Goal: Task Accomplishment & Management: Complete application form

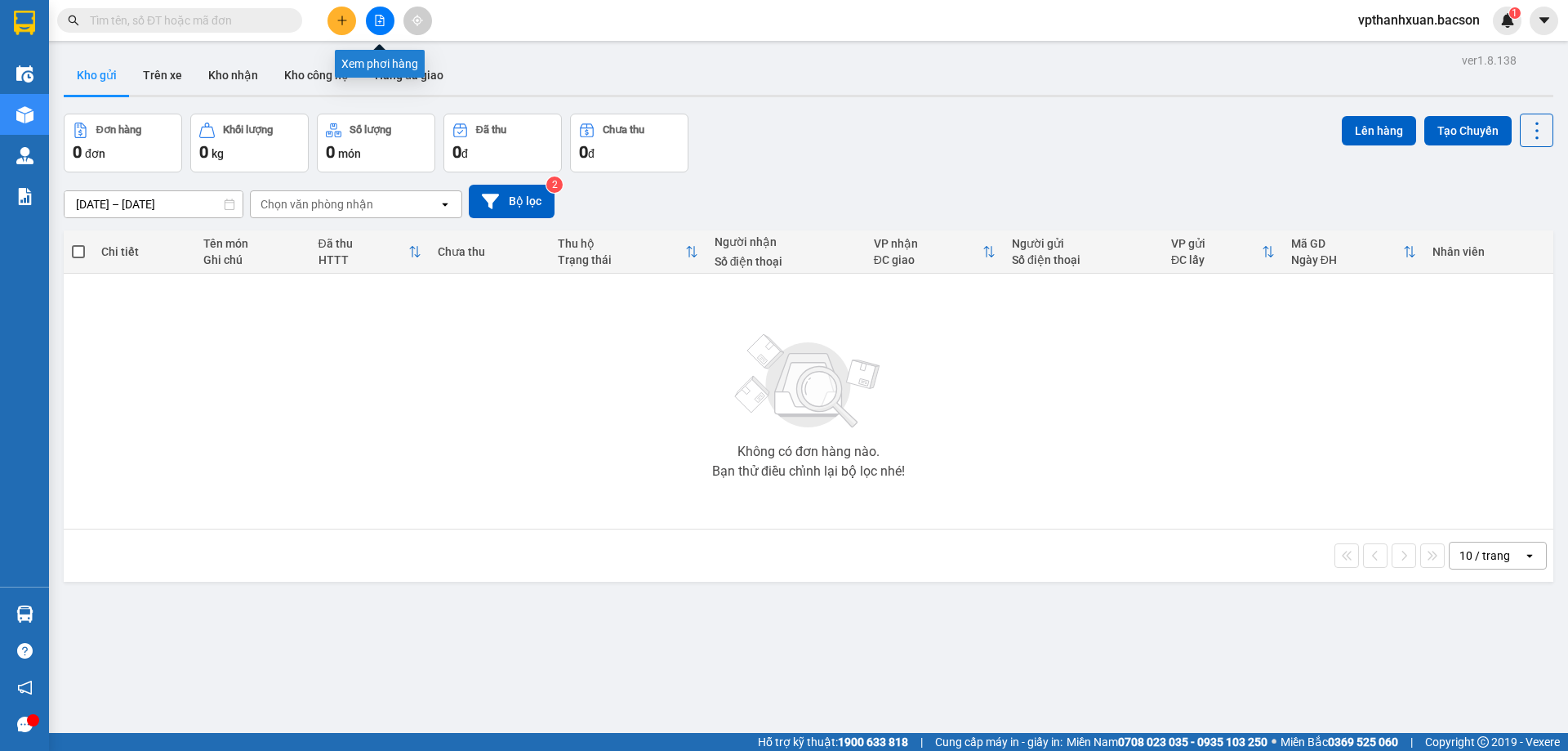
click at [381, 24] on icon "file-add" at bounding box center [379, 20] width 11 height 11
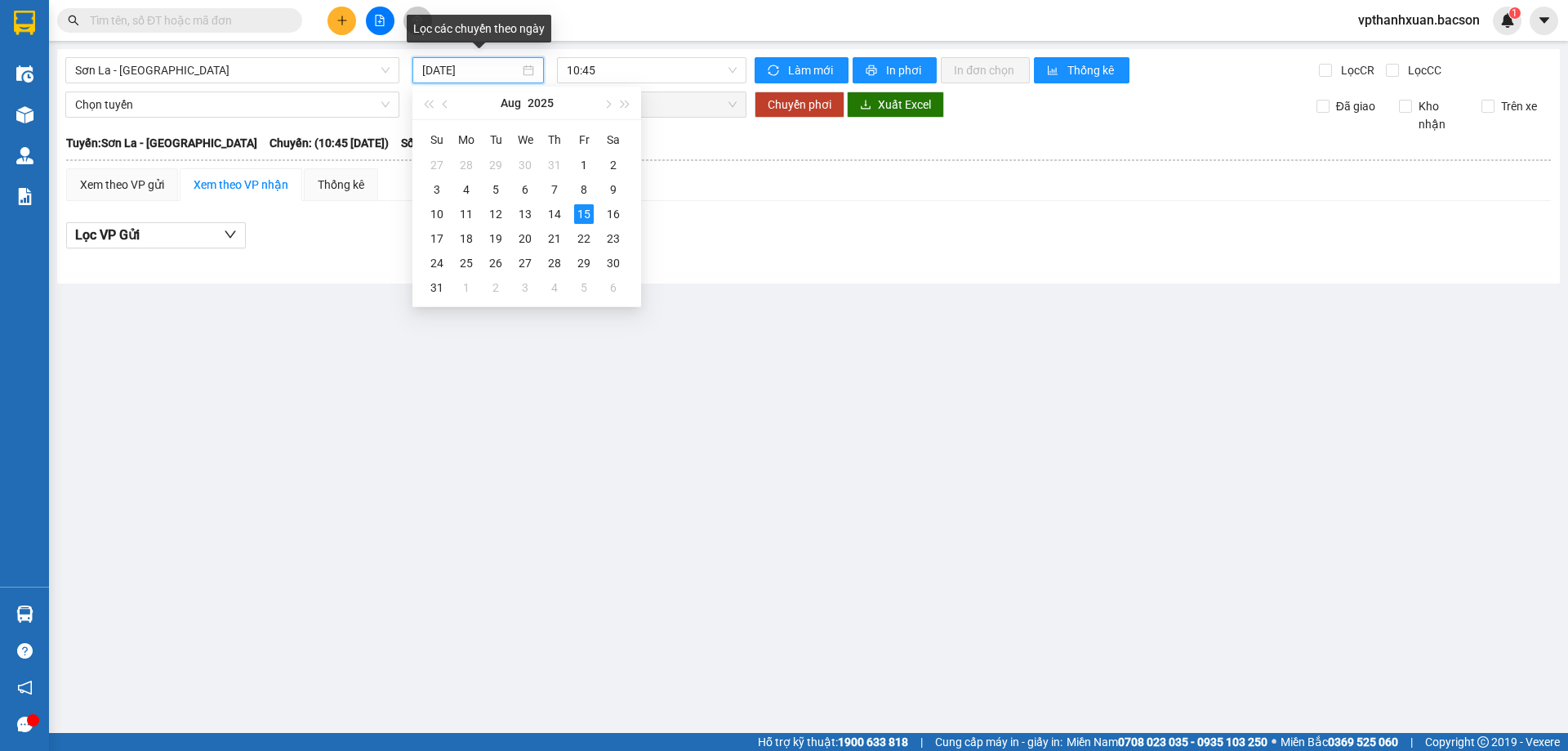
click at [510, 63] on input "[DATE]" at bounding box center [471, 71] width 97 height 18
click at [557, 211] on div "14" at bounding box center [554, 213] width 19 height 19
type input "[DATE]"
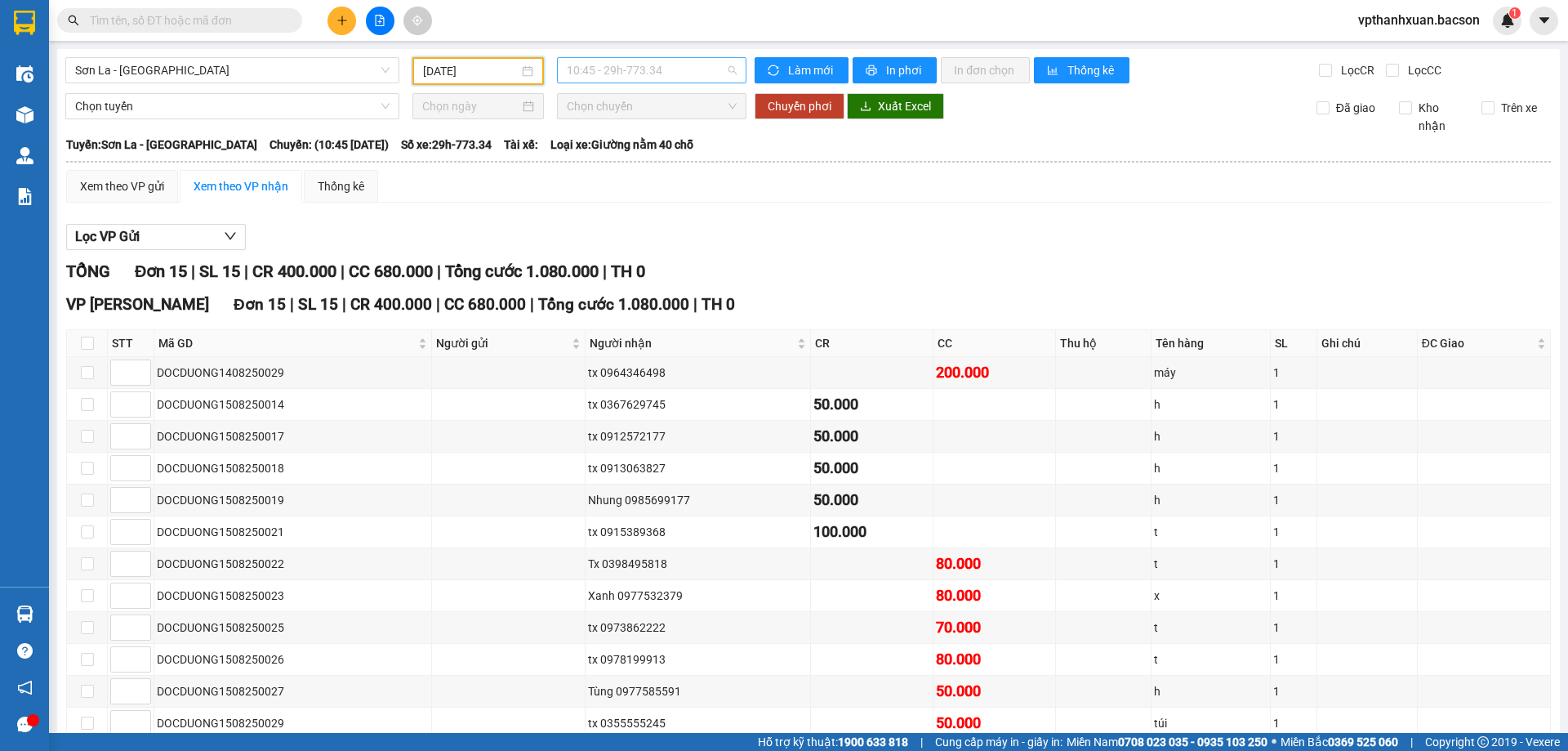
click at [678, 65] on span "10:45 - 29h-773.34" at bounding box center [651, 70] width 170 height 25
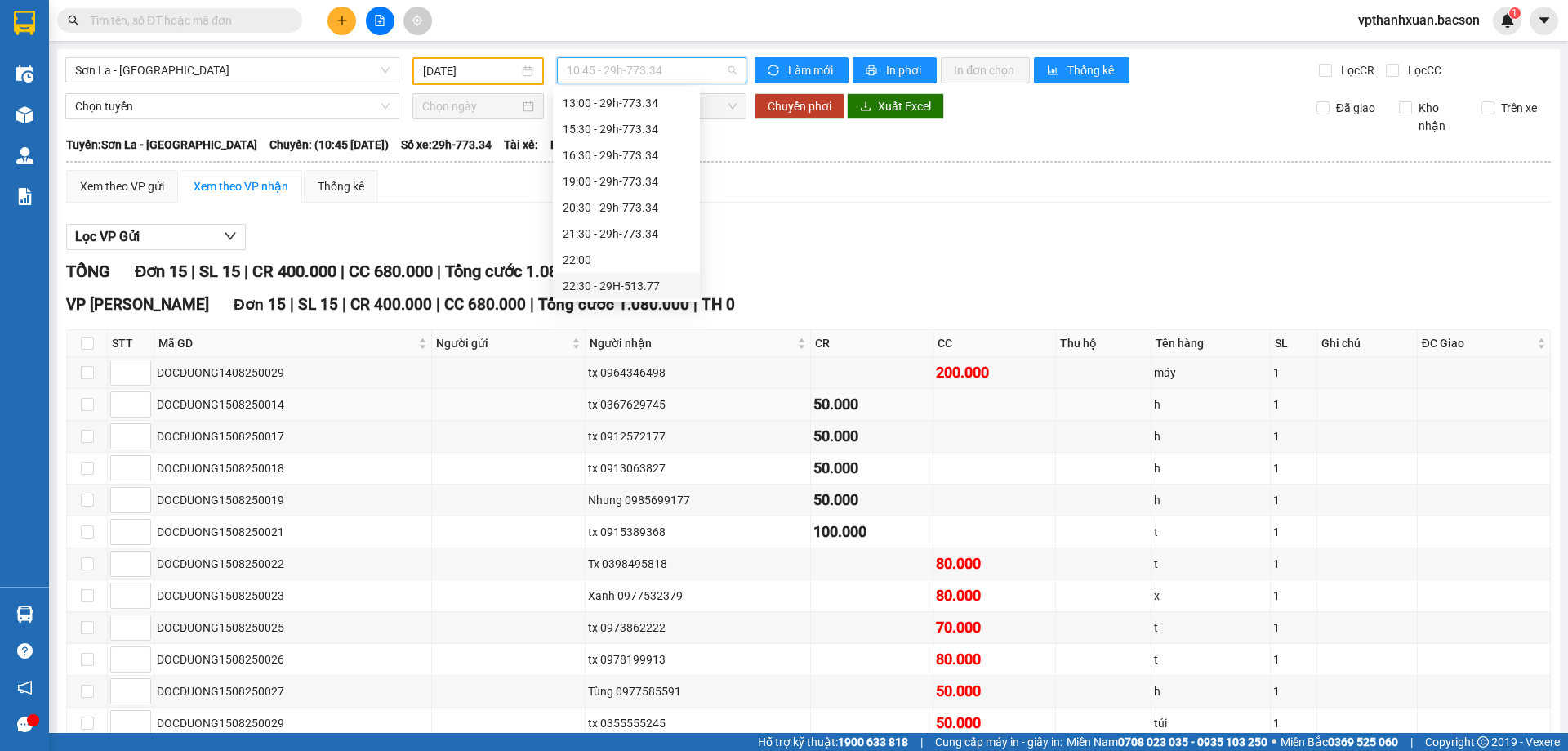
scroll to position [82, 0]
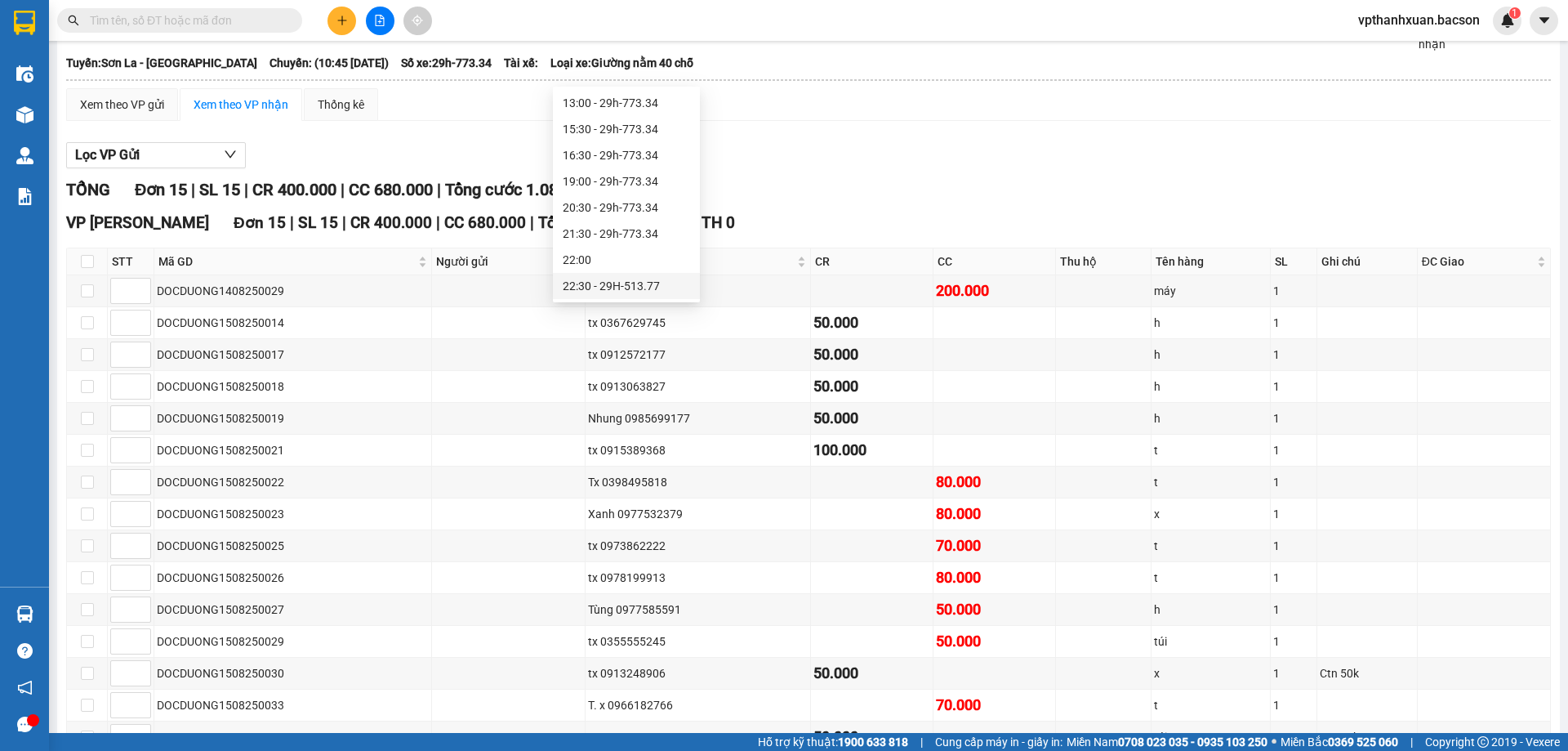
click at [659, 285] on div "22:30 - 29H-513.77" at bounding box center [626, 286] width 128 height 18
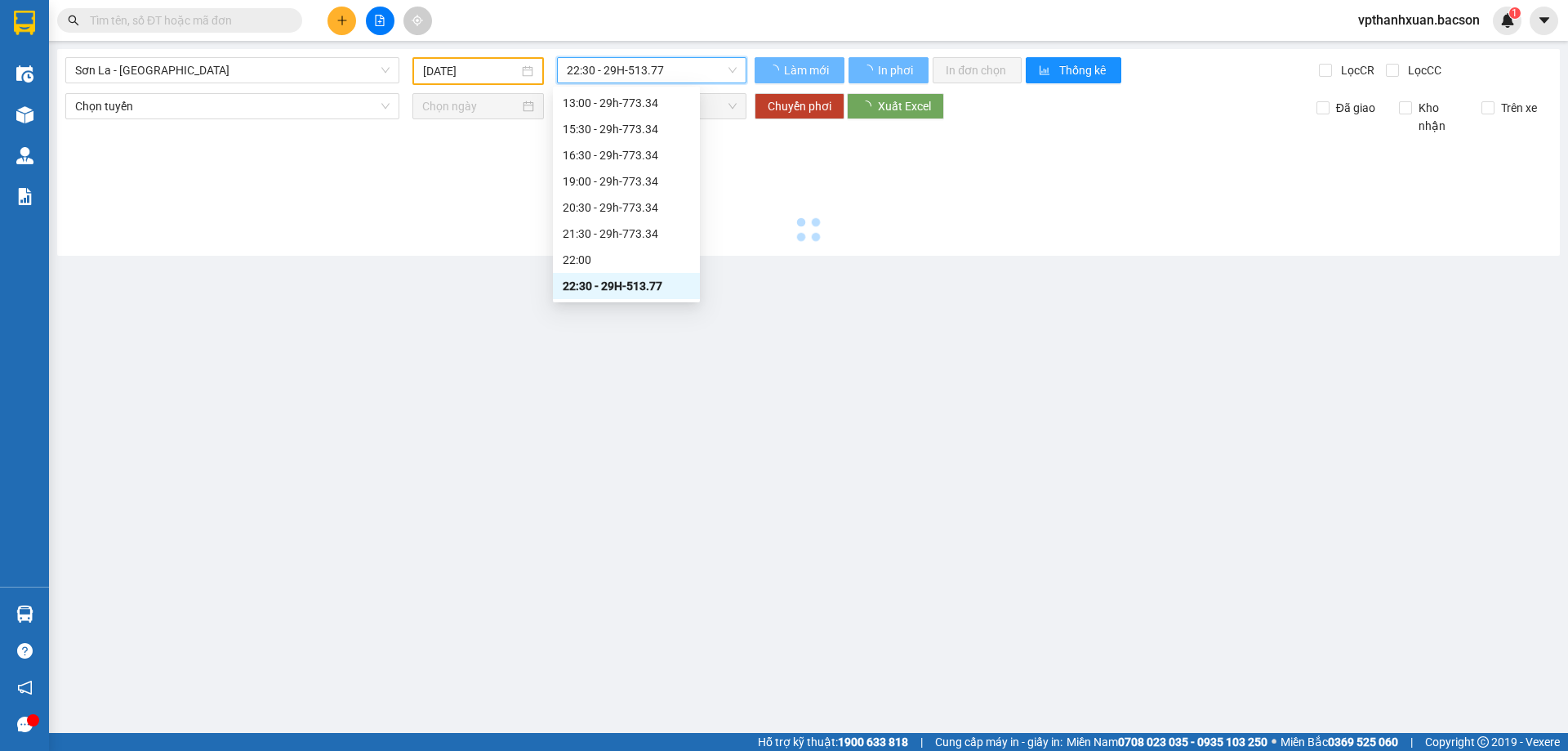
scroll to position [0, 0]
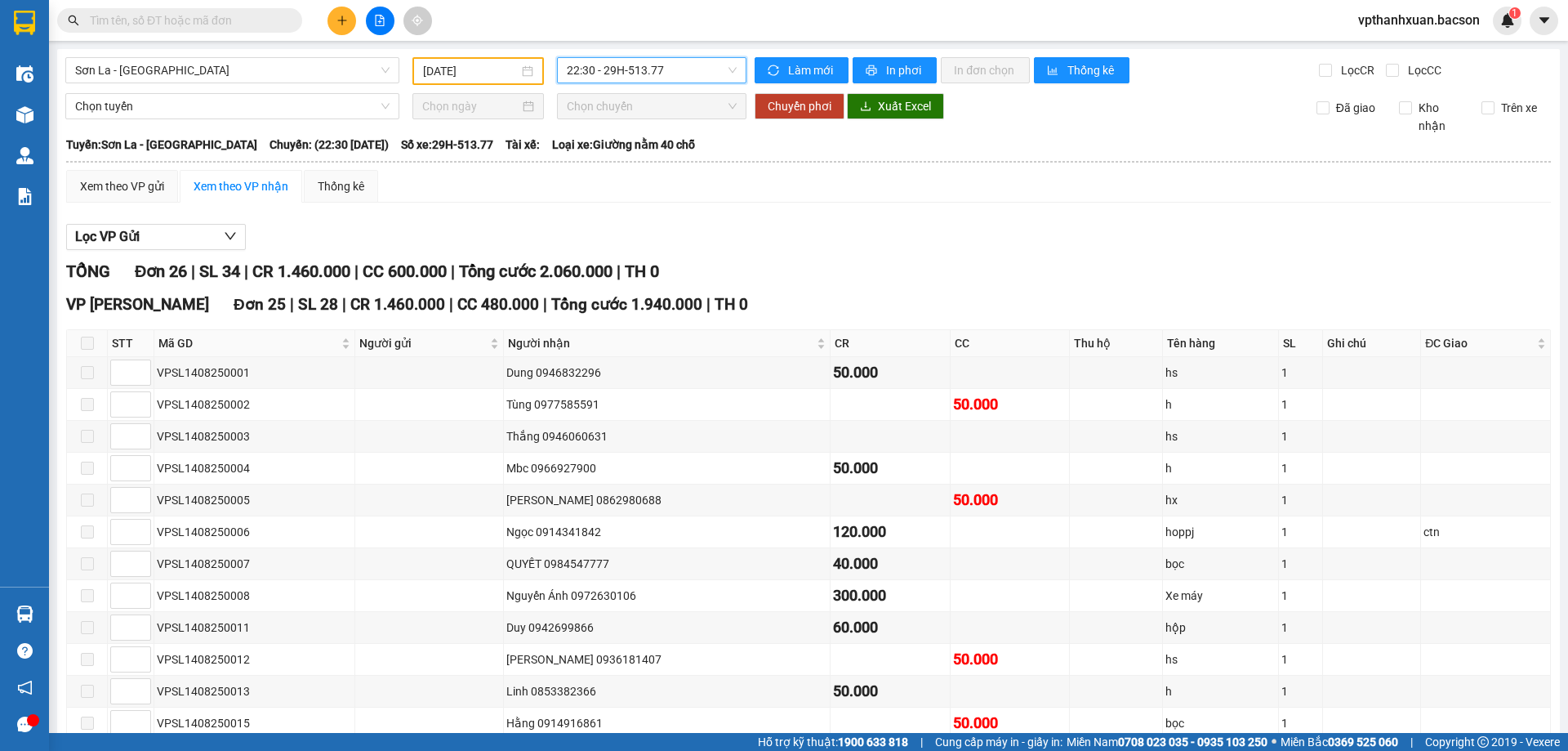
click at [574, 63] on span "22:30 - 29H-513.77" at bounding box center [651, 70] width 170 height 25
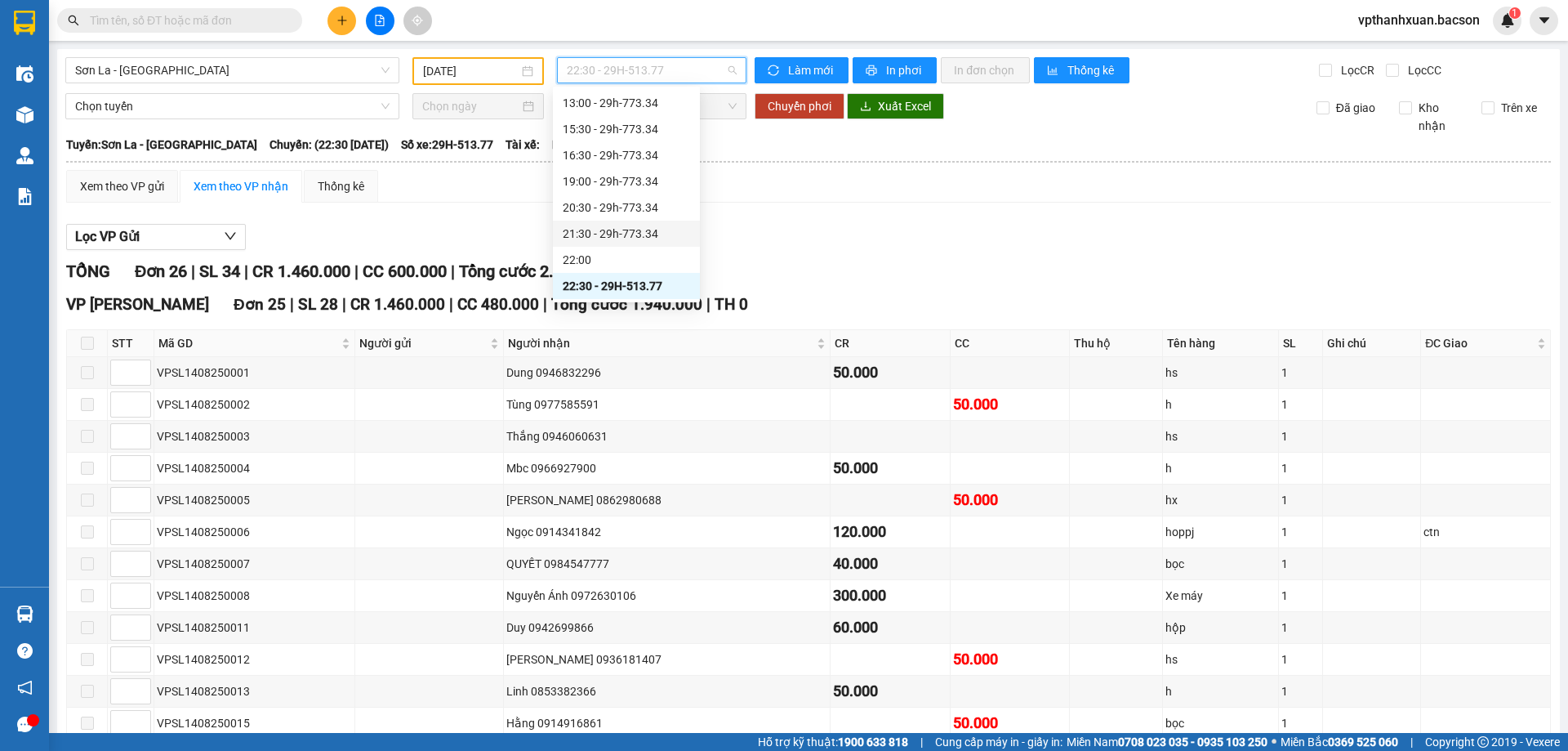
click at [630, 230] on div "21:30 - 29h-773.34" at bounding box center [626, 234] width 128 height 18
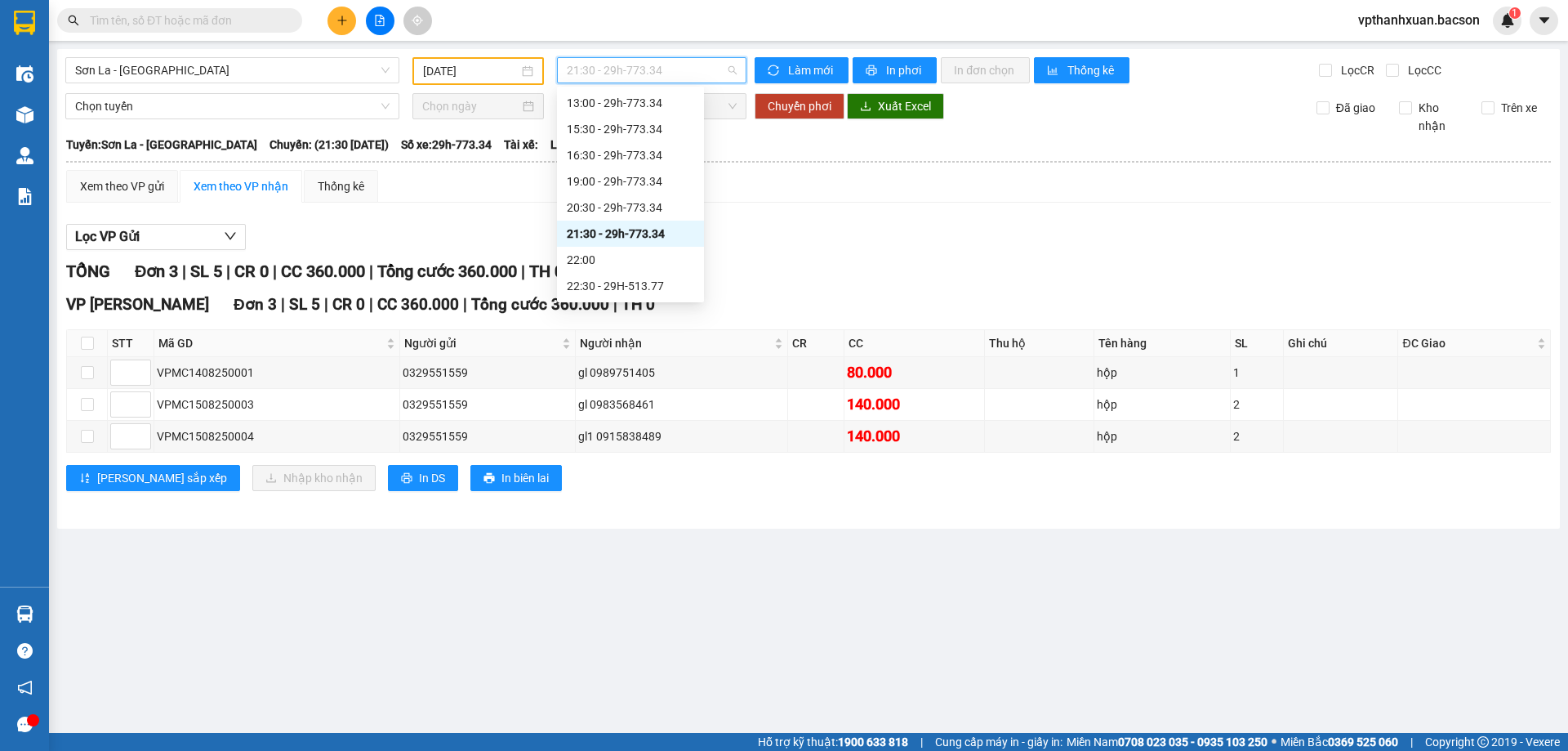
click at [666, 79] on span "21:30 - 29h-773.34" at bounding box center [651, 70] width 170 height 25
click at [634, 93] on div "13:00 - 29h-773.34" at bounding box center [631, 103] width 147 height 26
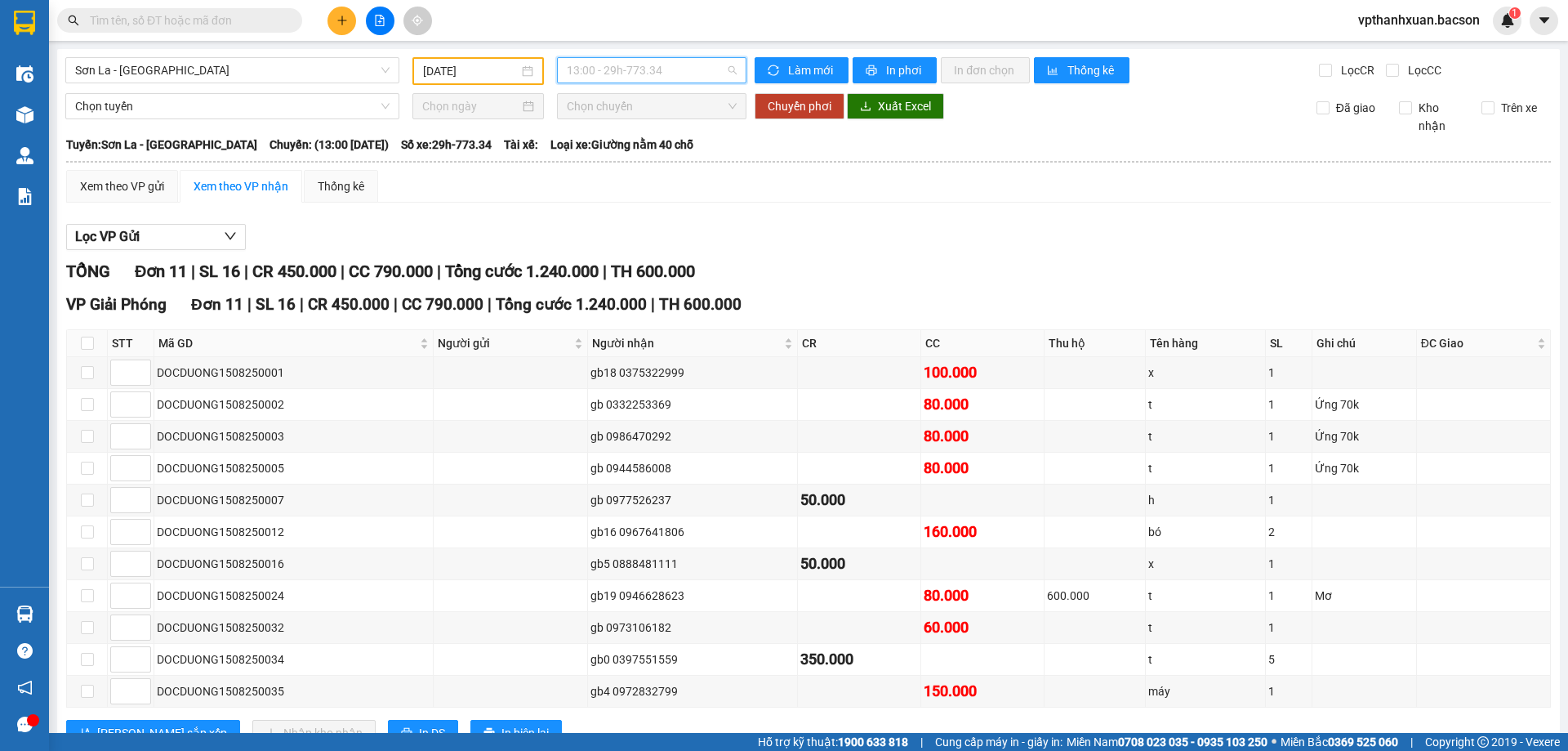
click at [627, 62] on span "13:00 - 29h-773.34" at bounding box center [651, 70] width 170 height 25
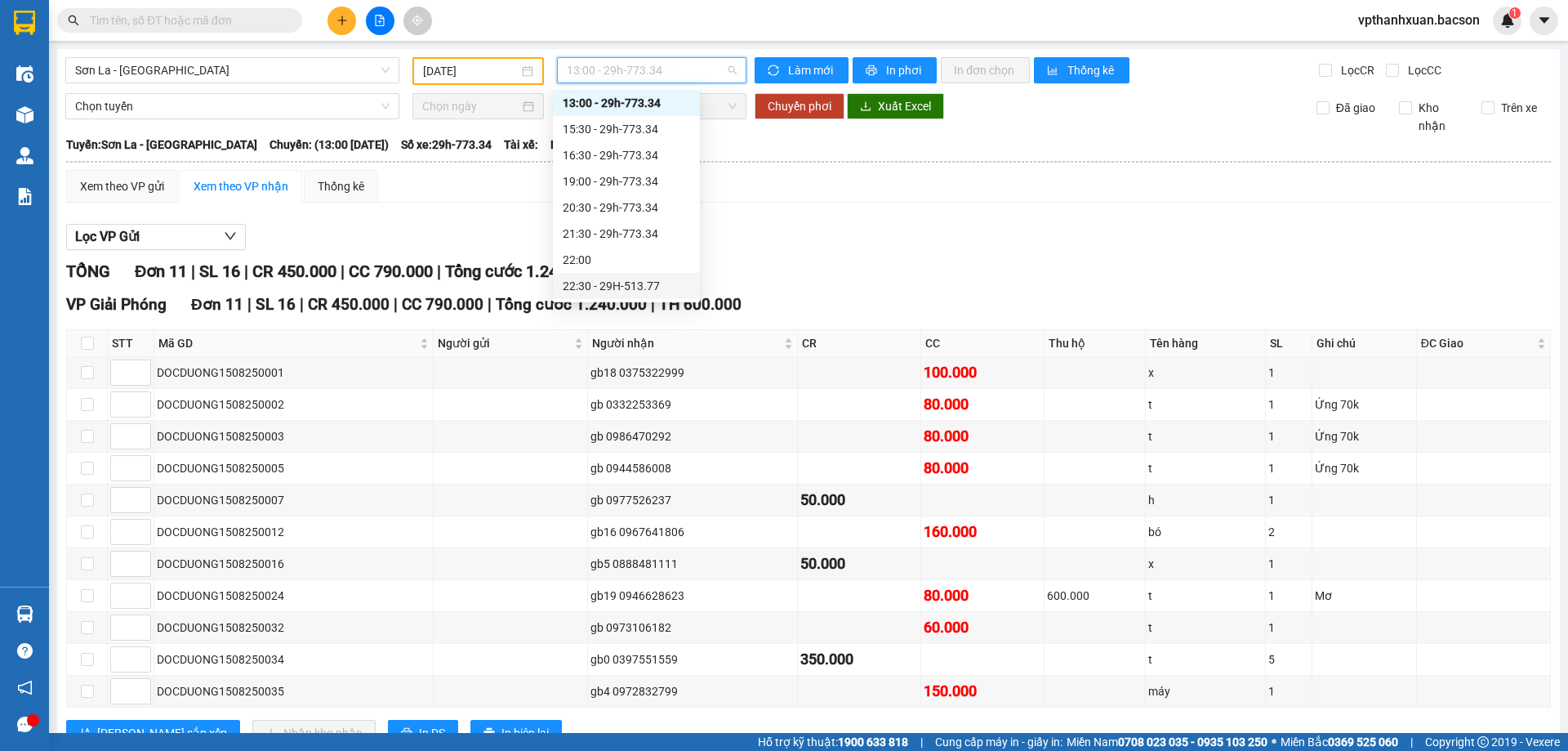
click at [636, 283] on div "22:30 - 29H-513.77" at bounding box center [626, 286] width 128 height 18
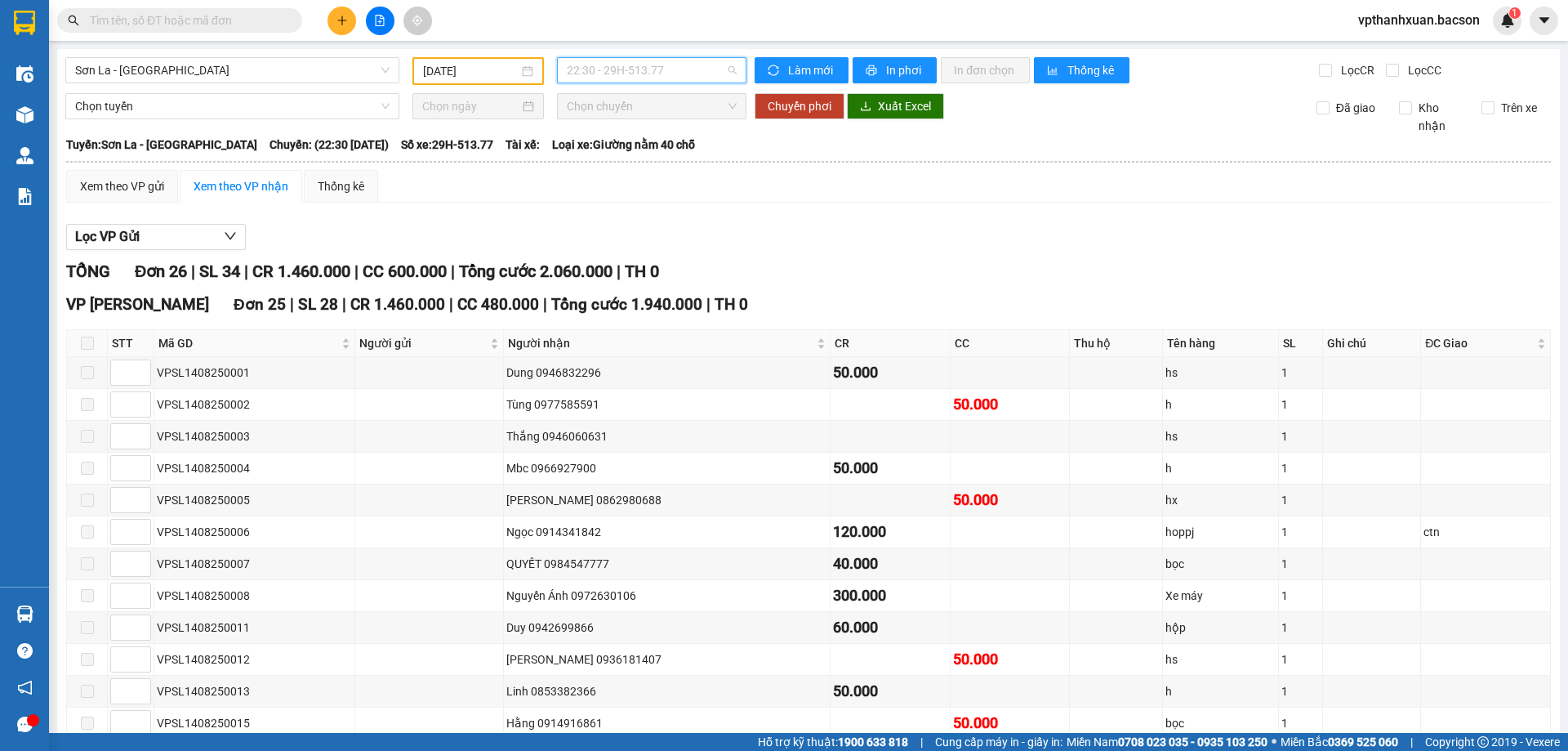
click at [678, 63] on span "22:30 - 29H-513.77" at bounding box center [651, 70] width 170 height 25
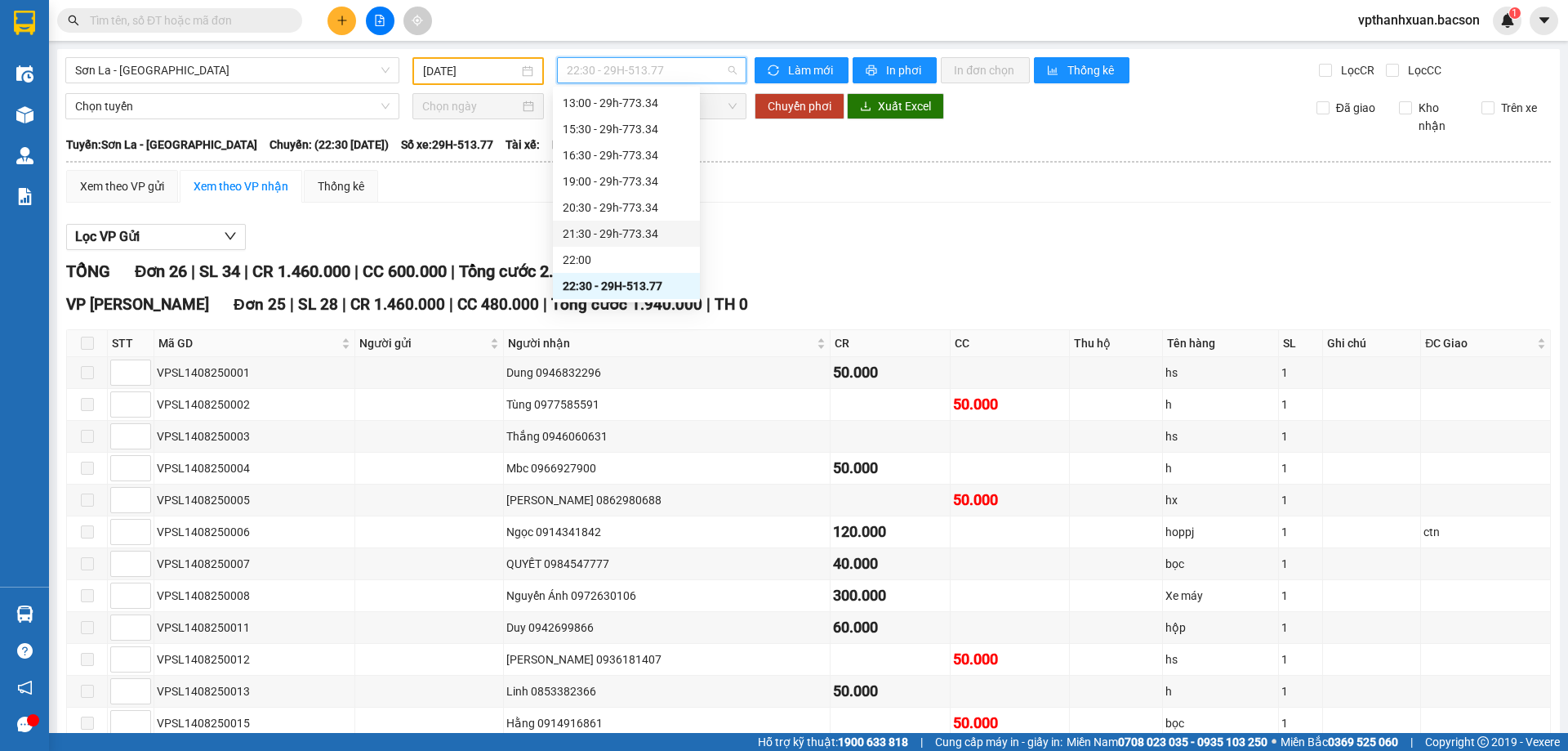
click at [660, 230] on div "21:30 - 29h-773.34" at bounding box center [626, 234] width 128 height 18
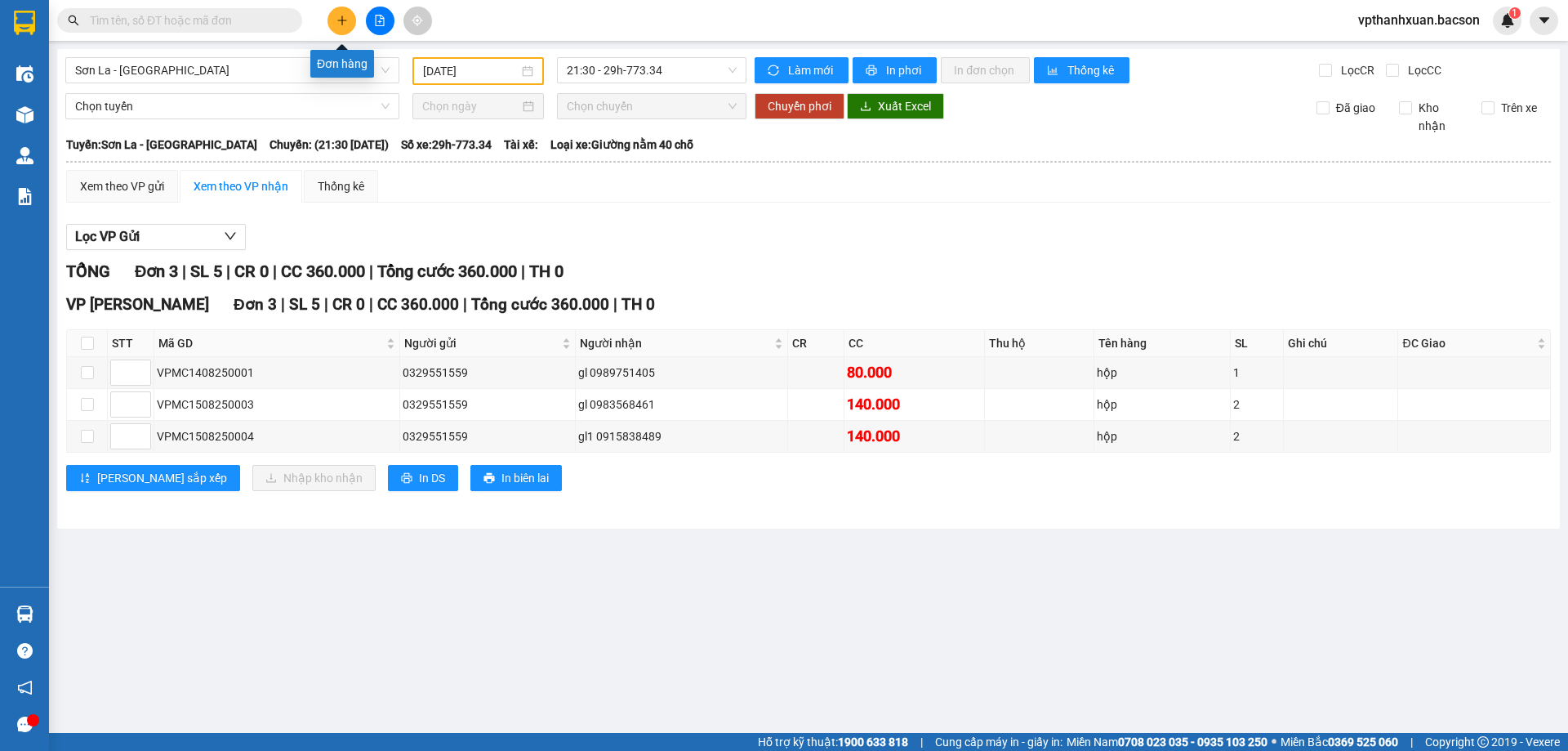
click at [346, 20] on icon "plus" at bounding box center [342, 19] width 9 height 1
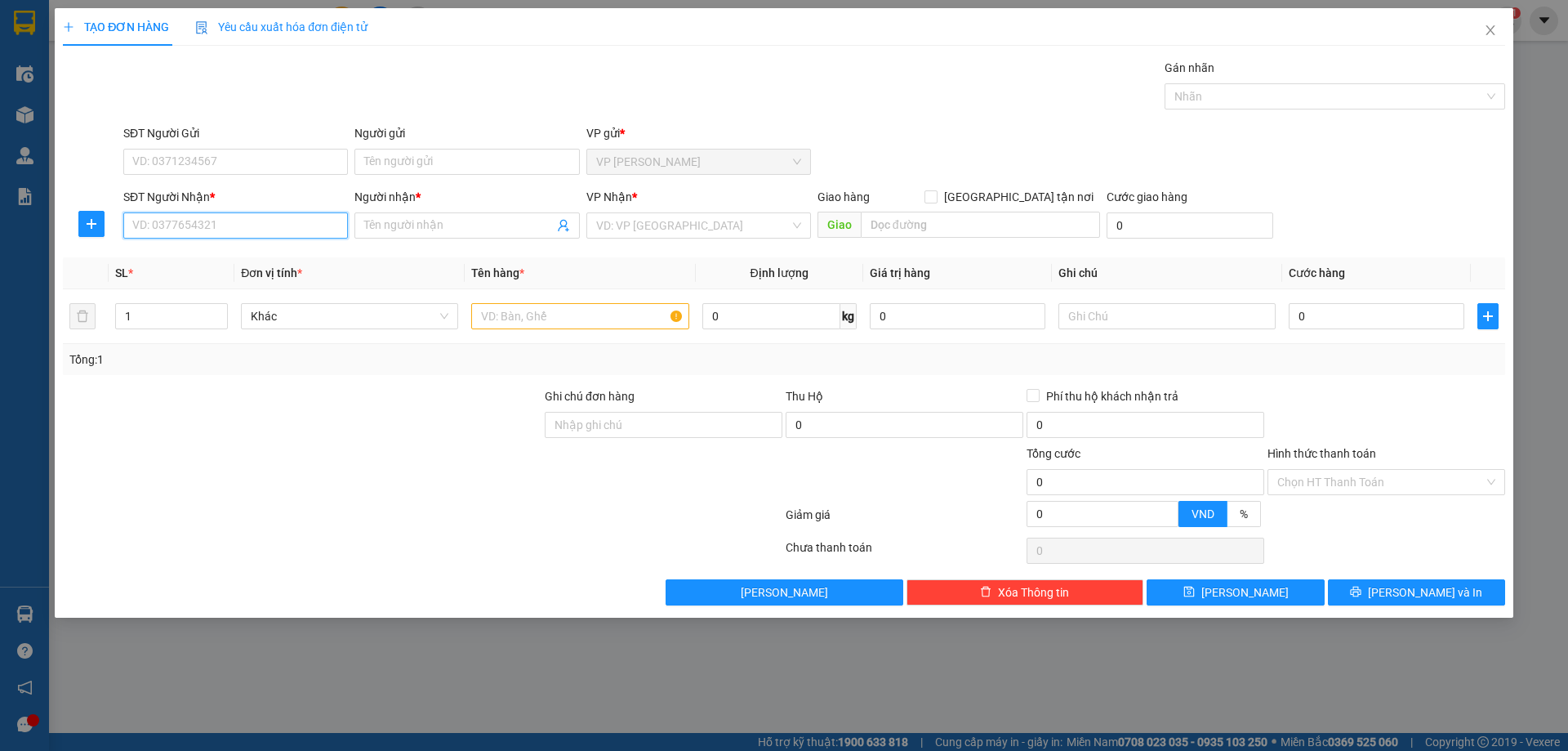
click at [317, 231] on input "SĐT Người Nhận *" at bounding box center [235, 225] width 225 height 26
click at [256, 258] on div "0929862626 - thuần thơ" at bounding box center [235, 258] width 205 height 18
type input "0929862626"
type input "thuần thơ"
type input "0929862626"
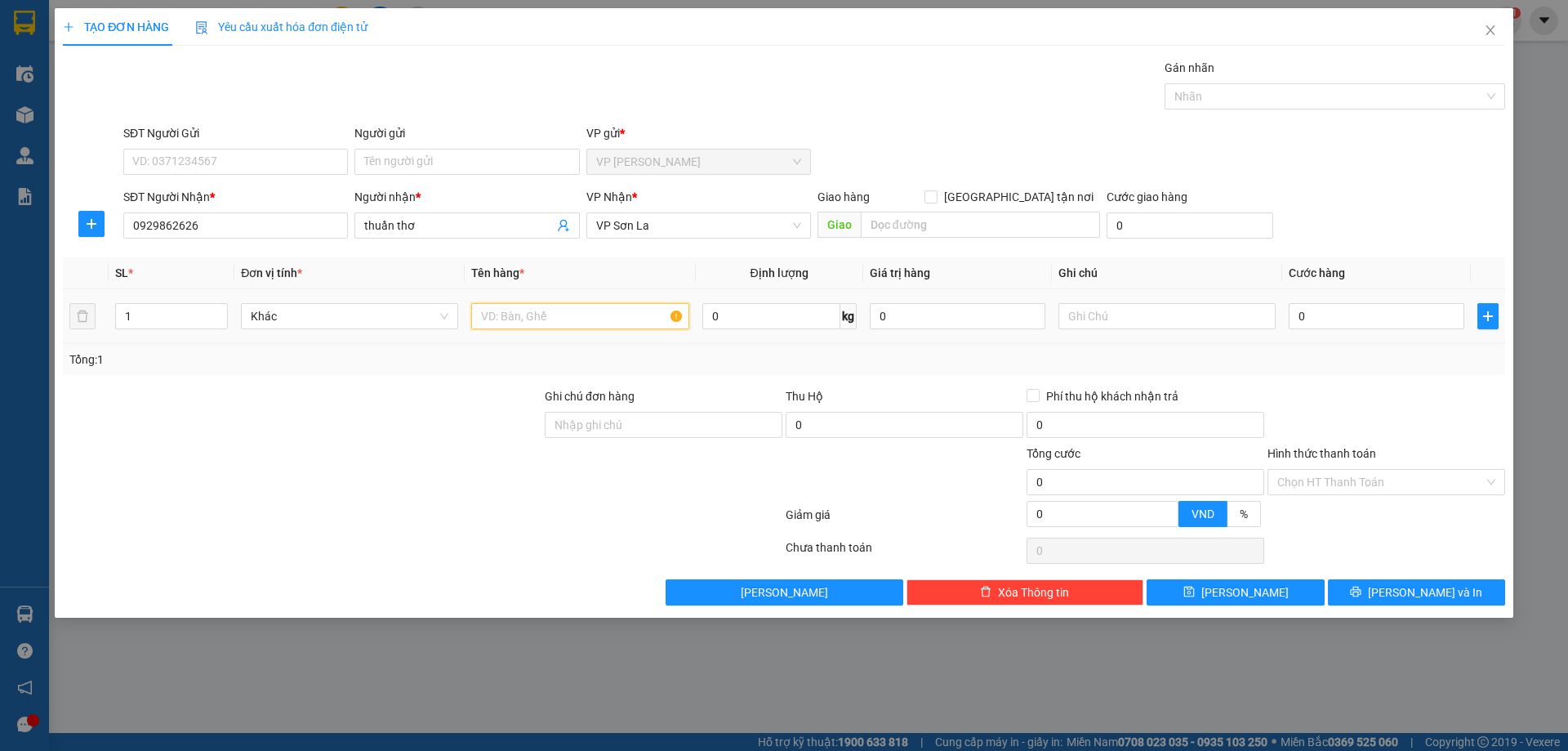
drag, startPoint x: 526, startPoint y: 312, endPoint x: 508, endPoint y: 296, distance: 24.1
click at [521, 316] on input "text" at bounding box center [579, 316] width 218 height 26
type input "hop"
click at [1336, 315] on input "0" at bounding box center [1376, 316] width 175 height 26
type input "5"
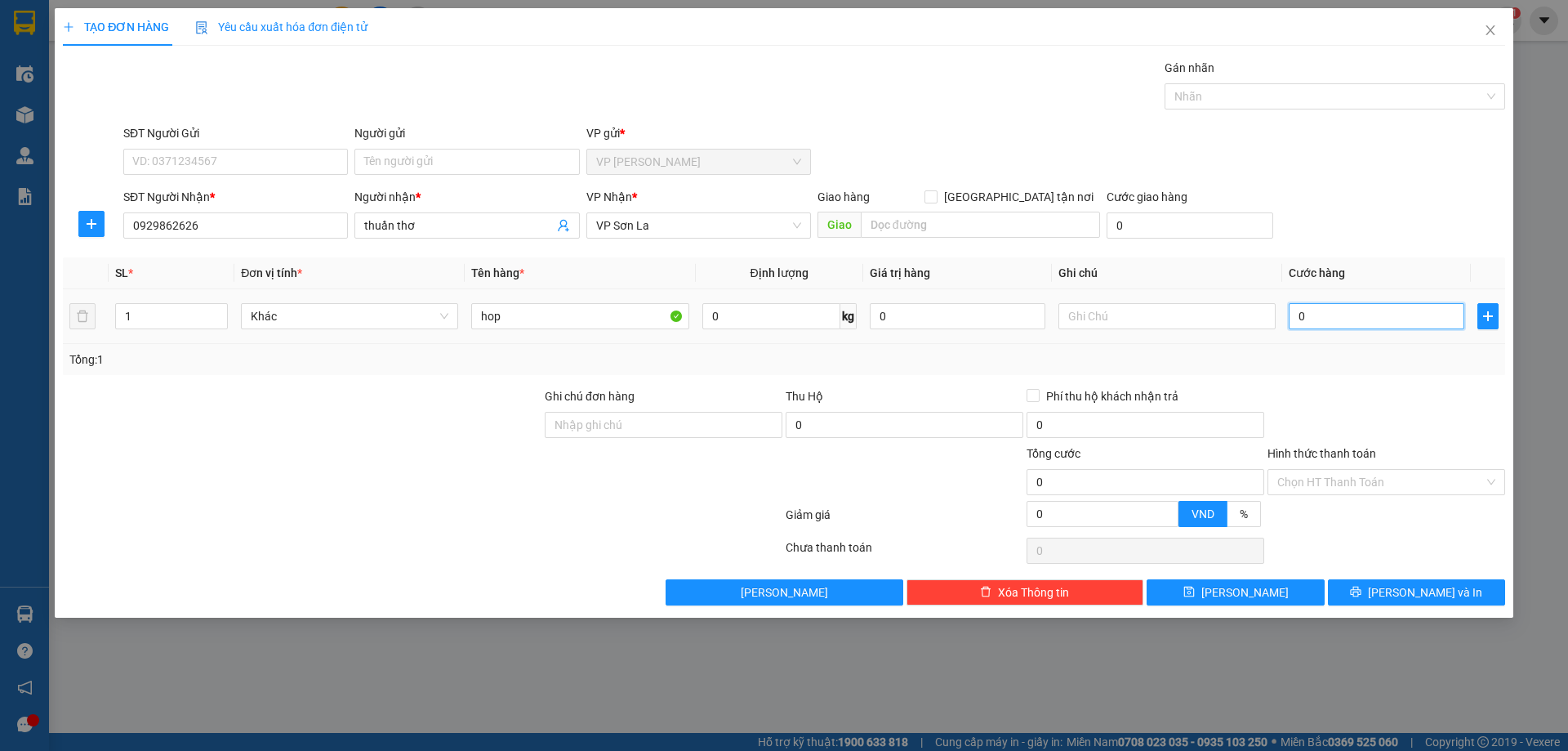
type input "5"
type input "50"
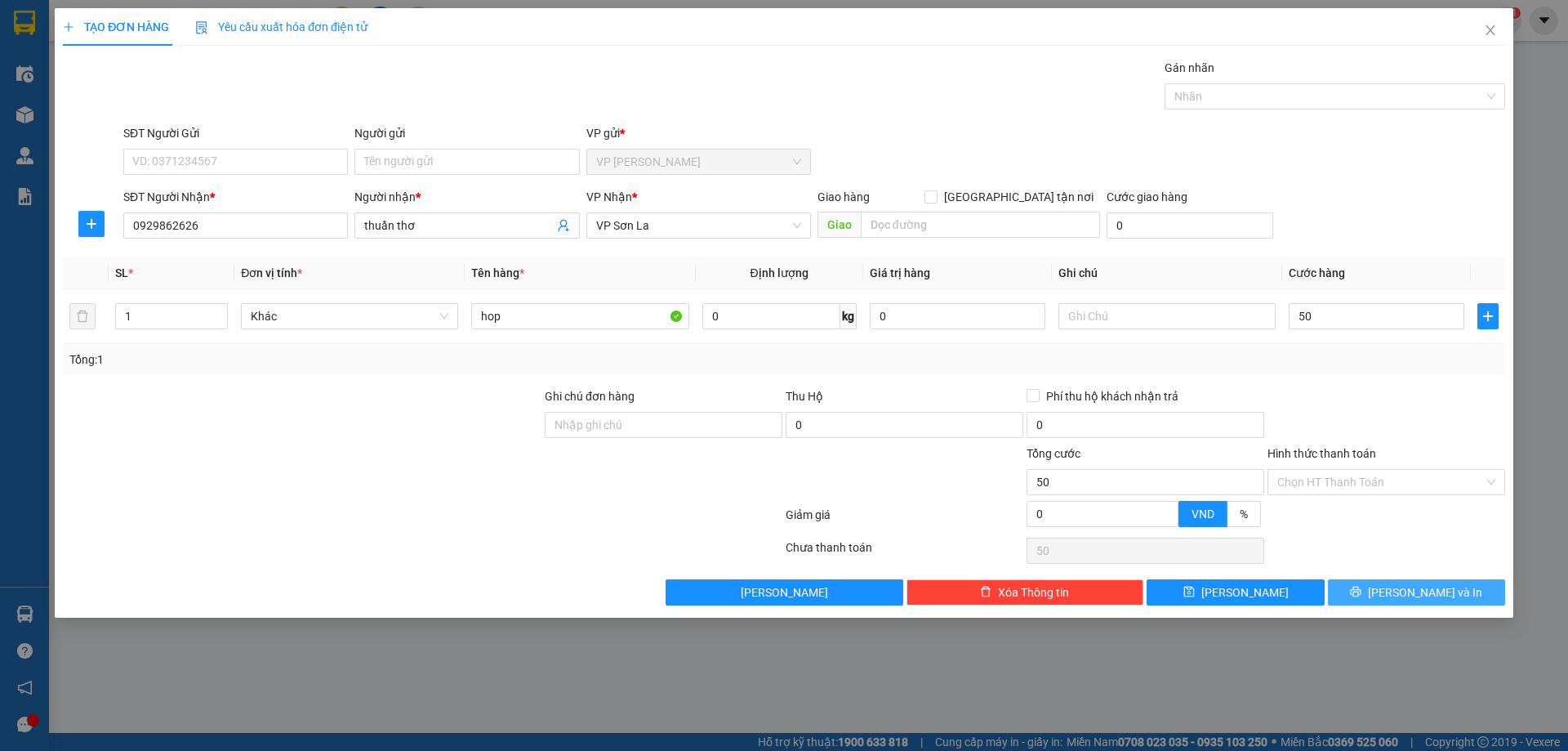
type input "50.000"
click at [1383, 582] on button "Lưu và In" at bounding box center [1417, 592] width 177 height 26
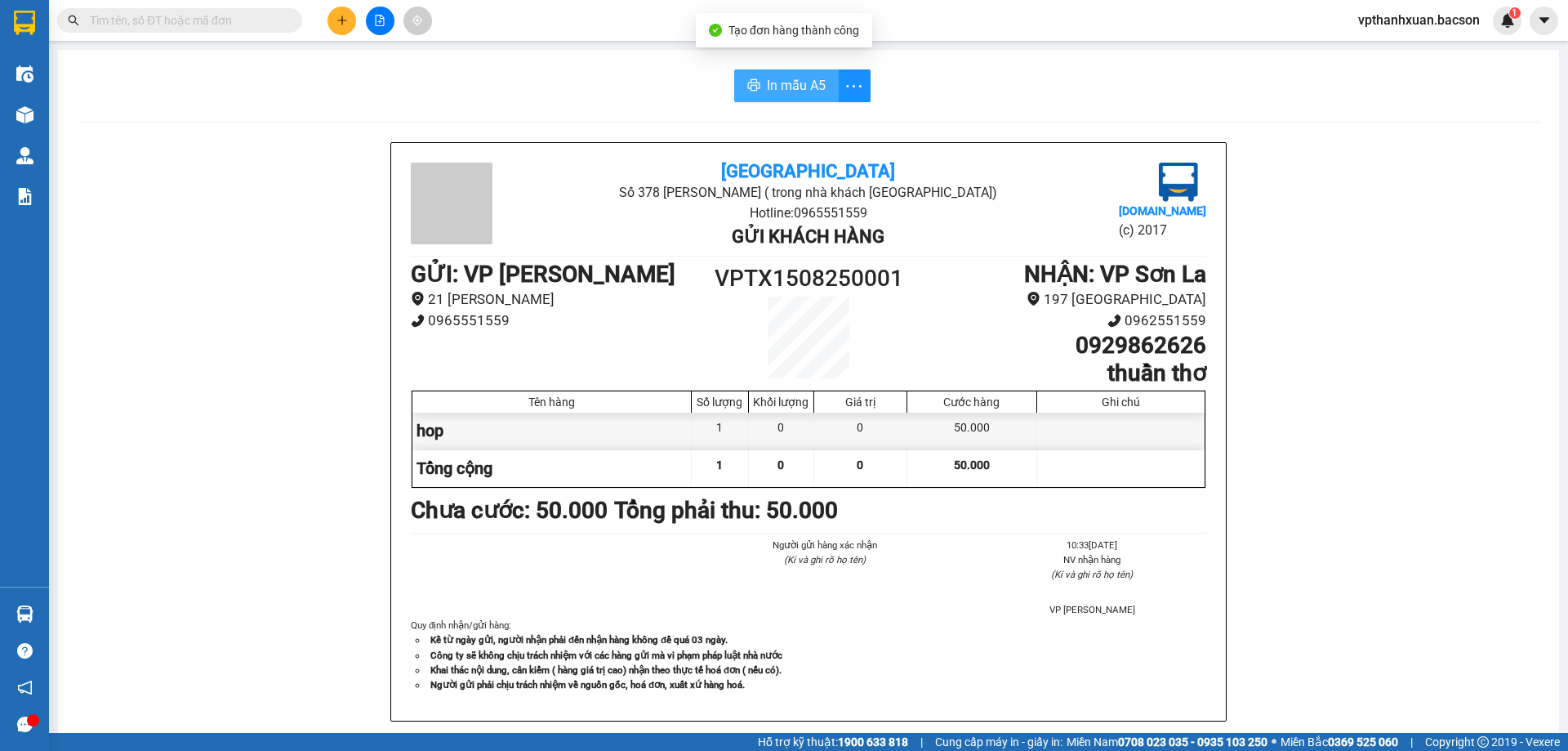
click at [791, 80] on span "In mẫu A5" at bounding box center [796, 85] width 59 height 20
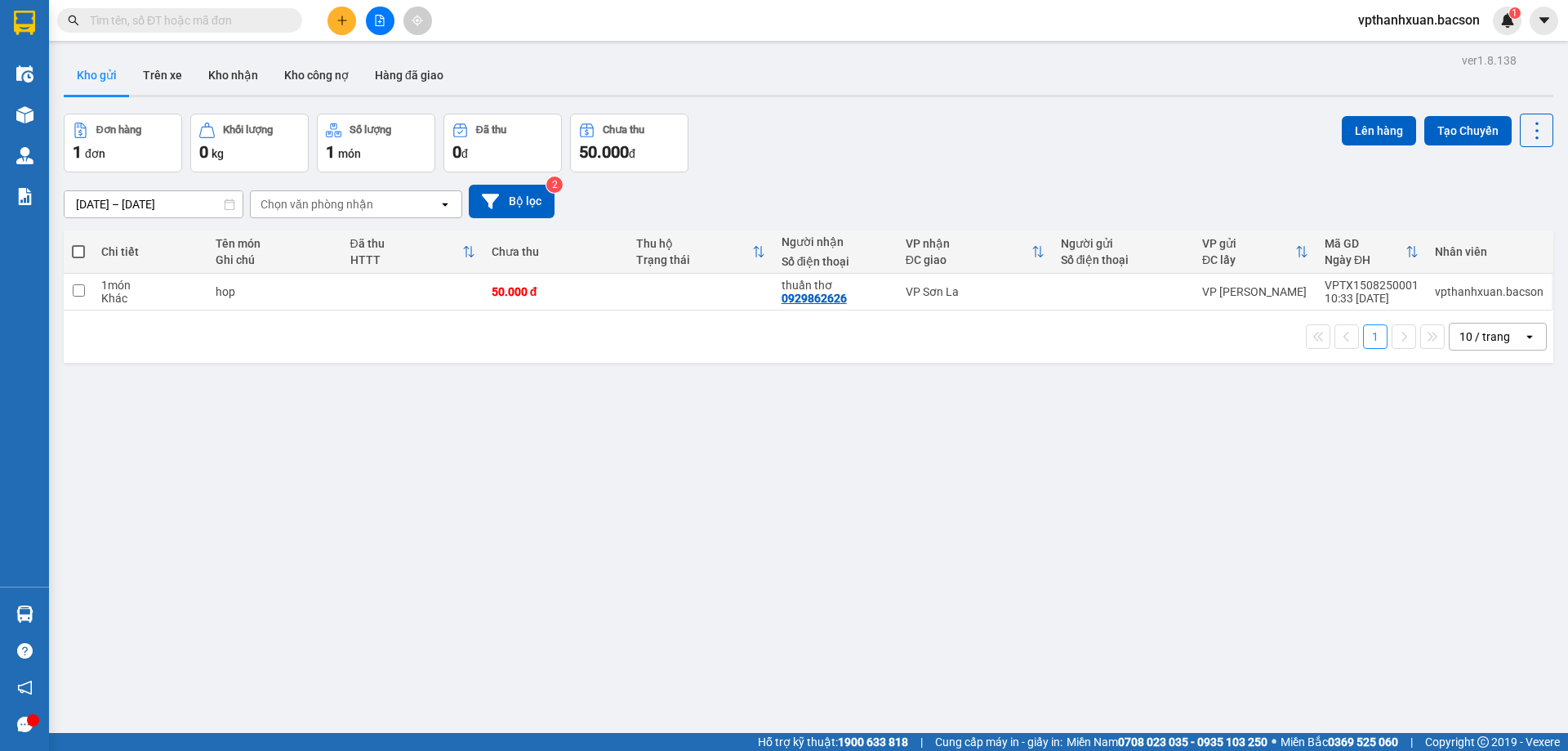
click at [1505, 341] on div "10 / trang" at bounding box center [1486, 336] width 73 height 26
click at [1479, 521] on span "100 / trang" at bounding box center [1479, 518] width 59 height 17
click at [1446, 298] on button at bounding box center [1457, 291] width 23 height 28
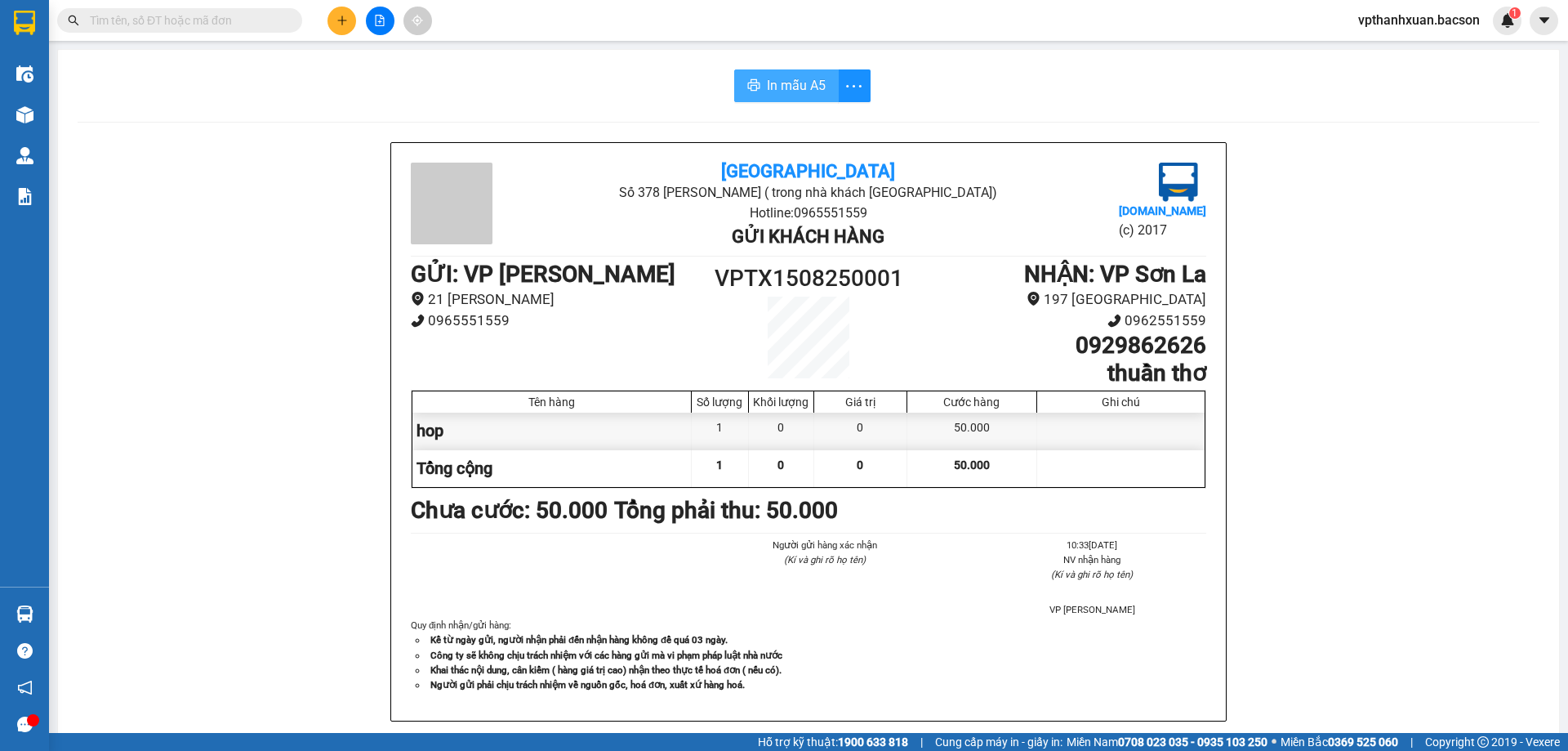
click at [802, 85] on span "In mẫu A5" at bounding box center [796, 85] width 59 height 20
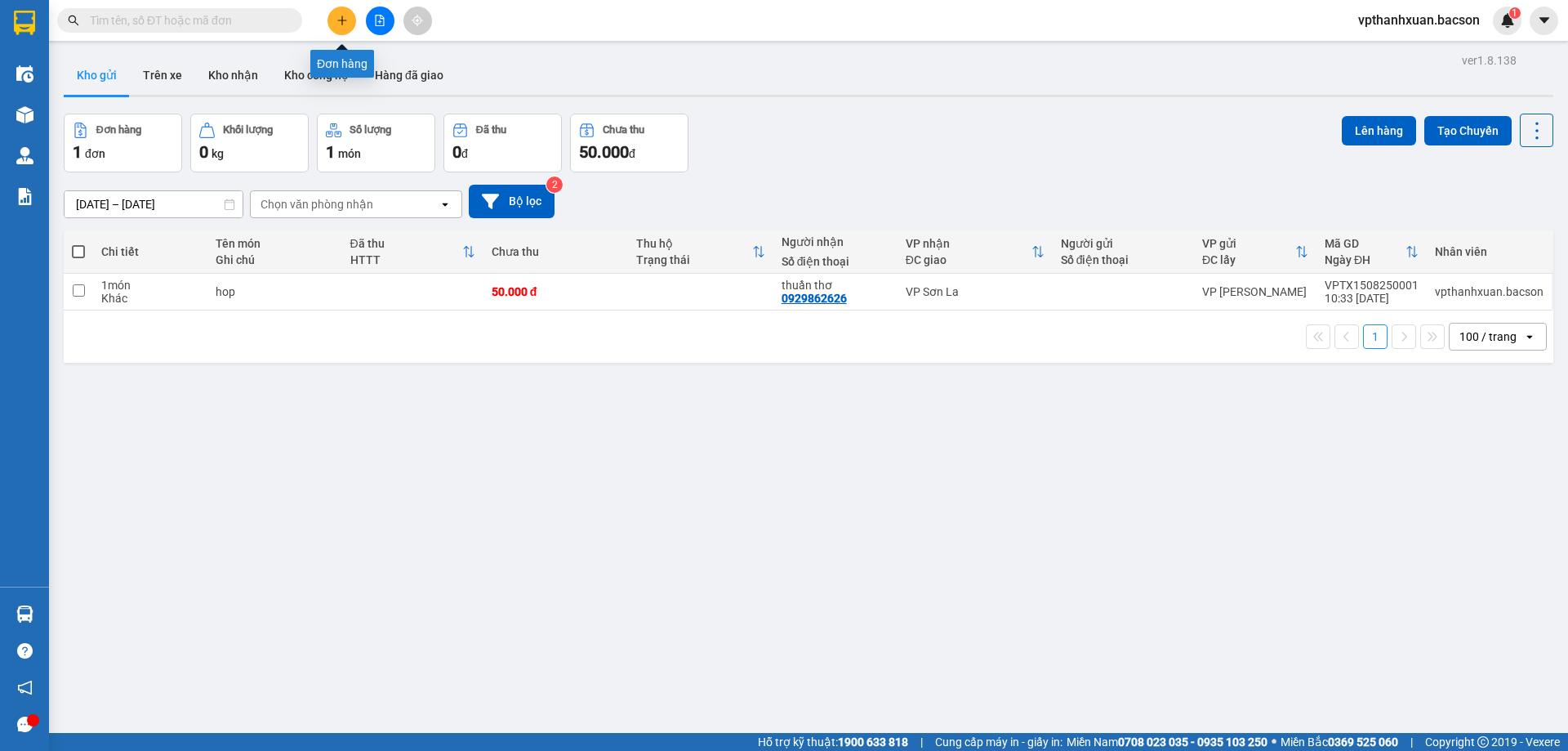
click at [344, 18] on icon "plus" at bounding box center [342, 20] width 11 height 11
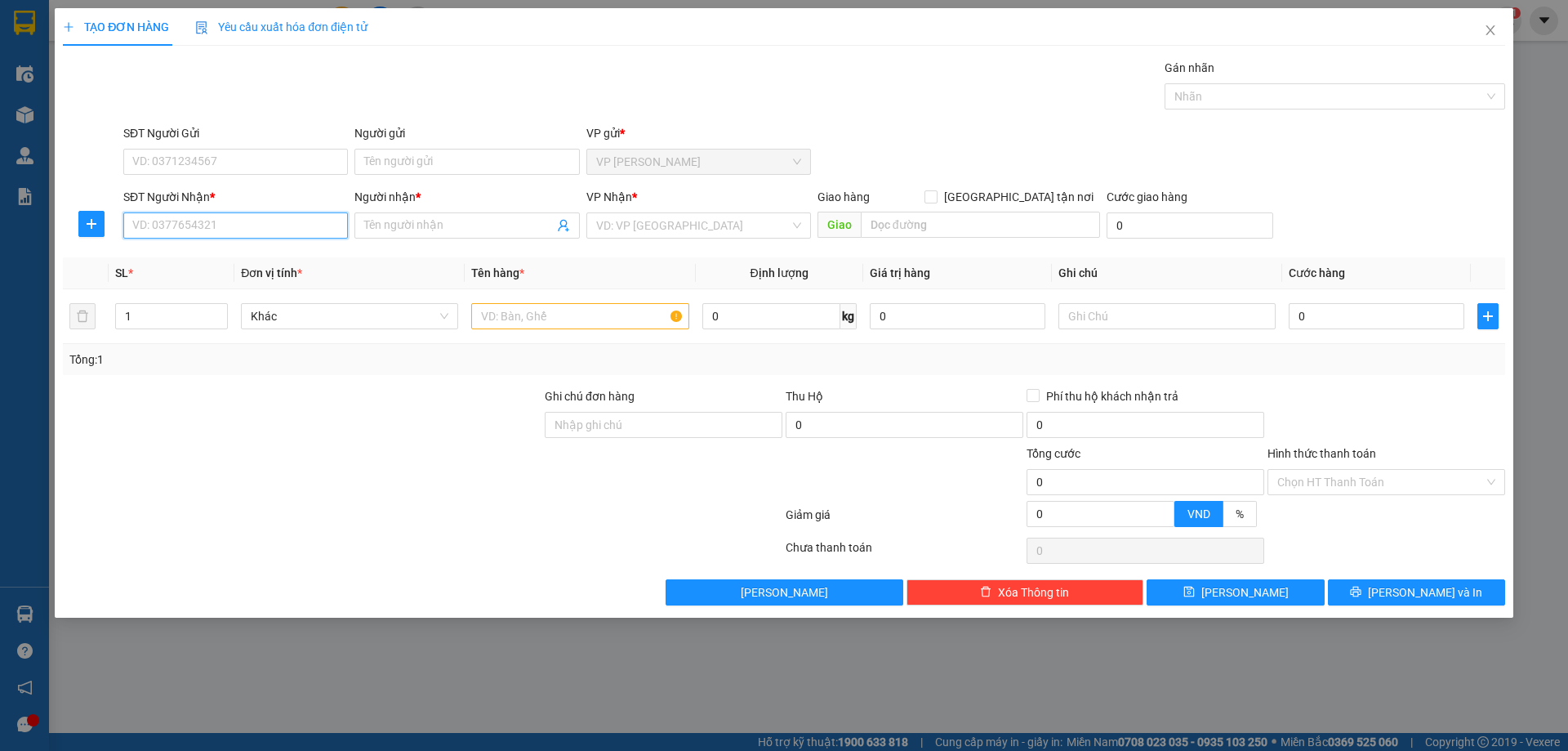
click at [308, 230] on input "SĐT Người Nhận *" at bounding box center [235, 225] width 225 height 26
type input "0373820159"
click at [391, 218] on input "Người nhận *" at bounding box center [459, 226] width 189 height 18
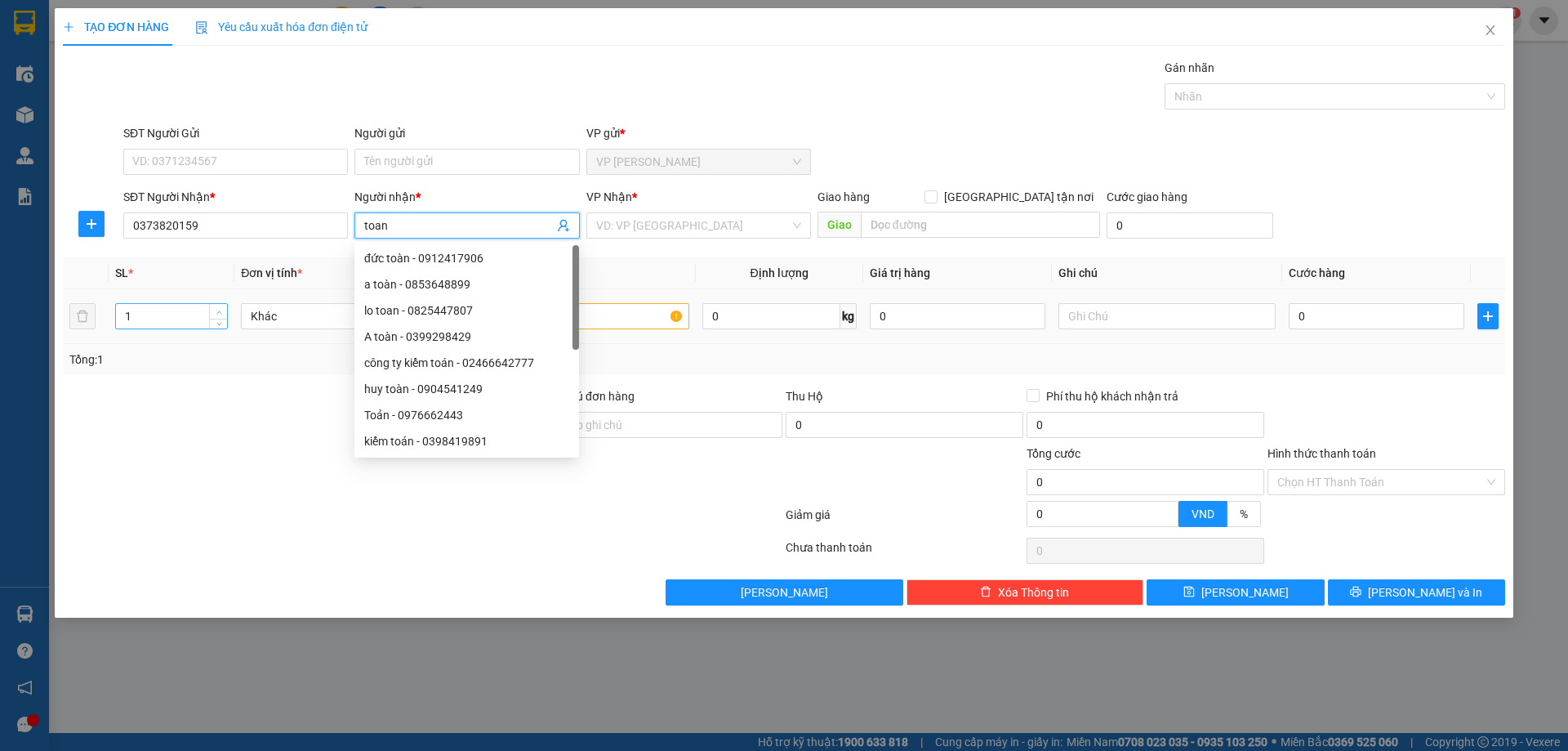
type input "toan"
type input "2"
click at [218, 307] on span "up" at bounding box center [218, 311] width 10 height 10
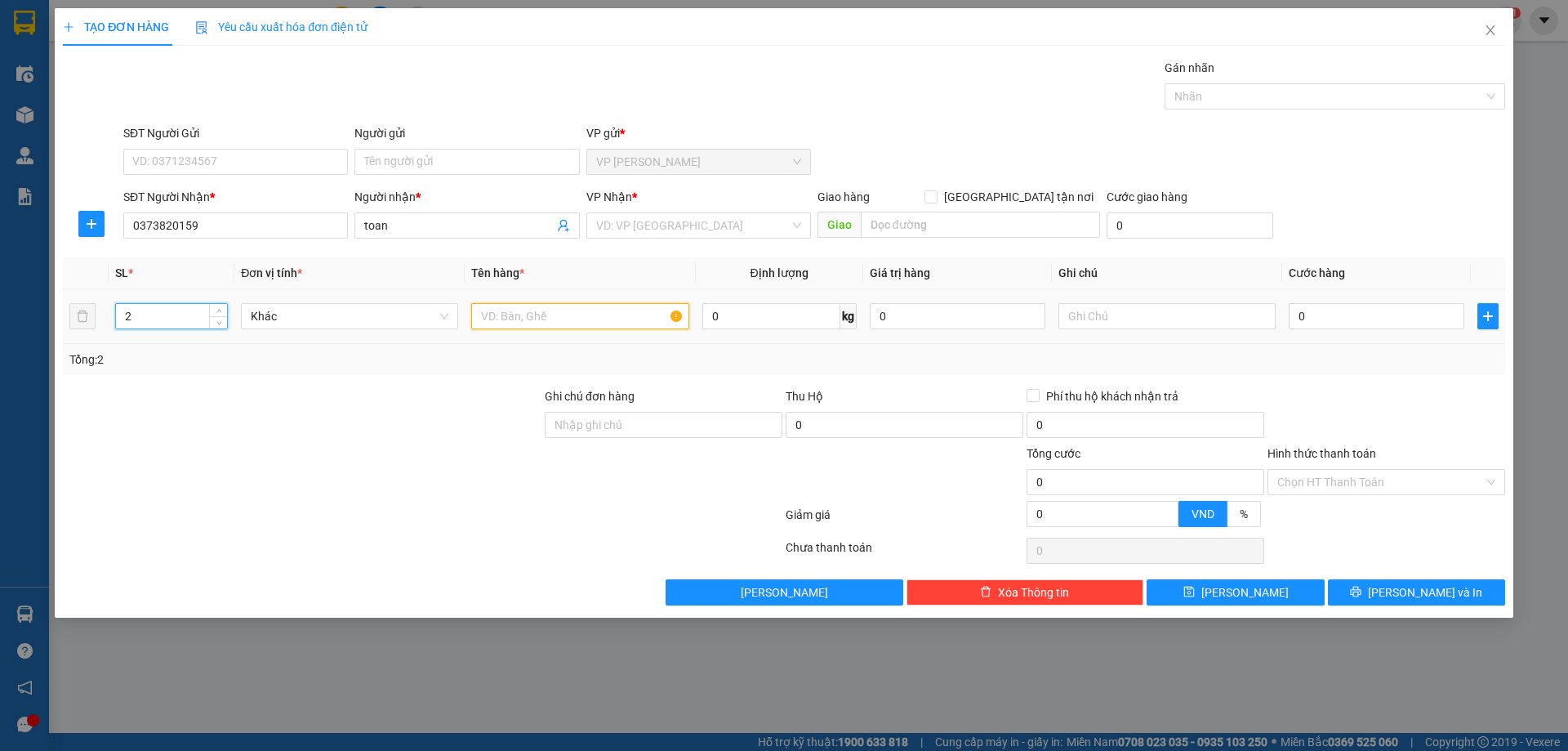
click at [572, 325] on input "text" at bounding box center [579, 316] width 218 height 26
type input "hop"
click at [1328, 310] on input "0" at bounding box center [1376, 316] width 175 height 26
type input "1"
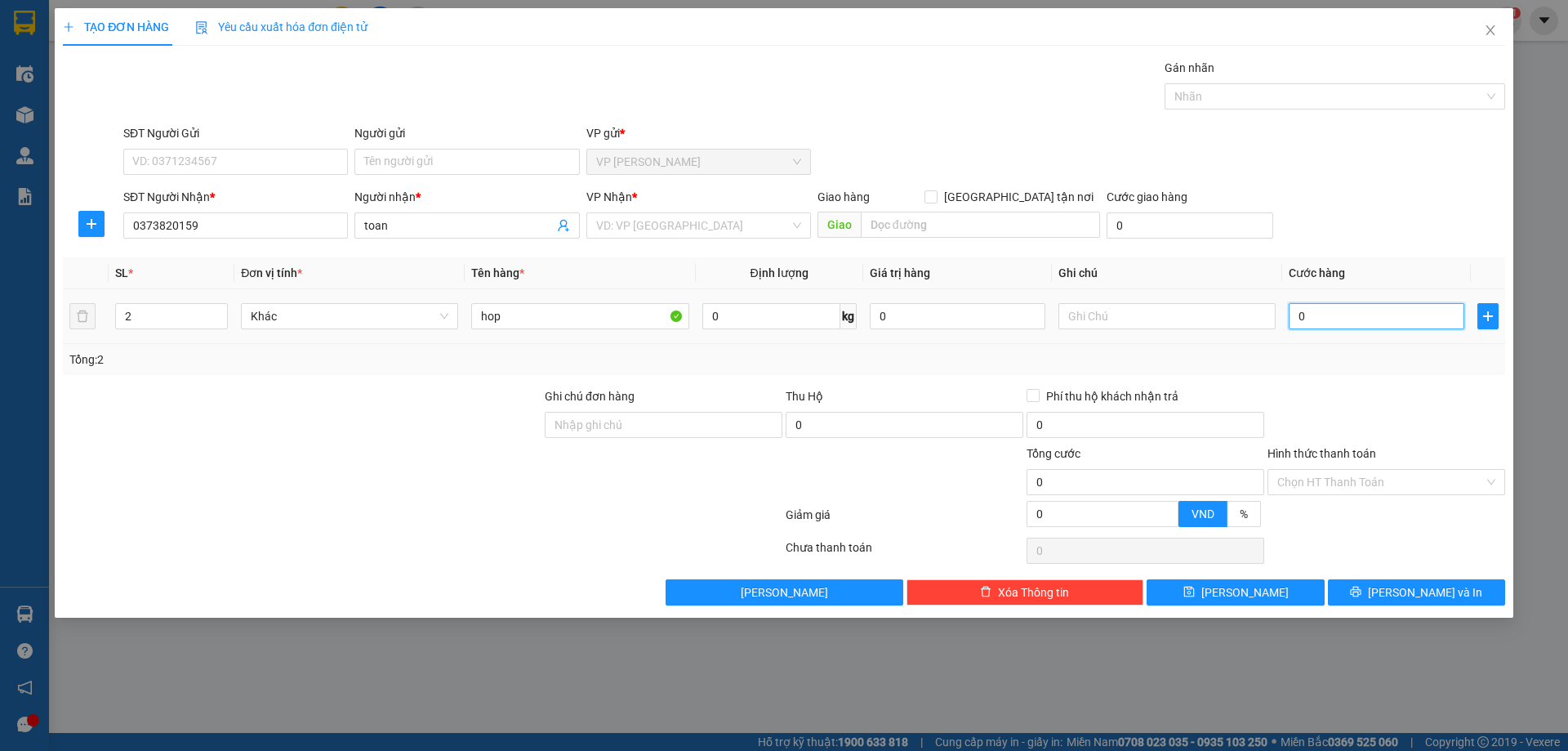
type input "1"
type input "15"
type input "150"
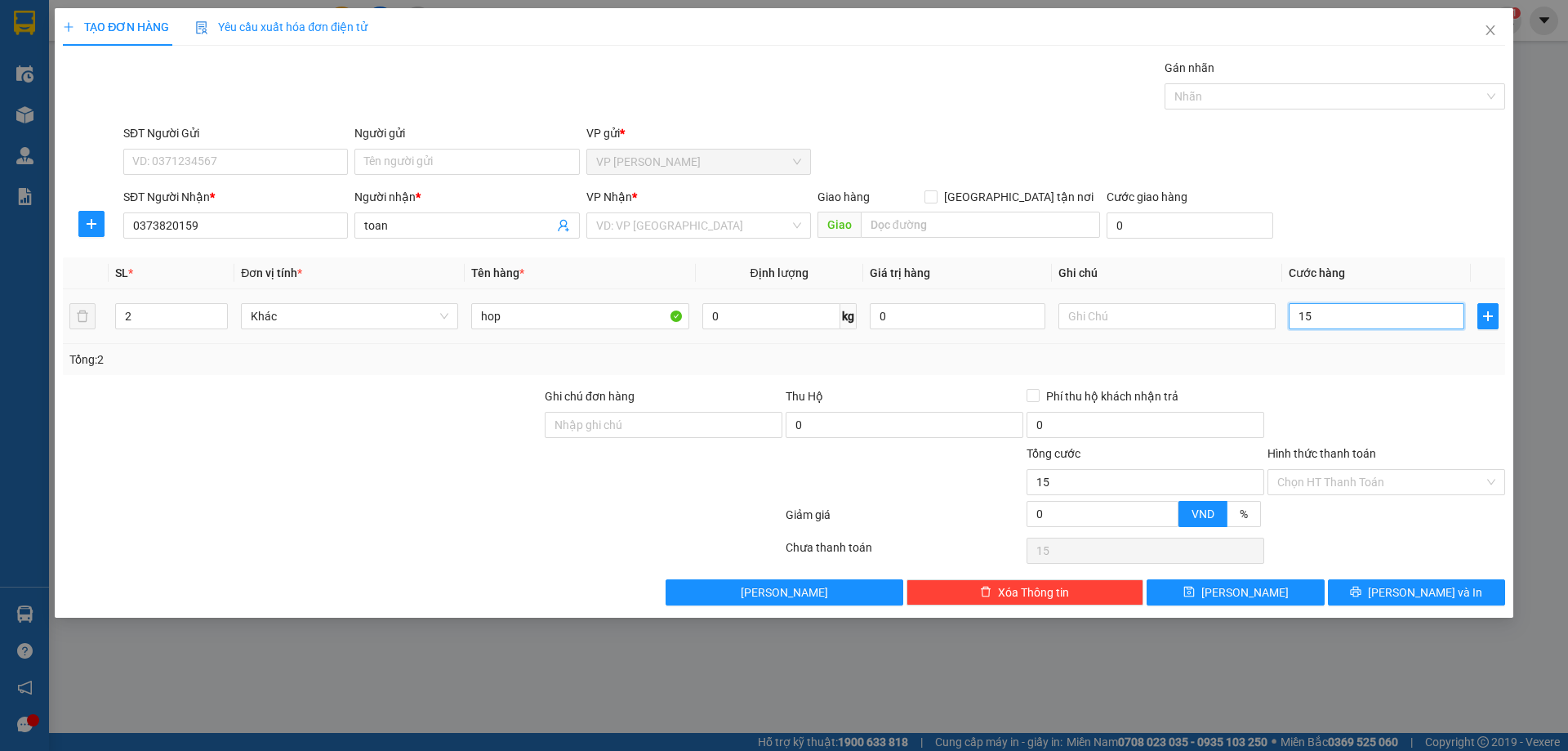
type input "150"
type input "150.000"
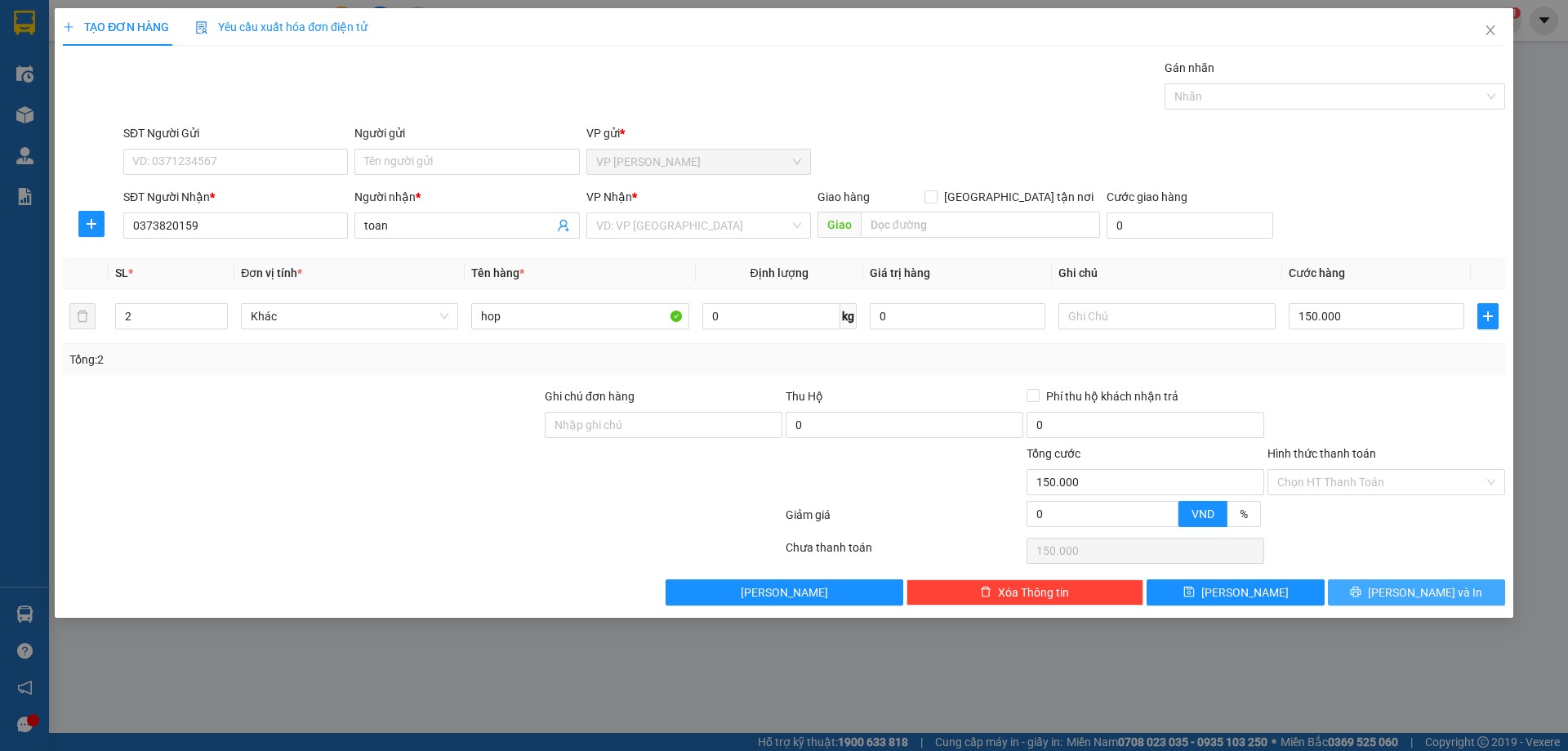
click at [1361, 591] on icon "printer" at bounding box center [1356, 592] width 11 height 11
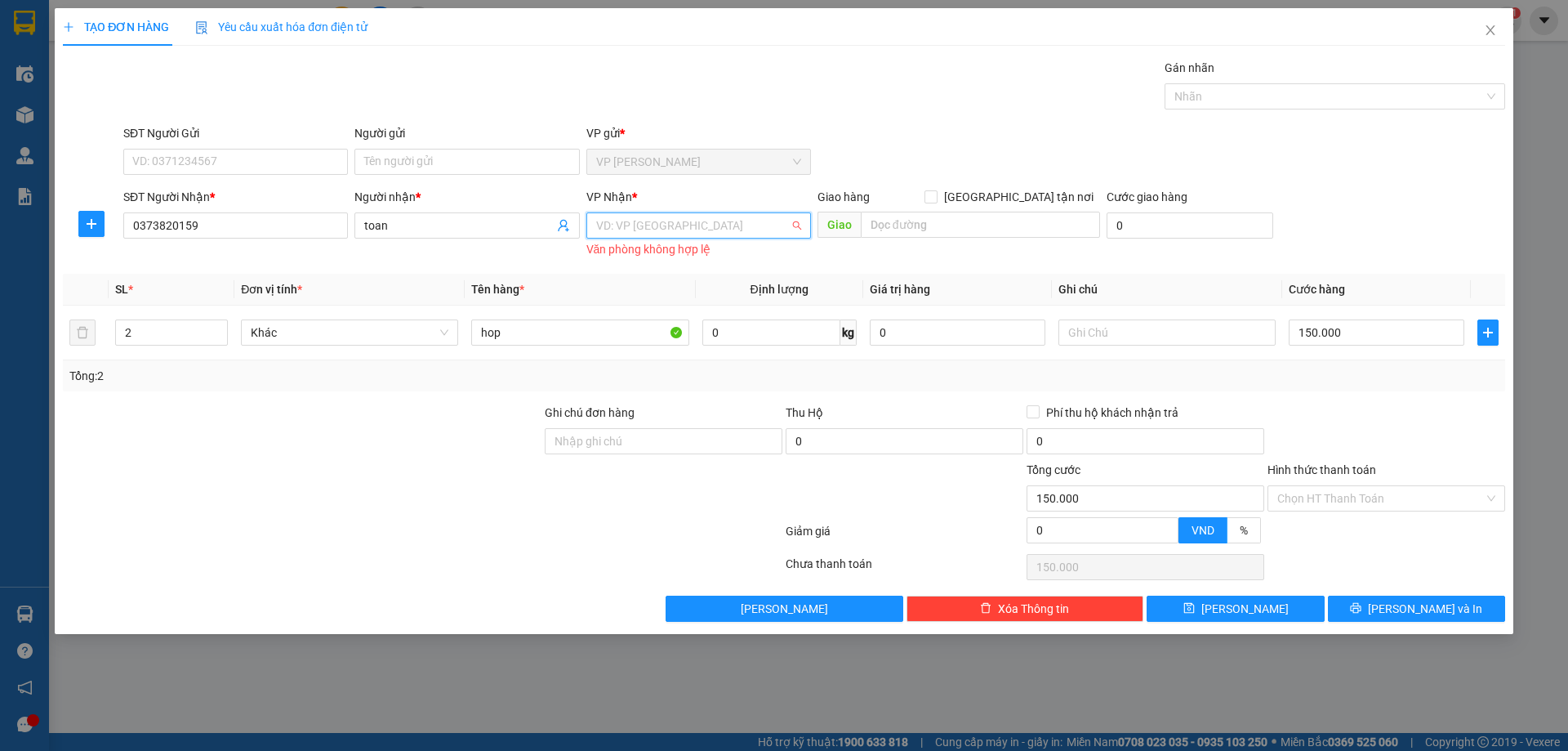
click at [678, 222] on input "search" at bounding box center [692, 225] width 194 height 25
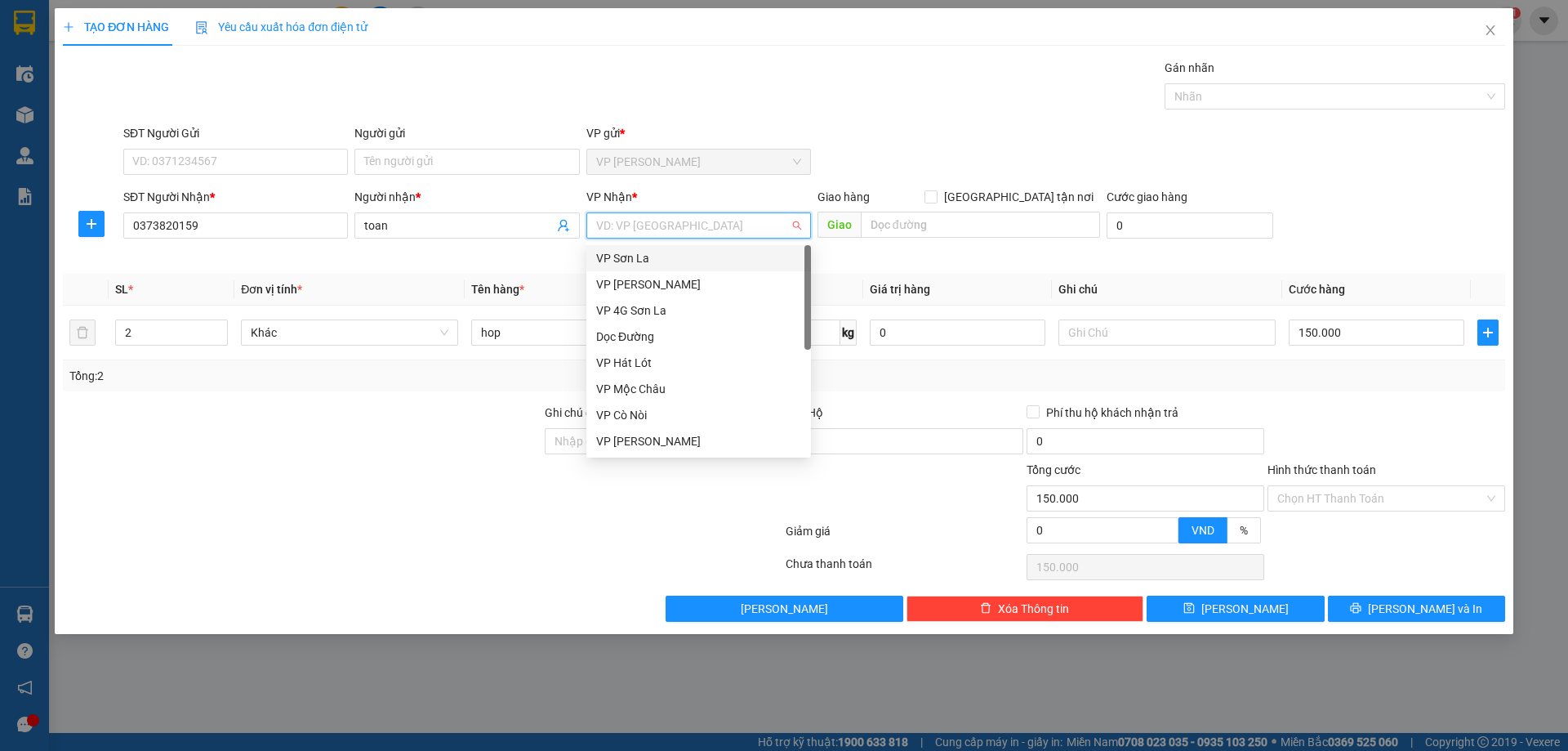
click at [669, 252] on div "VP Sơn La" at bounding box center [698, 258] width 205 height 18
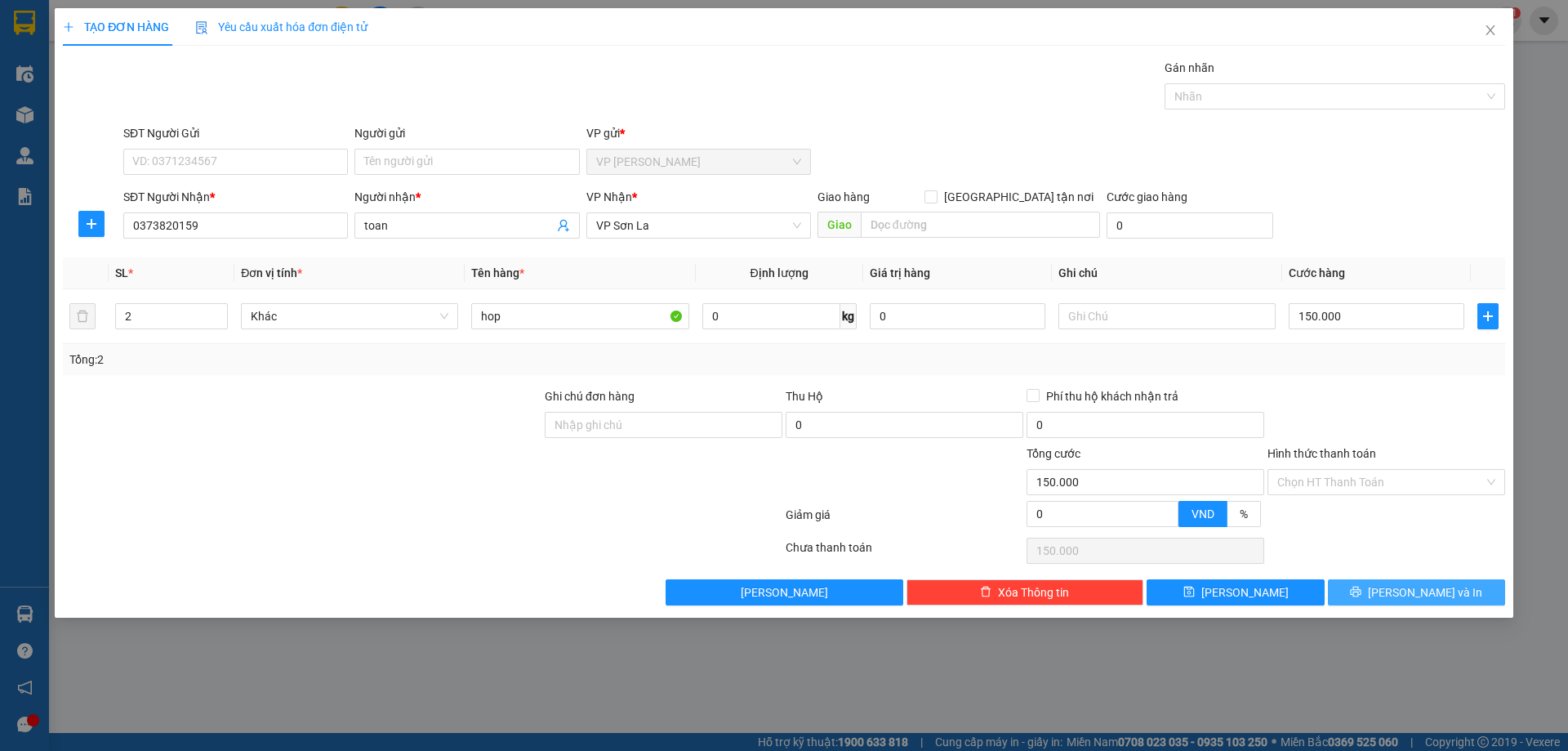
click at [1372, 595] on button "Lưu và In" at bounding box center [1417, 592] width 177 height 26
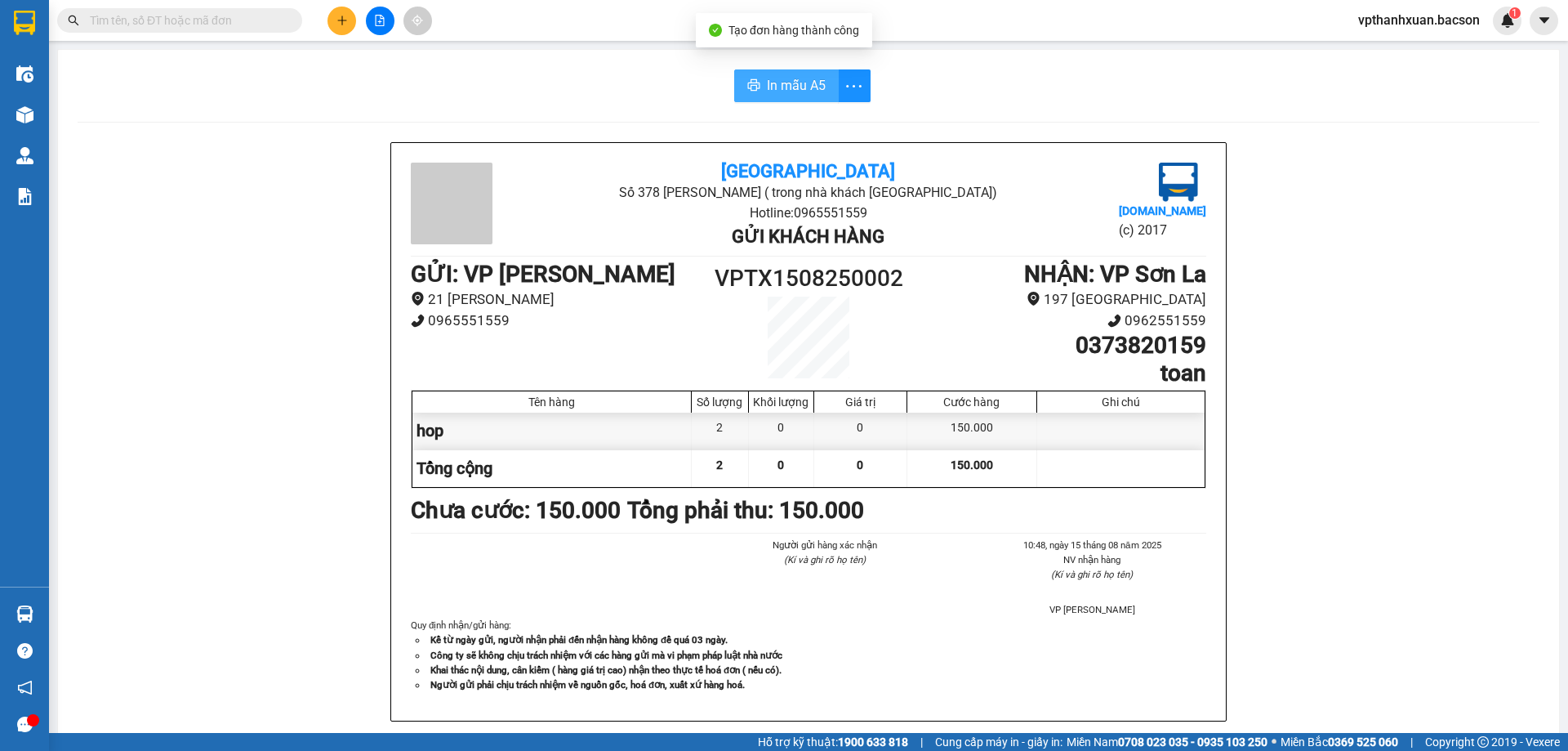
click at [777, 82] on span "In mẫu A5" at bounding box center [796, 85] width 59 height 20
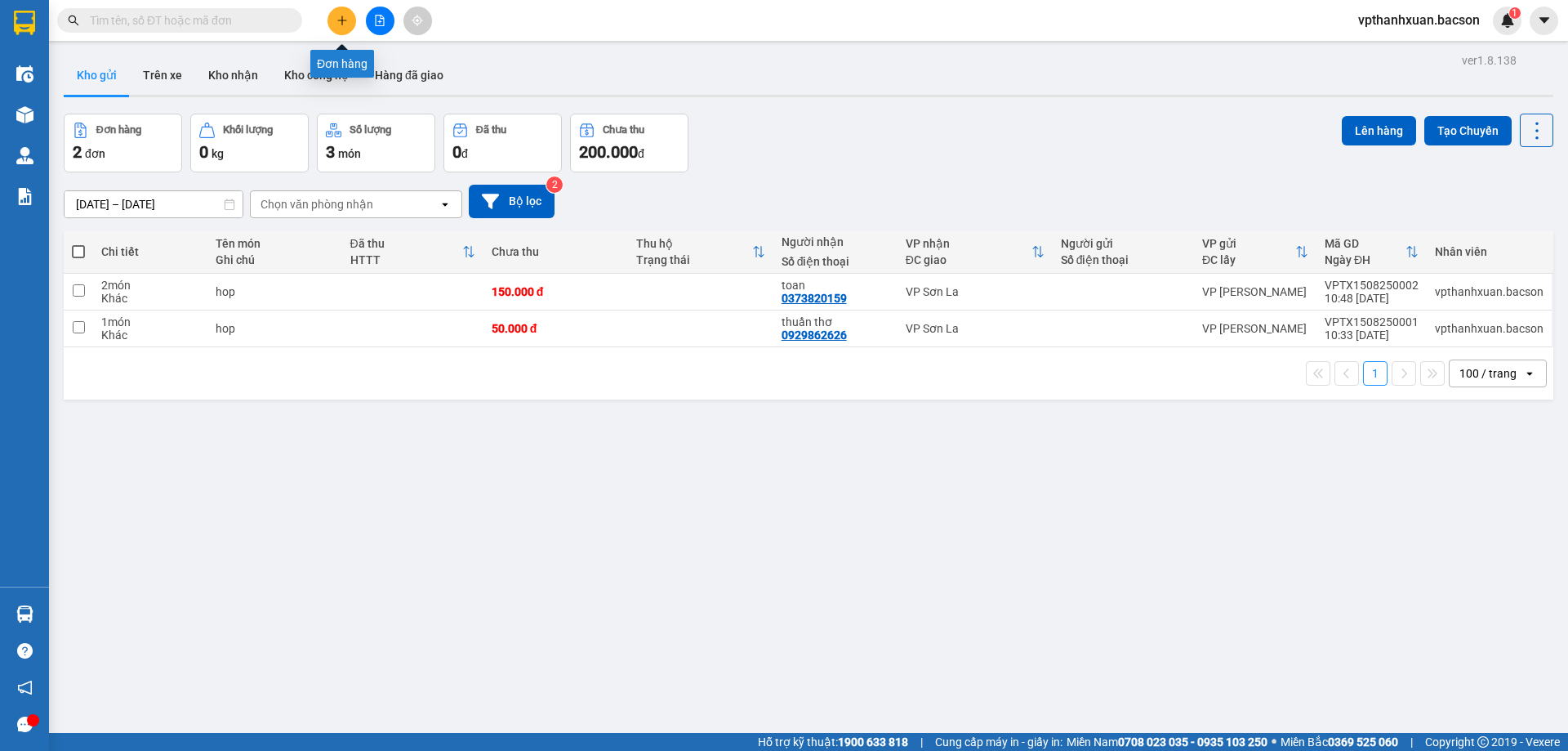
click at [346, 26] on icon "plus" at bounding box center [342, 20] width 11 height 11
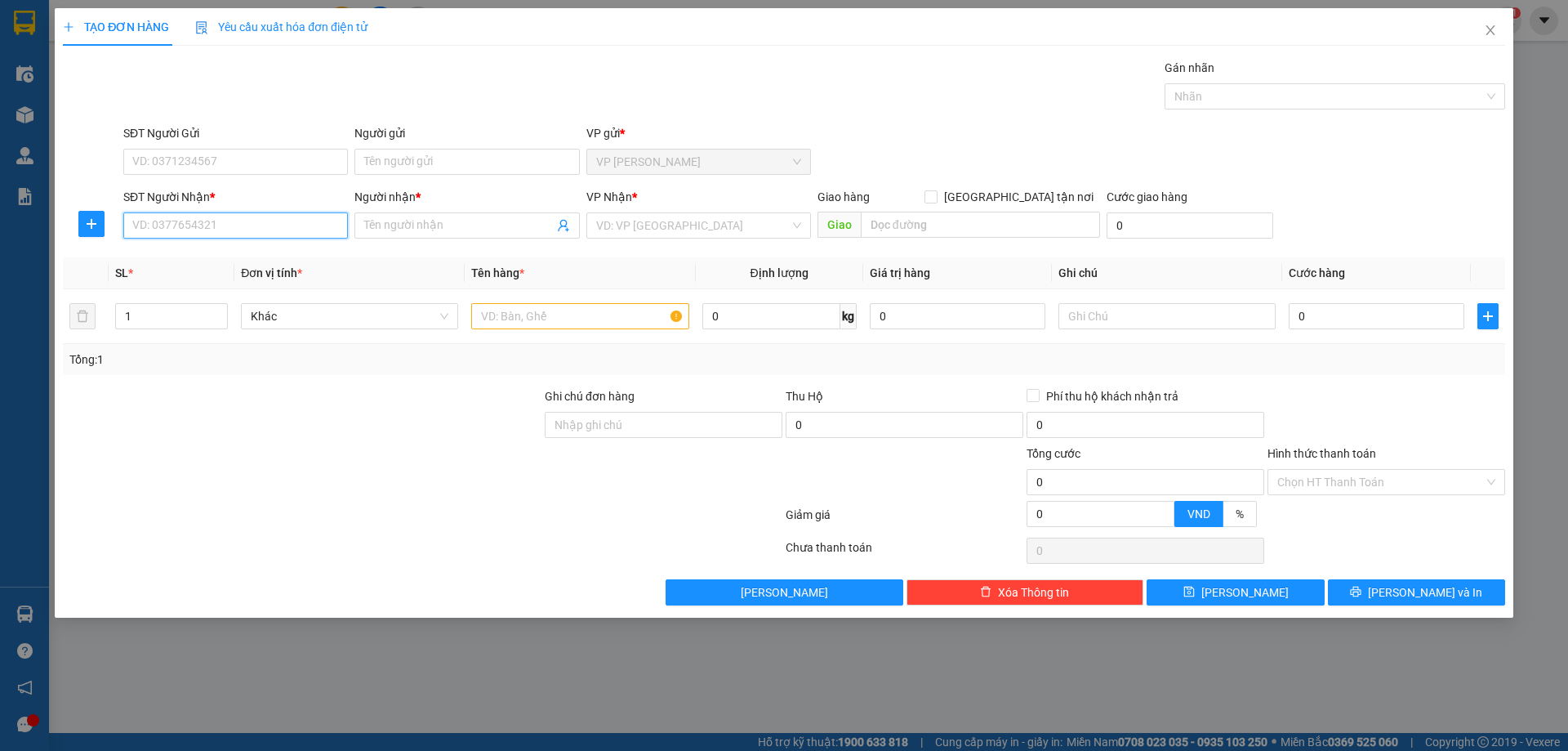
click at [329, 221] on input "SĐT Người Nhận *" at bounding box center [235, 225] width 225 height 26
type input "0974088692"
click at [268, 255] on div "0974088692 - nhân" at bounding box center [235, 258] width 205 height 18
type input "nhân"
type input "0974088692"
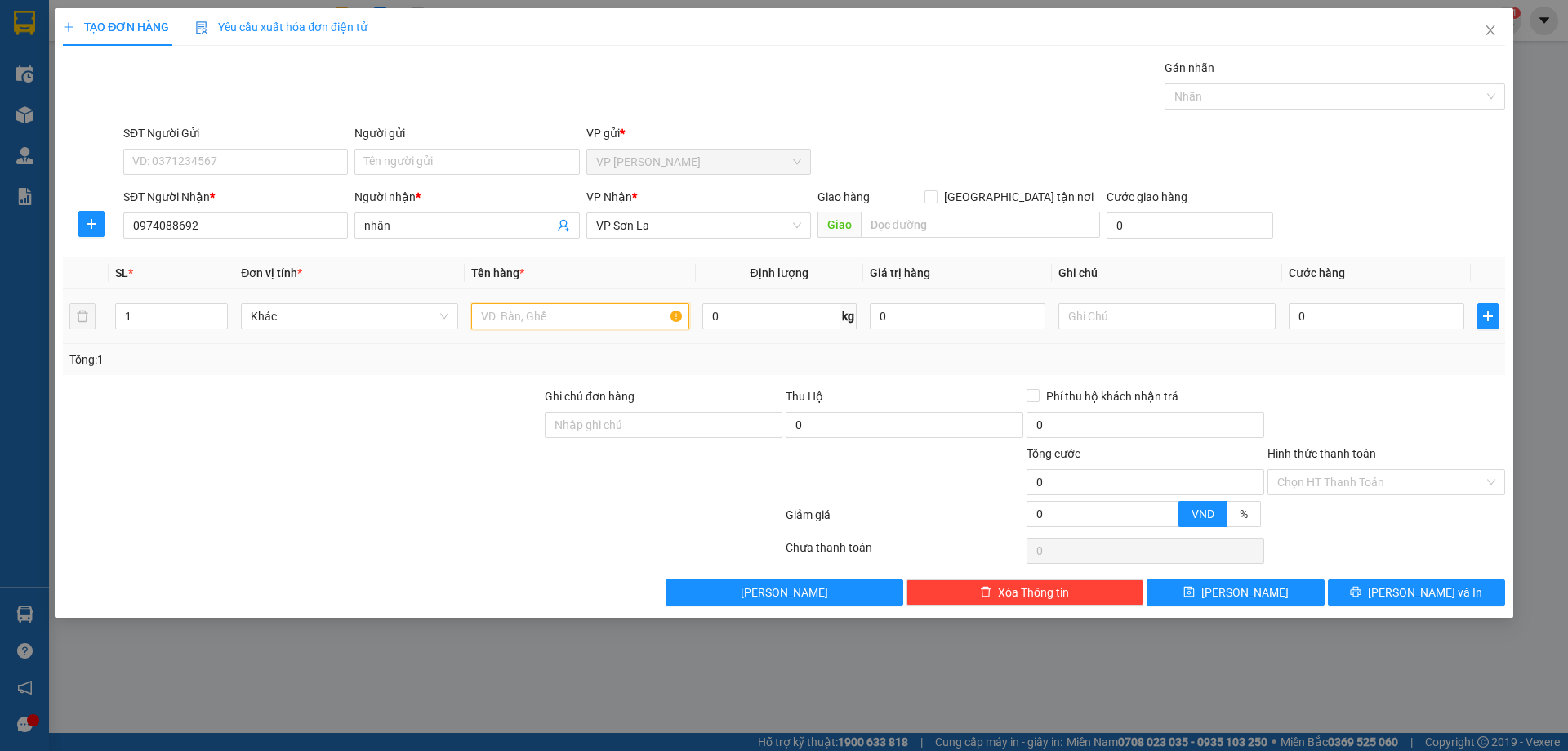
click at [512, 315] on input "text" at bounding box center [579, 316] width 218 height 26
type input "hop"
click at [1330, 303] on input "0" at bounding box center [1376, 316] width 175 height 26
type input "5"
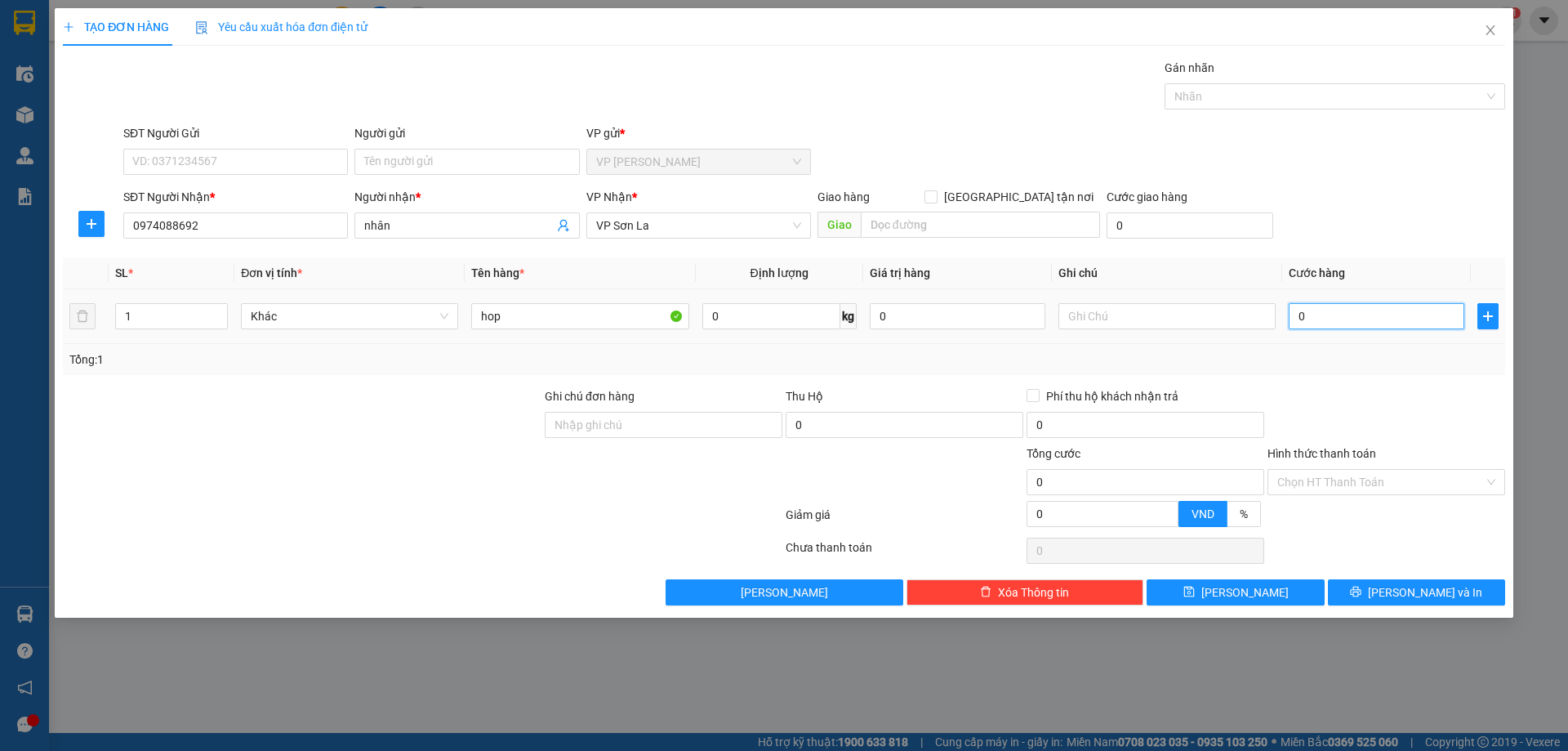
type input "5"
type input "50"
type input "50.000"
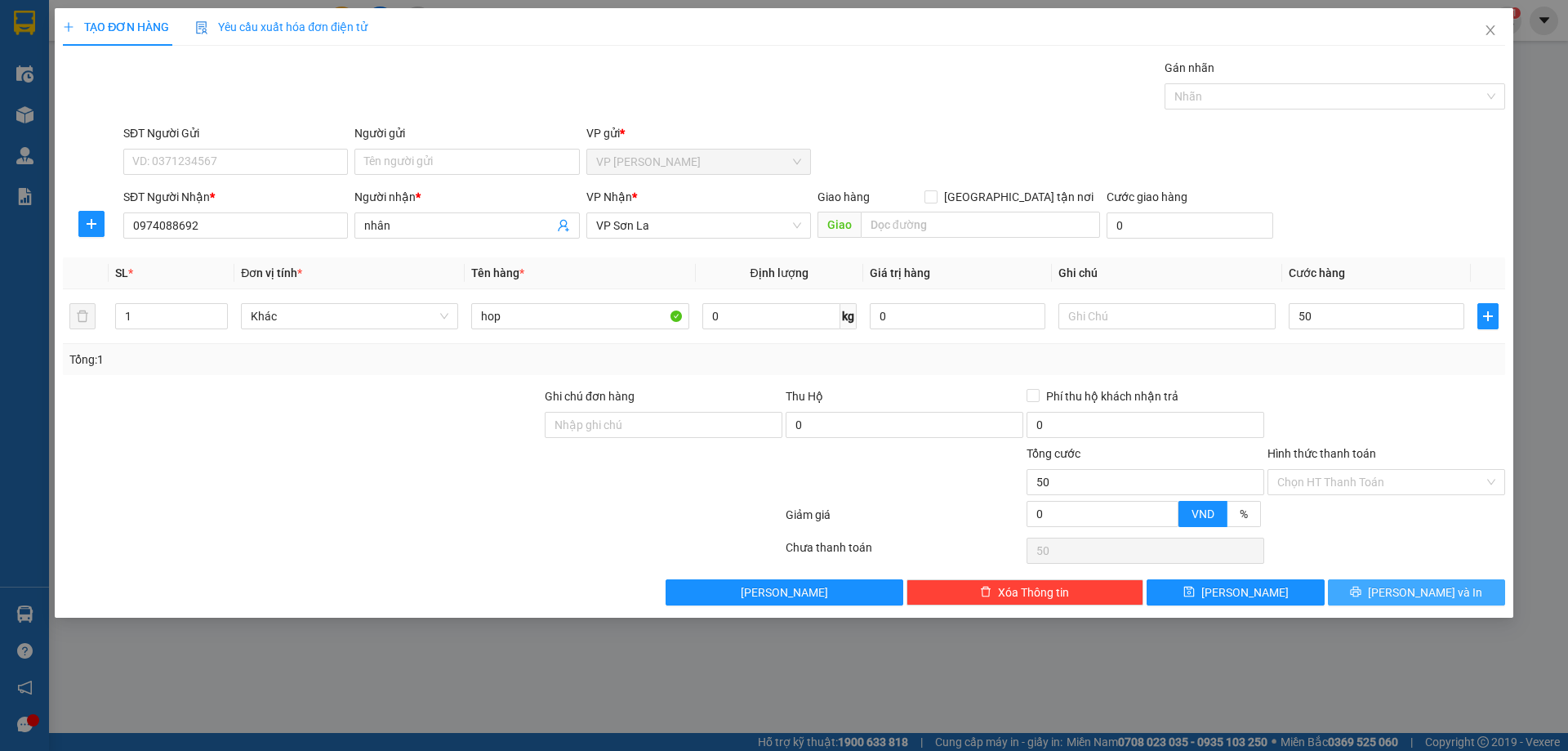
type input "50.000"
drag, startPoint x: 1409, startPoint y: 591, endPoint x: 1350, endPoint y: 539, distance: 78.6
click at [1409, 589] on span "Lưu và In" at bounding box center [1425, 592] width 115 height 18
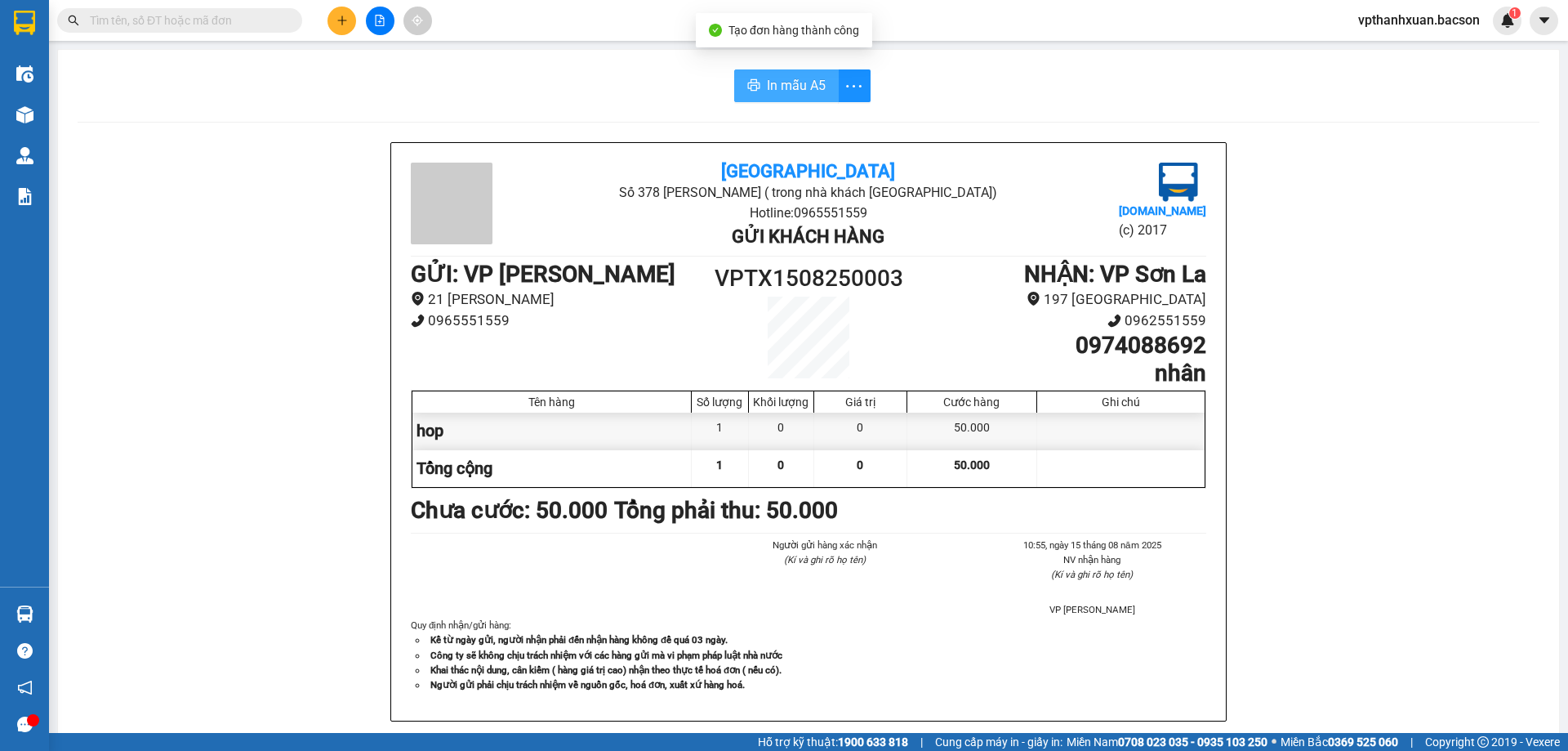
click at [795, 86] on span "In mẫu A5" at bounding box center [796, 85] width 59 height 20
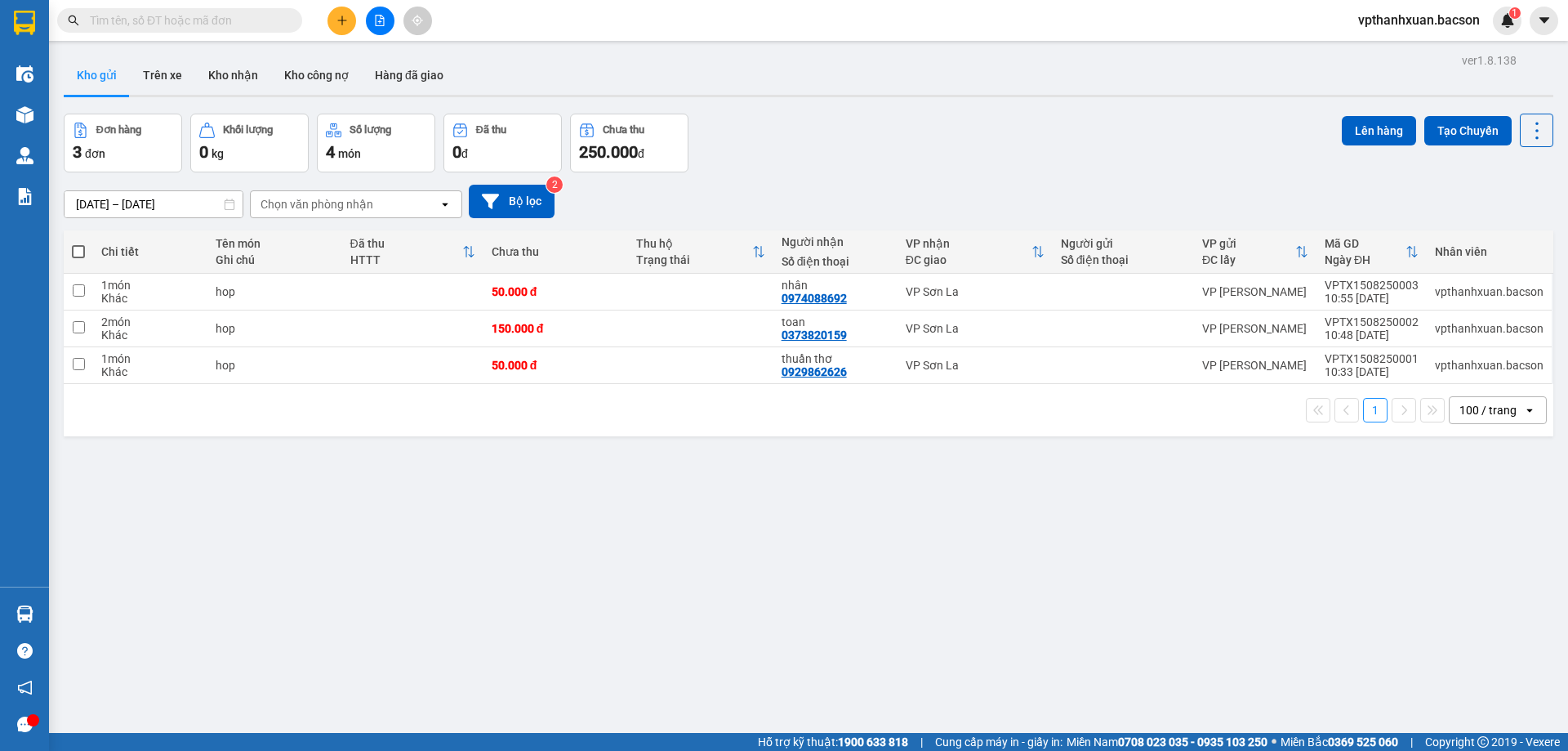
drag, startPoint x: 1189, startPoint y: 447, endPoint x: 1217, endPoint y: 456, distance: 29.4
click at [1194, 445] on div "ver 1.8.138 Kho gửi Trên xe Kho nhận Kho công nợ Hàng đã giao Đơn hàng 3 đơn Kh…" at bounding box center [808, 424] width 1503 height 751
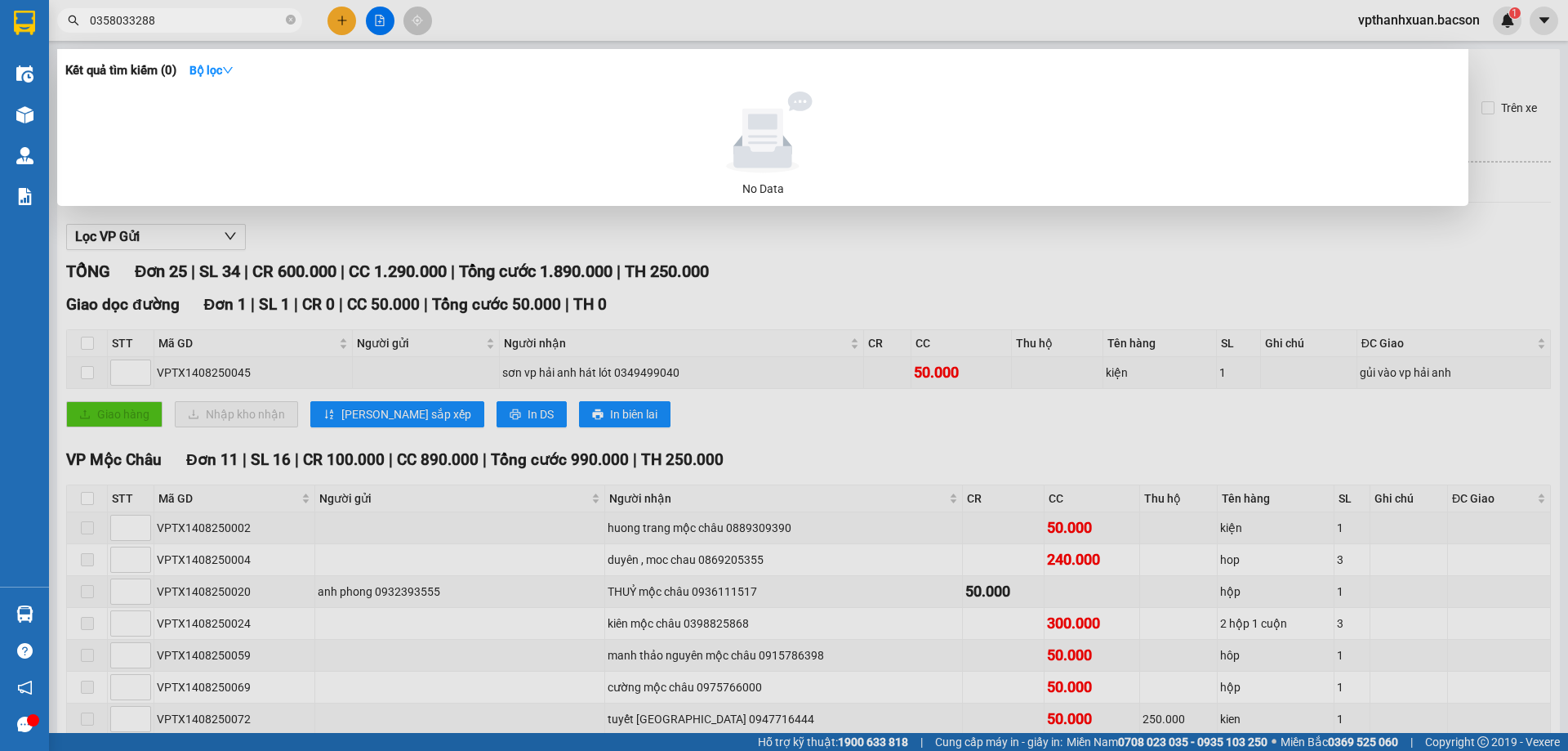
click at [924, 248] on div at bounding box center [784, 376] width 1568 height 751
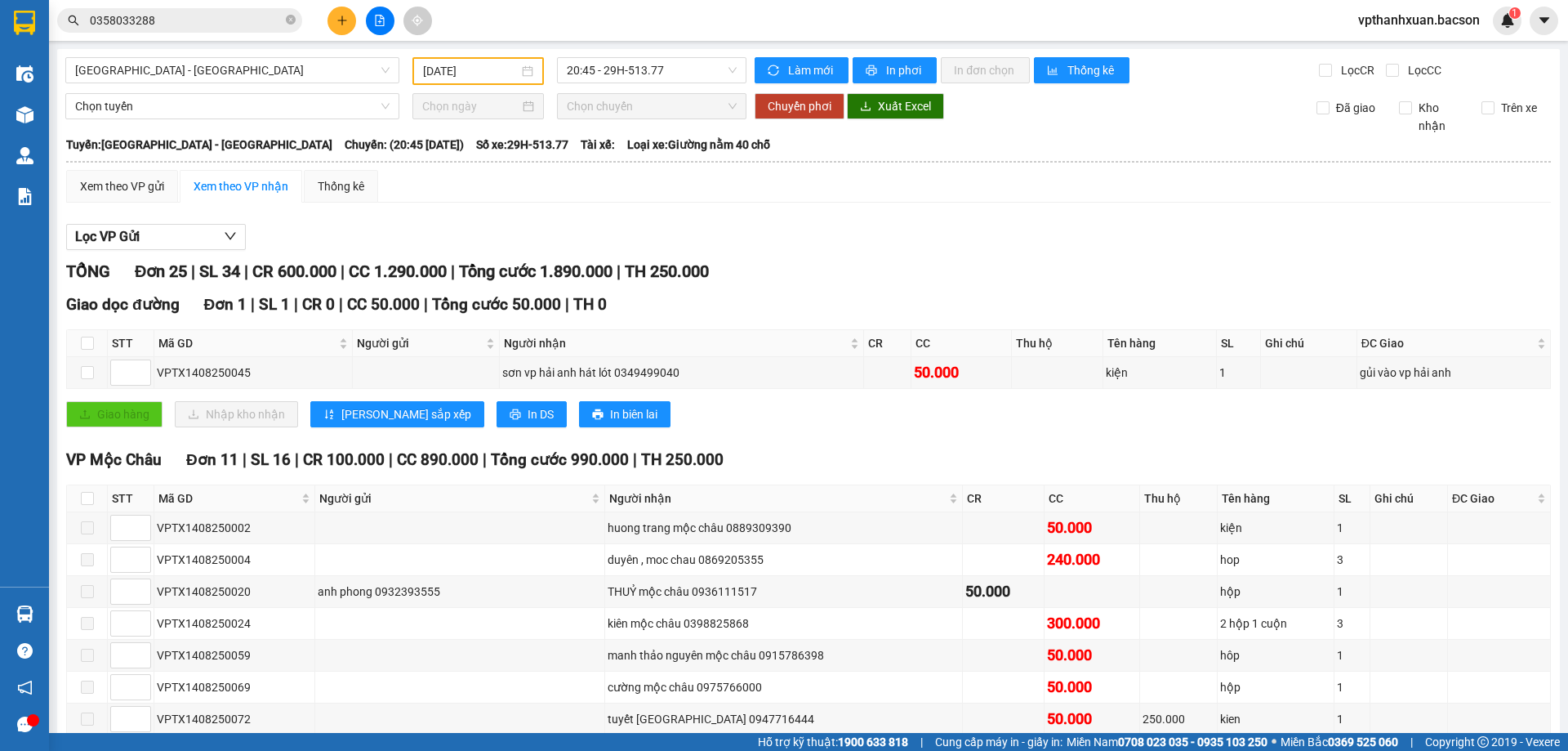
drag, startPoint x: 288, startPoint y: 25, endPoint x: 311, endPoint y: 21, distance: 23.3
click at [292, 22] on icon "close-circle" at bounding box center [290, 19] width 10 height 10
click at [342, 20] on icon "plus" at bounding box center [342, 19] width 9 height 1
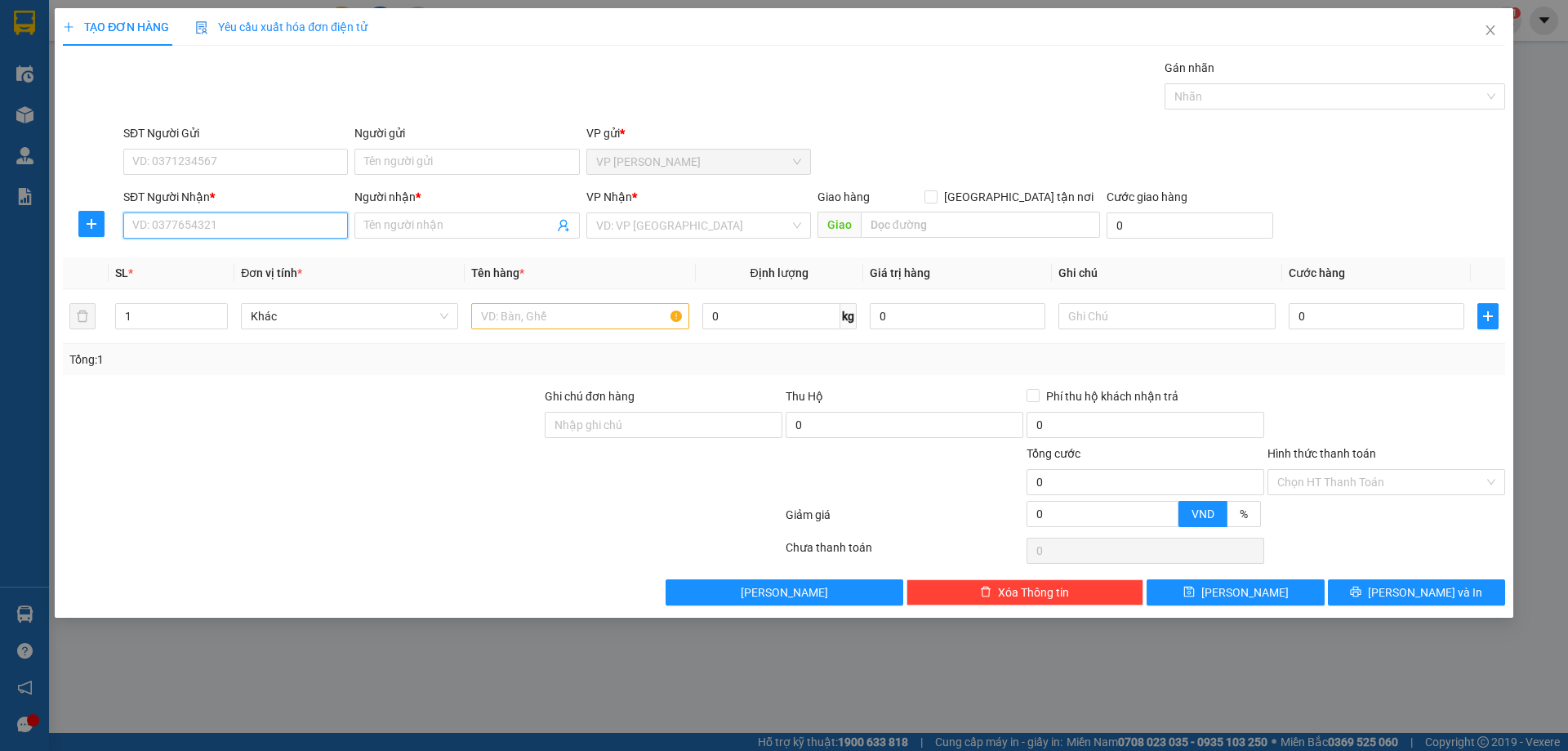
click at [264, 220] on input "SĐT Người Nhận *" at bounding box center [235, 225] width 225 height 26
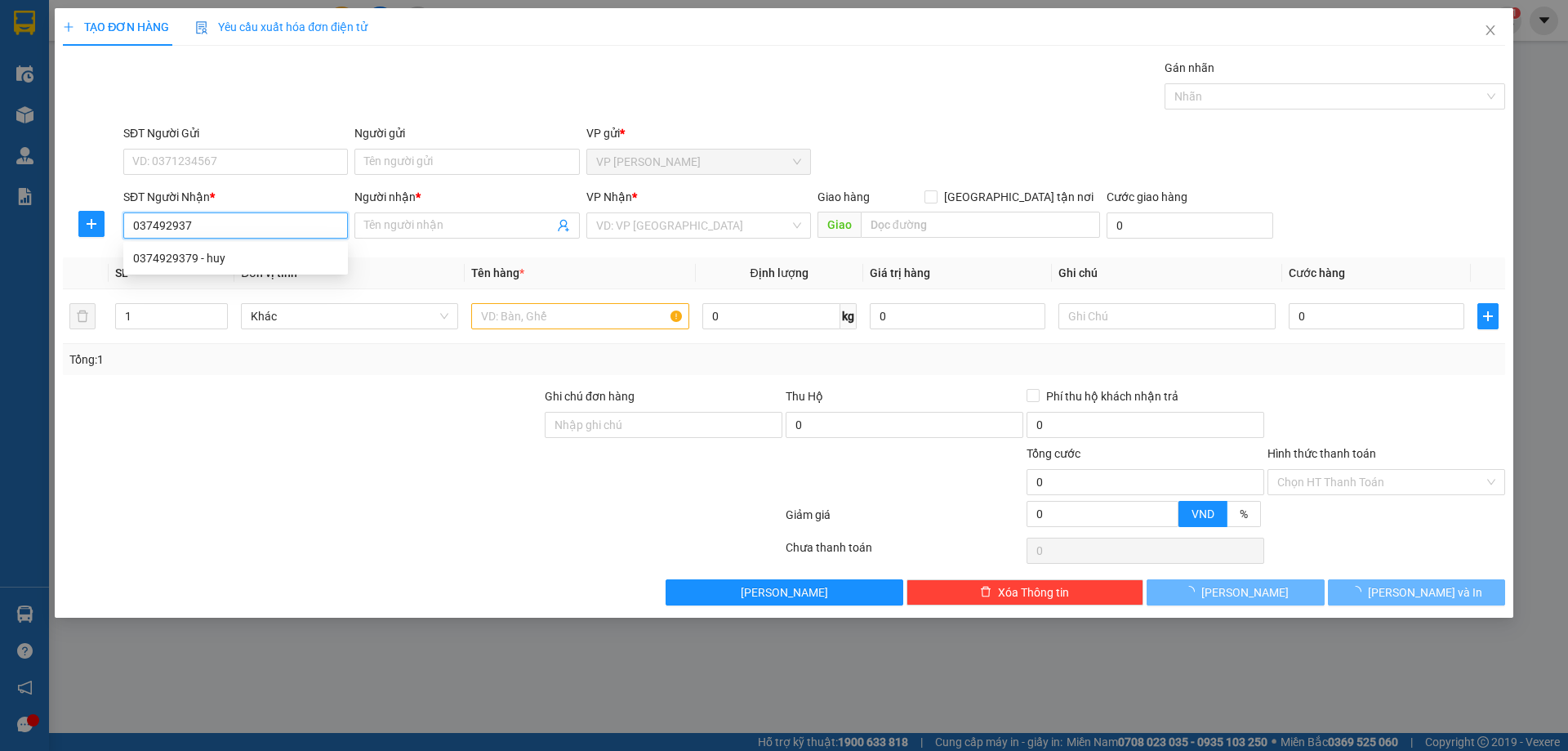
type input "0374929379"
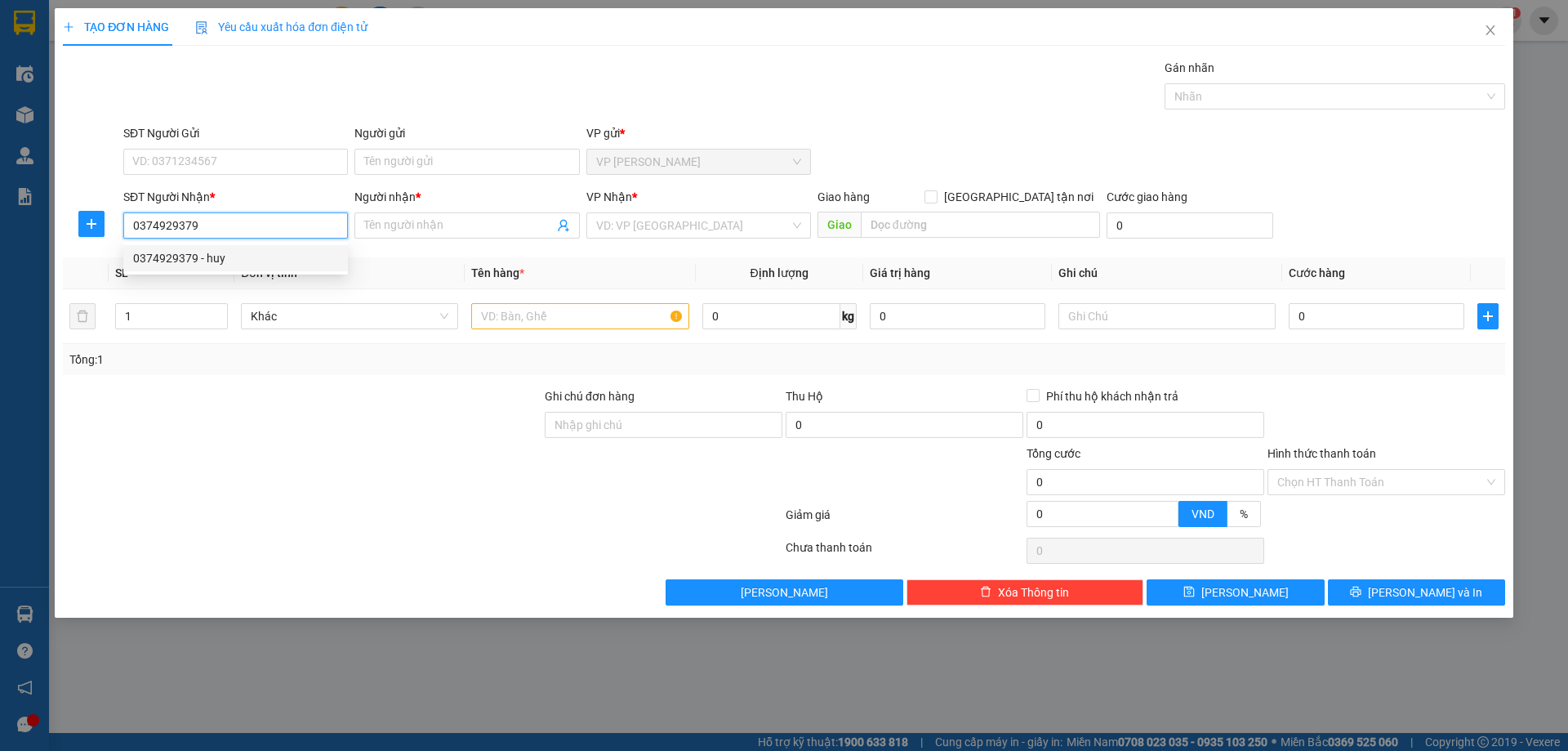
click at [211, 259] on div "0374929379 - huy" at bounding box center [235, 258] width 205 height 18
type input "huy"
type input "0374929379"
click at [543, 322] on input "text" at bounding box center [579, 316] width 218 height 26
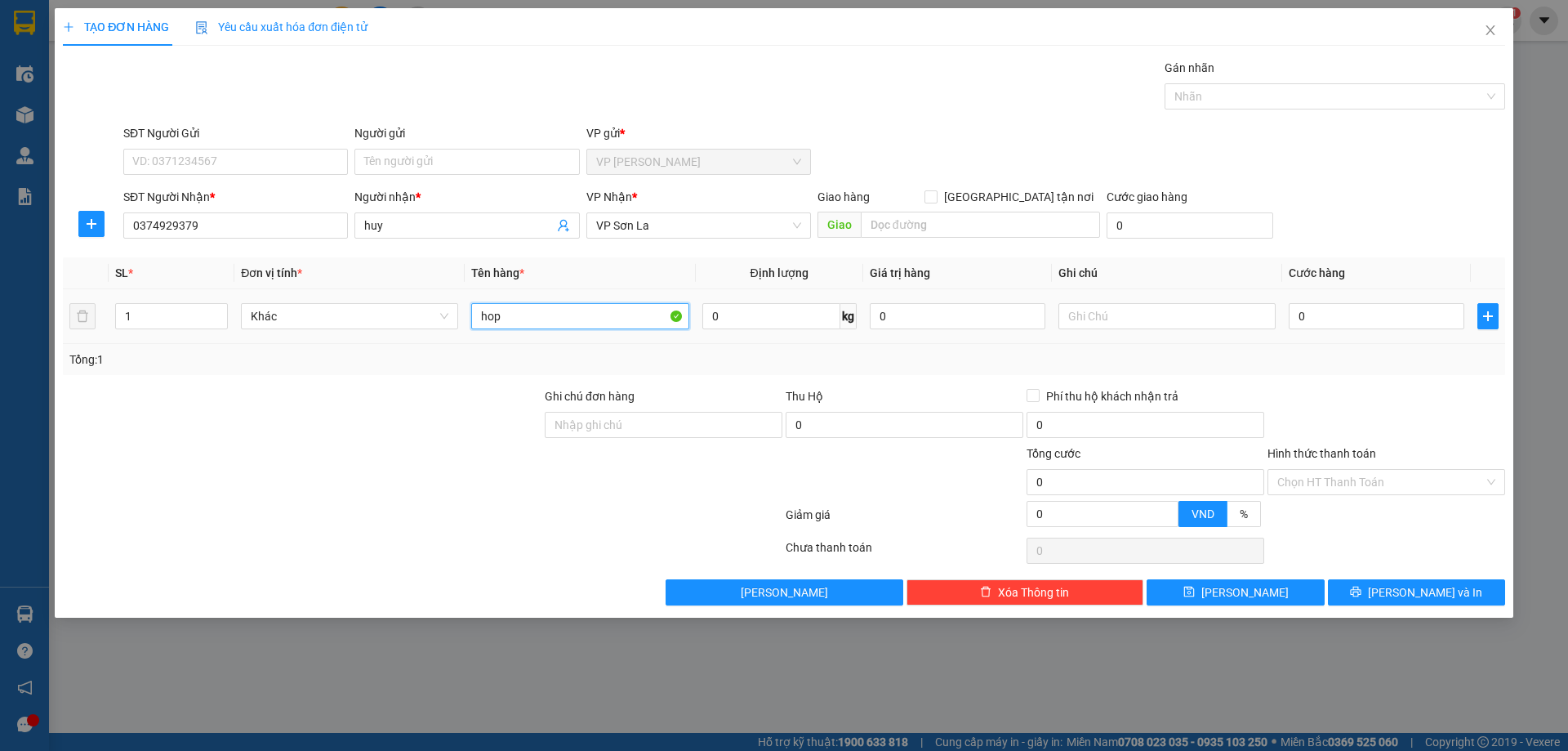
type input "hop"
click at [1370, 331] on div "0" at bounding box center [1376, 316] width 175 height 33
click at [1366, 321] on input "0" at bounding box center [1376, 316] width 175 height 26
type input "05"
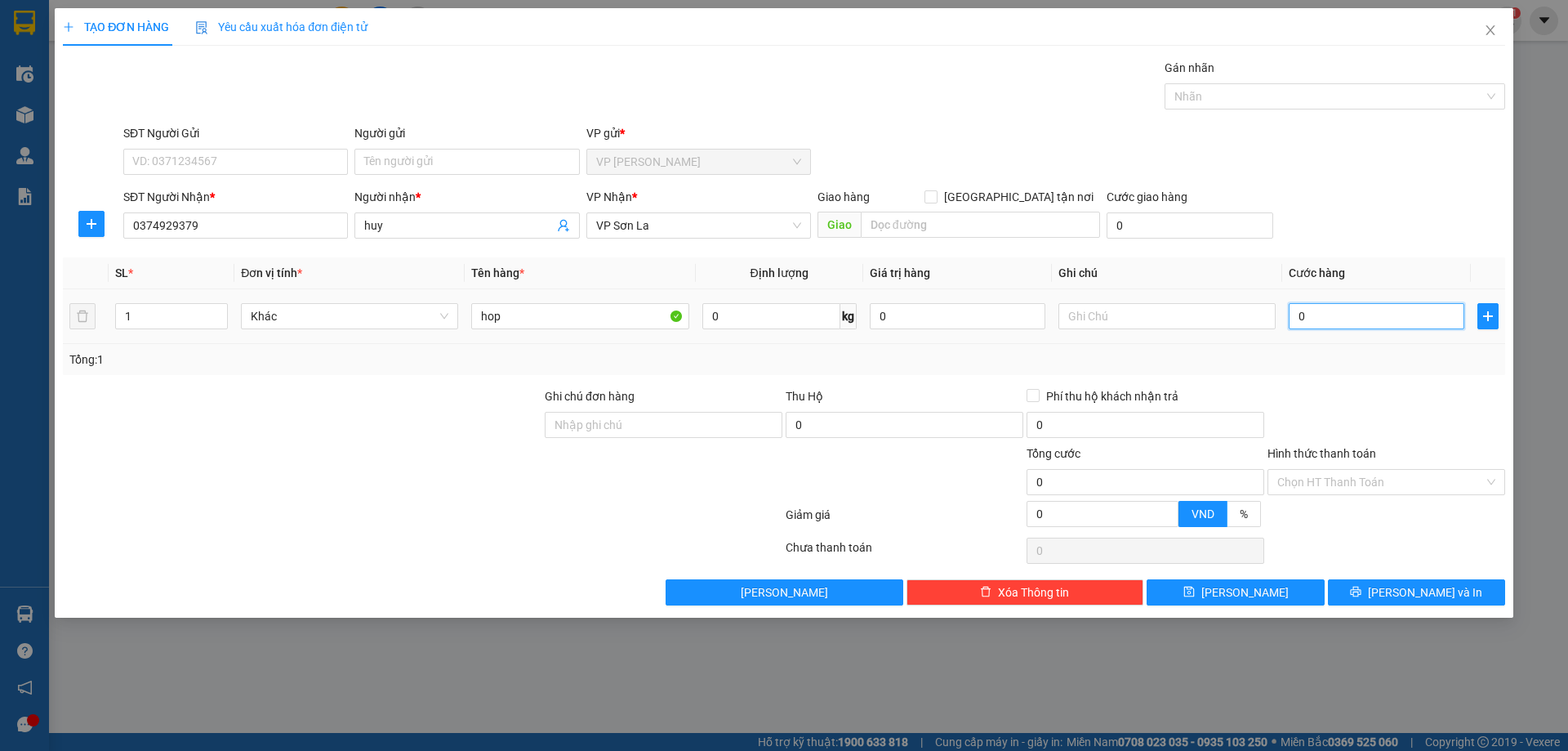
type input "5"
type input "050"
type input "50"
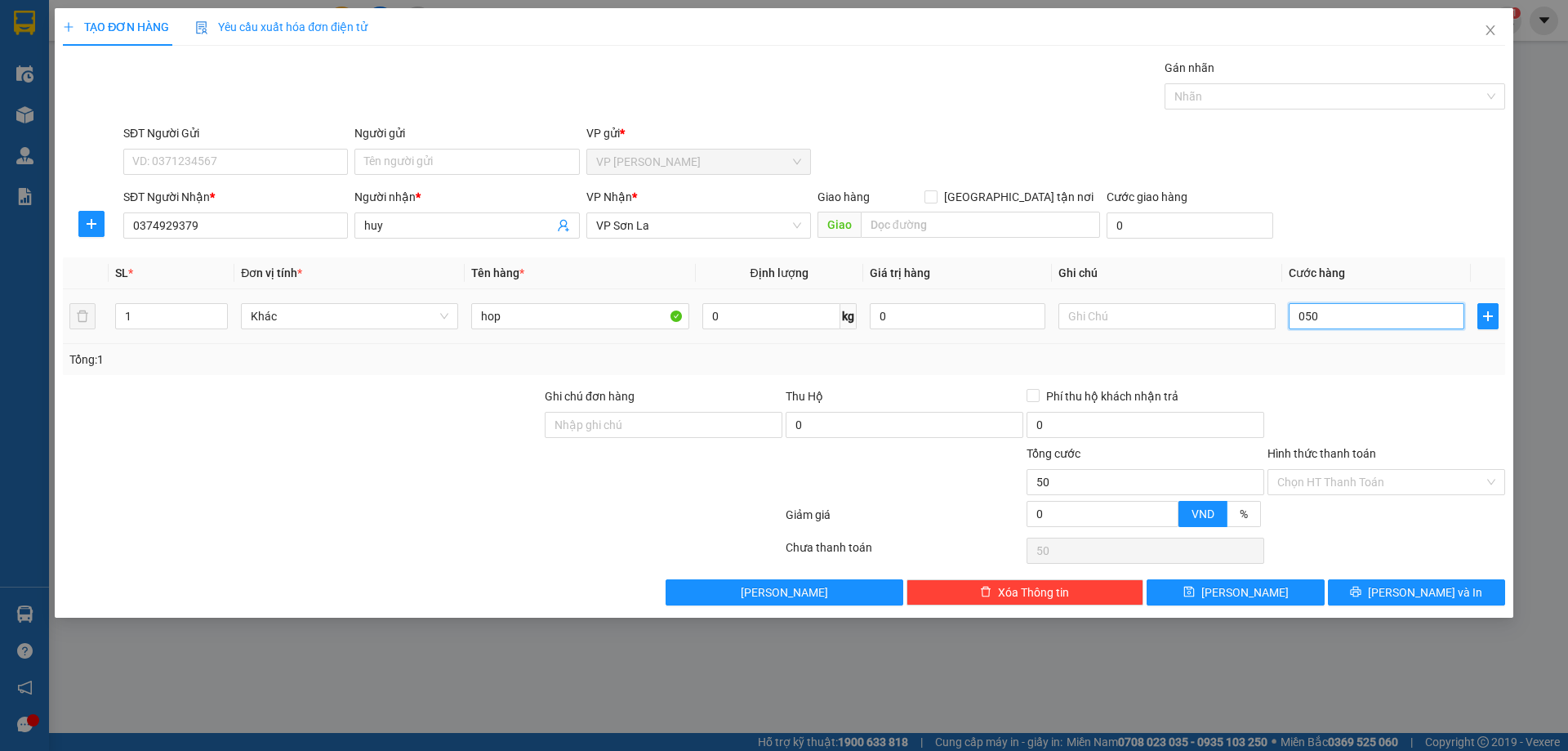
type input "0.500"
type input "500"
type input "05.000"
type input "5.000"
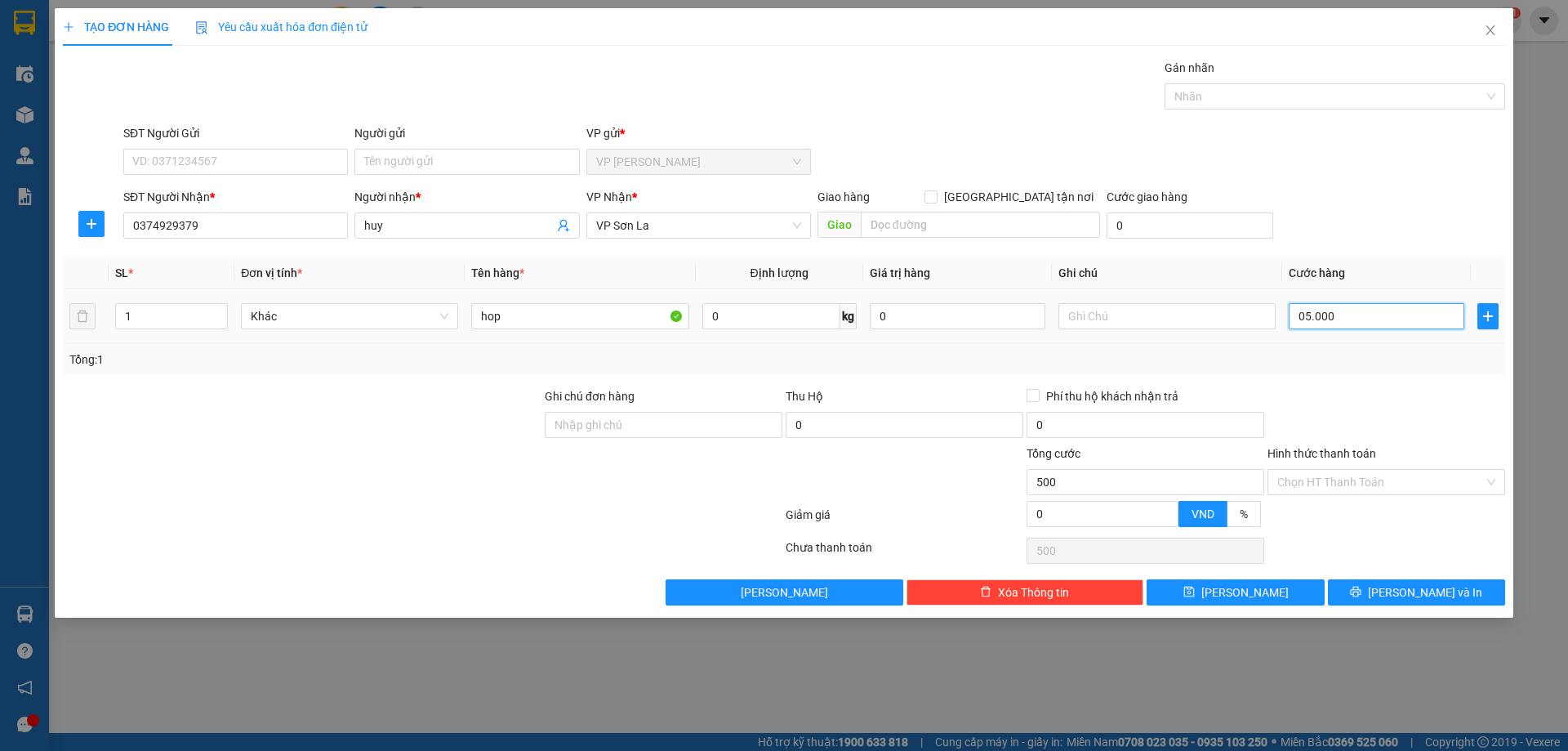
type input "5.000"
type input "050.000"
type input "50.000"
type input "05.000"
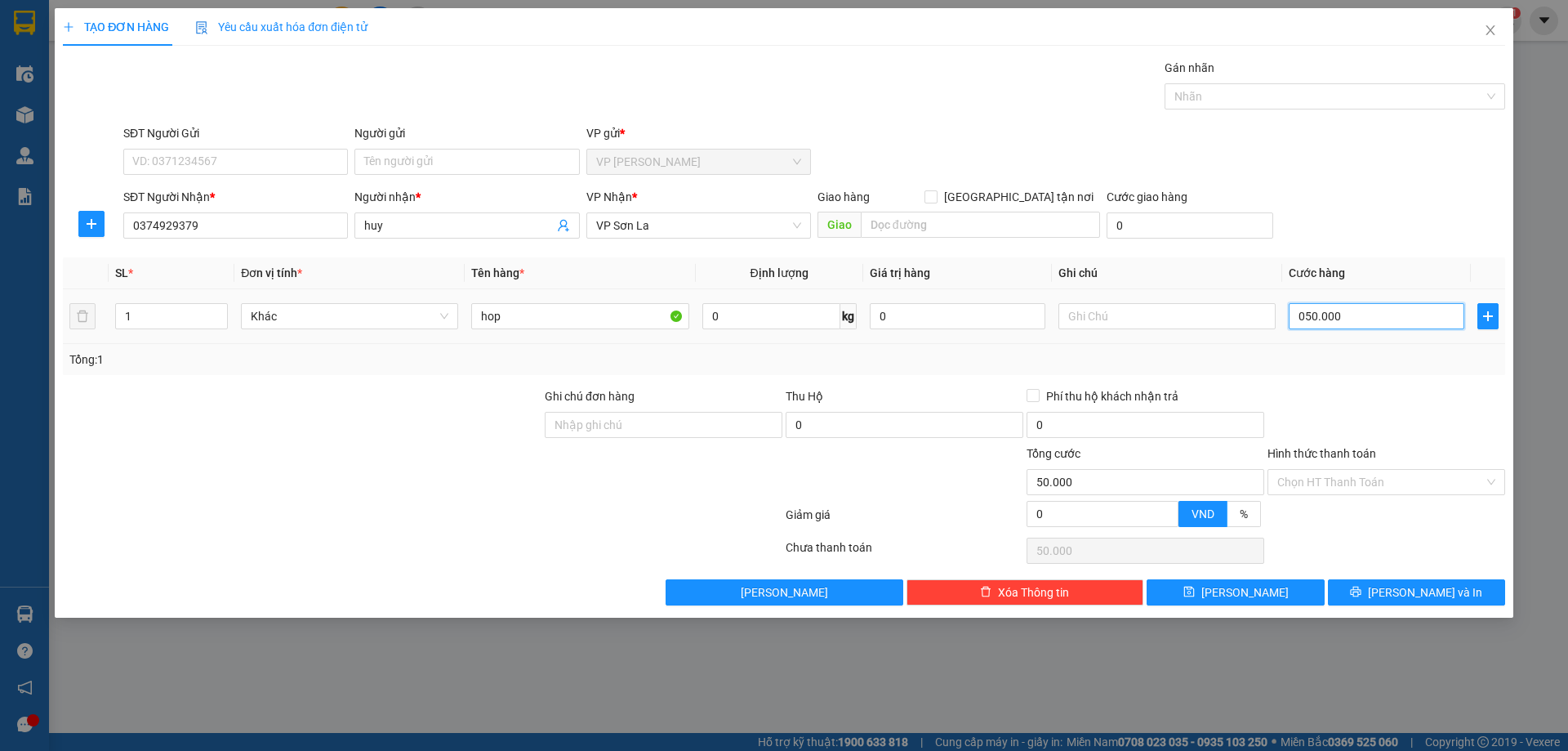
type input "5.000"
type input "0.500"
type input "500"
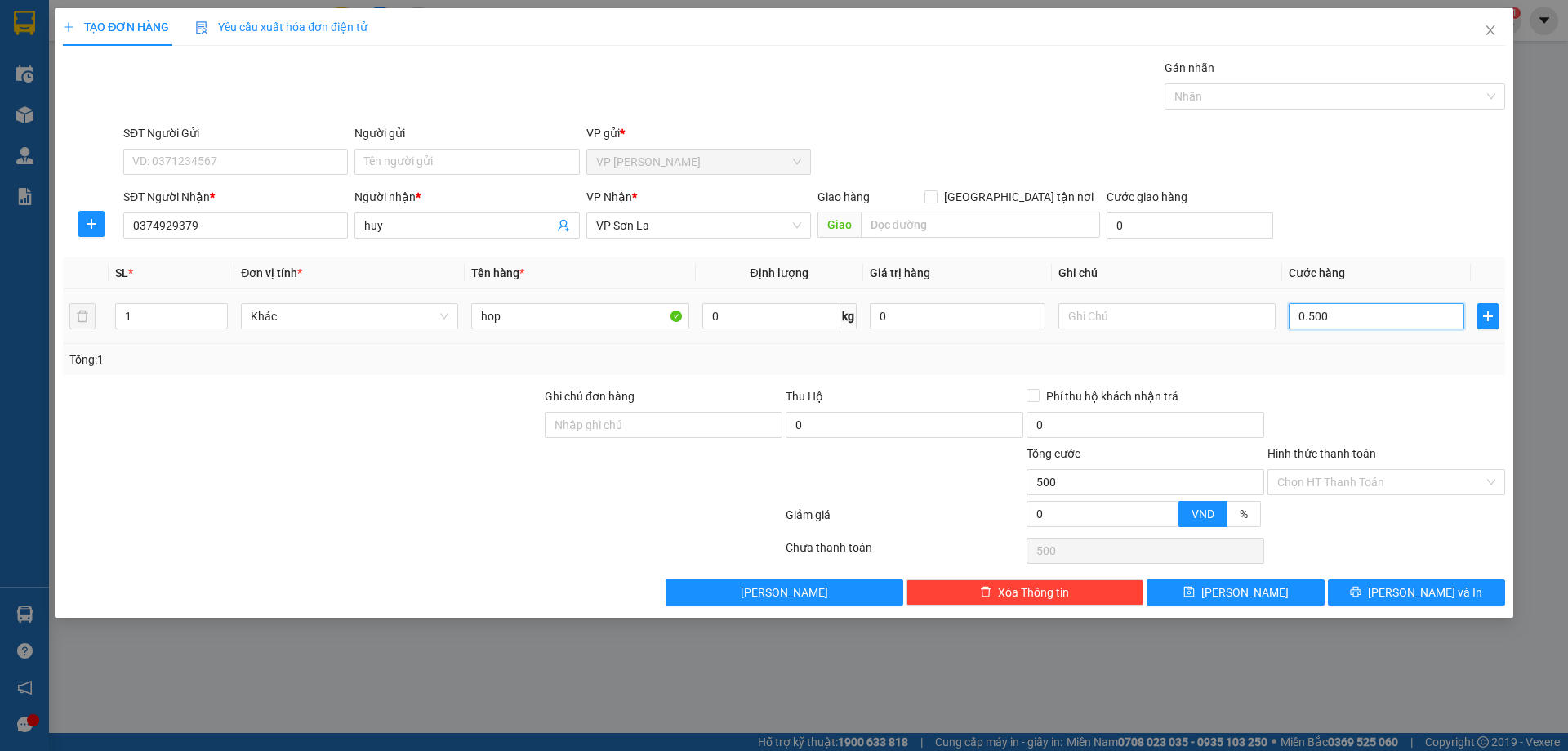
type input "050"
type input "50"
type input "50.000"
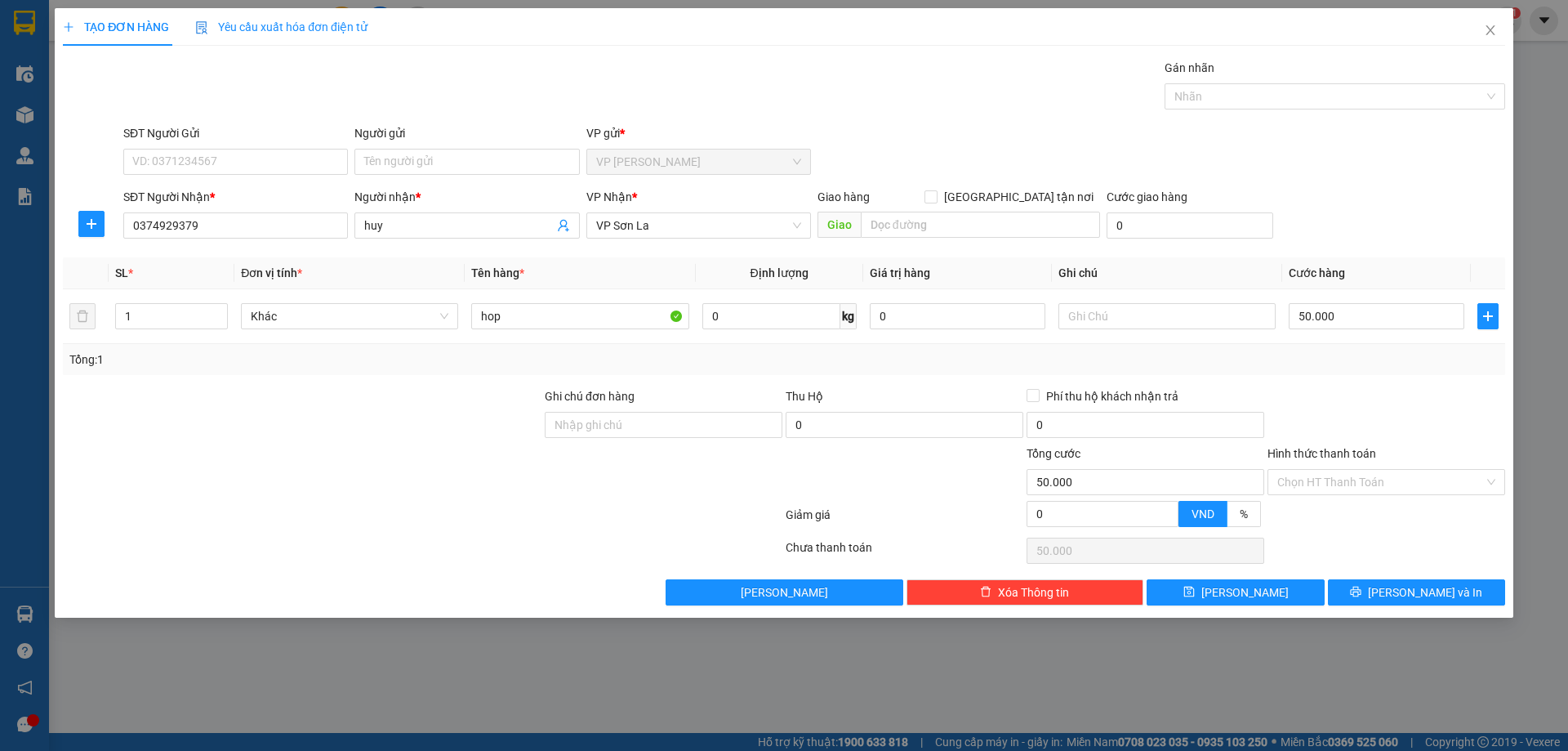
click at [1344, 400] on div at bounding box center [1386, 416] width 241 height 57
click at [1360, 488] on input "Hình thức thanh toán" at bounding box center [1380, 482] width 207 height 25
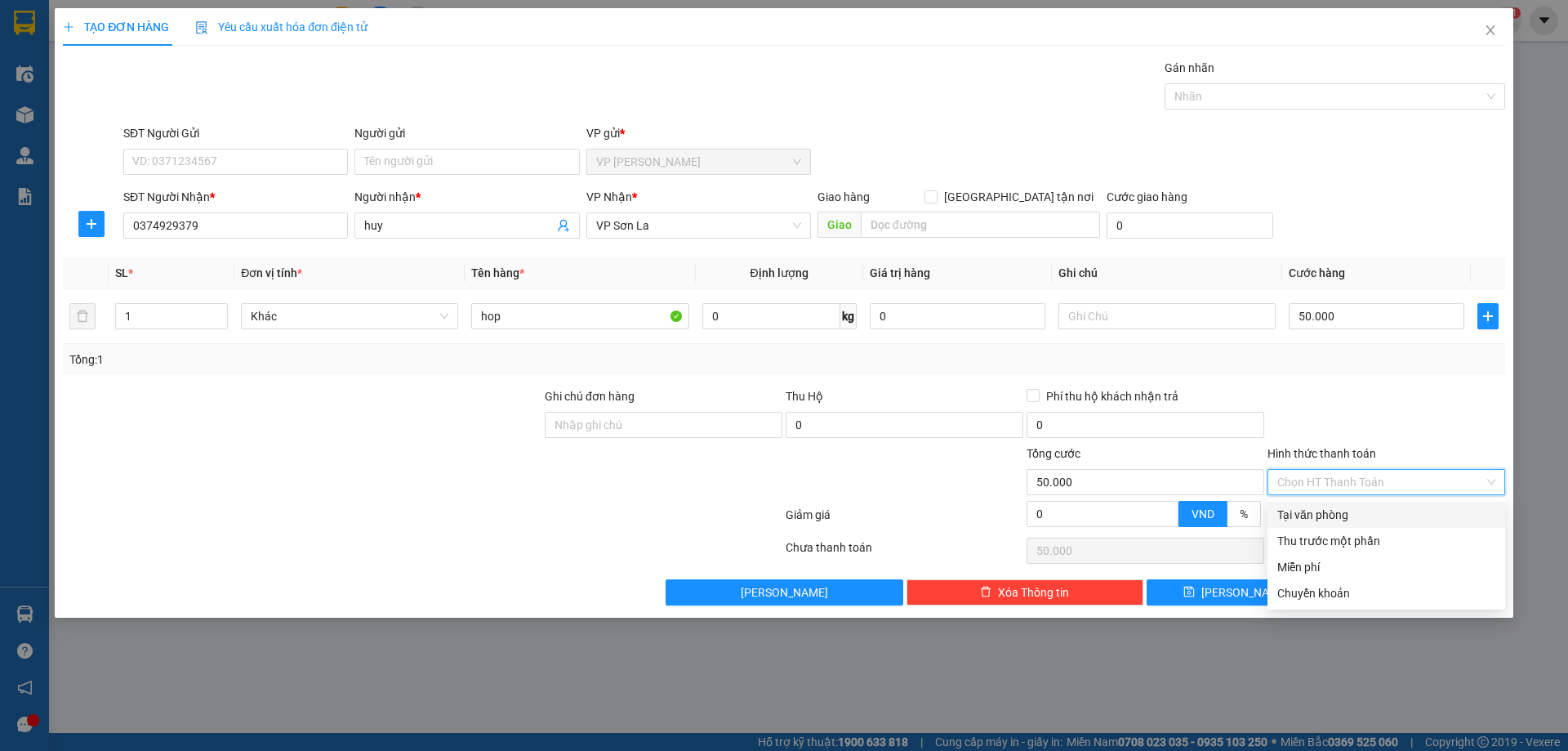
click at [1325, 515] on div "Tại văn phòng" at bounding box center [1386, 515] width 218 height 18
type input "0"
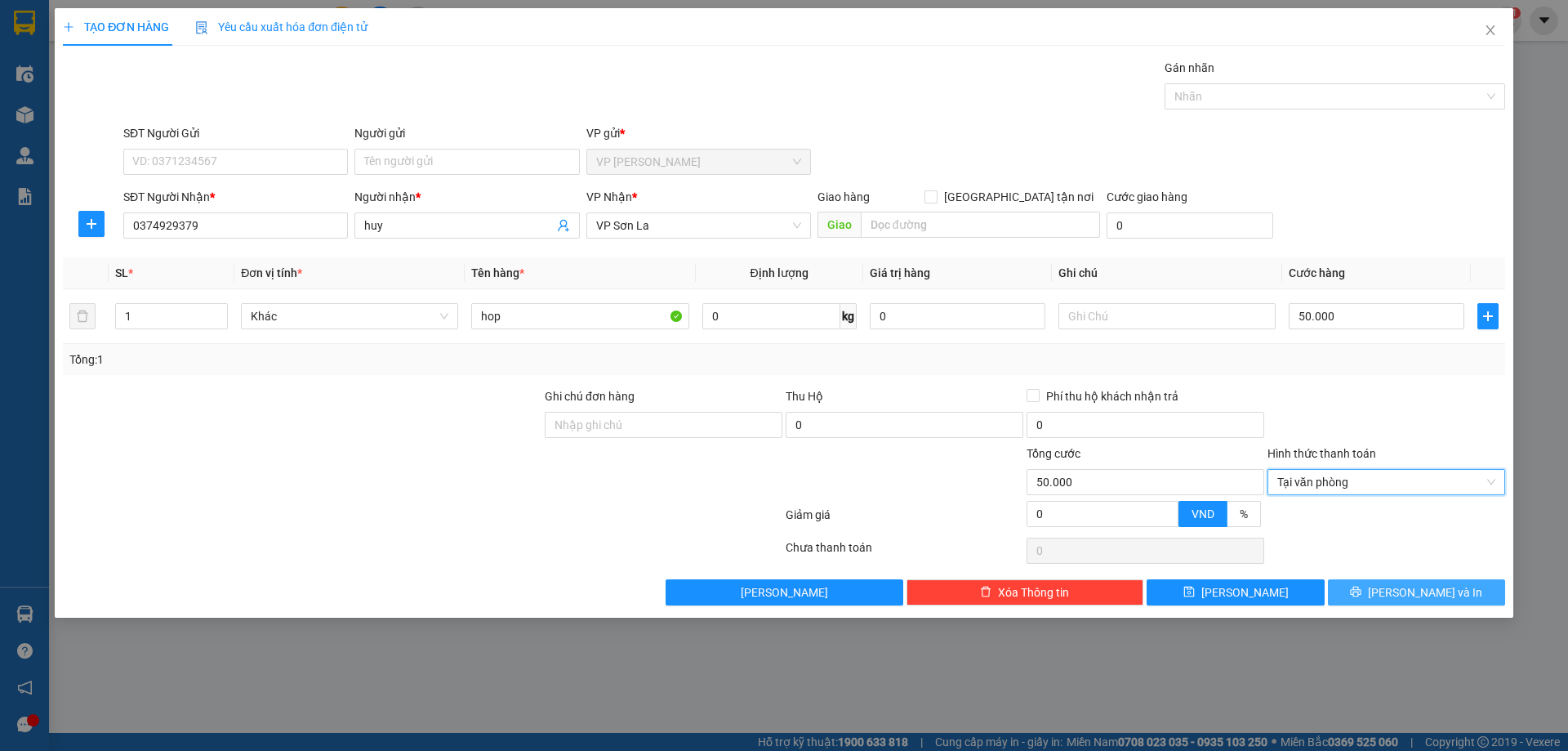
click at [1361, 598] on span "printer" at bounding box center [1356, 592] width 11 height 13
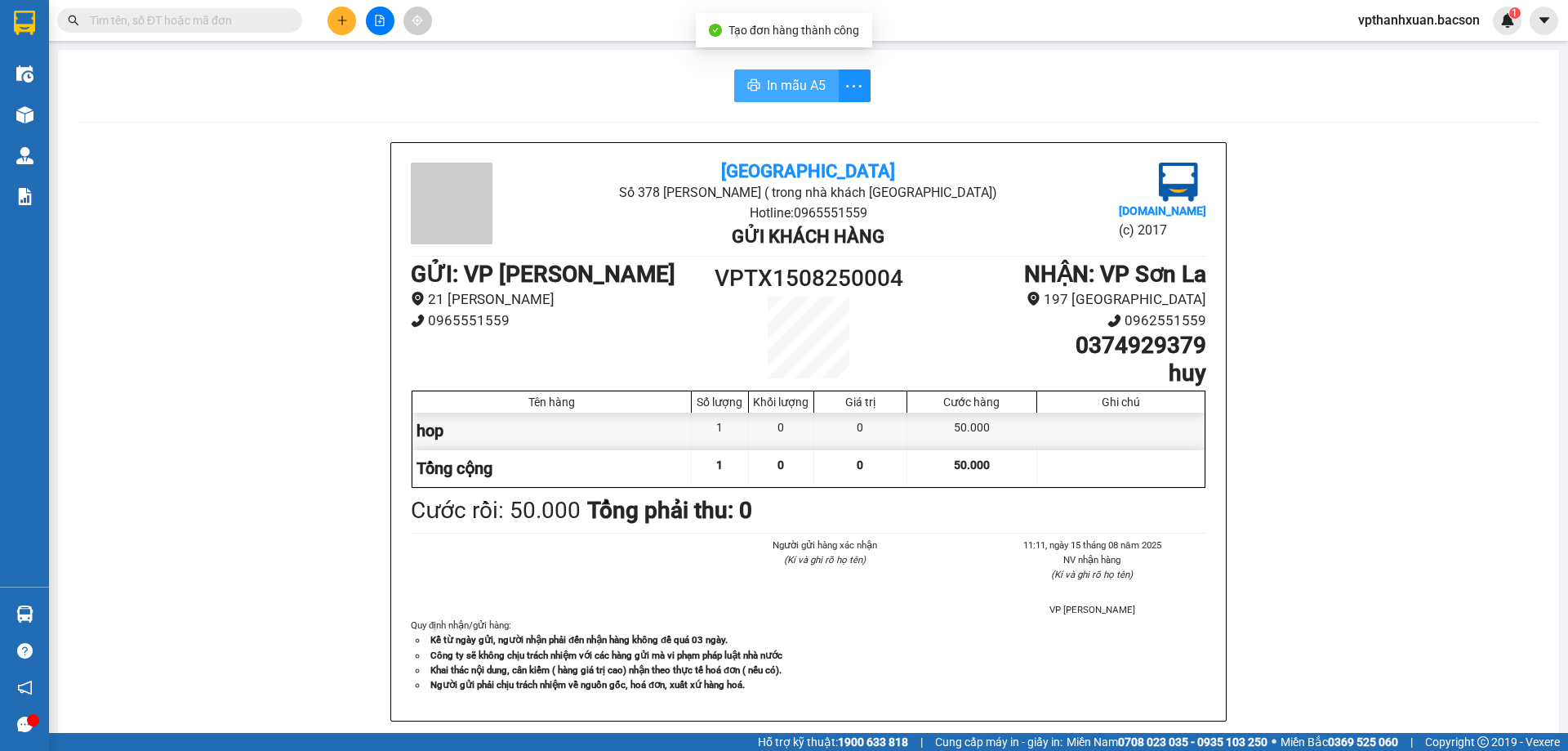
click at [779, 86] on span "In mẫu A5" at bounding box center [796, 85] width 59 height 20
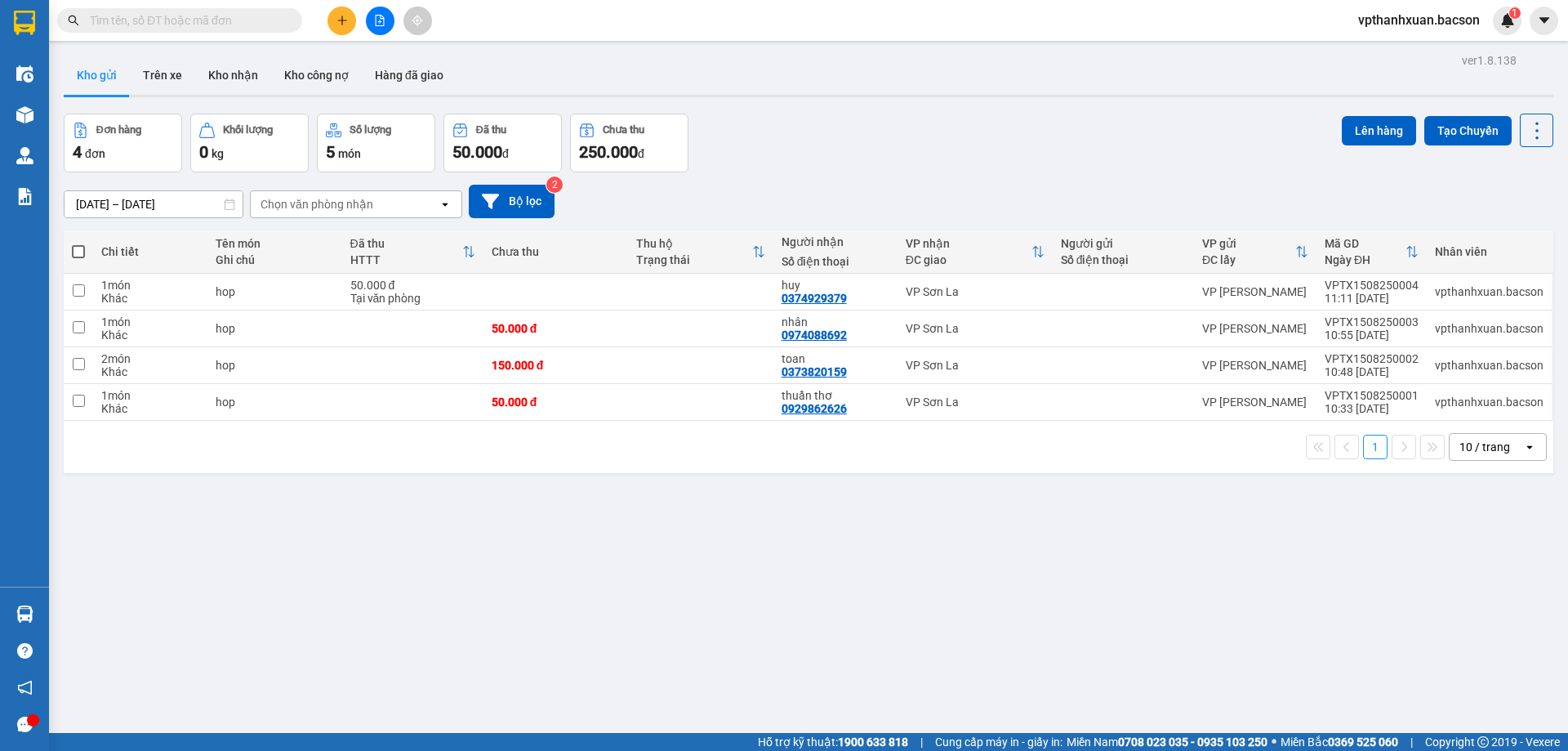
drag, startPoint x: 385, startPoint y: 6, endPoint x: 361, endPoint y: 16, distance: 26.0
click at [364, 16] on div at bounding box center [379, 20] width 122 height 28
click at [377, 11] on button at bounding box center [380, 20] width 28 height 28
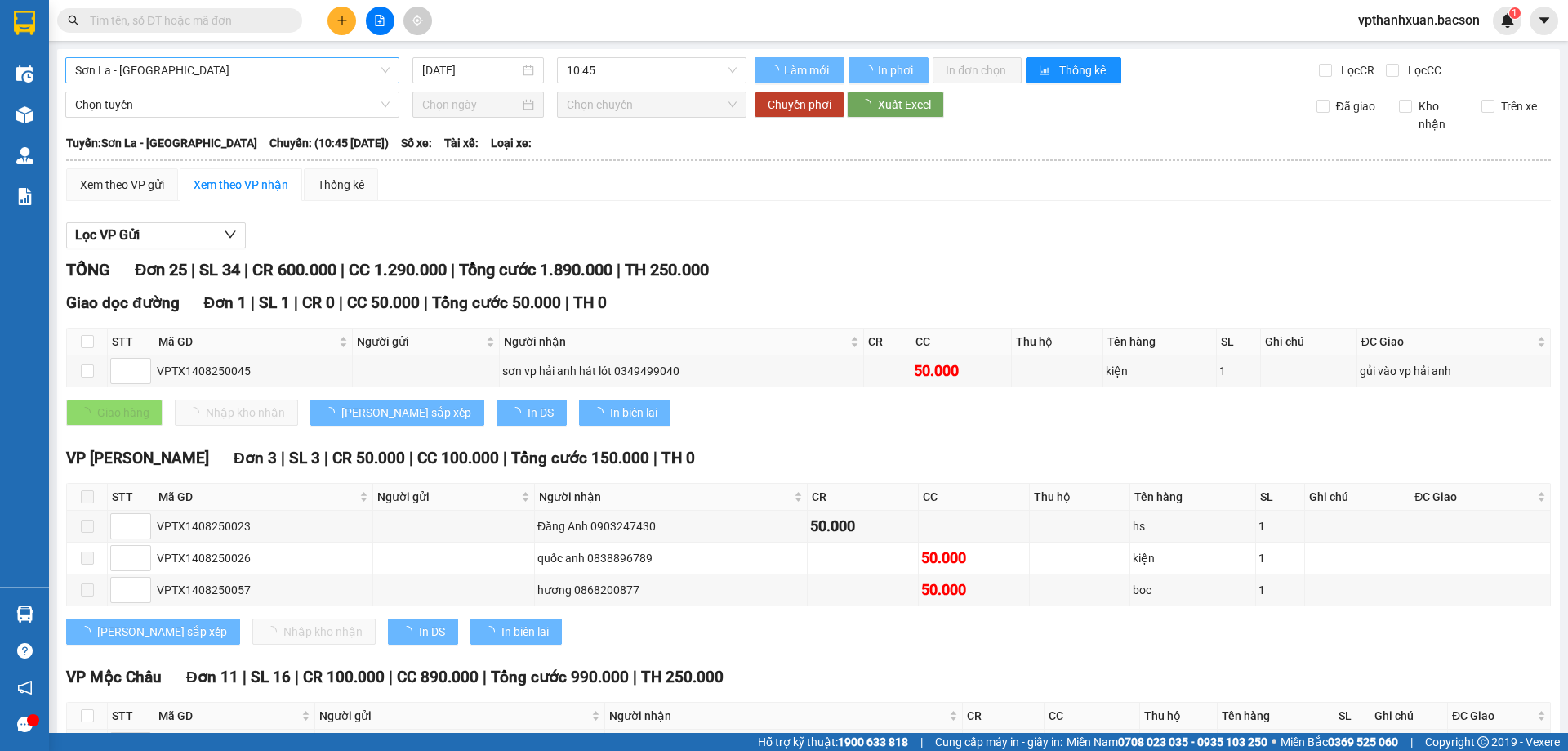
click at [173, 75] on span "Sơn La - Hà Nội" at bounding box center [232, 70] width 315 height 25
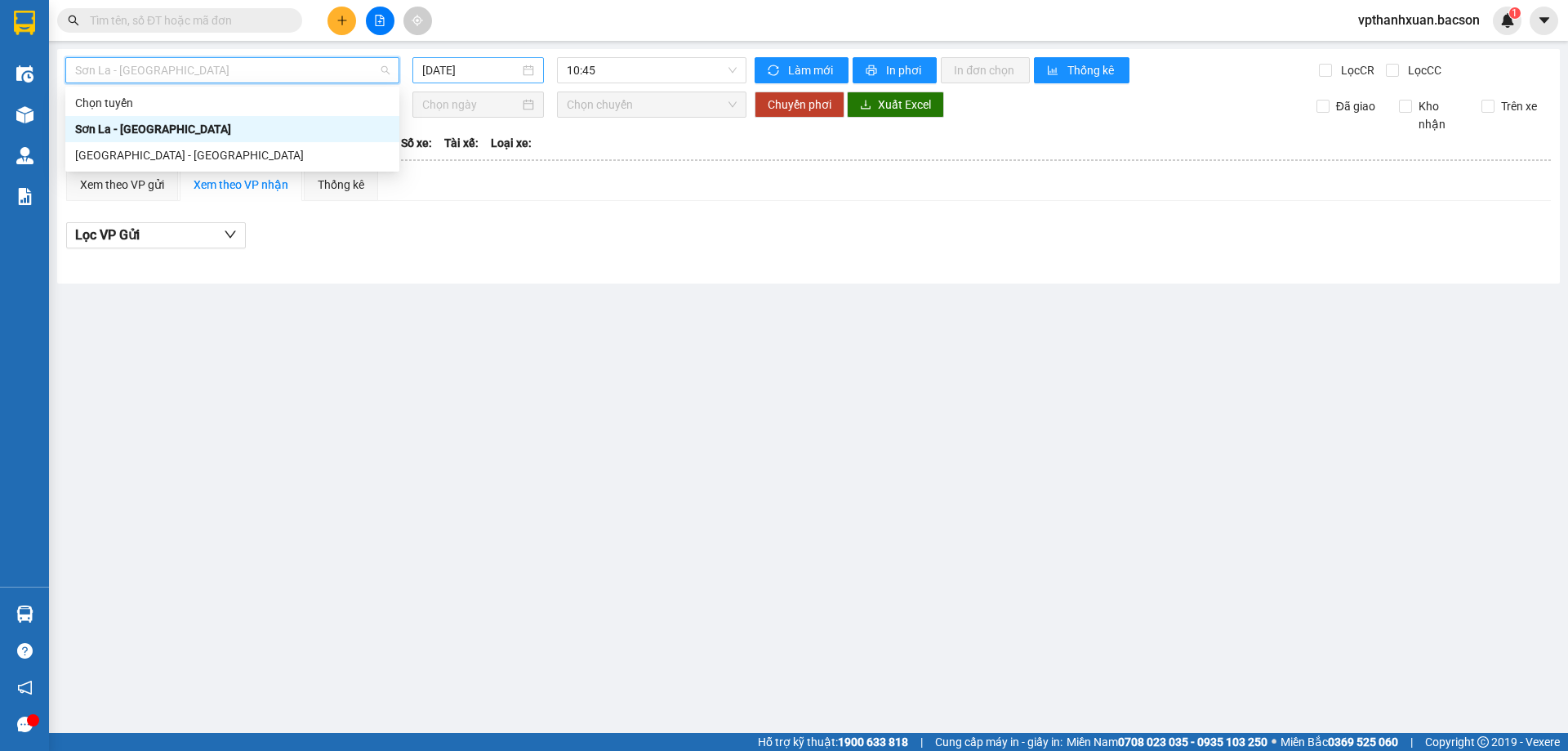
click at [448, 69] on input "15/08/2025" at bounding box center [471, 71] width 97 height 18
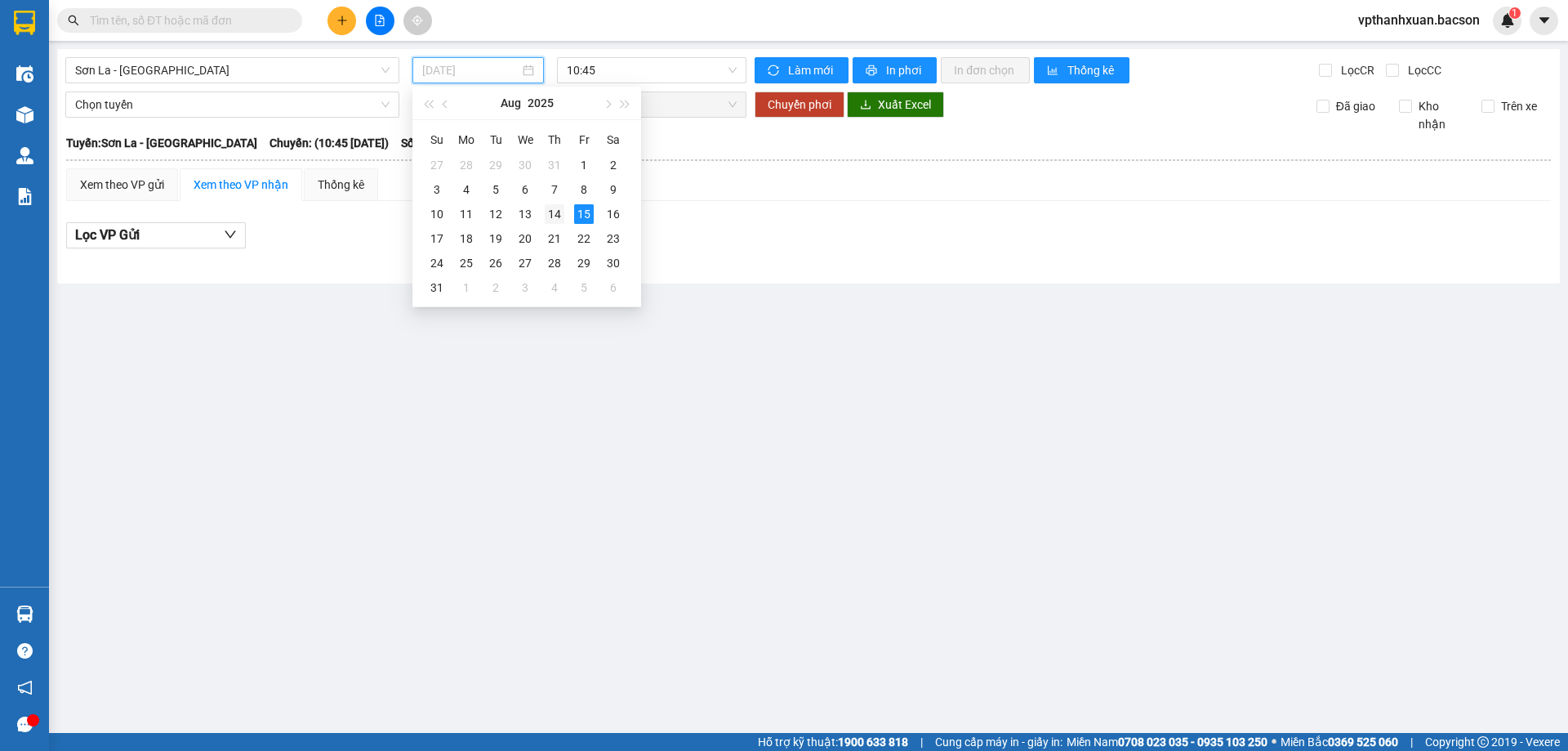
click at [550, 208] on div "14" at bounding box center [554, 213] width 19 height 19
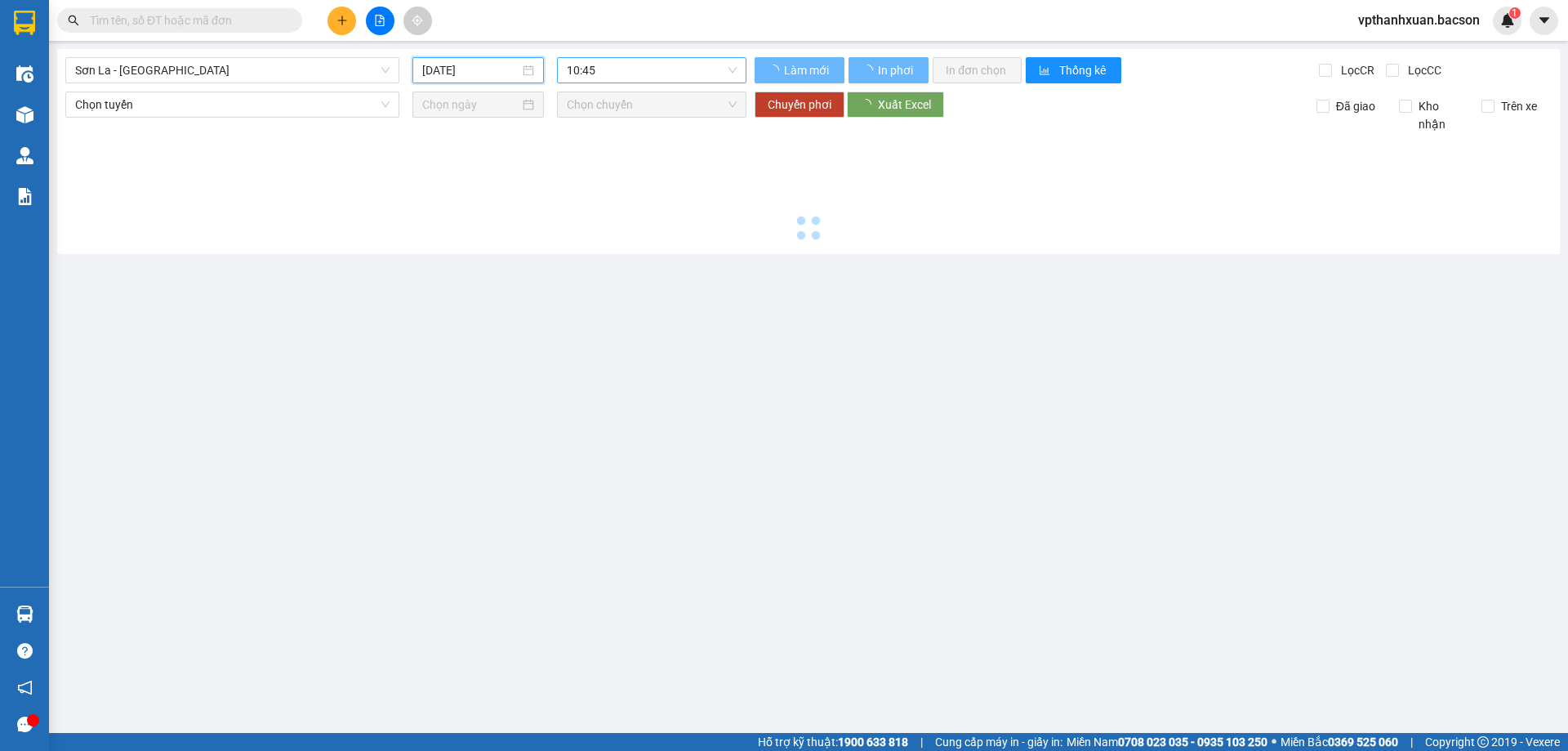
type input "14/08/2025"
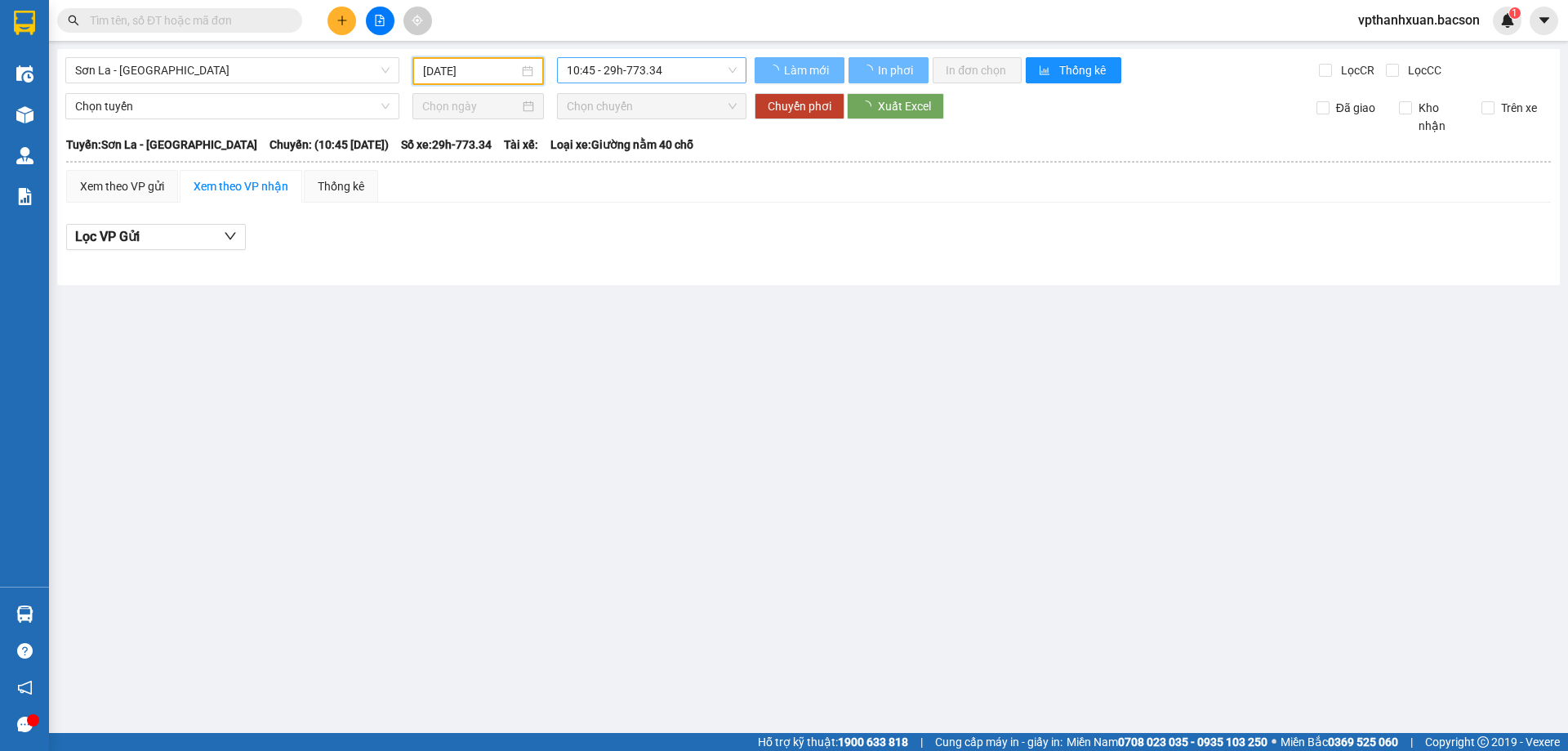
click at [618, 71] on span "10:45 - 29h-773.34" at bounding box center [651, 70] width 170 height 25
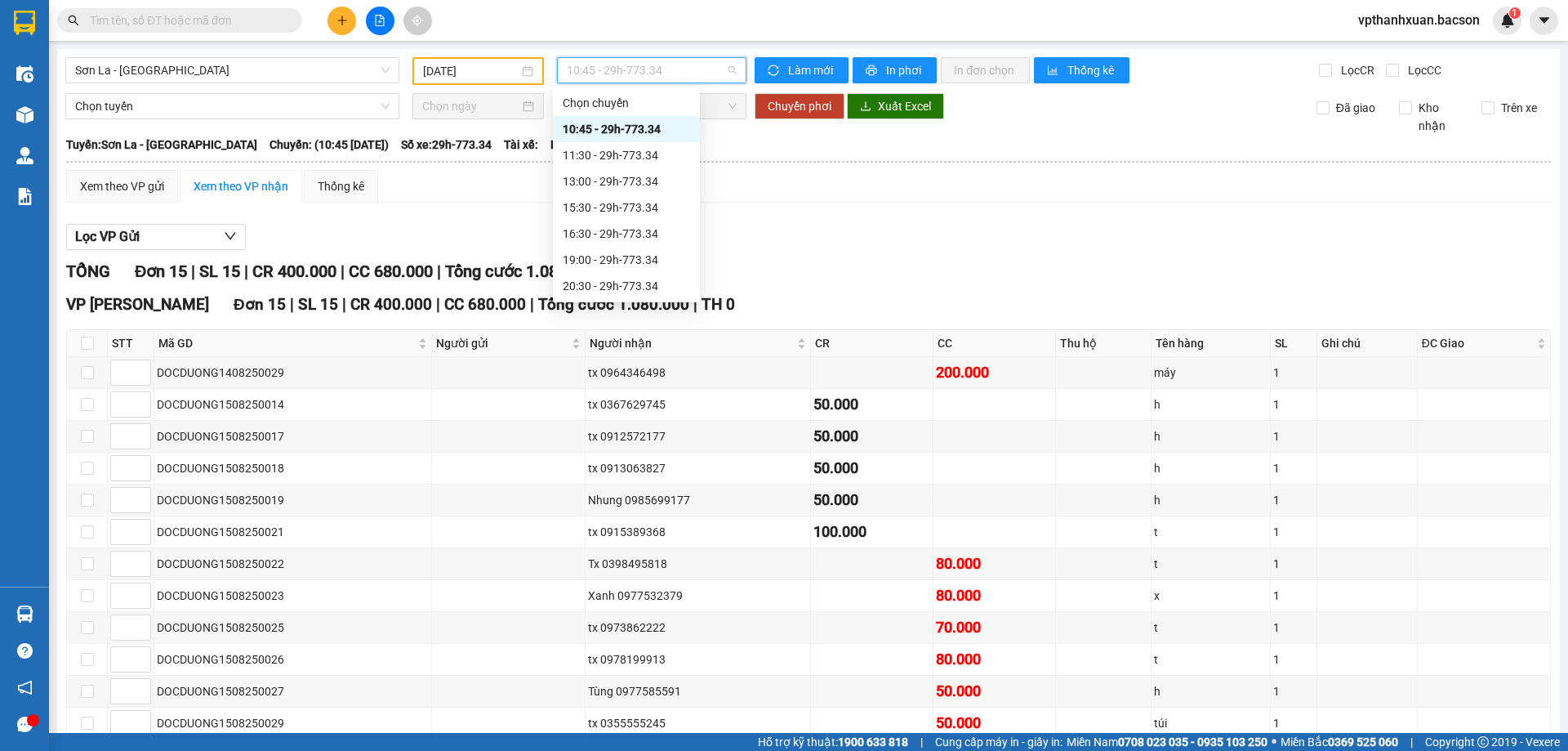
scroll to position [78, 0]
click at [644, 285] on div "22:30 - 29H-513.77" at bounding box center [626, 286] width 128 height 18
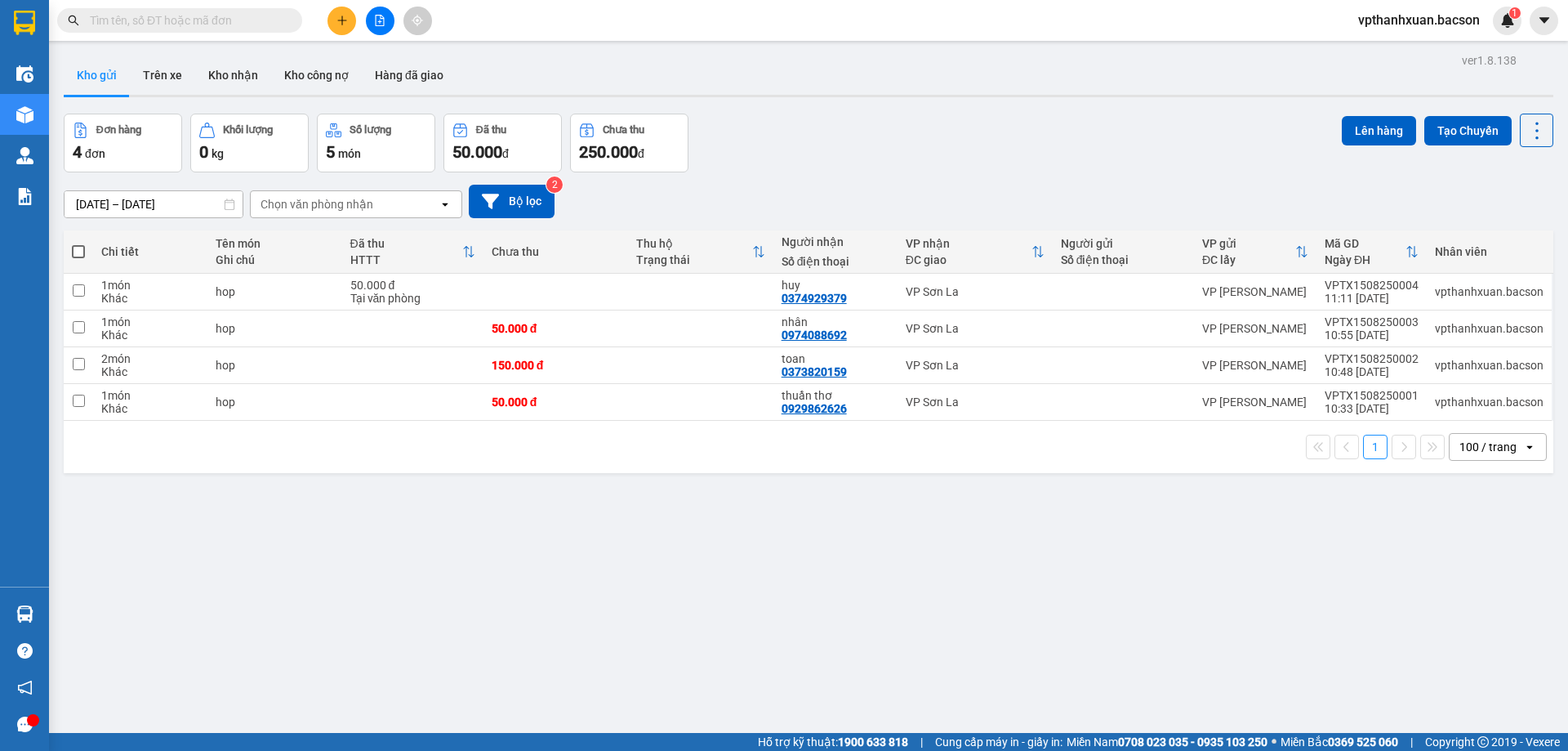
click at [337, 16] on icon "plus" at bounding box center [342, 20] width 11 height 11
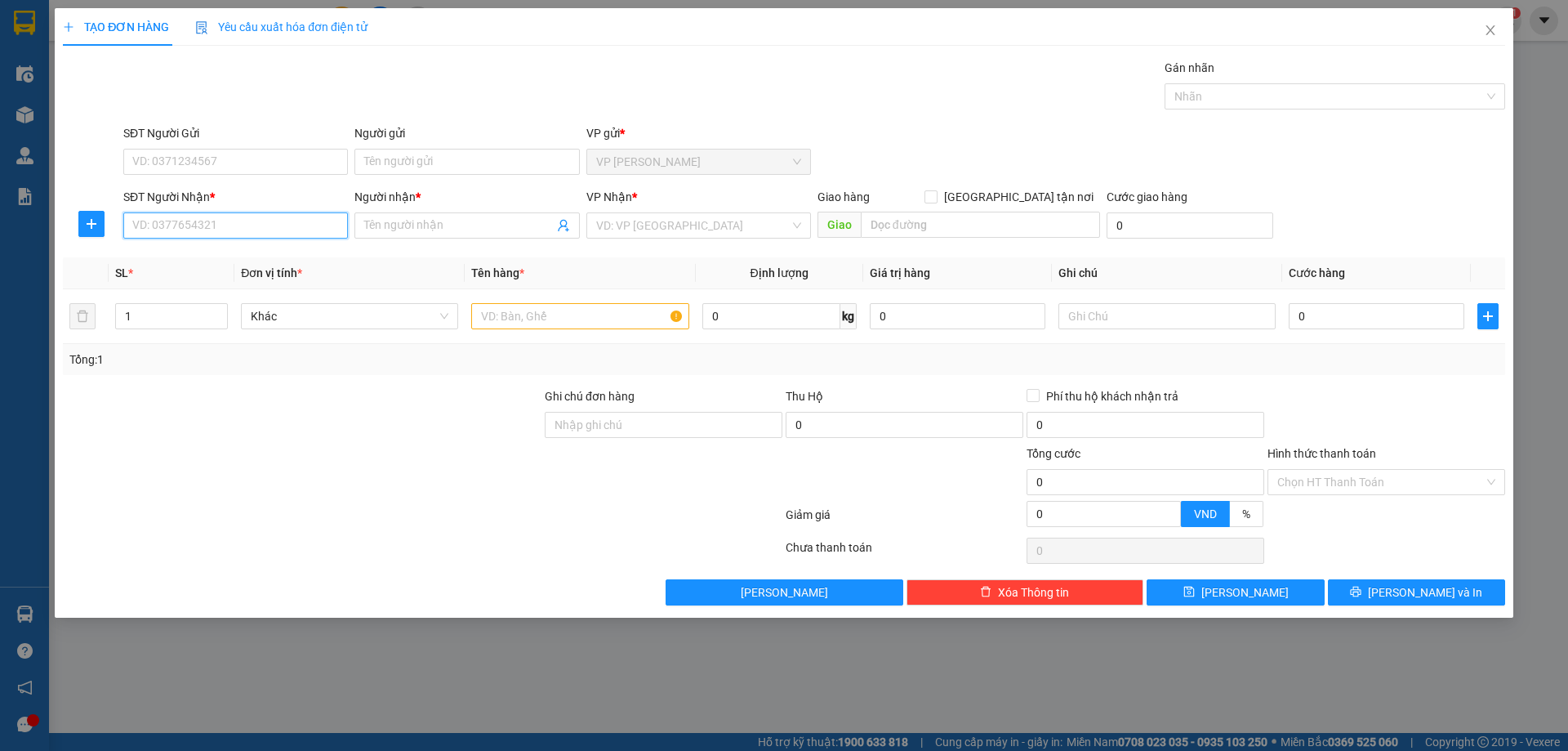
click at [289, 226] on input "SĐT Người Nhận *" at bounding box center [235, 225] width 225 height 26
click at [285, 263] on div "0969663003 - Huyền" at bounding box center [235, 258] width 205 height 18
type input "0969663003"
type input "Huyền"
type input "0969663003"
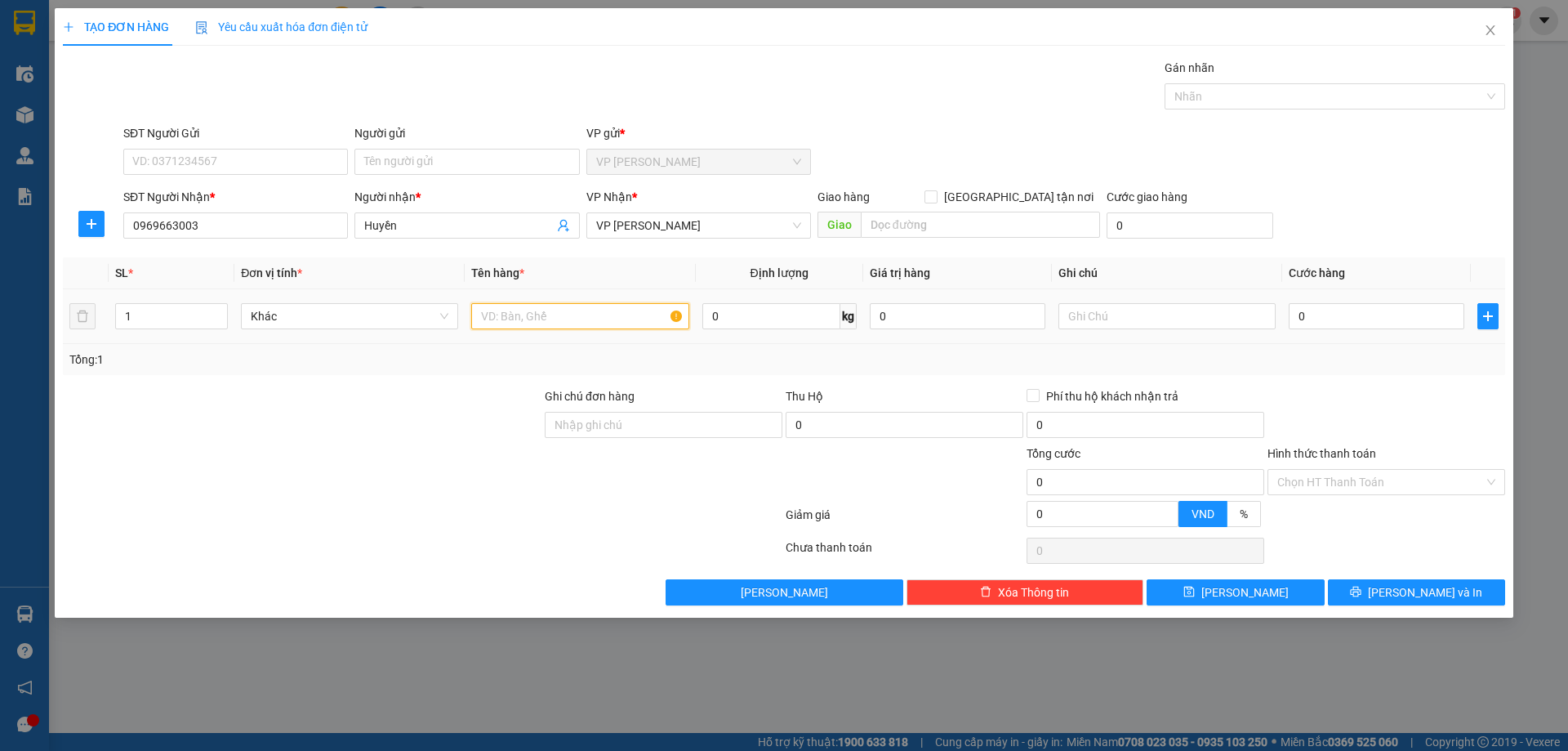
click at [513, 319] on input "text" at bounding box center [579, 316] width 218 height 26
type input "hop"
click at [1417, 311] on input "0" at bounding box center [1376, 316] width 175 height 26
type input "5"
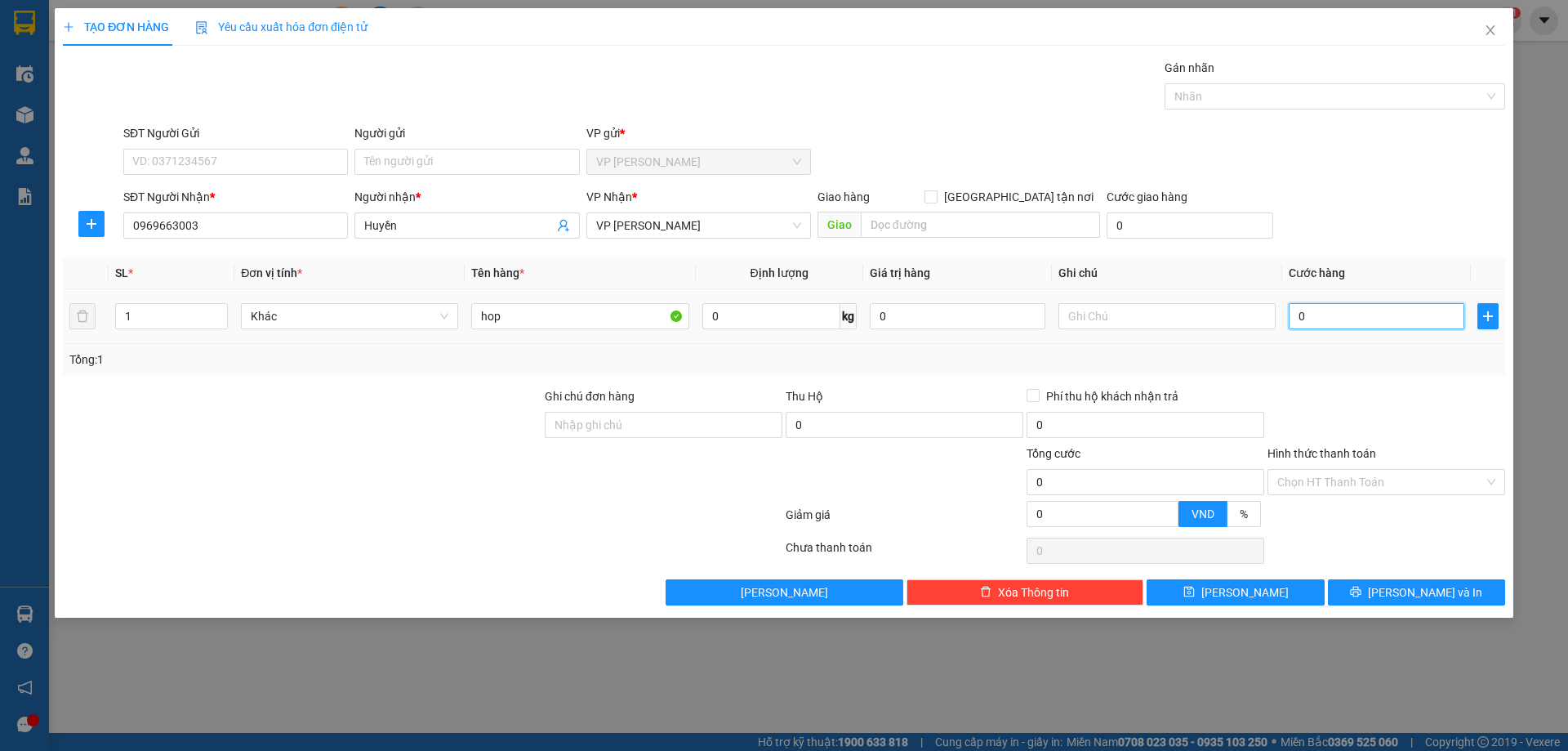
type input "5"
type input "50"
type input "50.000"
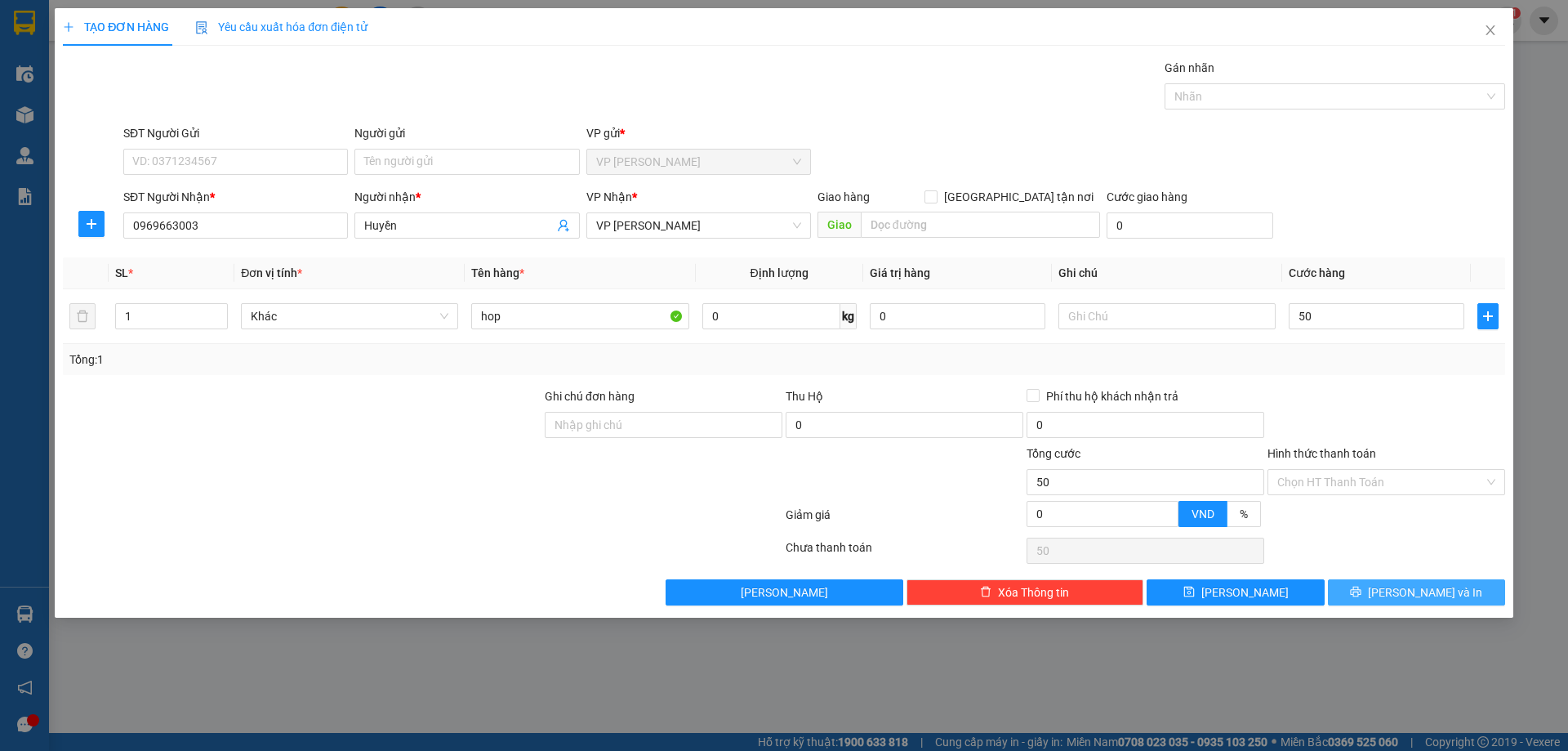
type input "50.000"
drag, startPoint x: 1371, startPoint y: 588, endPoint x: 1300, endPoint y: 547, distance: 82.0
click at [1371, 585] on button "[PERSON_NAME] và In" at bounding box center [1417, 592] width 177 height 26
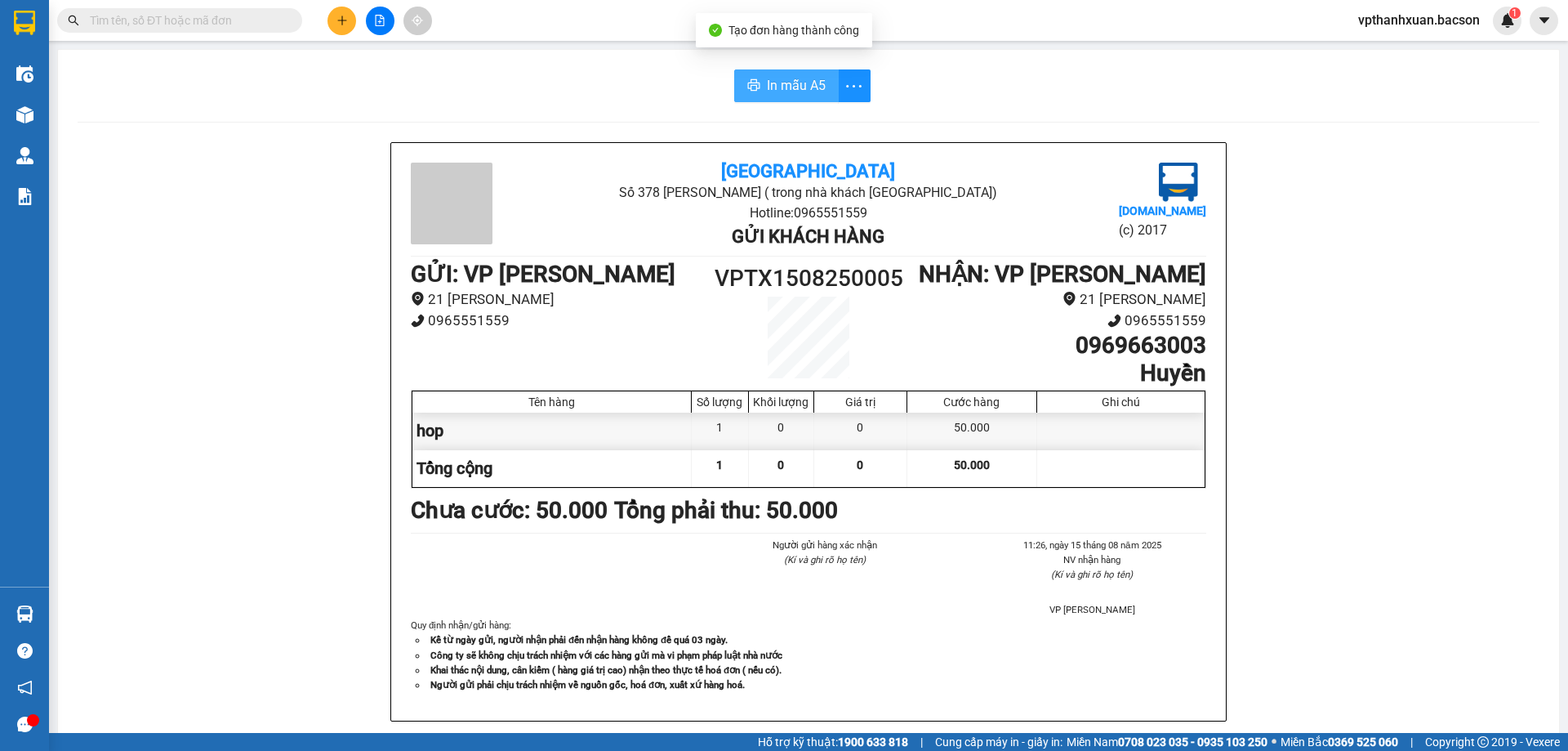
click at [754, 85] on button "In mẫu A5" at bounding box center [787, 86] width 105 height 33
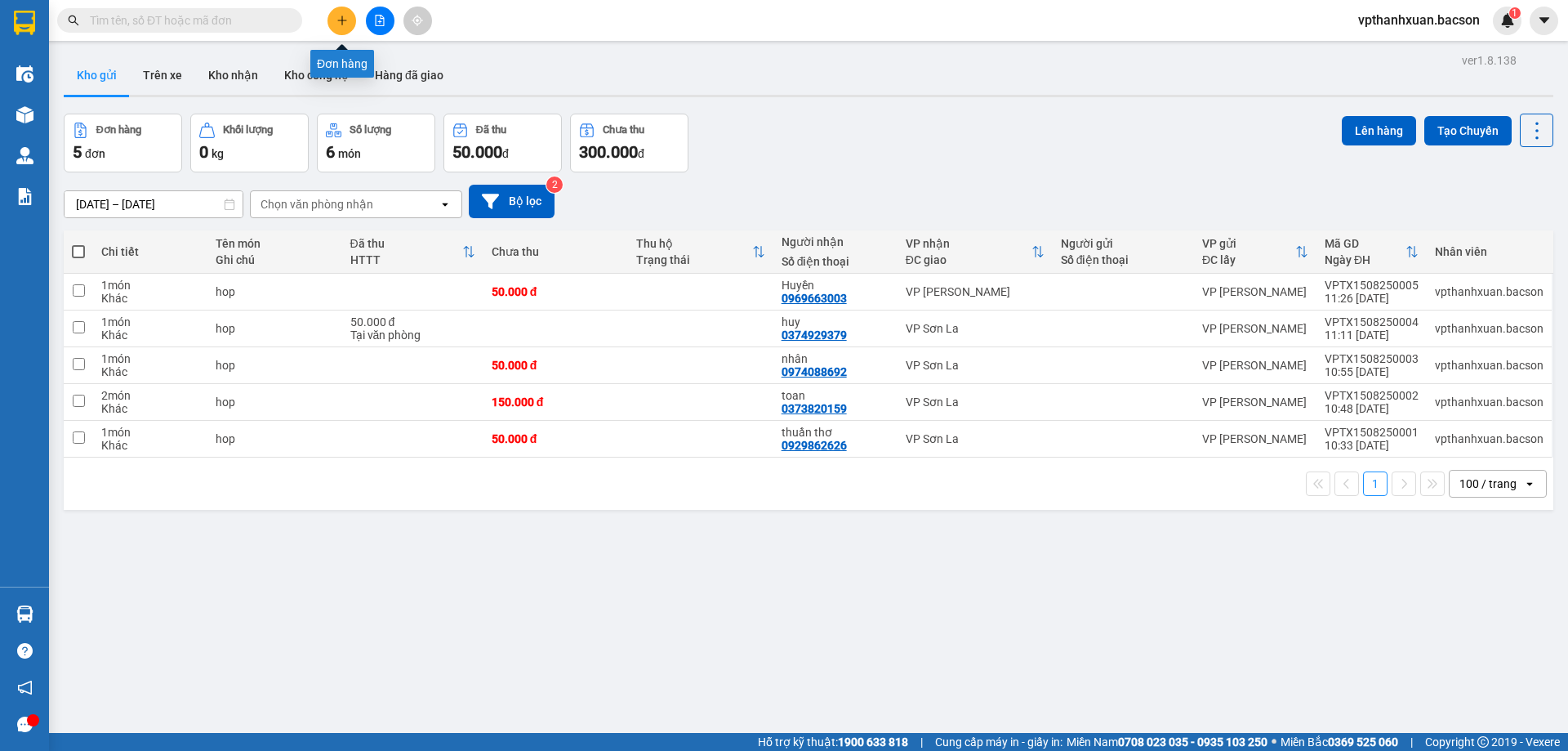
click at [343, 24] on icon "plus" at bounding box center [342, 20] width 11 height 11
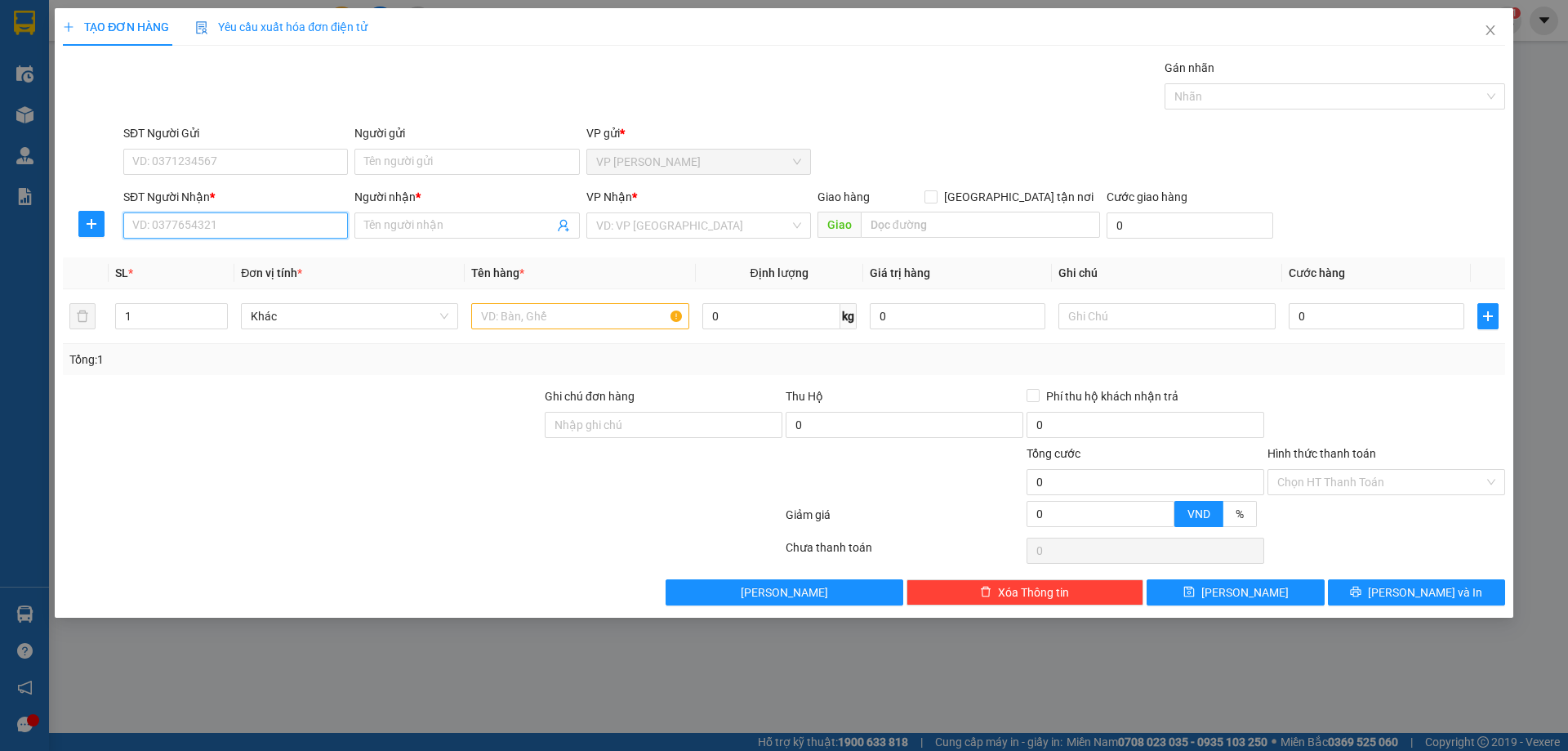
click at [297, 213] on input "SĐT Người Nhận *" at bounding box center [235, 225] width 225 height 26
click at [294, 255] on div "0966866080 - đức mộc châu" at bounding box center [235, 258] width 205 height 18
type input "0966866080"
type input "đức mộc châu"
type input "0966866080"
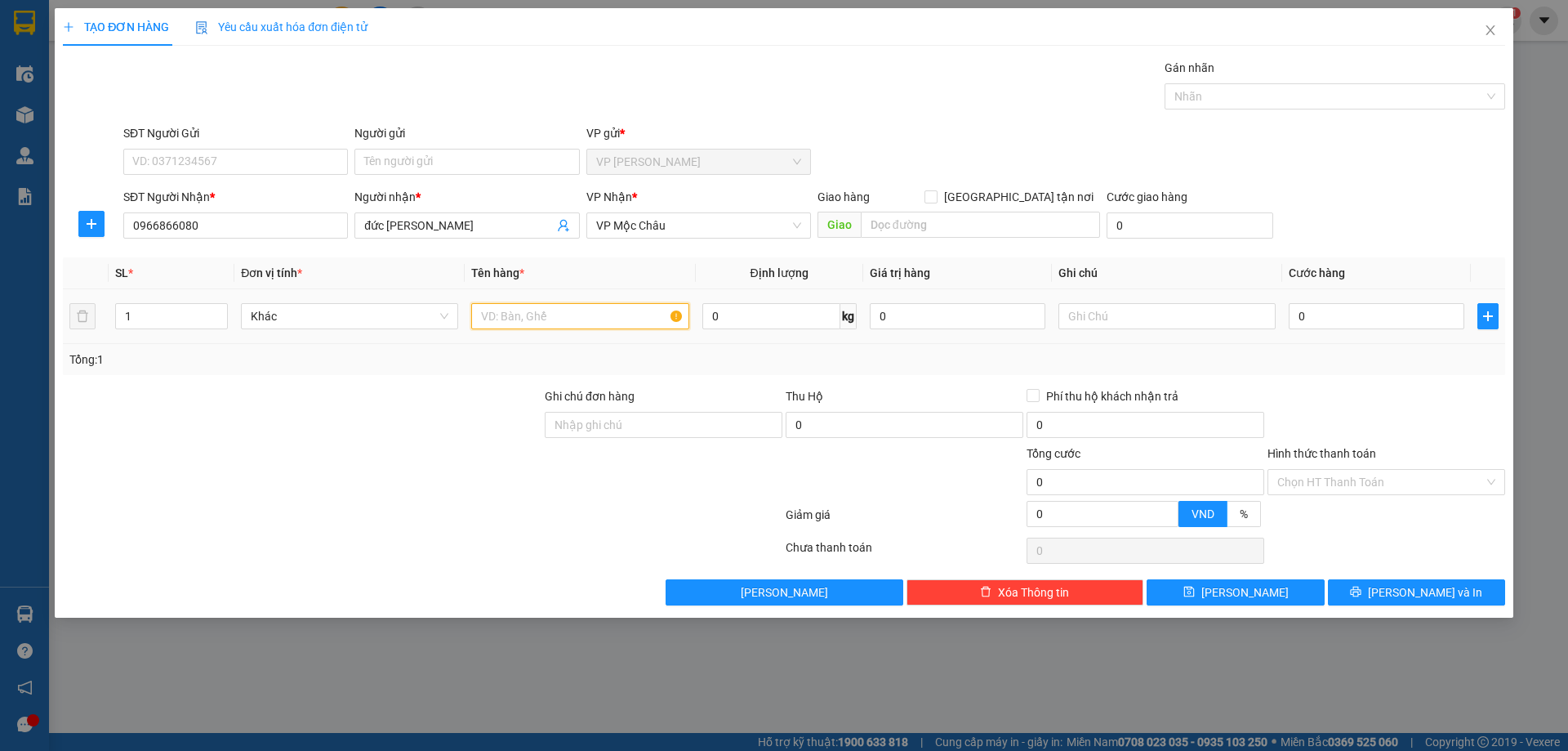
click at [508, 324] on input "text" at bounding box center [579, 316] width 218 height 26
type input "hop"
click at [1361, 316] on input "0" at bounding box center [1376, 316] width 175 height 26
type input "5"
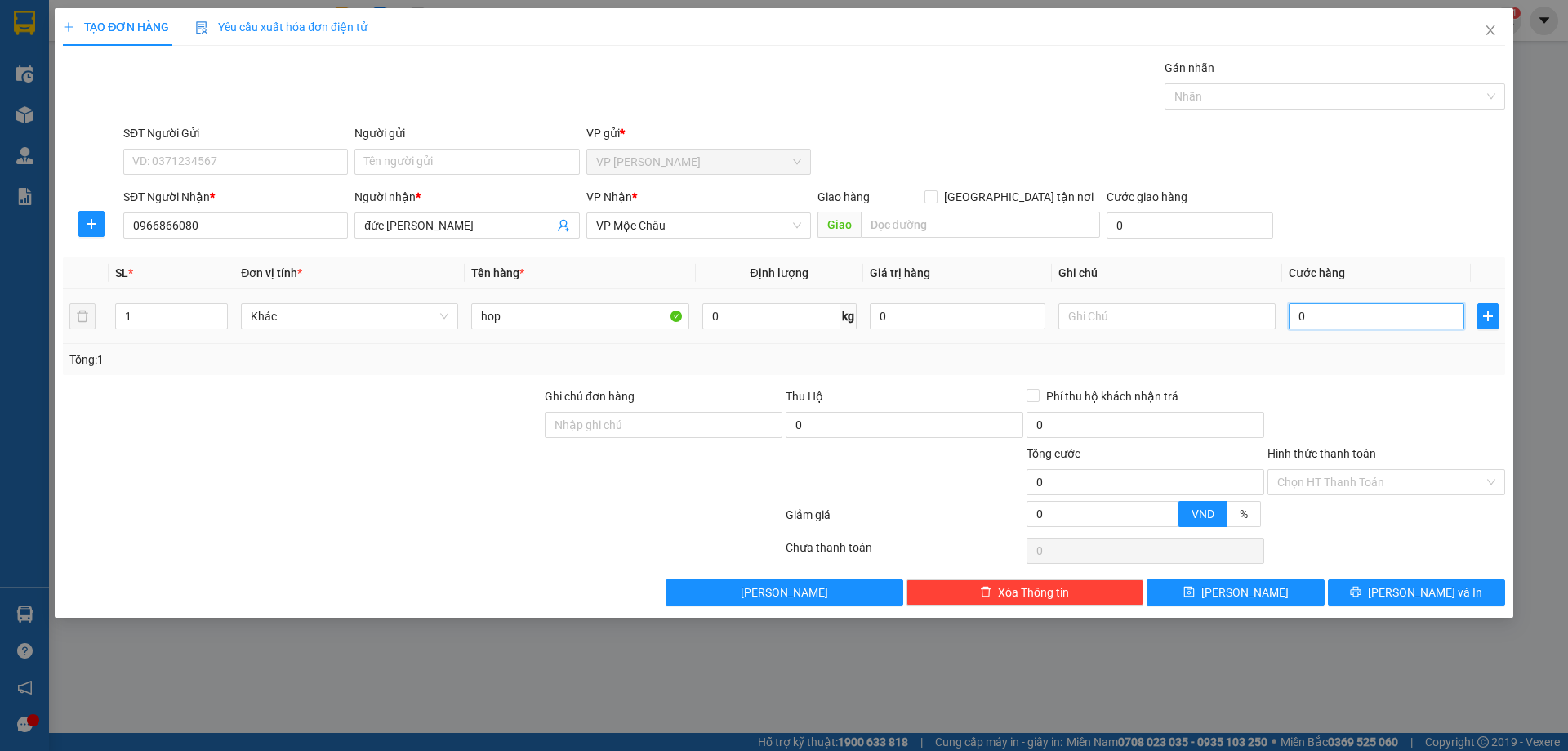
type input "5"
type input "50"
type input "50.000"
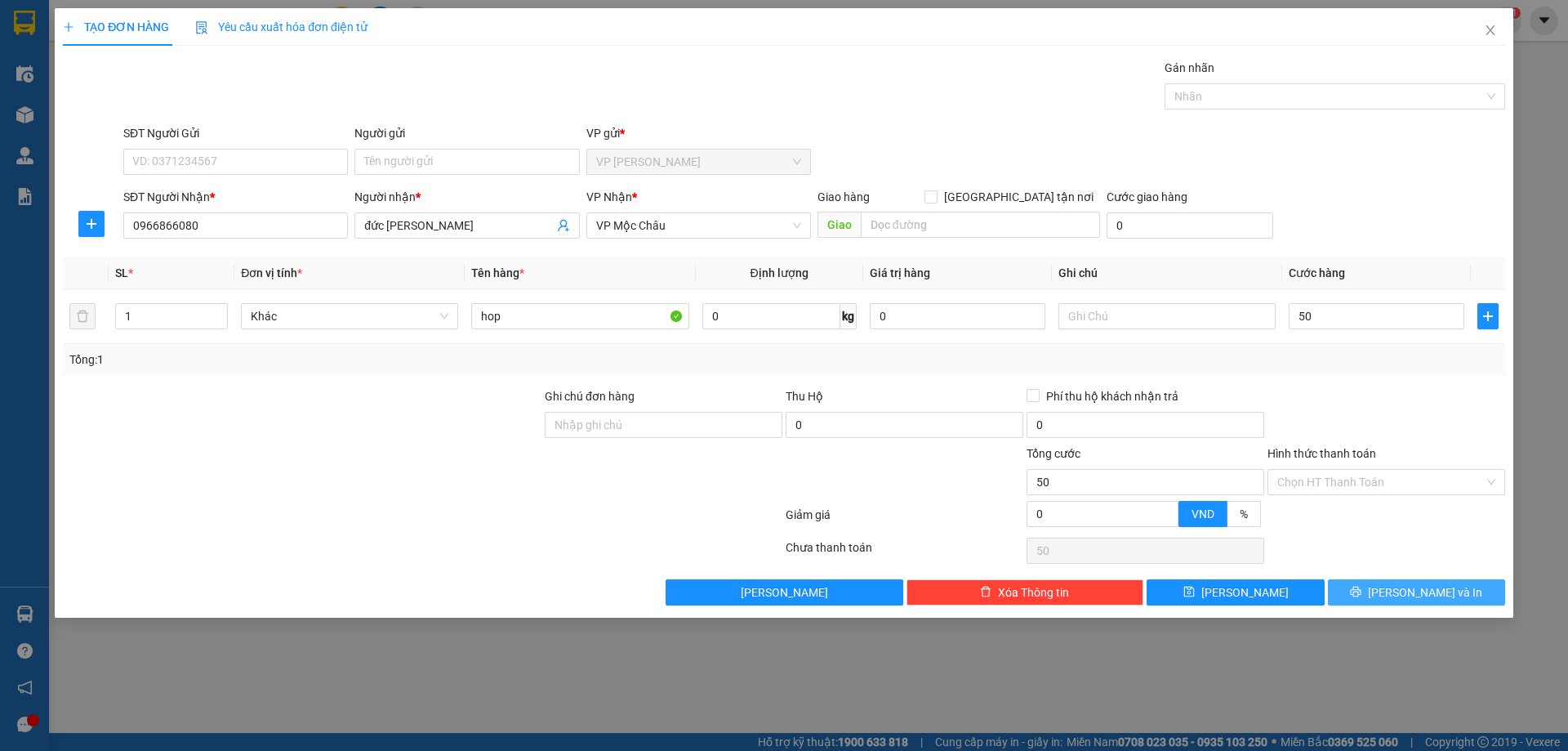
type input "50.000"
drag, startPoint x: 1354, startPoint y: 589, endPoint x: 1341, endPoint y: 583, distance: 14.3
click at [1355, 588] on button "Lưu và In" at bounding box center [1417, 592] width 177 height 26
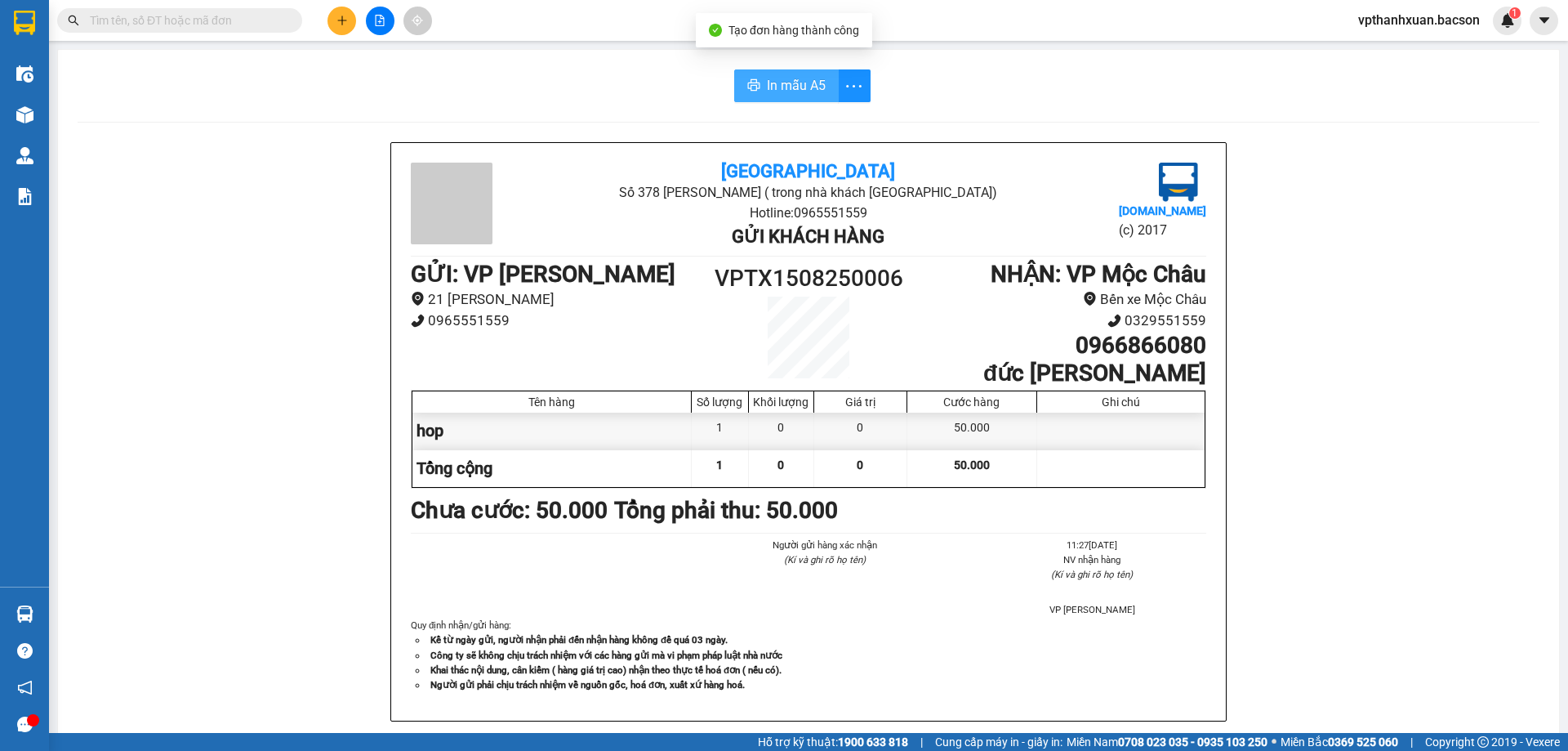
click at [803, 78] on span "In mẫu A5" at bounding box center [796, 85] width 59 height 20
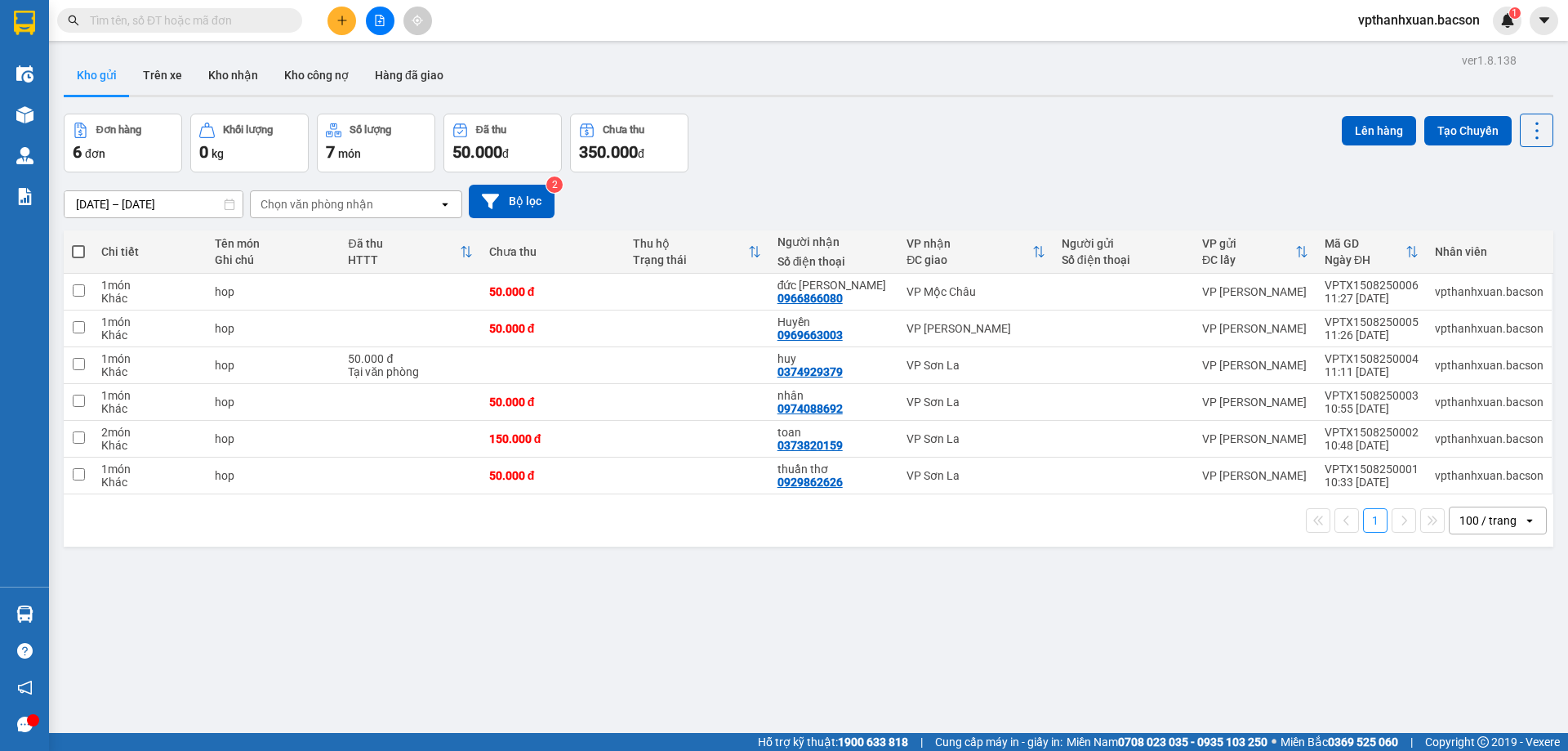
drag, startPoint x: 711, startPoint y: 256, endPoint x: 722, endPoint y: 144, distance: 112.5
click at [711, 254] on div "Trạng thái" at bounding box center [689, 260] width 115 height 13
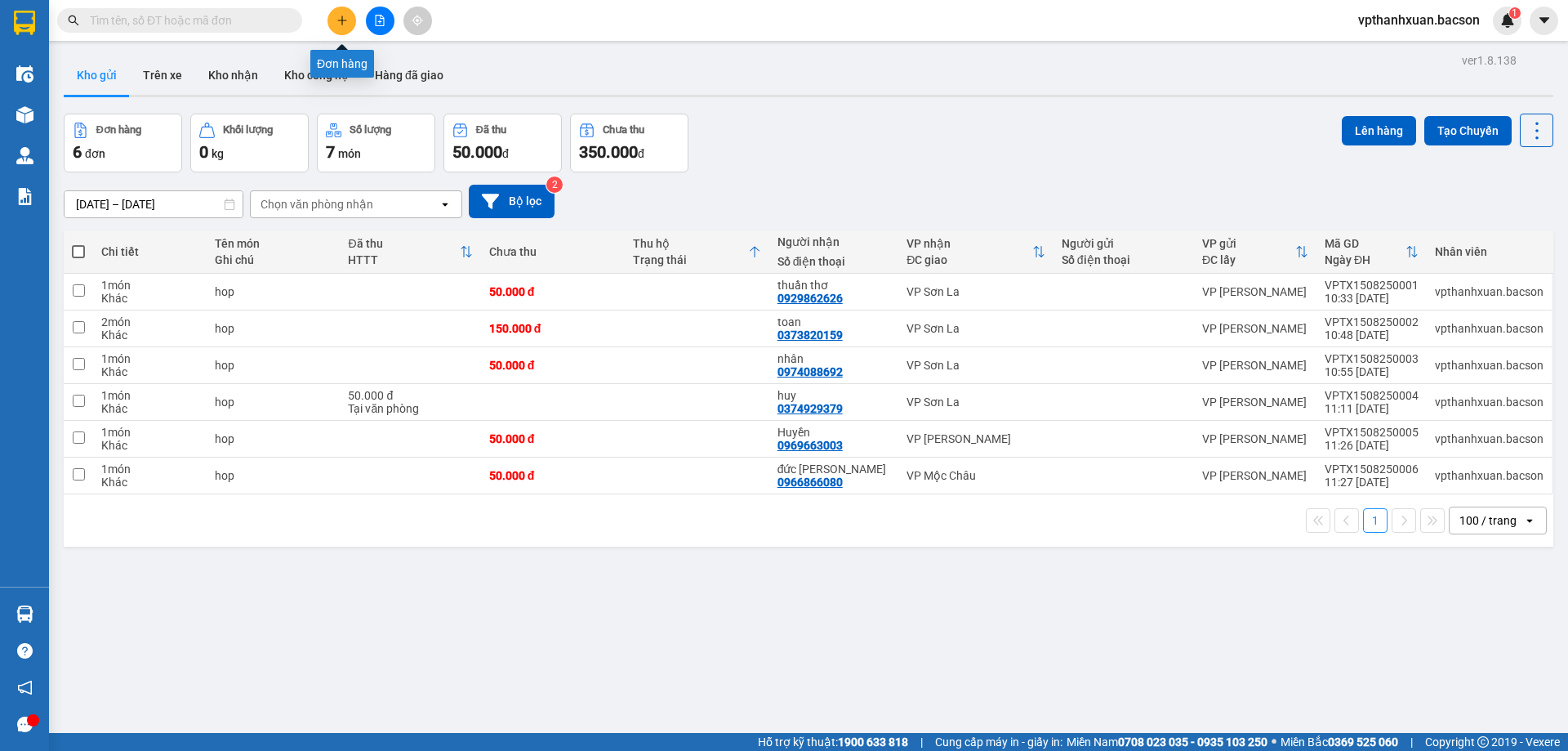
click at [331, 18] on button at bounding box center [342, 20] width 28 height 28
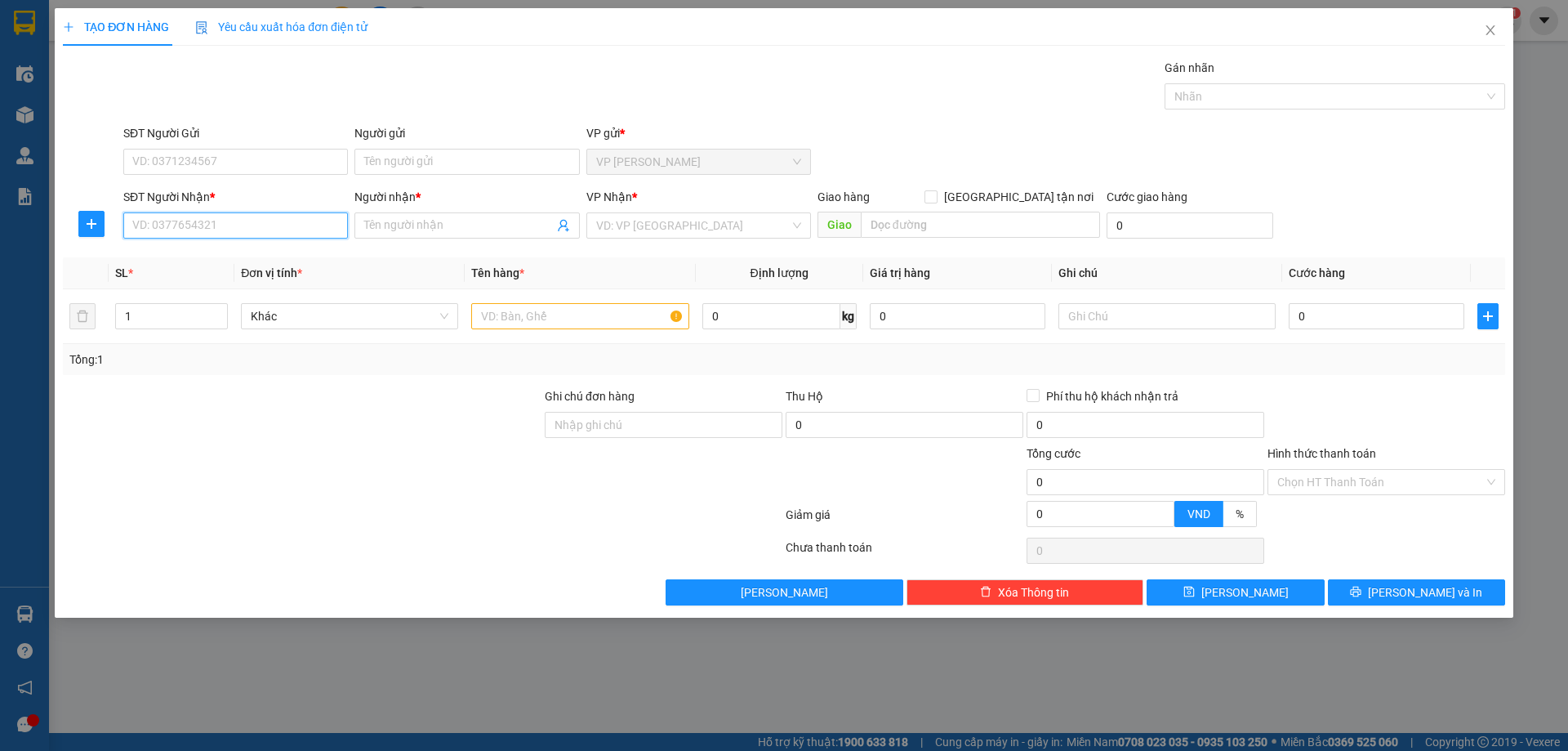
click at [273, 219] on input "SĐT Người Nhận *" at bounding box center [235, 225] width 225 height 26
click at [254, 264] on div "0949063389 - a tuấn" at bounding box center [235, 258] width 205 height 18
type input "0949063389"
type input "a tuấn"
type input "0949063389"
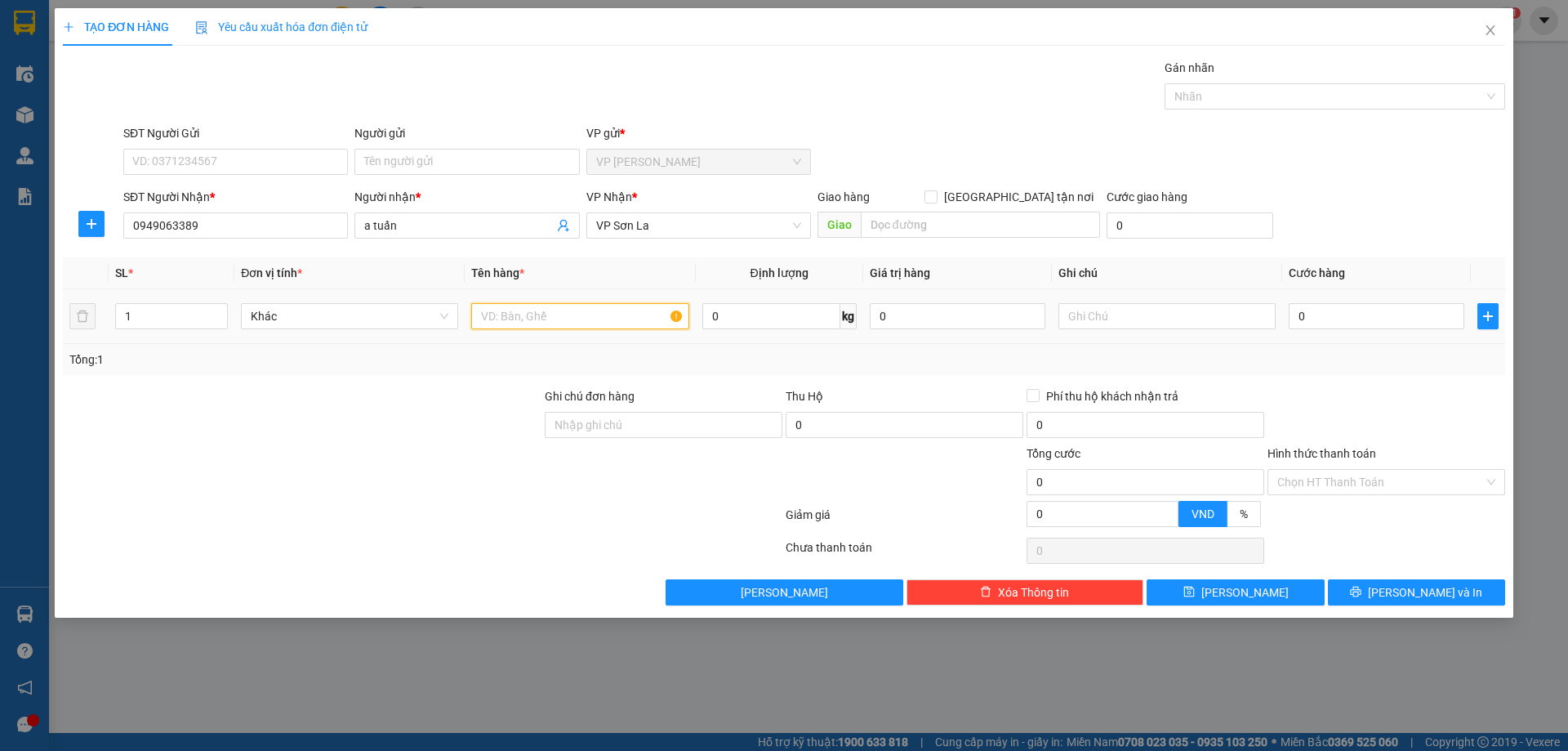
click at [499, 321] on input "text" at bounding box center [579, 316] width 218 height 26
type input "hp"
click at [1424, 320] on input "0" at bounding box center [1376, 316] width 175 height 26
type input "5"
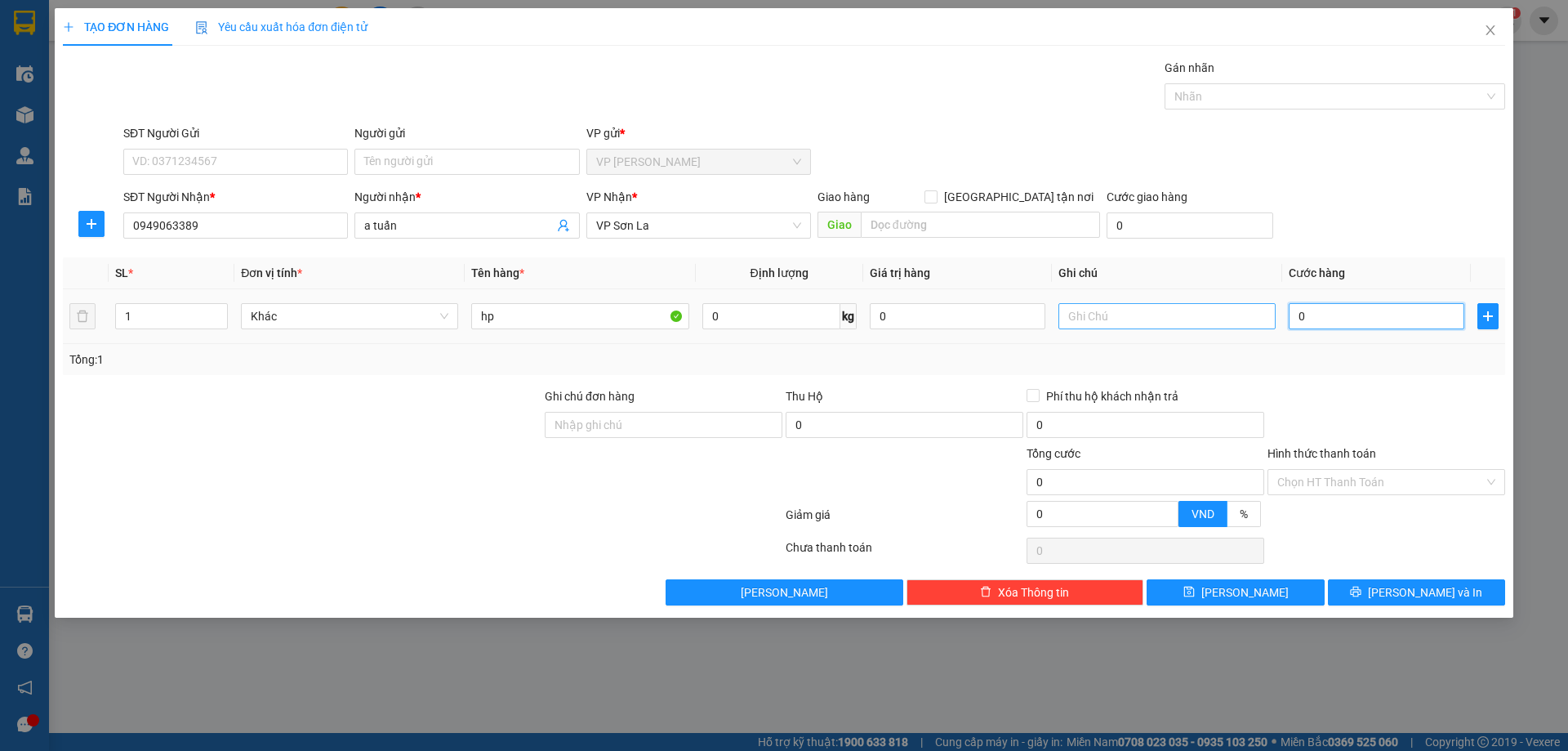
type input "5"
type input "50"
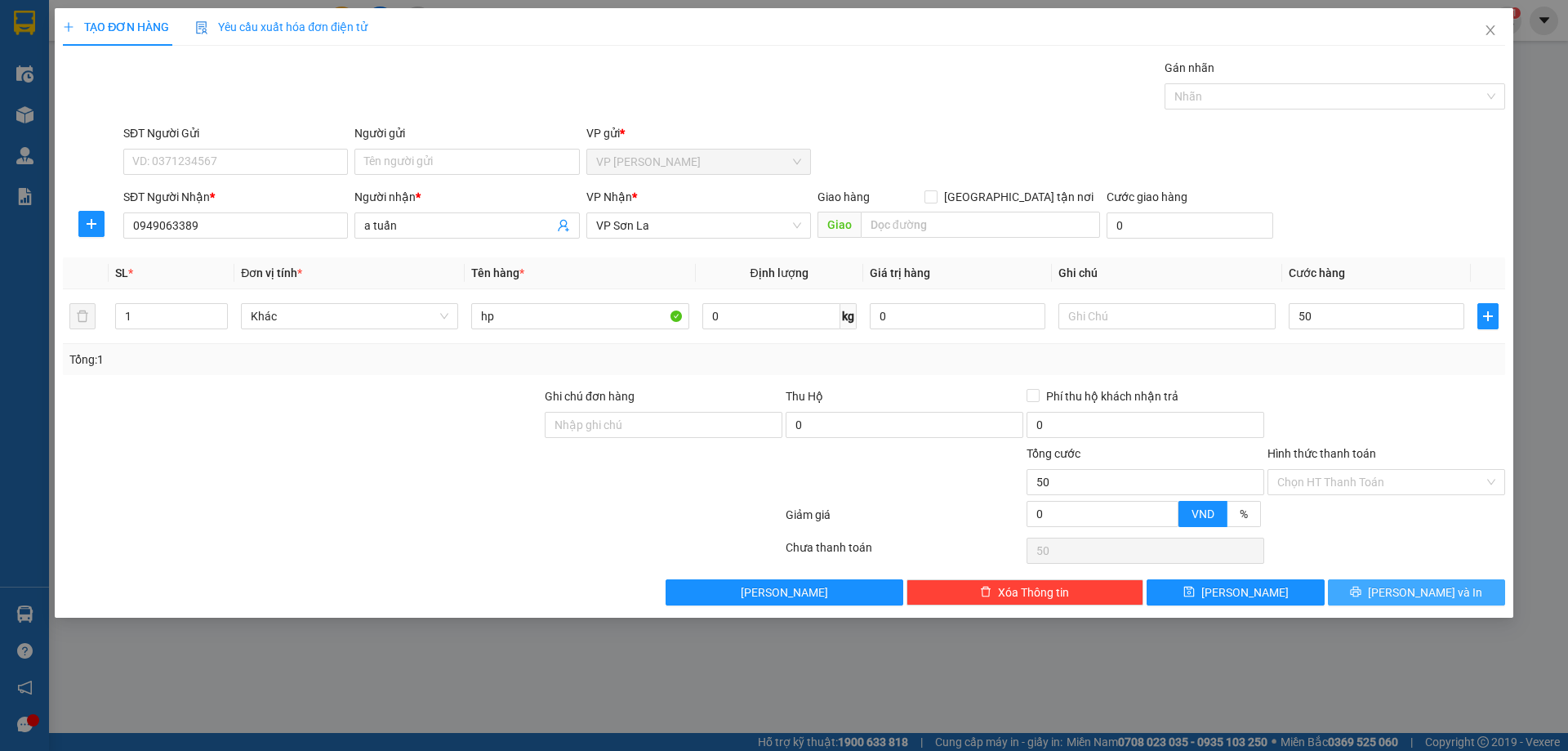
type input "50.000"
drag, startPoint x: 1423, startPoint y: 594, endPoint x: 1247, endPoint y: 455, distance: 224.3
click at [1417, 586] on span "Lưu và In" at bounding box center [1425, 592] width 115 height 18
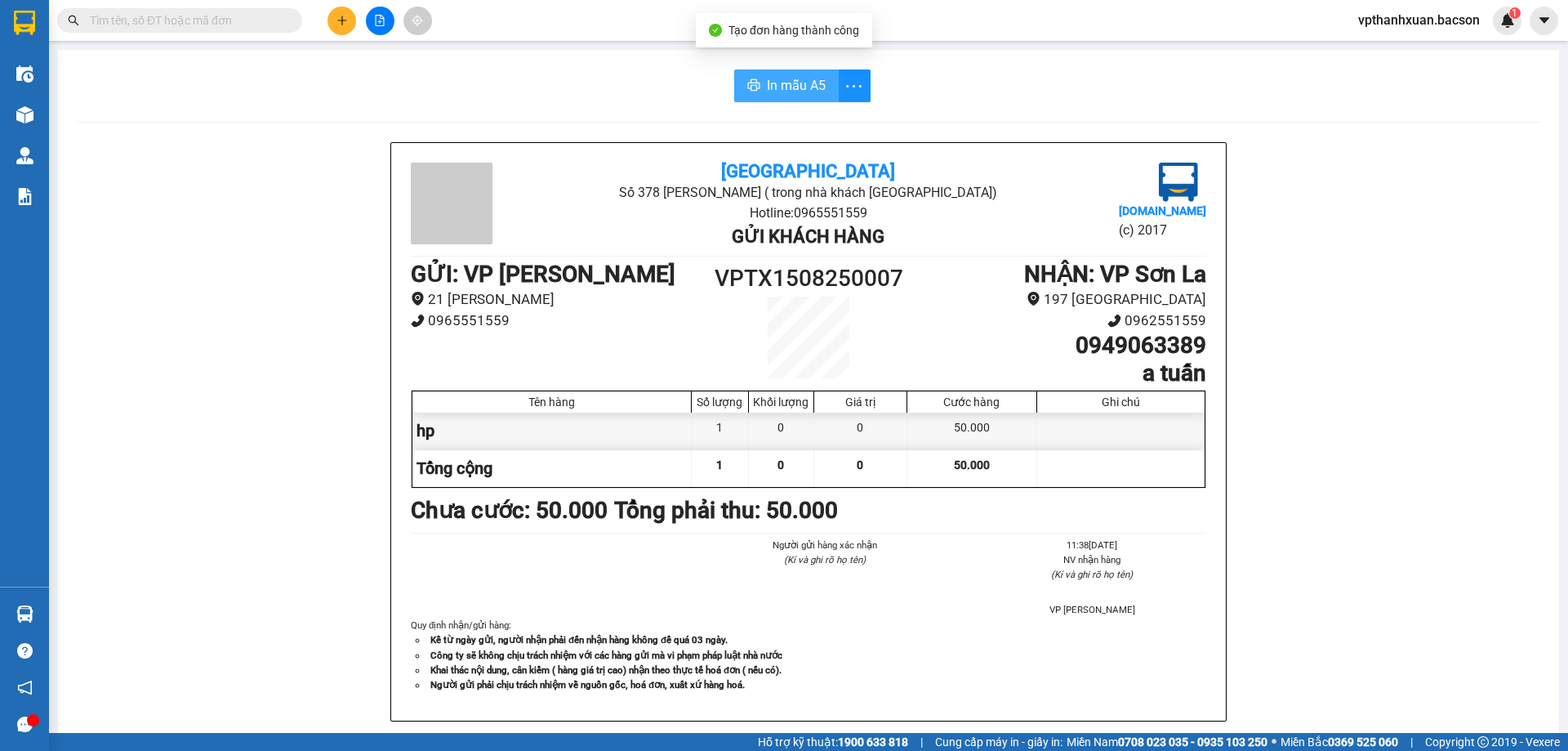
click at [795, 71] on button "In mẫu A5" at bounding box center [787, 86] width 105 height 33
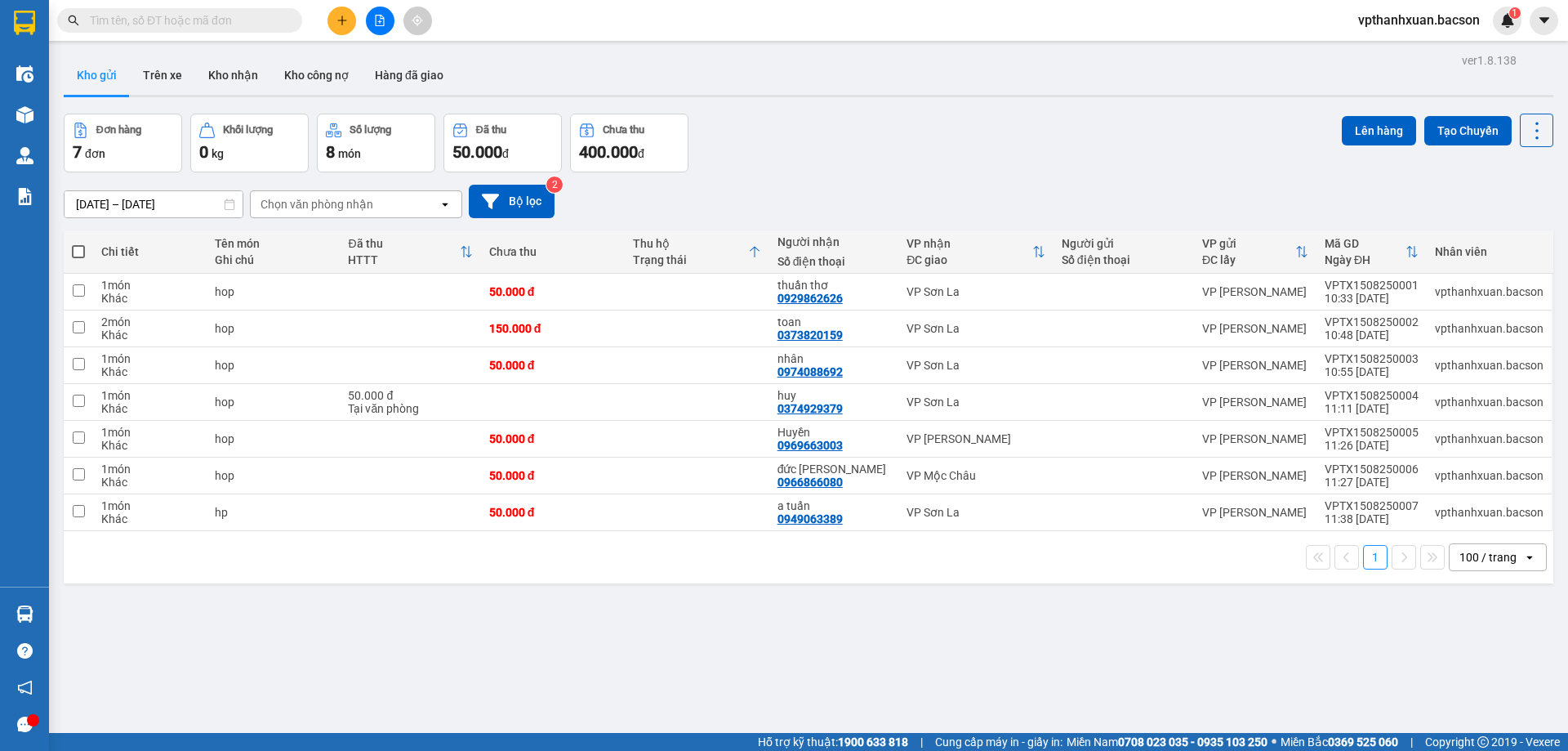
click at [1409, 259] on div "Mã GD Ngày ĐH" at bounding box center [1372, 252] width 94 height 33
click at [1411, 255] on div at bounding box center [1412, 251] width 13 height 14
click at [345, 21] on icon "plus" at bounding box center [342, 20] width 11 height 11
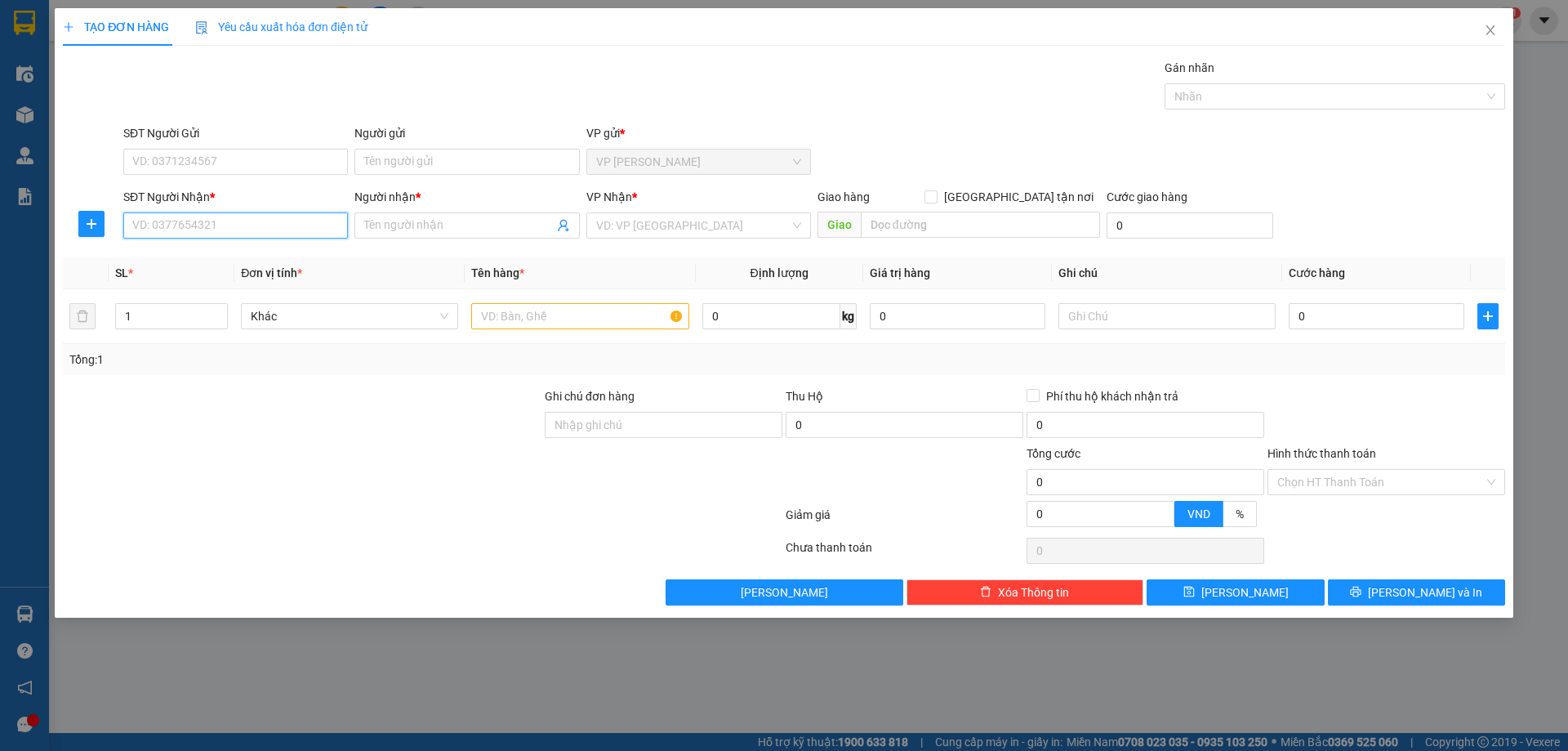
click at [335, 227] on input "SĐT Người Nhận *" at bounding box center [235, 225] width 225 height 26
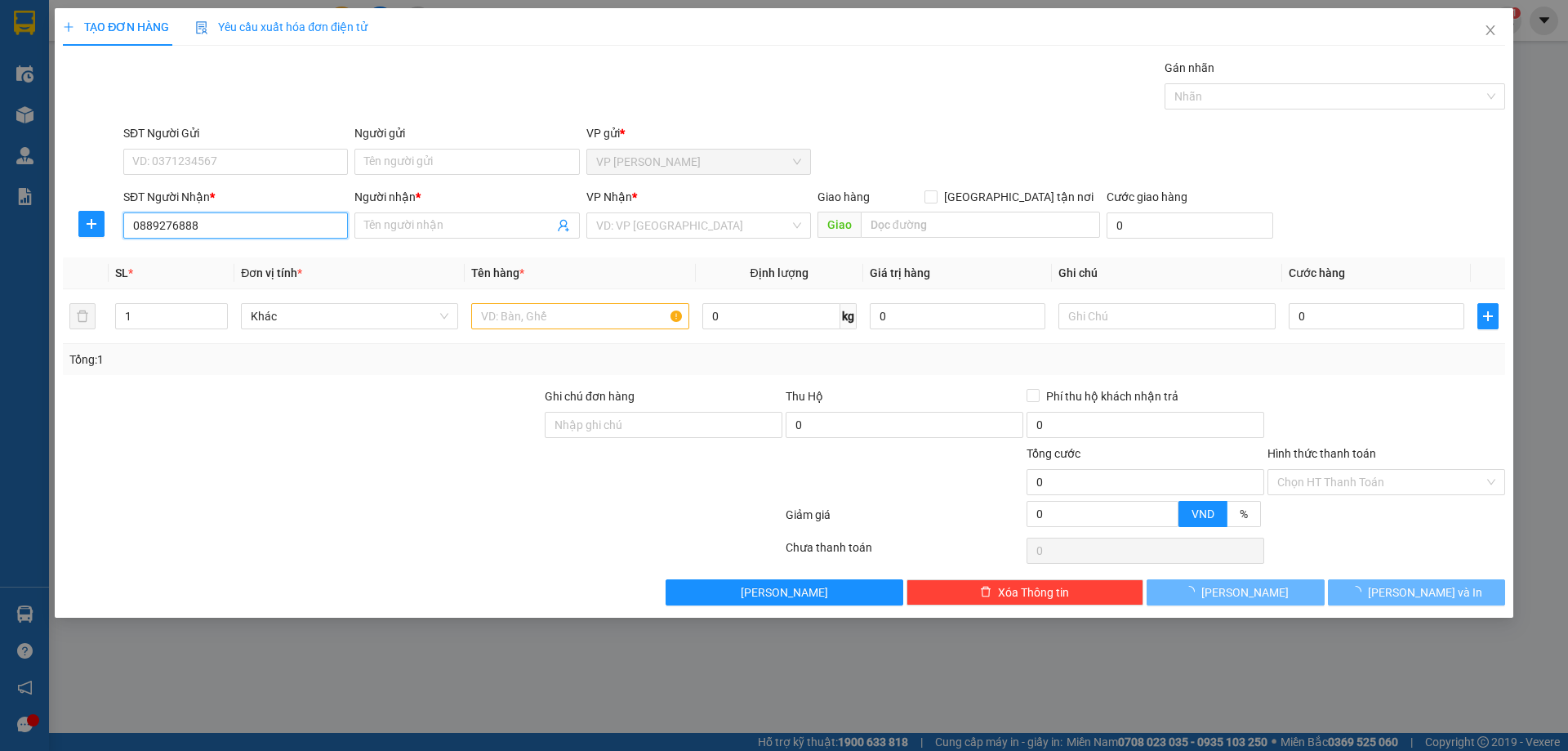
type input "0889276888"
click at [460, 211] on div "Người nhận *" at bounding box center [466, 200] width 225 height 25
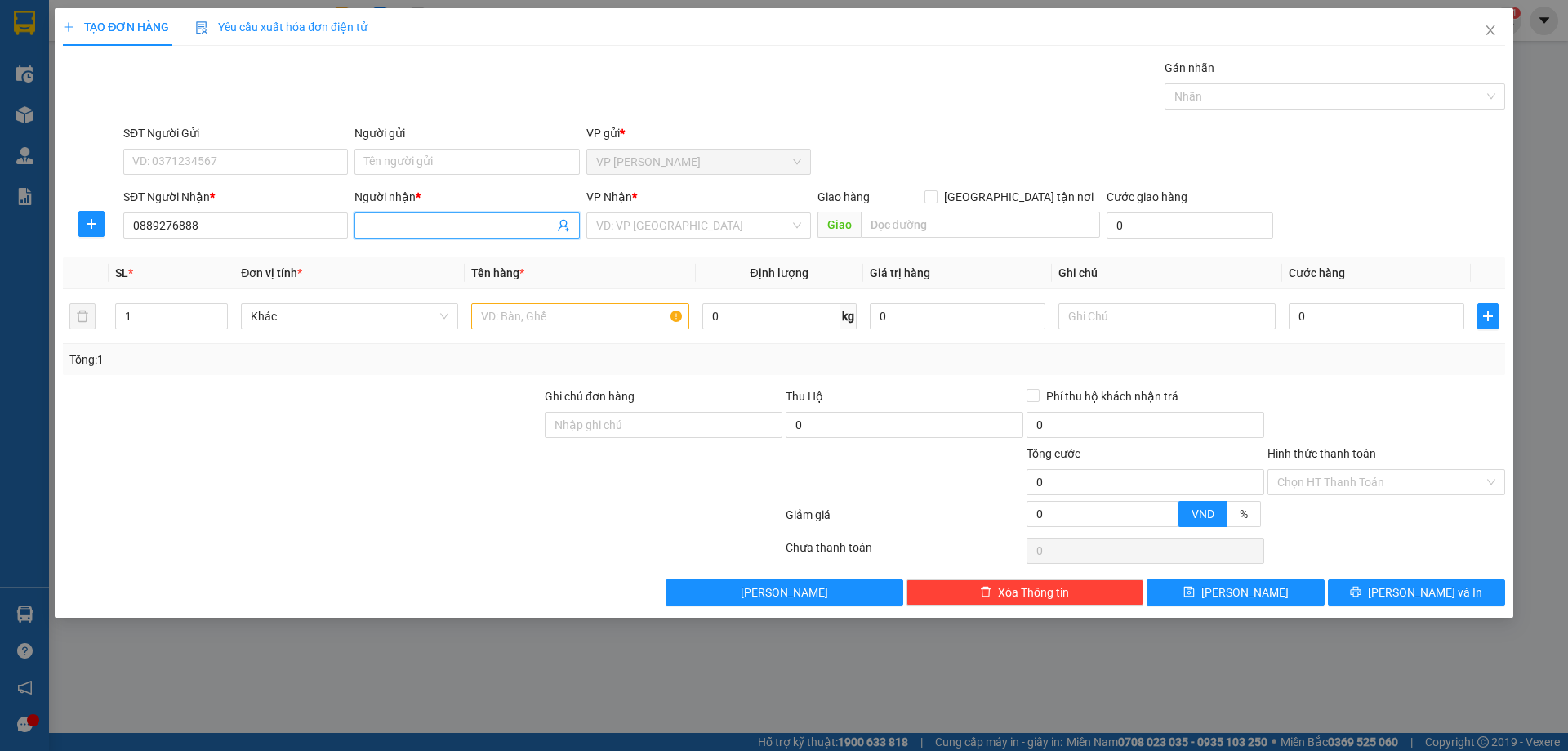
click at [437, 225] on input "Người nhận *" at bounding box center [459, 226] width 189 height 18
type input "d"
type input "diễm mộc châu"
click at [768, 229] on input "search" at bounding box center [692, 225] width 194 height 25
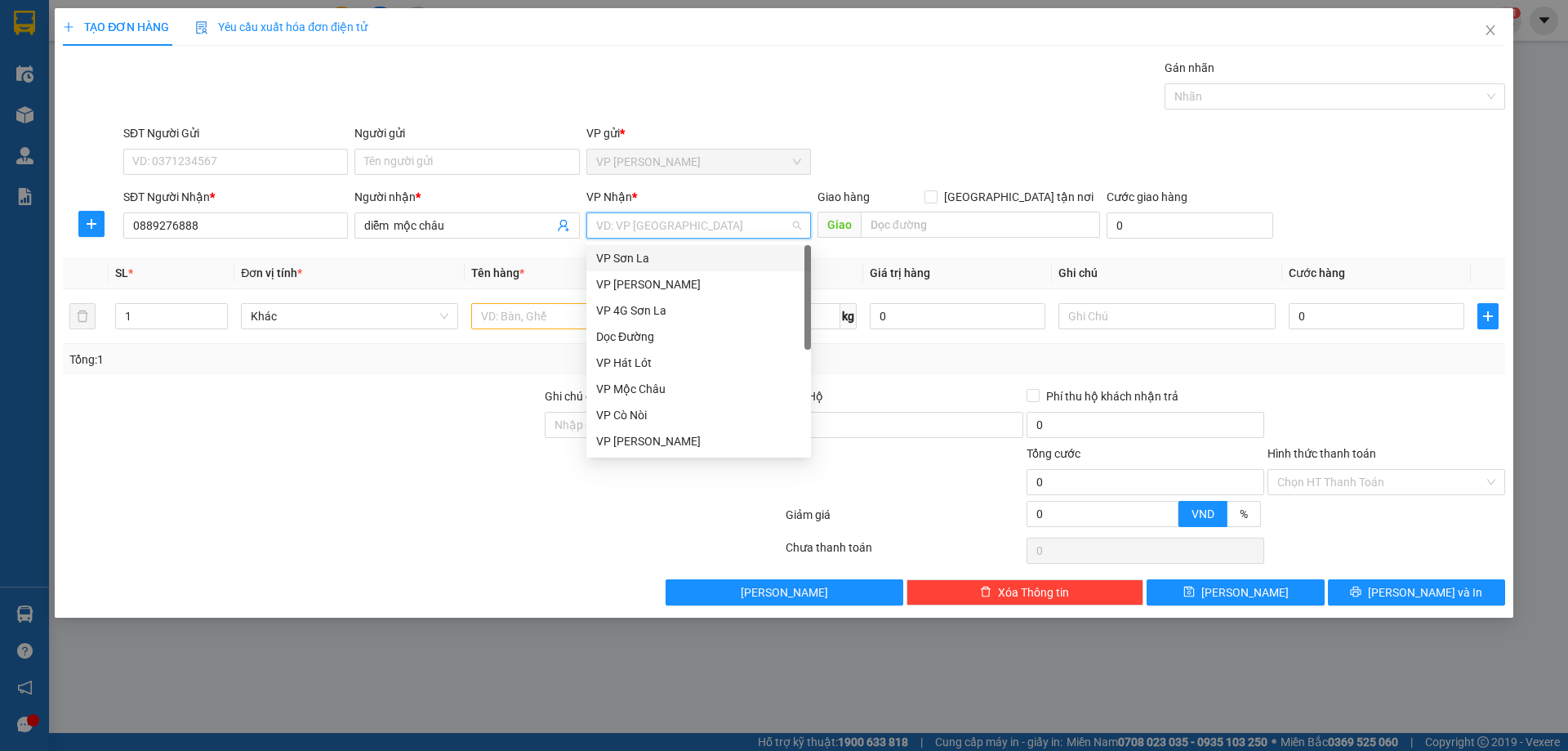
click at [626, 259] on div "VP Sơn La" at bounding box center [698, 258] width 205 height 18
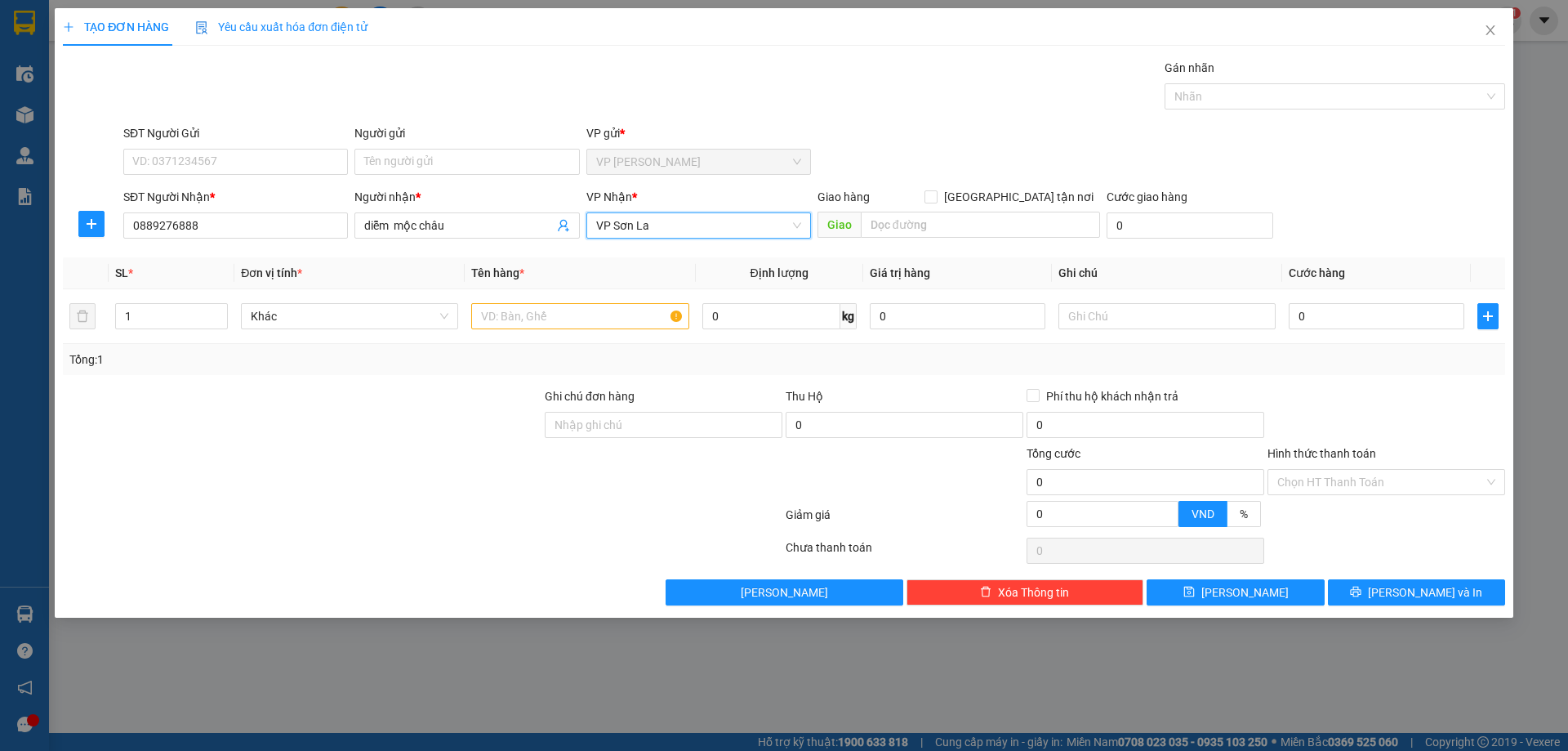
drag, startPoint x: 695, startPoint y: 224, endPoint x: 678, endPoint y: 226, distance: 17.1
click at [695, 223] on span "VP Sơn La" at bounding box center [698, 225] width 205 height 25
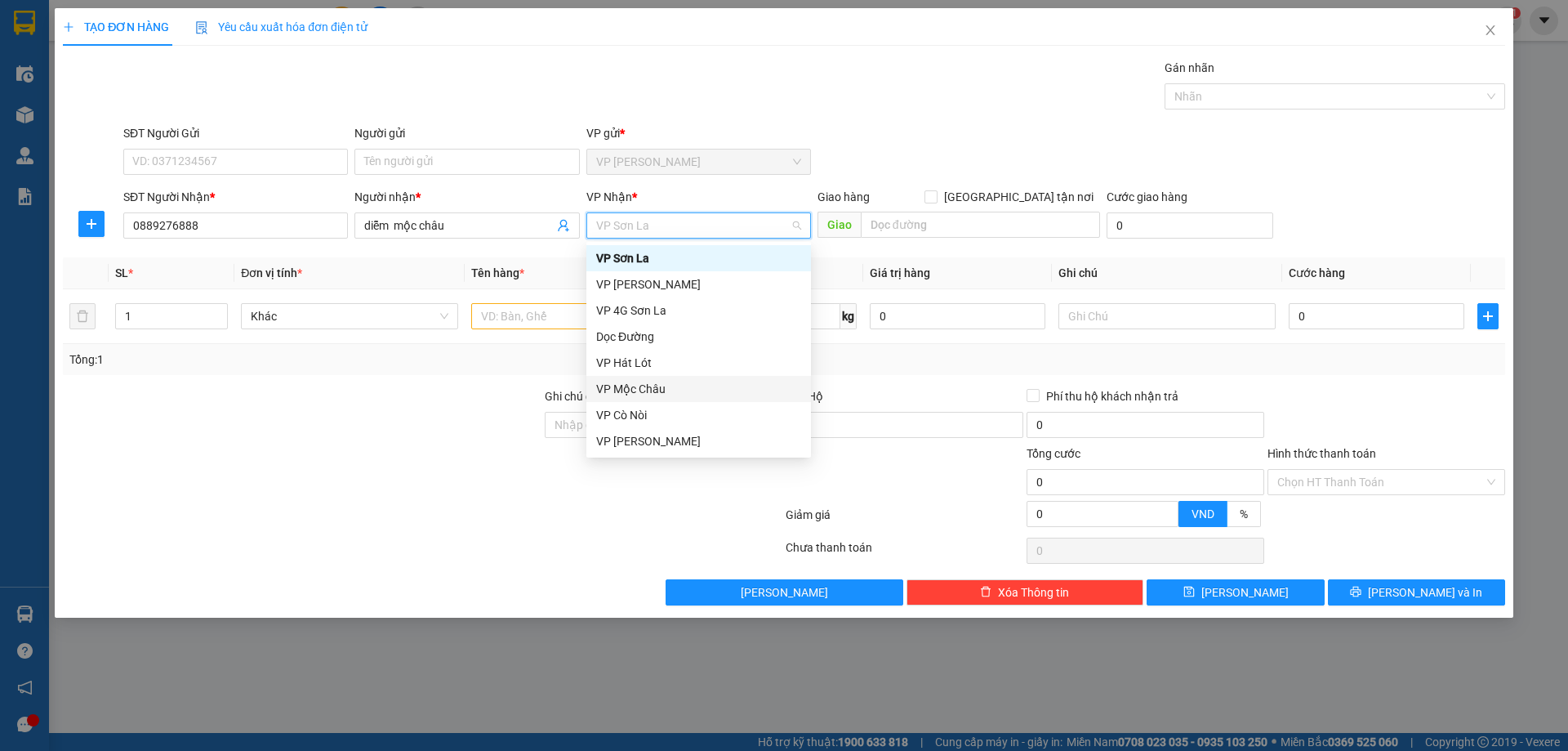
click at [644, 388] on div "VP Mộc Châu" at bounding box center [698, 389] width 205 height 18
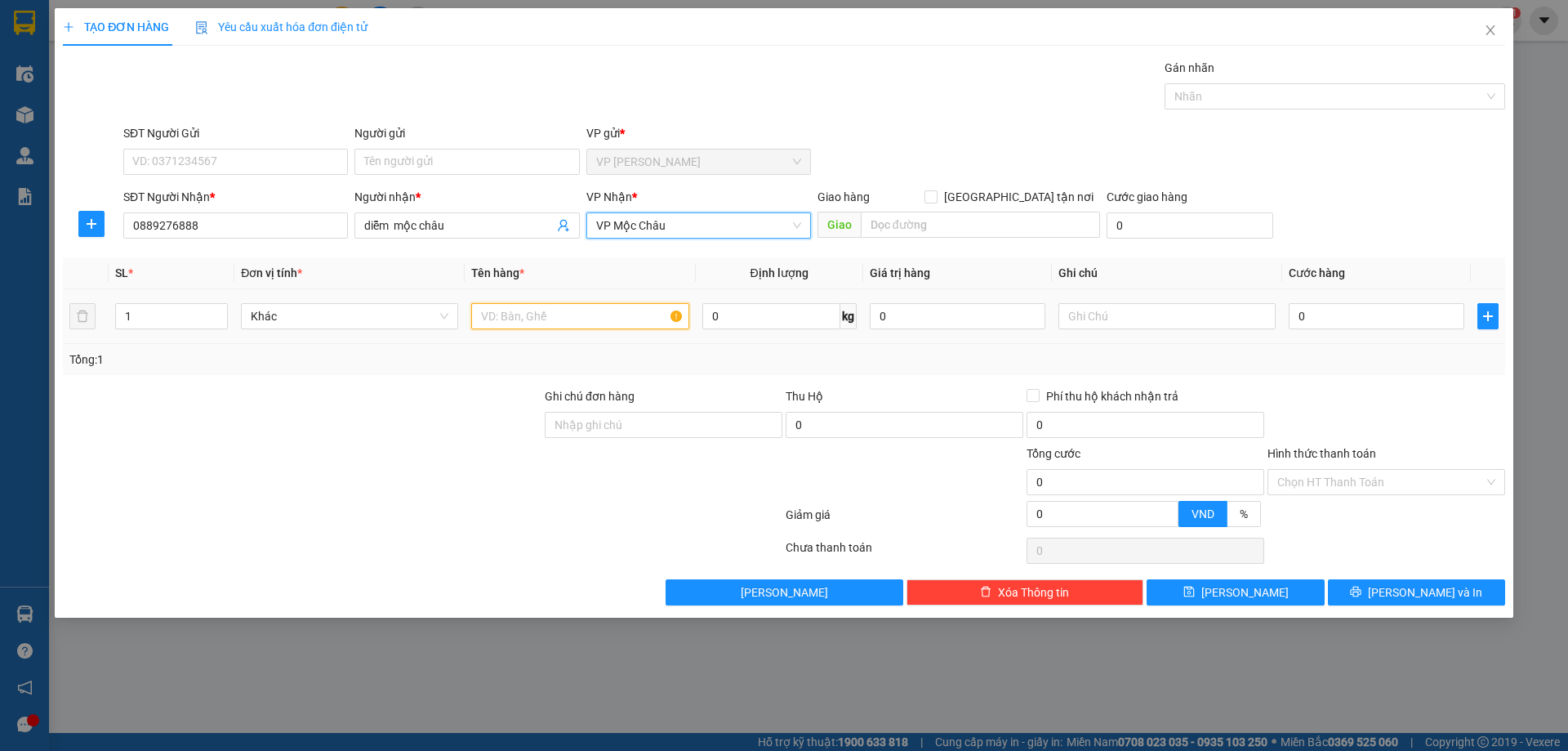
click at [534, 321] on input "text" at bounding box center [579, 316] width 218 height 26
type input "kiện"
click at [1394, 331] on td "0" at bounding box center [1377, 317] width 189 height 55
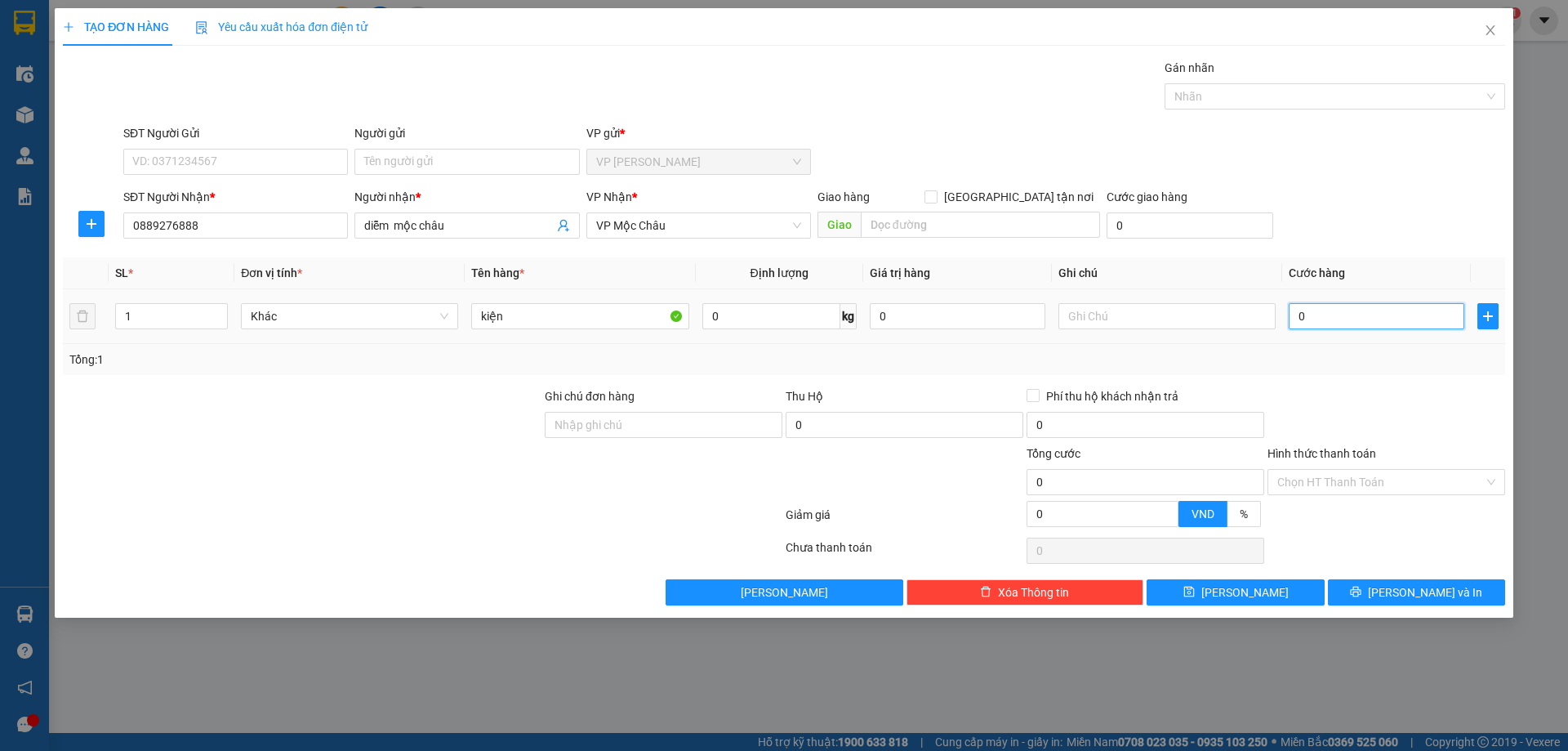
click at [1395, 327] on input "0" at bounding box center [1376, 316] width 175 height 26
type input "7"
type input "70"
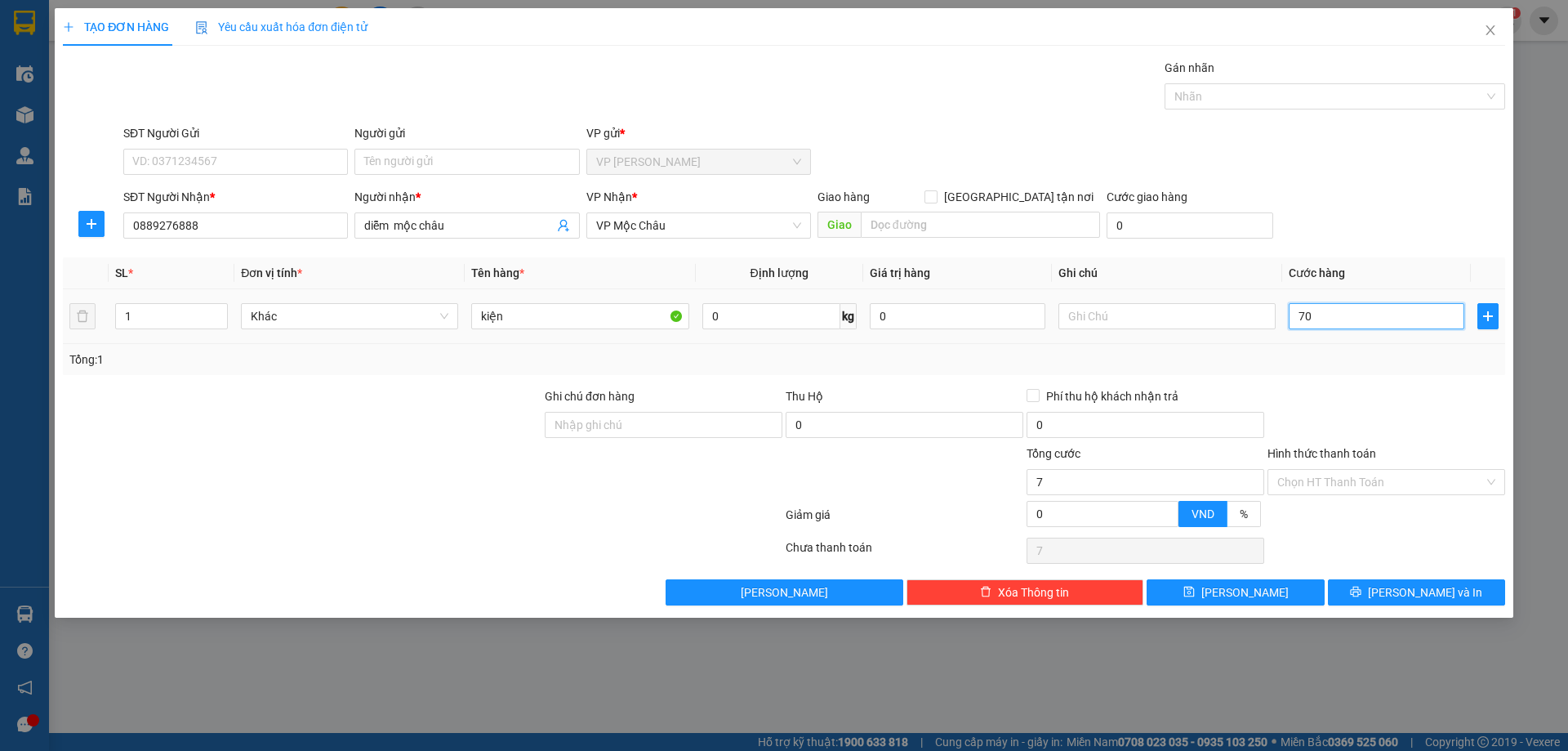
type input "70"
type input "70.000"
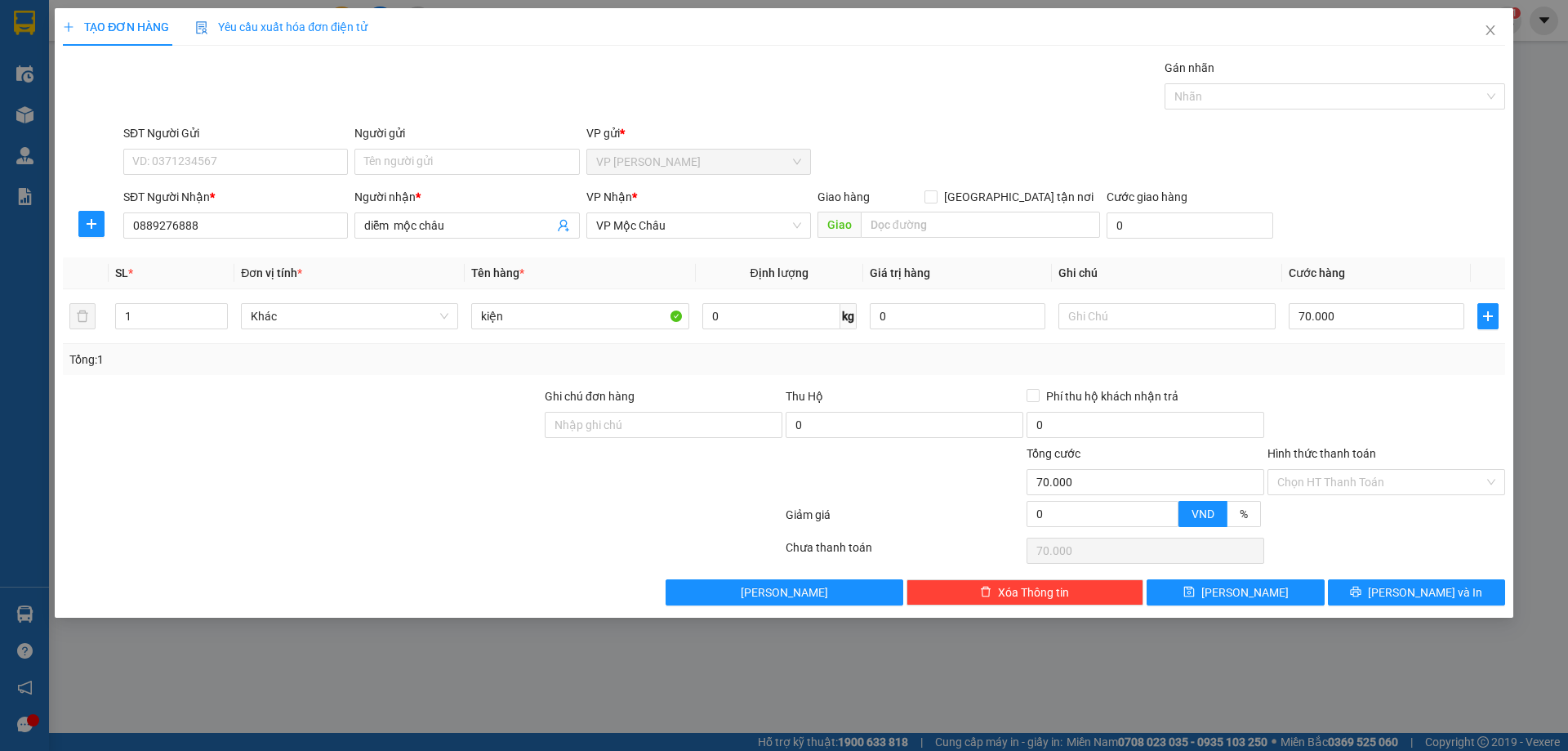
click at [1339, 263] on th "Cước hàng" at bounding box center [1377, 273] width 189 height 32
drag, startPoint x: 1406, startPoint y: 600, endPoint x: 1348, endPoint y: 559, distance: 71.0
click at [1406, 600] on span "Lưu và In" at bounding box center [1425, 592] width 115 height 18
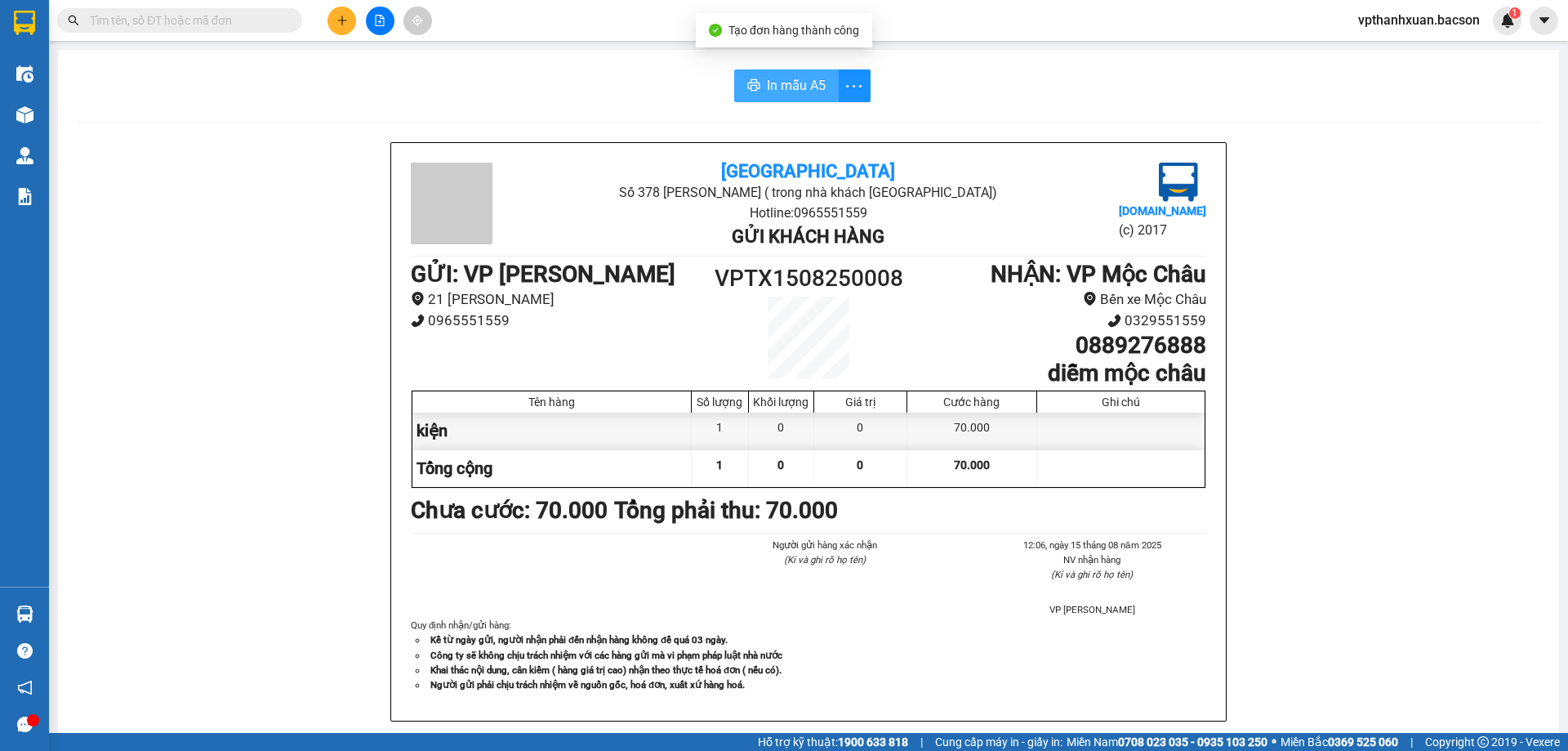
click at [789, 84] on span "In mẫu A5" at bounding box center [796, 85] width 59 height 20
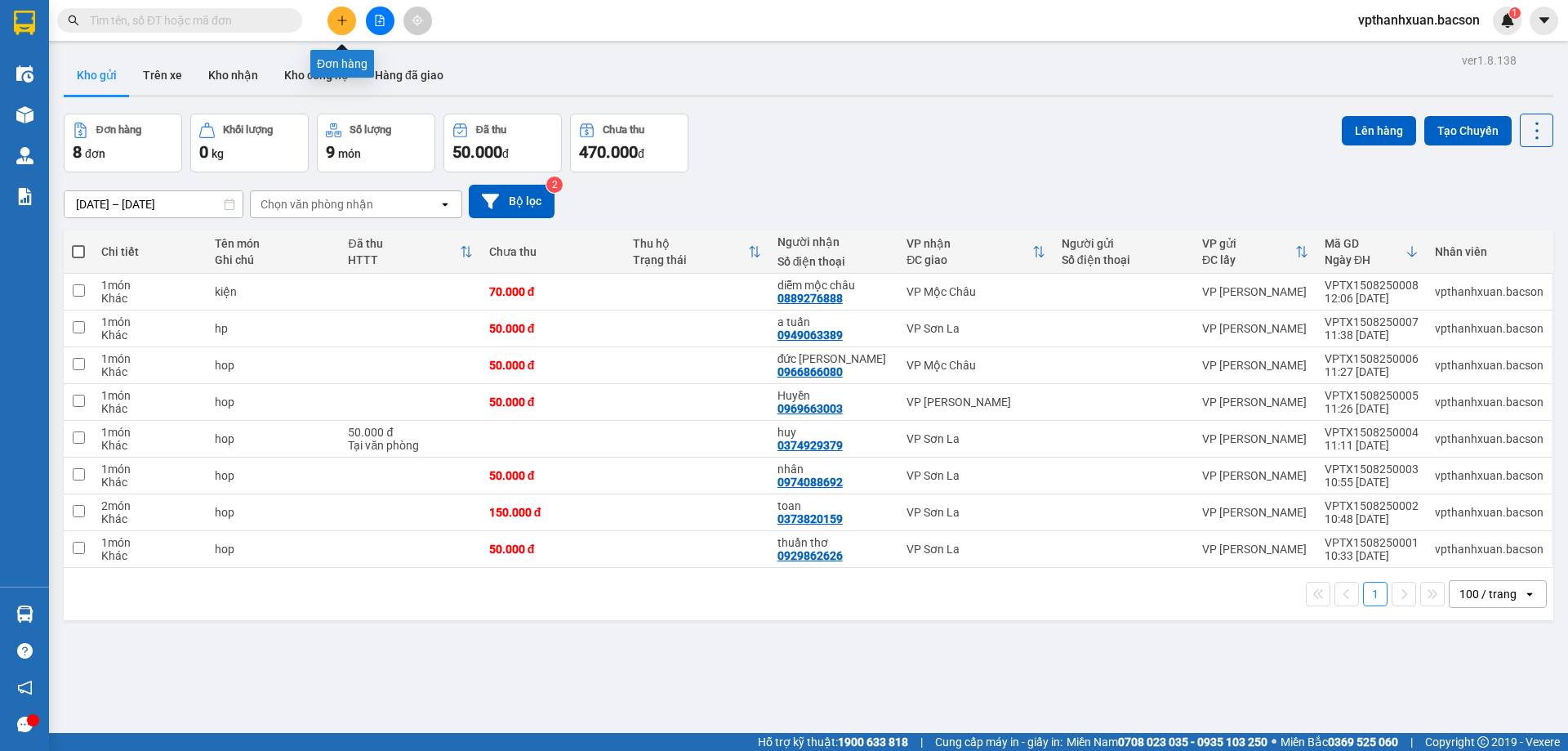
click at [336, 7] on button at bounding box center [342, 20] width 28 height 28
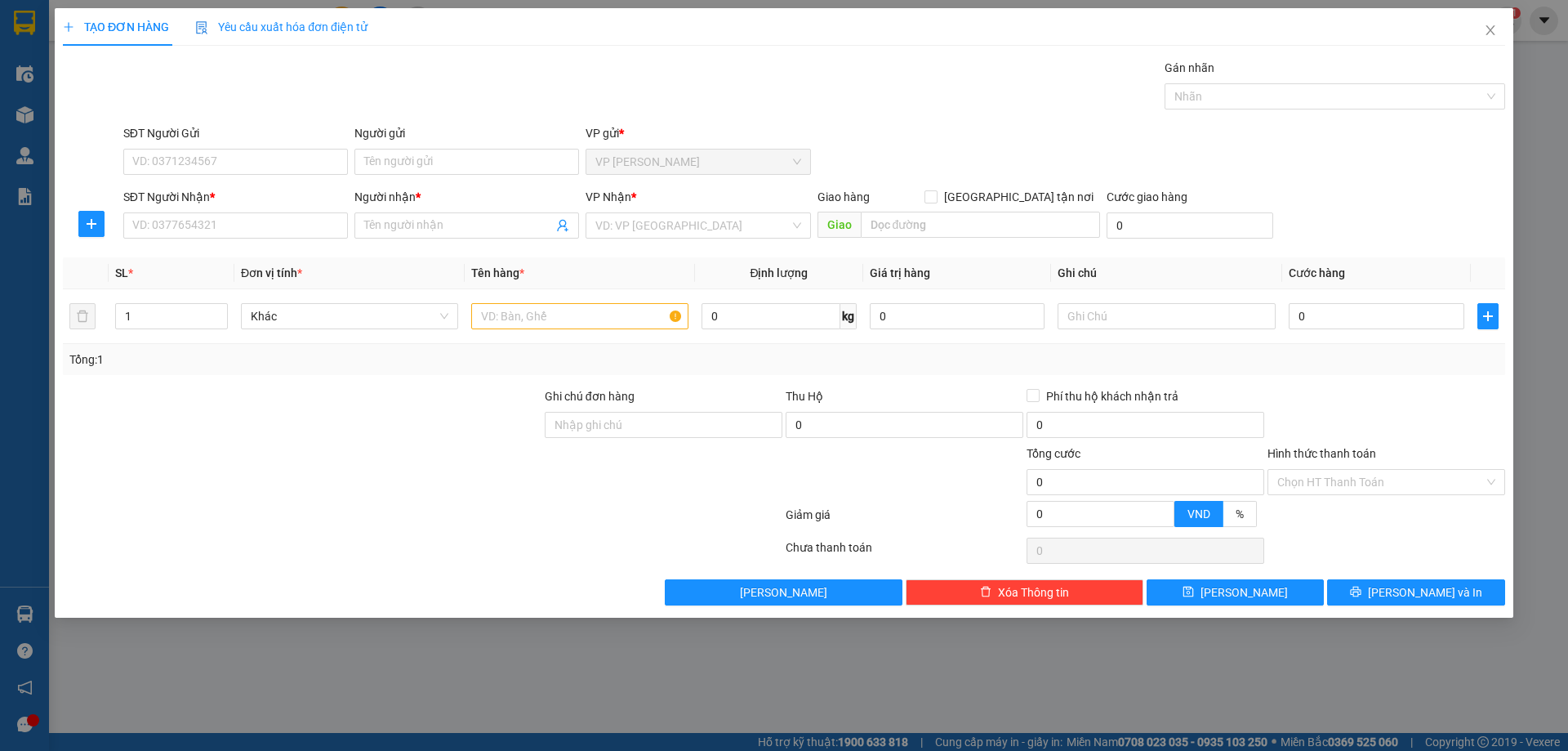
click at [335, 20] on span "Yêu cầu xuất hóa đơn điện tử" at bounding box center [282, 27] width 173 height 13
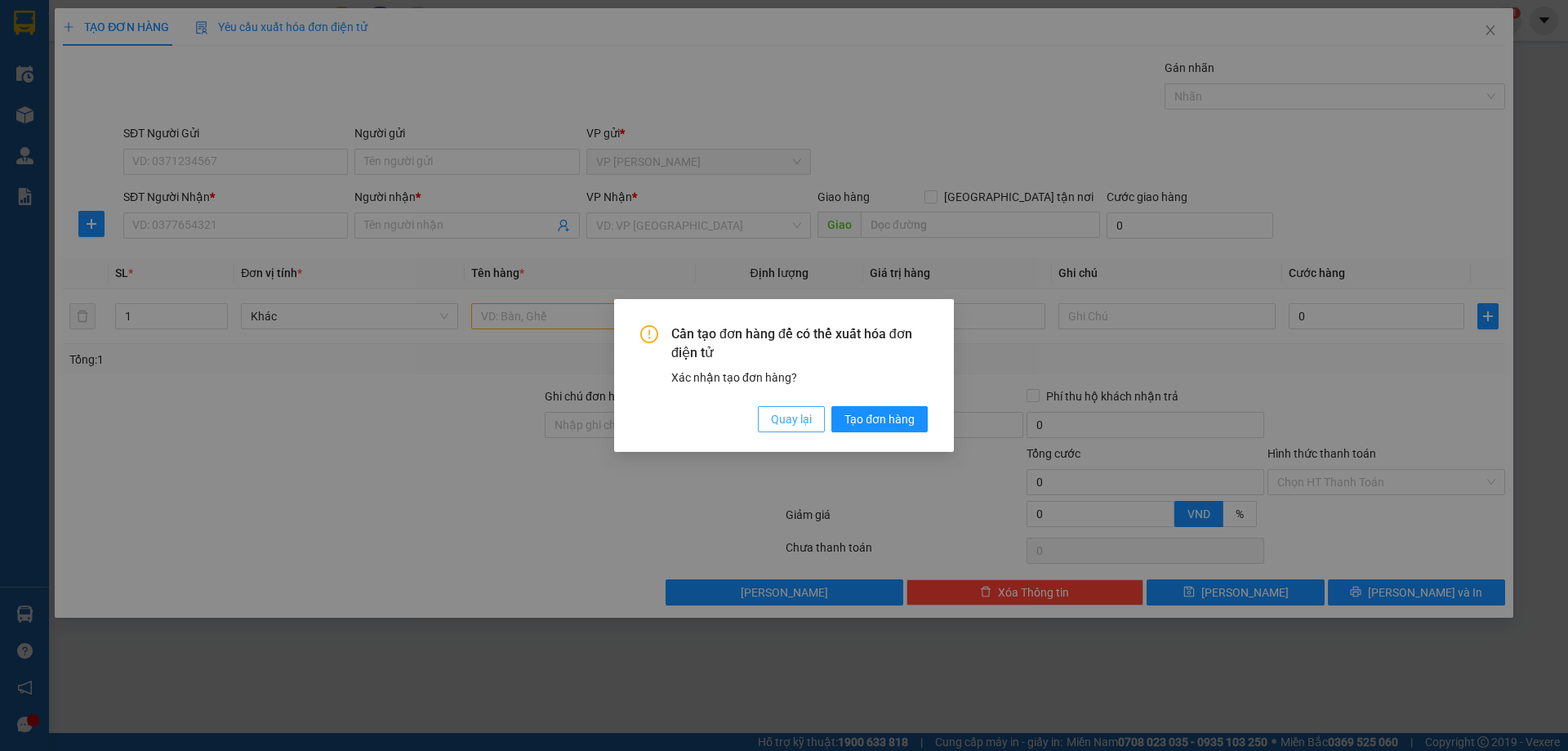
click at [780, 419] on span "Quay lại" at bounding box center [791, 420] width 40 height 18
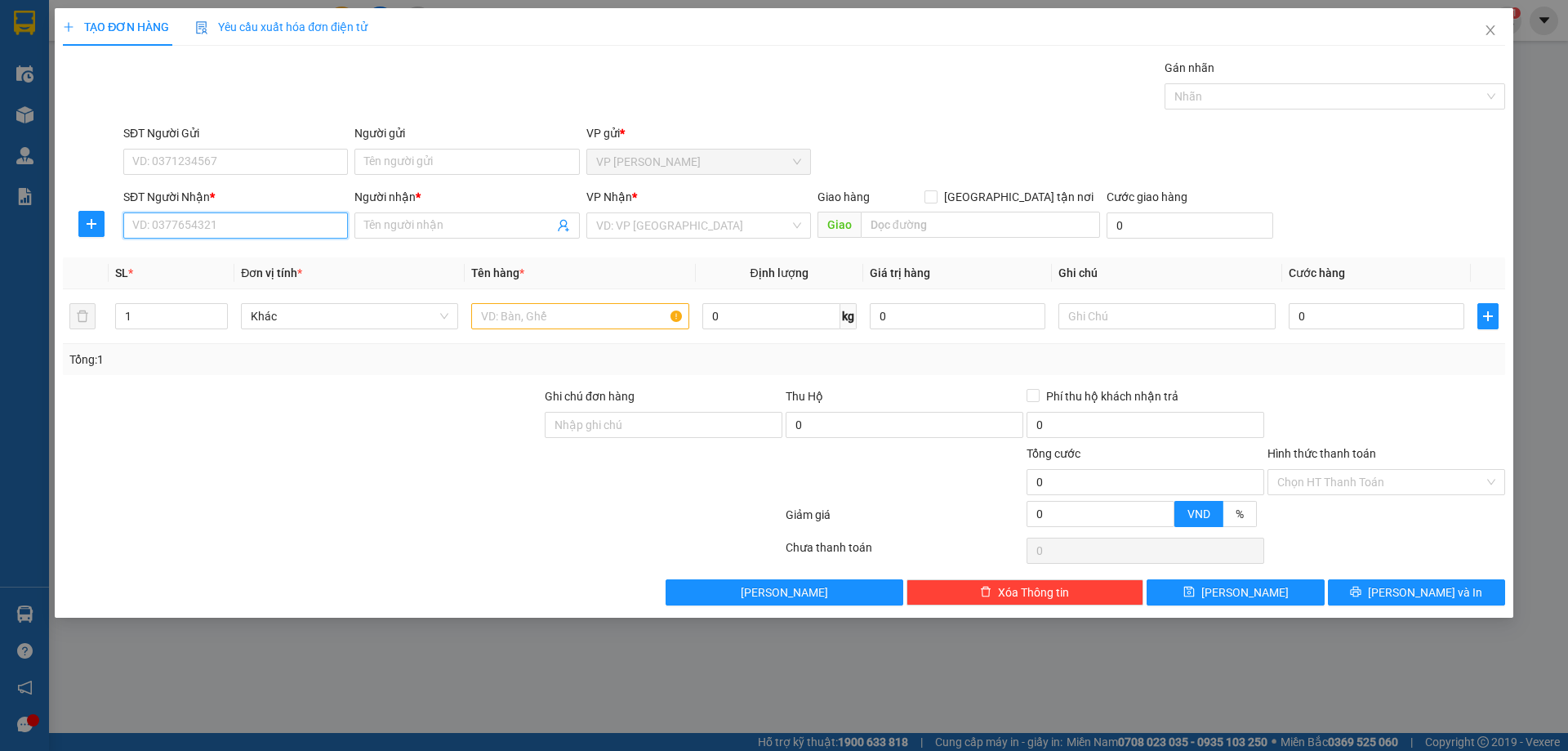
click at [196, 231] on input "SĐT Người Nhận *" at bounding box center [235, 225] width 225 height 26
click at [274, 250] on div "0972509336 - Oanh Thịnh" at bounding box center [235, 258] width 205 height 18
type input "0972509336"
type input "Oanh Thịnh"
type input "0972509336"
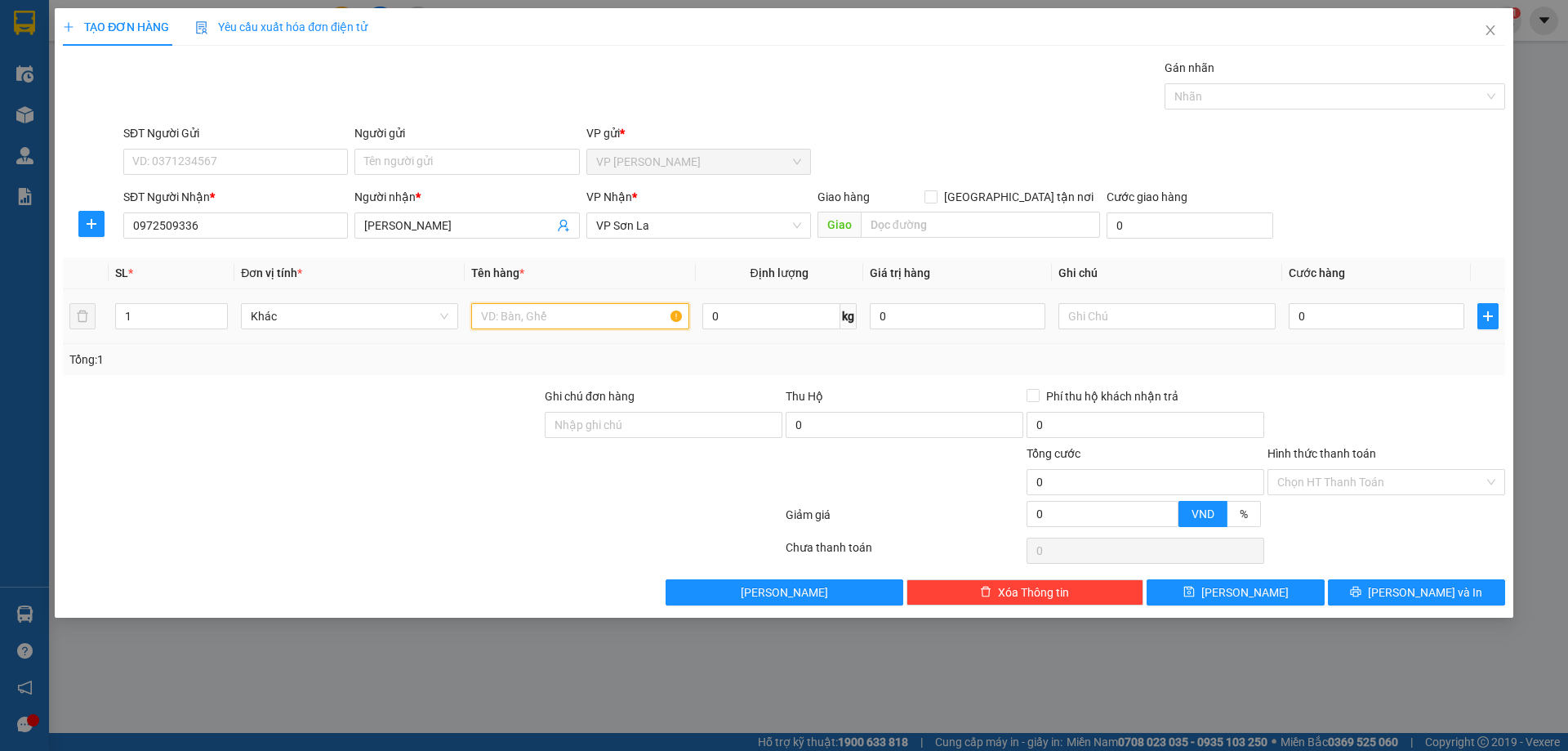
click at [536, 329] on input "text" at bounding box center [579, 316] width 218 height 26
type input "kiện"
click at [1338, 315] on input "0" at bounding box center [1376, 316] width 175 height 26
type input "7"
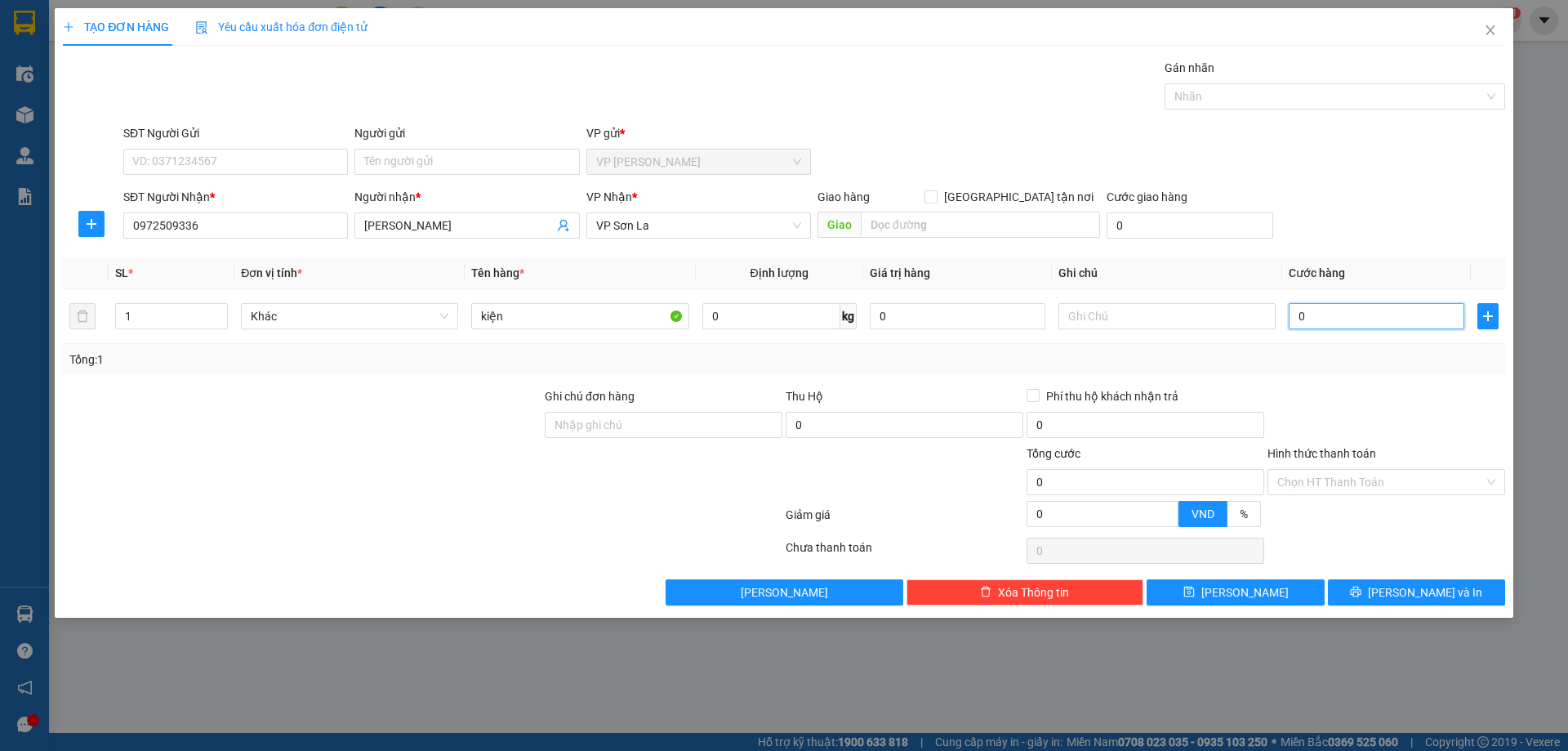
type input "7"
type input "70"
type input "70.000"
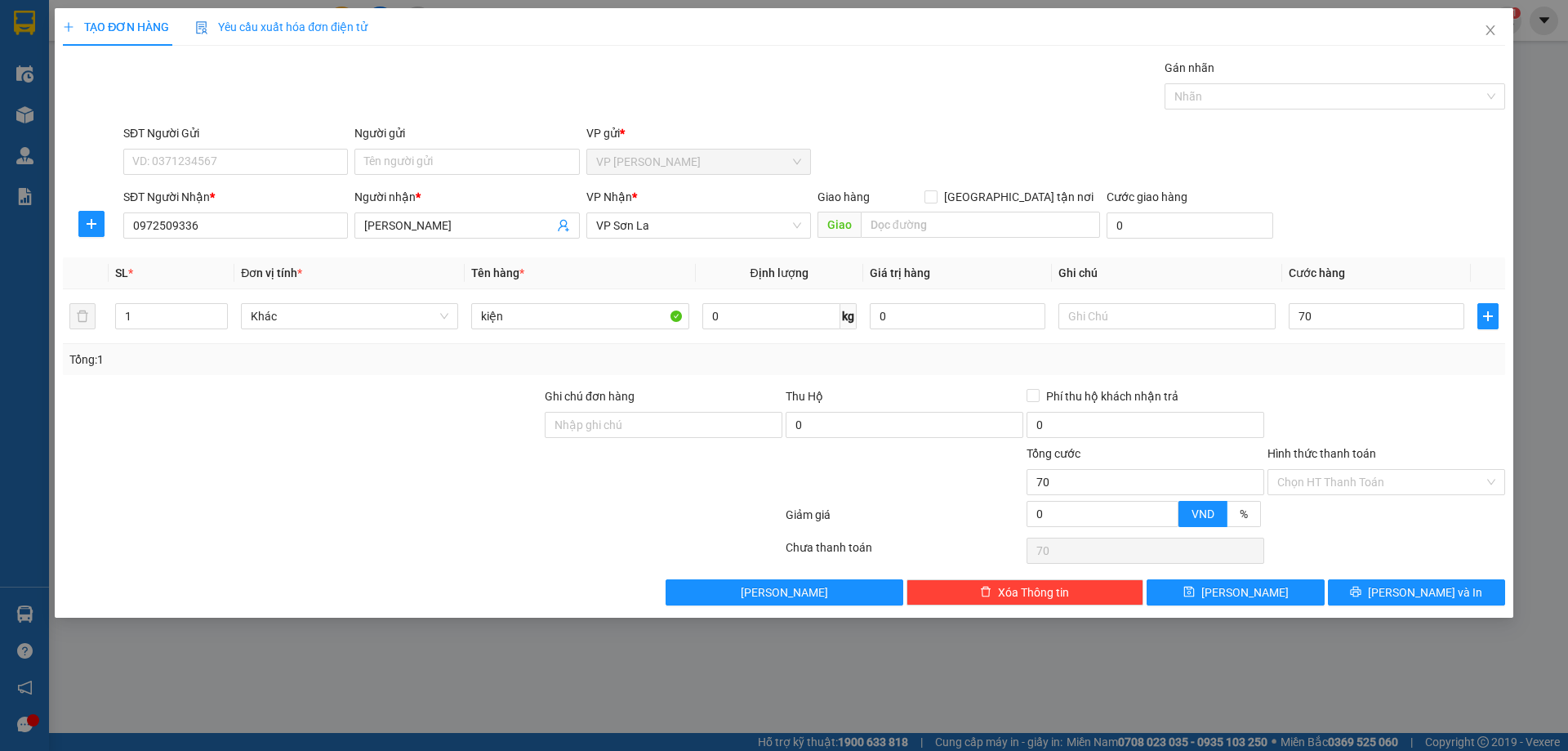
type input "70.000"
click at [1426, 229] on div "SĐT Người Nhận * 0972509336 Người nhận * Oanh Thịnh VP Nhận * VP Sơn La Giao hà…" at bounding box center [814, 217] width 1388 height 57
click at [1370, 481] on input "Hình thức thanh toán" at bounding box center [1380, 482] width 207 height 25
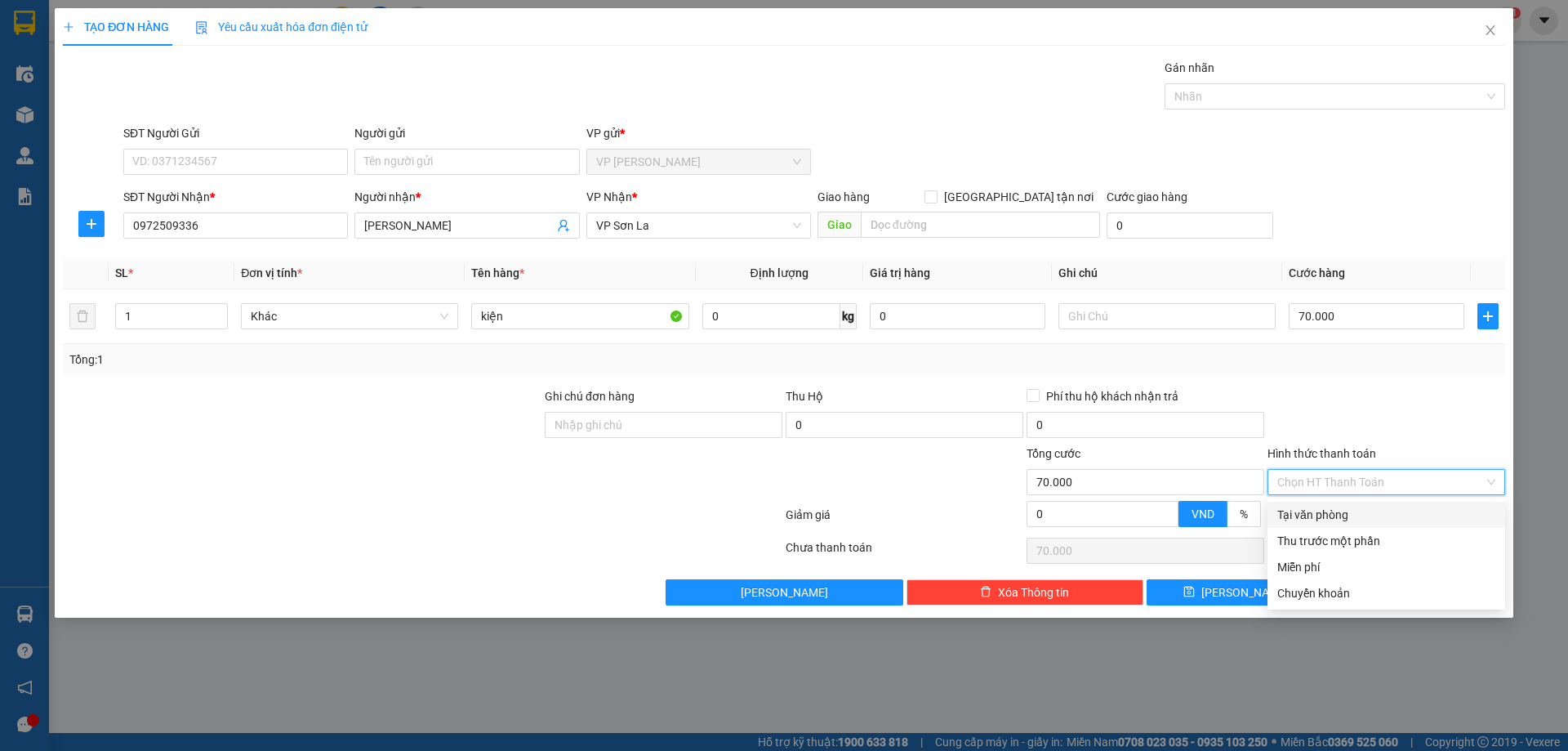
drag, startPoint x: 1372, startPoint y: 510, endPoint x: 1362, endPoint y: 536, distance: 27.9
click at [1372, 511] on div "Tại văn phòng" at bounding box center [1386, 515] width 218 height 18
type input "0"
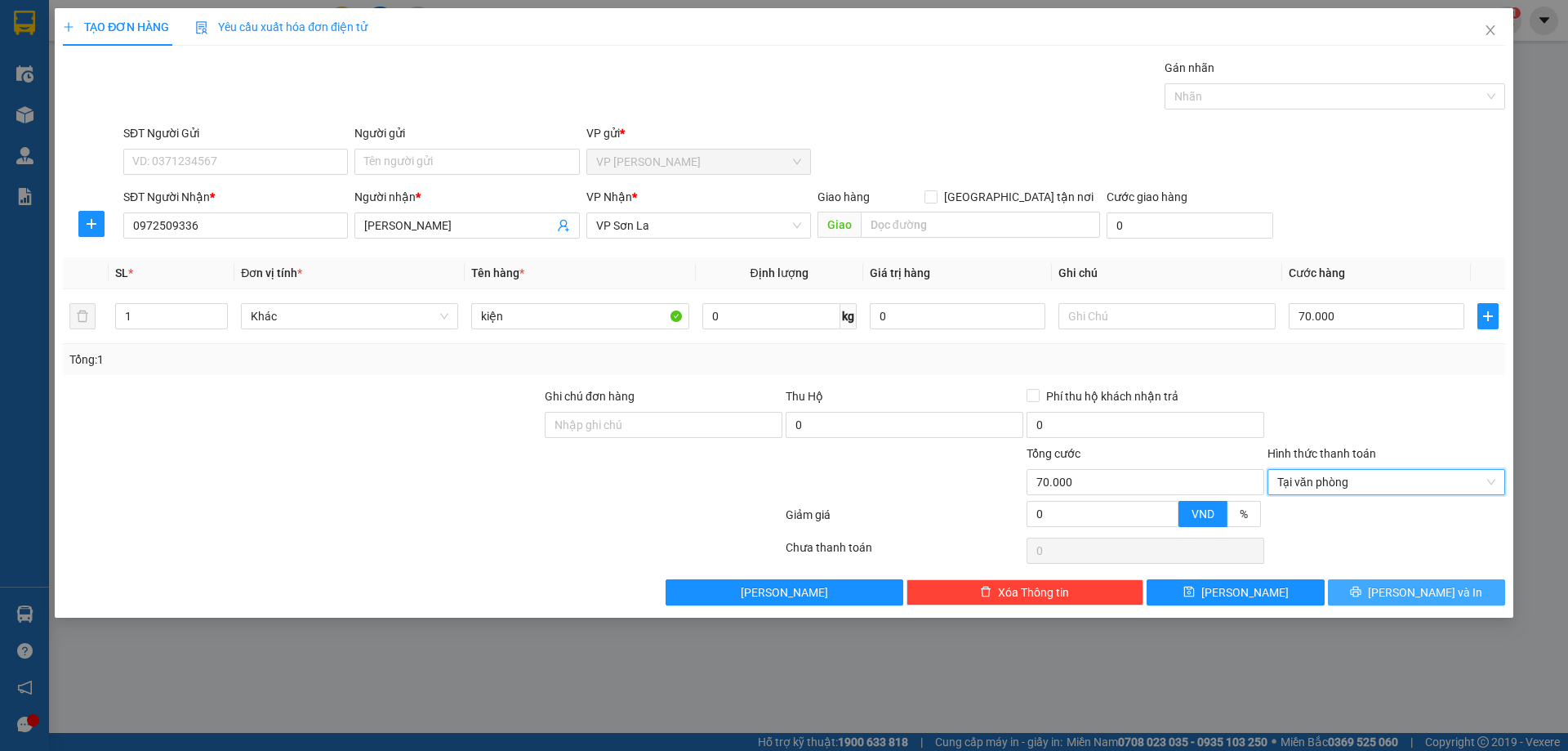
click at [1372, 589] on button "Lưu và In" at bounding box center [1417, 592] width 177 height 26
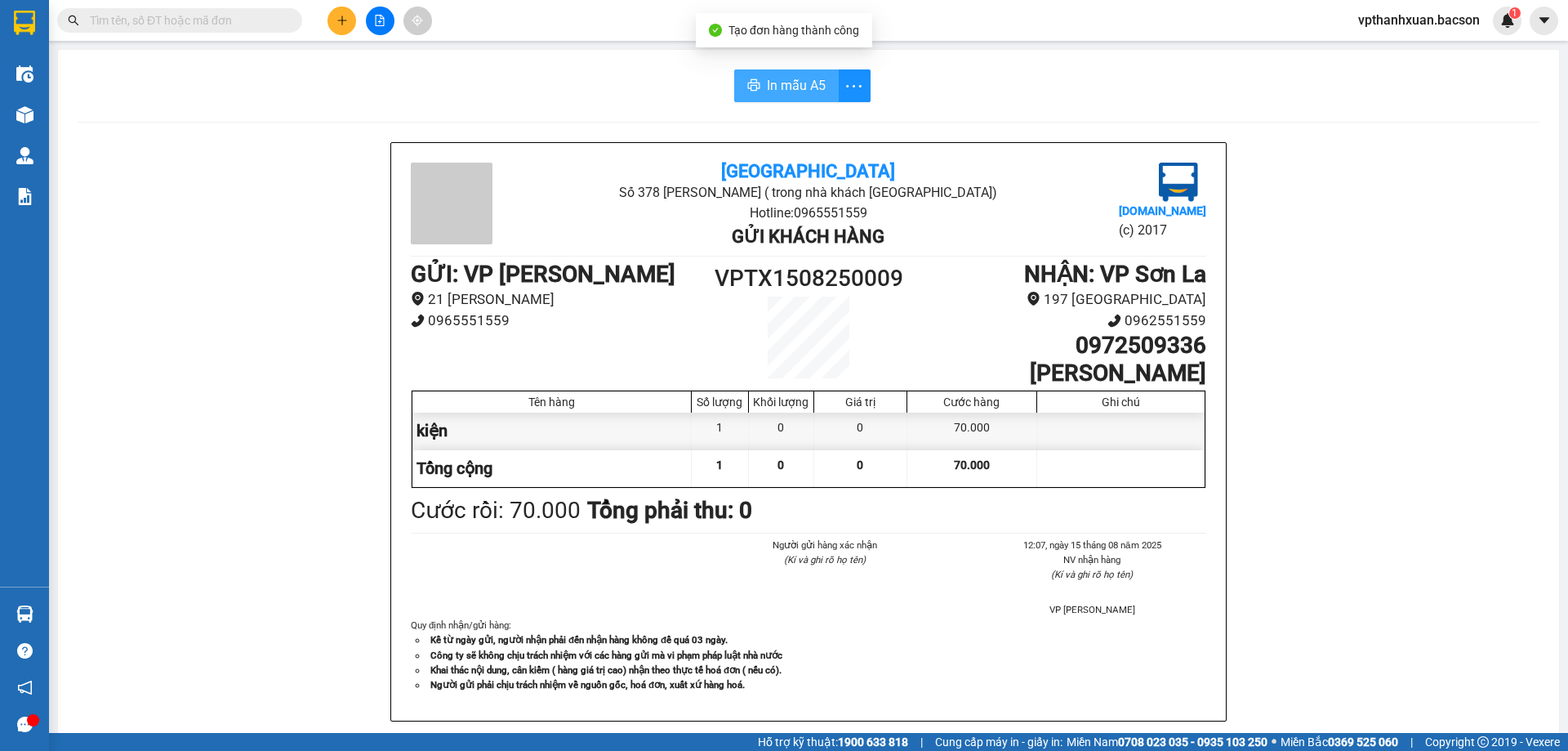
click at [775, 94] on span "In mẫu A5" at bounding box center [796, 85] width 59 height 20
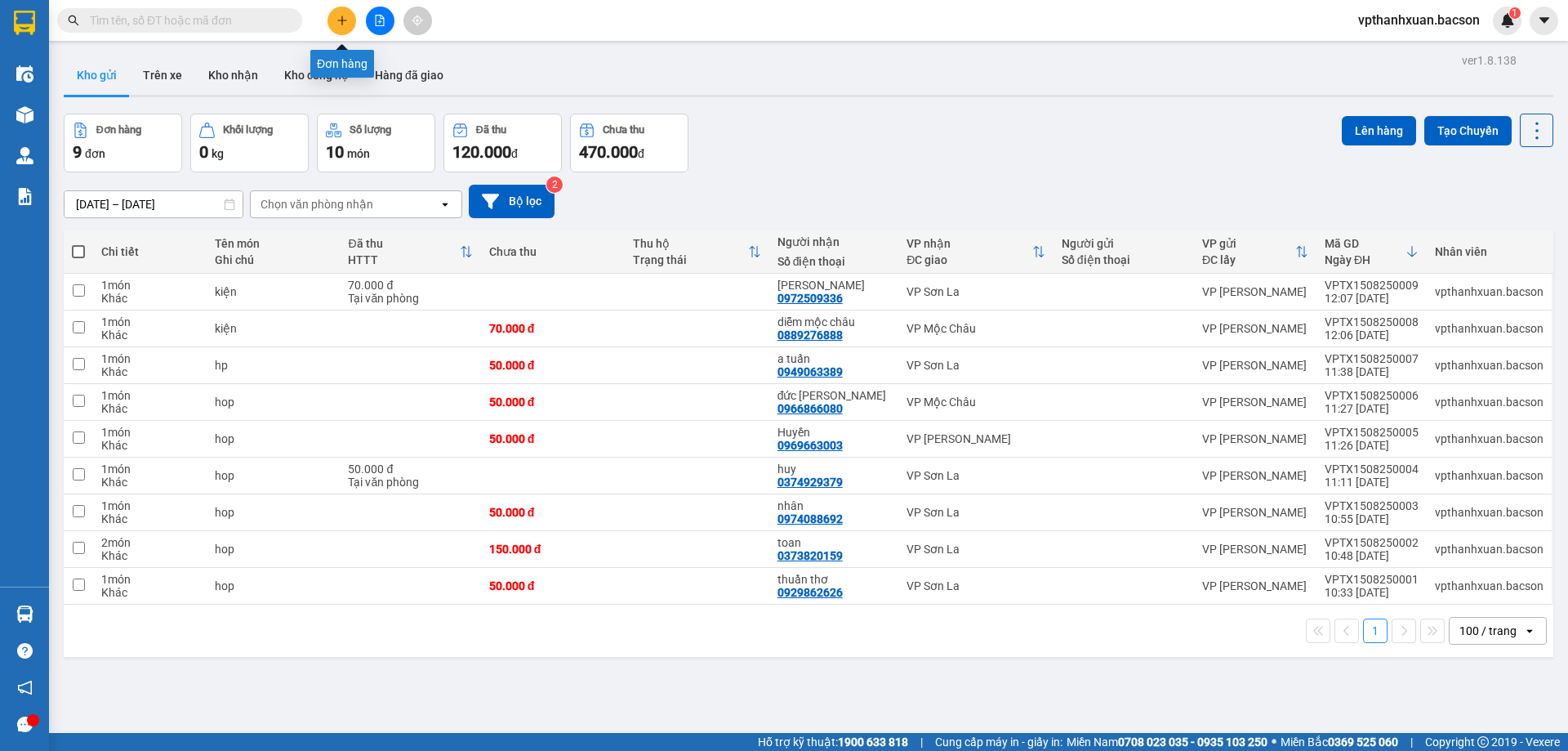
click at [338, 15] on icon "plus" at bounding box center [342, 20] width 11 height 11
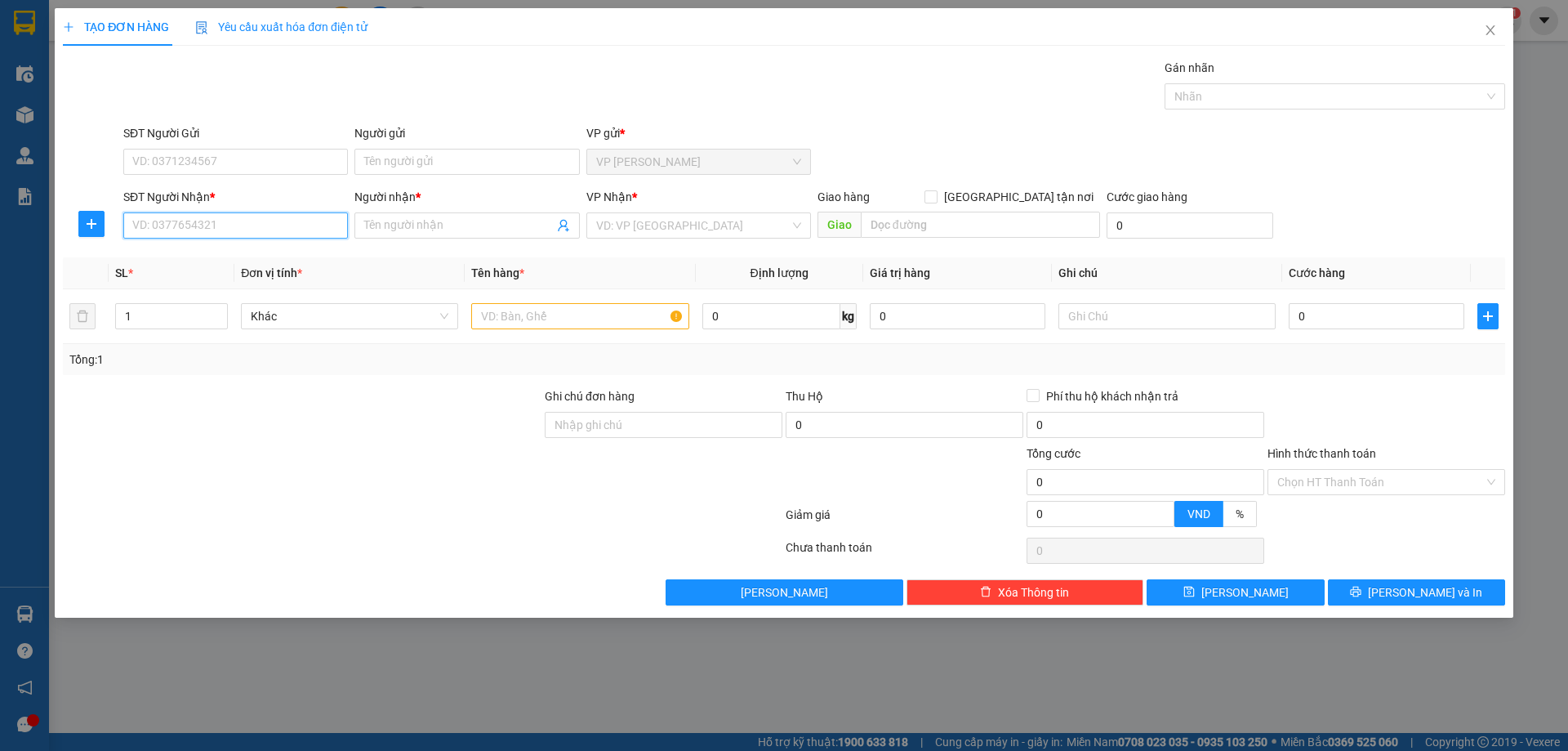
click at [306, 222] on input "SĐT Người Nhận *" at bounding box center [235, 225] width 225 height 26
click at [162, 224] on input "SĐT Người Nhận *" at bounding box center [235, 225] width 225 height 26
click at [414, 229] on input "Người nhận *" at bounding box center [459, 226] width 189 height 18
click at [258, 234] on input "SĐT Người Nhận *" at bounding box center [235, 225] width 225 height 26
click at [248, 256] on div "0389989648 - nhuận" at bounding box center [235, 258] width 205 height 18
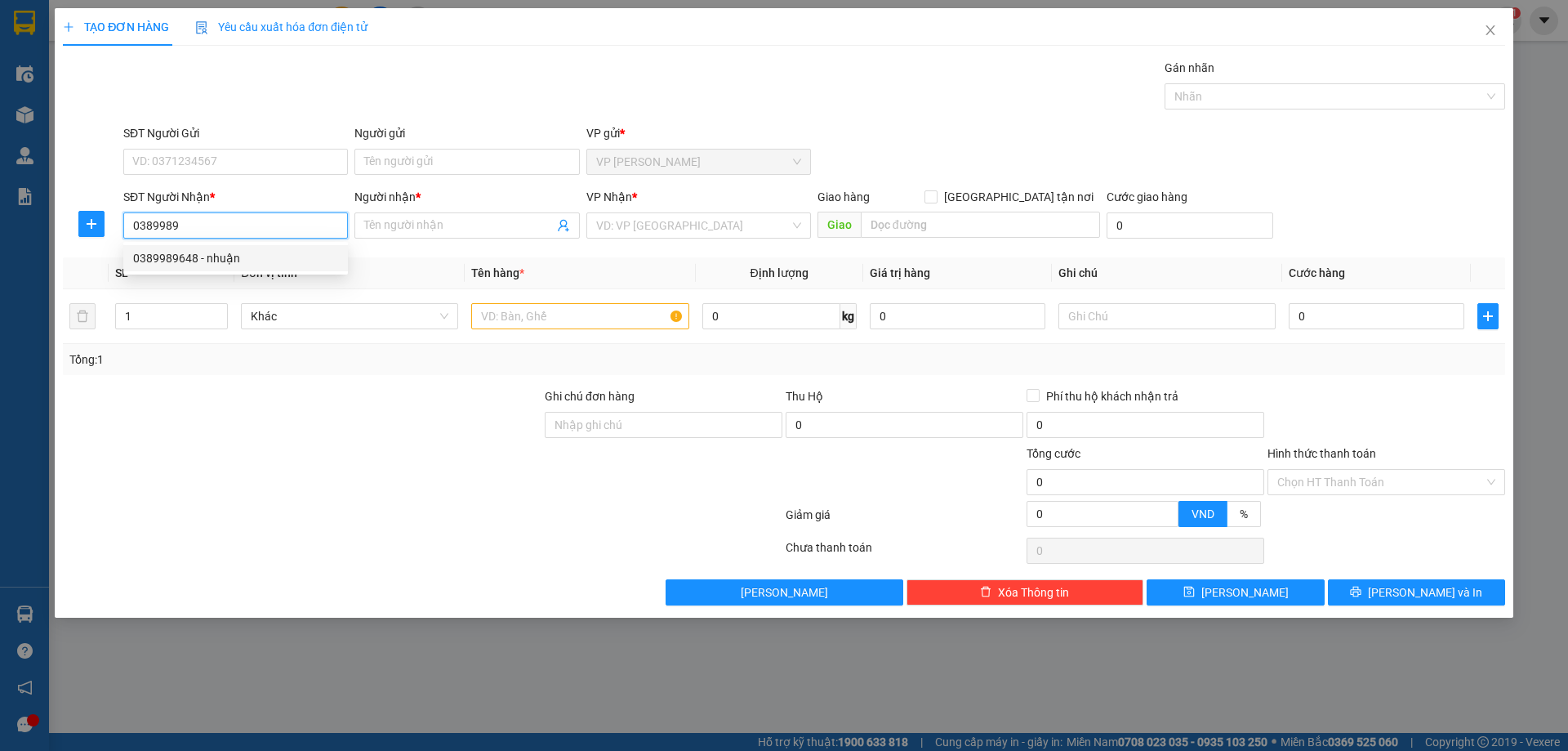
type input "0389989648"
type input "nhuận"
type input "0389989648"
type input "2"
click at [223, 310] on span "up" at bounding box center [218, 311] width 10 height 10
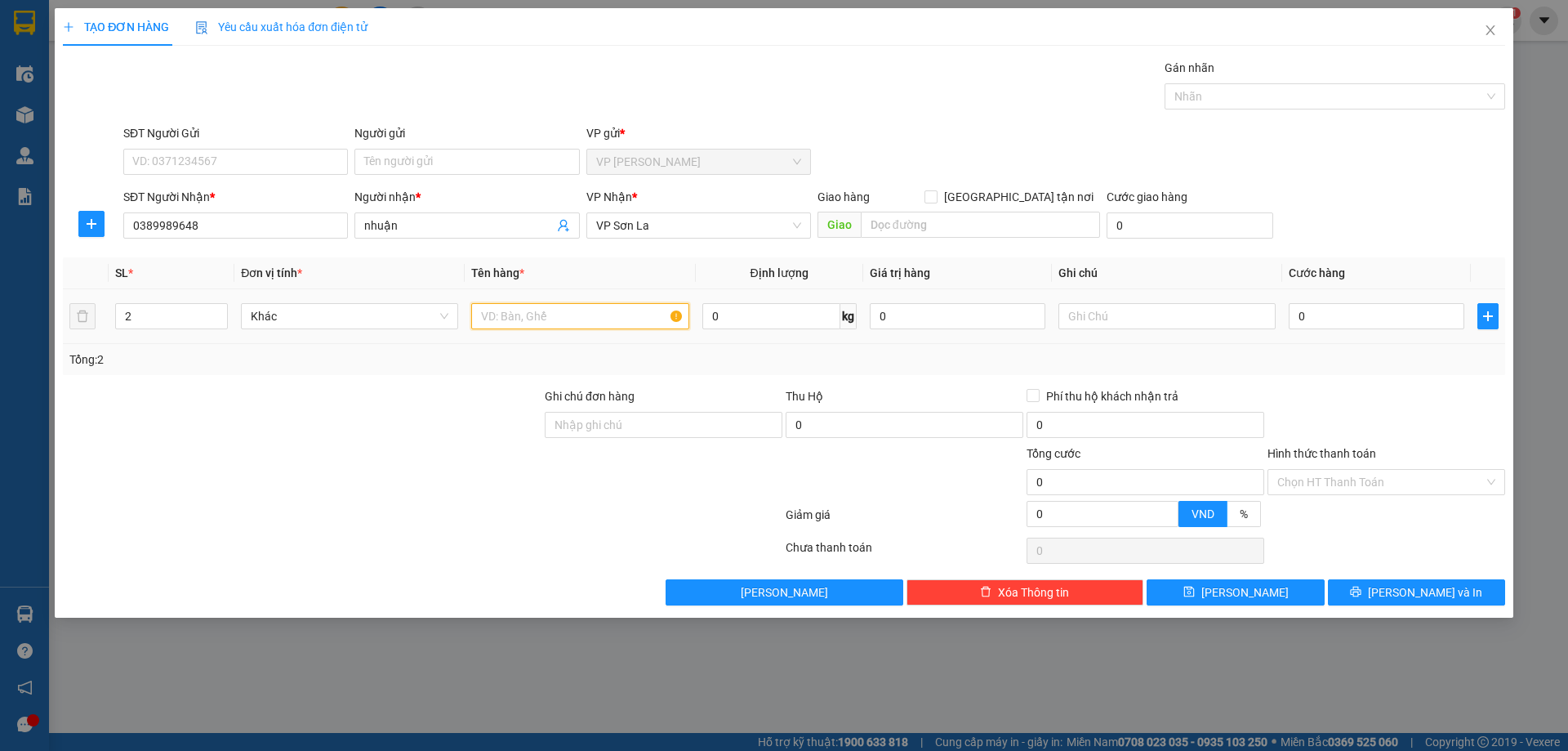
click at [513, 319] on input "text" at bounding box center [579, 316] width 218 height 26
type input "bao +kiện"
click at [1384, 314] on input "0" at bounding box center [1376, 316] width 175 height 26
type input "1"
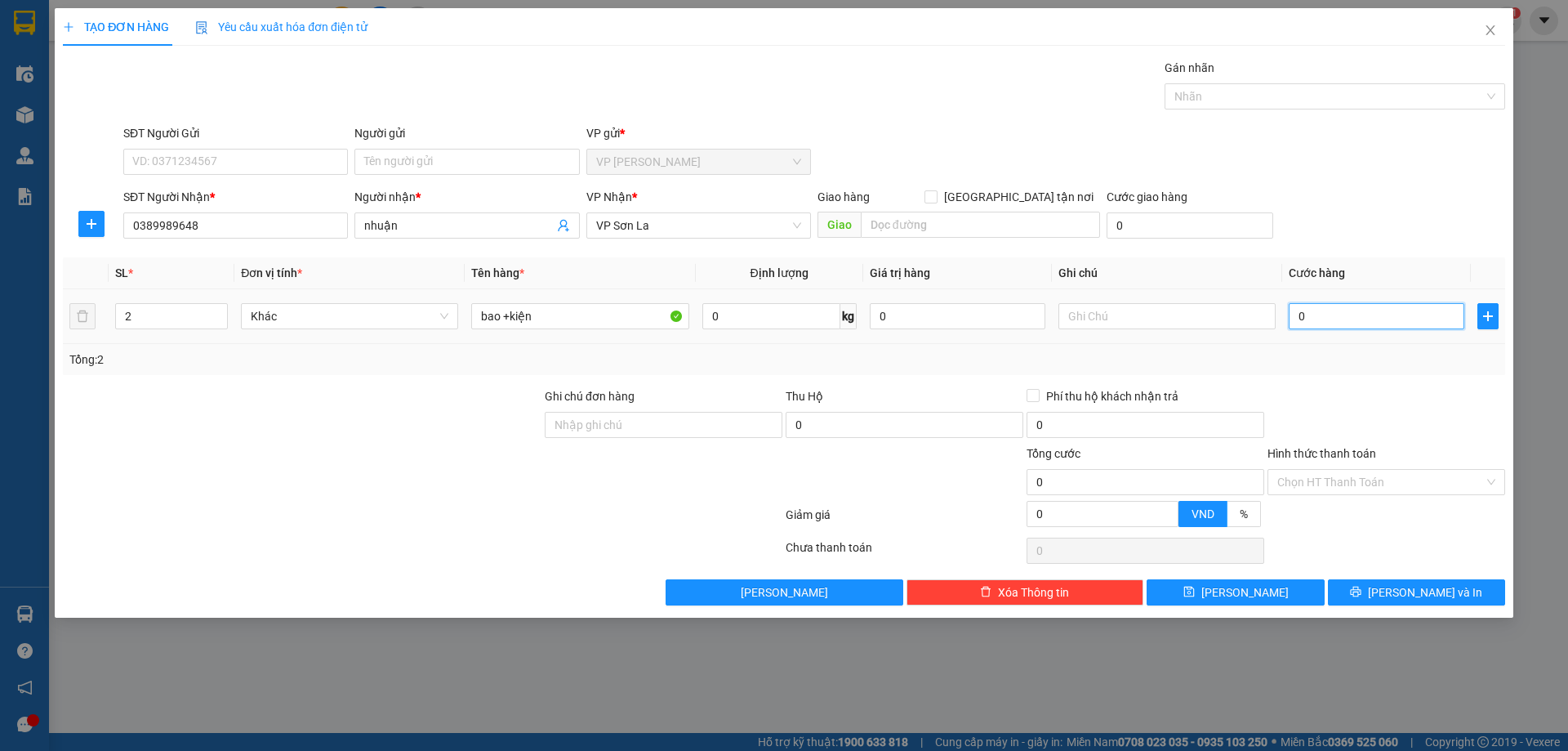
type input "1"
type input "13"
type input "130"
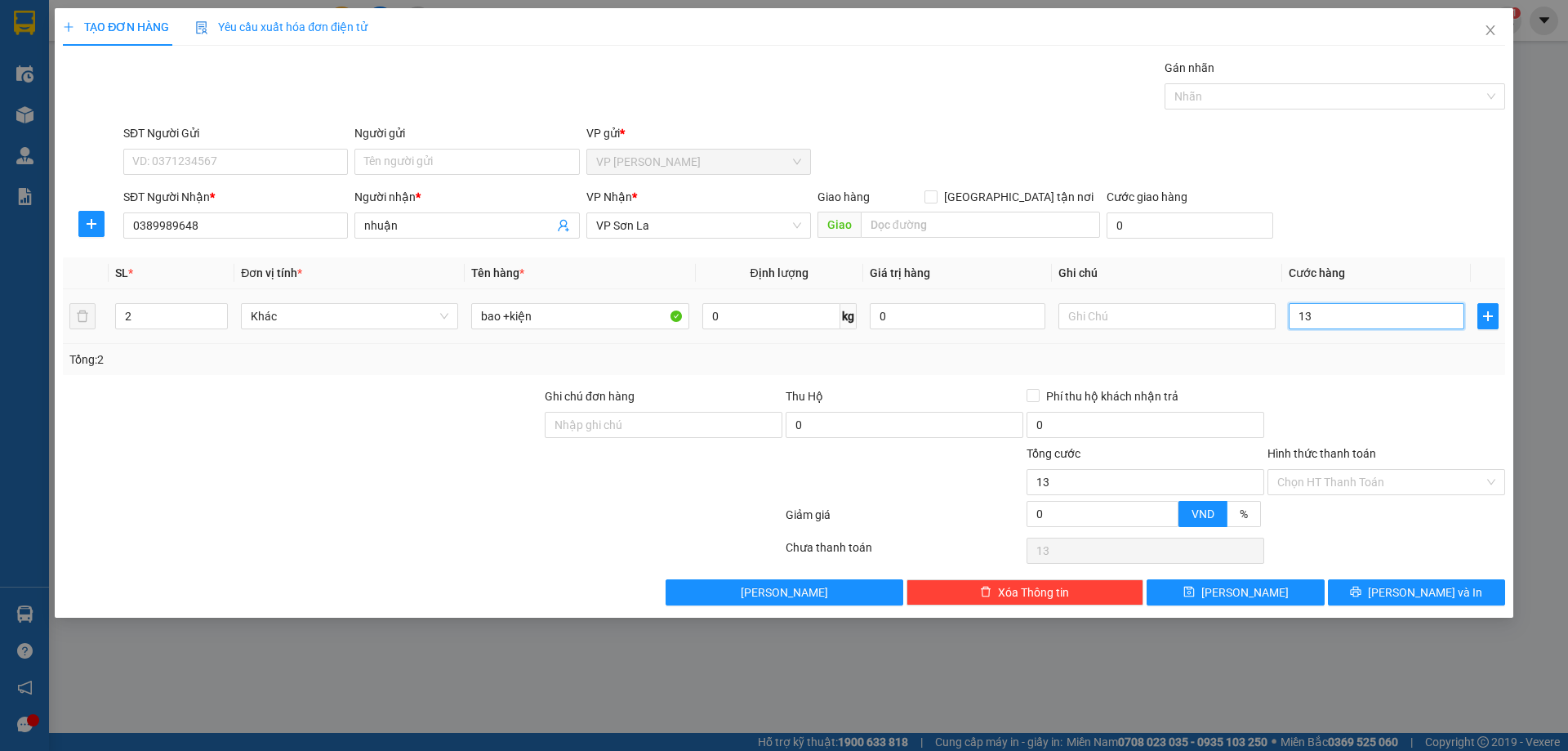
type input "130"
type input "130.000"
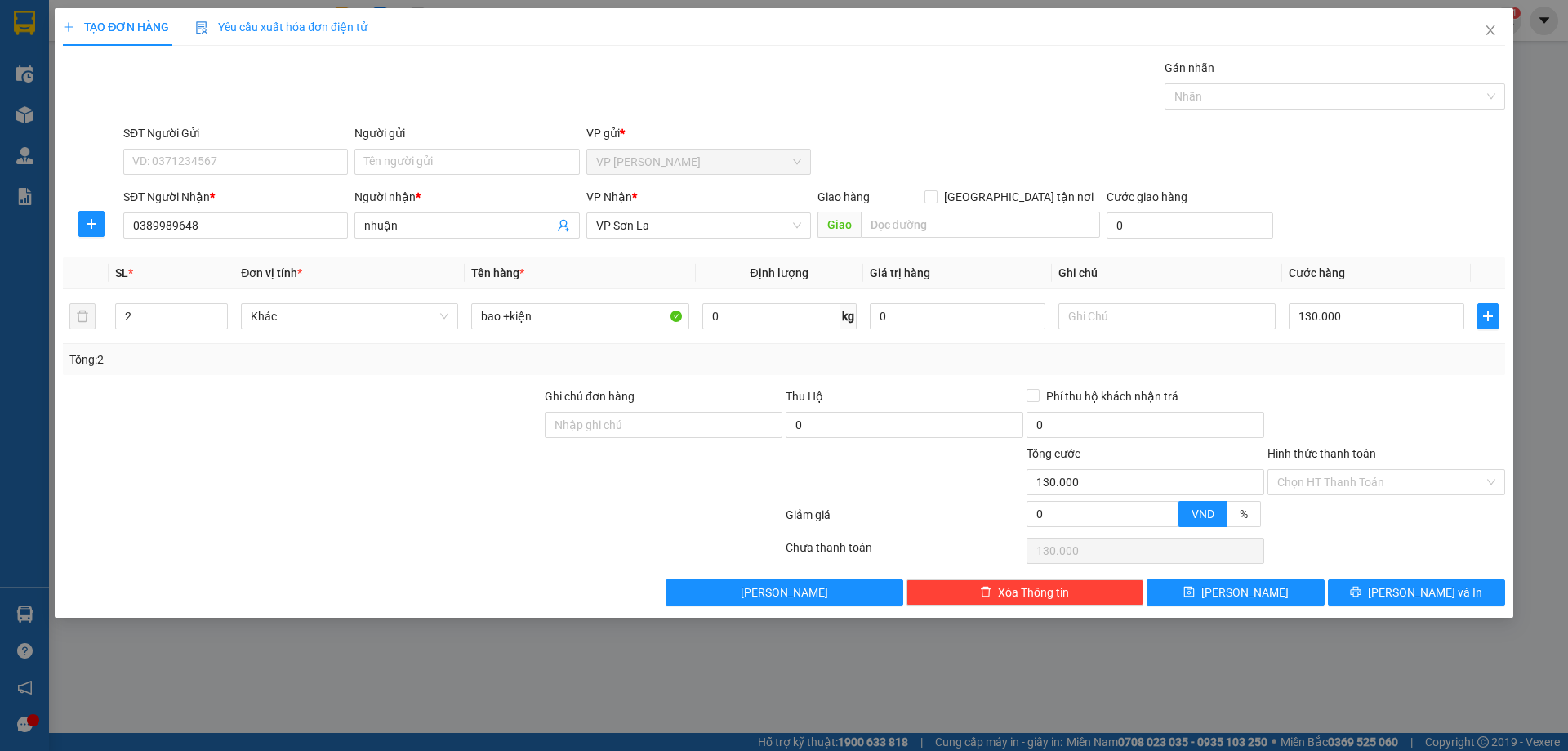
click at [1392, 263] on th "Cước hàng" at bounding box center [1377, 273] width 189 height 32
drag, startPoint x: 1409, startPoint y: 568, endPoint x: 1407, endPoint y: 585, distance: 17.1
click at [1407, 585] on div "Transit Pickup Surcharge Ids Transit Deliver Surcharge Ids Transit Deliver Surc…" at bounding box center [784, 331] width 1442 height 546
click at [1407, 588] on span "Lưu và In" at bounding box center [1425, 592] width 115 height 18
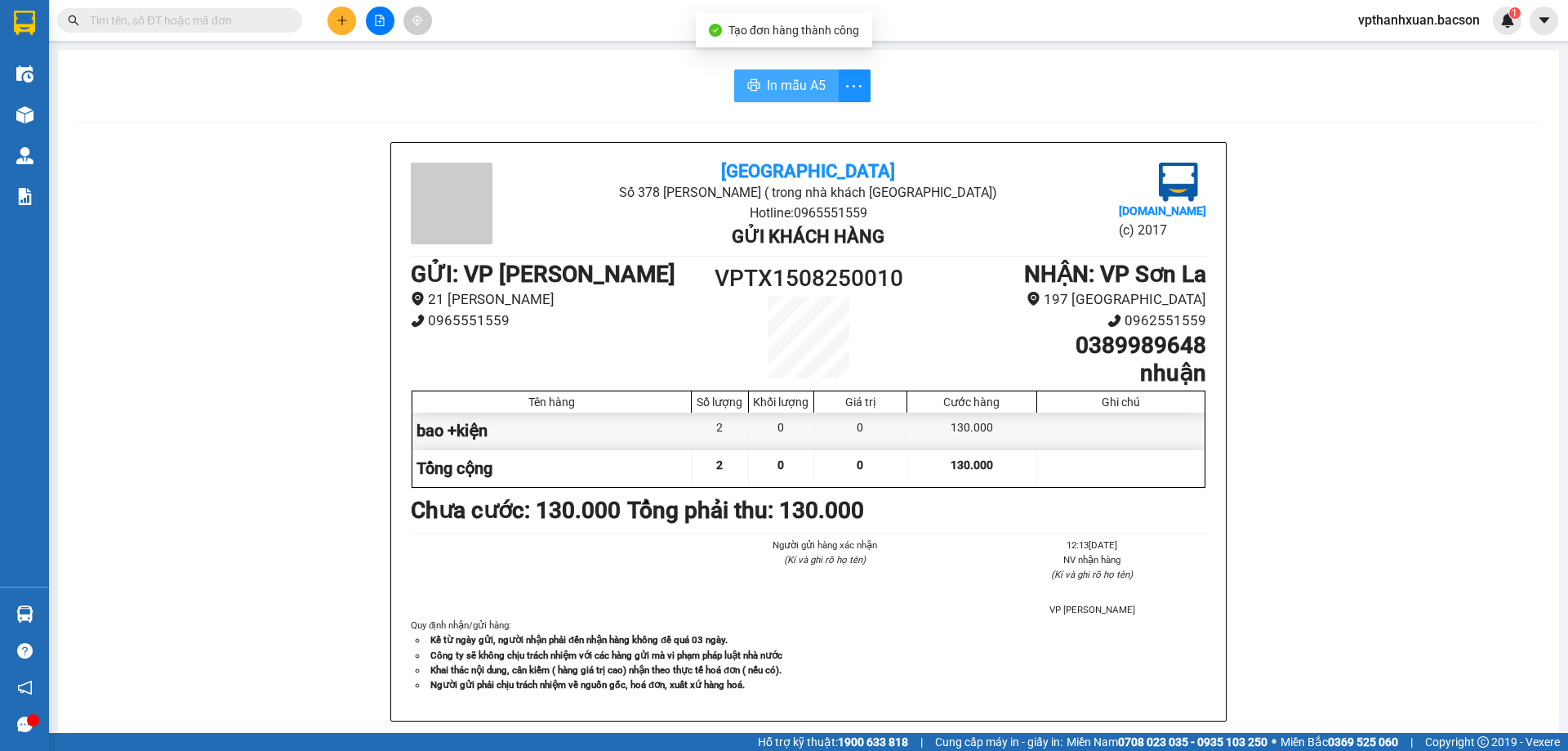
click at [794, 88] on span "In mẫu A5" at bounding box center [796, 85] width 59 height 20
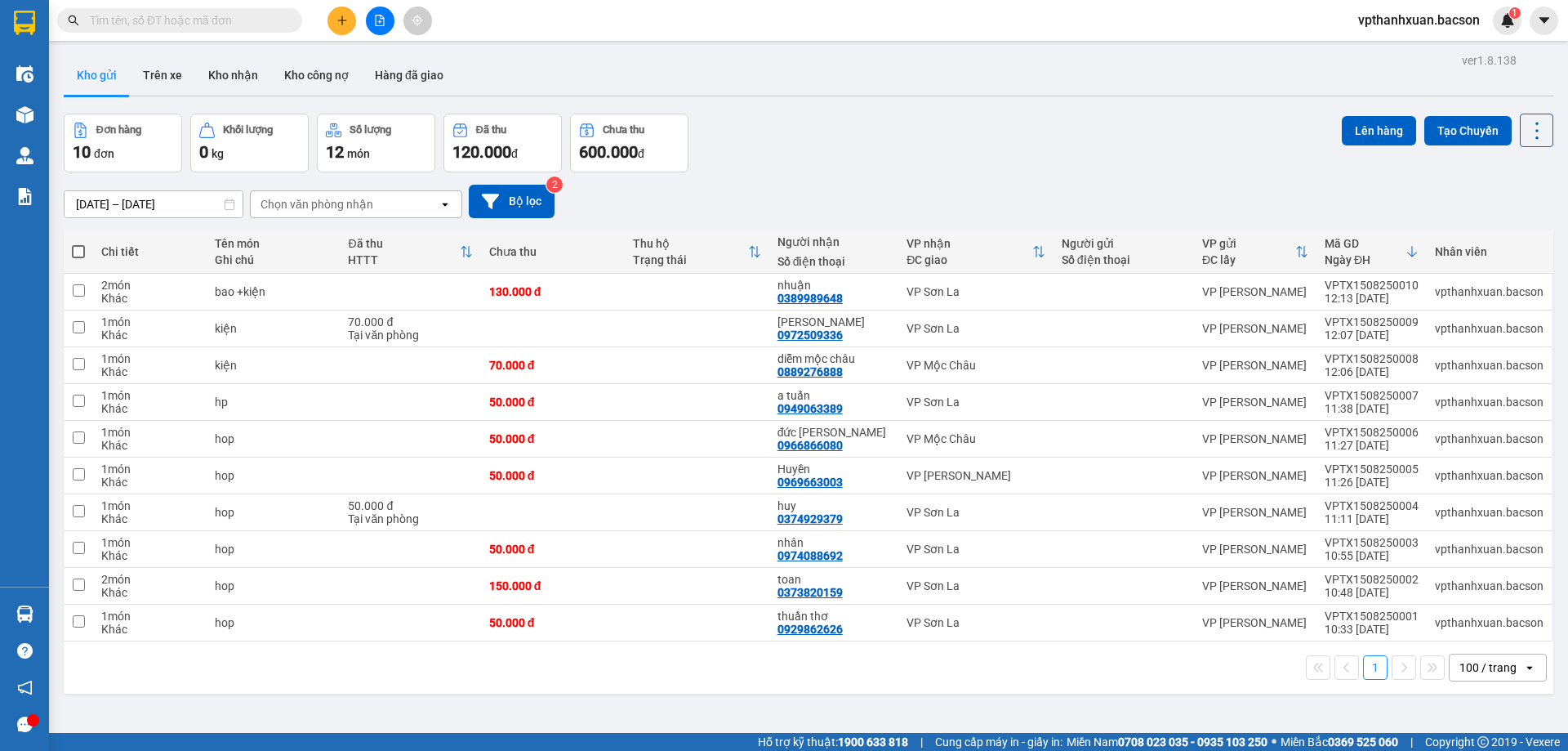
click at [374, 13] on button at bounding box center [380, 20] width 28 height 28
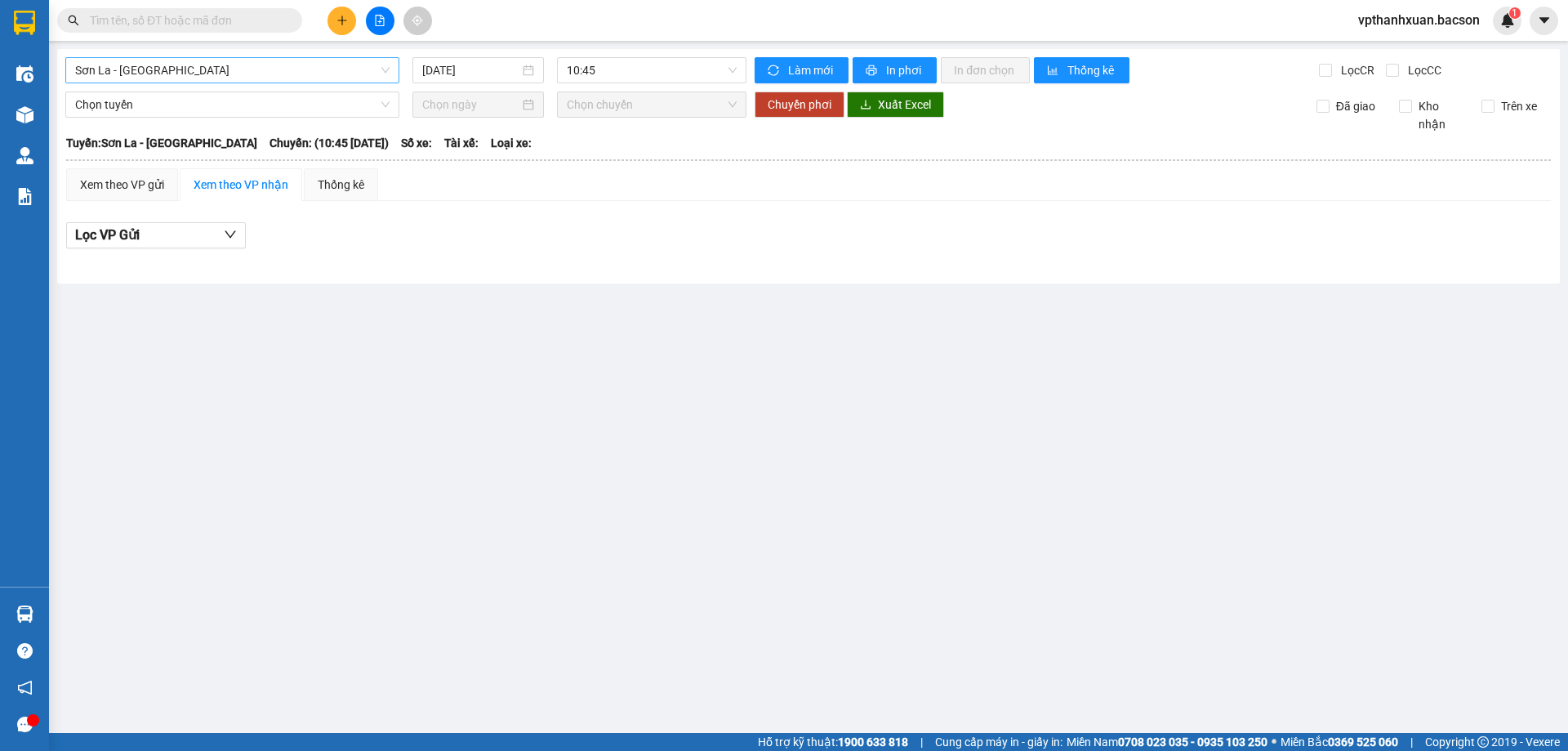
click at [302, 59] on span "Sơn La - Hà Nội" at bounding box center [232, 70] width 315 height 25
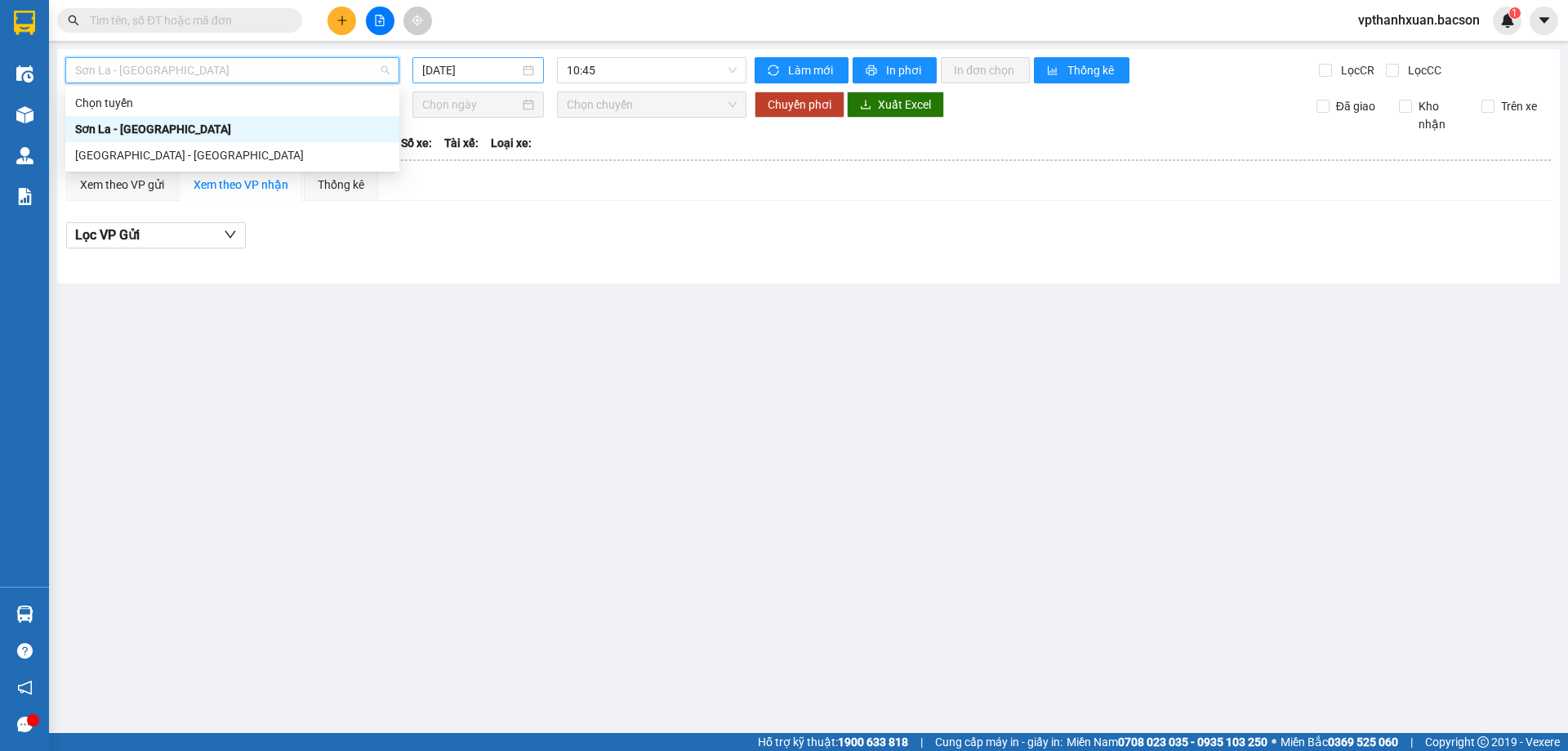
click at [461, 78] on input "15/08/2025" at bounding box center [471, 71] width 97 height 18
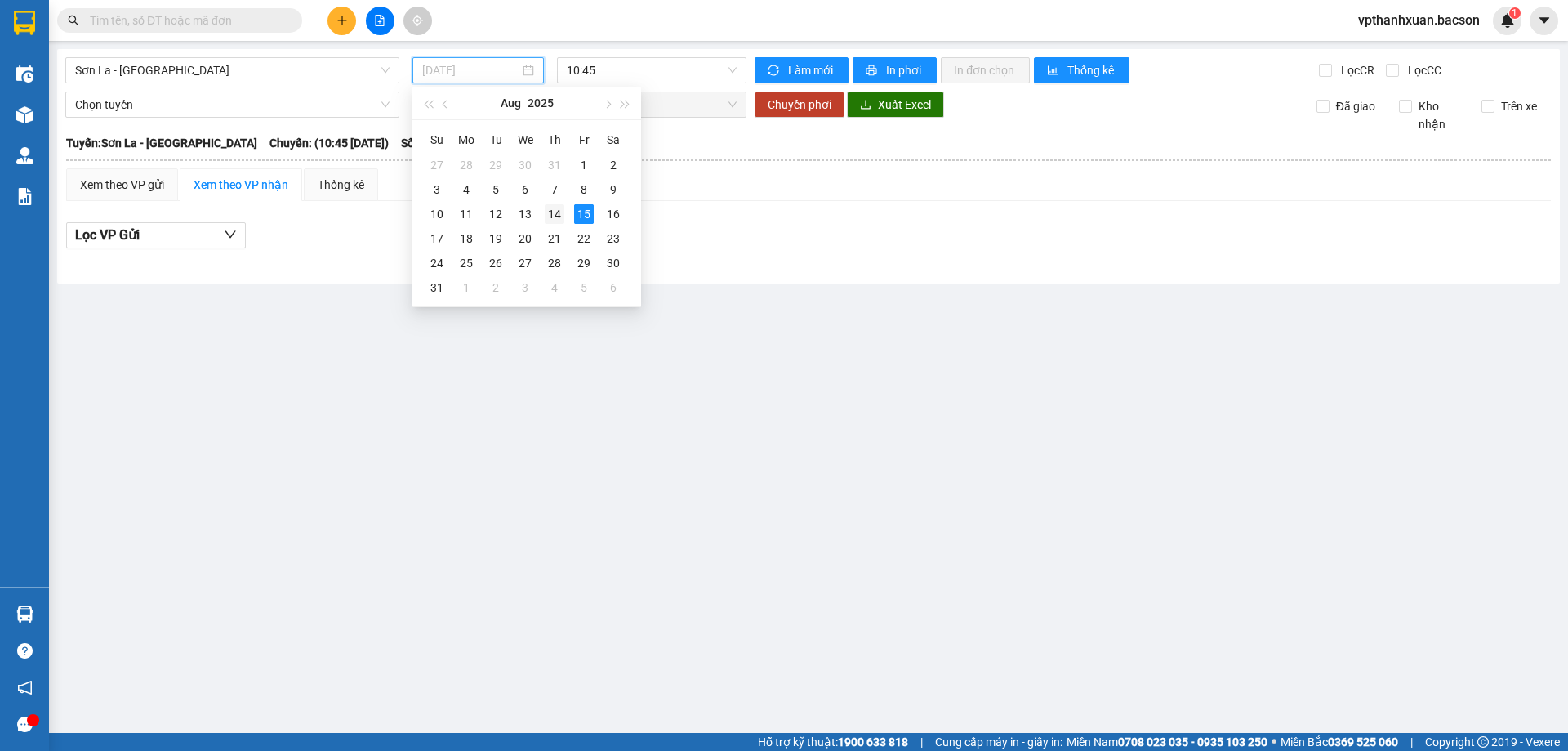
click at [558, 221] on div "14" at bounding box center [554, 213] width 19 height 19
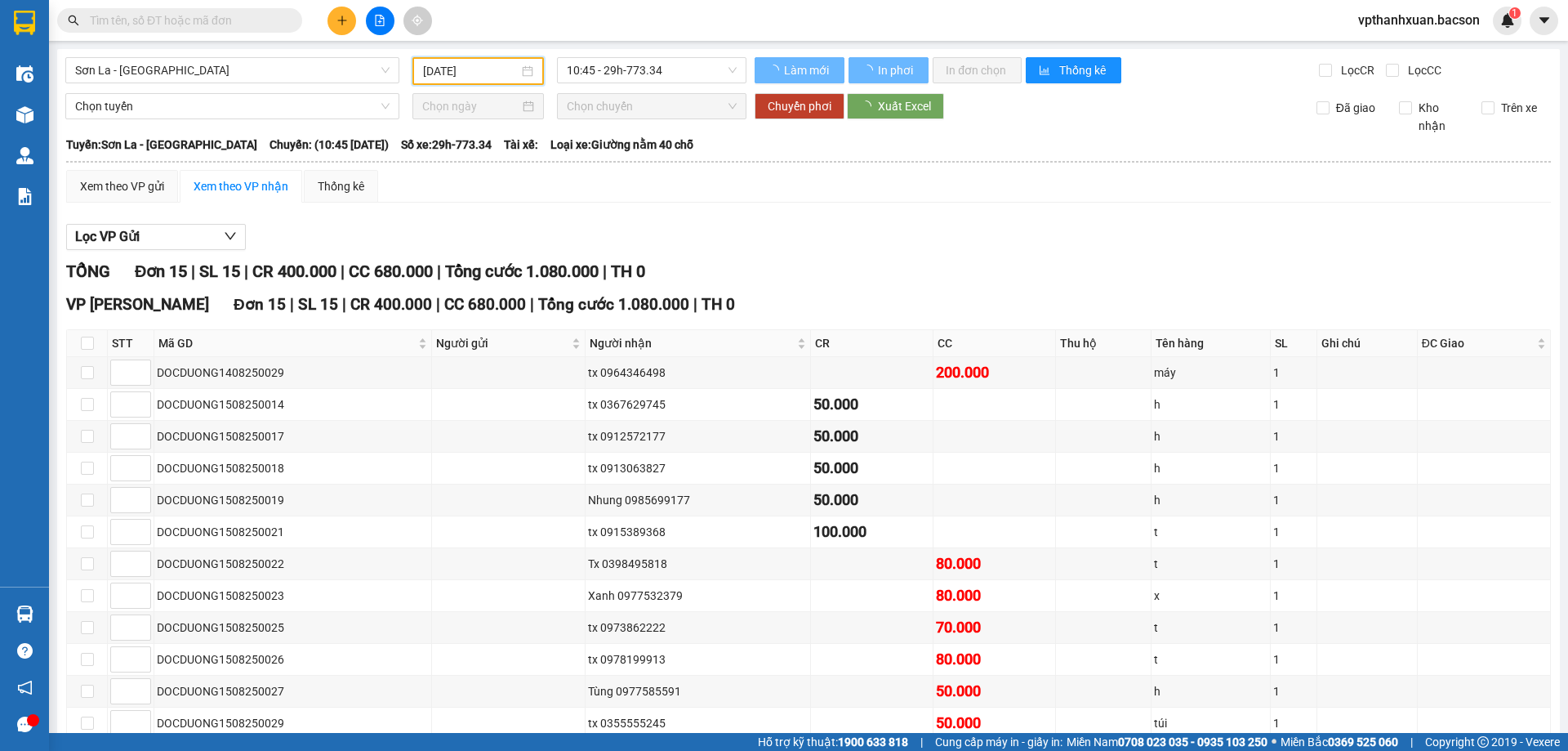
click at [697, 54] on div "Sơn La - Hà Nội 14/08/2025 10:45 - 29h-773.34 Làm mới In phơi In đơn chọn Thống…" at bounding box center [808, 479] width 1503 height 862
click at [685, 74] on span "10:45 - 29h-773.34" at bounding box center [651, 70] width 170 height 25
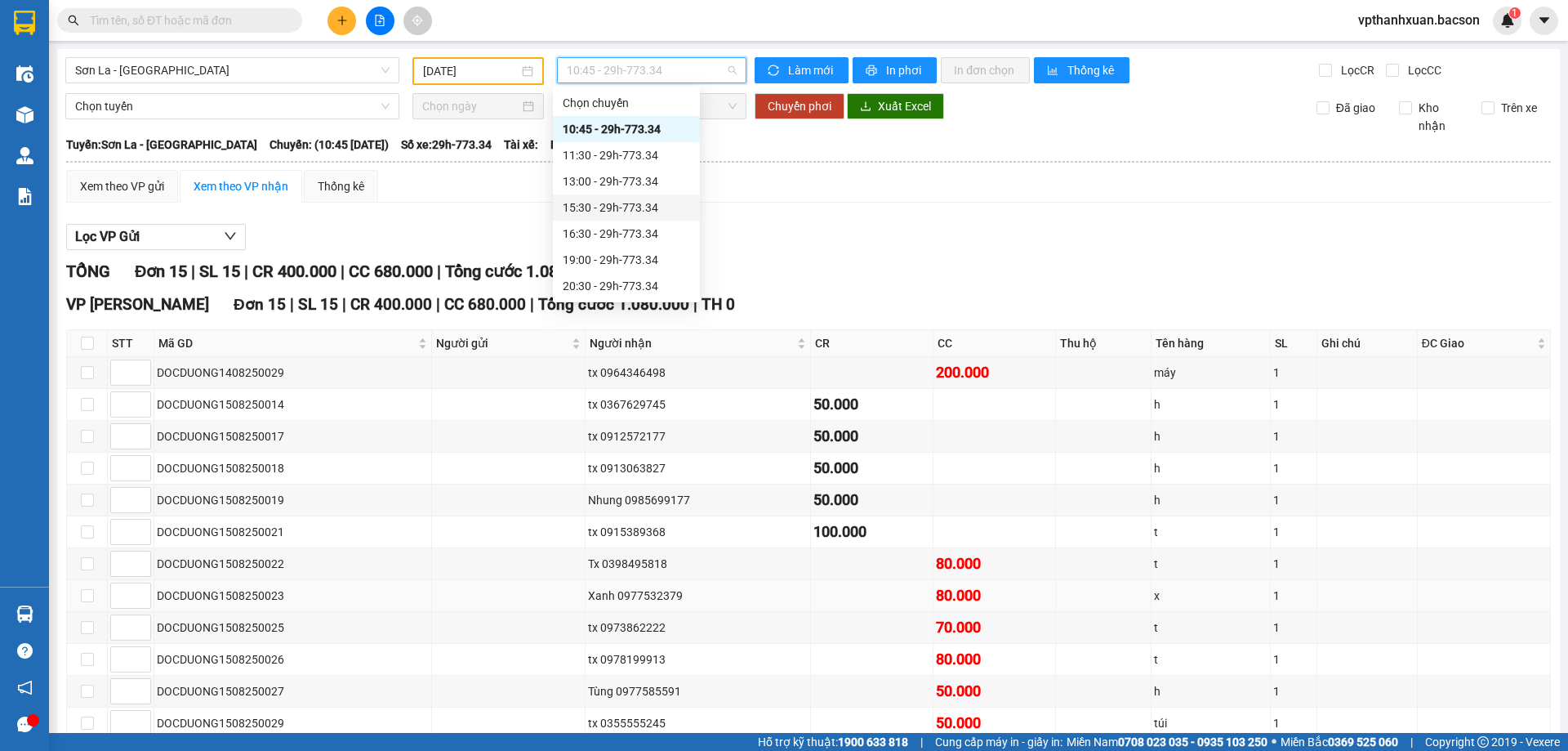
scroll to position [186, 0]
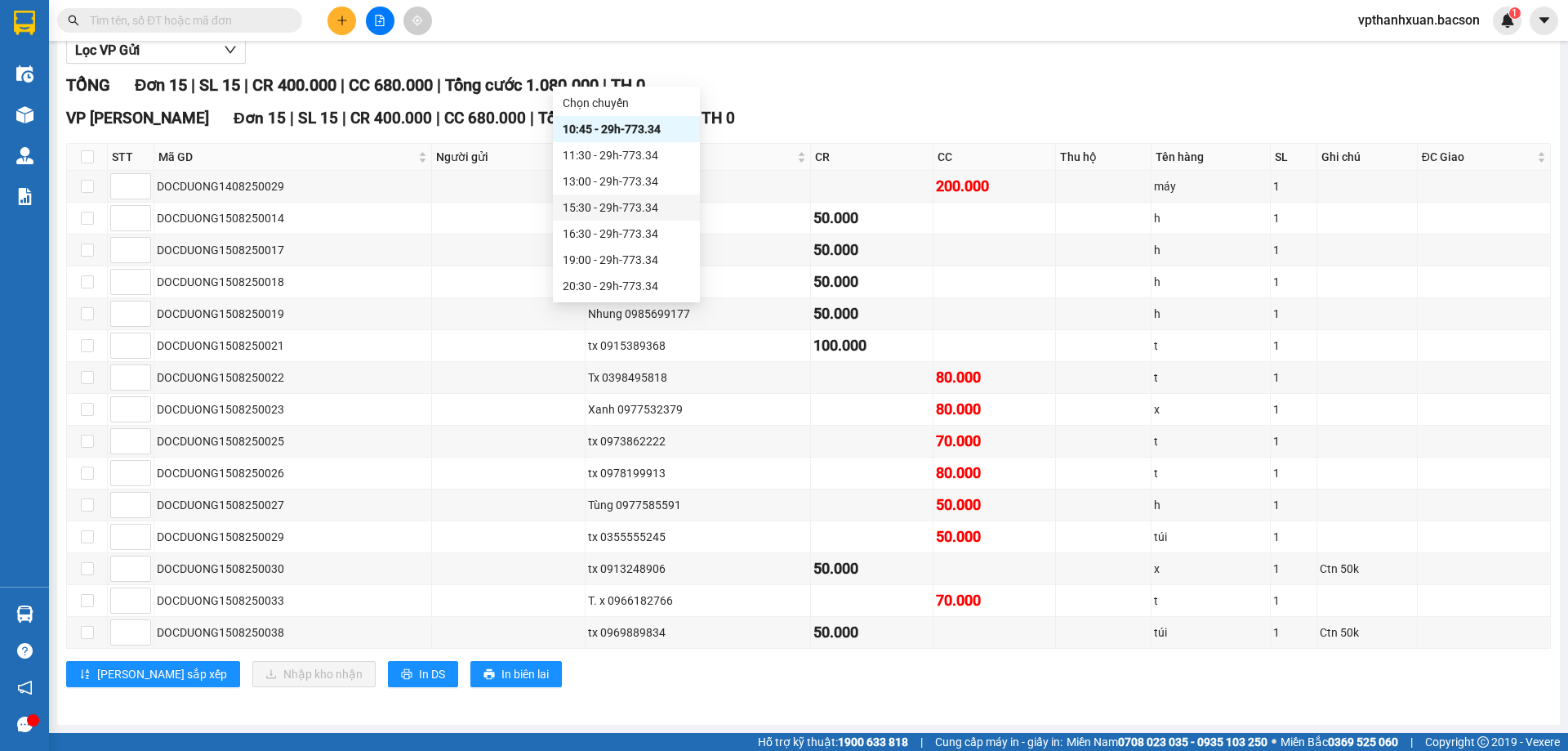
drag, startPoint x: 1001, startPoint y: 685, endPoint x: 991, endPoint y: 679, distance: 11.7
click at [995, 682] on div "Lưu sắp xếp Nhập kho nhận In DS In biên lai" at bounding box center [808, 674] width 1484 height 26
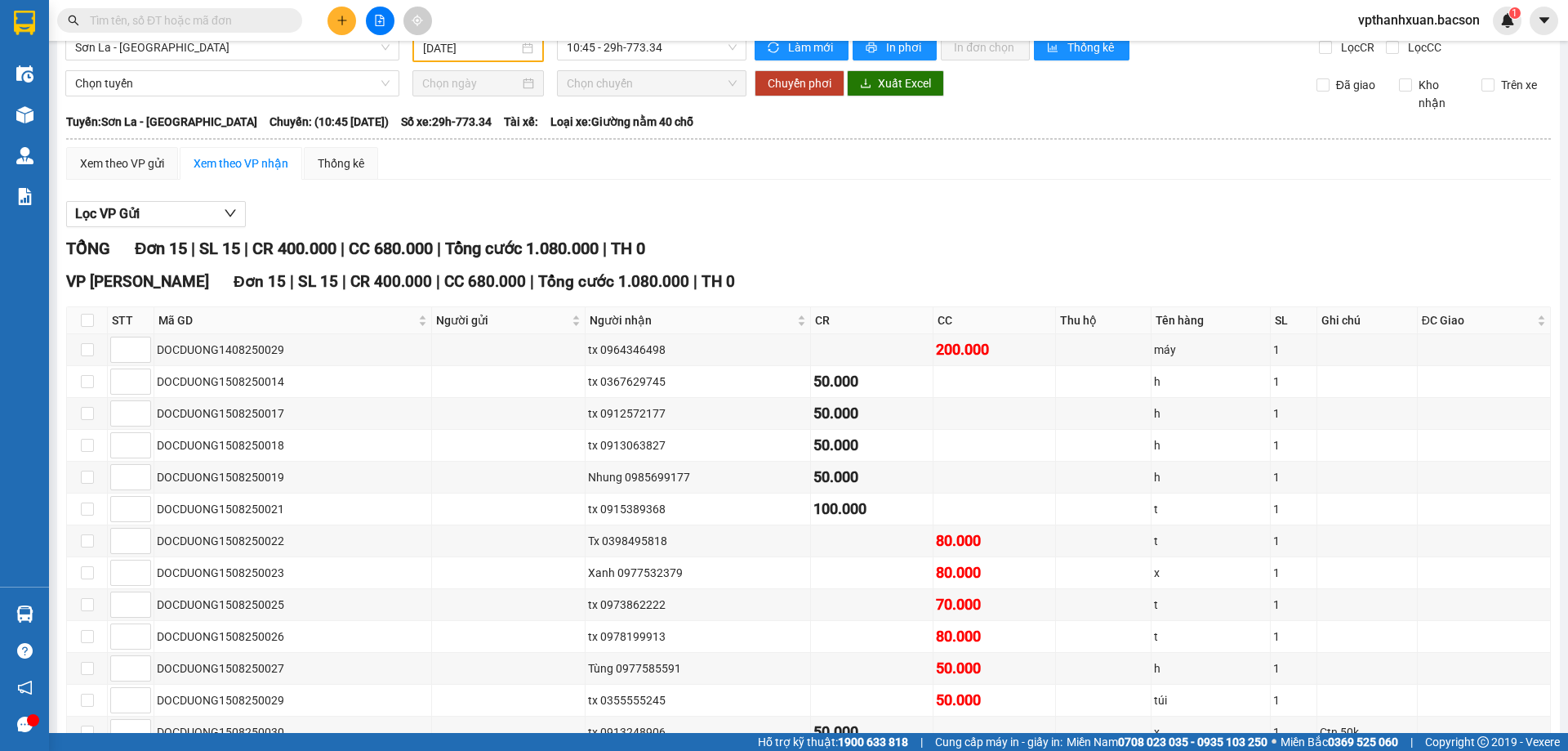
scroll to position [0, 0]
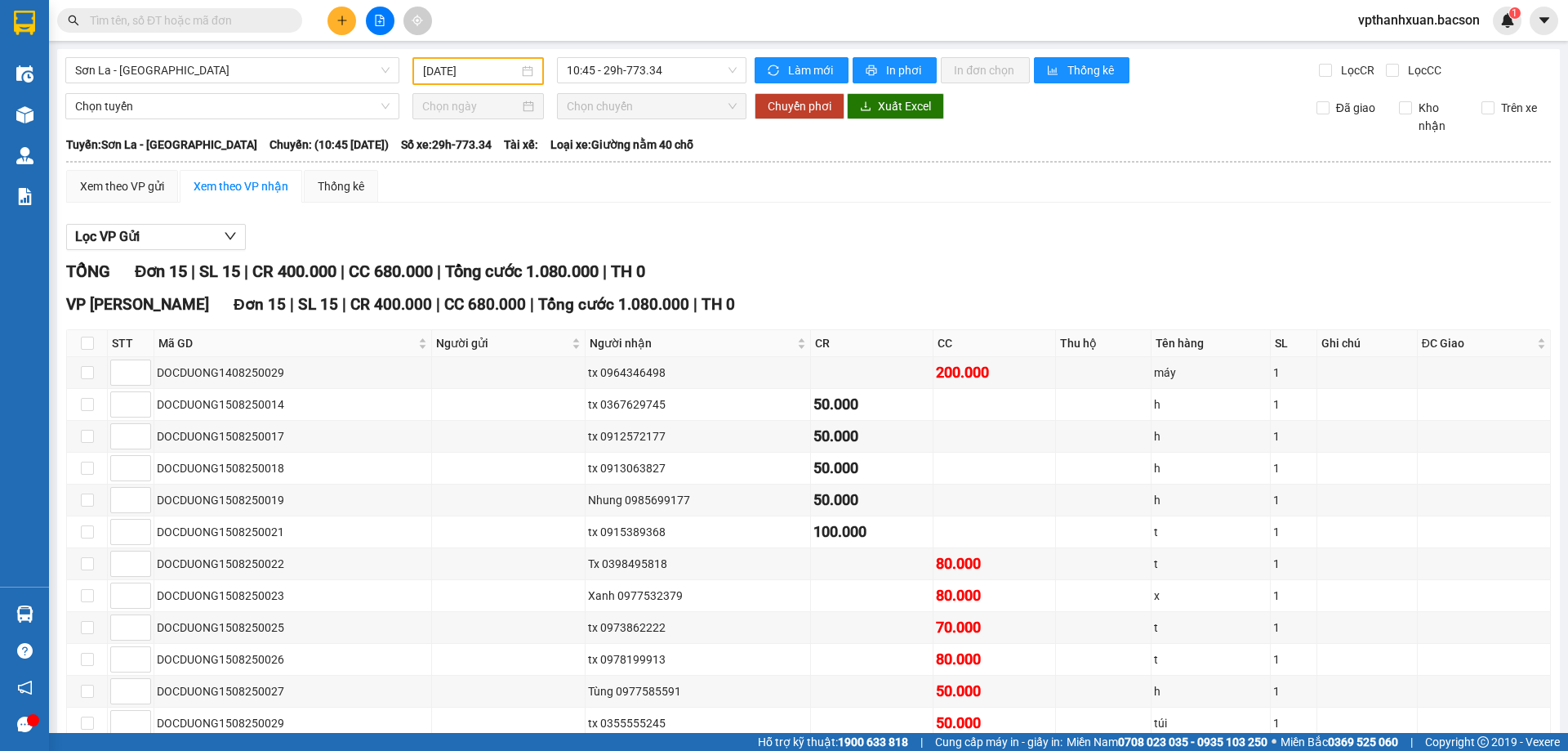
click at [454, 70] on input "14/08/2025" at bounding box center [471, 72] width 95 height 18
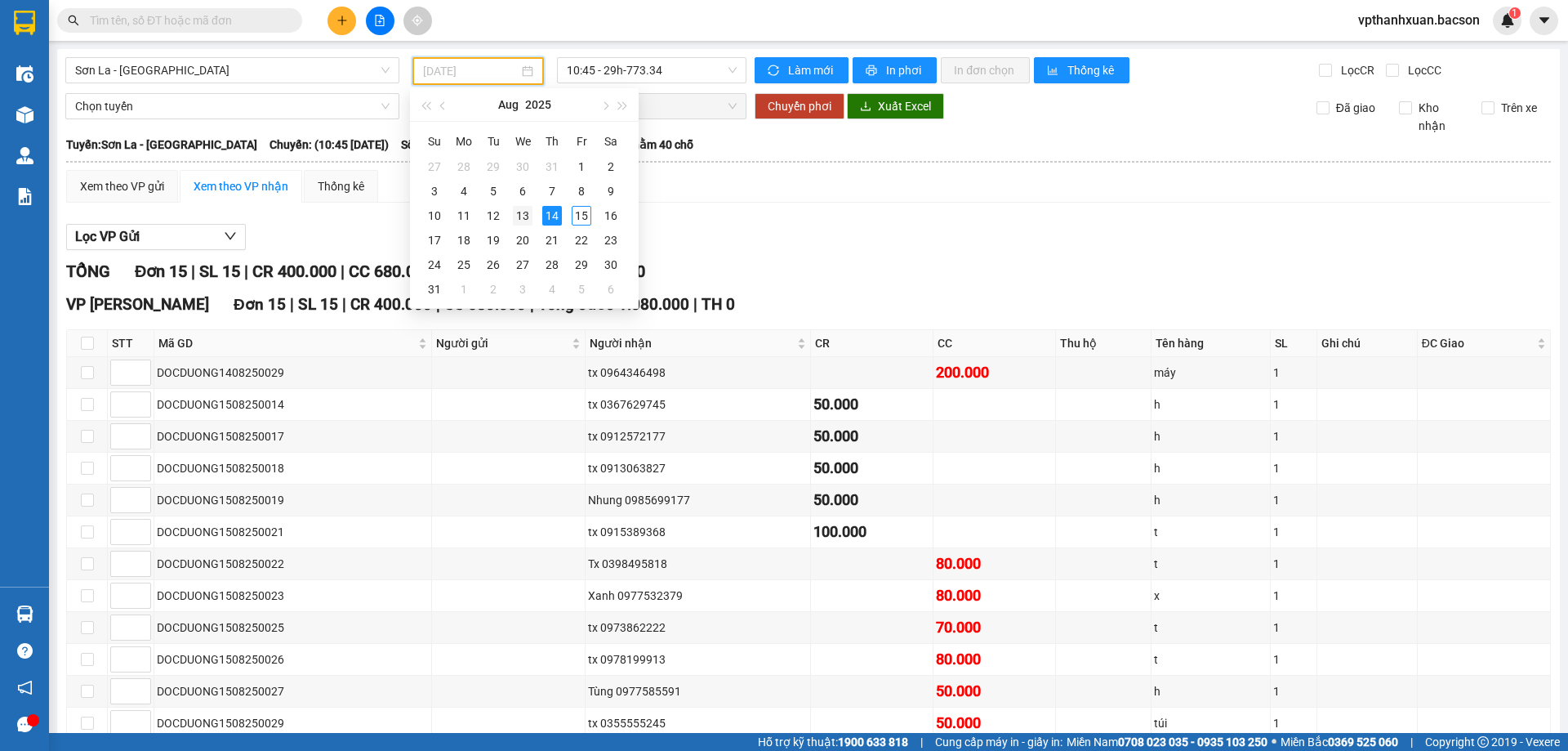
click at [521, 212] on div "13" at bounding box center [522, 215] width 19 height 19
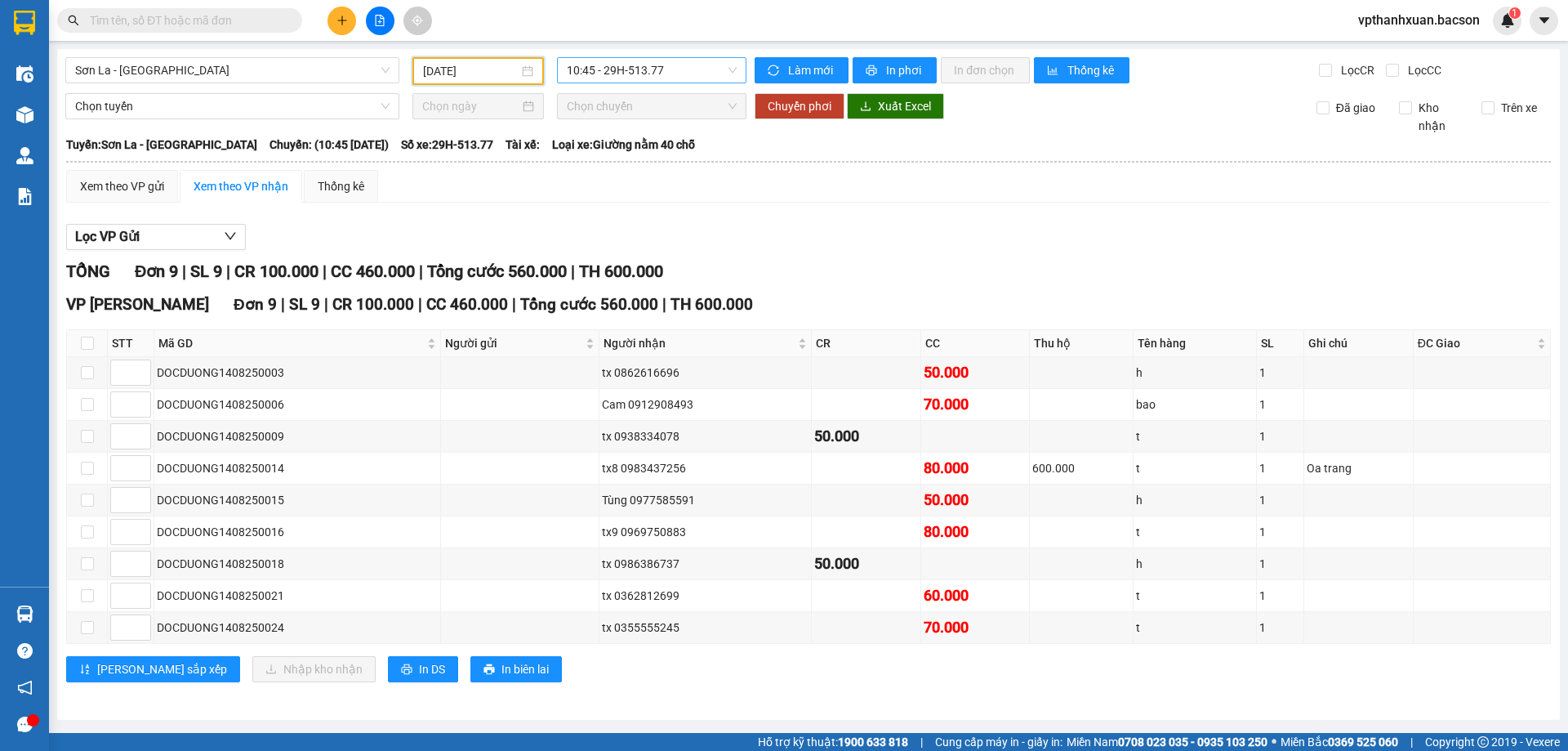
click at [613, 62] on span "10:45 - 29H-513.77" at bounding box center [651, 70] width 170 height 25
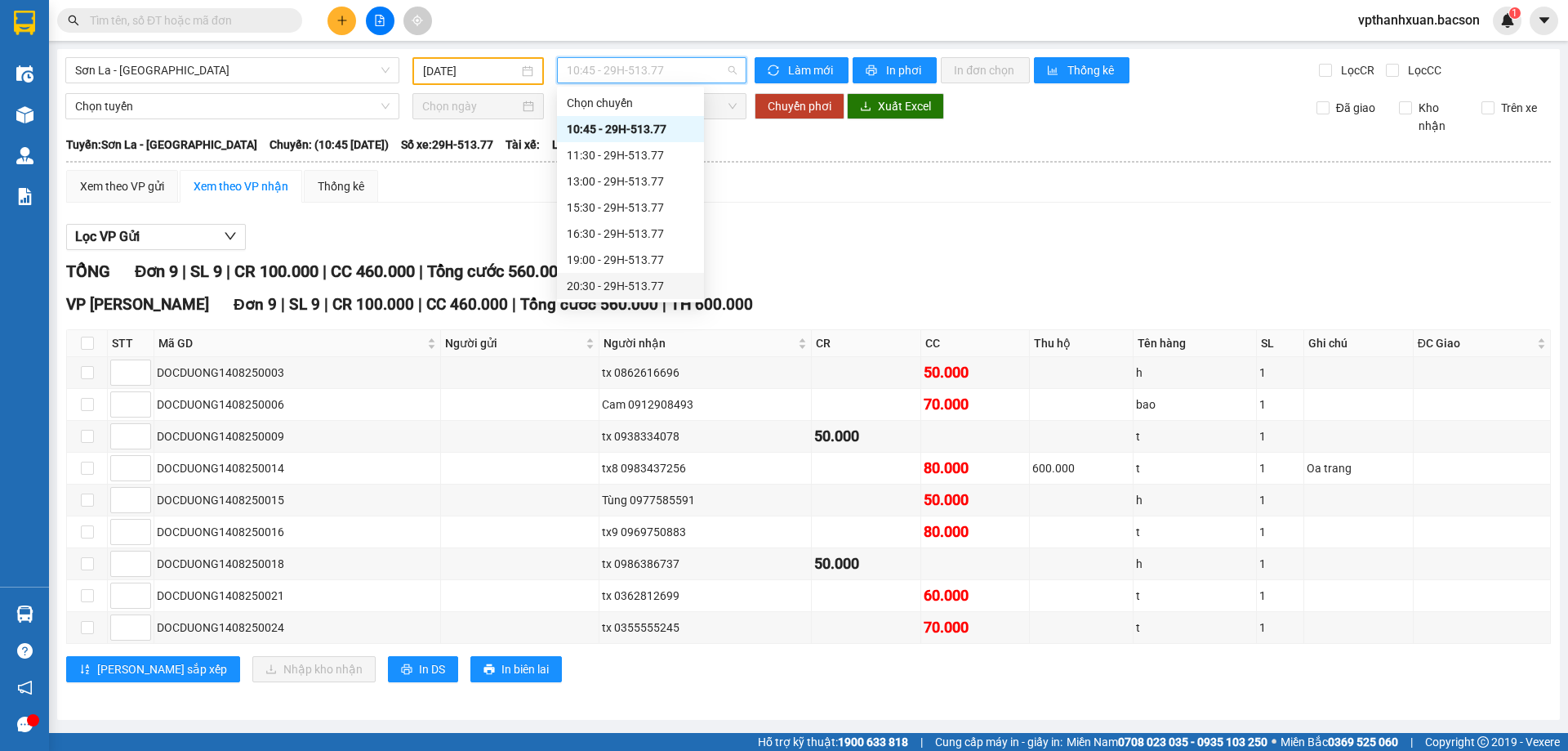
scroll to position [78, 0]
click at [619, 281] on div "22:30 - 29h-773.34" at bounding box center [630, 286] width 128 height 18
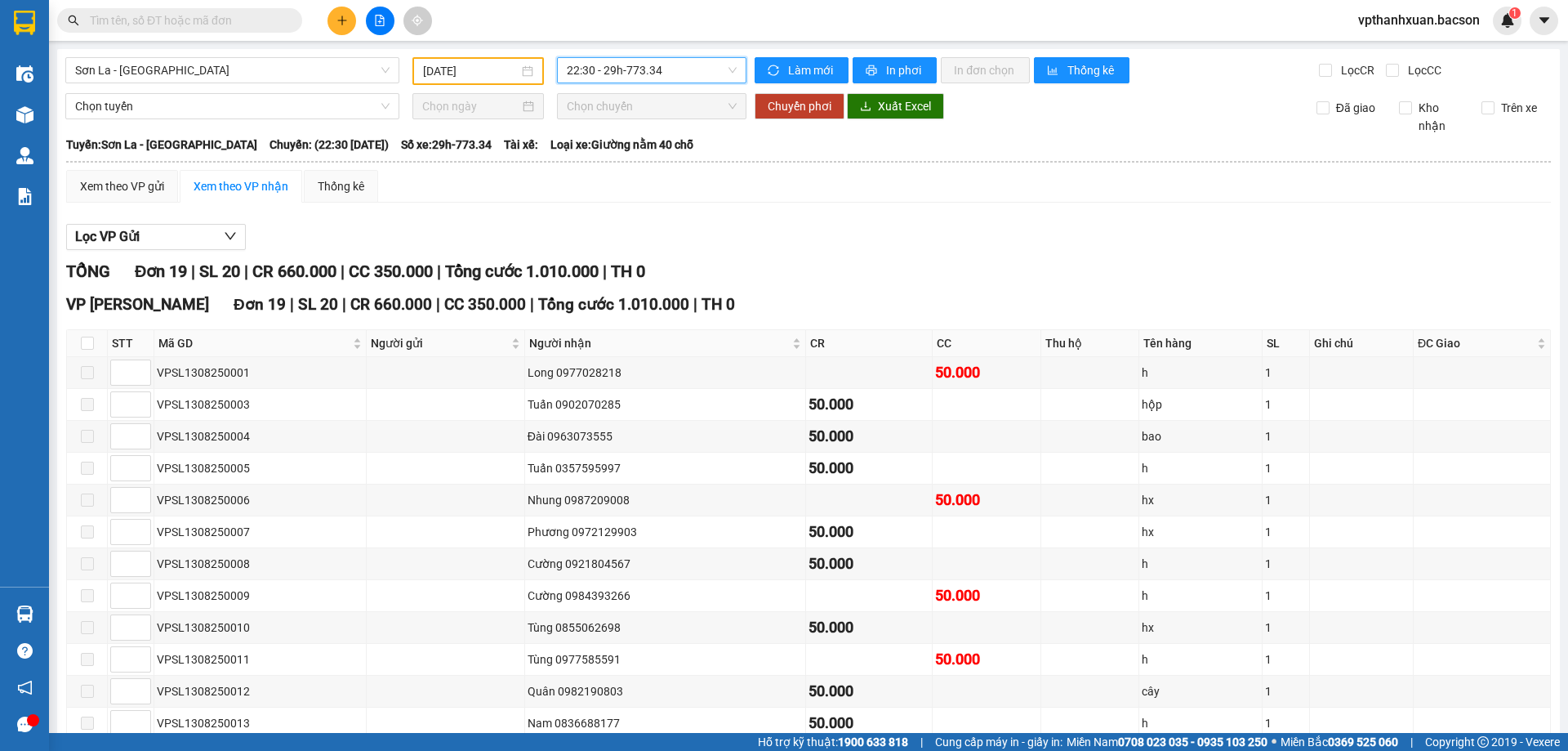
click at [662, 69] on span "22:30 - 29h-773.34" at bounding box center [651, 70] width 170 height 25
click at [664, 432] on div "Đài 0963073555" at bounding box center [666, 436] width 275 height 18
click at [639, 63] on span "22:30 - 29h-773.34" at bounding box center [651, 70] width 170 height 25
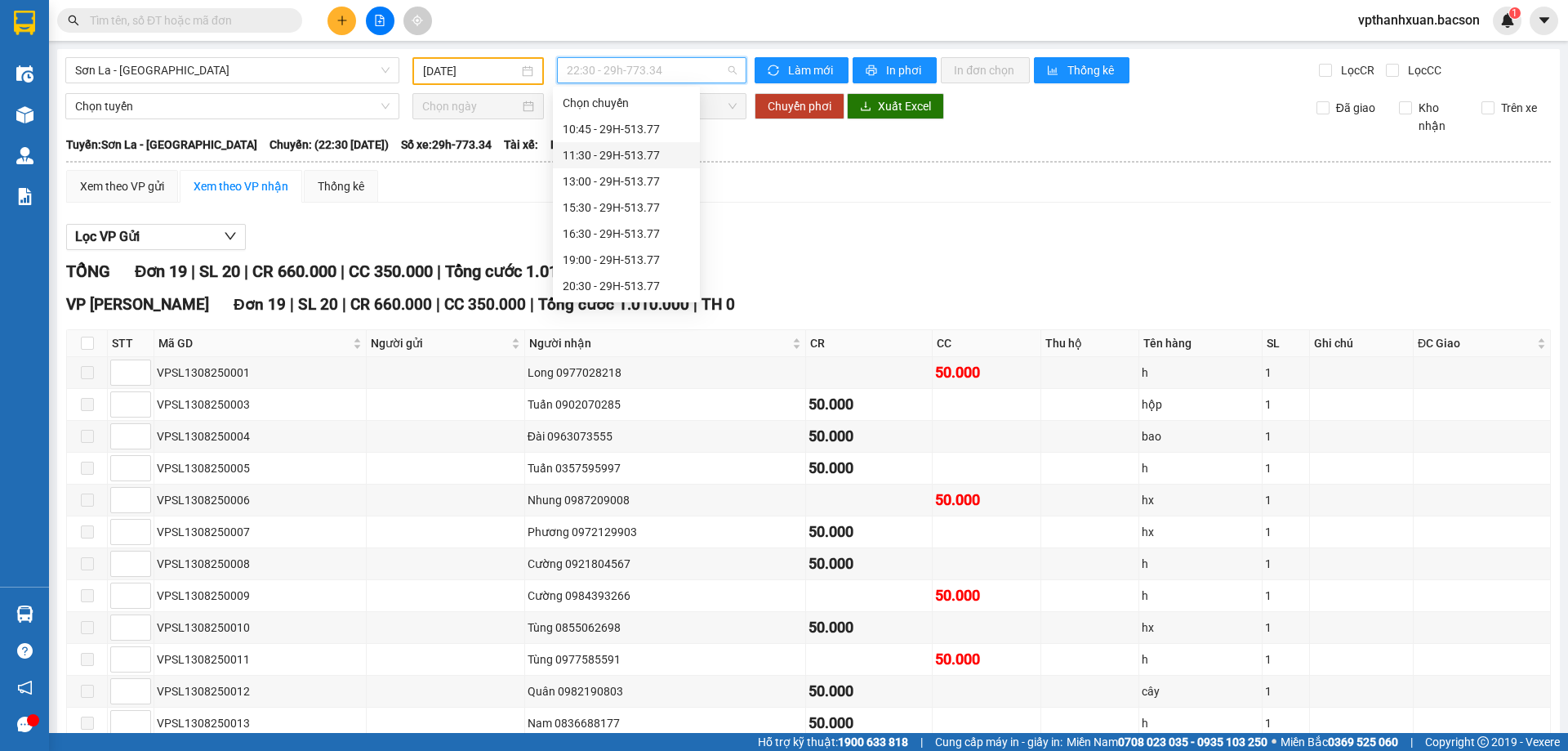
click at [650, 149] on div "11:30 - 29H-513.77" at bounding box center [626, 155] width 128 height 18
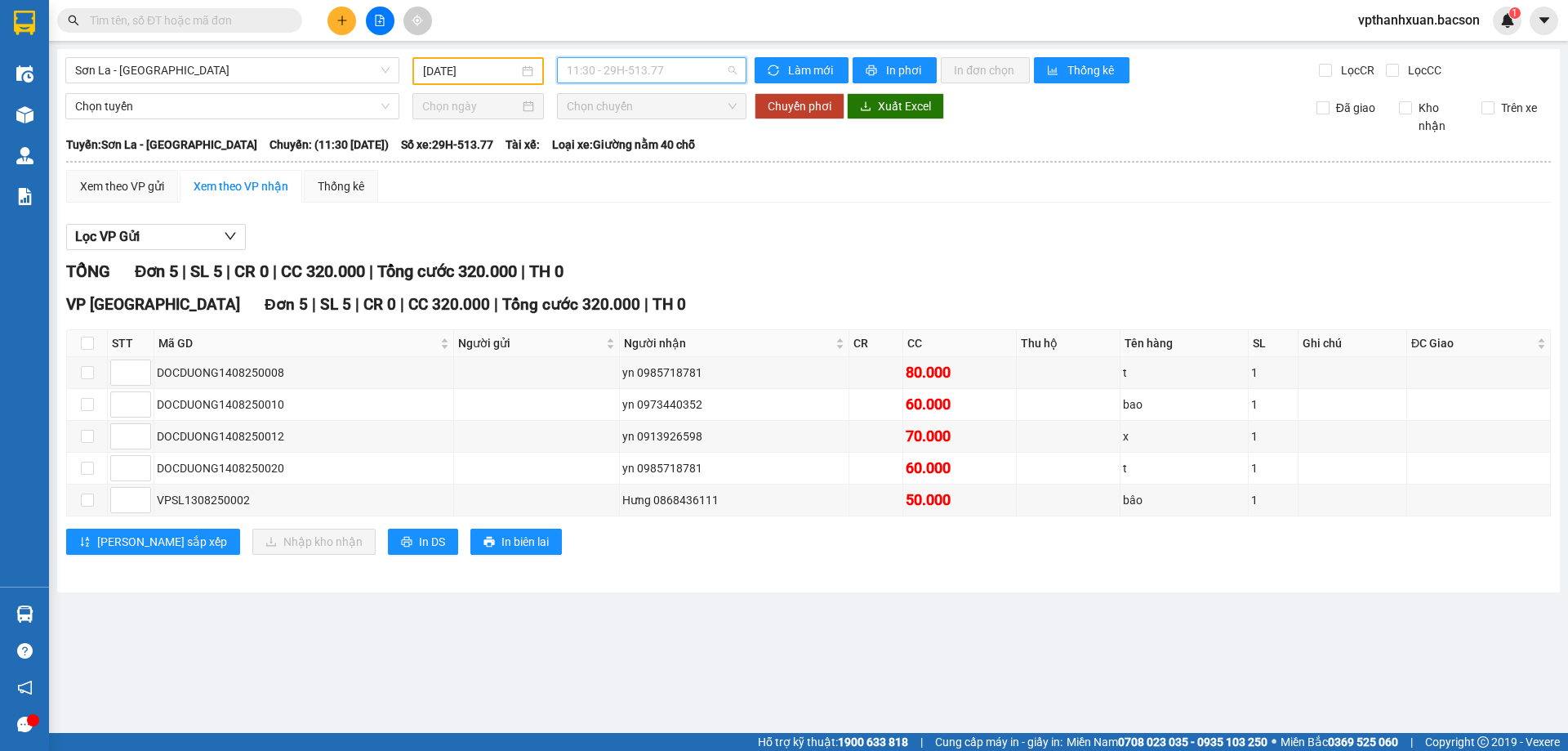
click at [704, 70] on span "11:30 - 29H-513.77" at bounding box center [651, 70] width 170 height 25
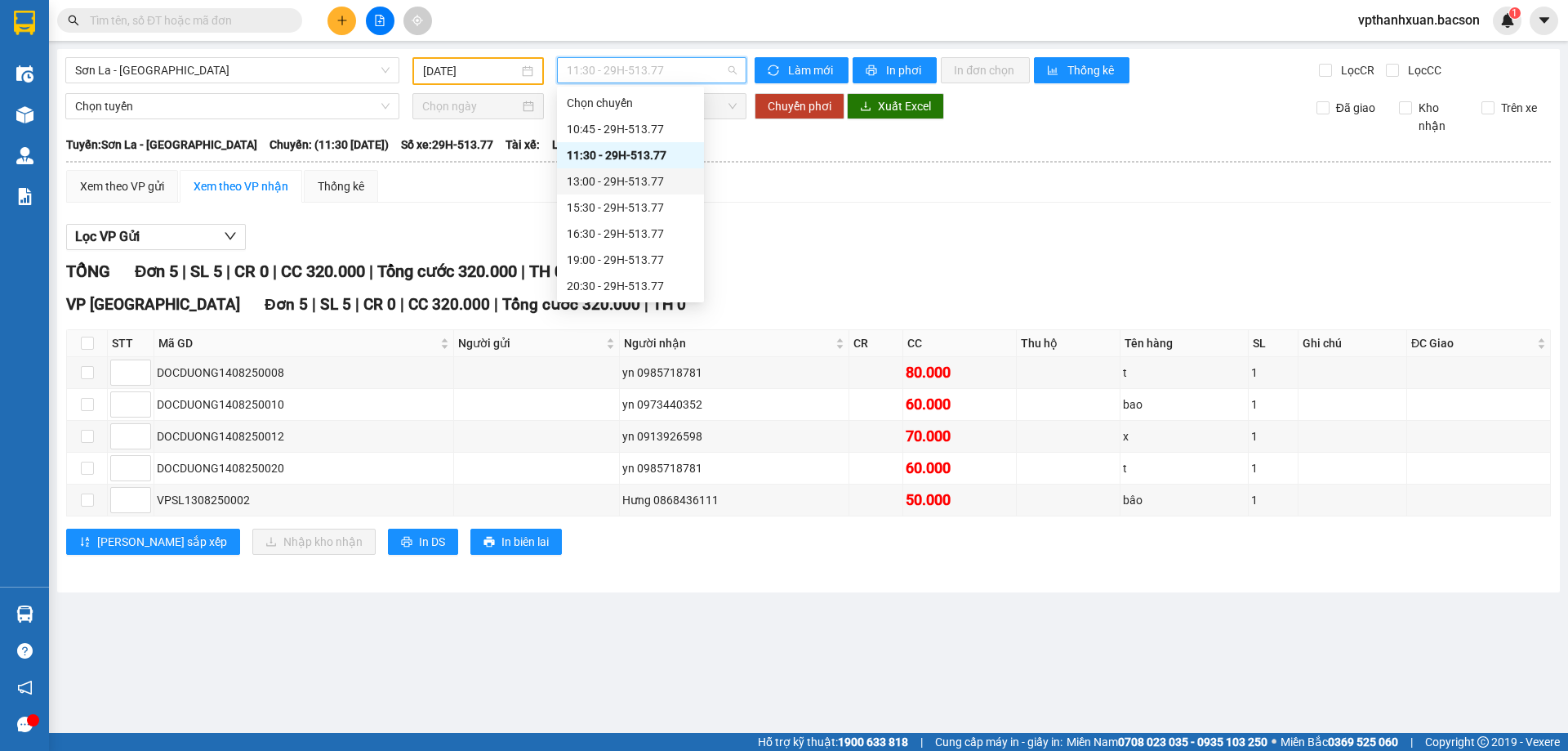
click at [644, 185] on div "13:00 - 29H-513.77" at bounding box center [630, 182] width 128 height 18
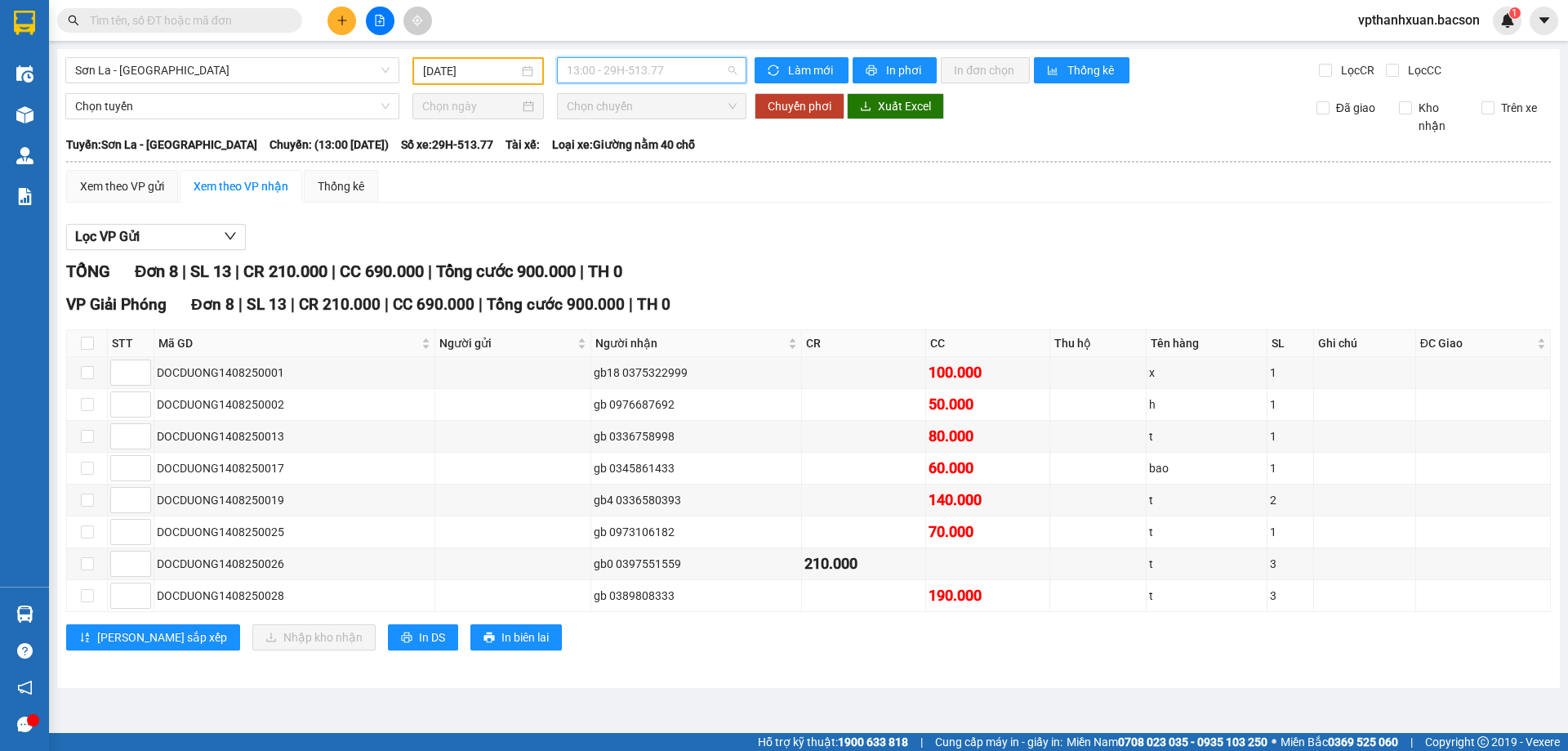
click at [691, 64] on span "13:00 - 29H-513.77" at bounding box center [651, 70] width 170 height 25
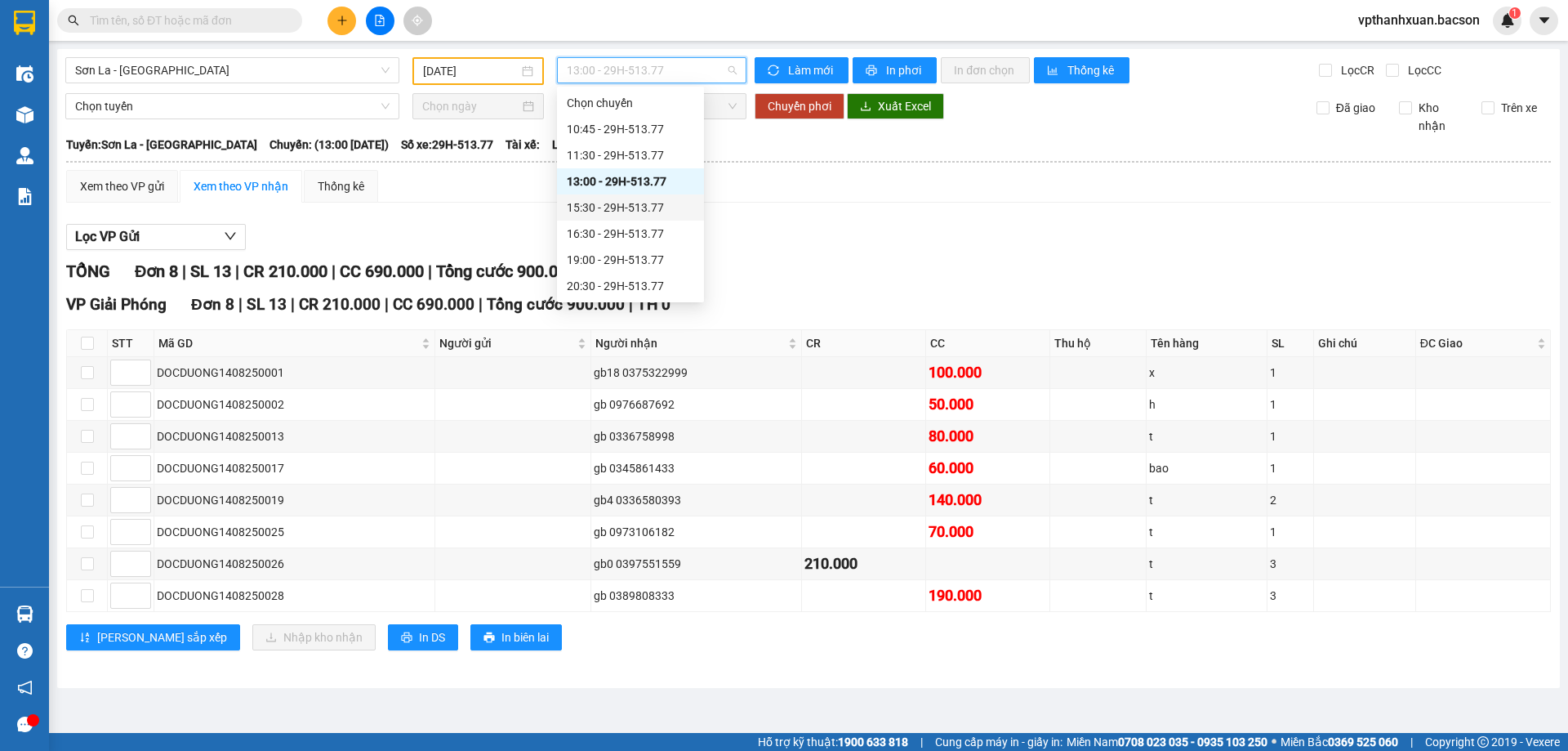
click at [644, 211] on div "15:30 - 29H-513.77" at bounding box center [630, 207] width 128 height 18
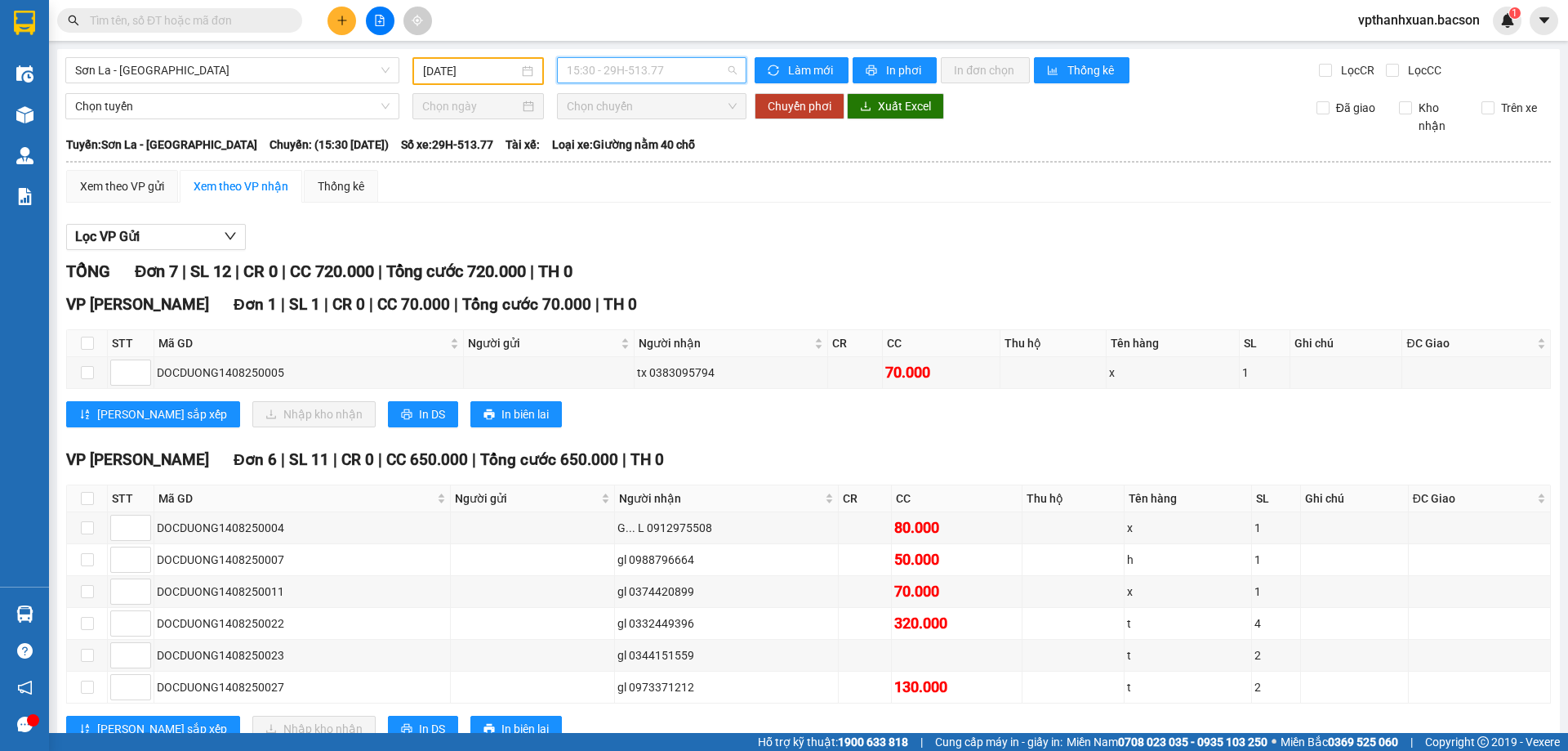
click at [699, 64] on span "15:30 - 29H-513.77" at bounding box center [651, 70] width 170 height 25
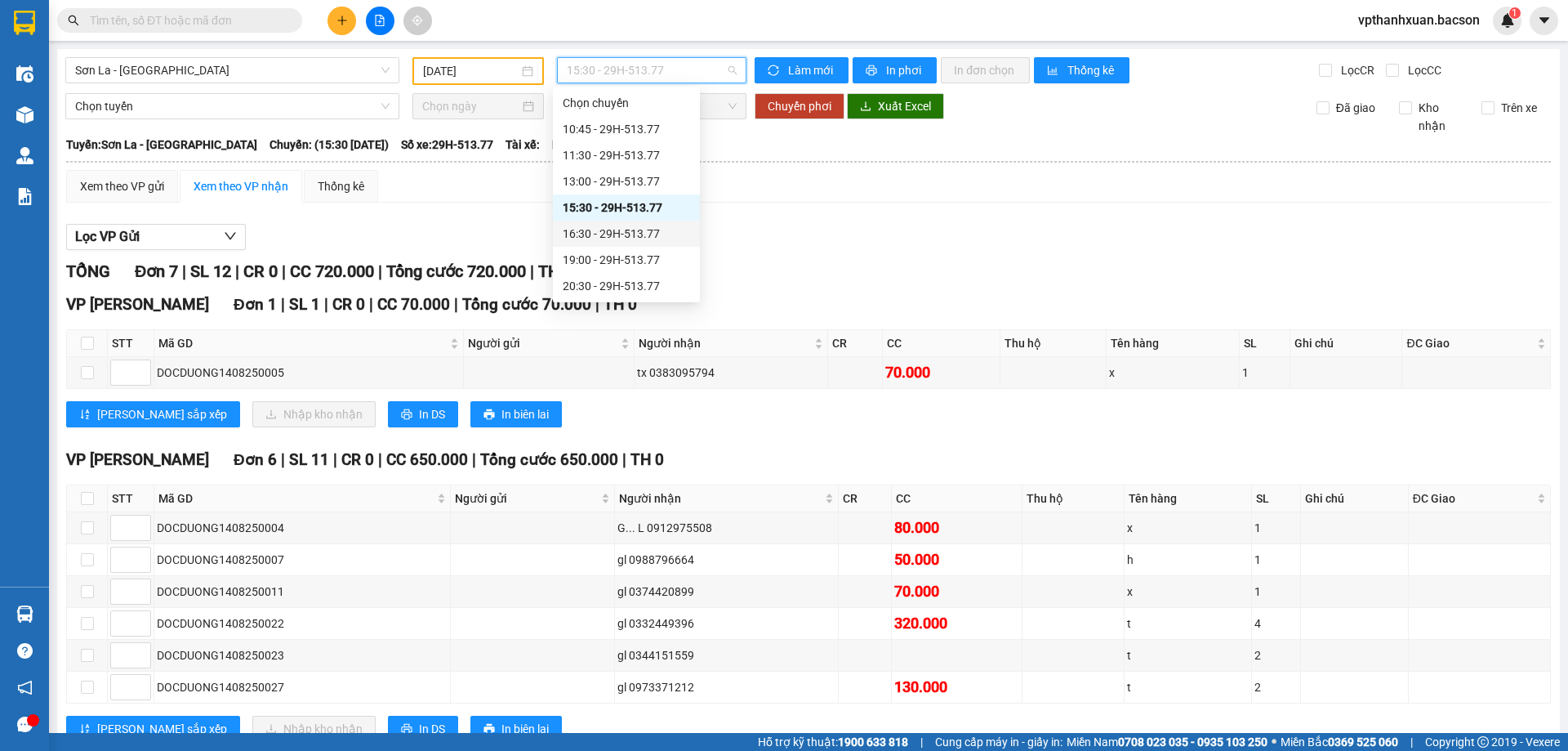
click at [666, 231] on div "16:30 - 29H-513.77" at bounding box center [626, 234] width 128 height 18
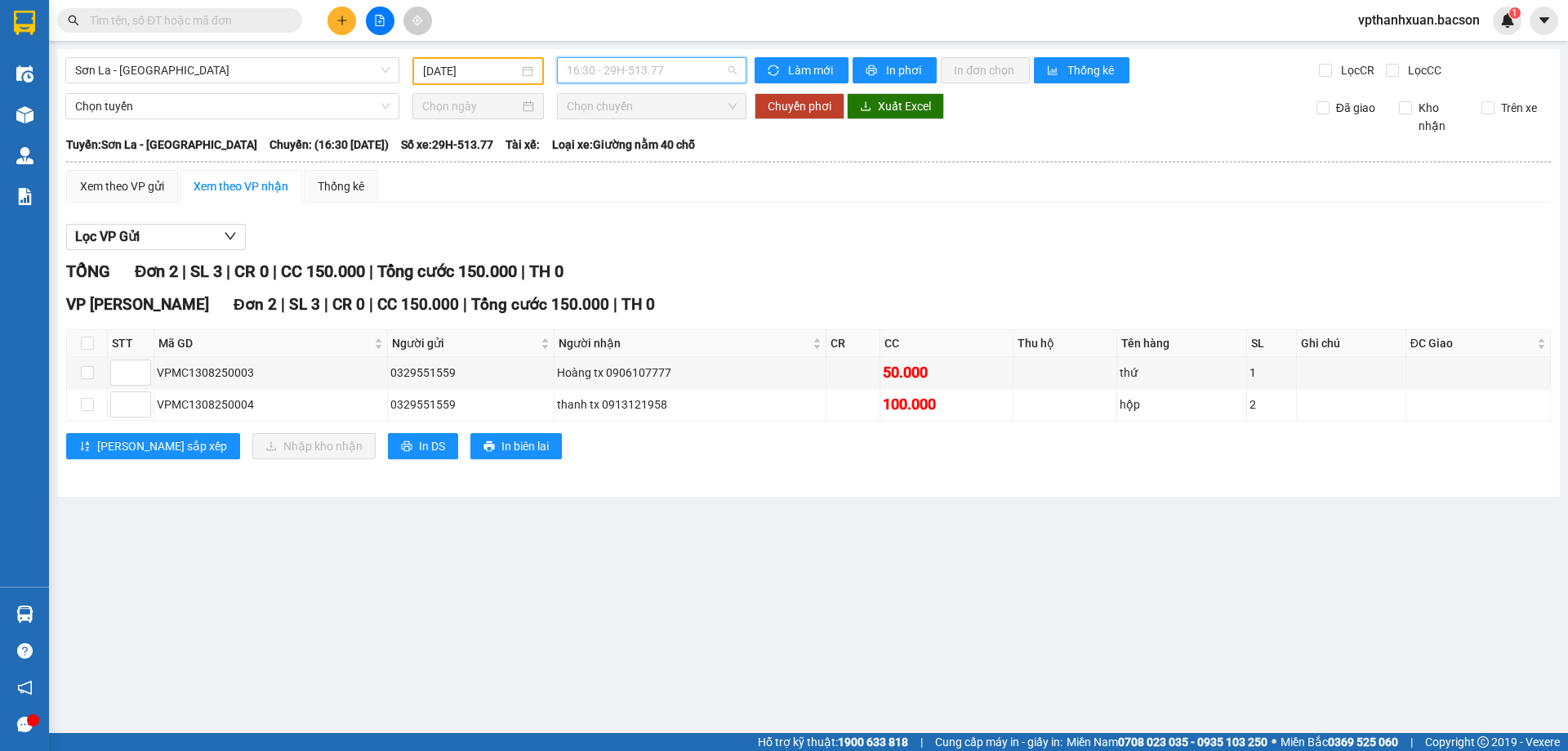
click at [692, 72] on span "16:30 - 29H-513.77" at bounding box center [651, 70] width 170 height 25
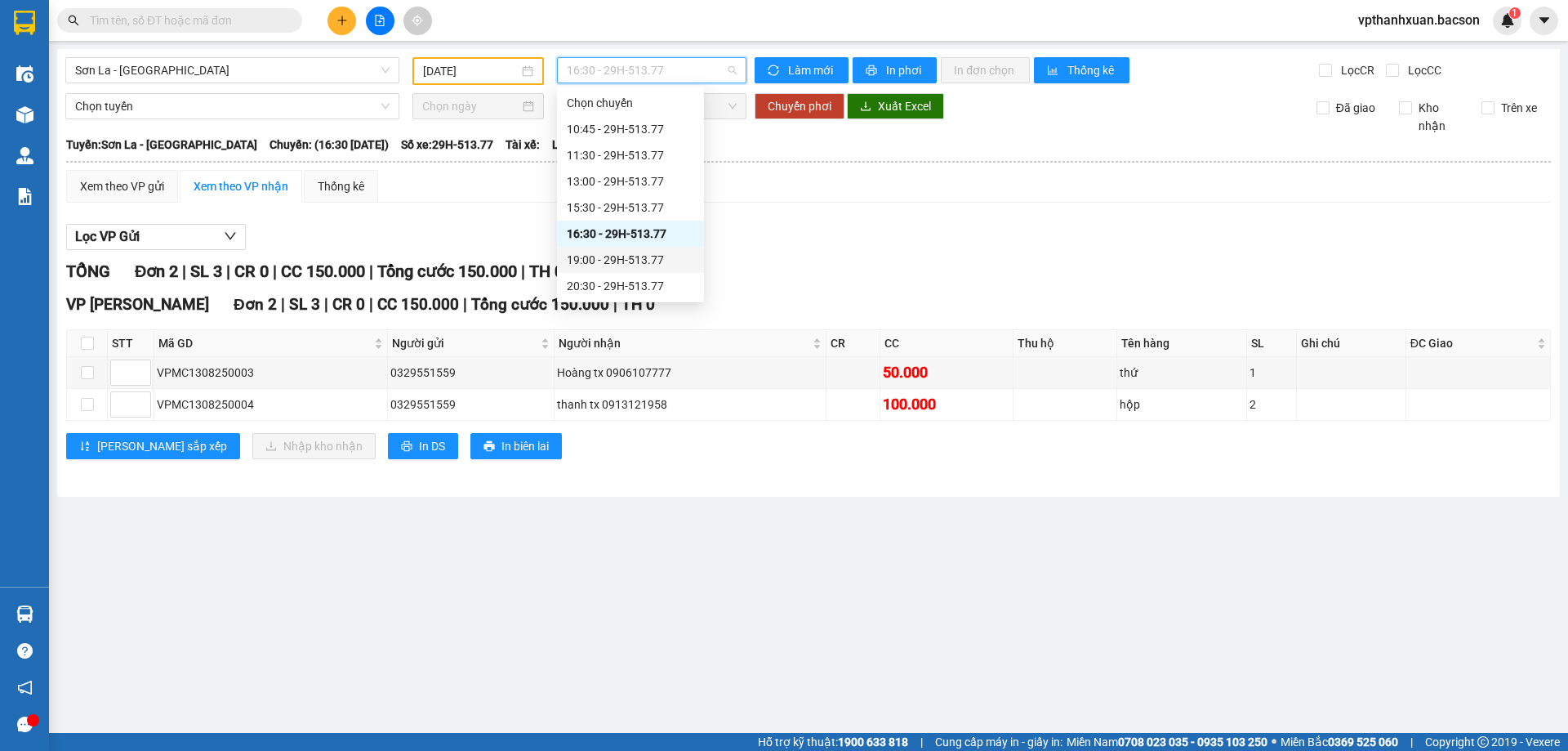
click at [671, 255] on div "19:00 - 29H-513.77" at bounding box center [630, 260] width 128 height 18
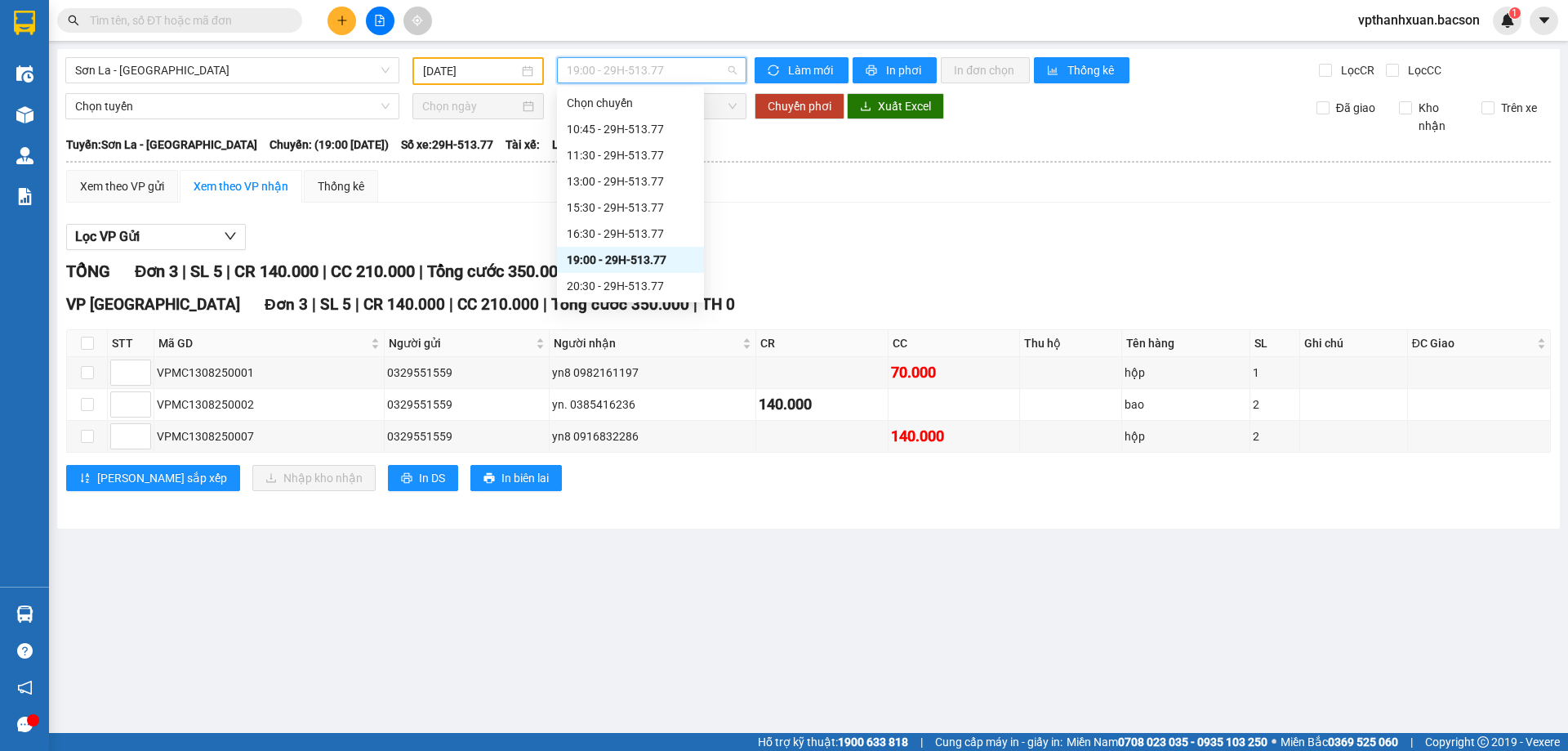
click at [675, 71] on span "19:00 - 29H-513.77" at bounding box center [651, 70] width 170 height 25
click at [676, 285] on div "20:30 - 29H-513.77" at bounding box center [630, 286] width 128 height 18
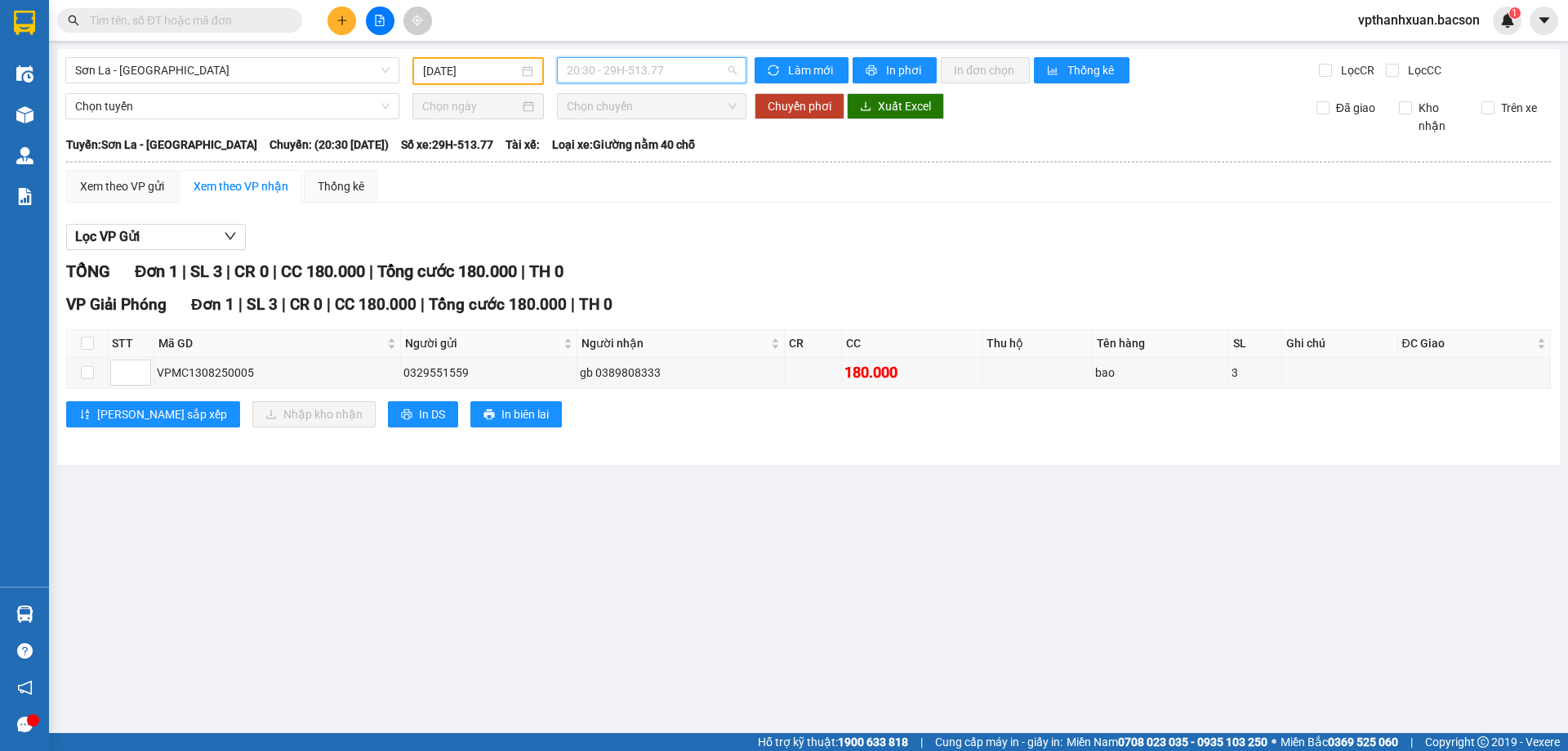
click at [675, 64] on span "20:30 - 29H-513.77" at bounding box center [651, 70] width 170 height 25
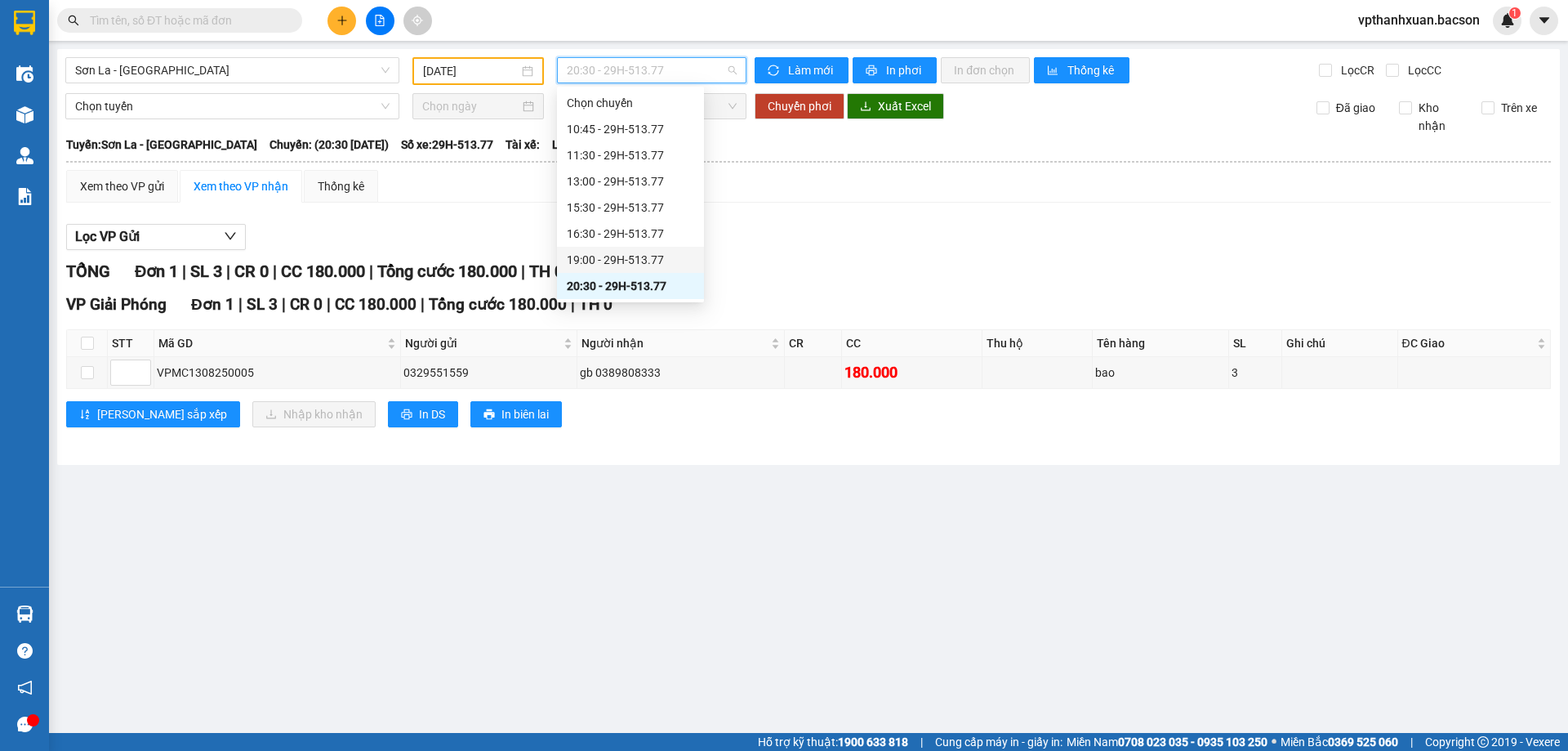
scroll to position [78, 0]
click at [661, 231] on div "21:30 - 29H-513.77" at bounding box center [630, 234] width 128 height 18
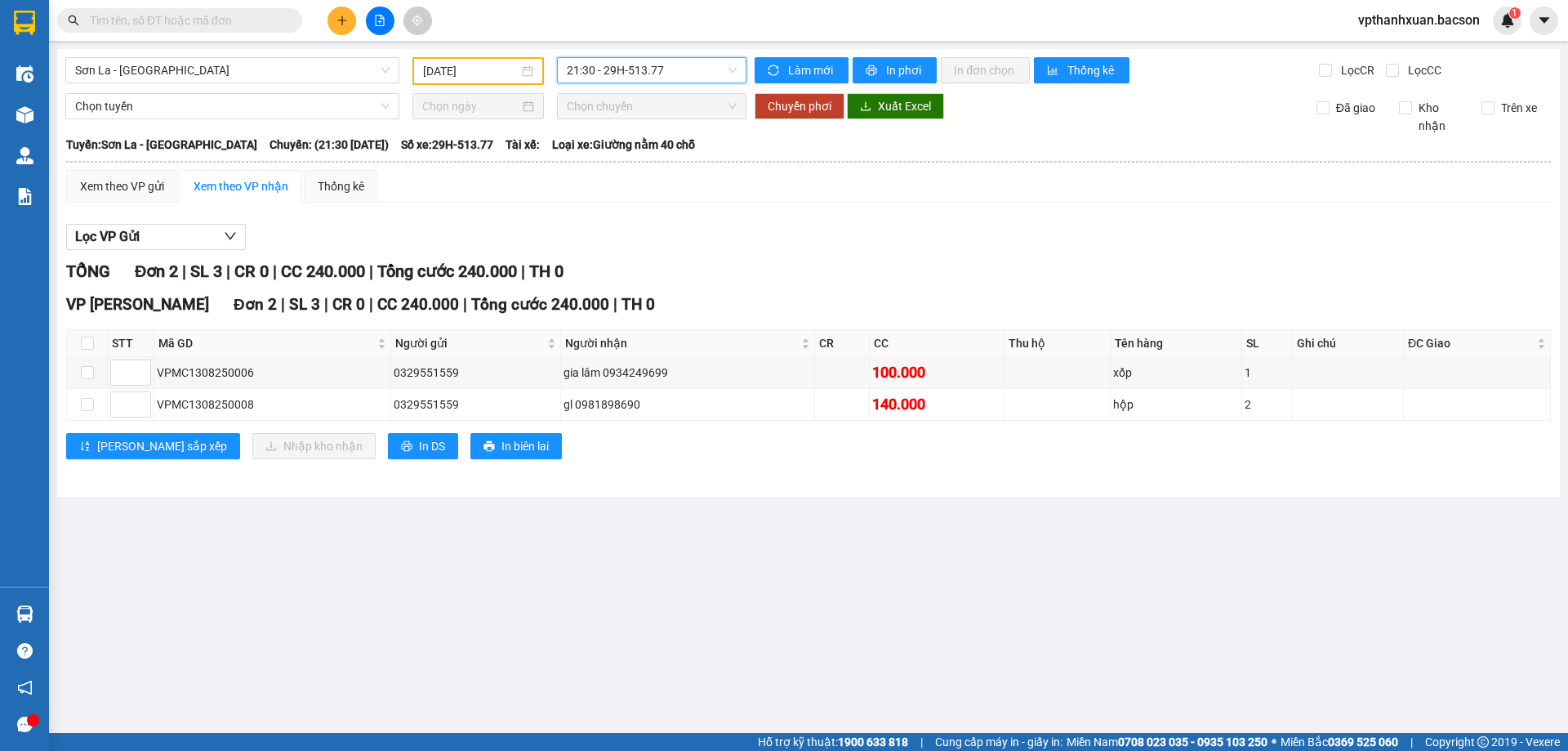
click at [669, 73] on span "21:30 - 29H-513.77" at bounding box center [651, 70] width 170 height 25
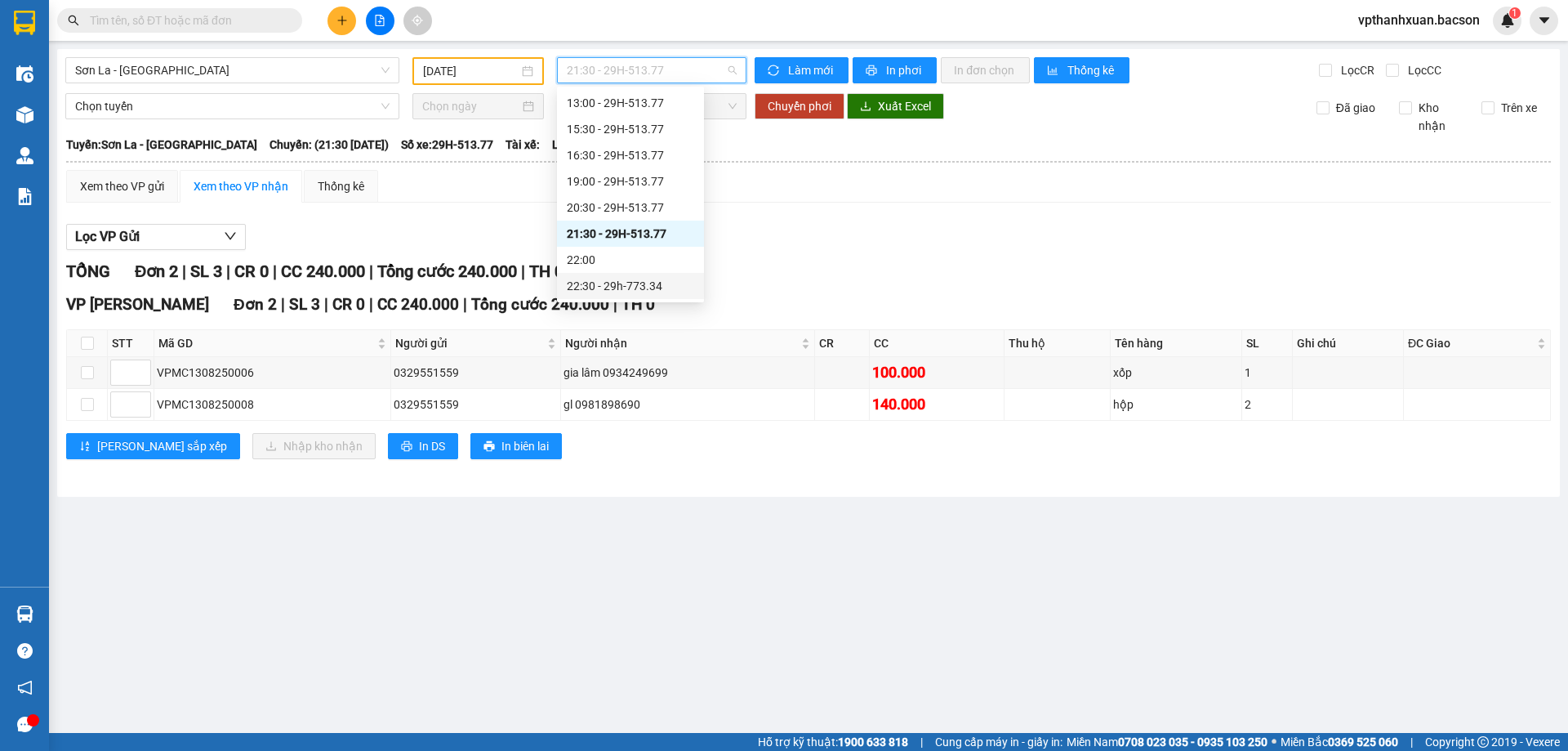
click at [644, 283] on div "22:30 - 29h-773.34" at bounding box center [630, 286] width 128 height 18
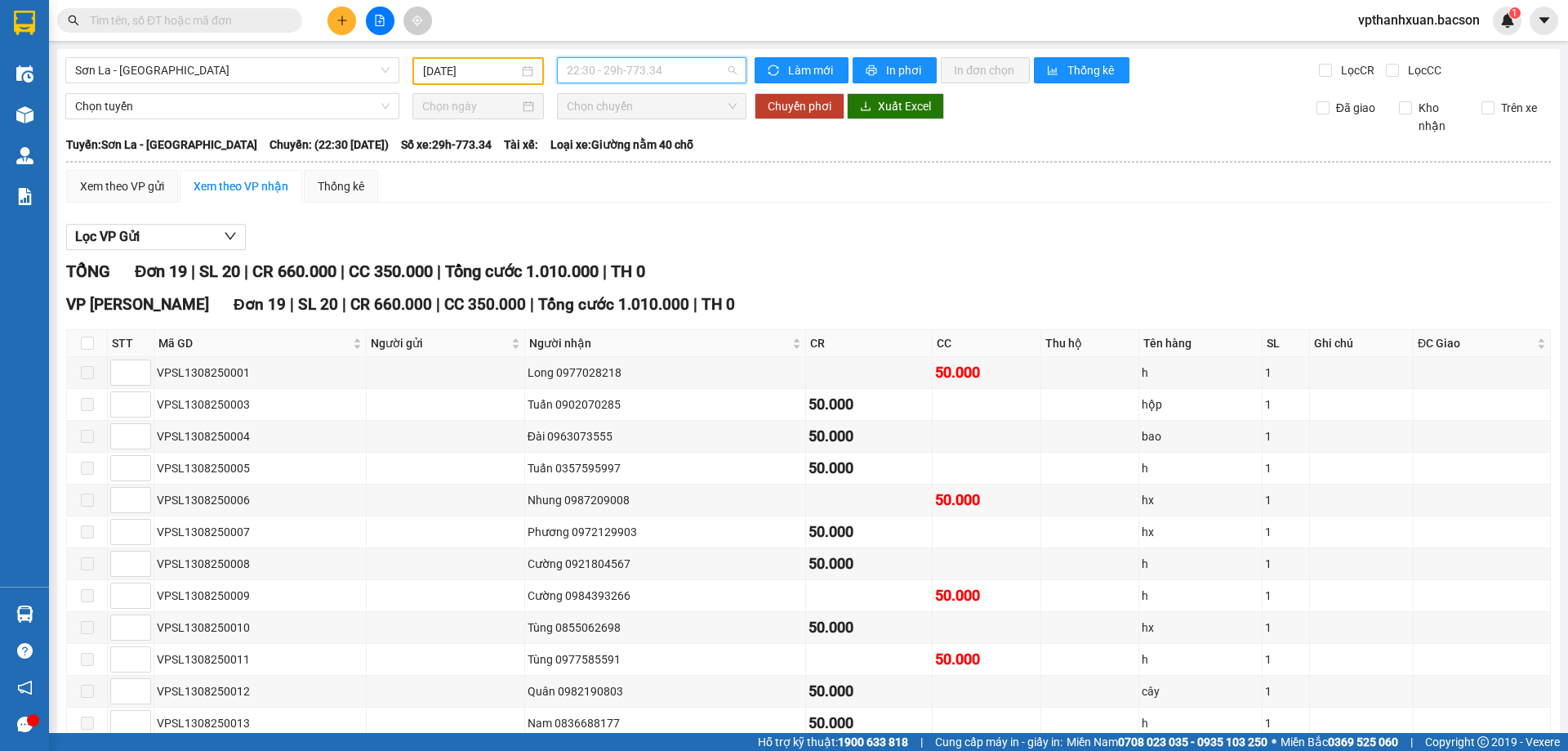
click at [593, 69] on span "22:30 - 29h-773.34" at bounding box center [651, 70] width 170 height 25
click at [505, 69] on input "13/08/2025" at bounding box center [471, 72] width 95 height 18
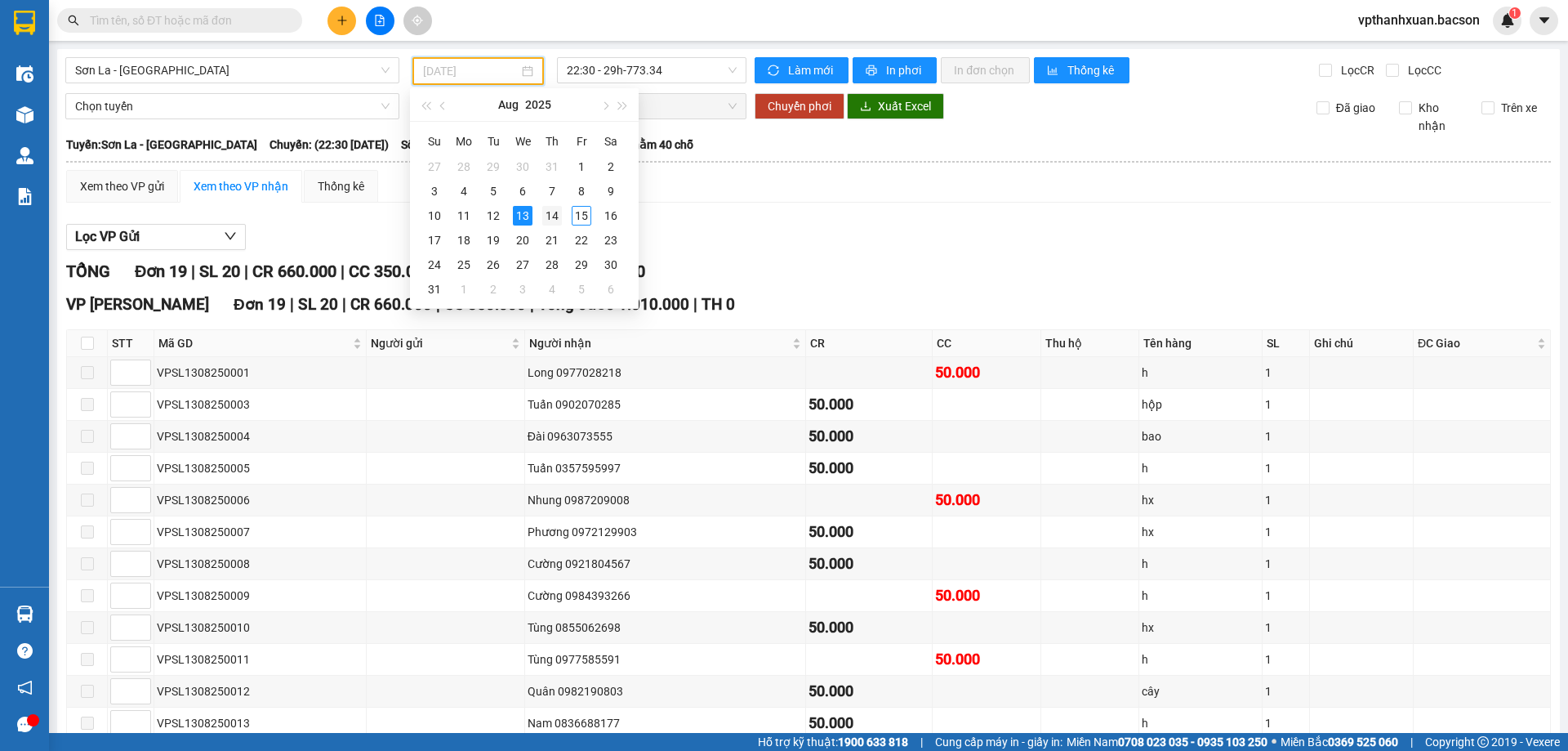
click at [554, 216] on div "14" at bounding box center [552, 215] width 19 height 19
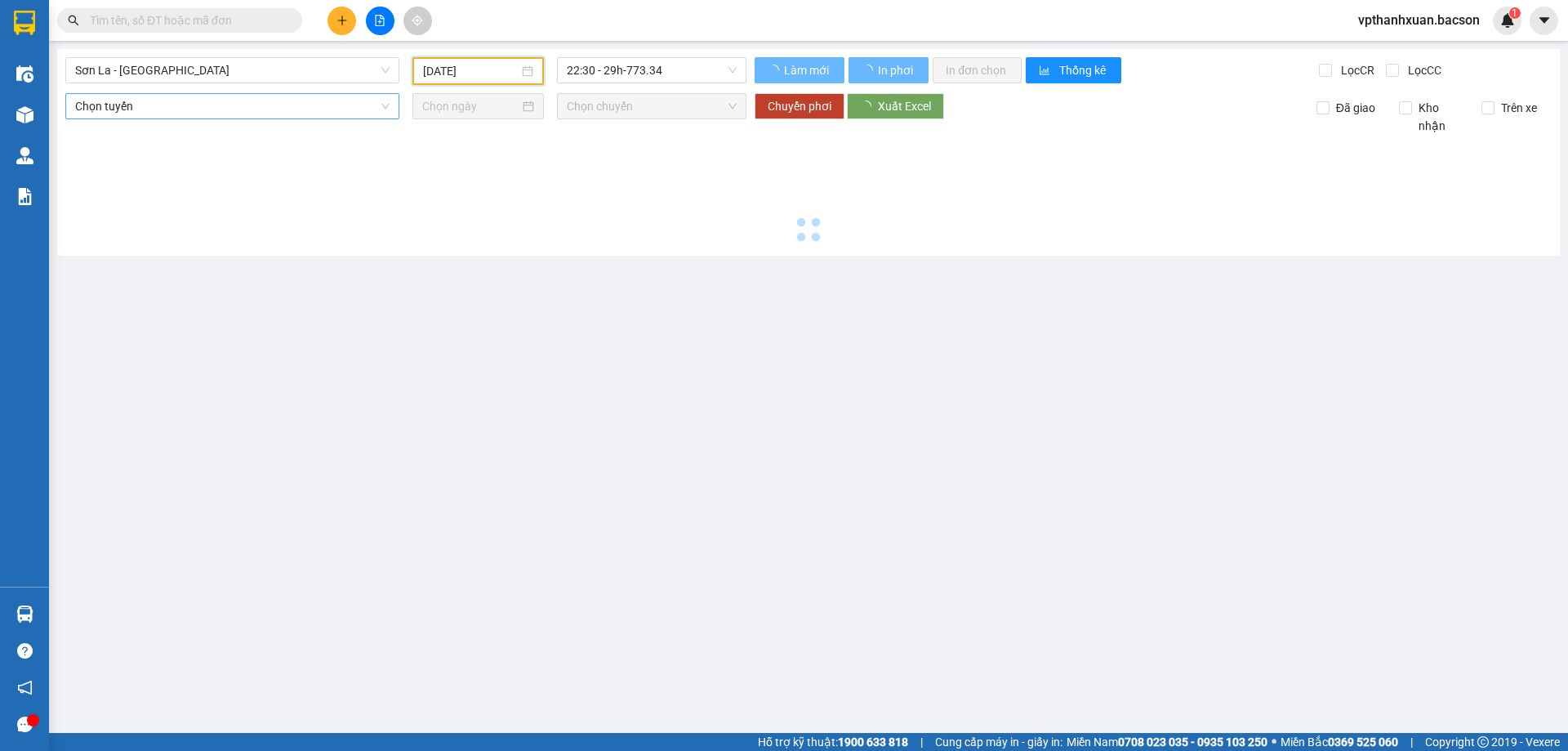
type input "14/08/2025"
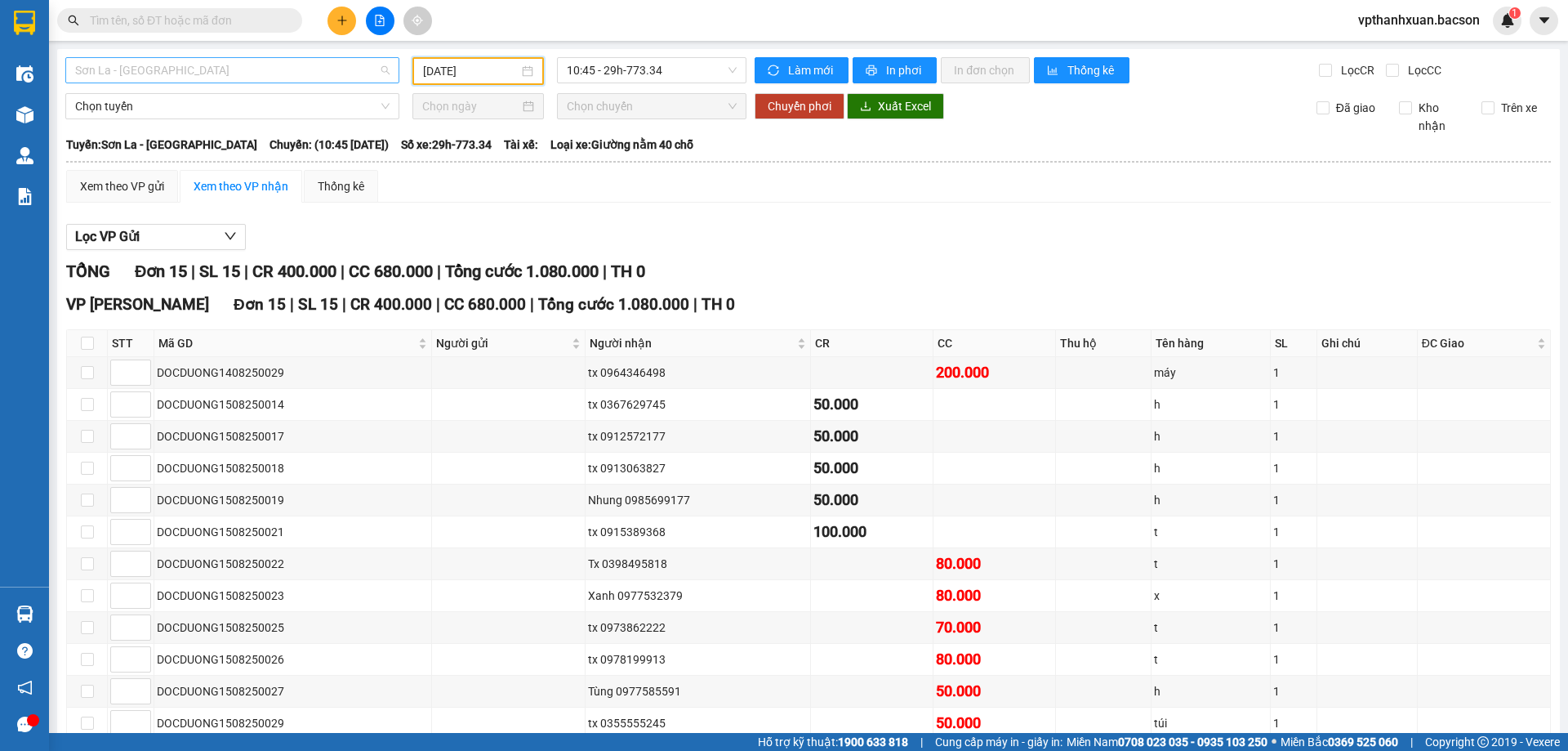
click at [373, 67] on span "Sơn La - Hà Nội" at bounding box center [232, 70] width 315 height 25
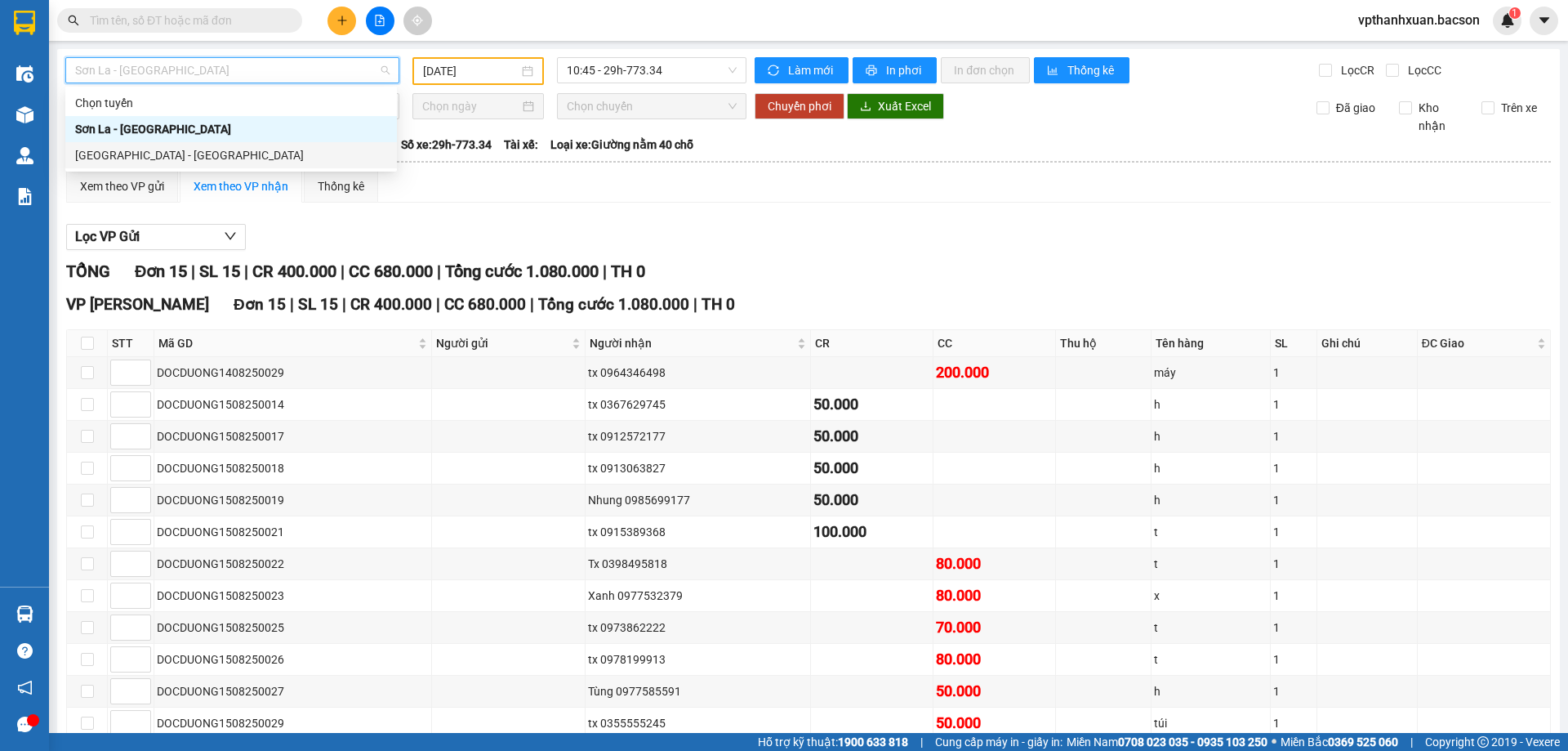
click at [315, 147] on div "Hà Nội - Sơn La" at bounding box center [231, 155] width 312 height 18
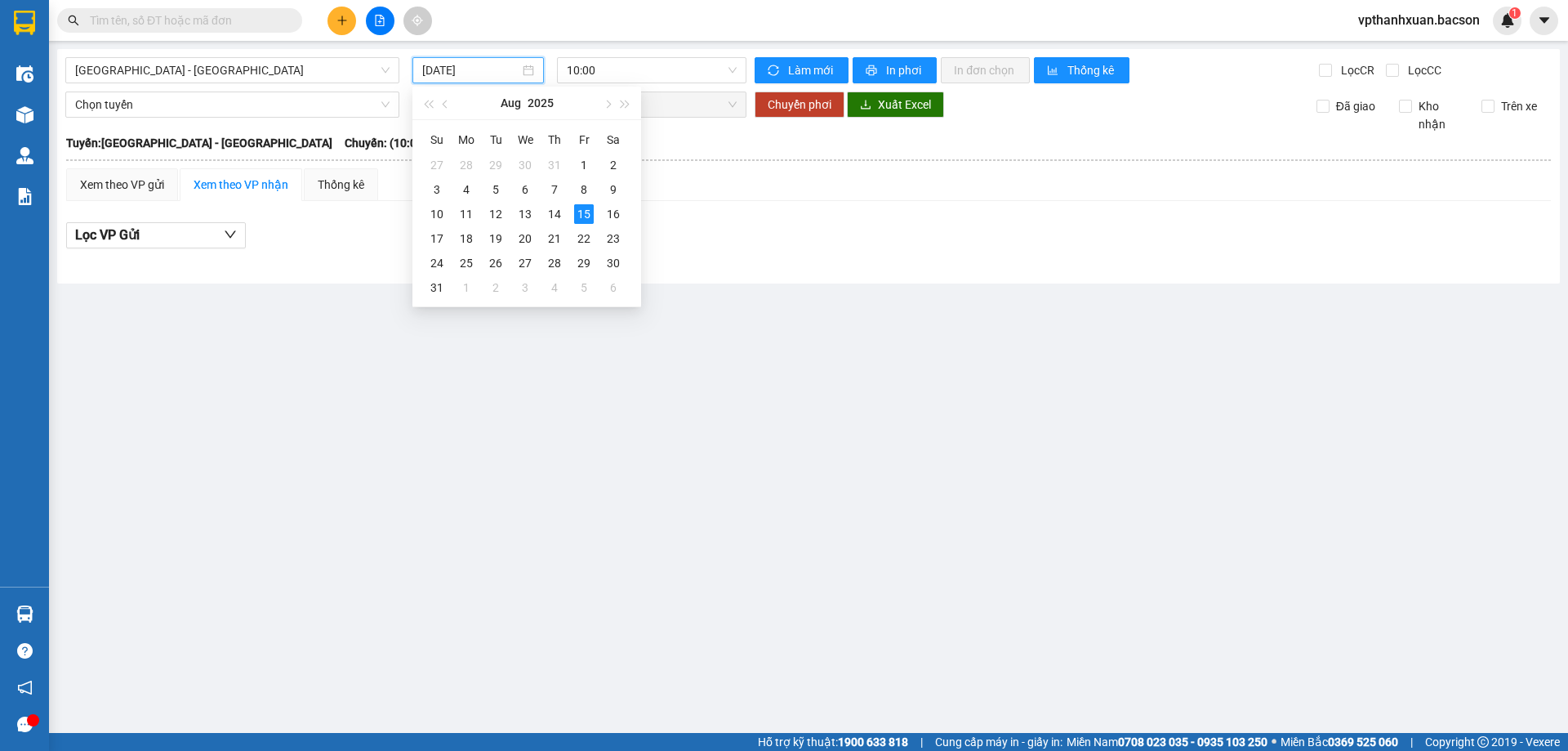
click at [467, 74] on input "15/08/2025" at bounding box center [471, 71] width 97 height 18
click at [552, 213] on div "14" at bounding box center [554, 213] width 19 height 19
type input "14/08/2025"
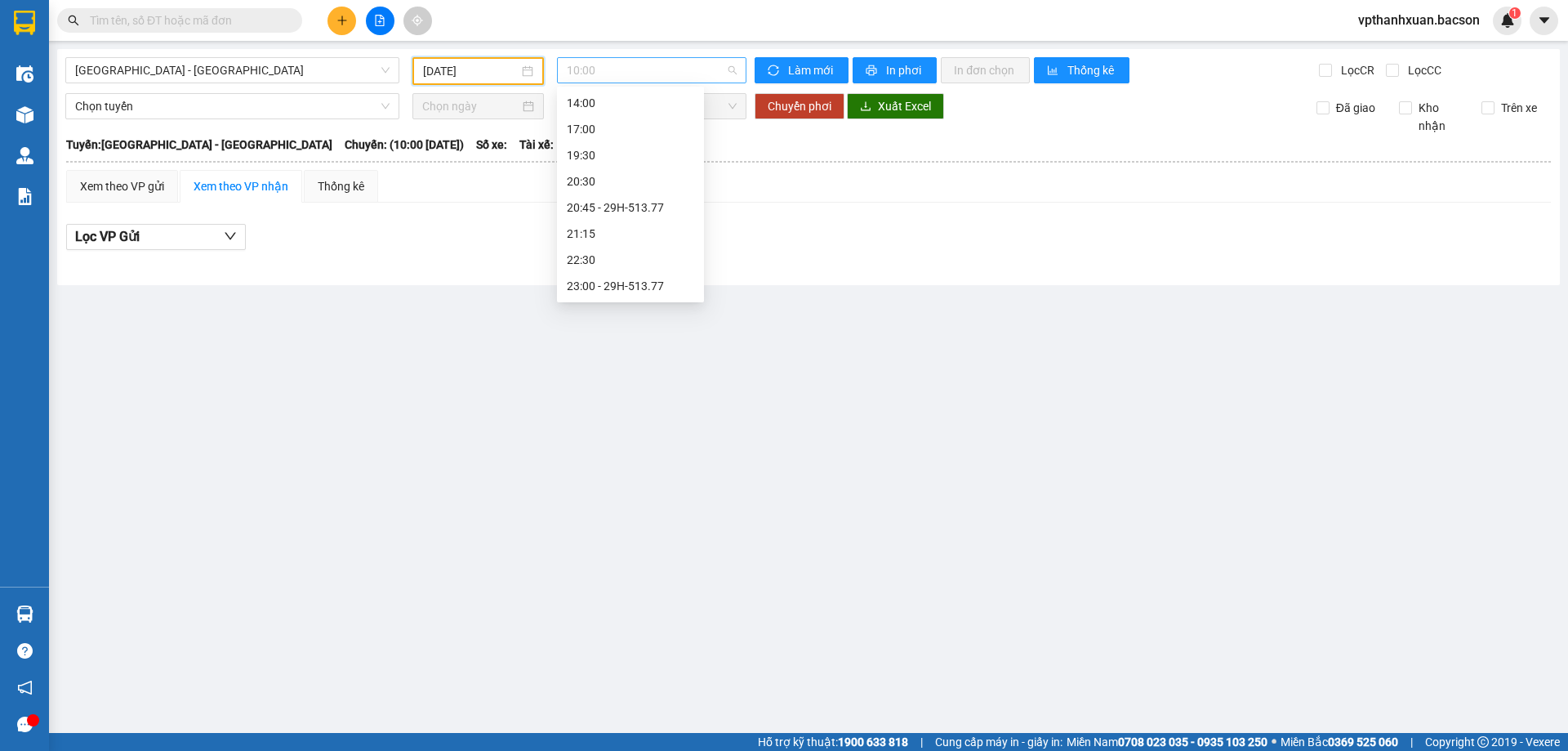
scroll to position [26, 0]
click at [677, 65] on span "10:00" at bounding box center [651, 70] width 170 height 25
click at [649, 204] on div "20:45 - 29H-513.77" at bounding box center [630, 207] width 128 height 18
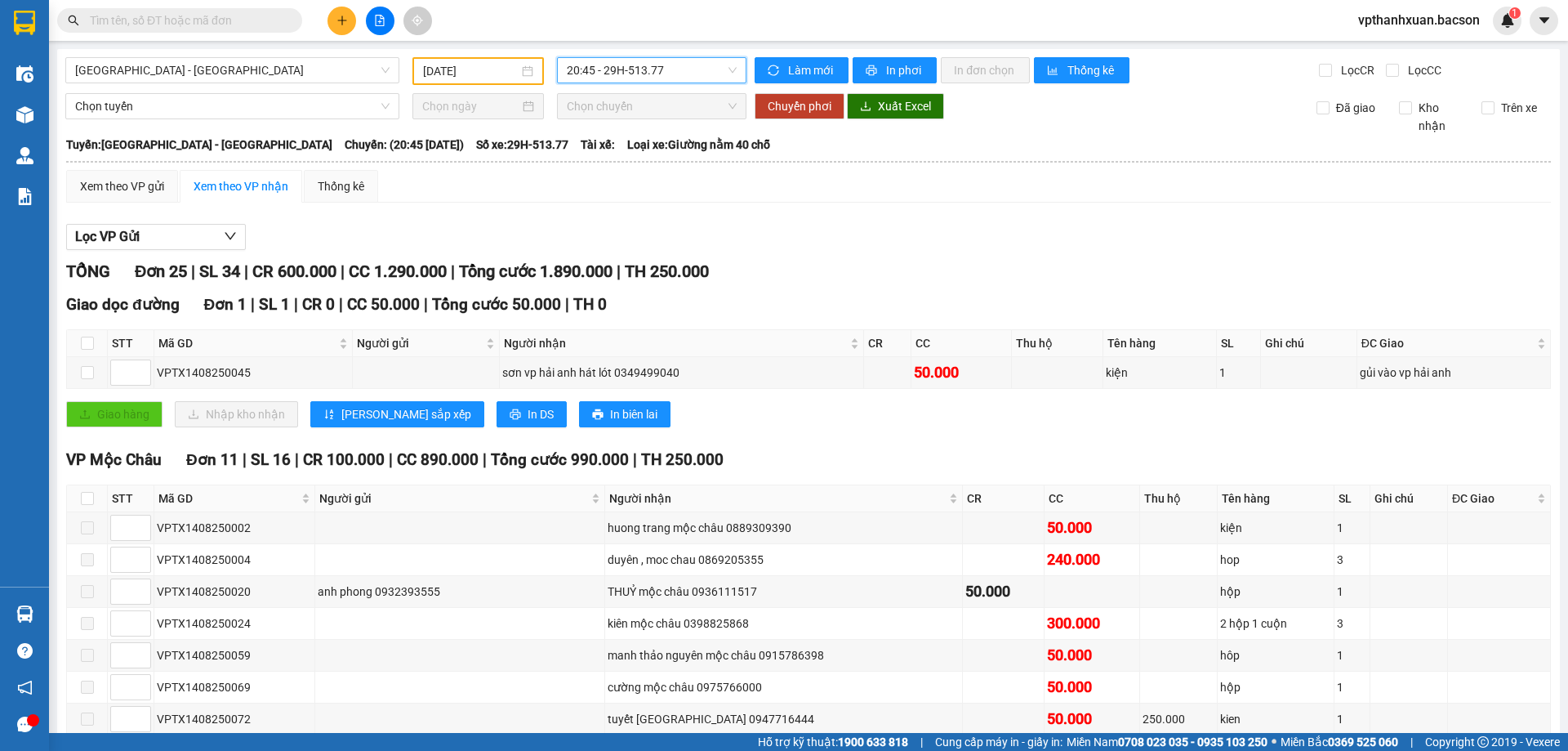
click at [656, 67] on span "20:45 - 29H-513.77" at bounding box center [651, 70] width 170 height 25
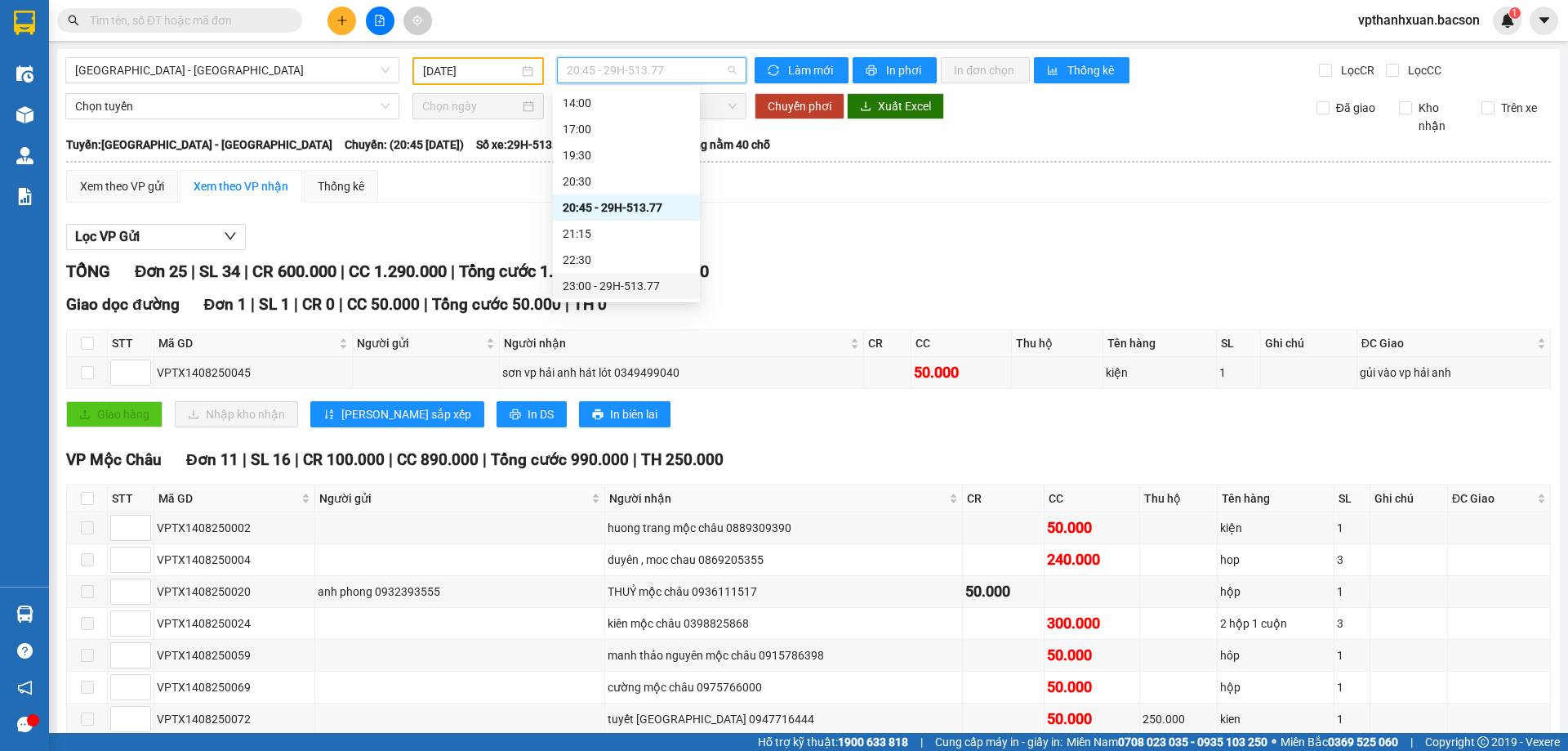
click at [658, 285] on div "23:00 - 29H-513.77" at bounding box center [626, 286] width 128 height 18
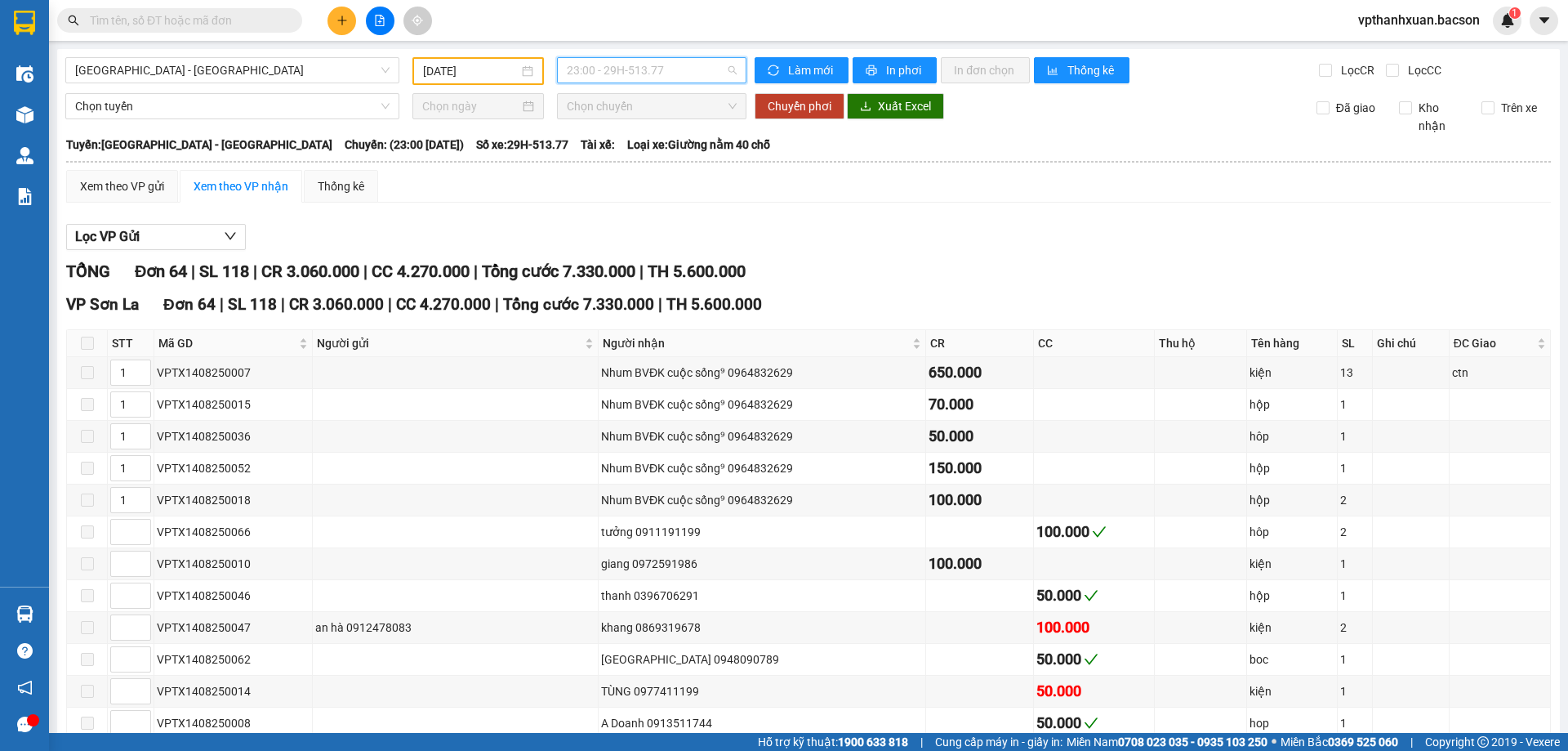
click at [707, 60] on span "23:00 - 29H-513.77" at bounding box center [651, 70] width 170 height 25
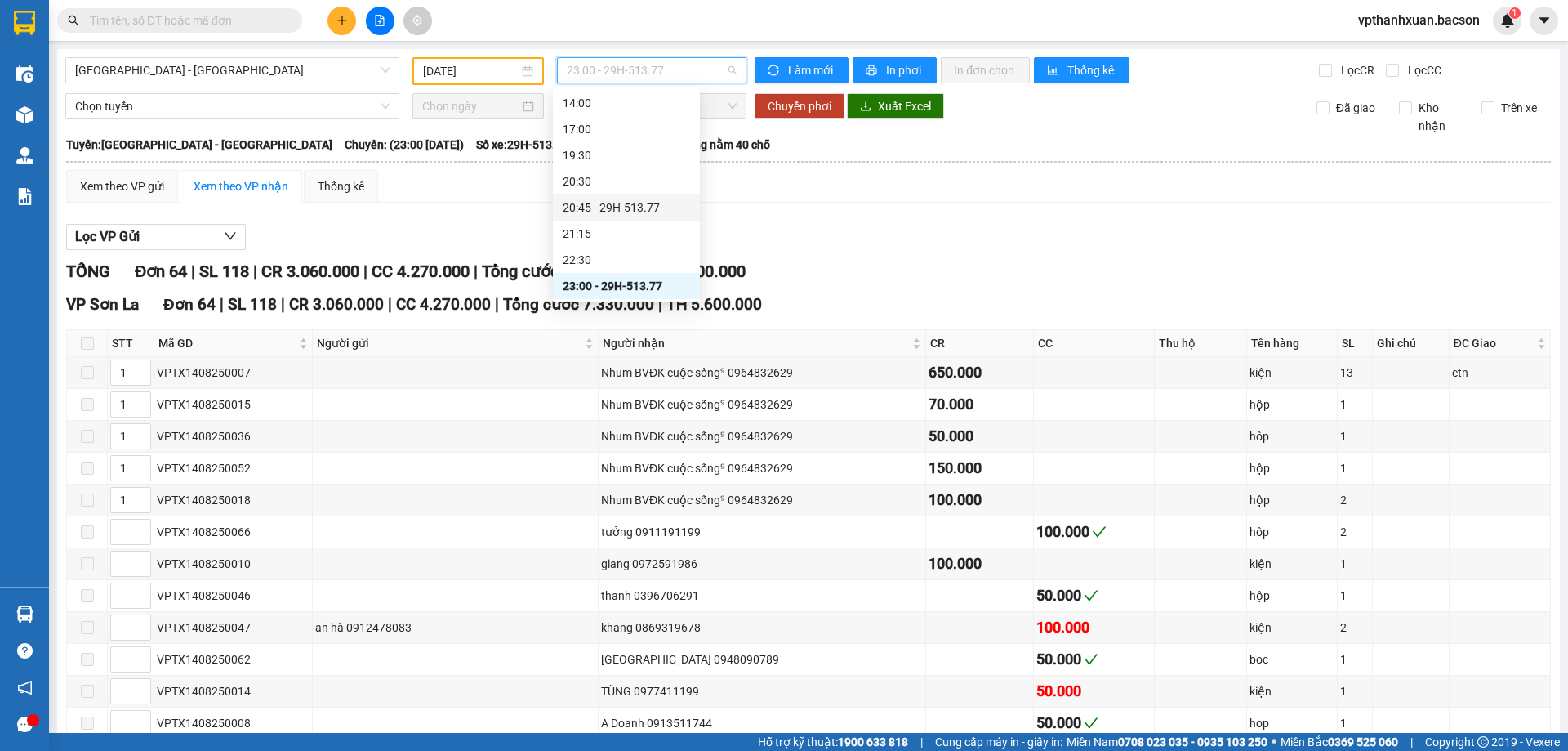
click at [660, 196] on div "20:45 - 29H-513.77" at bounding box center [626, 207] width 147 height 26
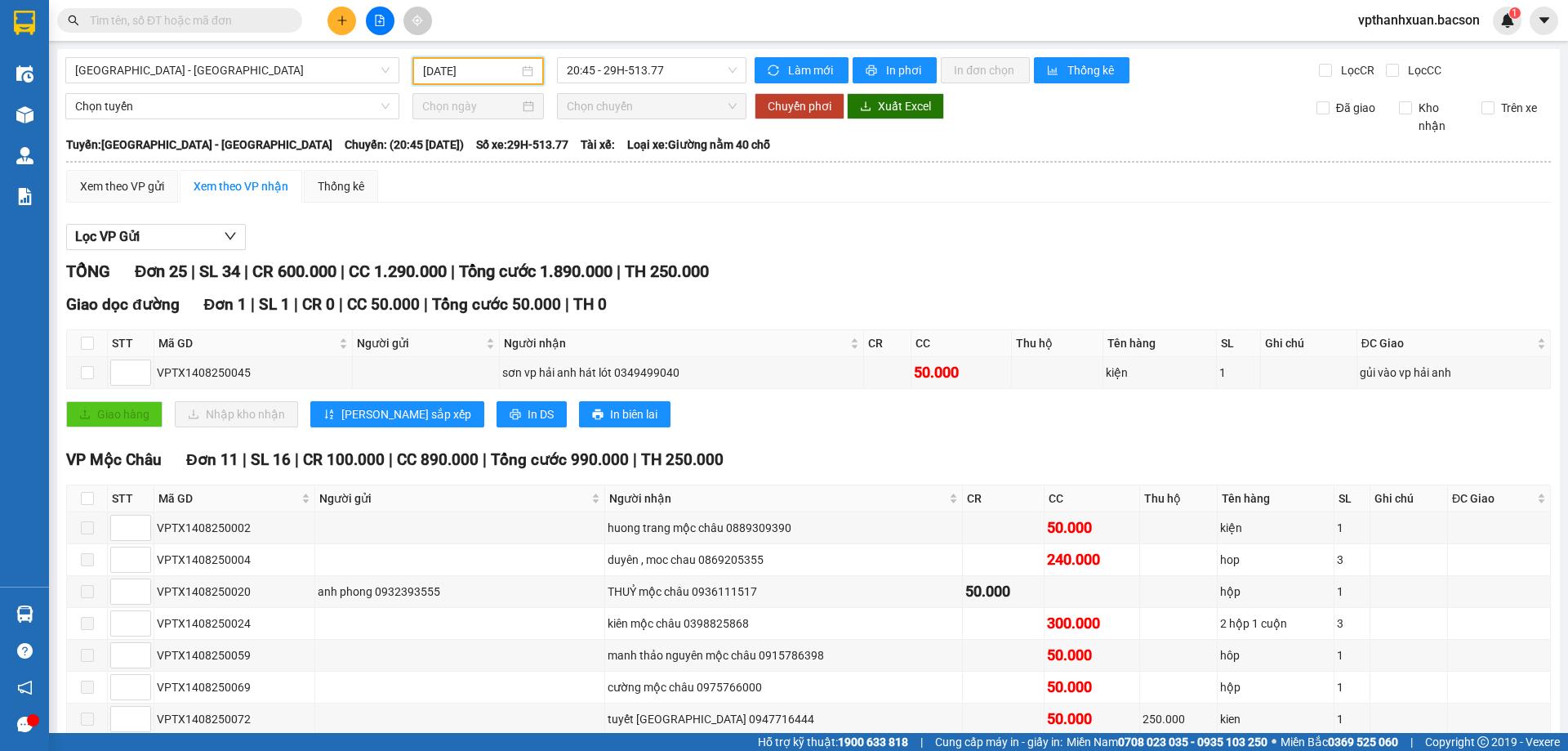
click at [485, 74] on input "14/08/2025" at bounding box center [471, 72] width 95 height 18
click at [241, 73] on span "Hà Nội - Sơn La" at bounding box center [232, 70] width 315 height 25
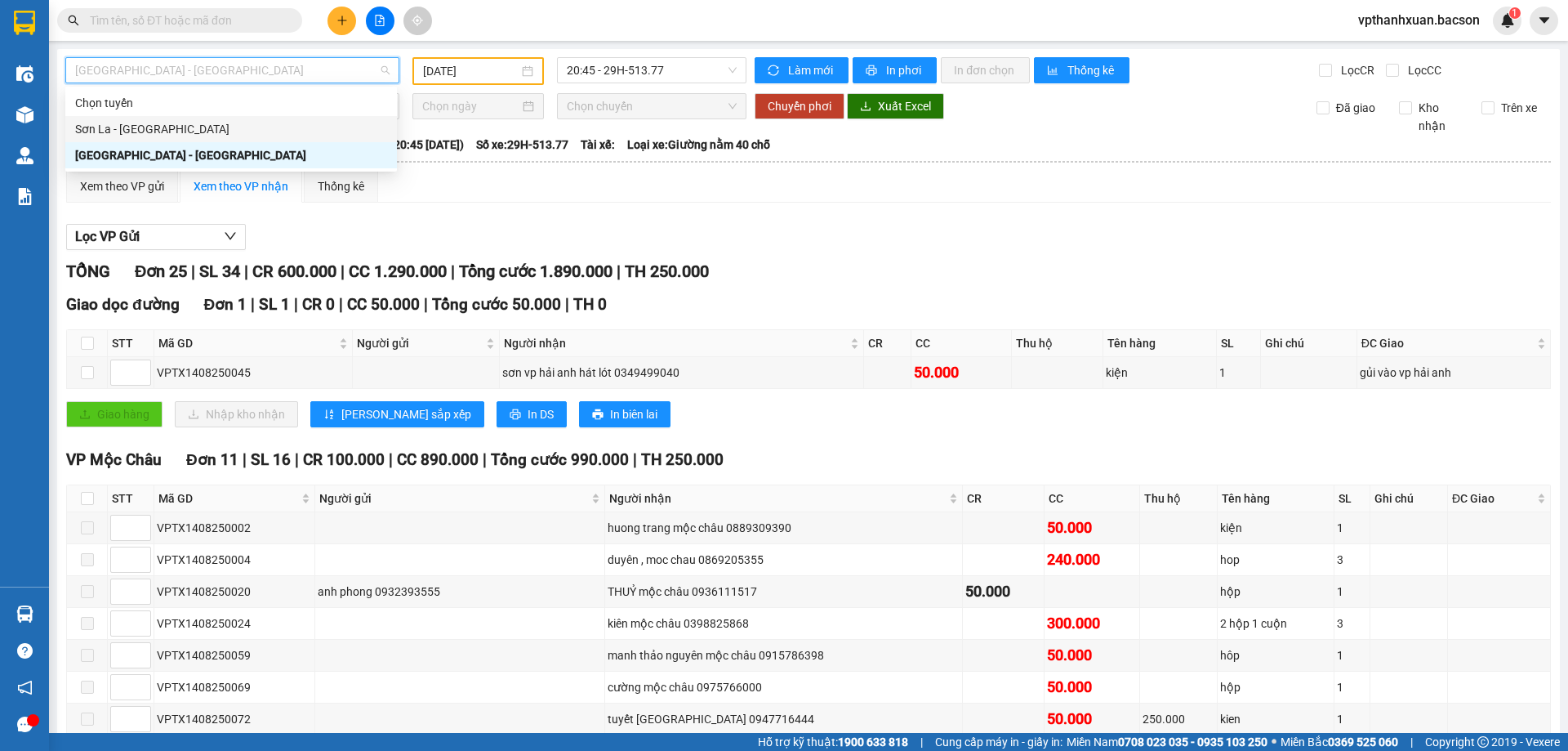
click at [232, 125] on div "Sơn La - Hà Nội" at bounding box center [231, 129] width 312 height 18
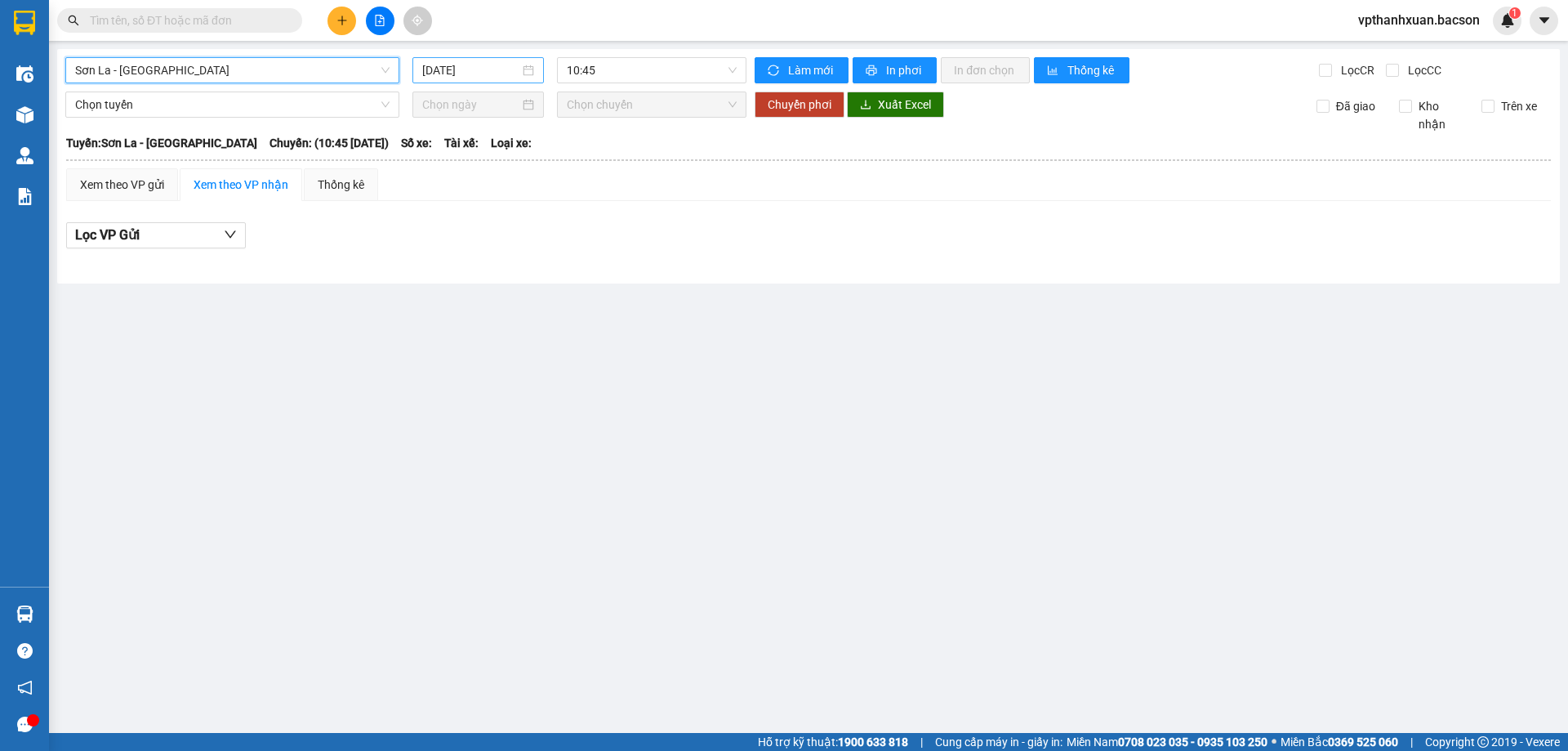
click at [514, 63] on input "15/08/2025" at bounding box center [471, 71] width 97 height 18
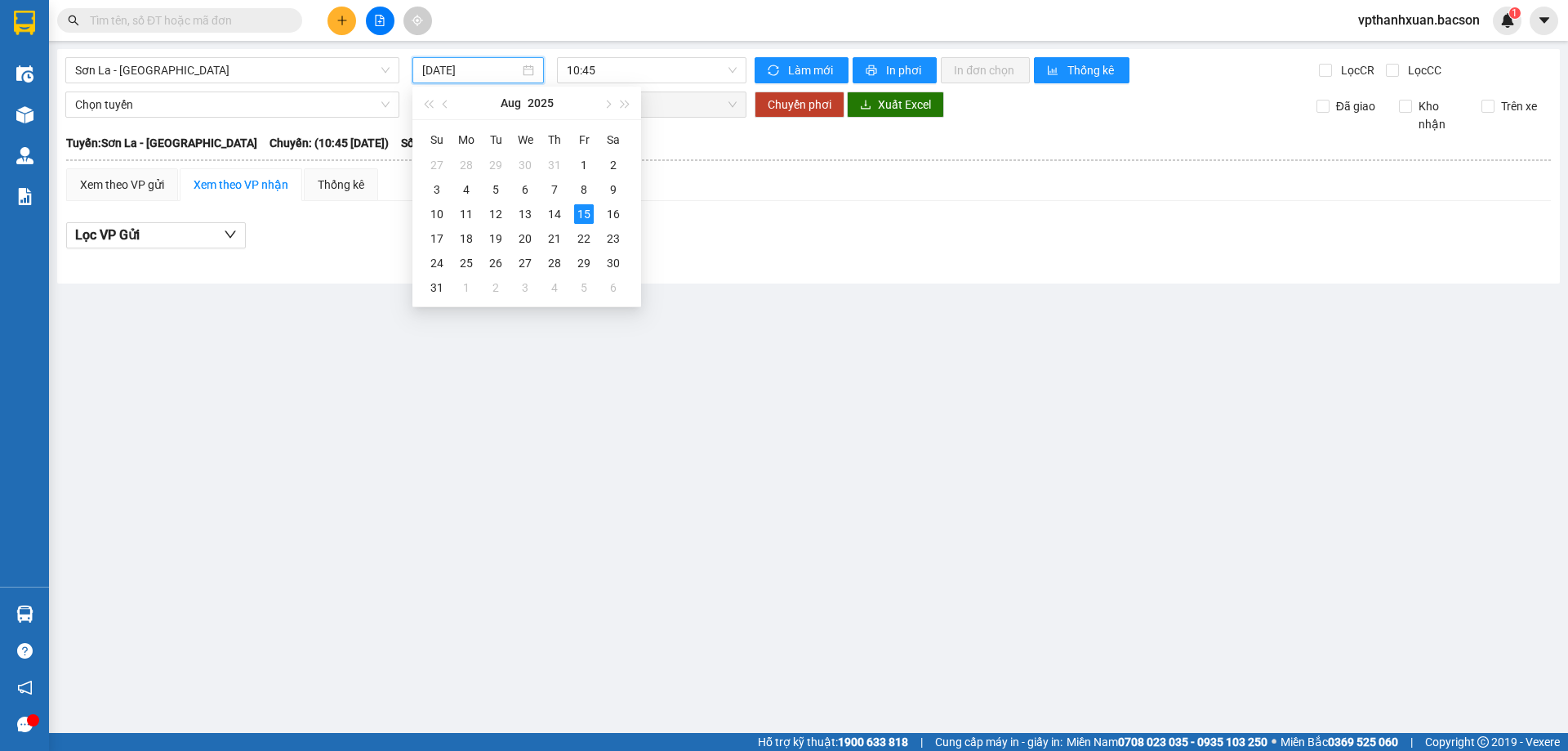
click at [505, 69] on input "15/08/2025" at bounding box center [471, 71] width 97 height 18
click at [529, 213] on div "13" at bounding box center [524, 213] width 19 height 19
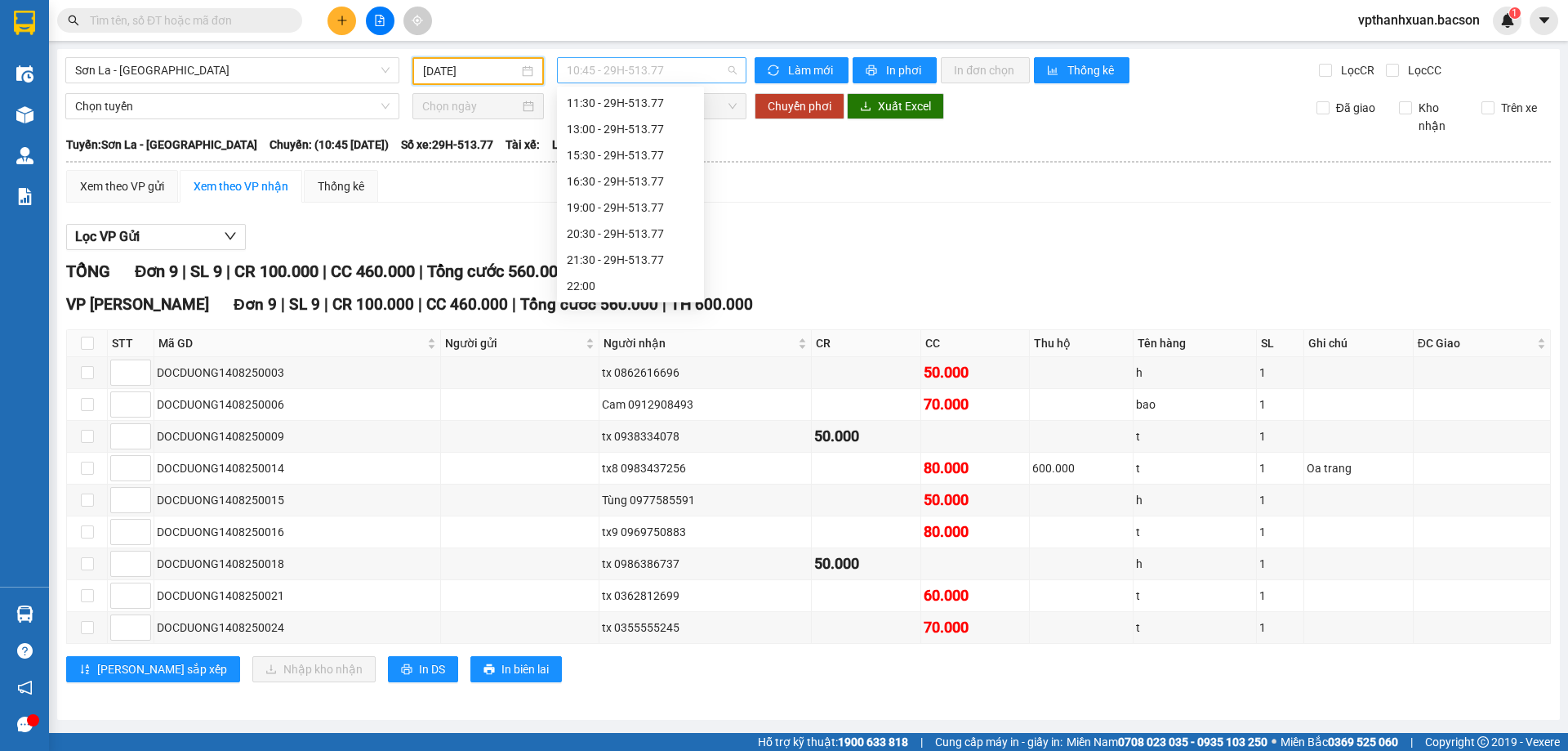
scroll to position [26, 0]
click at [676, 73] on span "10:45 - 29H-513.77" at bounding box center [651, 70] width 170 height 25
click at [637, 178] on div "19:00 - 29H-513.77" at bounding box center [630, 182] width 128 height 18
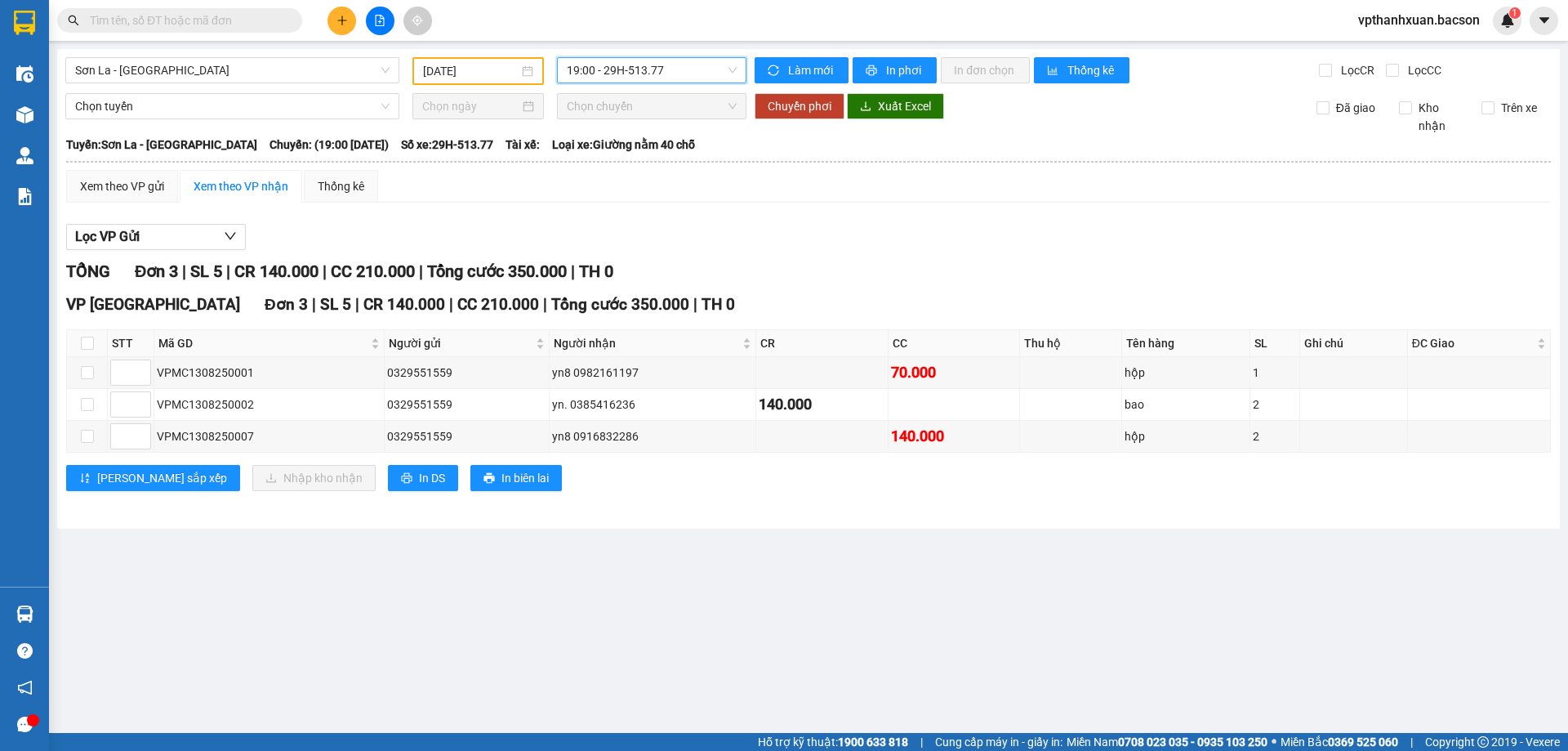
click at [693, 74] on span "19:00 - 29H-513.77" at bounding box center [651, 70] width 170 height 25
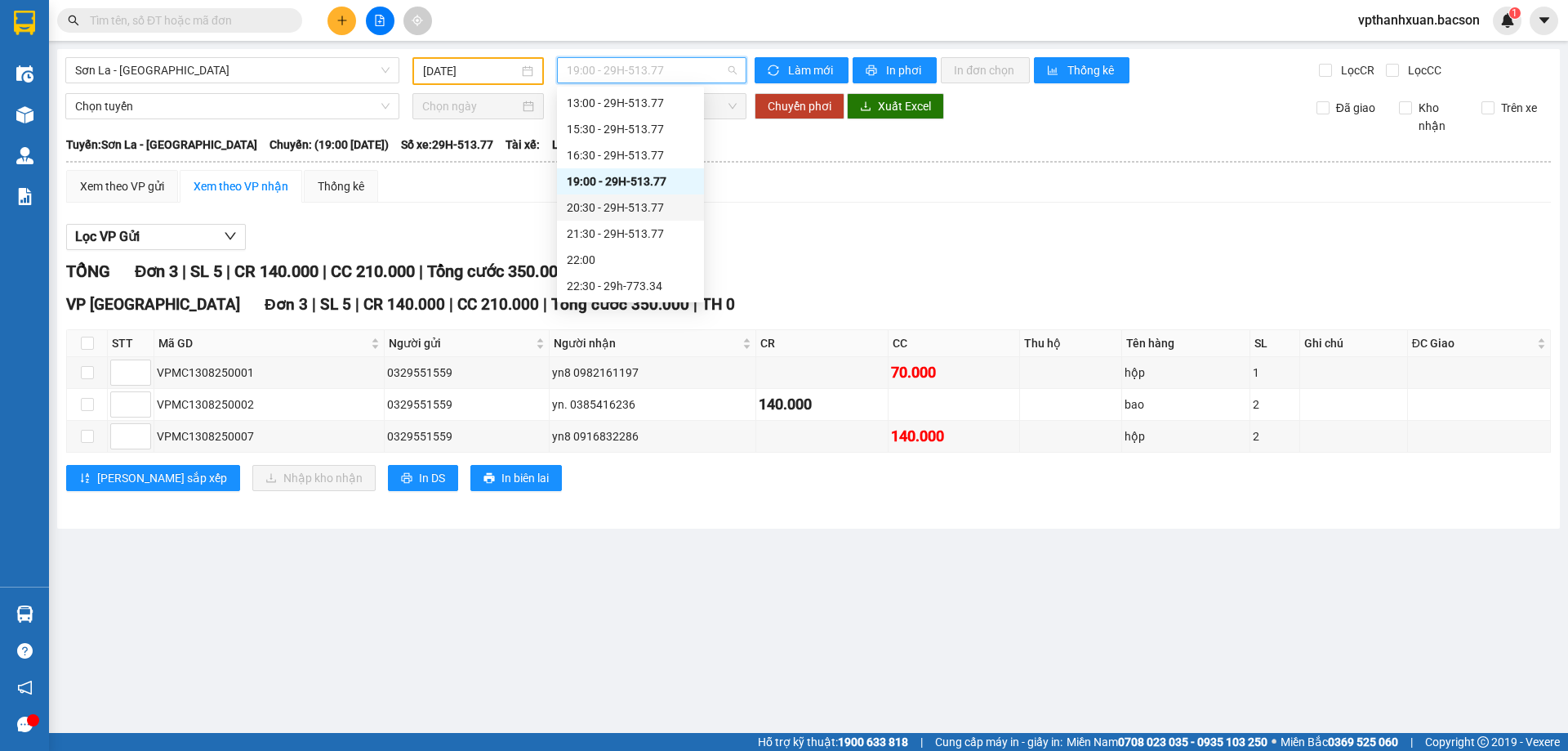
click at [667, 203] on div "20:30 - 29H-513.77" at bounding box center [630, 207] width 128 height 18
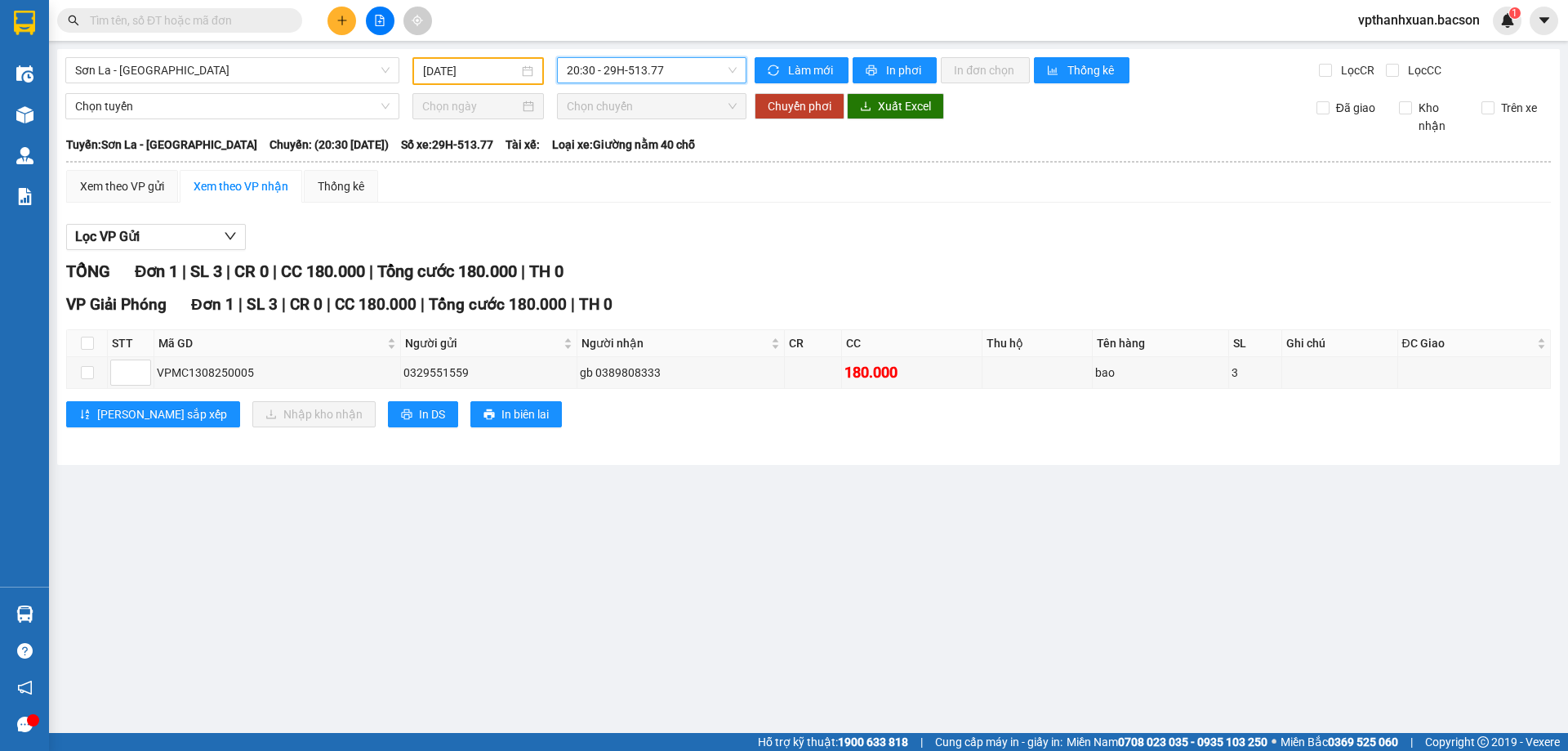
click at [579, 74] on span "20:30 - 29H-513.77" at bounding box center [651, 70] width 170 height 25
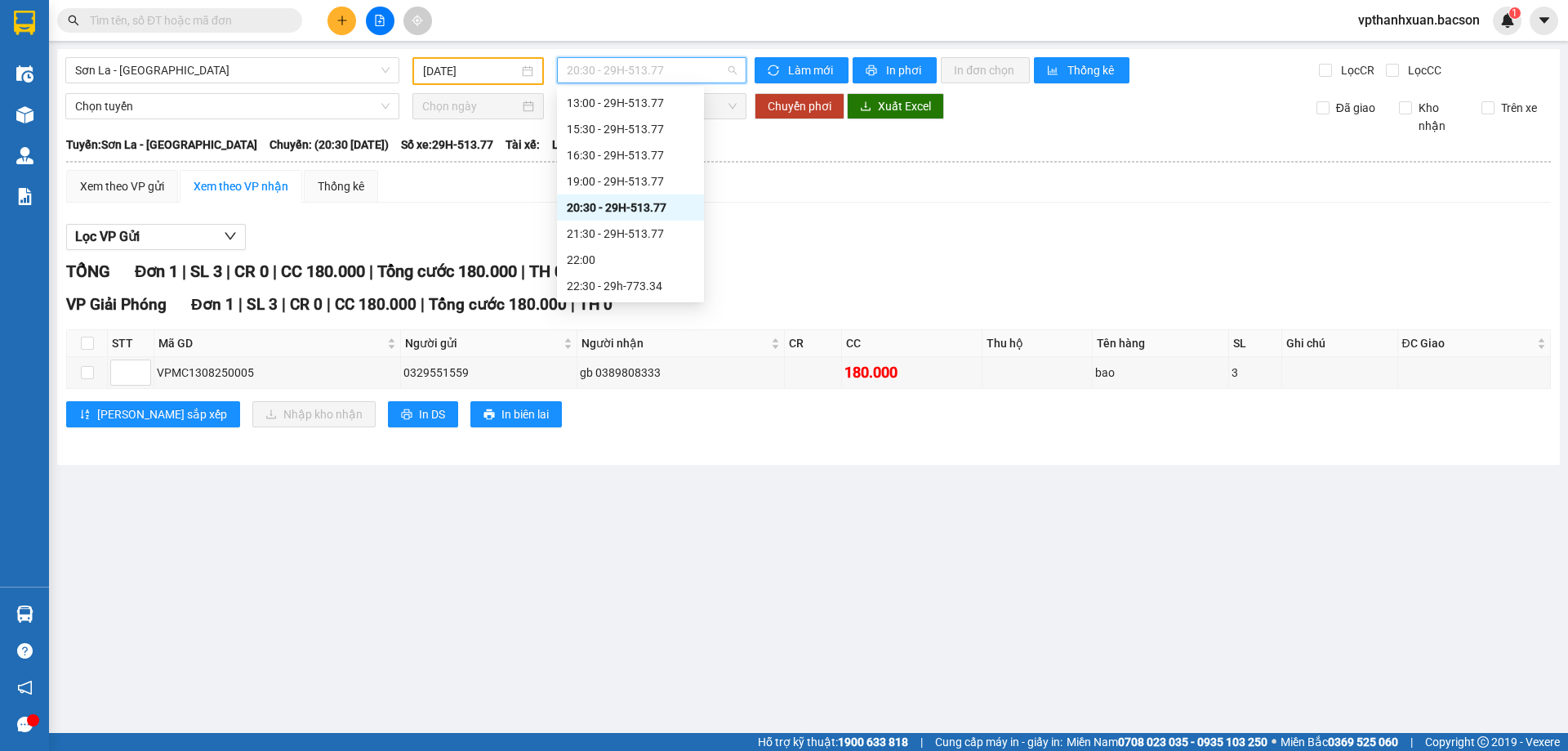
click at [464, 76] on input "13/08/2025" at bounding box center [471, 72] width 95 height 18
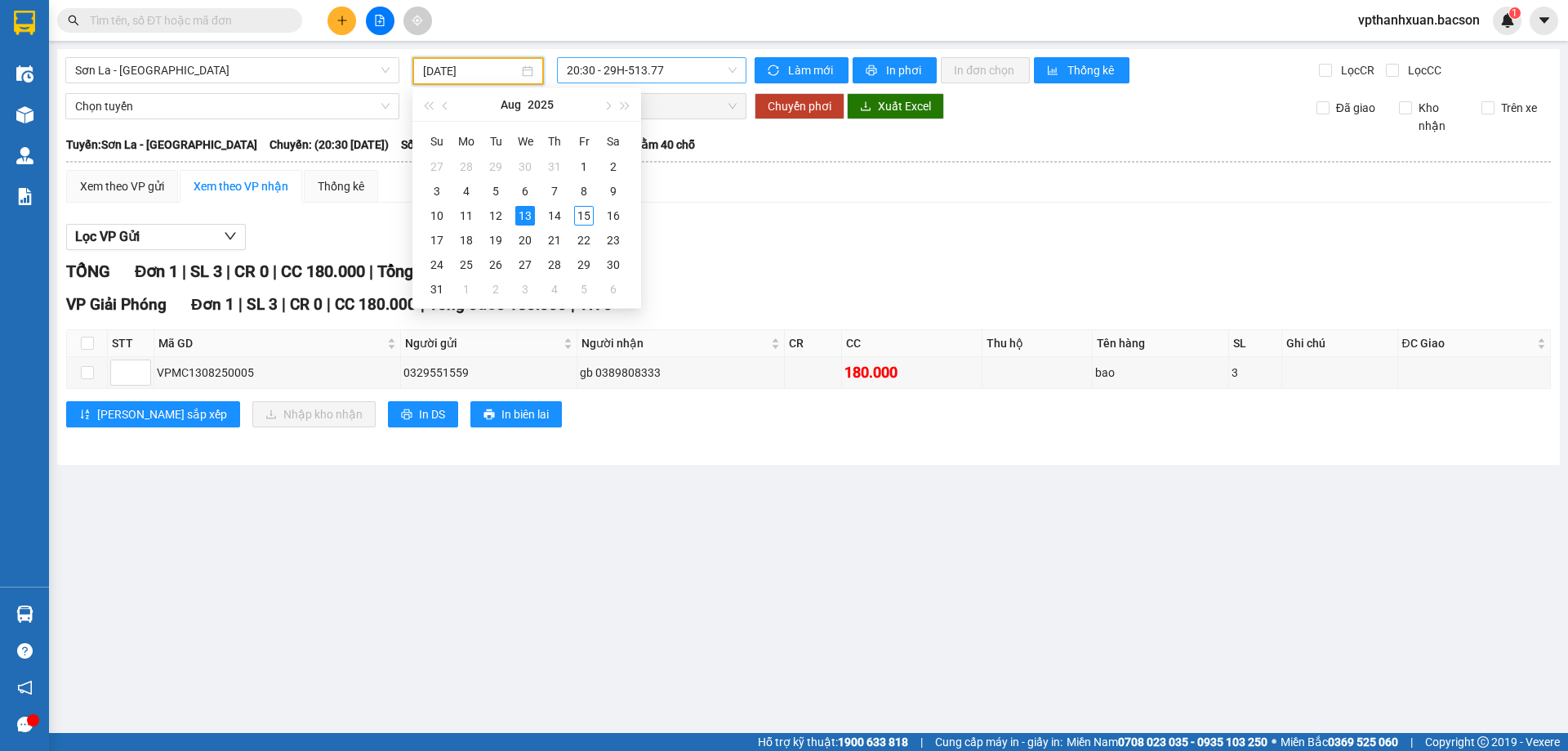
drag, startPoint x: 619, startPoint y: 63, endPoint x: 615, endPoint y: 71, distance: 8.9
click at [618, 63] on span "20:30 - 29H-513.77" at bounding box center [651, 70] width 170 height 25
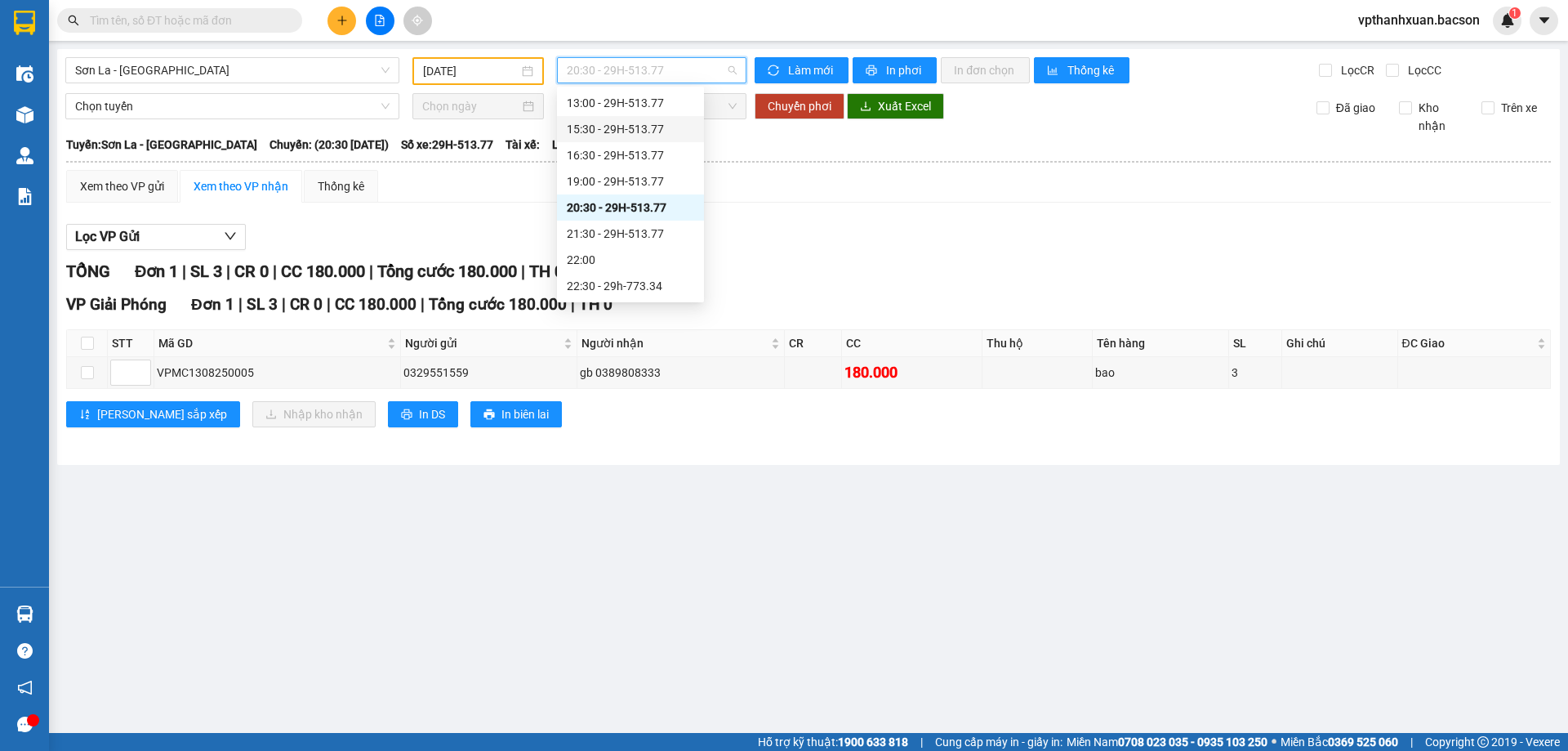
click at [619, 129] on div "15:30 - 29H-513.77" at bounding box center [630, 129] width 128 height 18
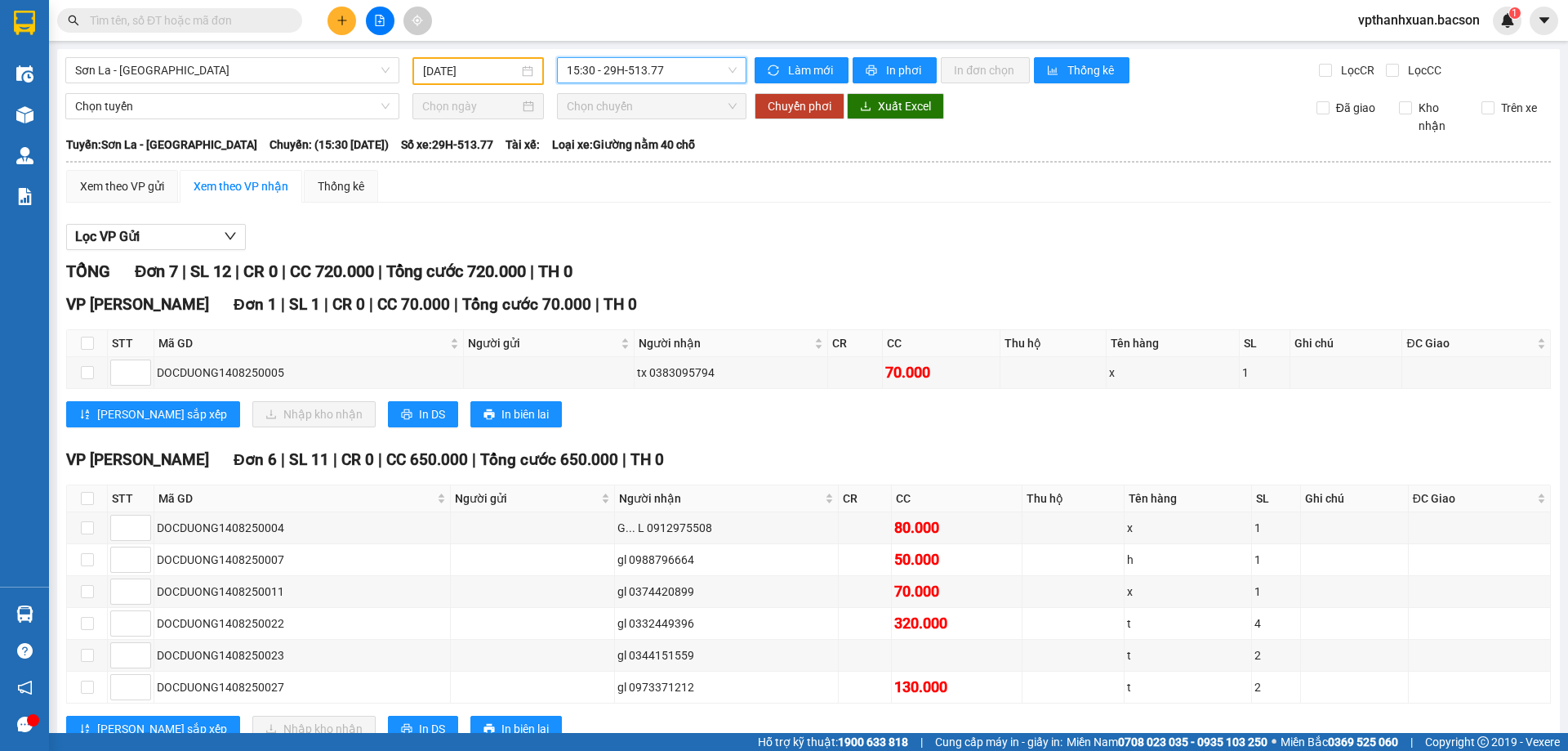
click at [633, 59] on span "15:30 - 29H-513.77" at bounding box center [651, 70] width 170 height 25
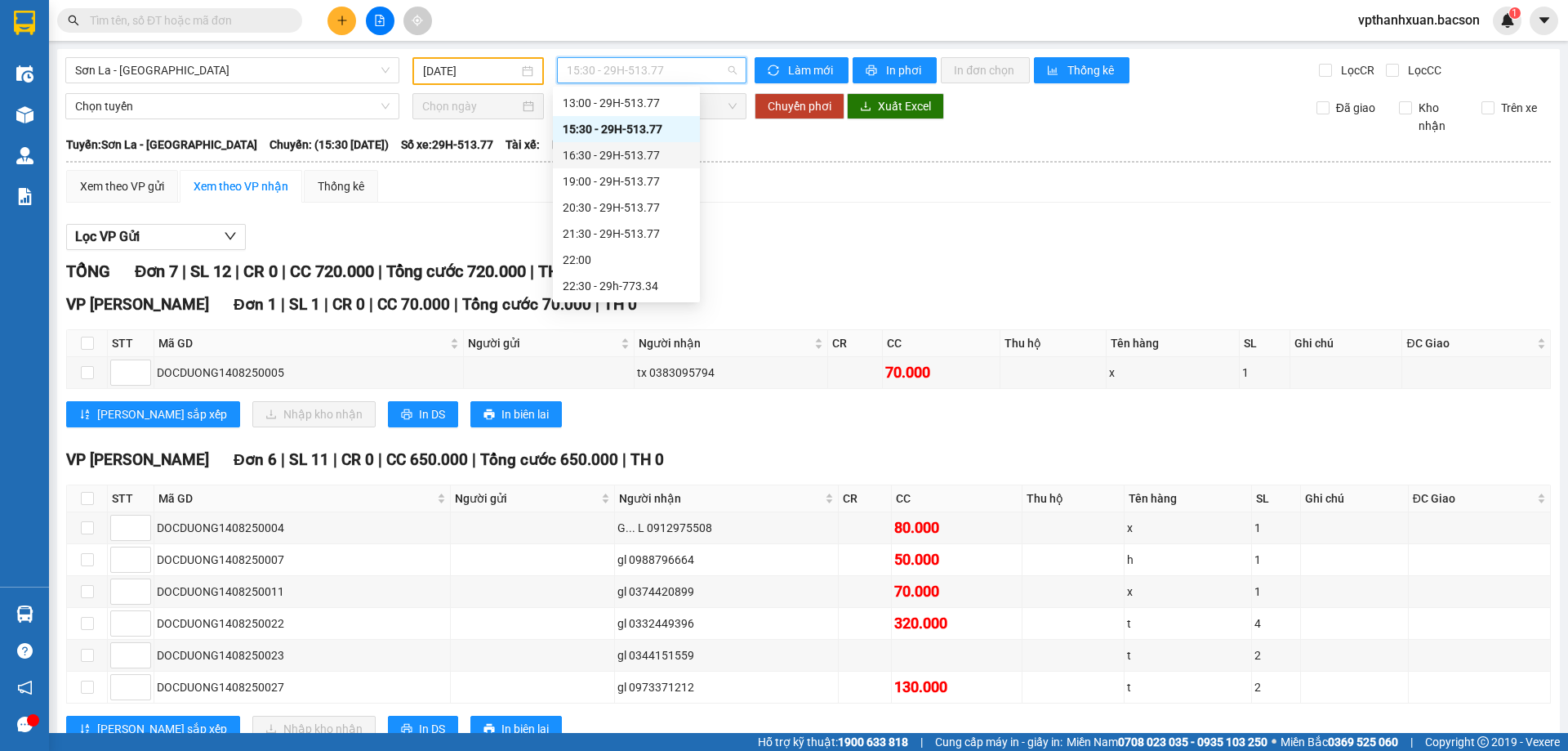
click at [647, 158] on div "16:30 - 29H-513.77" at bounding box center [626, 155] width 128 height 18
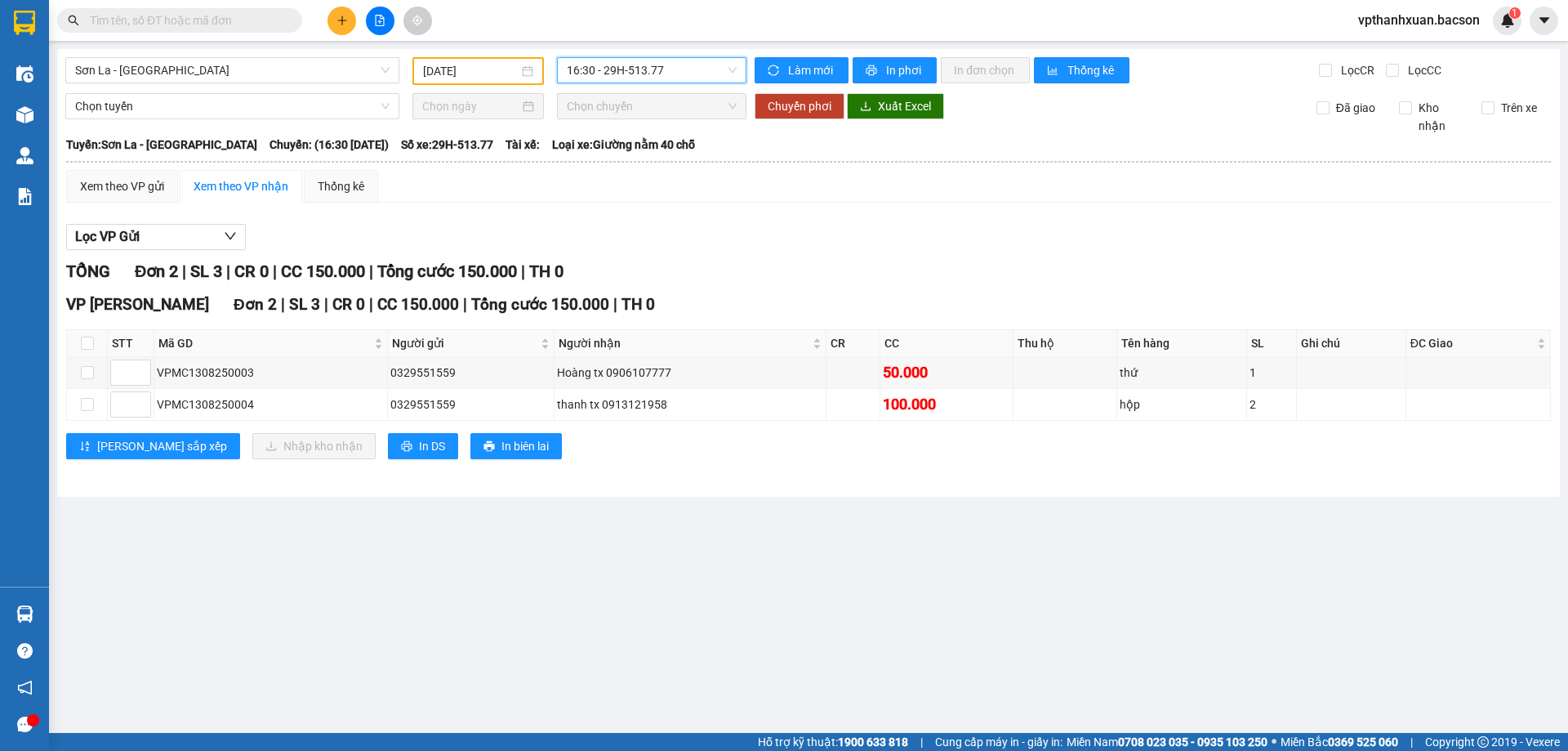
click at [697, 71] on span "16:30 - 29H-513.77" at bounding box center [651, 70] width 170 height 25
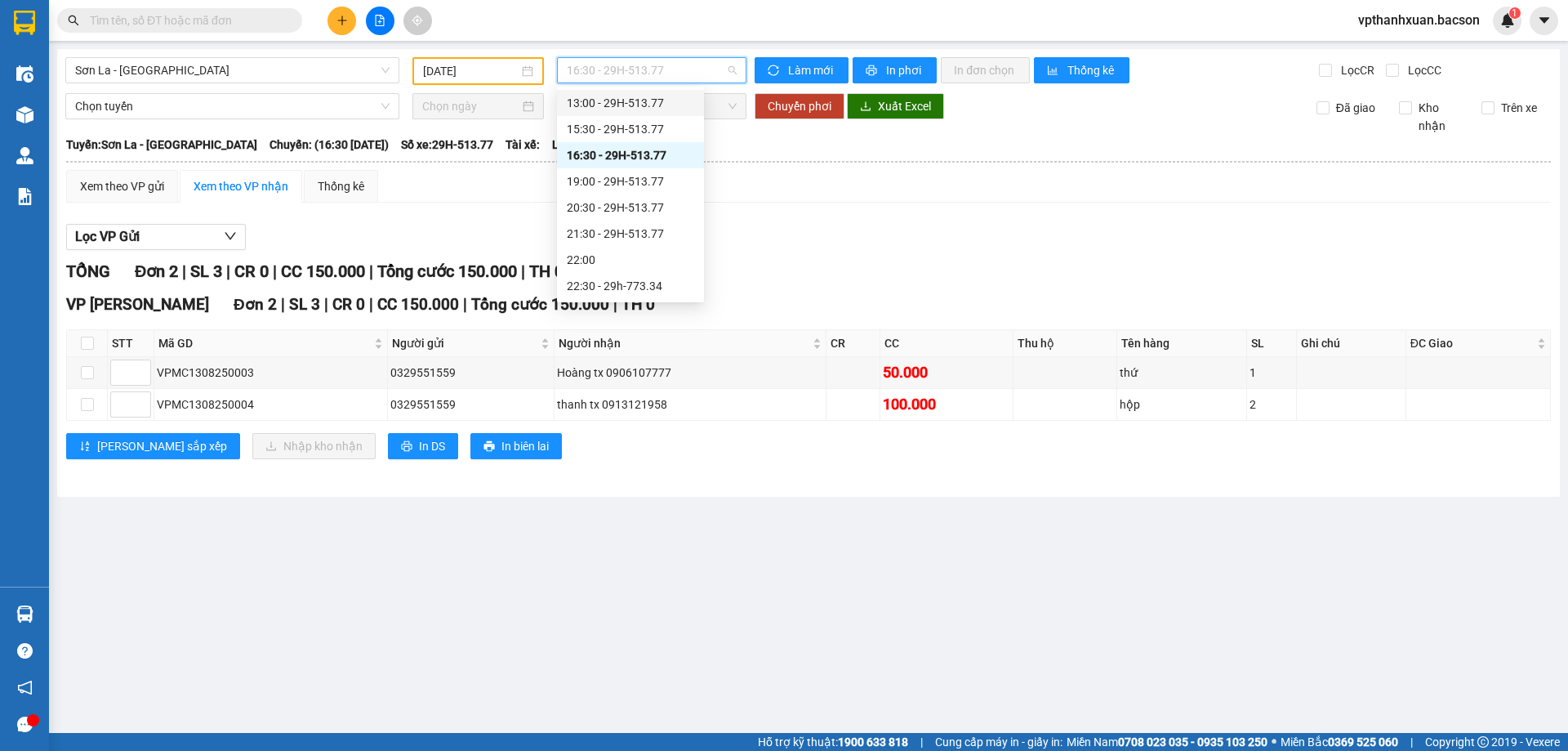
click at [628, 102] on div "13:00 - 29H-513.77" at bounding box center [630, 103] width 128 height 18
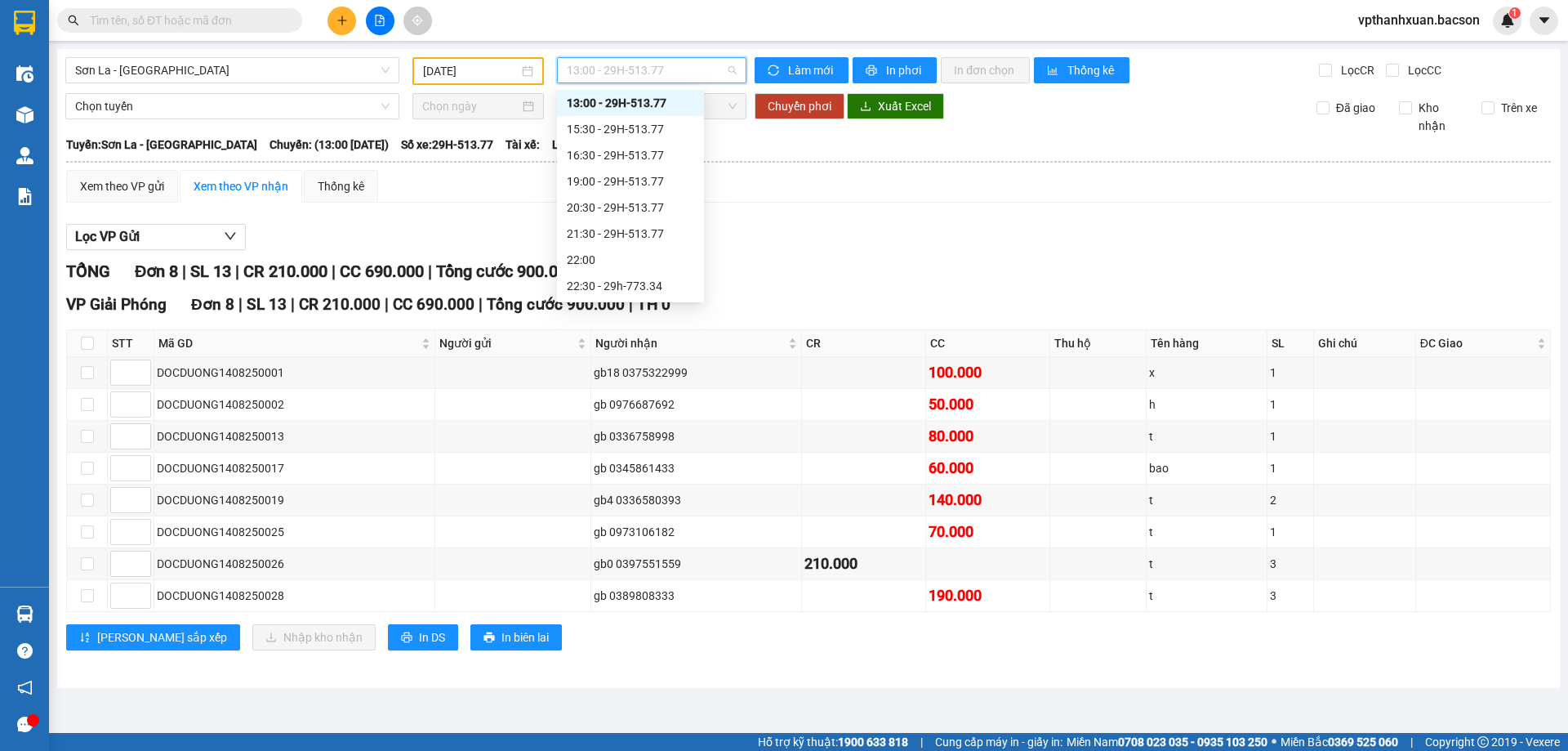
click at [654, 62] on span "13:00 - 29H-513.77" at bounding box center [651, 70] width 170 height 25
click at [658, 132] on div "15:30 - 29H-513.77" at bounding box center [630, 129] width 128 height 18
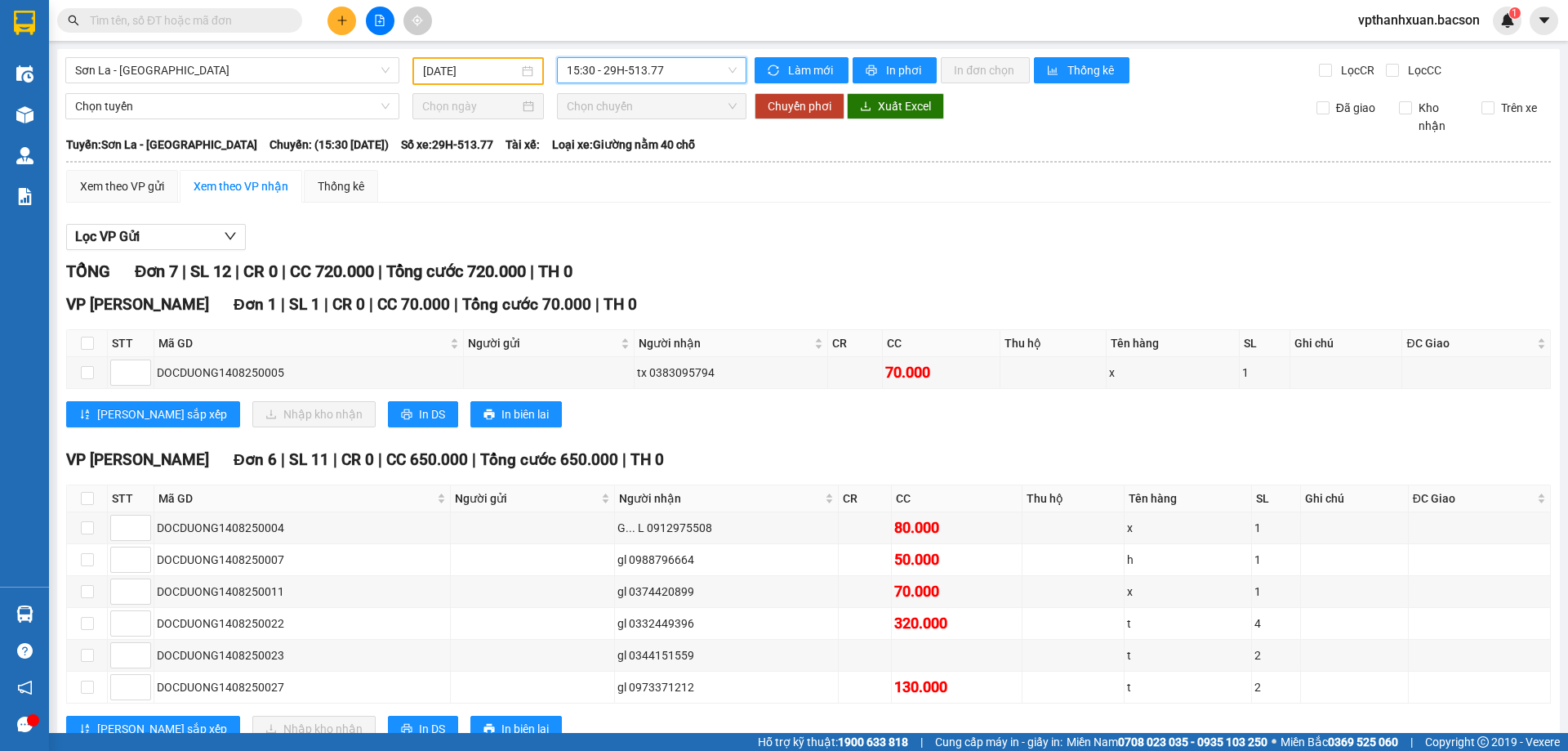
click at [669, 54] on div "Sơn La - Hà Nội 13/08/2025 15:30 15:30 - 29H-513.77 Làm mới In phơi In đơn chọn…" at bounding box center [808, 413] width 1503 height 730
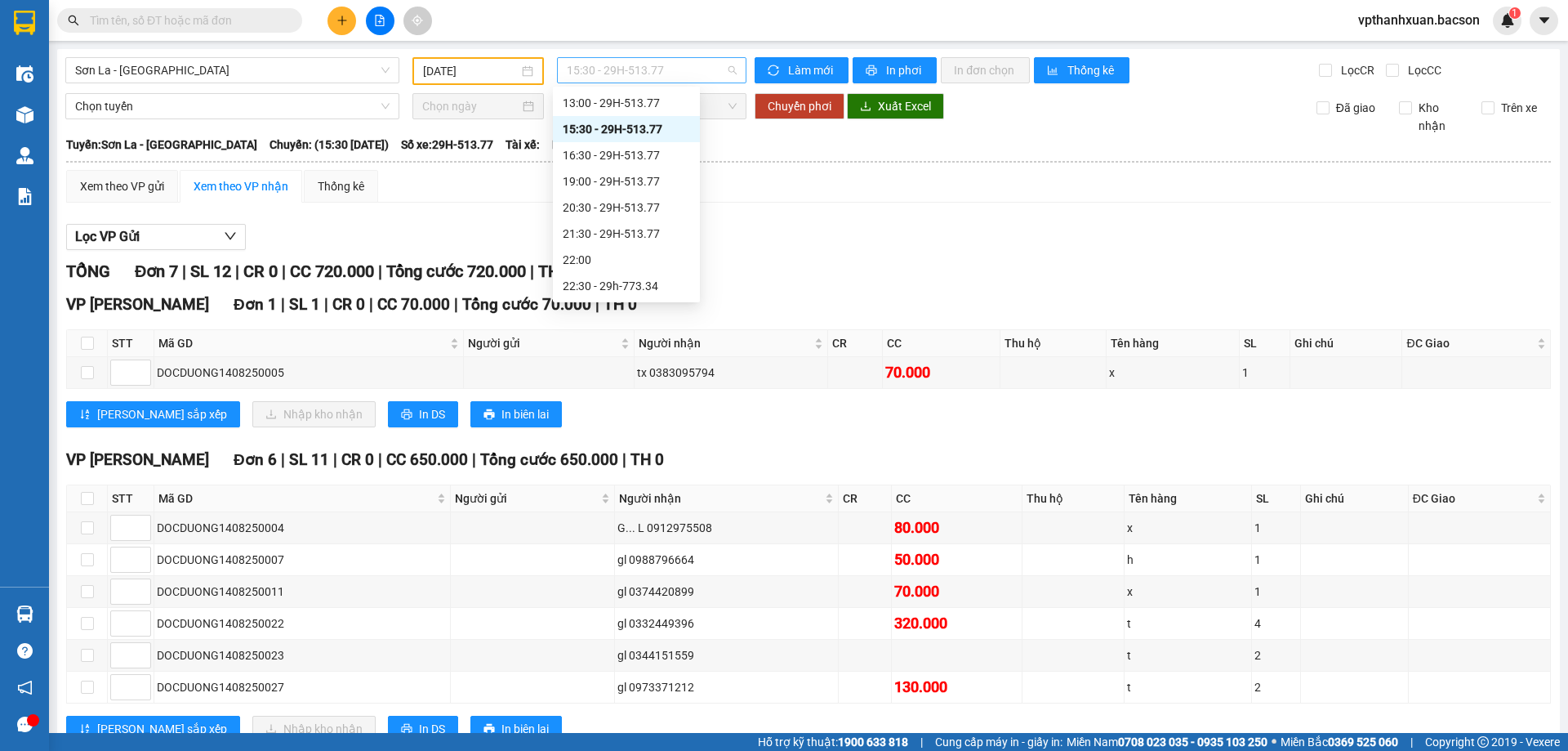
click at [668, 67] on span "15:30 - 29H-513.77" at bounding box center [651, 70] width 170 height 25
click at [643, 144] on div "11:30 - 29H-513.77" at bounding box center [626, 155] width 147 height 26
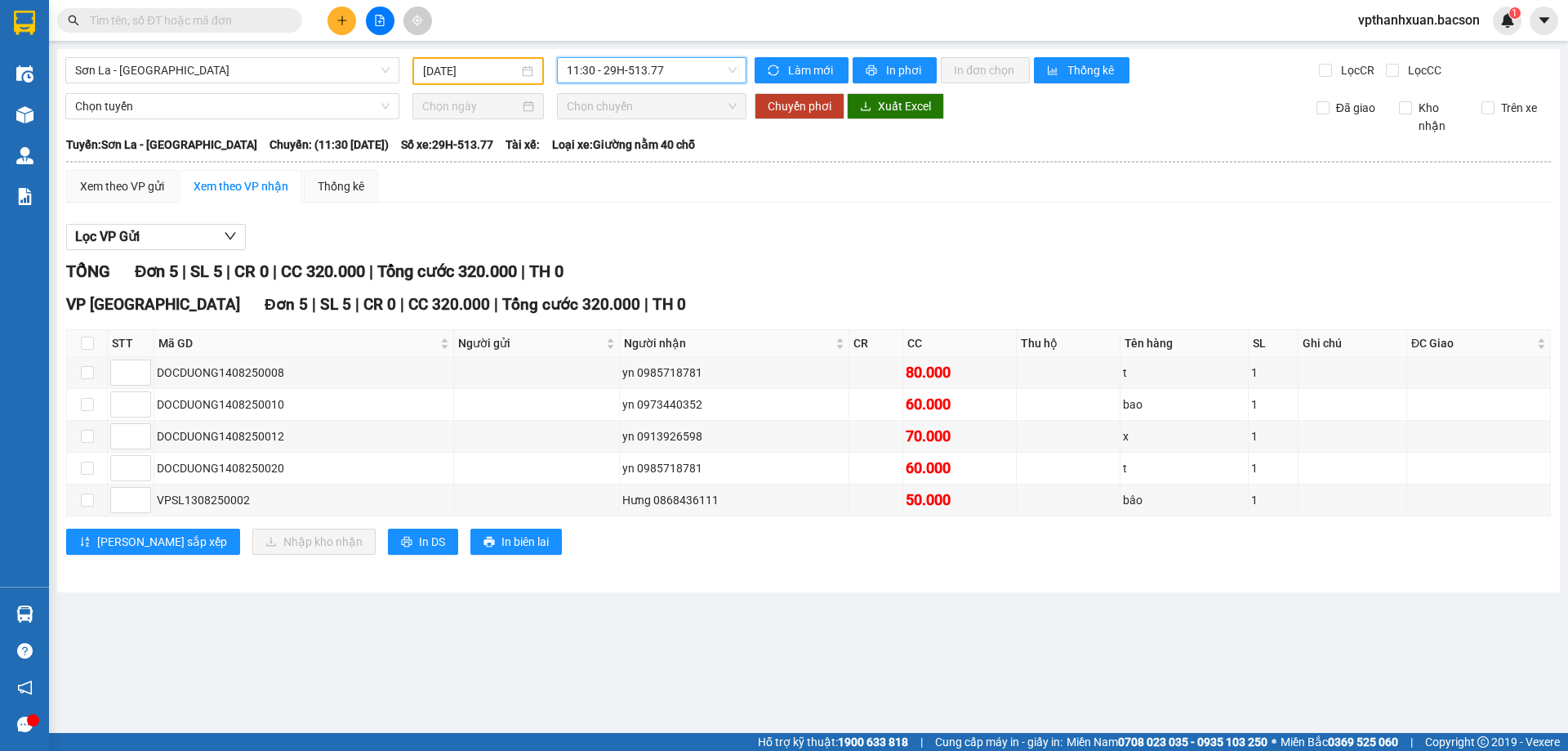
click at [644, 66] on span "11:30 - 29H-513.77" at bounding box center [651, 70] width 170 height 25
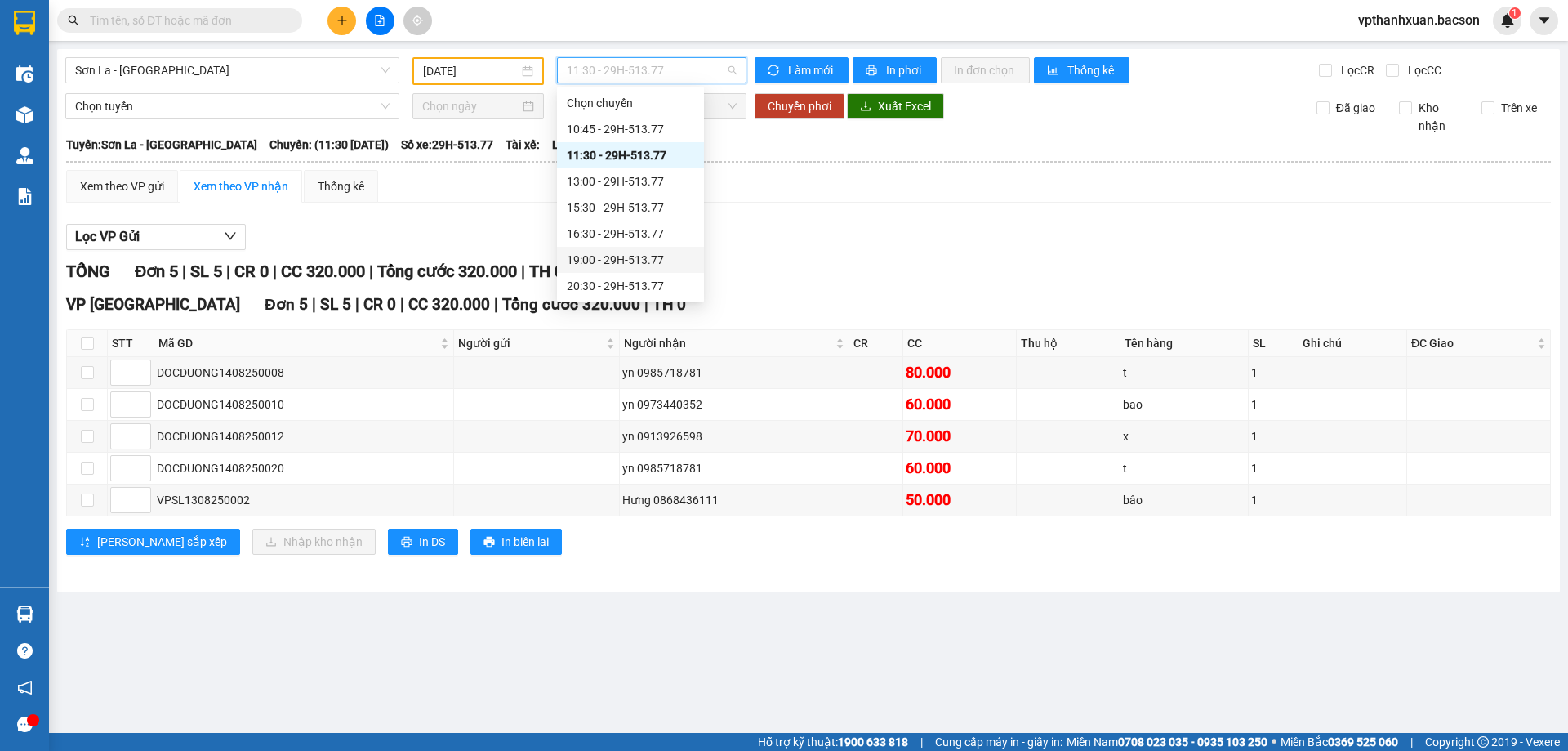
scroll to position [78, 0]
click at [629, 180] on div "19:00 - 29H-513.77" at bounding box center [630, 182] width 128 height 18
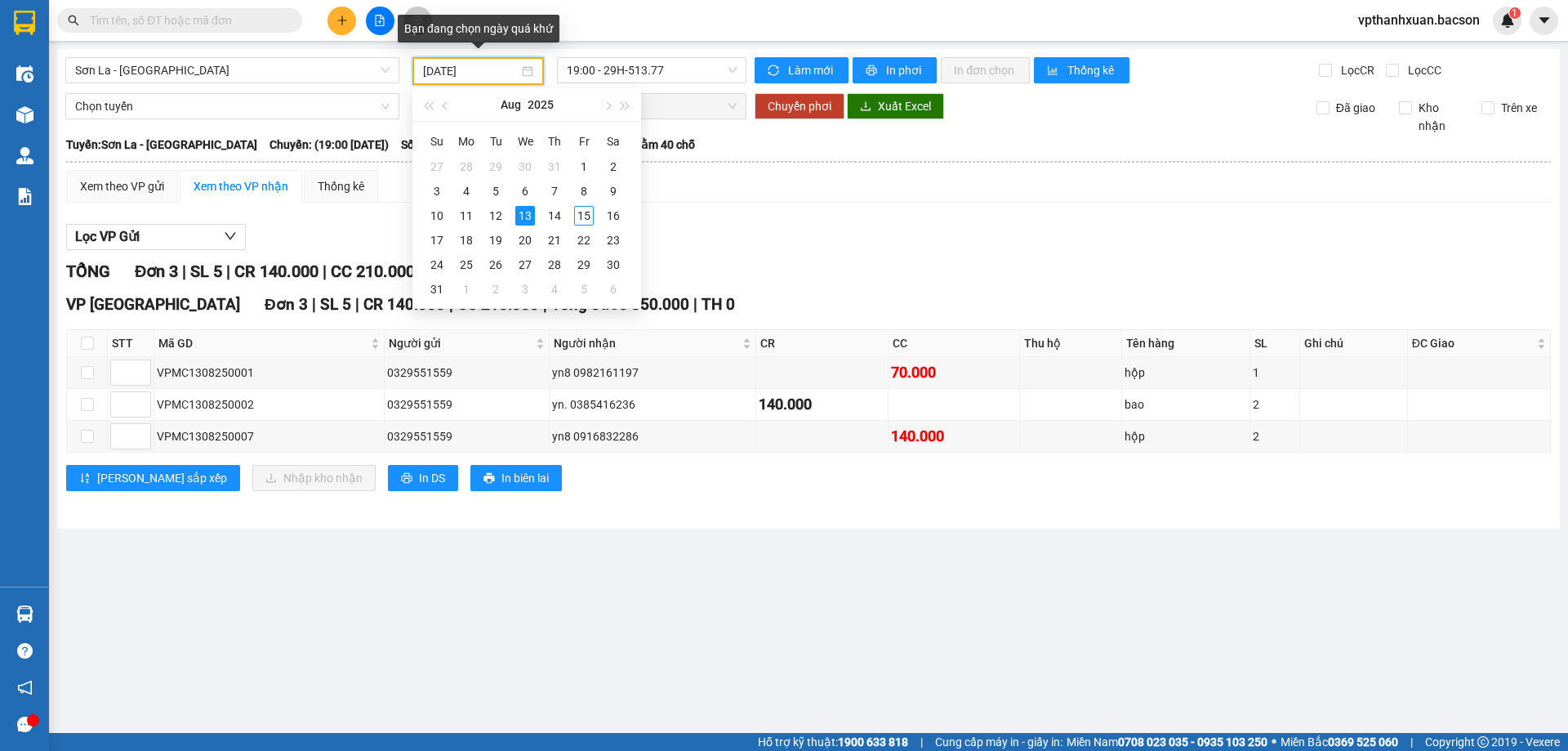
click at [512, 70] on input "13/08/2025" at bounding box center [471, 72] width 95 height 18
click at [558, 207] on div "14" at bounding box center [554, 215] width 19 height 19
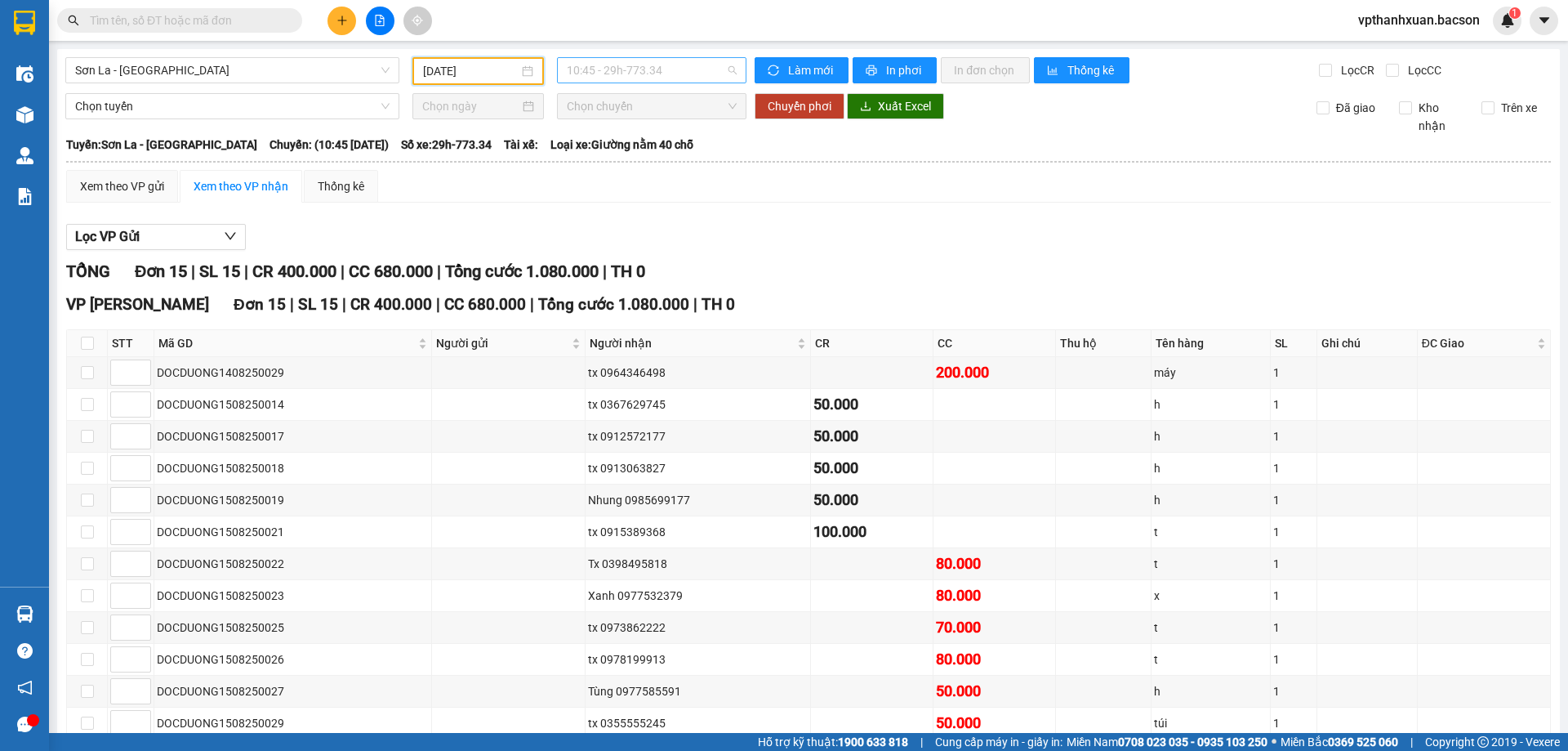
click at [634, 62] on span "10:45 - 29h-773.34" at bounding box center [651, 70] width 170 height 25
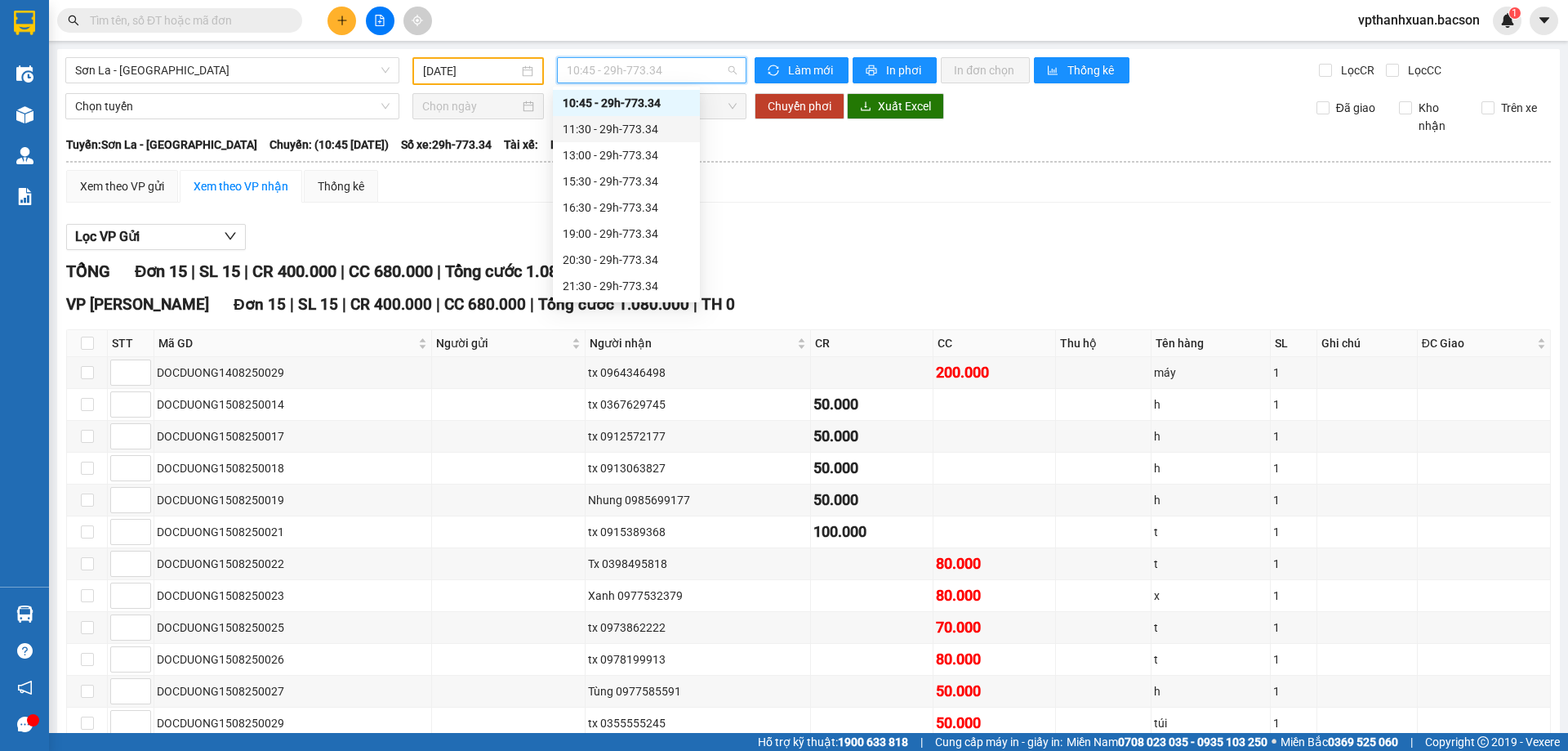
click at [633, 122] on div "11:30 - 29h-773.34" at bounding box center [626, 129] width 128 height 18
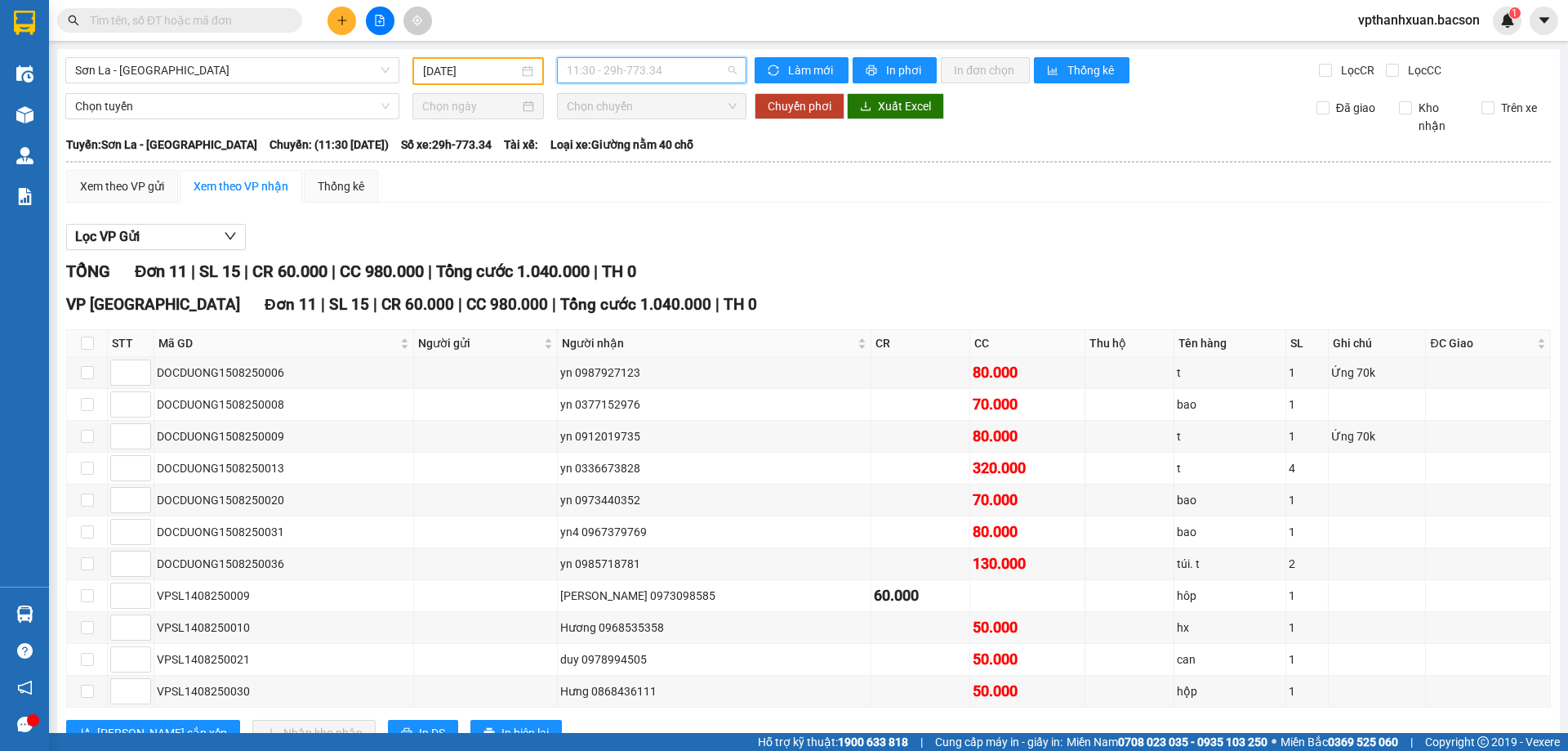
click at [700, 64] on span "11:30 - 29h-773.34" at bounding box center [651, 70] width 170 height 25
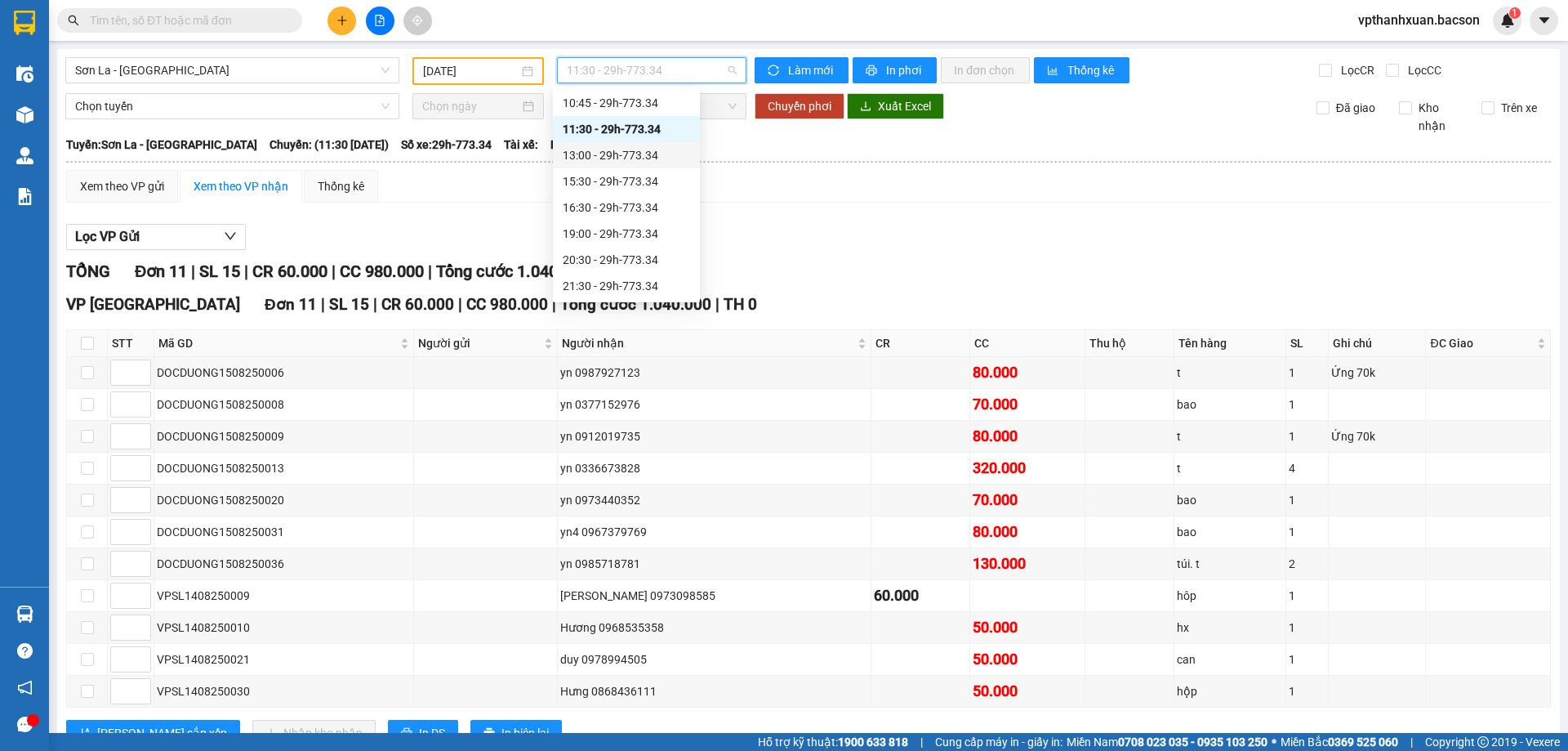
click at [662, 156] on div "13:00 - 29h-773.34" at bounding box center [626, 155] width 128 height 18
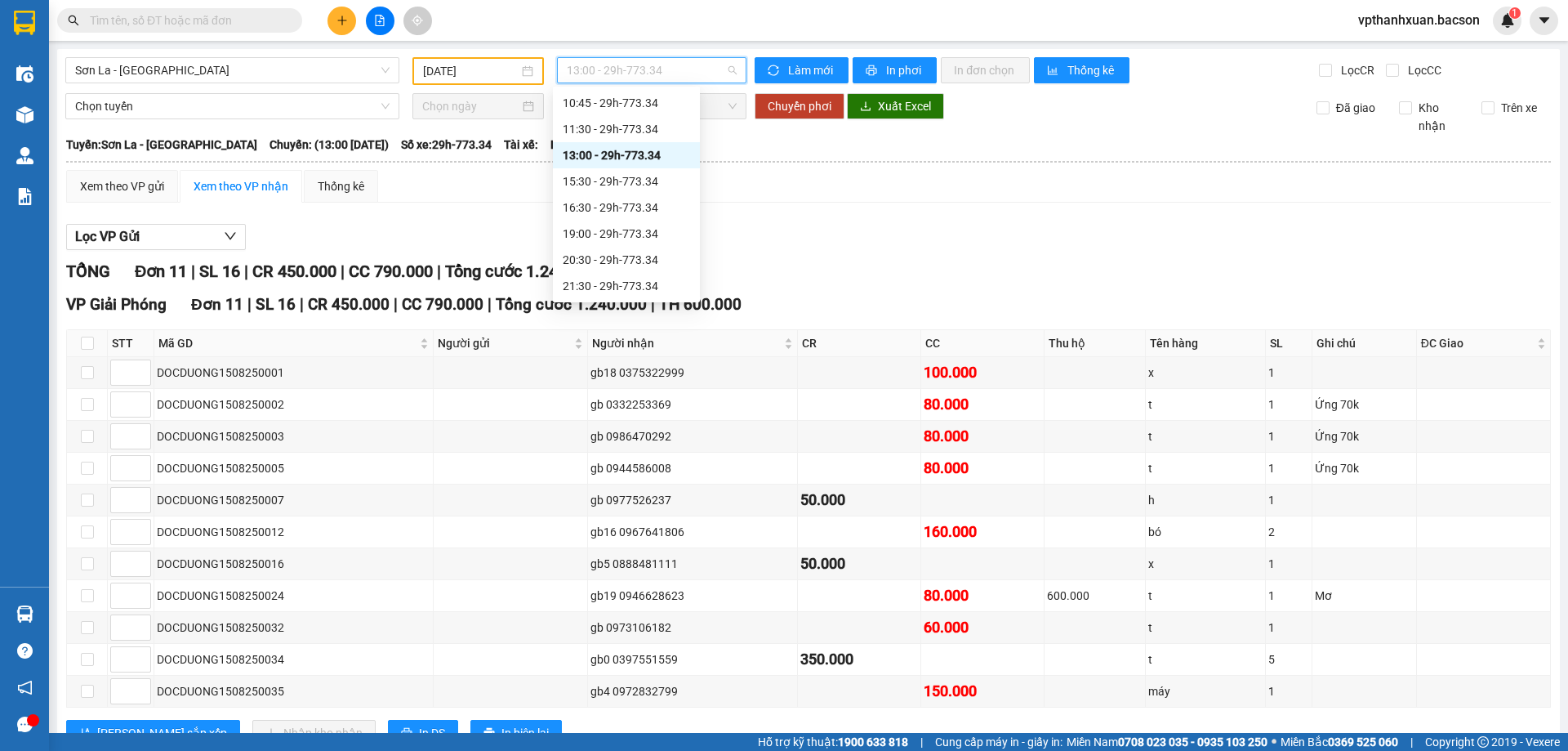
click at [672, 69] on span "13:00 - 29h-773.34" at bounding box center [651, 70] width 170 height 25
click at [650, 174] on div "15:30 - 29h-773.34" at bounding box center [626, 182] width 128 height 18
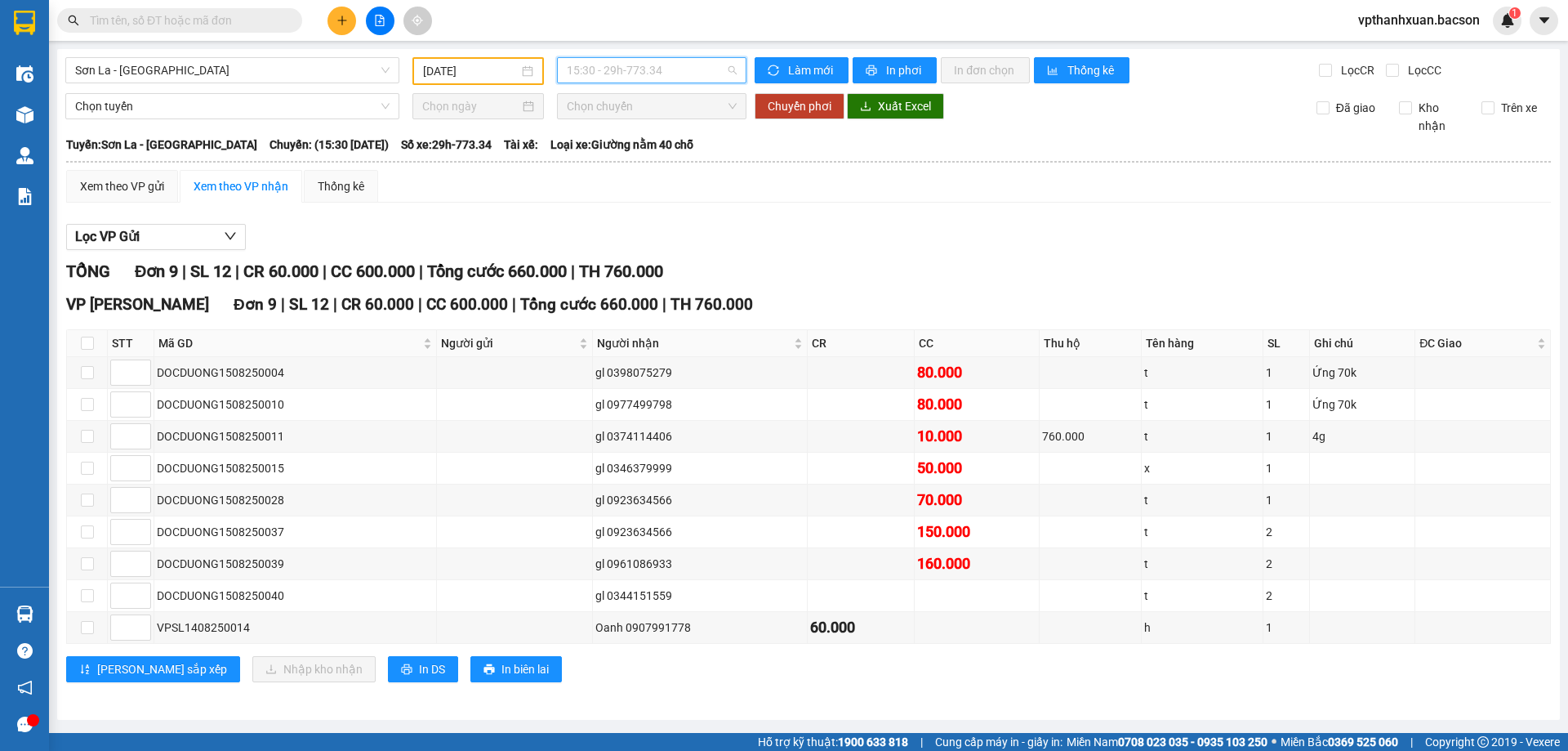
click at [655, 68] on span "15:30 - 29h-773.34" at bounding box center [651, 70] width 170 height 25
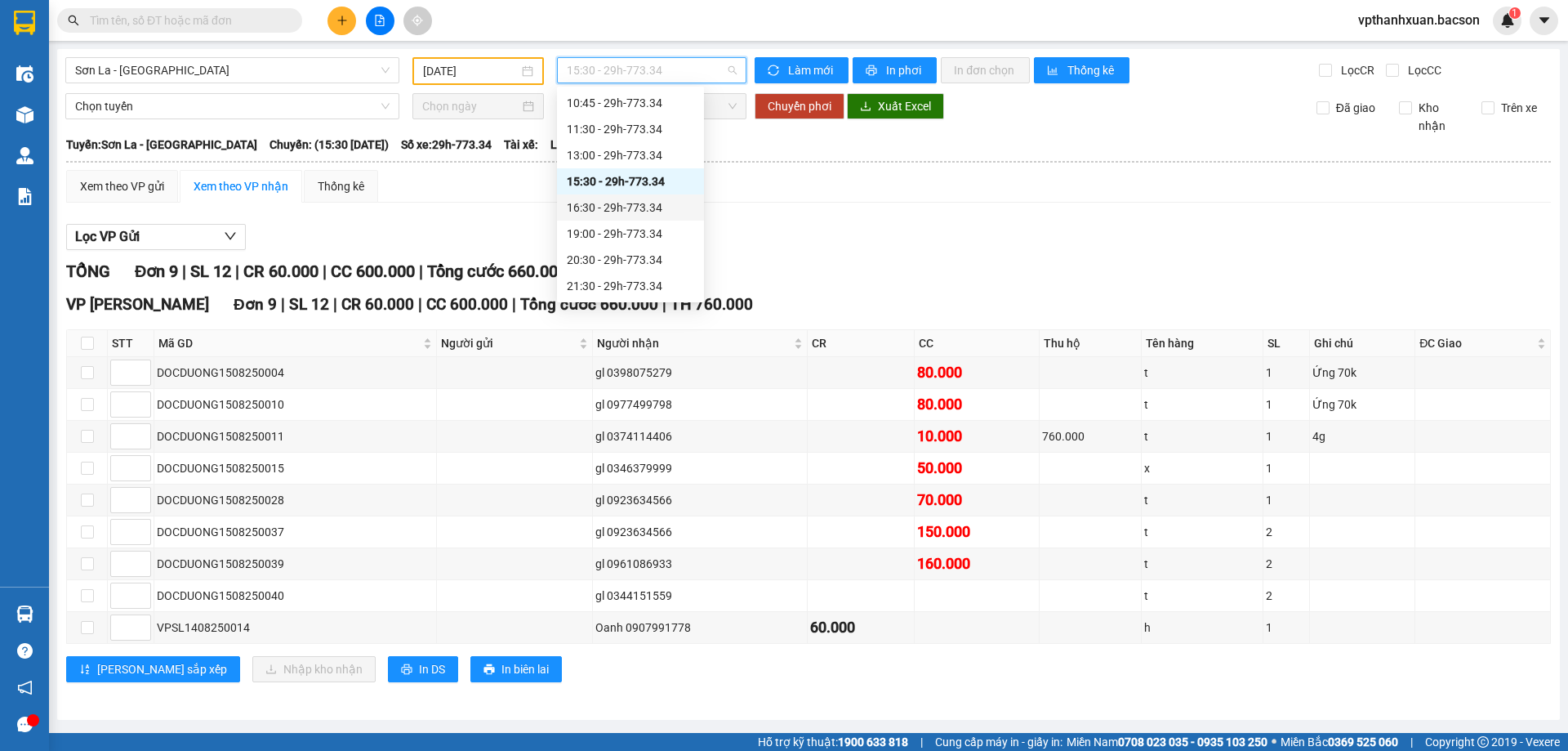
click at [635, 207] on div "16:30 - 29h-773.34" at bounding box center [630, 207] width 128 height 18
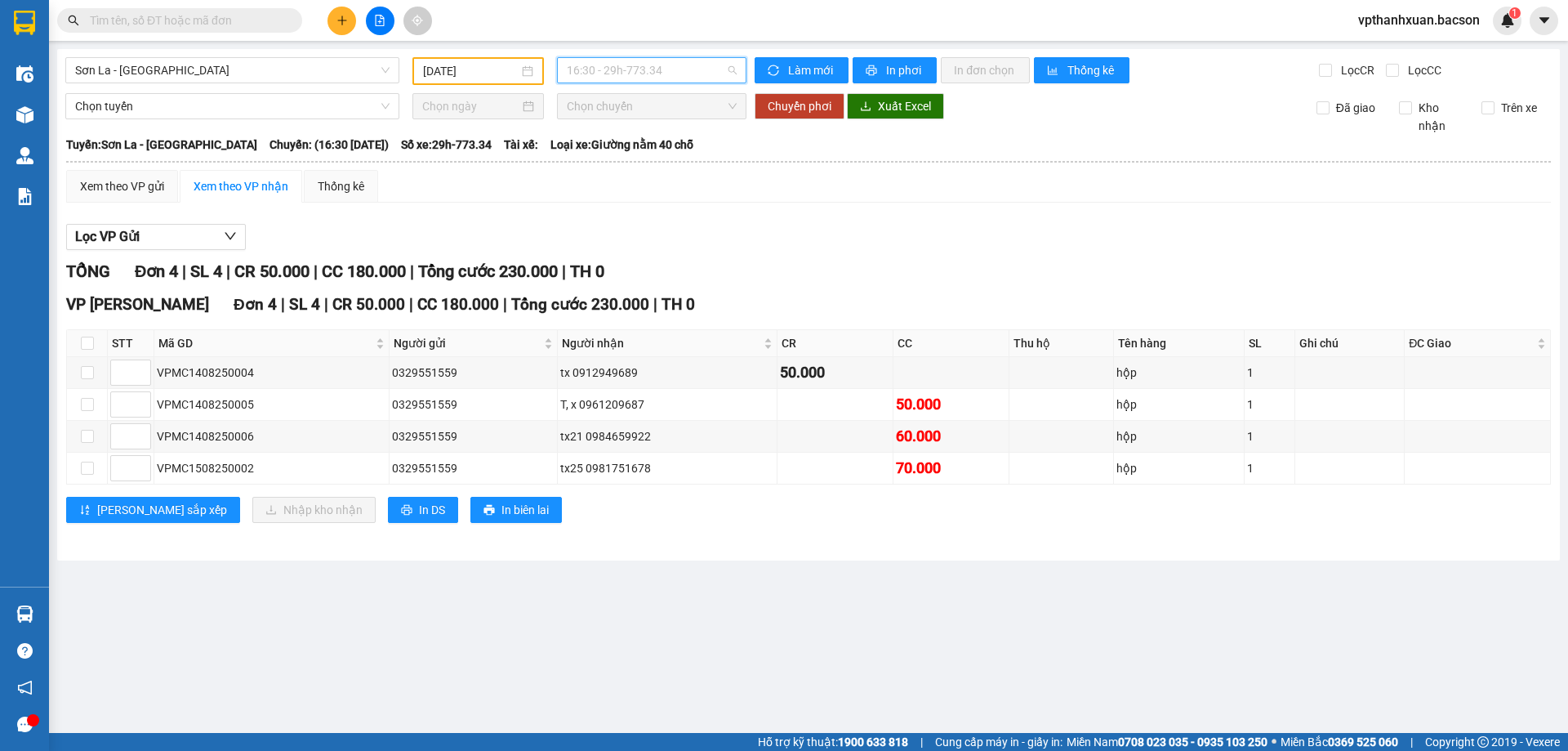
click at [678, 67] on span "16:30 - 29h-773.34" at bounding box center [651, 70] width 170 height 25
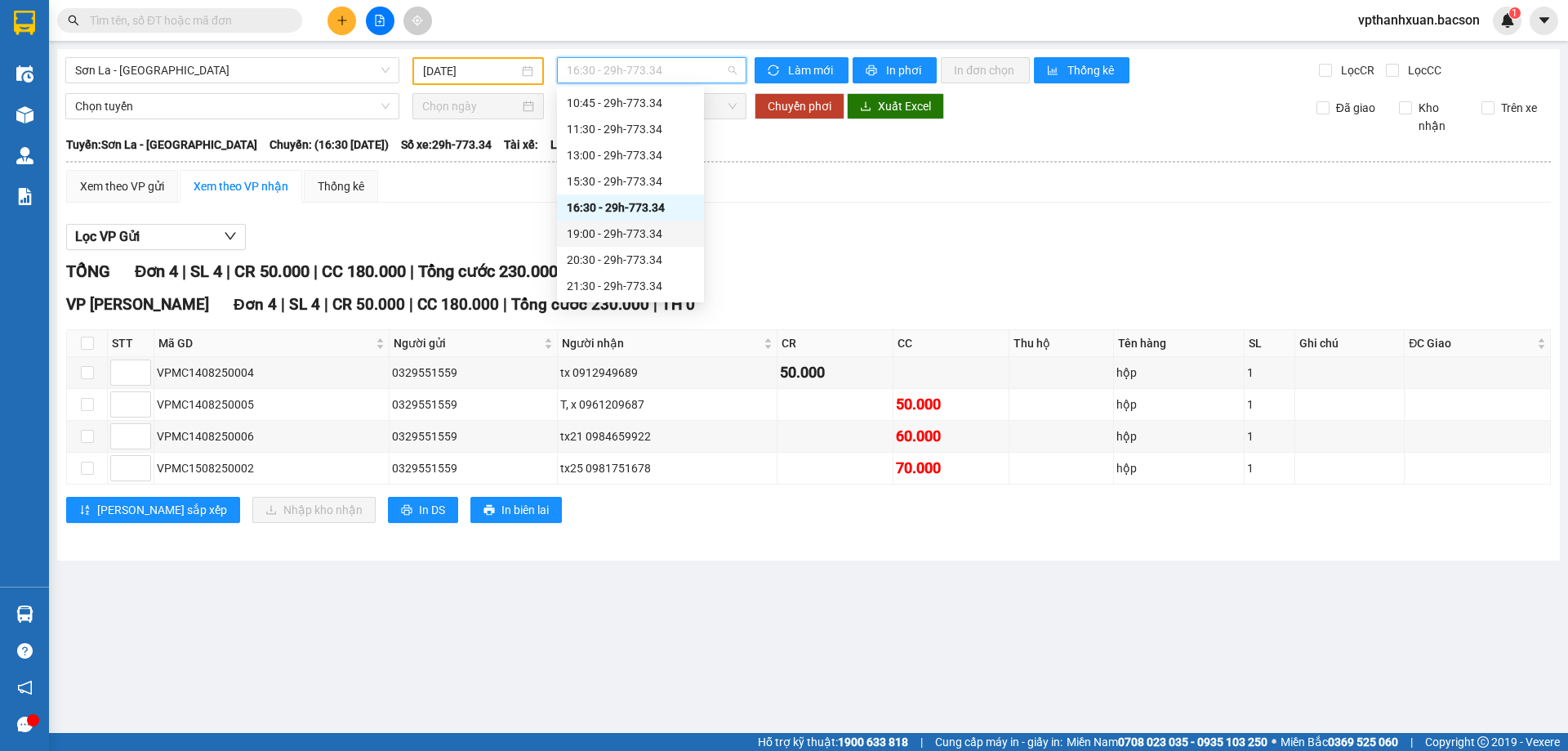
click at [649, 231] on div "19:00 - 29h-773.34" at bounding box center [630, 234] width 128 height 18
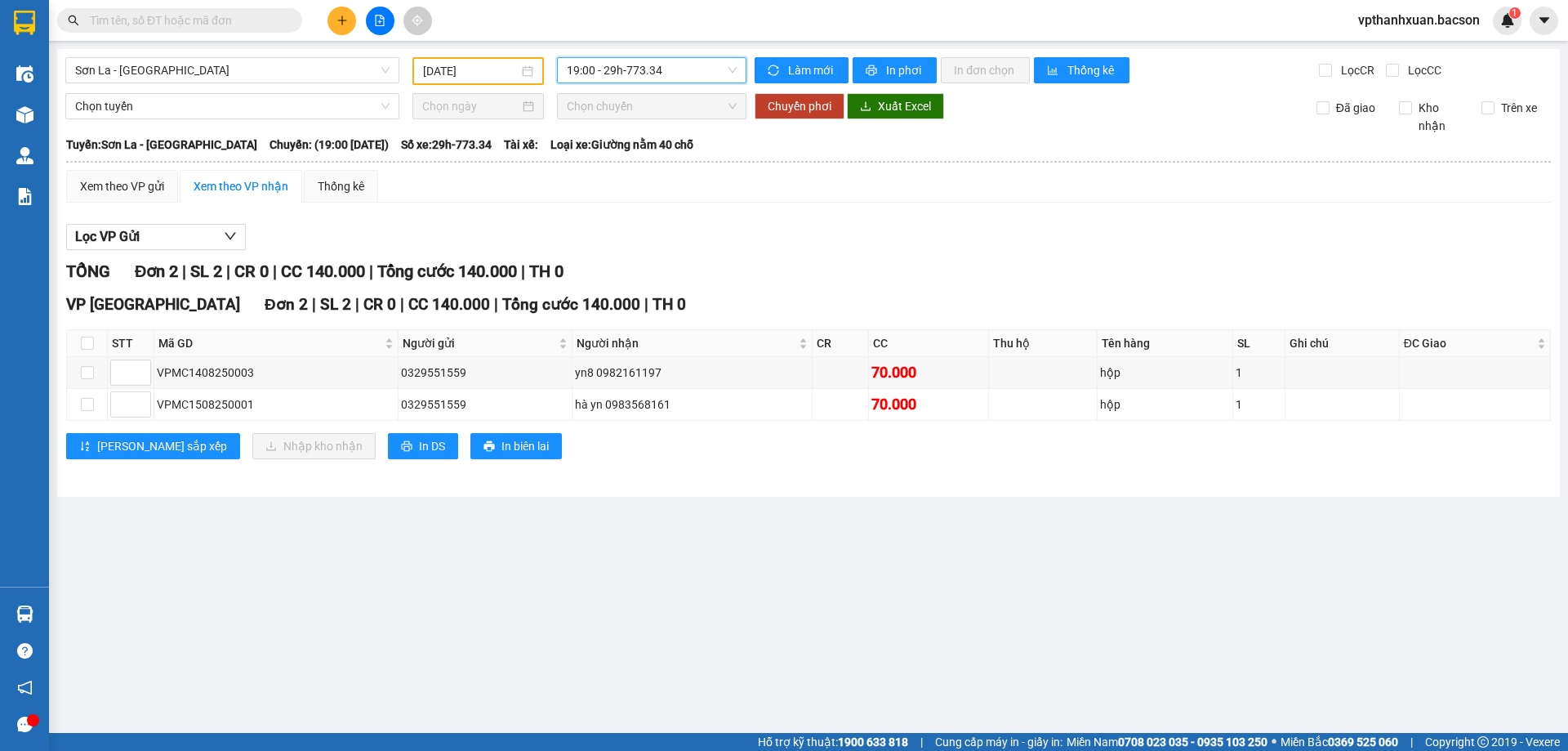
click at [716, 71] on span "19:00 - 29h-773.34" at bounding box center [651, 70] width 170 height 25
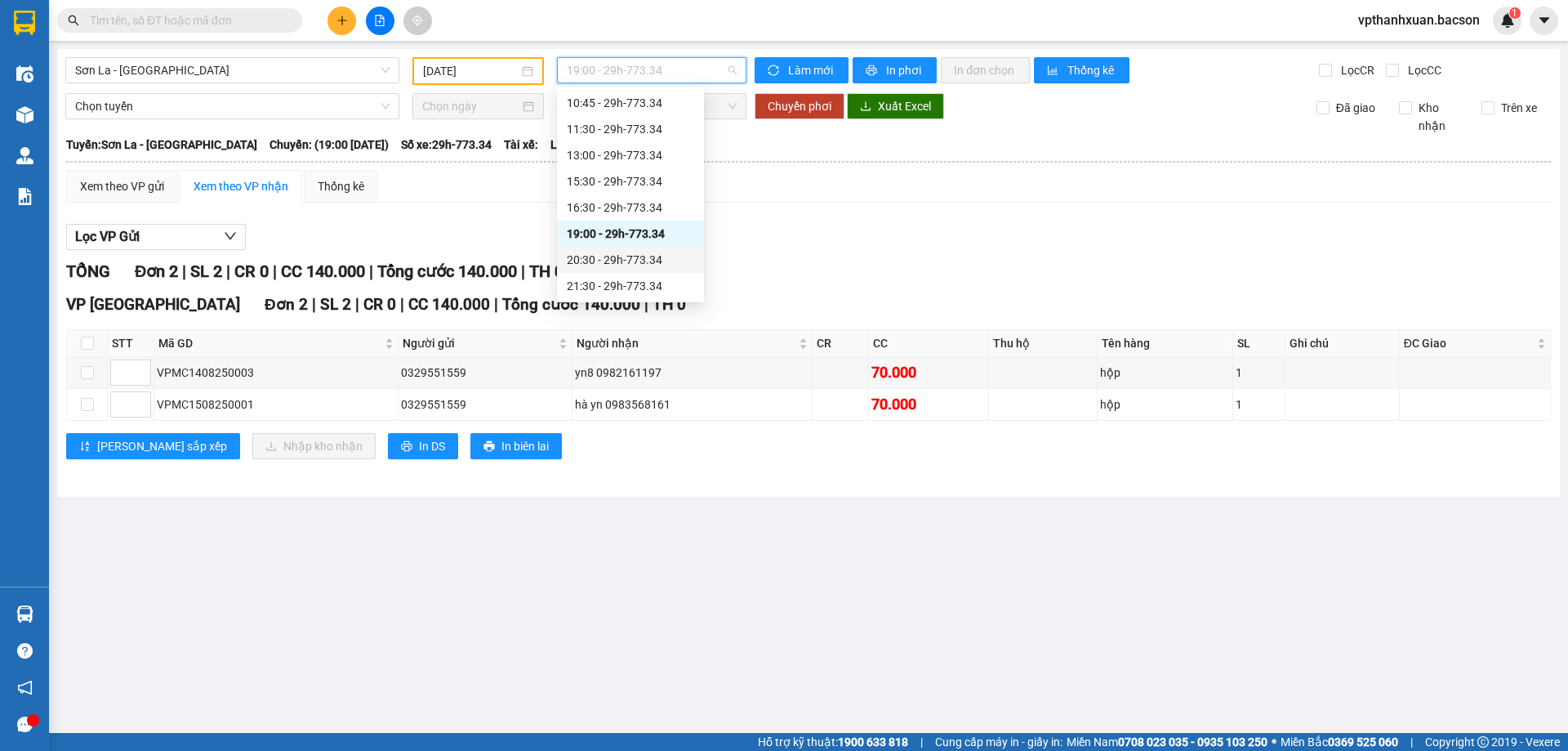
click at [647, 261] on div "20:30 - 29h-773.34" at bounding box center [630, 260] width 128 height 18
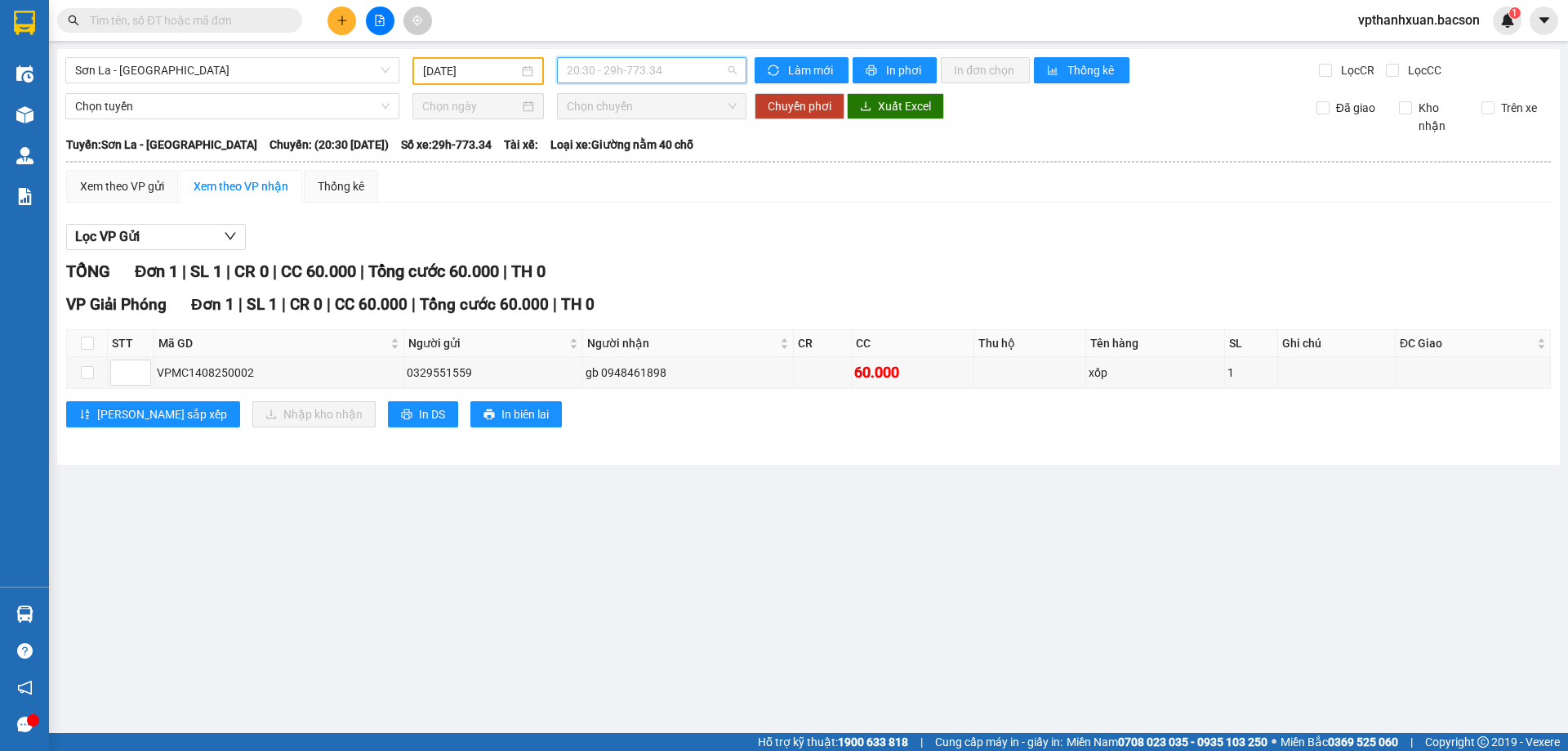
click at [717, 68] on span "20:30 - 29h-773.34" at bounding box center [651, 70] width 170 height 25
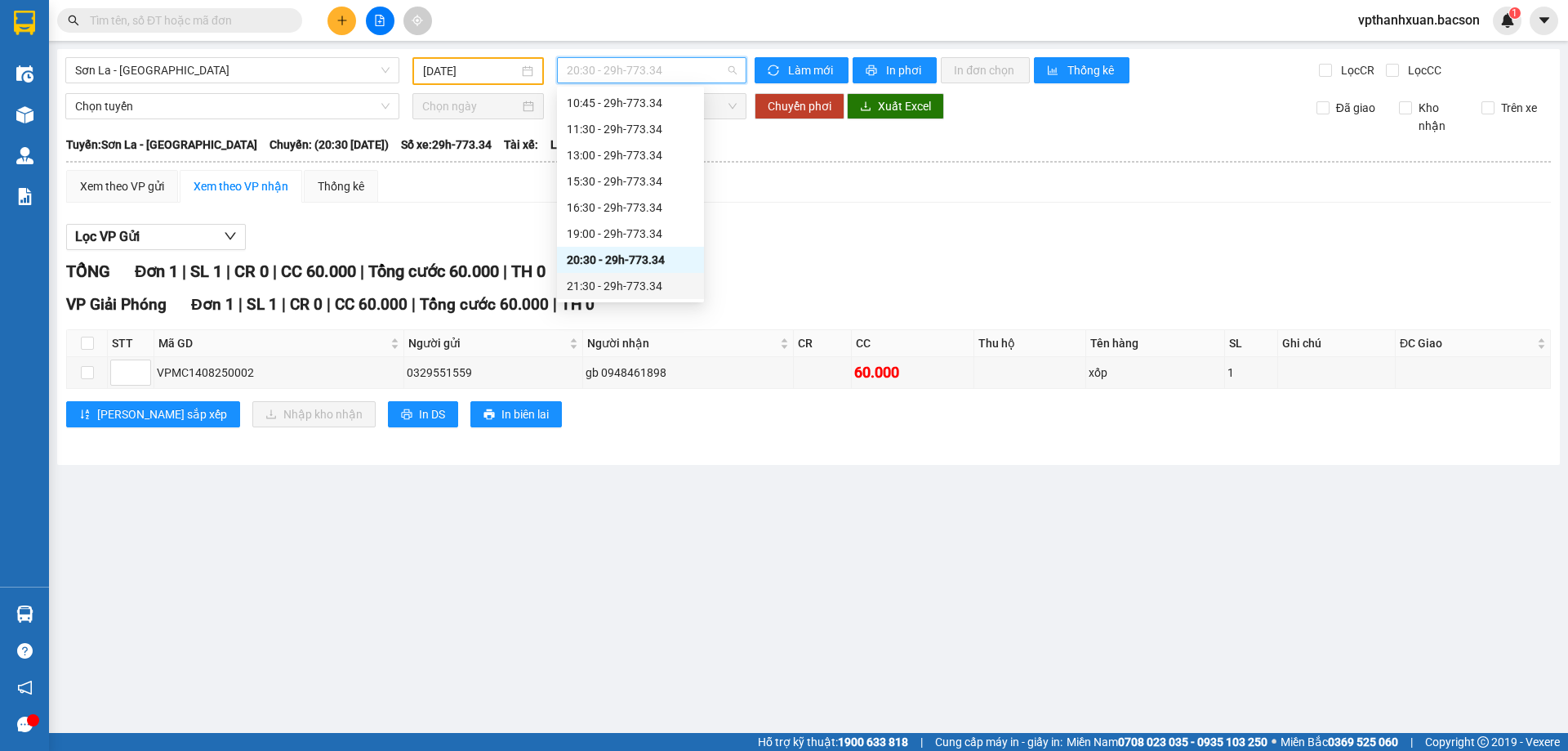
click at [681, 282] on div "21:30 - 29h-773.34" at bounding box center [630, 286] width 128 height 18
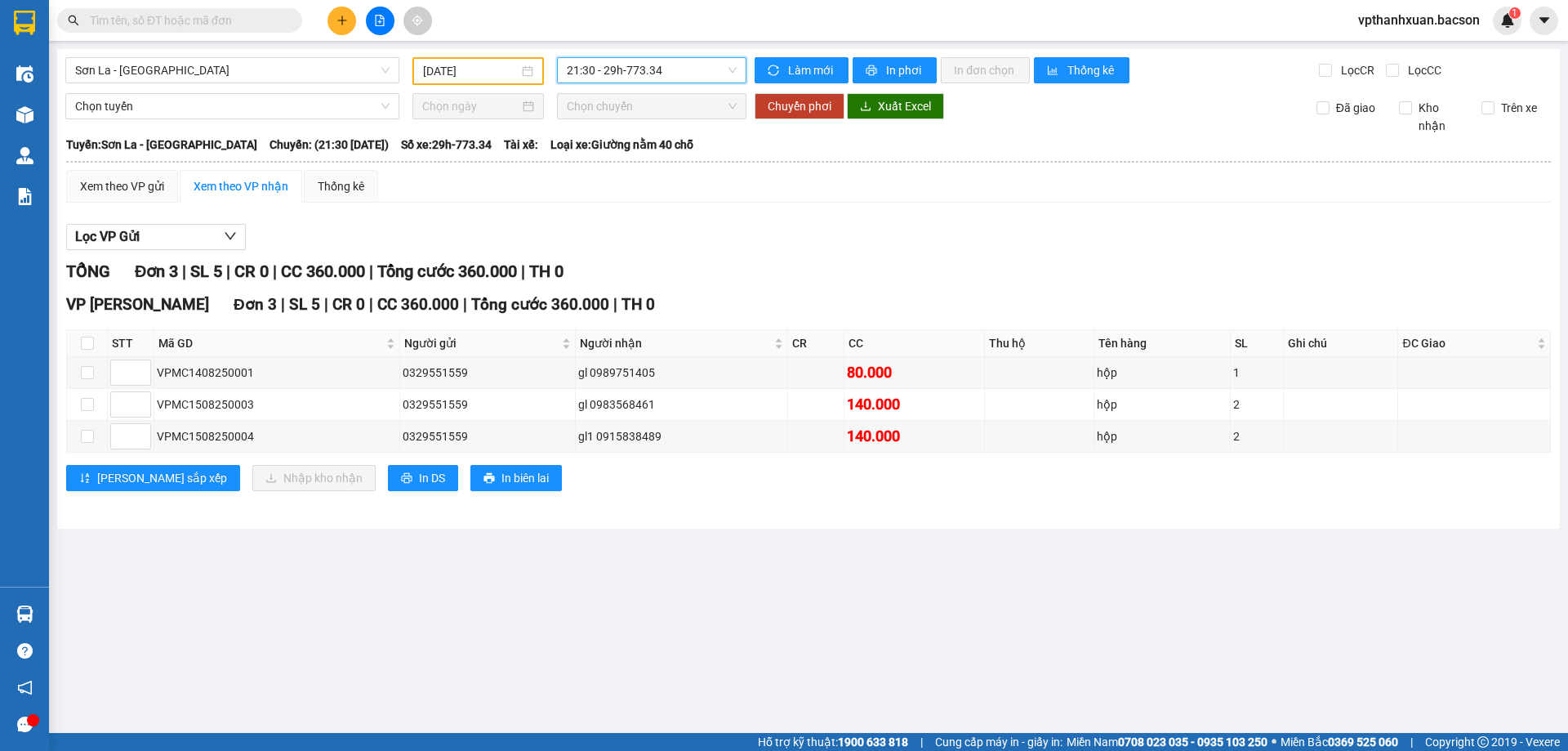
click at [658, 61] on span "21:30 - 29h-773.34" at bounding box center [651, 70] width 170 height 25
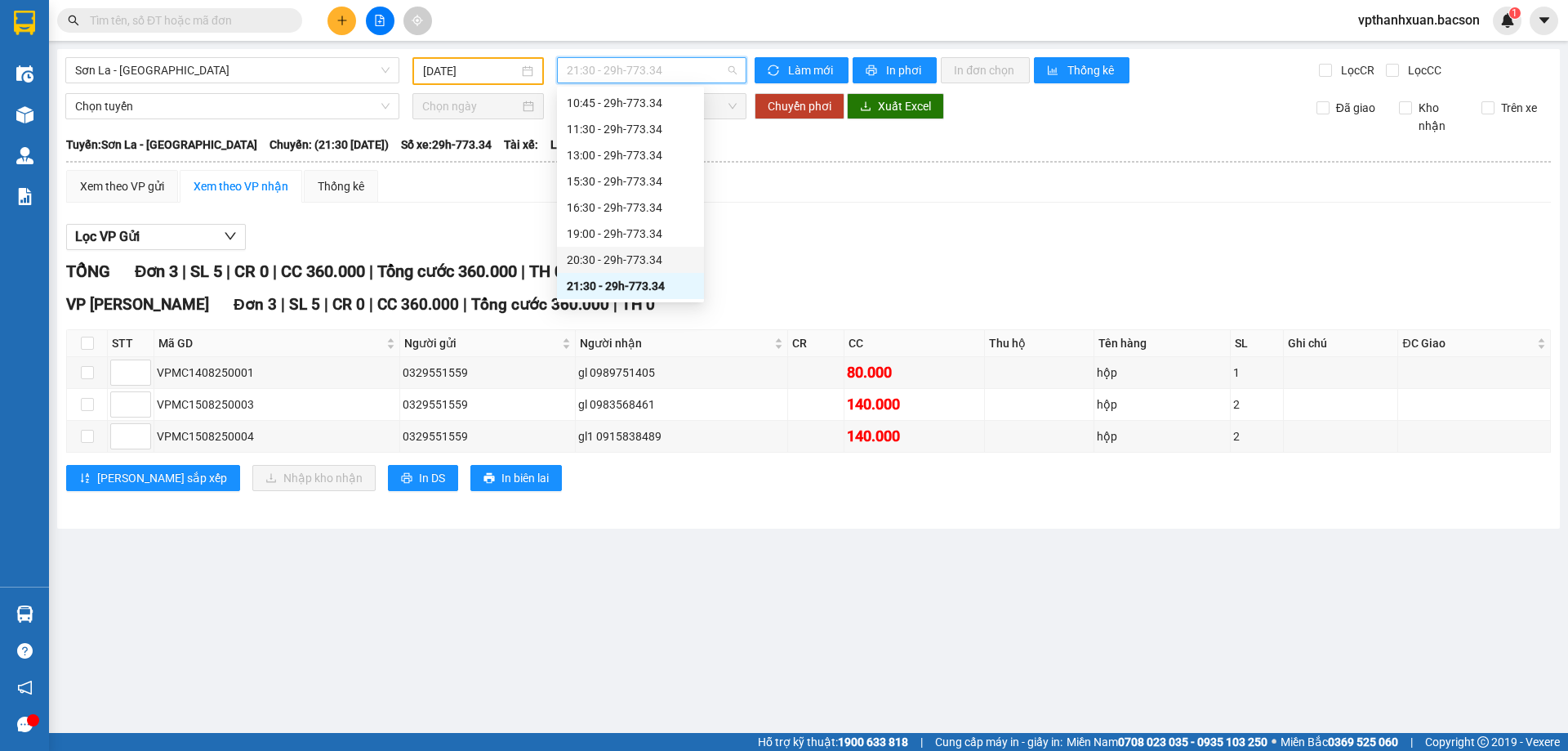
scroll to position [78, 0]
click at [636, 281] on div "22:30 - 29H-513.77" at bounding box center [630, 286] width 128 height 18
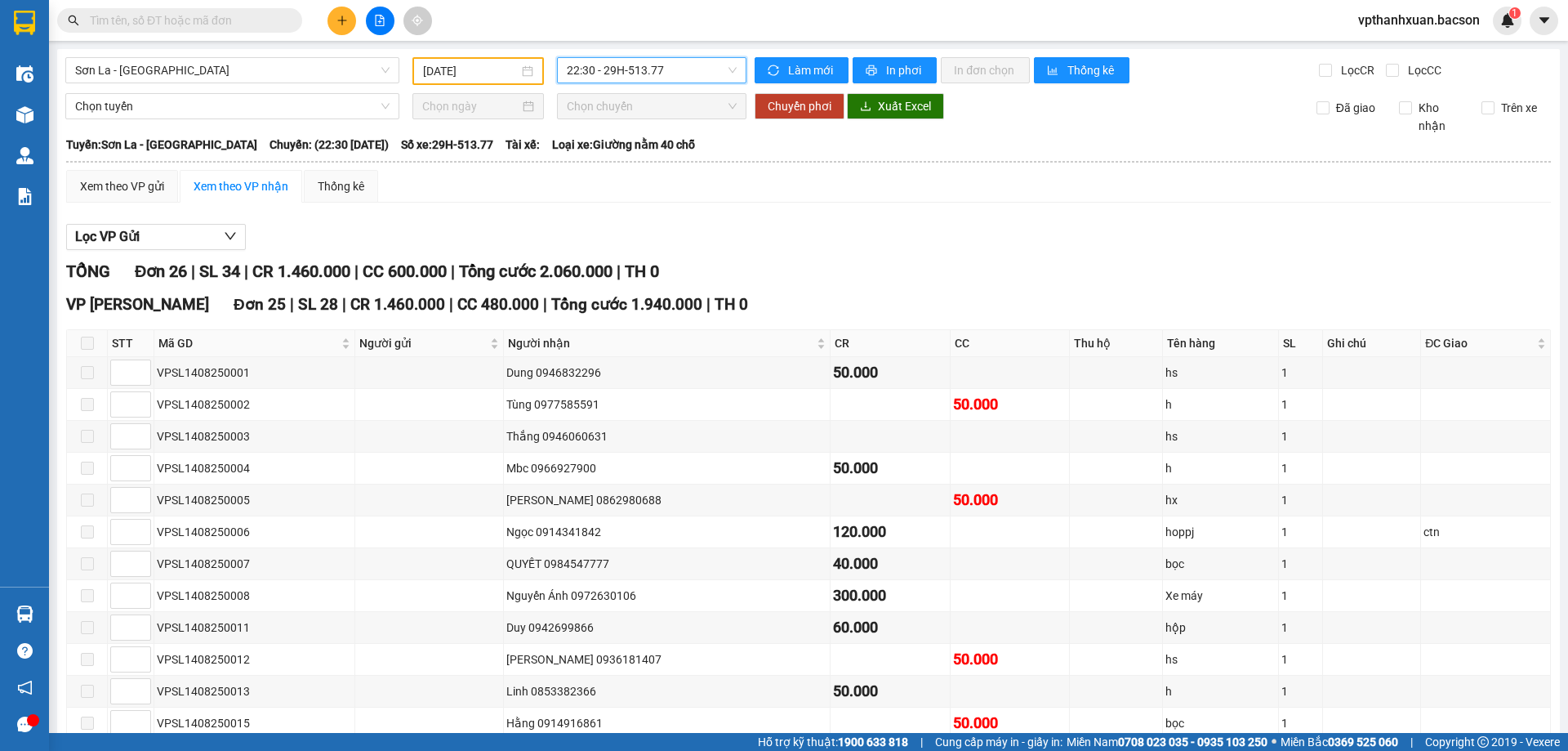
click at [688, 73] on span "22:30 - 29H-513.77" at bounding box center [651, 70] width 170 height 25
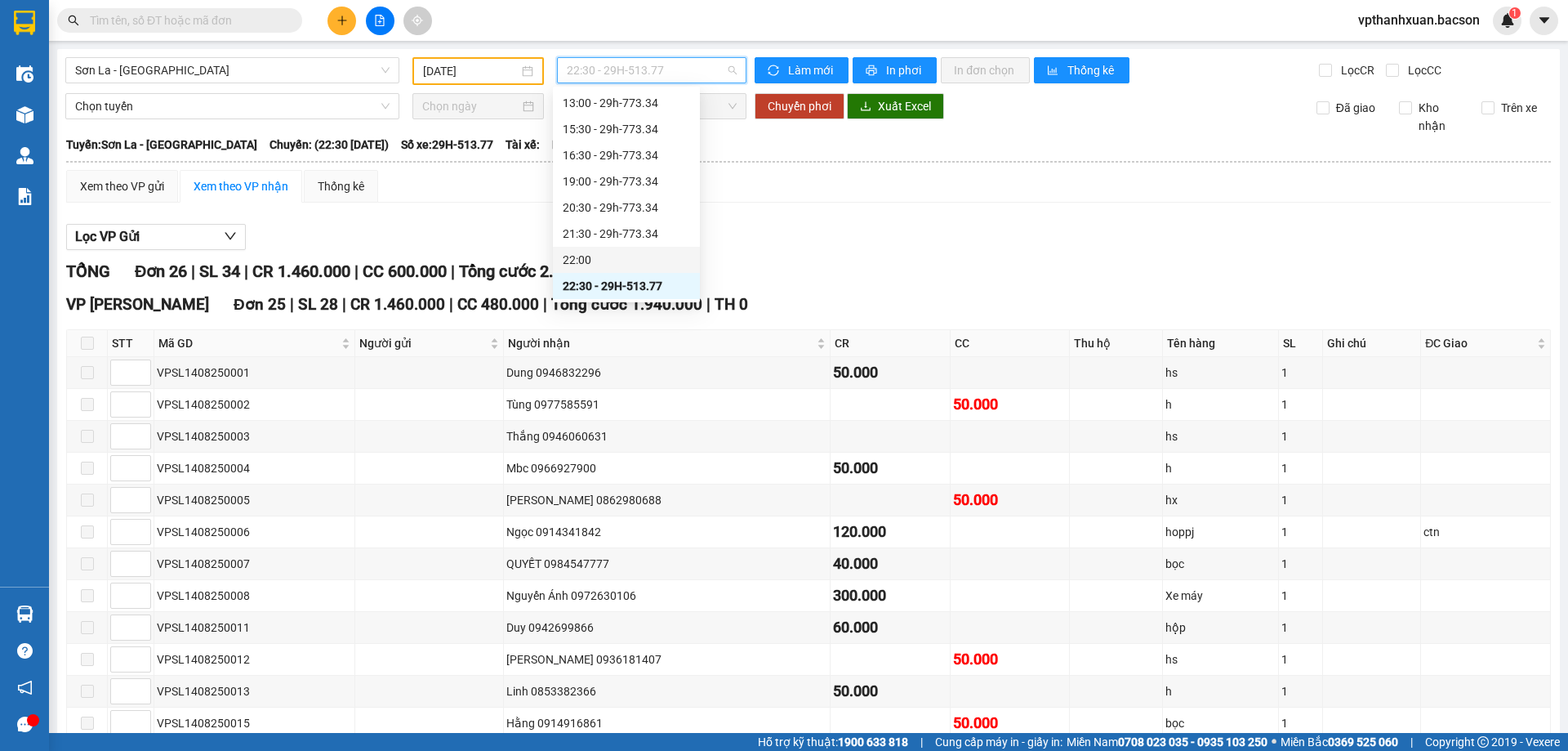
click at [637, 255] on div "22:00" at bounding box center [626, 260] width 128 height 18
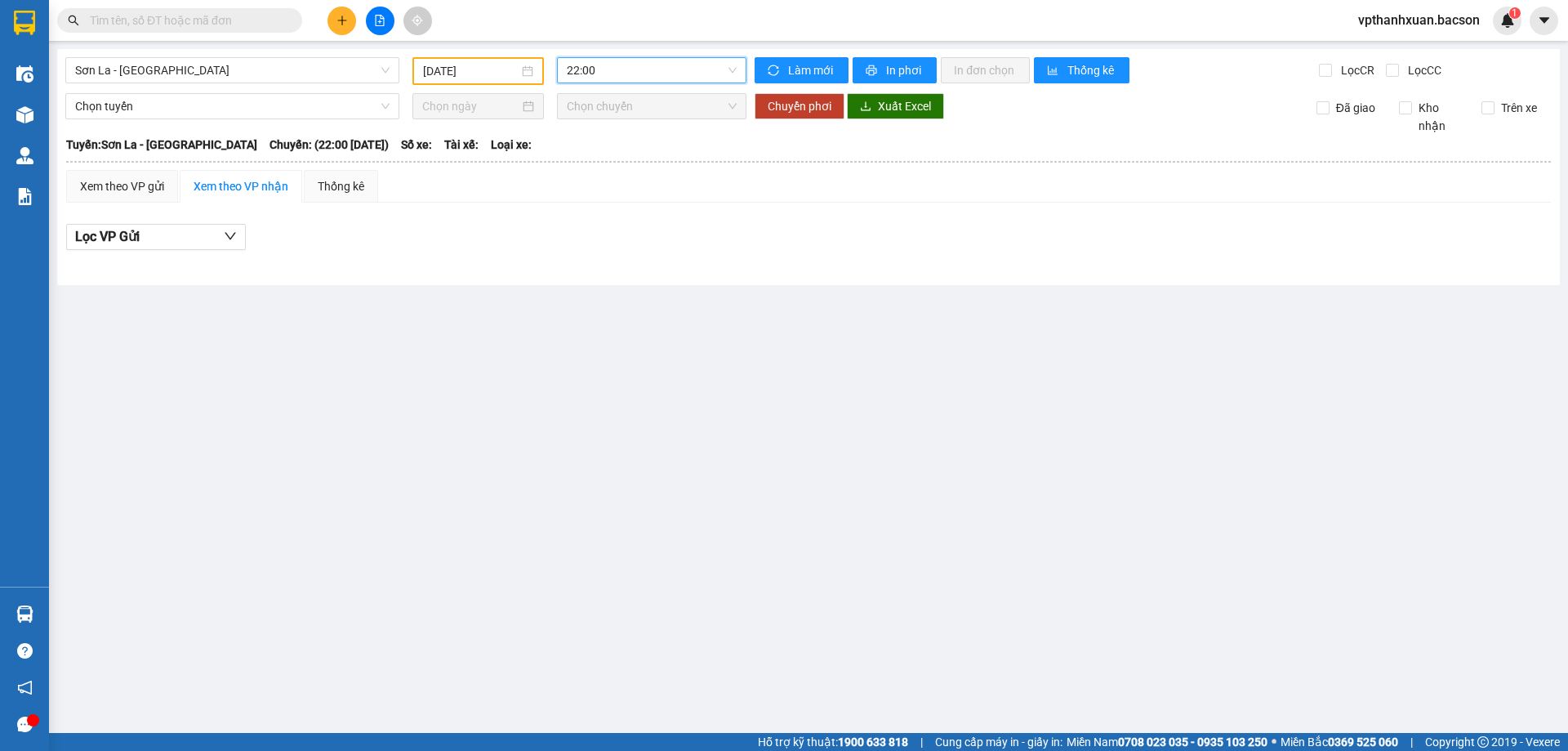
click at [680, 60] on span "22:00" at bounding box center [651, 70] width 170 height 25
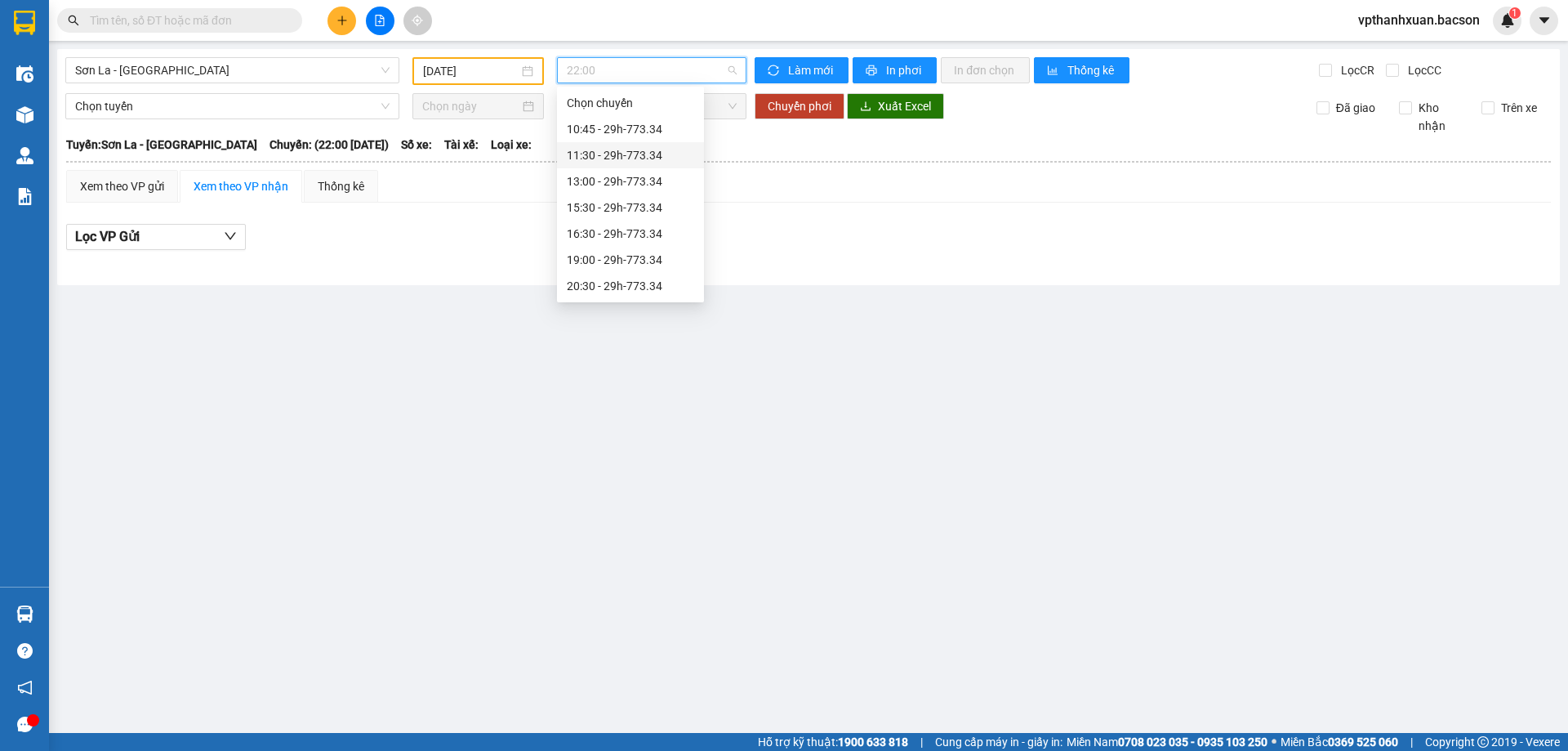
click at [664, 151] on div "11:30 - 29h-773.34" at bounding box center [630, 155] width 128 height 18
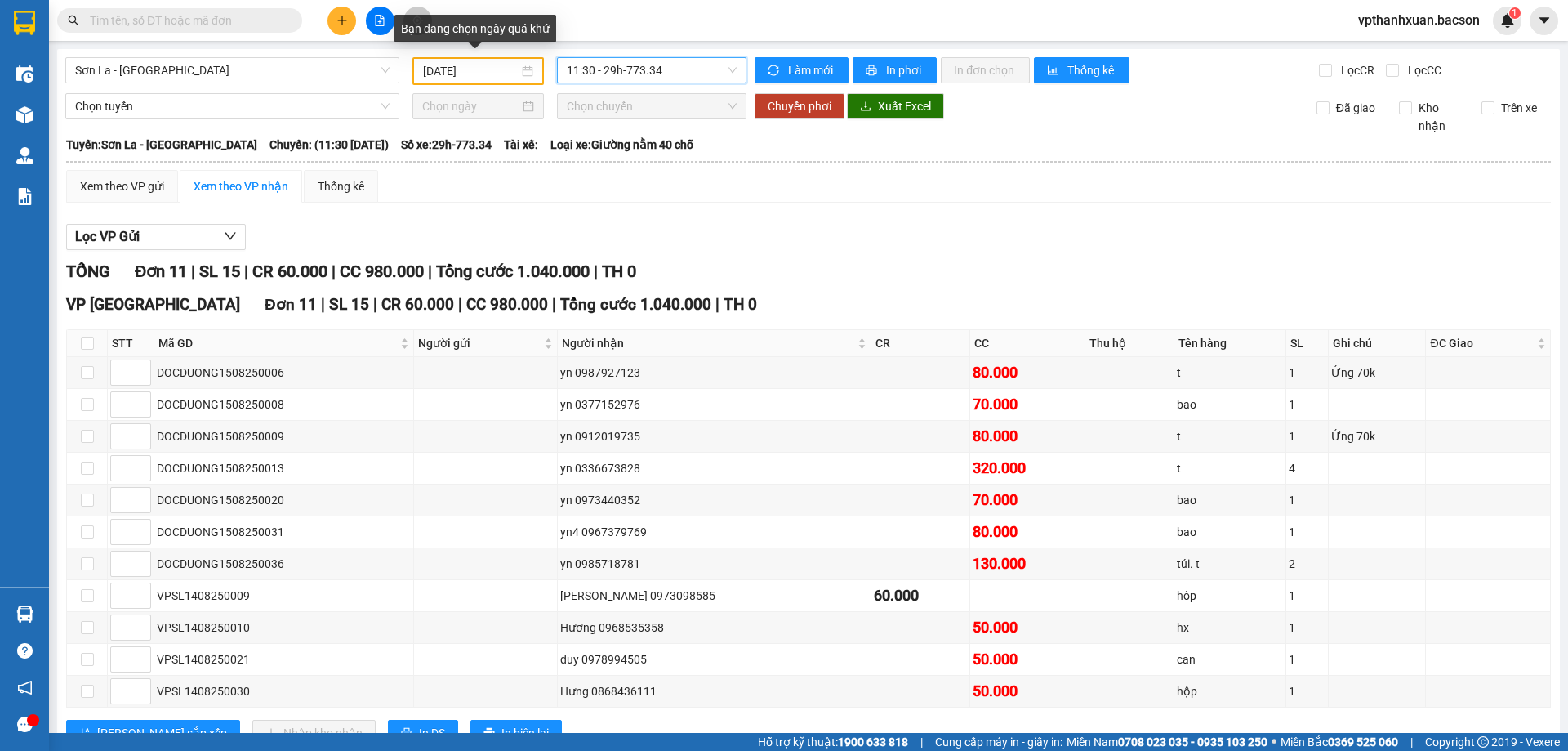
click at [440, 73] on input "14/08/2025" at bounding box center [471, 72] width 95 height 18
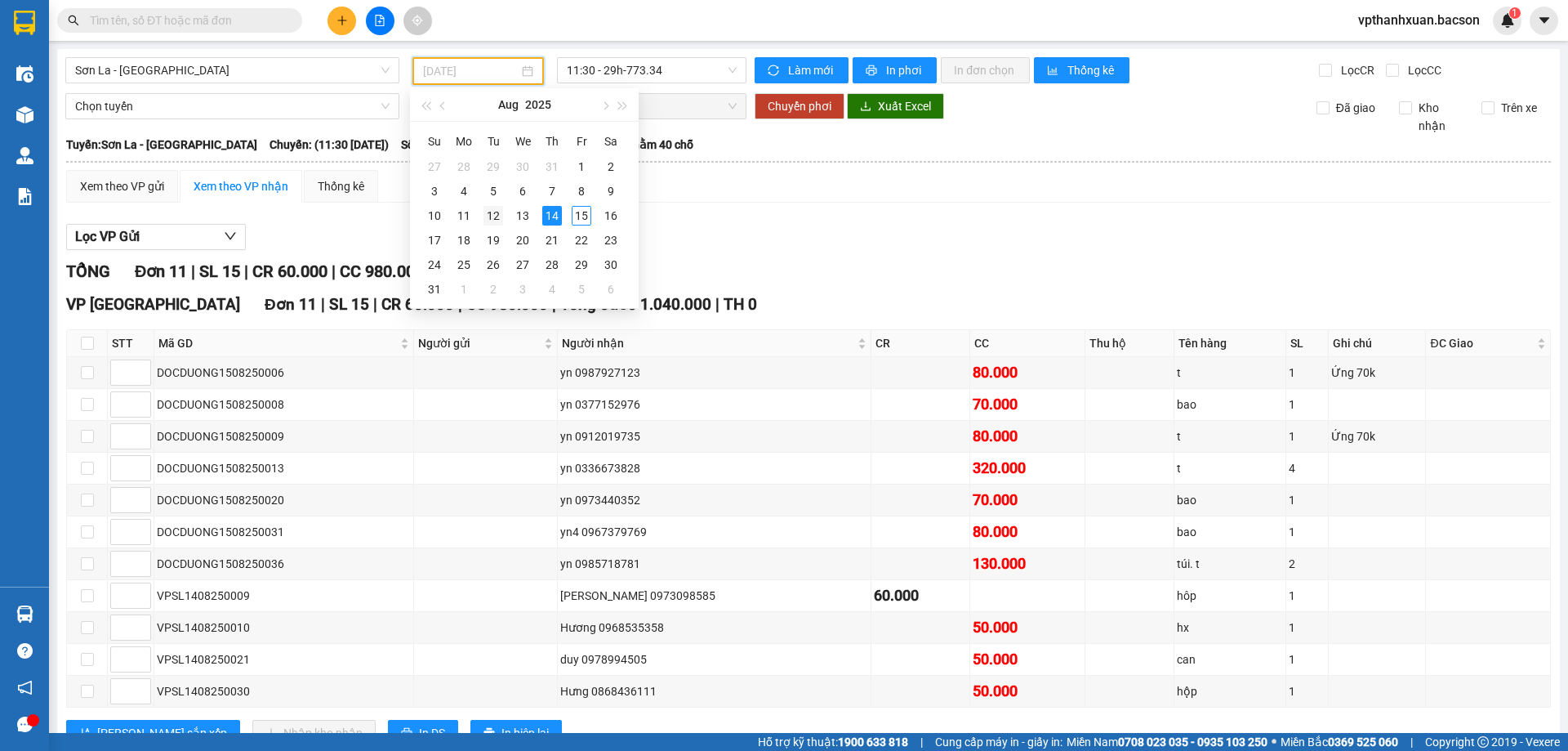
click at [496, 219] on div "12" at bounding box center [493, 215] width 19 height 19
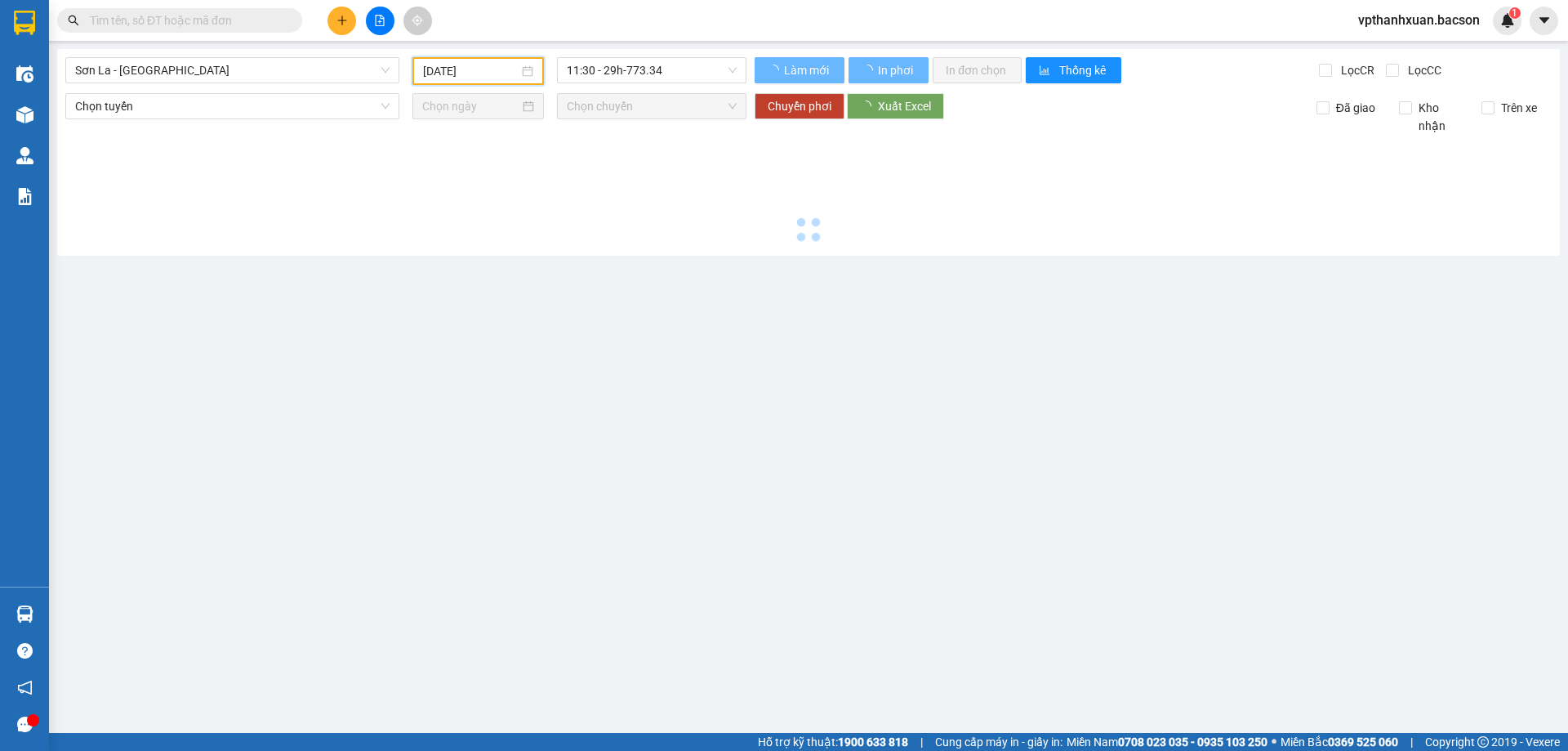
type input "12/08/2025"
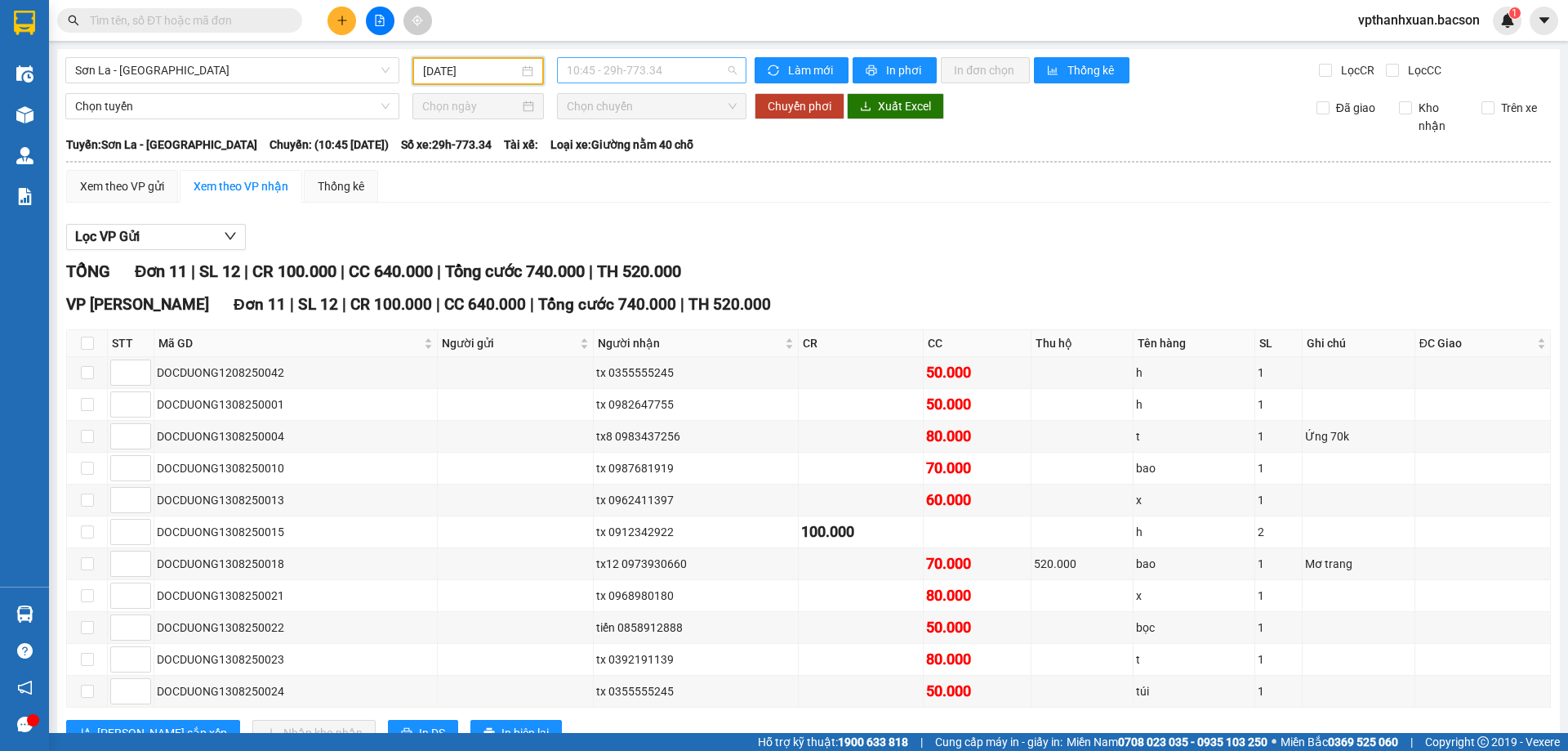
click at [632, 62] on span "10:45 - 29h-773.34" at bounding box center [651, 70] width 170 height 25
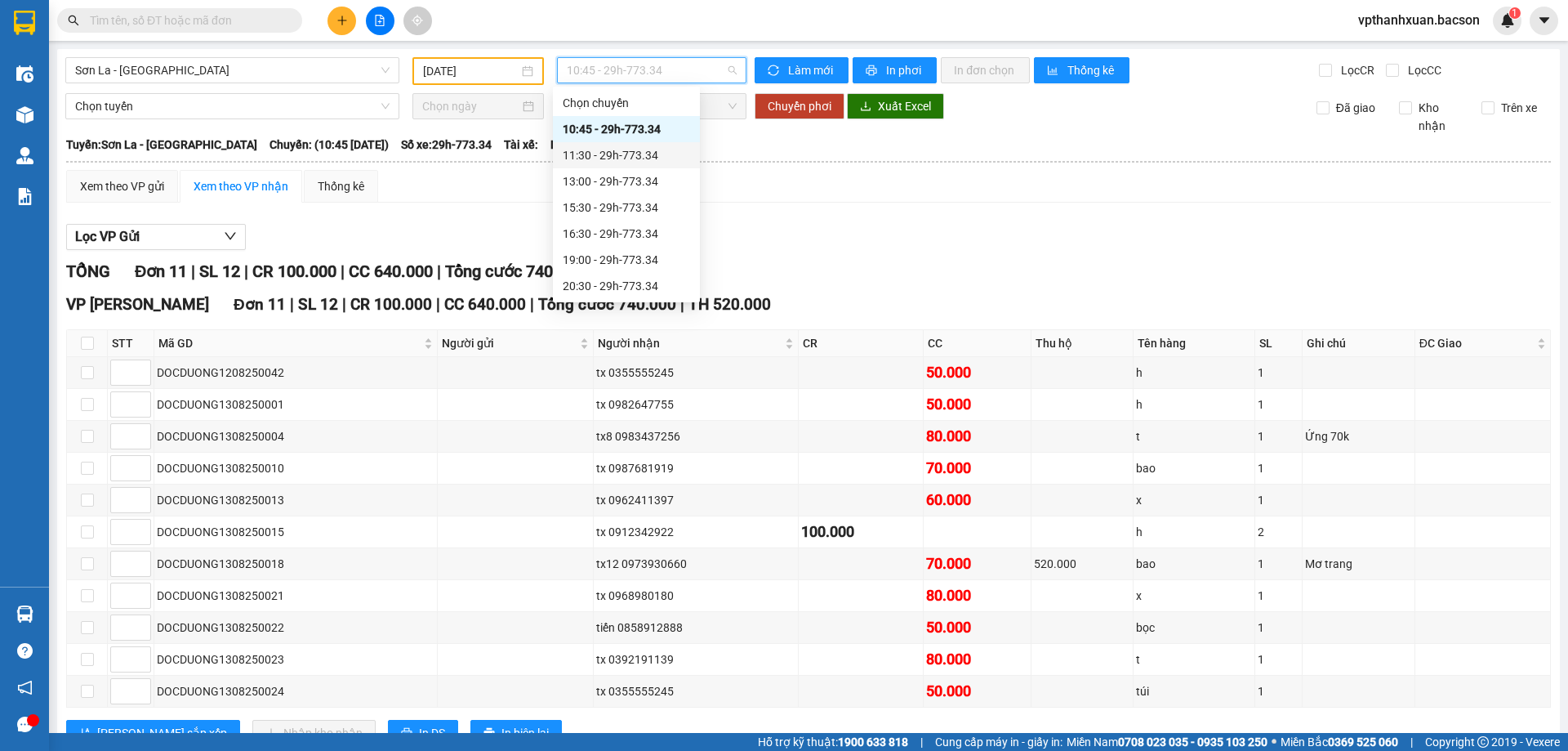
click at [633, 154] on div "11:30 - 29h-773.34" at bounding box center [626, 155] width 128 height 18
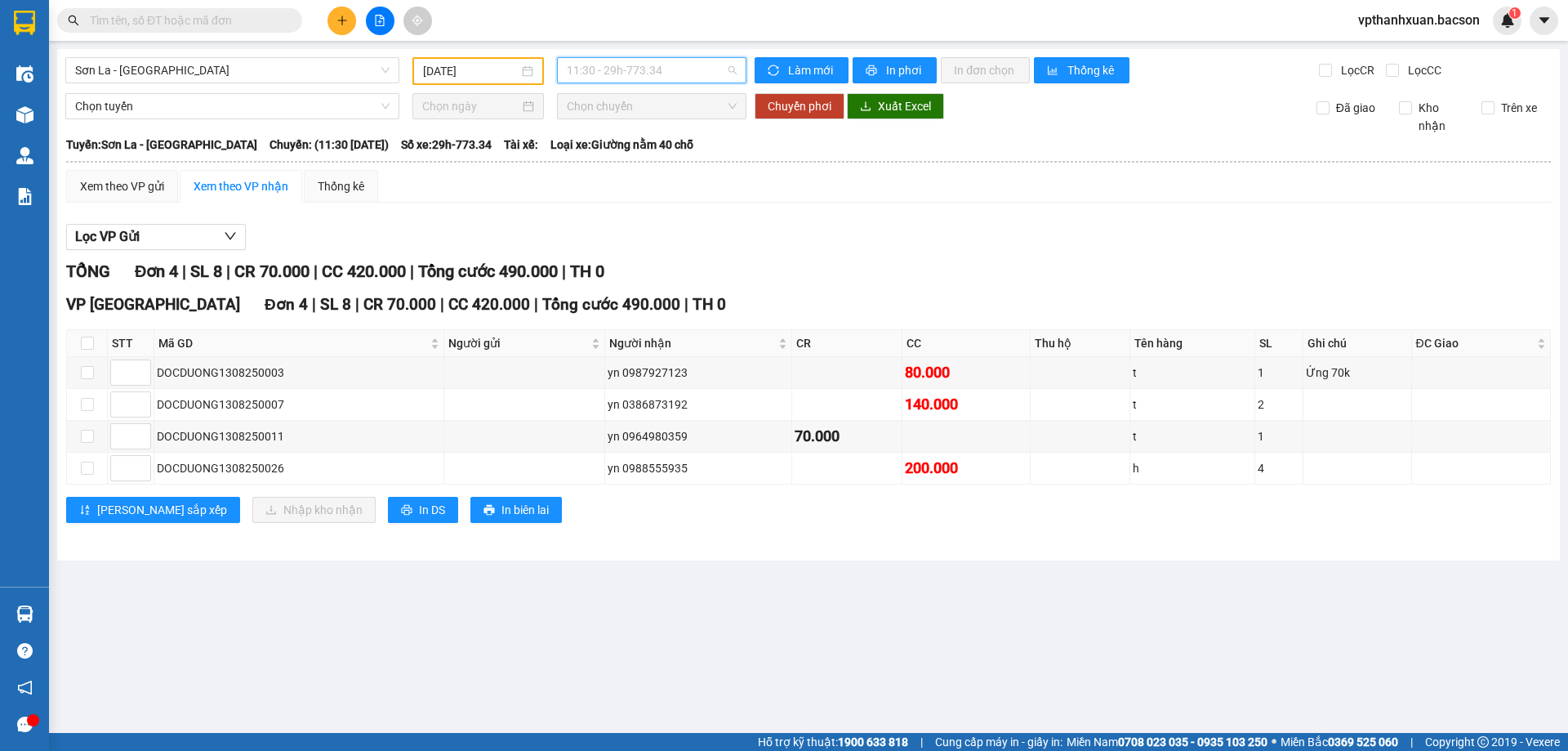
click at [588, 71] on span "11:30 - 29h-773.34" at bounding box center [651, 70] width 170 height 25
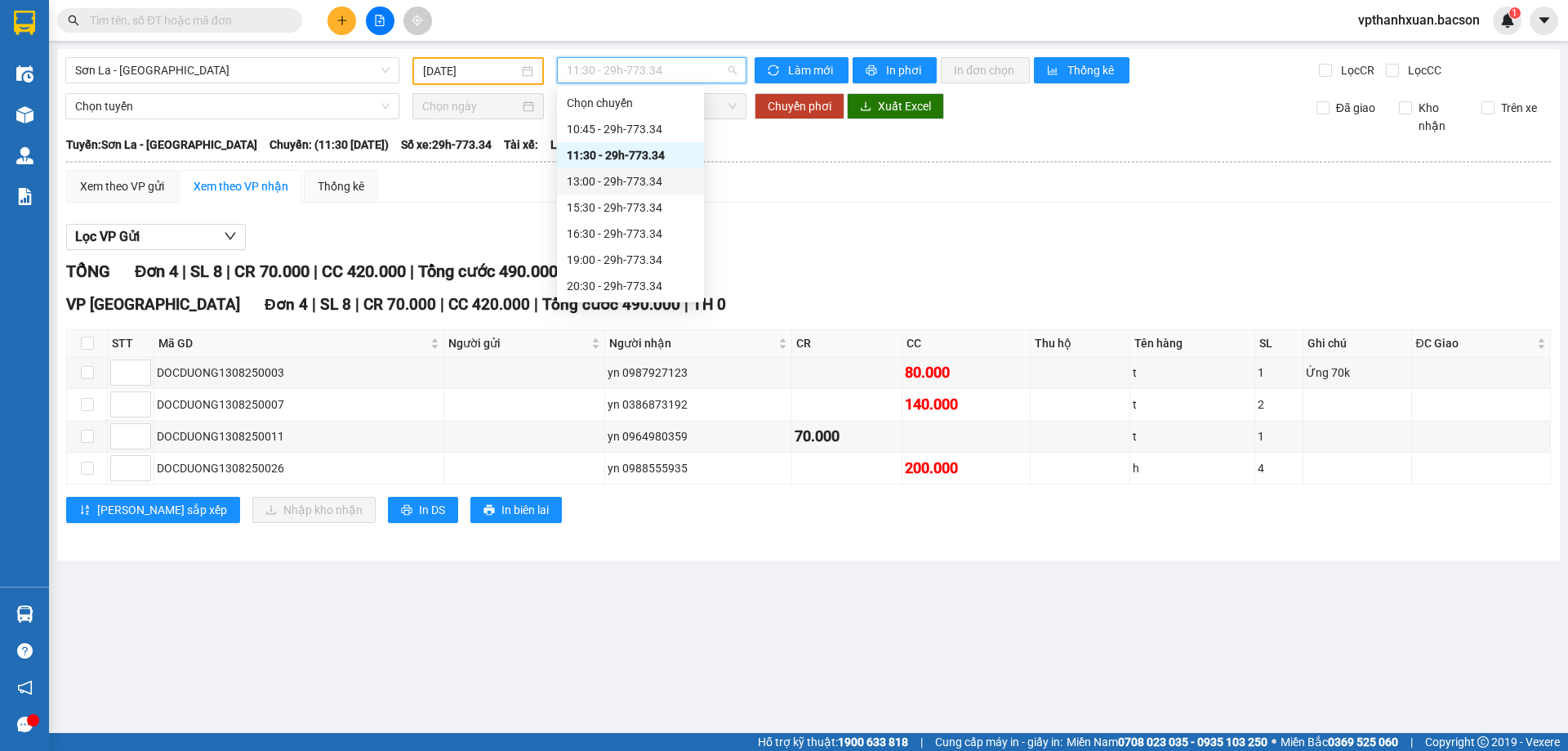
click at [623, 181] on div "13:00 - 29h-773.34" at bounding box center [630, 182] width 128 height 18
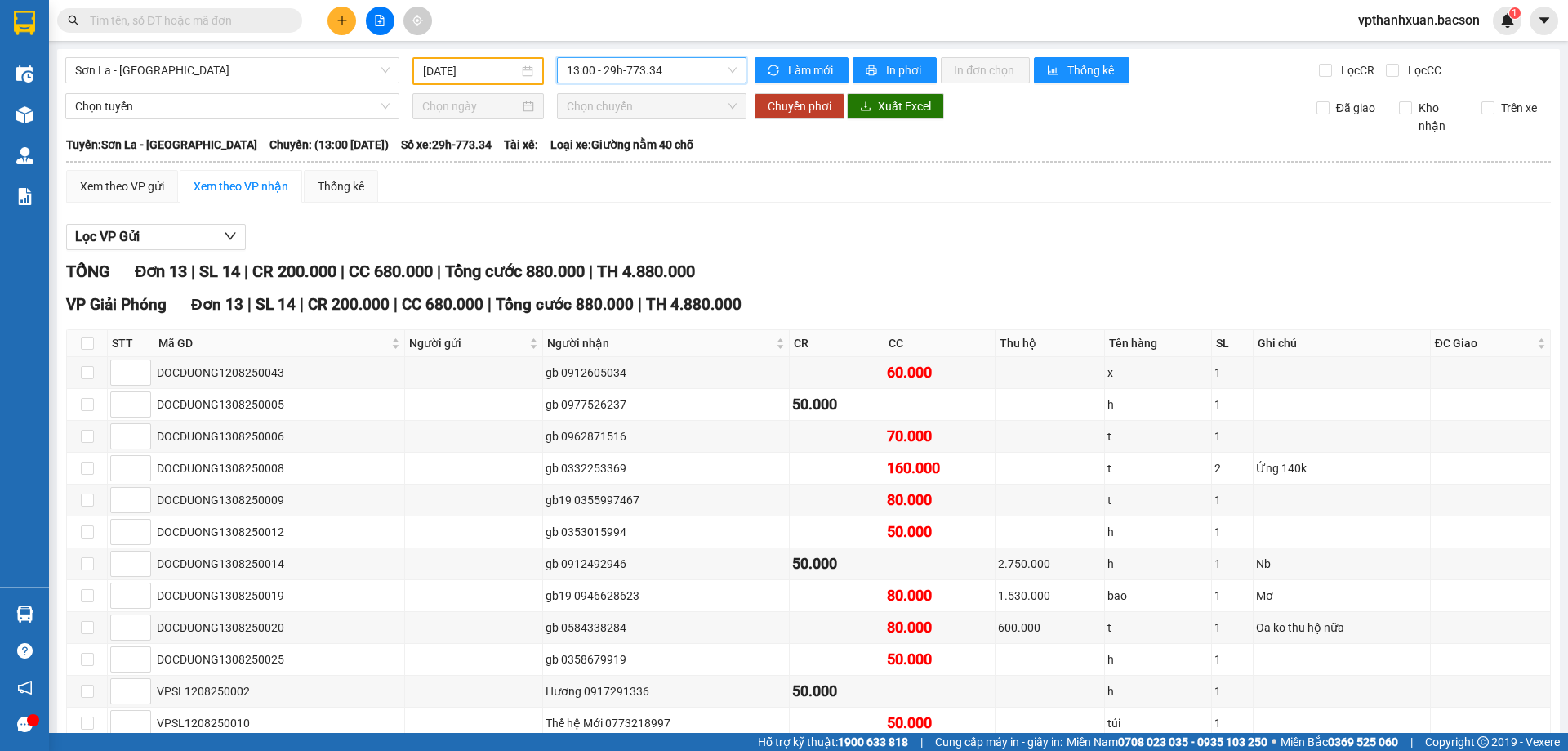
click at [678, 63] on span "13:00 - 29h-773.34" at bounding box center [651, 70] width 170 height 25
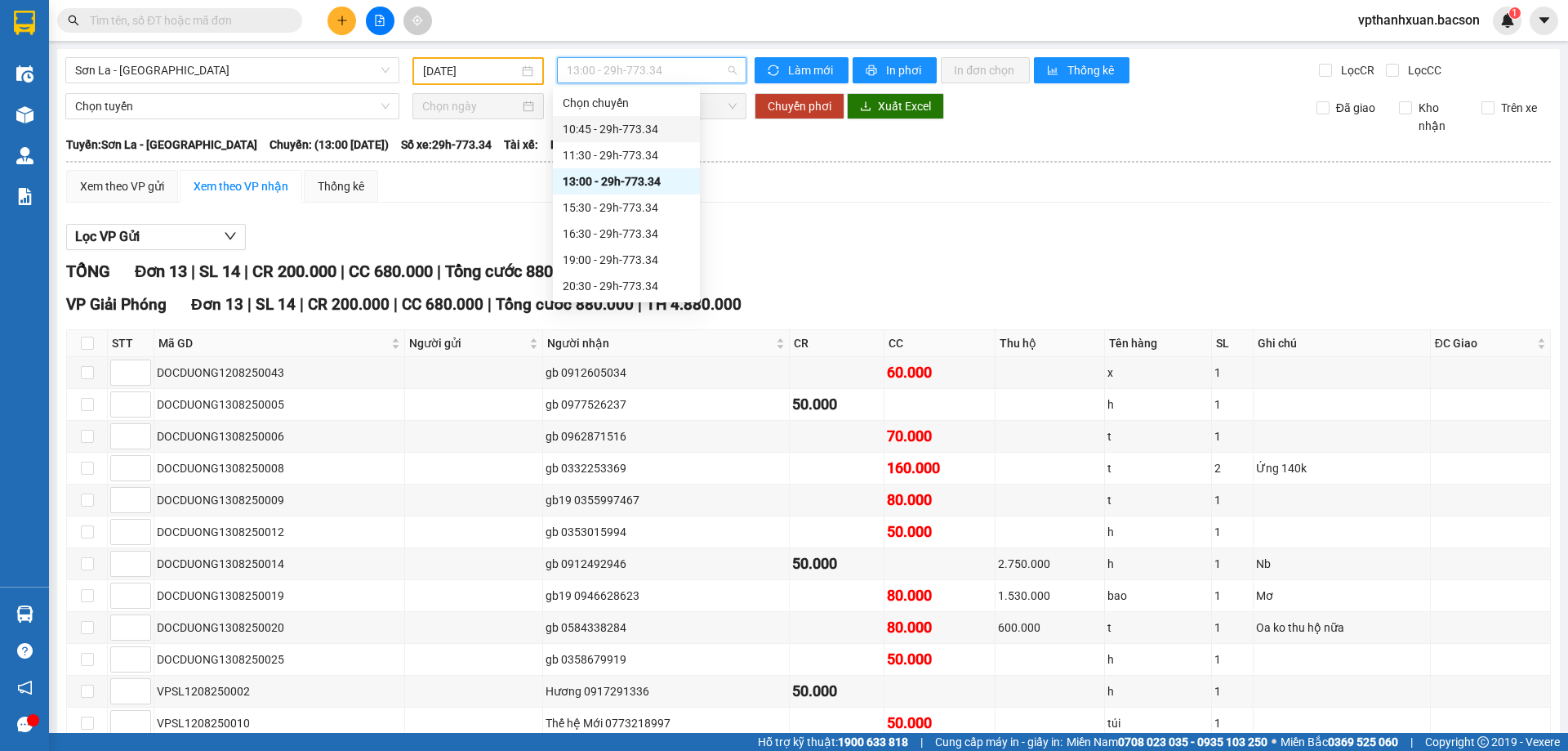
click at [650, 124] on div "10:45 - 29h-773.34" at bounding box center [626, 129] width 128 height 18
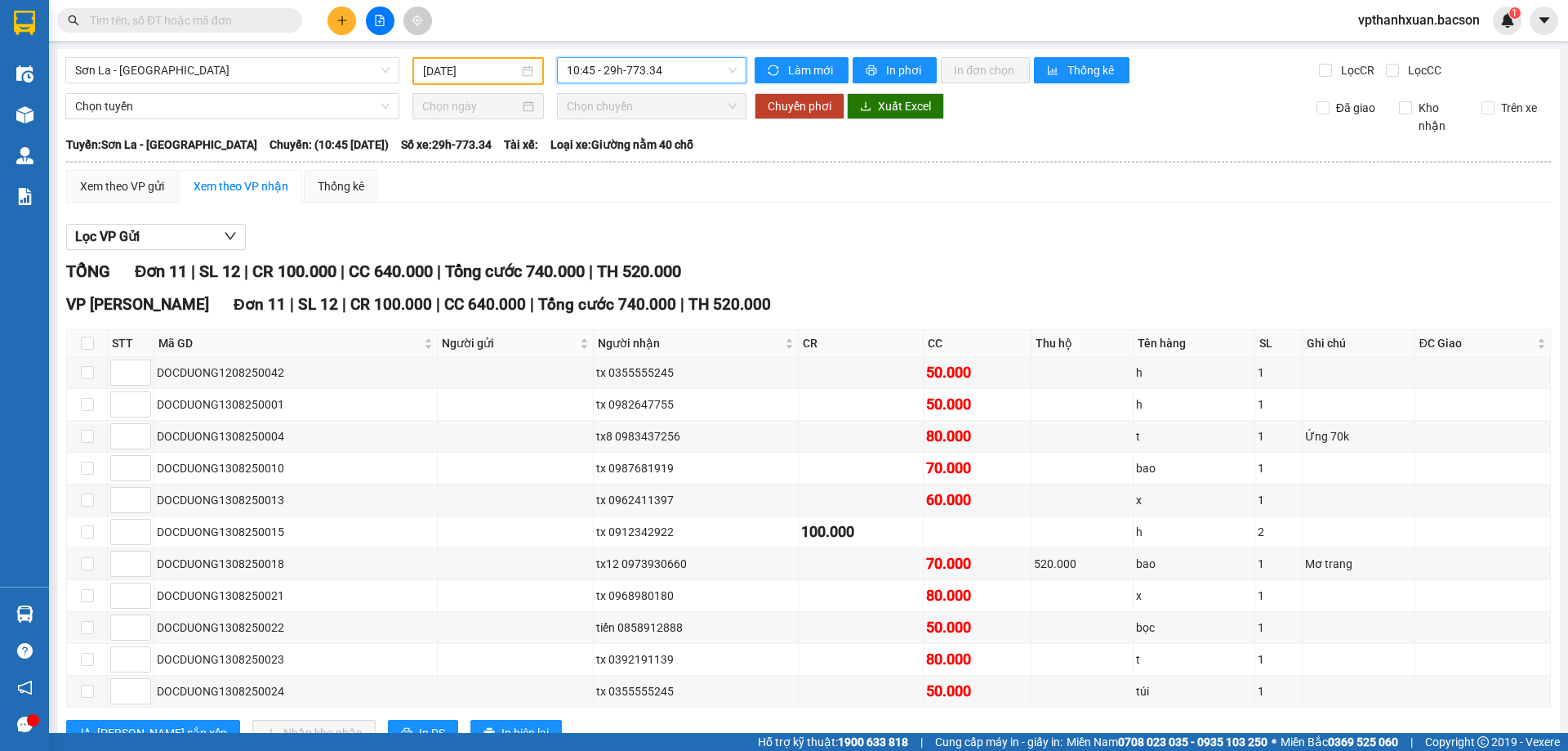
click at [689, 66] on span "10:45 - 29h-773.34" at bounding box center [651, 70] width 170 height 25
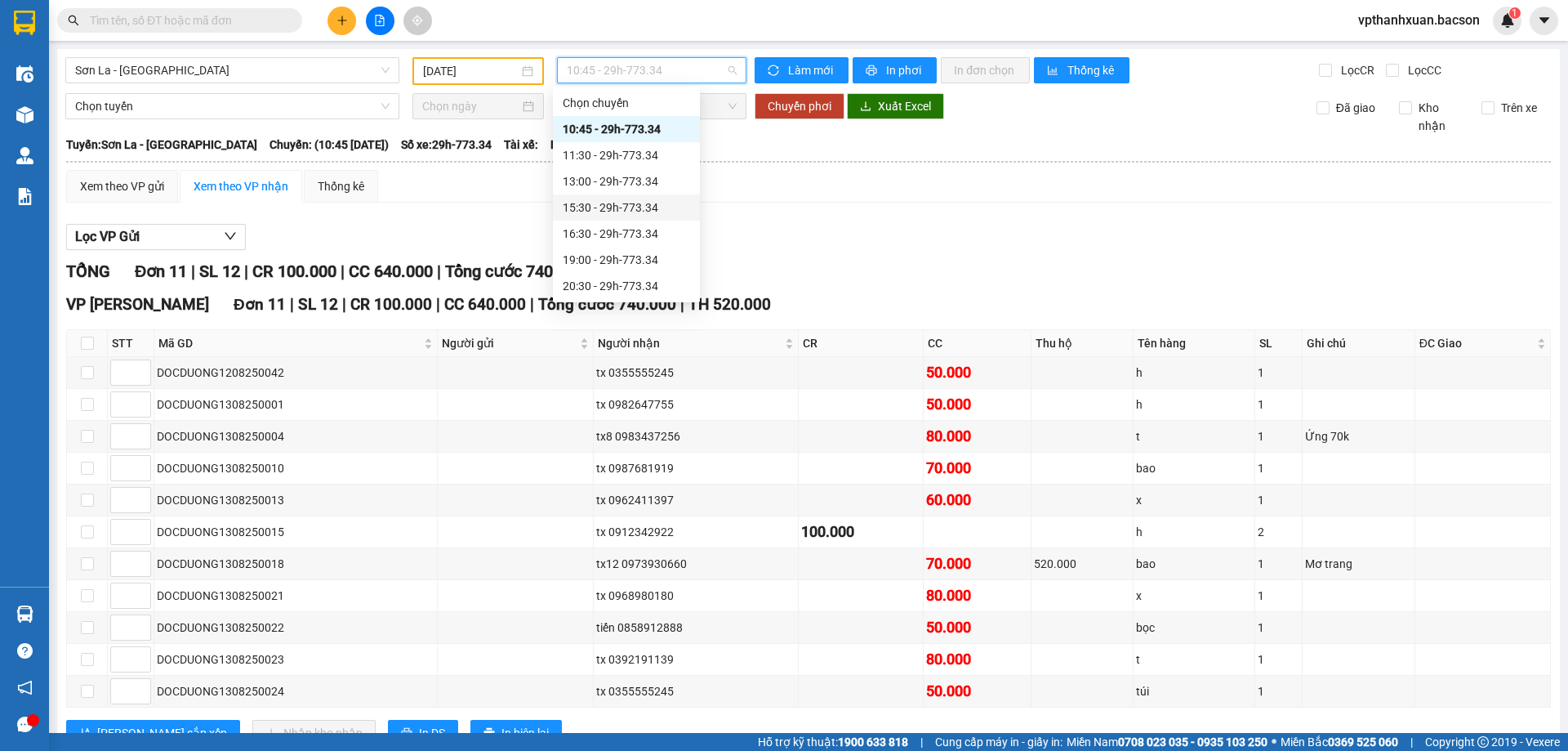
click at [633, 210] on div "15:30 - 29h-773.34" at bounding box center [626, 207] width 128 height 18
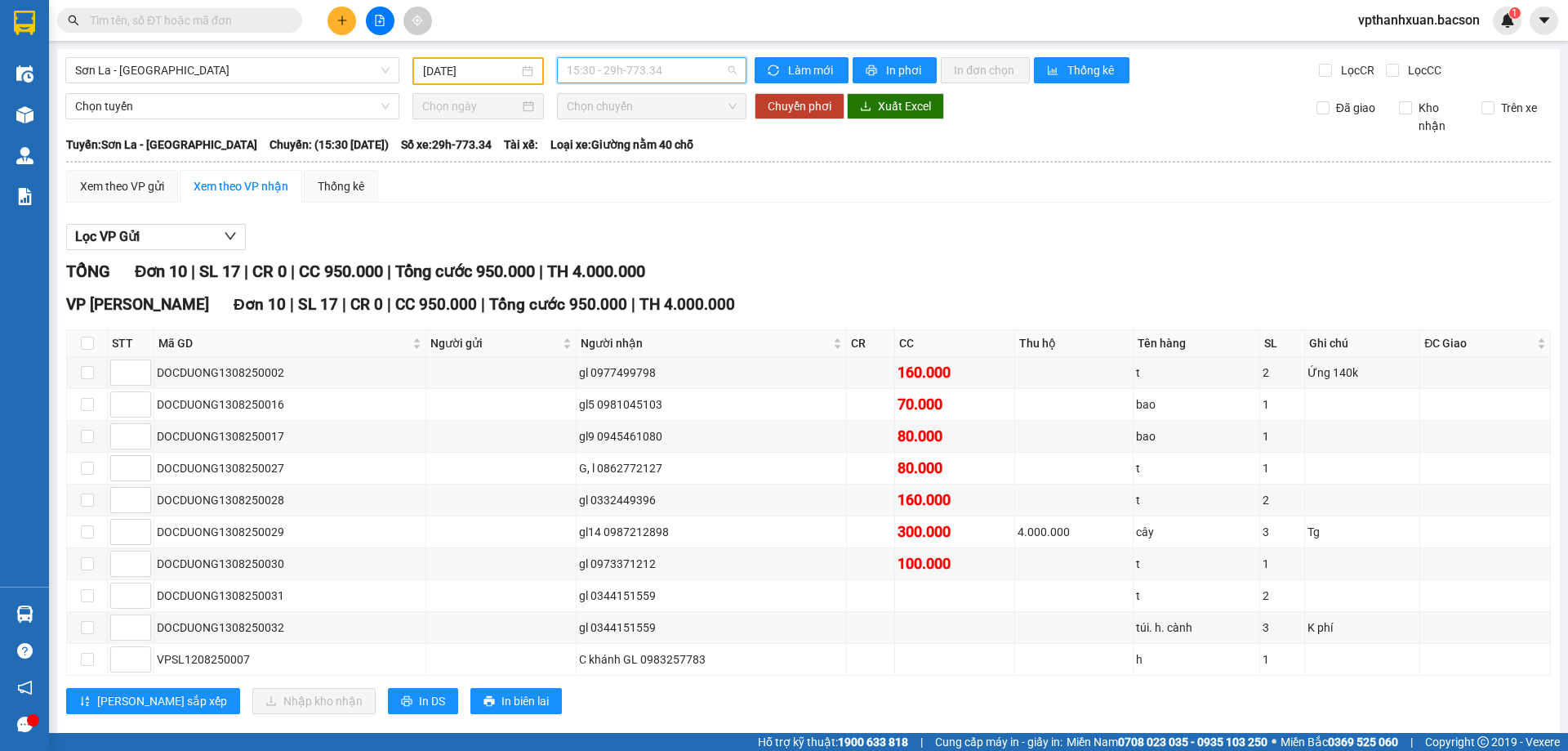
click at [640, 66] on span "15:30 - 29h-773.34" at bounding box center [651, 70] width 170 height 25
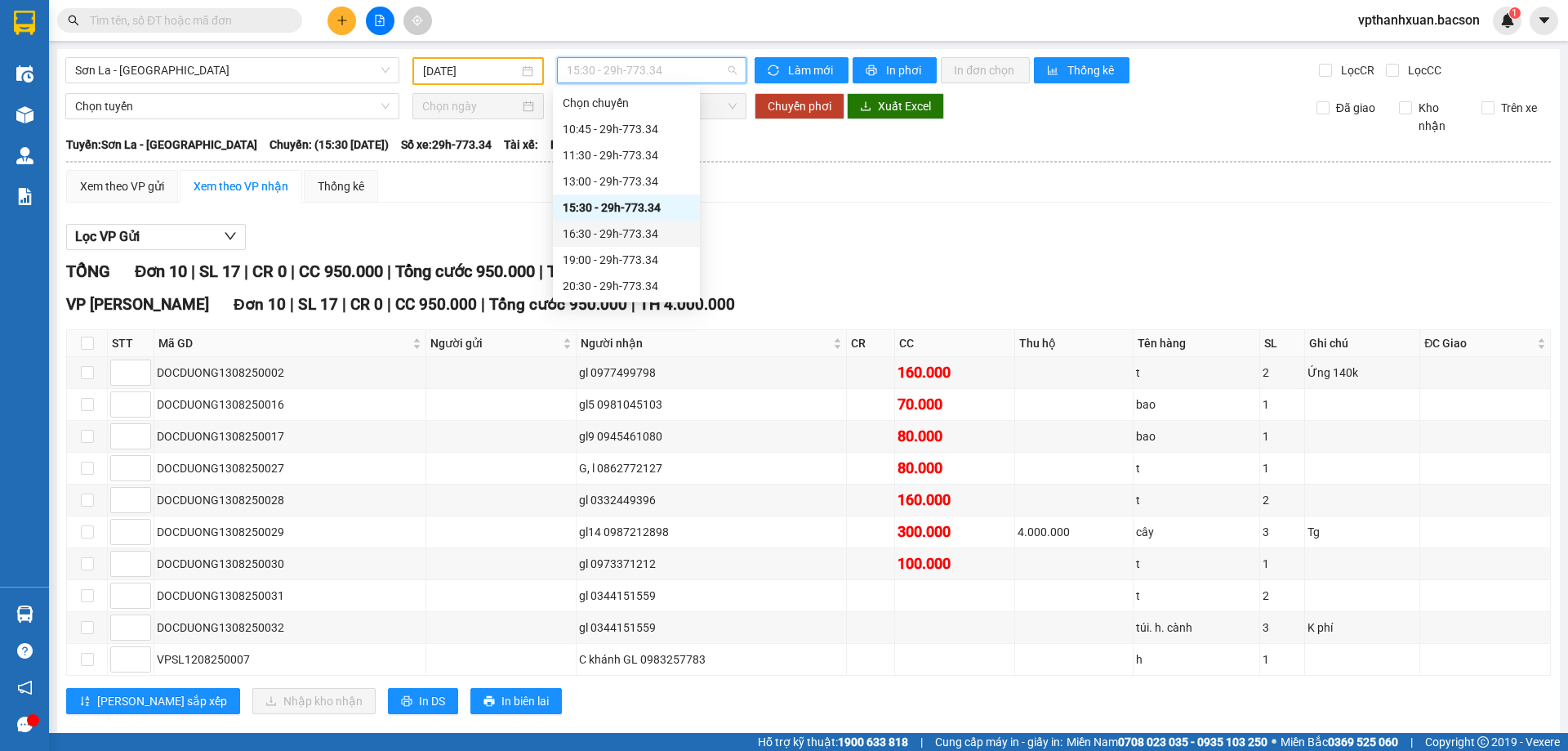
click at [603, 233] on div "16:30 - 29h-773.34" at bounding box center [626, 234] width 128 height 18
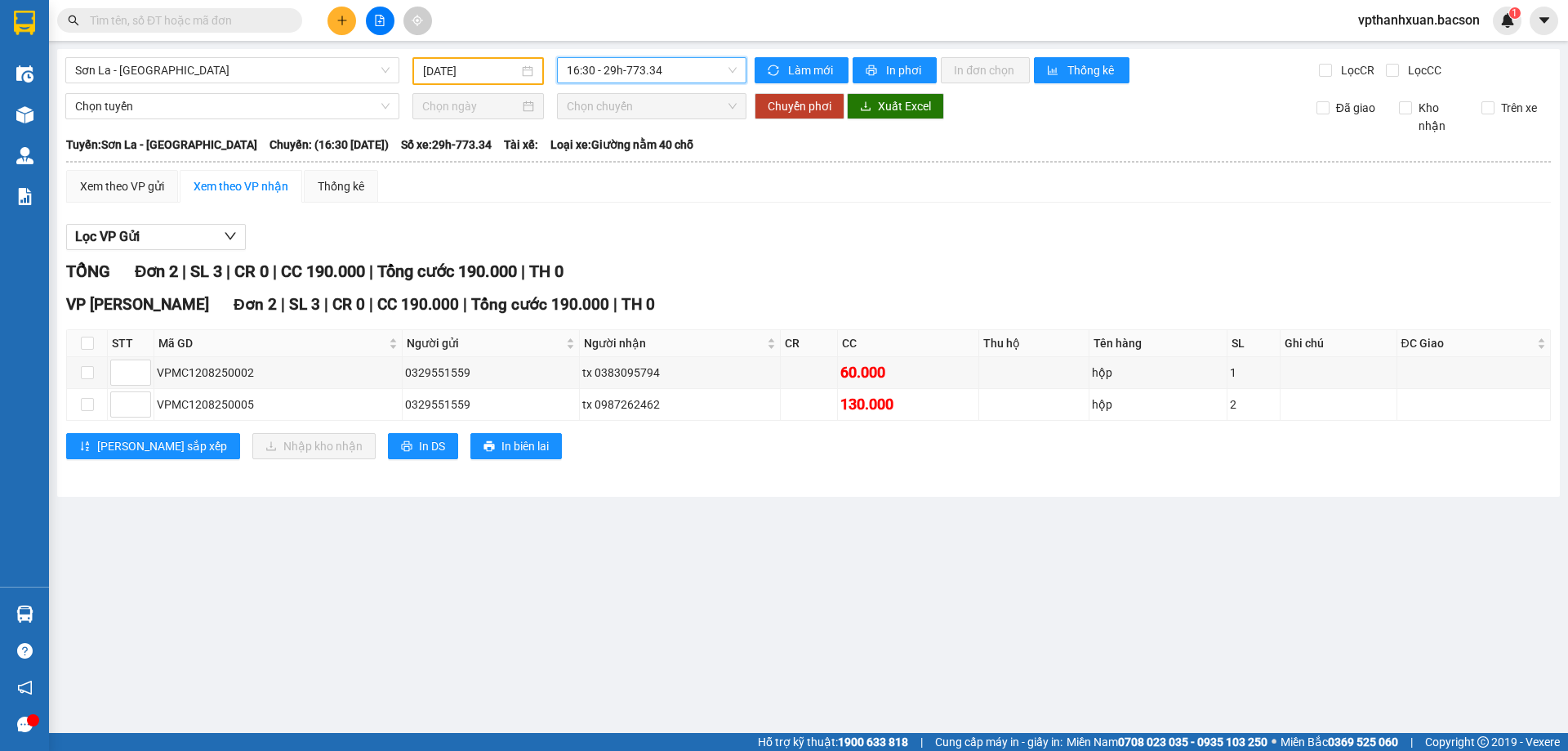
click at [648, 72] on span "16:30 - 29h-773.34" at bounding box center [651, 70] width 170 height 25
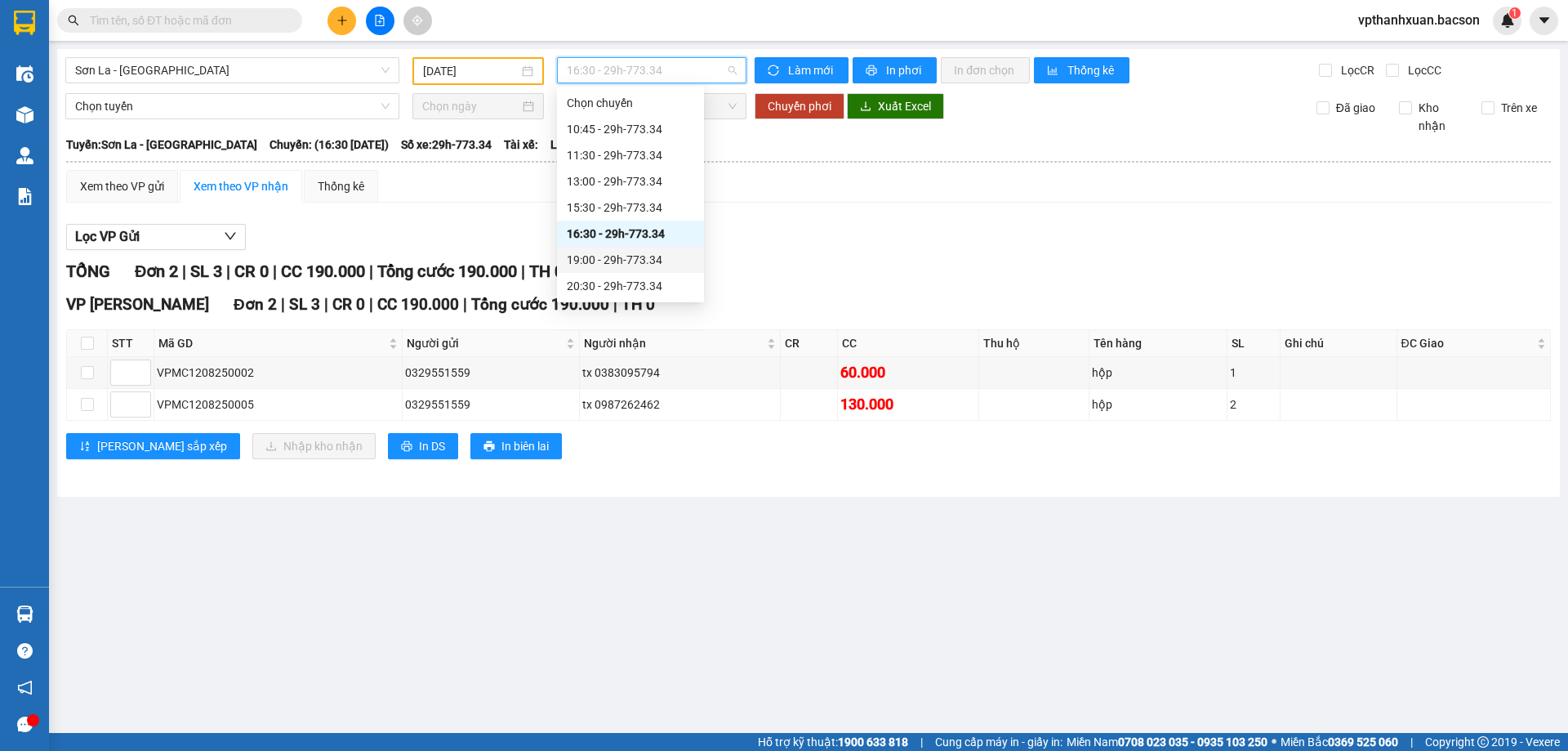
click at [636, 252] on div "19:00 - 29h-773.34" at bounding box center [630, 260] width 128 height 18
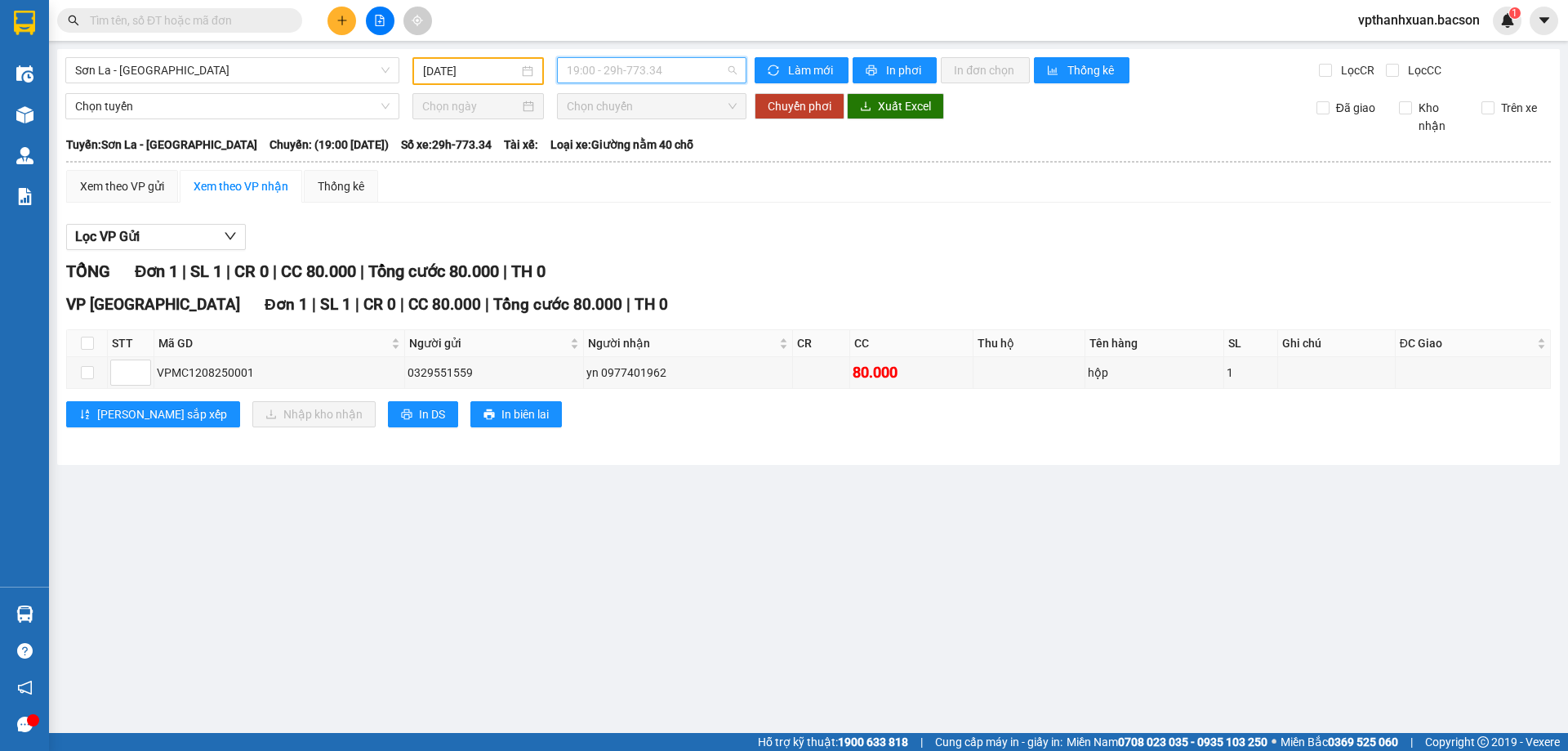
click at [708, 70] on span "19:00 - 29h-773.34" at bounding box center [651, 70] width 170 height 25
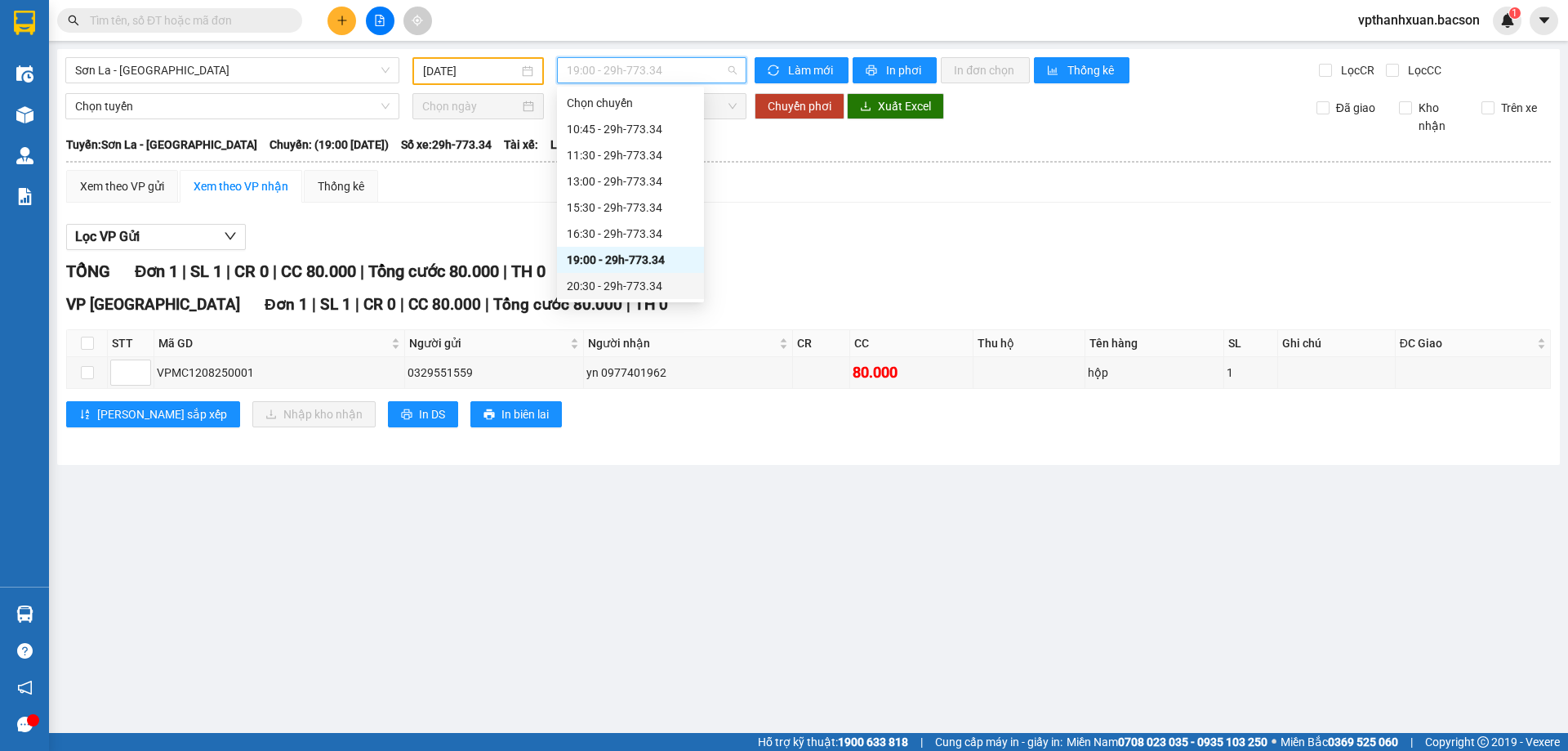
click at [636, 286] on div "20:30 - 29h-773.34" at bounding box center [630, 286] width 128 height 18
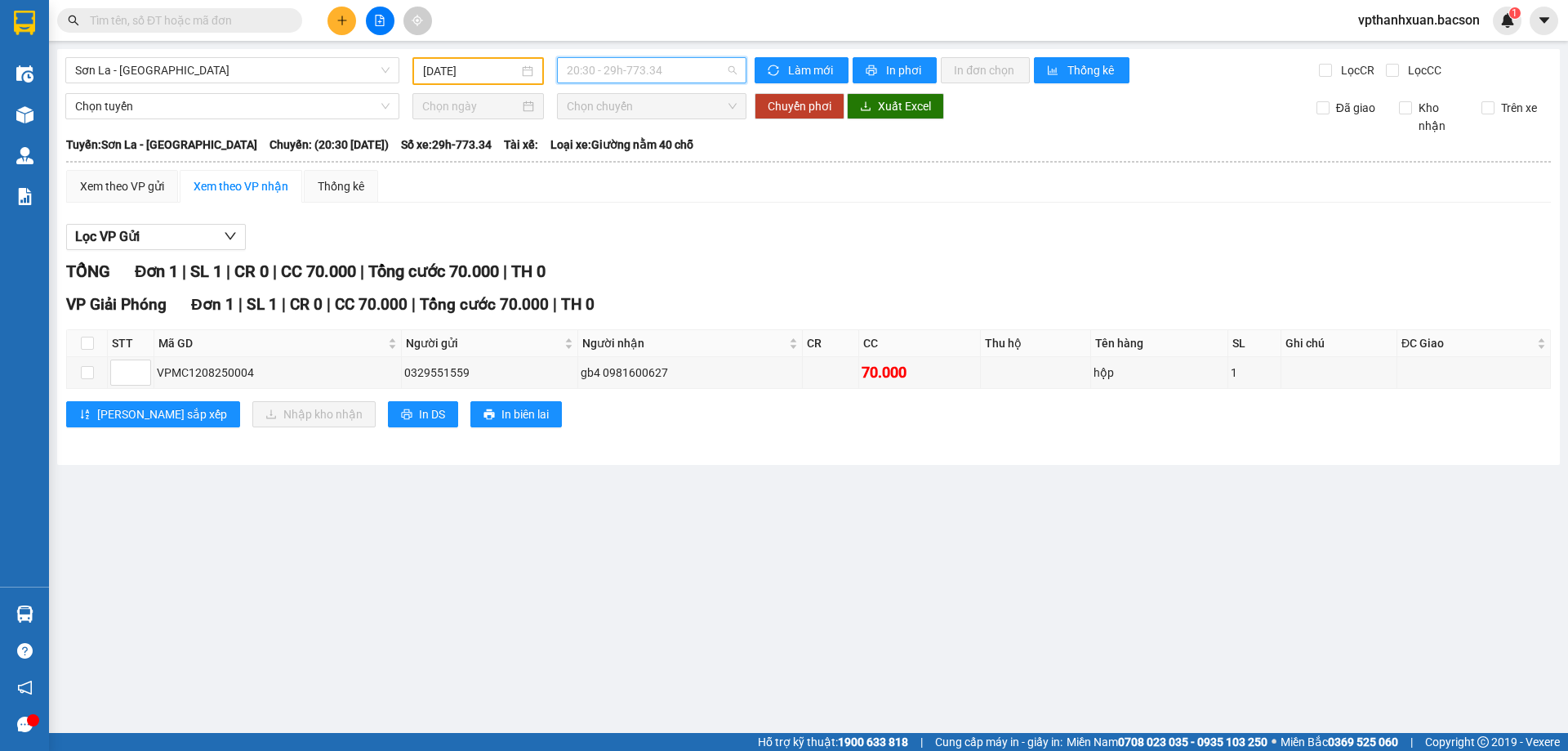
click at [666, 66] on span "20:30 - 29h-773.34" at bounding box center [651, 70] width 170 height 25
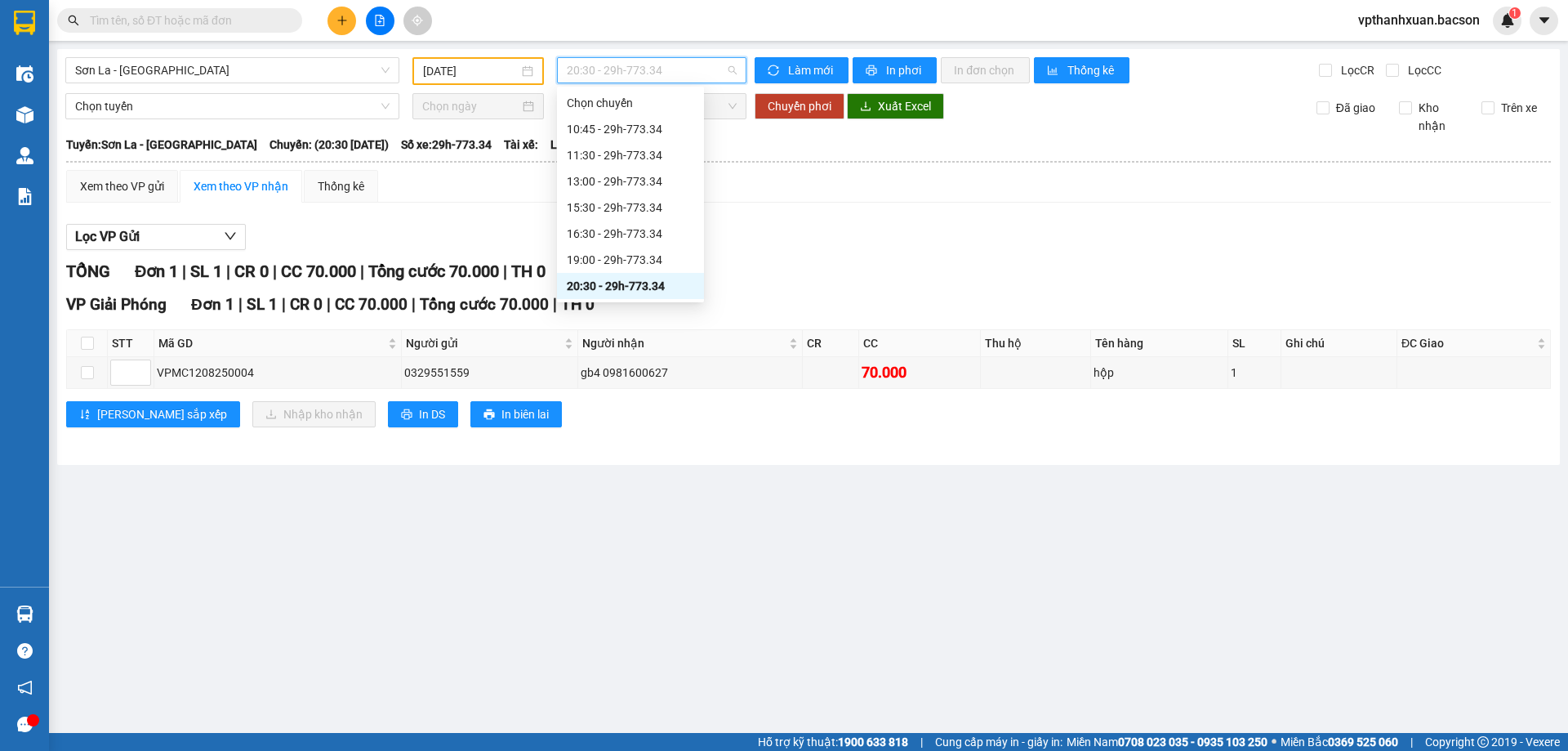
click at [659, 283] on div "20:30 - 29h-773.34" at bounding box center [630, 286] width 128 height 18
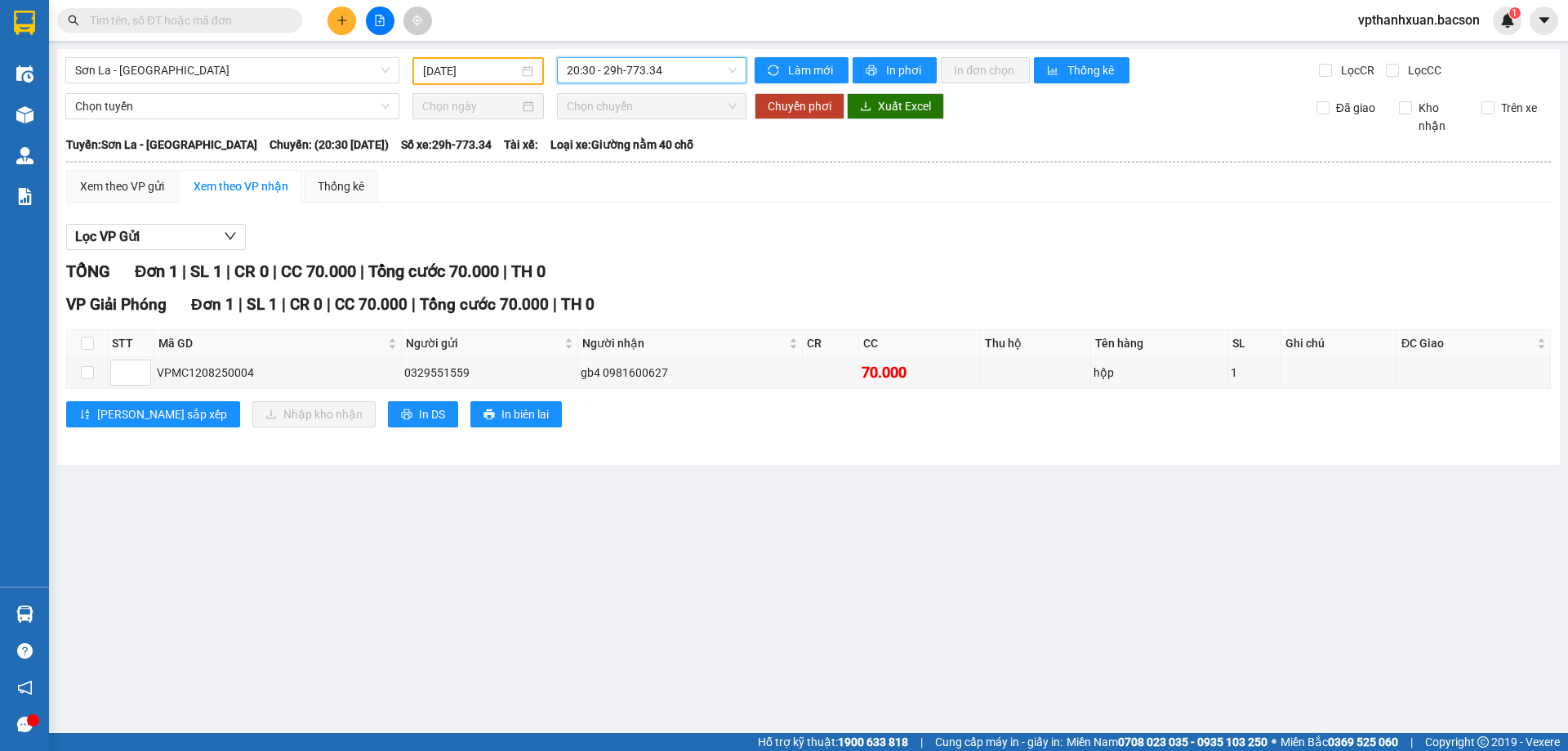
click at [714, 66] on span "20:30 - 29h-773.34" at bounding box center [651, 70] width 170 height 25
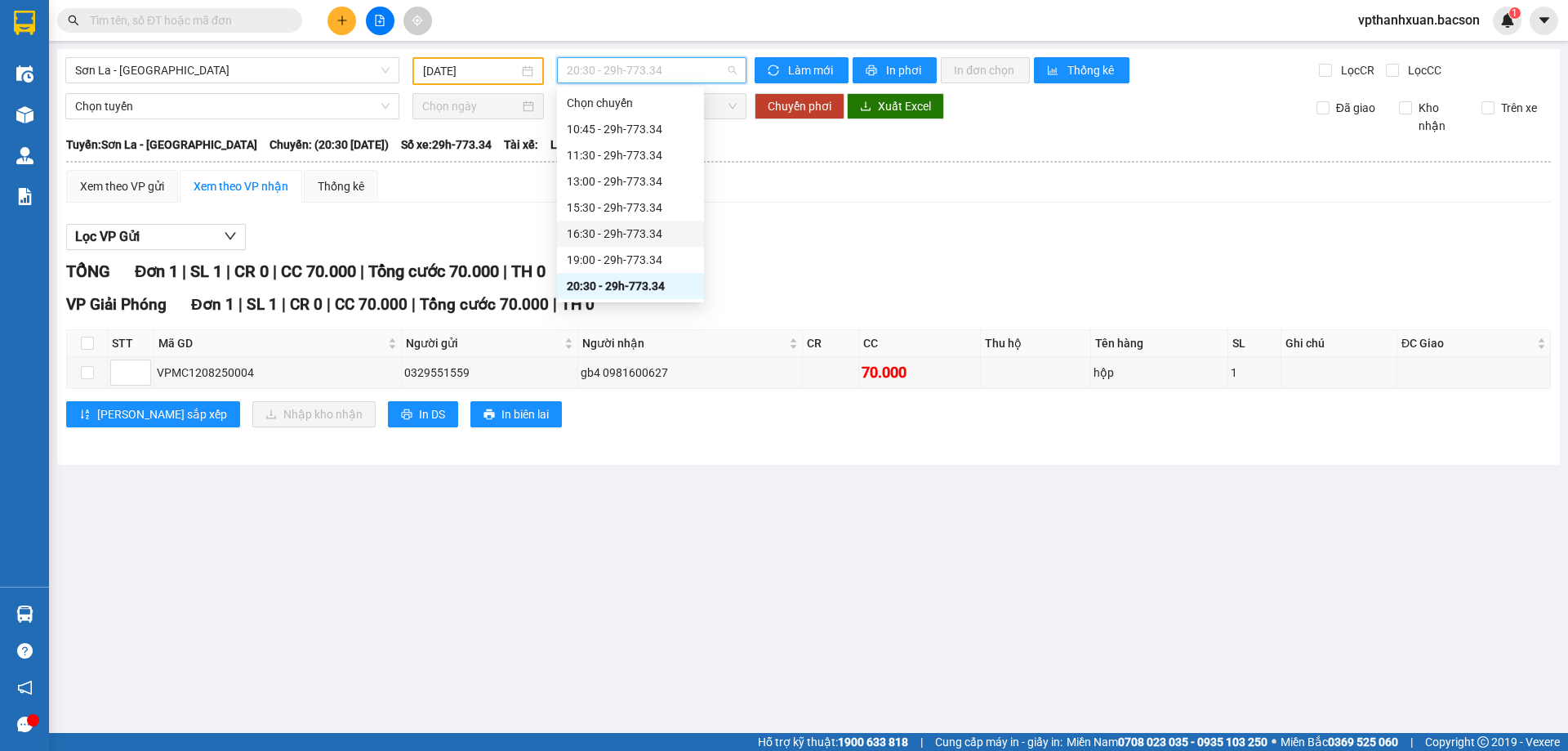
scroll to position [78, 0]
click at [664, 235] on div "21:30 - 29h-773.34" at bounding box center [630, 234] width 128 height 18
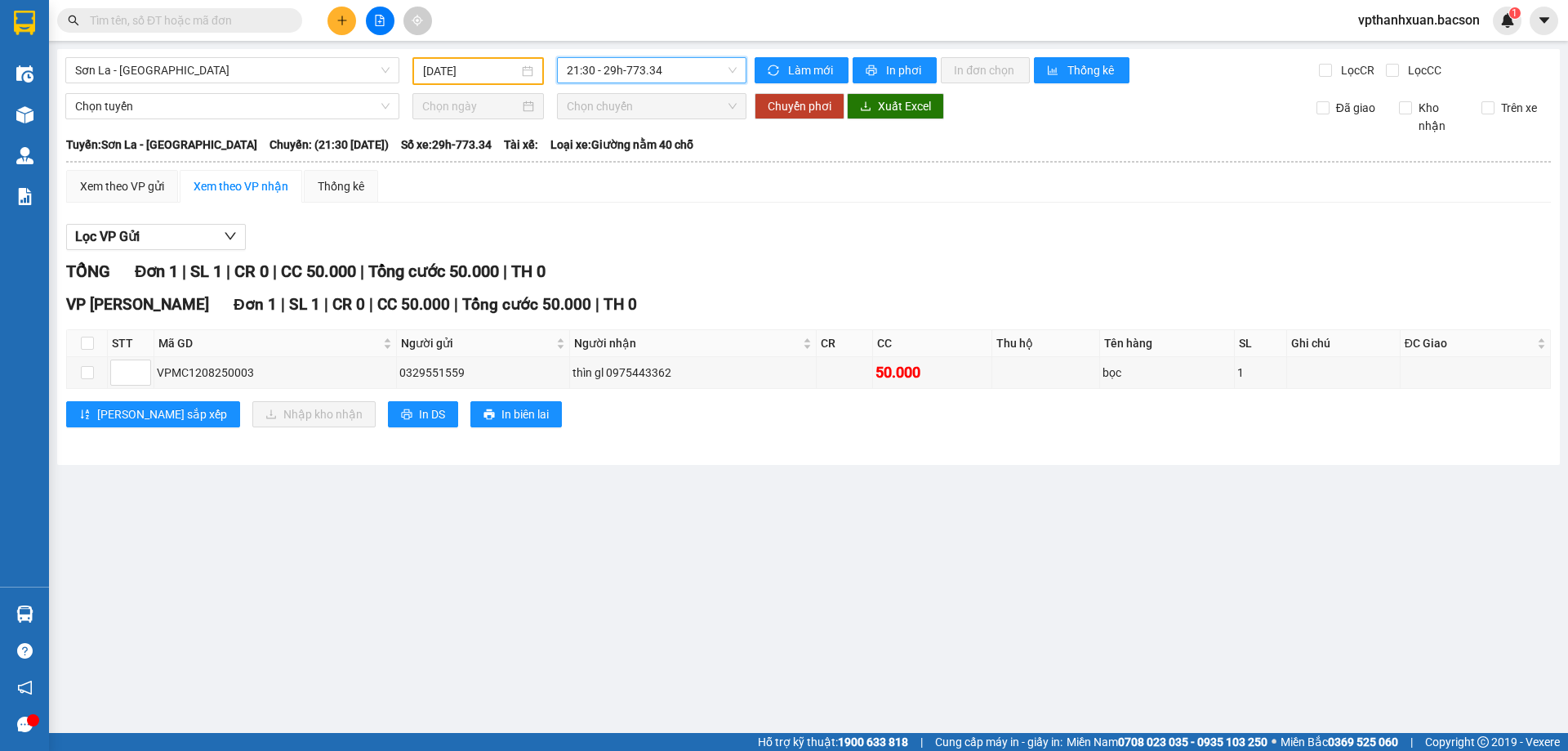
click at [691, 60] on span "21:30 - 29h-773.34" at bounding box center [651, 70] width 170 height 25
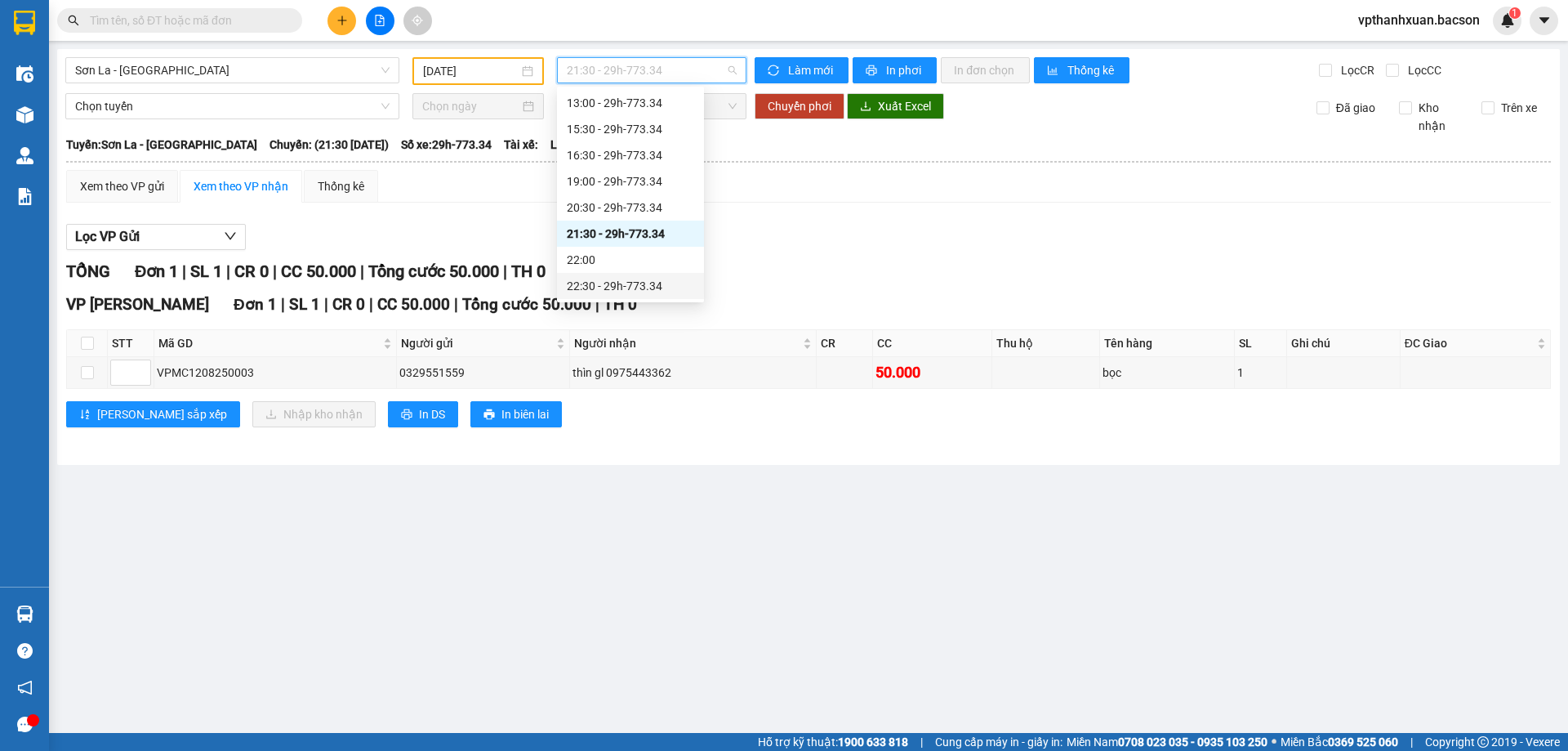
click at [656, 287] on div "22:30 - 29h-773.34" at bounding box center [630, 286] width 128 height 18
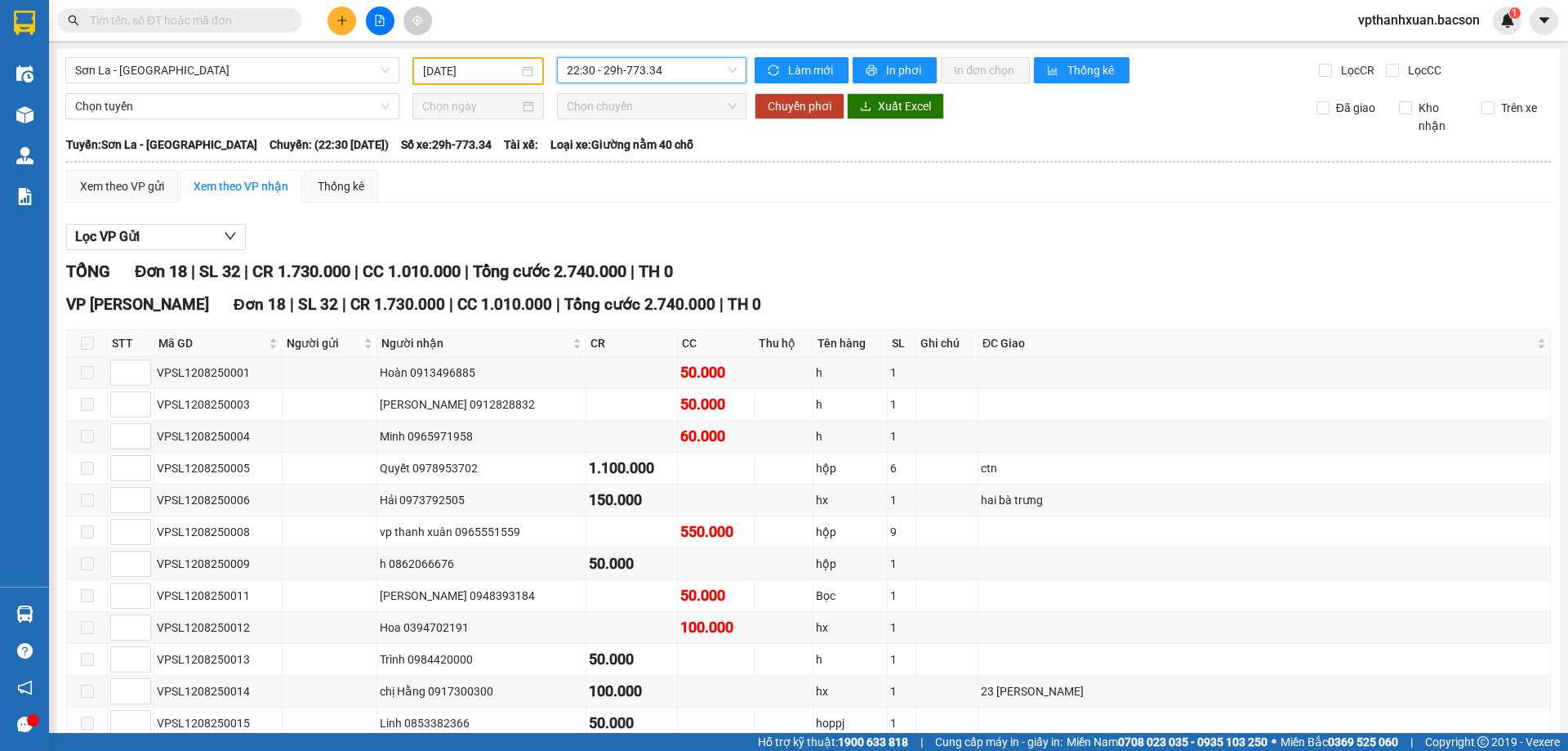
click at [664, 63] on span "22:30 - 29h-773.34" at bounding box center [651, 70] width 170 height 25
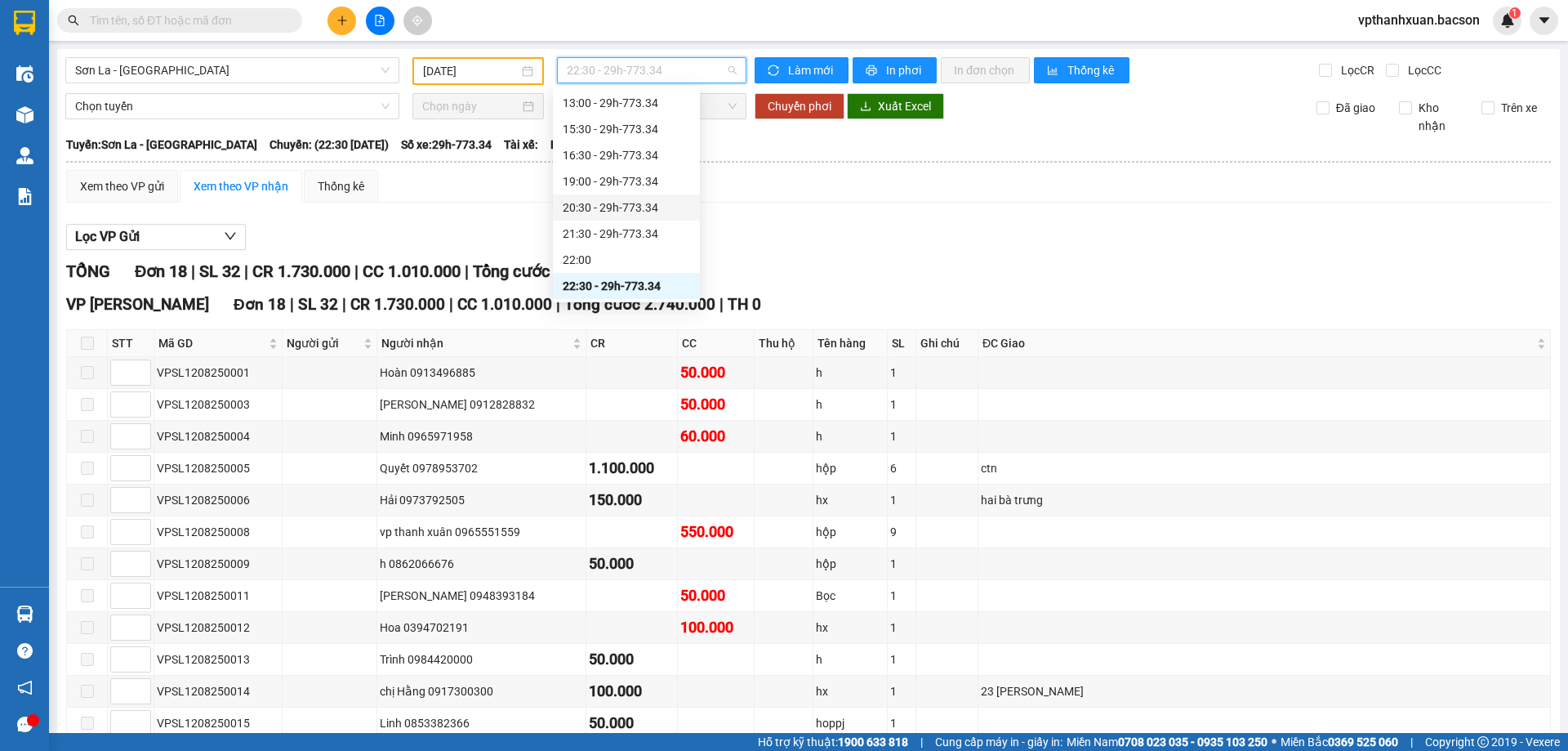
click at [636, 203] on div "20:30 - 29h-773.34" at bounding box center [626, 207] width 128 height 18
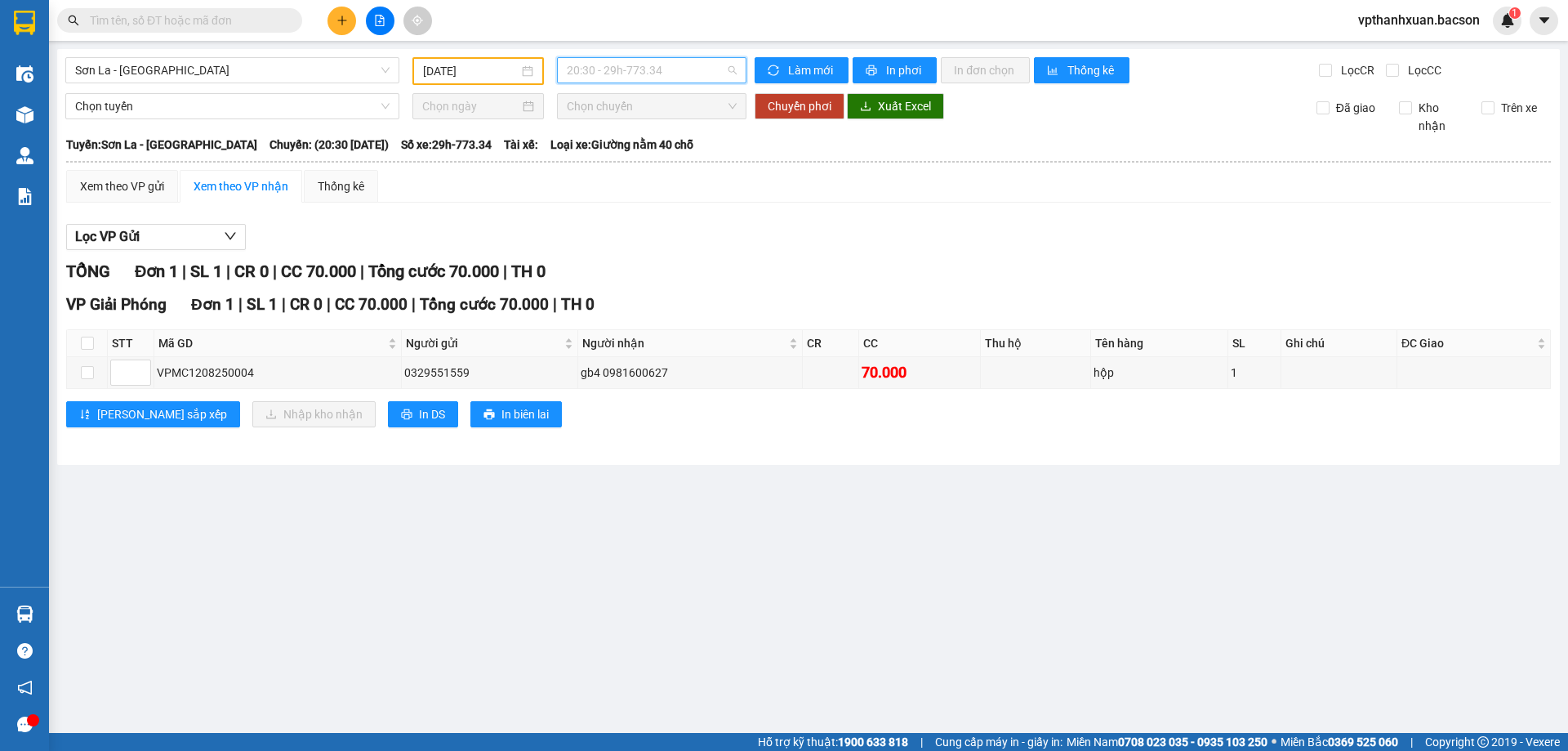
click at [645, 68] on span "20:30 - 29h-773.34" at bounding box center [651, 70] width 170 height 25
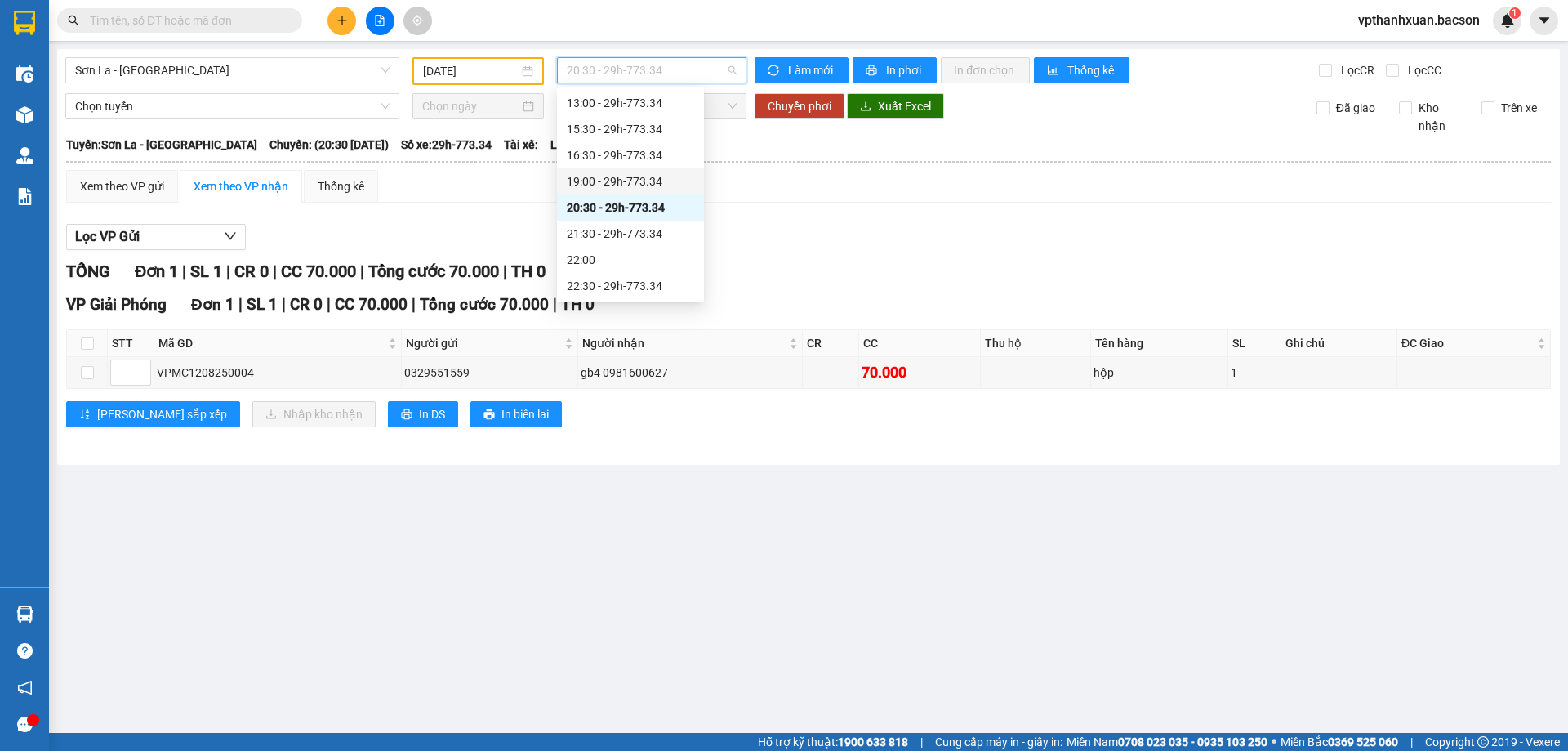
click at [628, 180] on div "19:00 - 29h-773.34" at bounding box center [630, 182] width 128 height 18
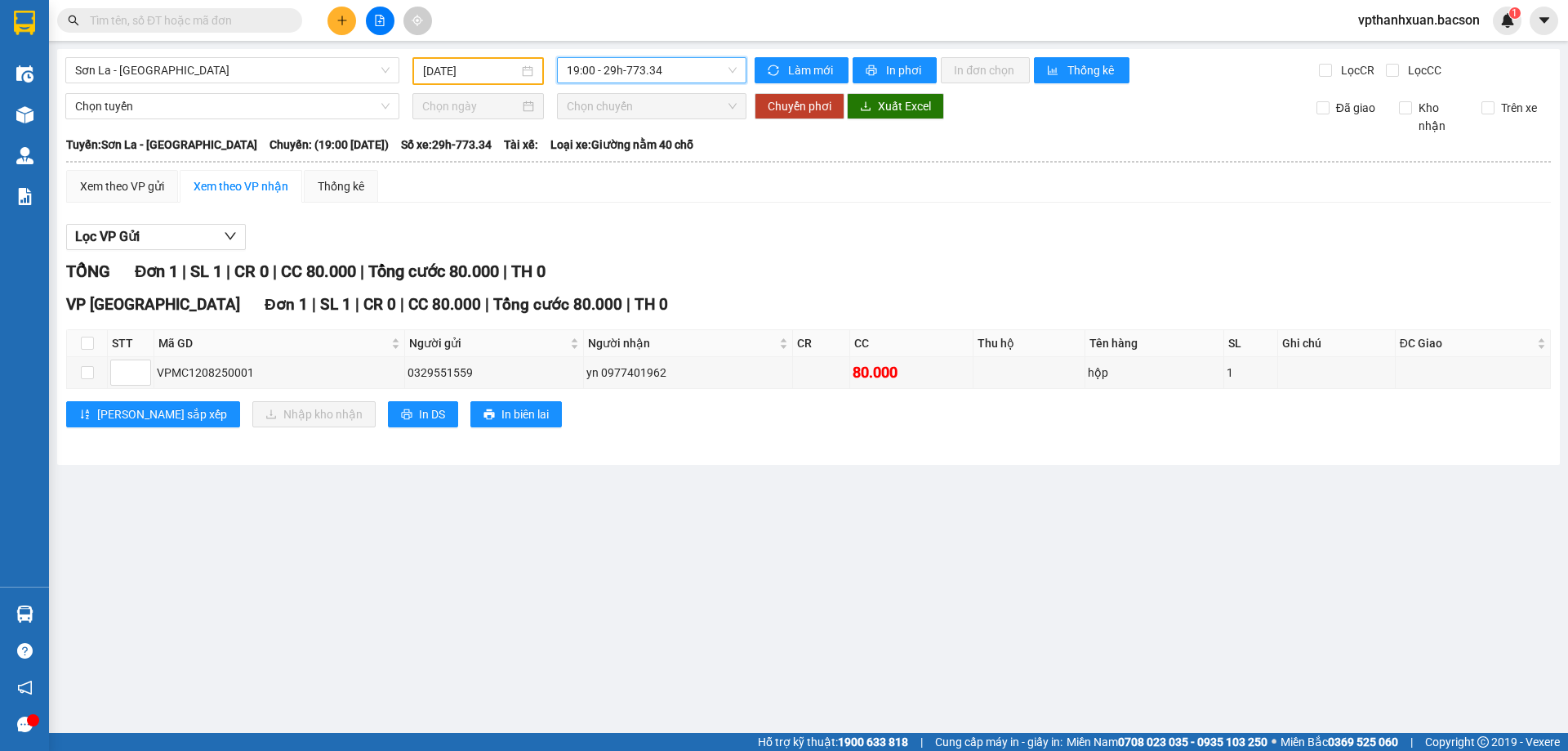
click at [640, 73] on span "19:00 - 29h-773.34" at bounding box center [651, 70] width 170 height 25
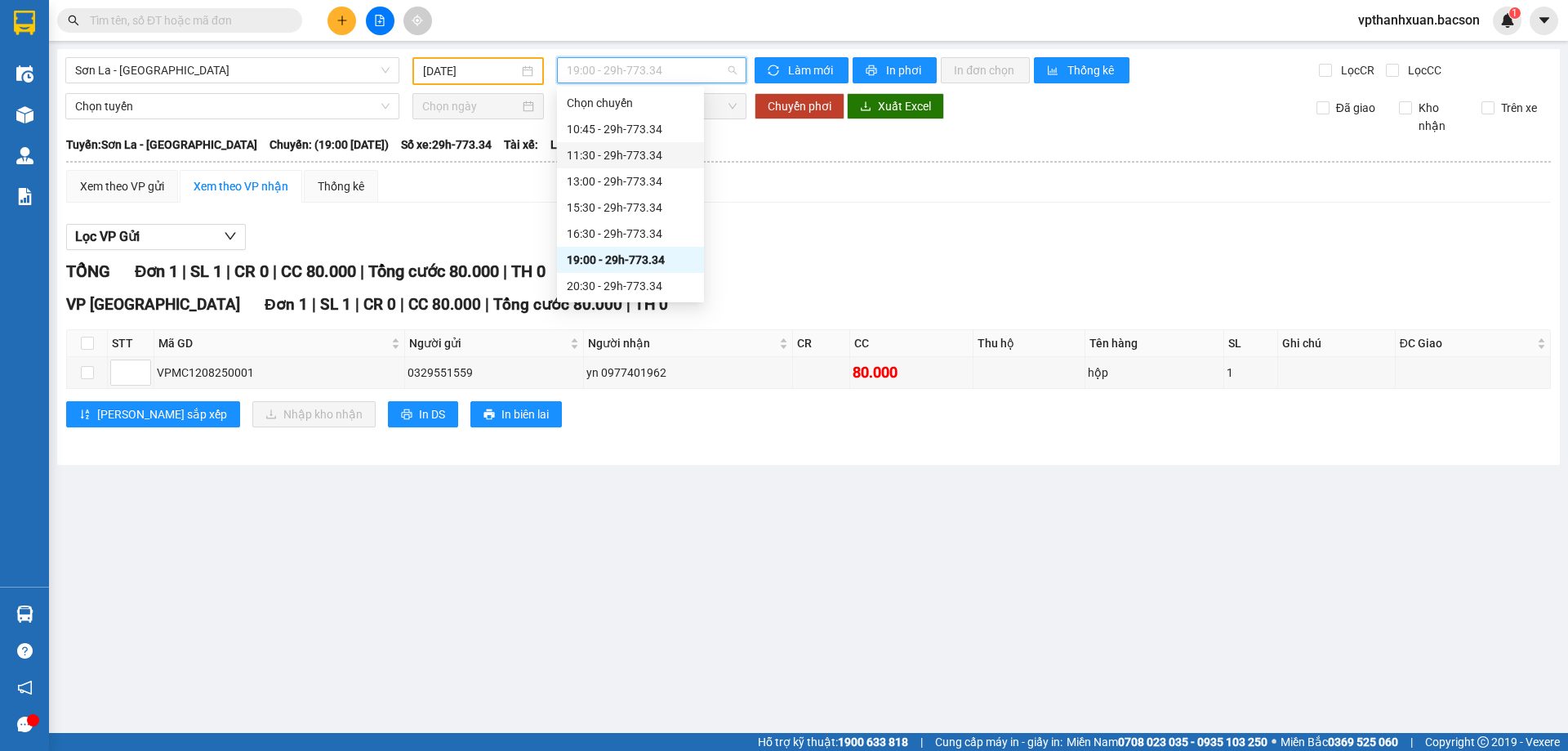
click at [640, 152] on div "11:30 - 29h-773.34" at bounding box center [630, 155] width 128 height 18
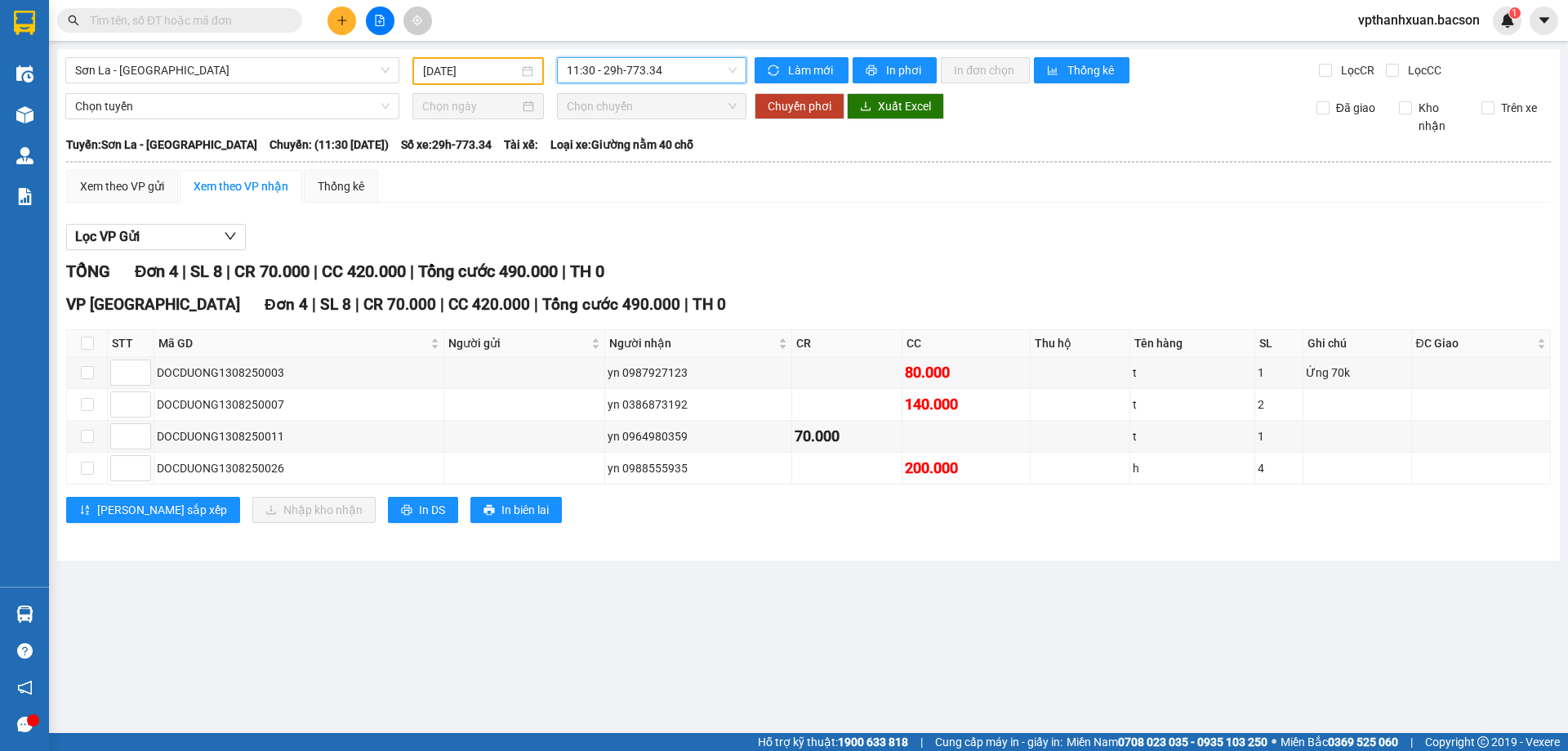
click at [346, 22] on icon "plus" at bounding box center [342, 20] width 11 height 11
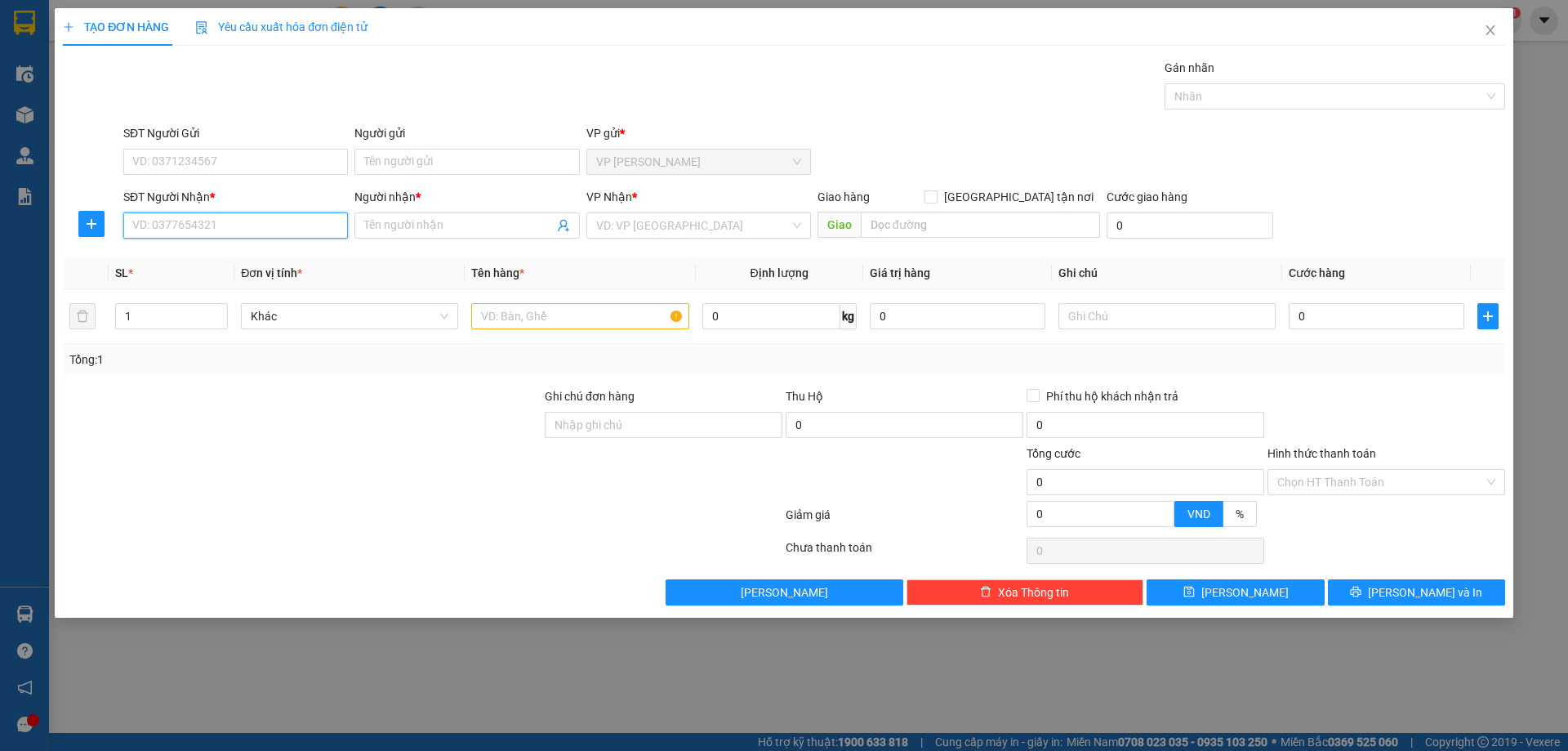
click at [274, 224] on input "SĐT Người Nhận *" at bounding box center [235, 225] width 225 height 26
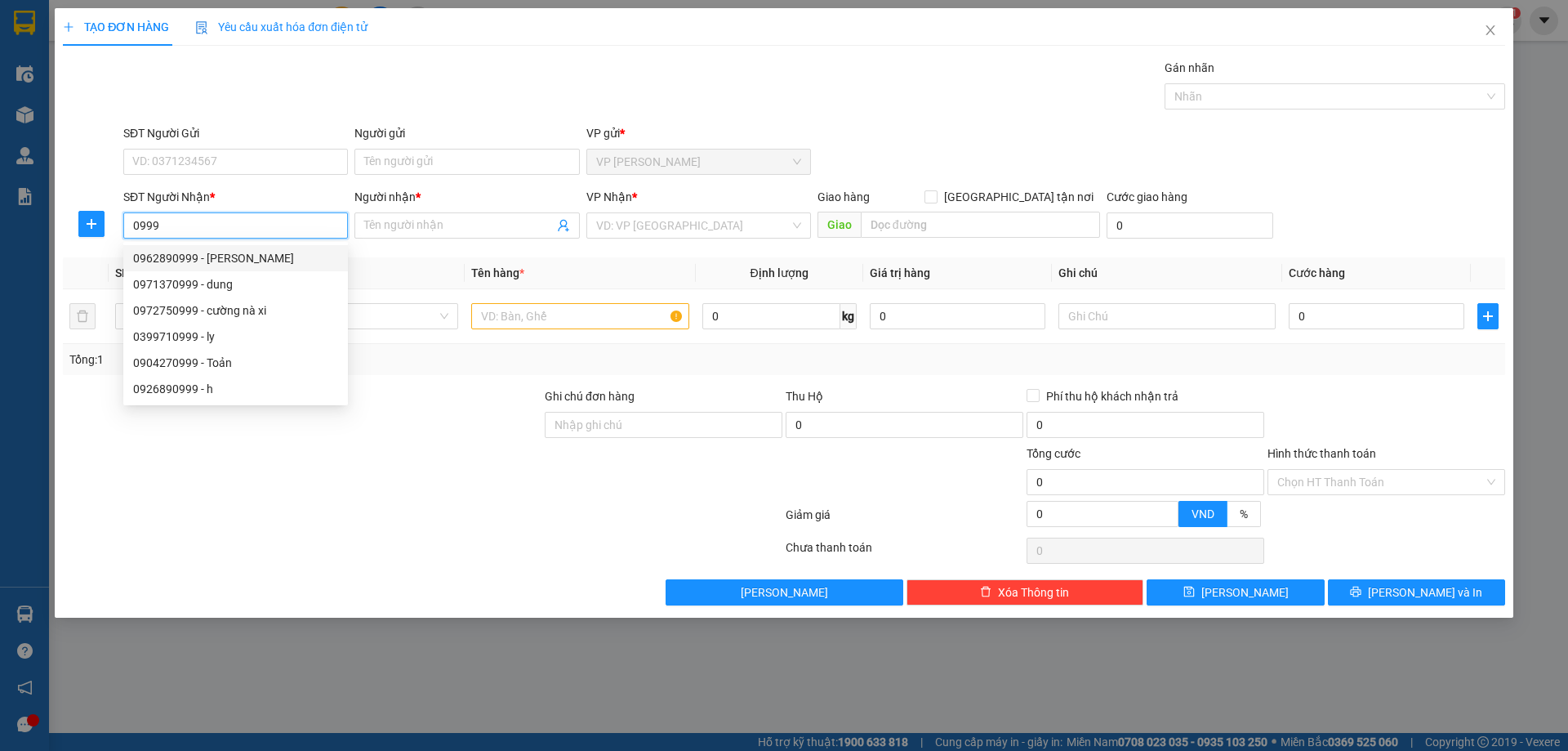
click at [234, 253] on div "0962890999 - Duy Lương" at bounding box center [235, 258] width 205 height 18
type input "0962890999"
type input "Duy Lương"
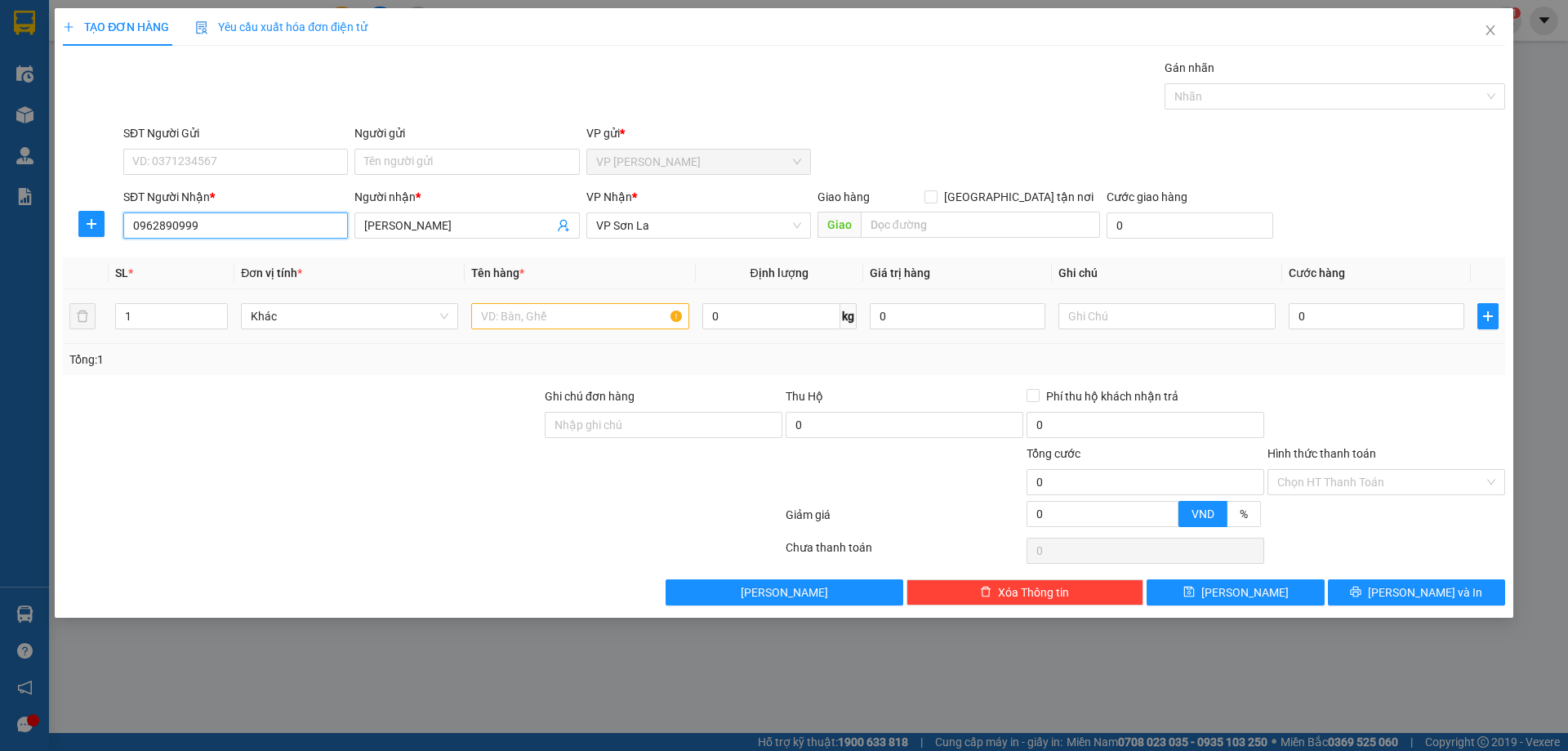
type input "0962890999"
click at [551, 321] on input "text" at bounding box center [579, 316] width 218 height 26
type input "h"
type input "boc"
click at [1384, 312] on input "0" at bounding box center [1376, 316] width 175 height 26
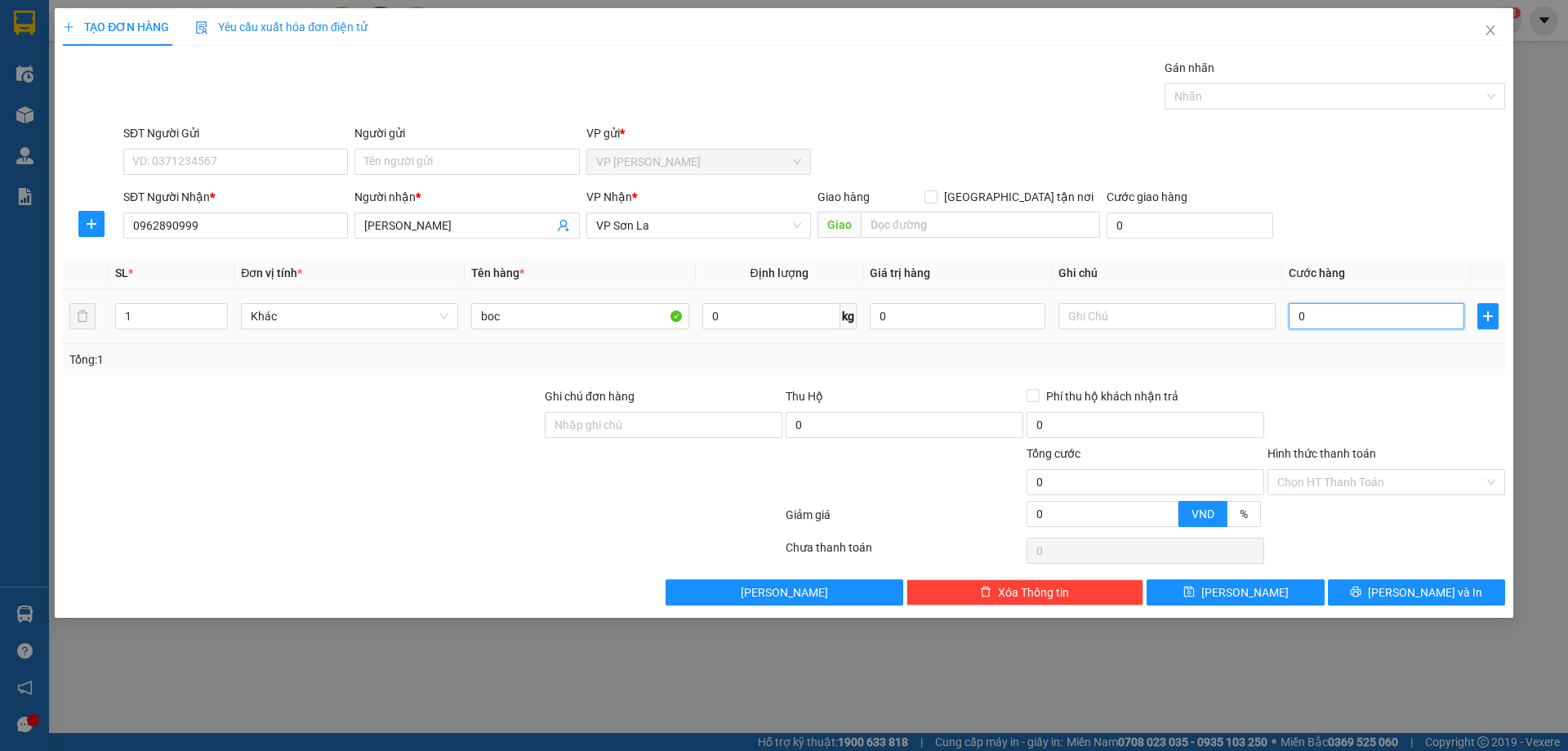
type input "5"
type input "50"
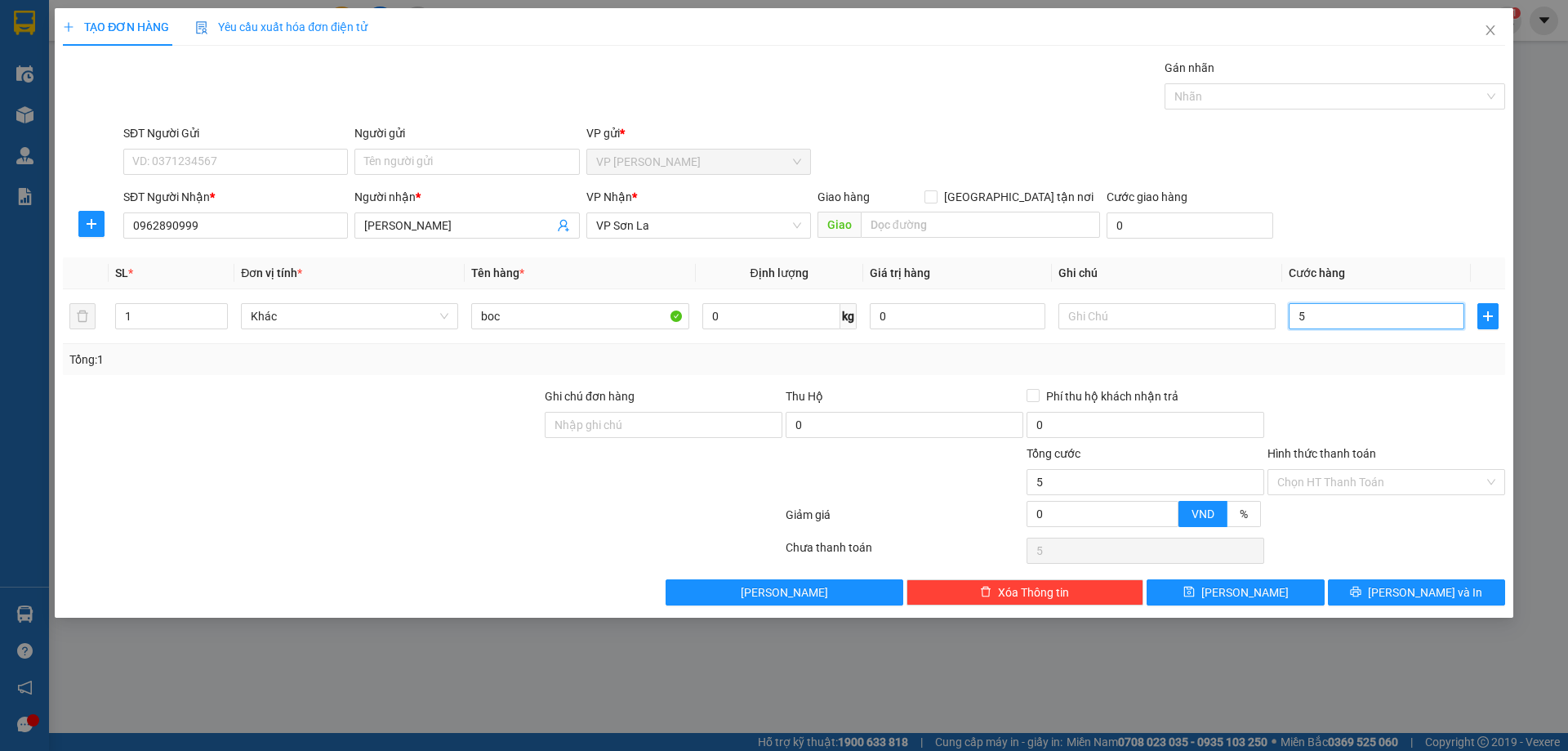
type input "50"
type input "50.000"
click at [1394, 235] on div "SĐT Người Nhận * 0962890999 Người nhận * Duy Lương VP Nhận * VP Sơn La Giao hàn…" at bounding box center [814, 217] width 1388 height 57
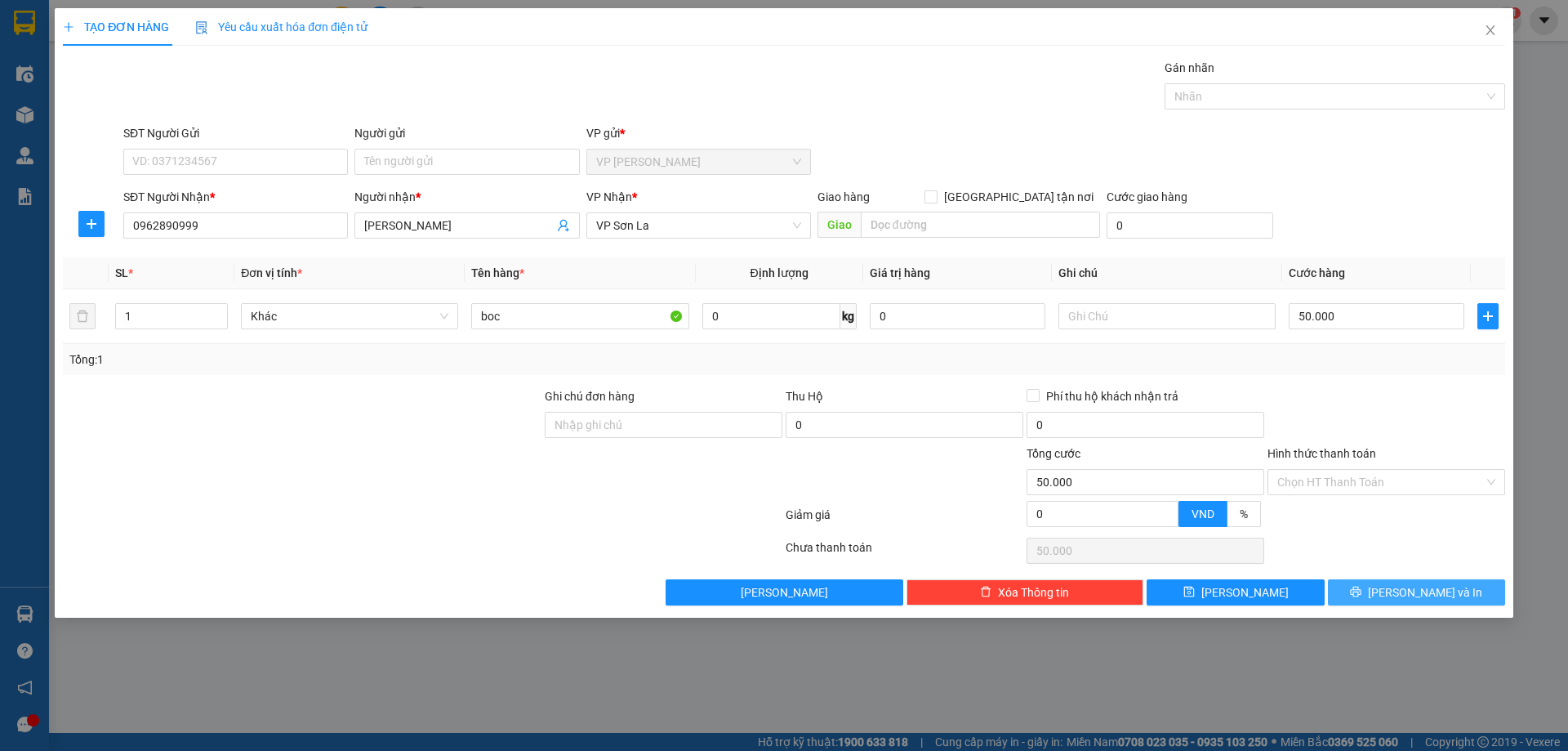
drag, startPoint x: 1375, startPoint y: 588, endPoint x: 1375, endPoint y: 600, distance: 12.0
click at [1375, 595] on button "Lưu và In" at bounding box center [1417, 592] width 177 height 26
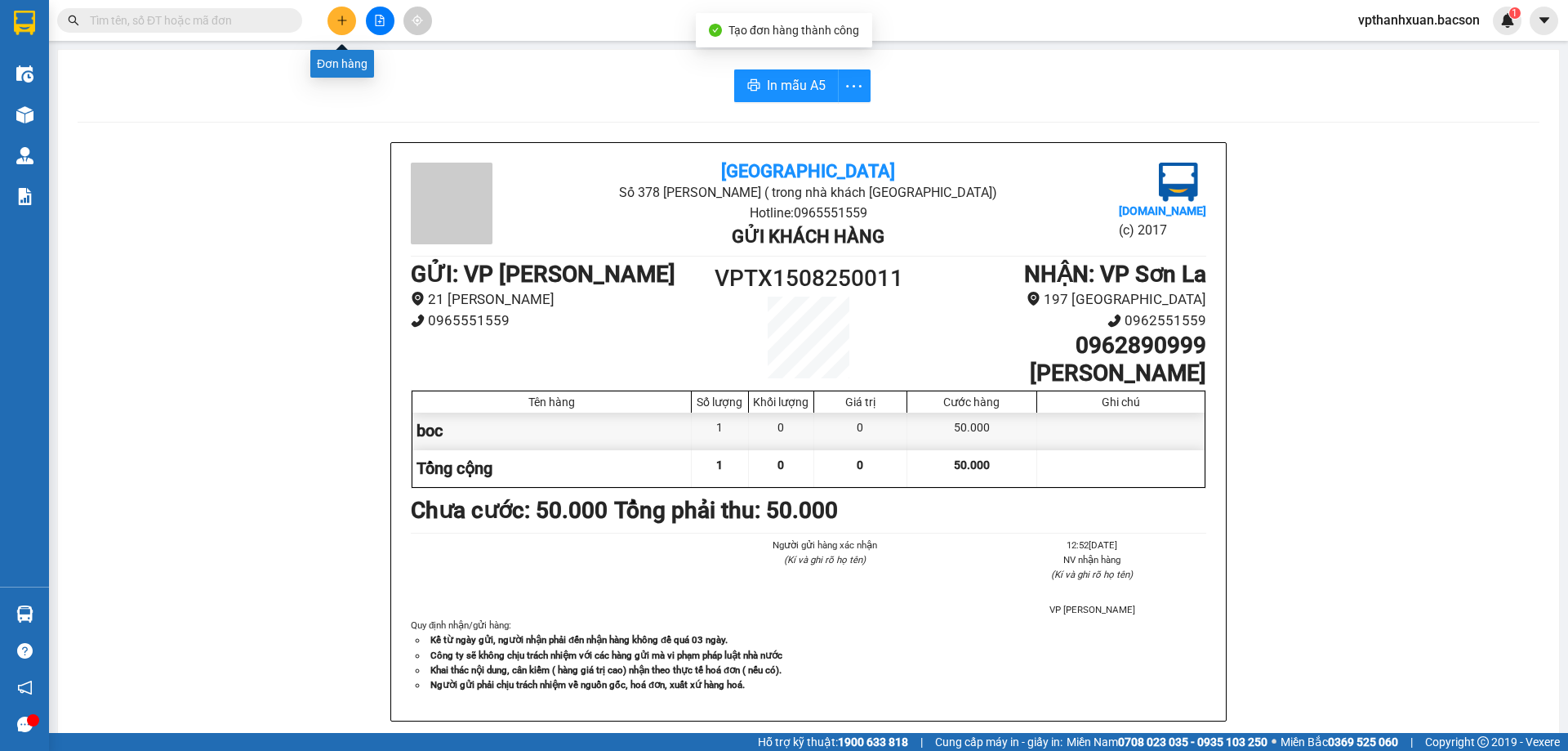
click at [330, 20] on button at bounding box center [342, 20] width 28 height 28
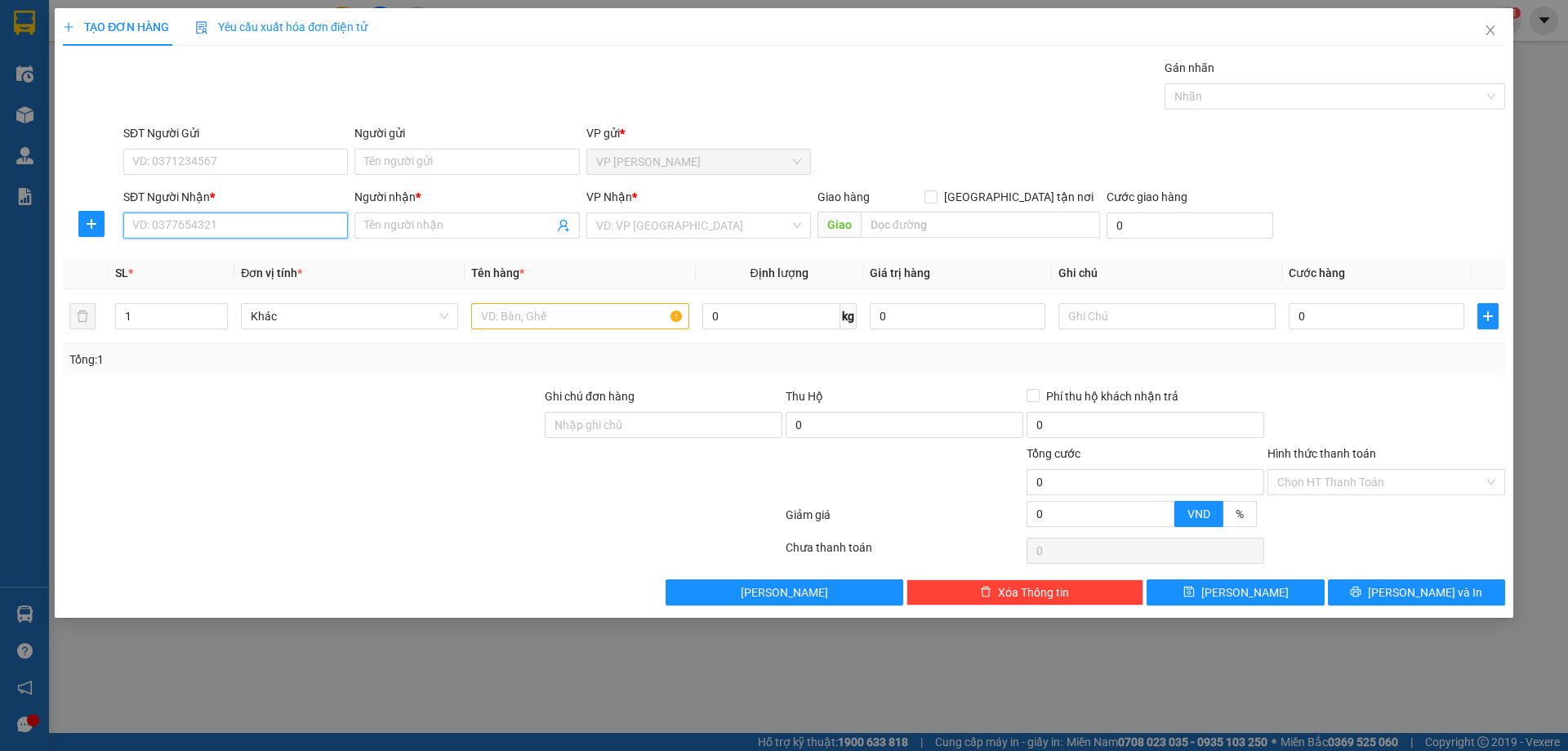
click at [252, 233] on input "SĐT Người Nhận *" at bounding box center [235, 225] width 225 height 26
click at [241, 221] on input "SĐT Người Nhận *" at bounding box center [235, 225] width 225 height 26
click at [214, 250] on div "0838567998 - Định" at bounding box center [235, 258] width 205 height 18
type input "0838567998"
type input "Định"
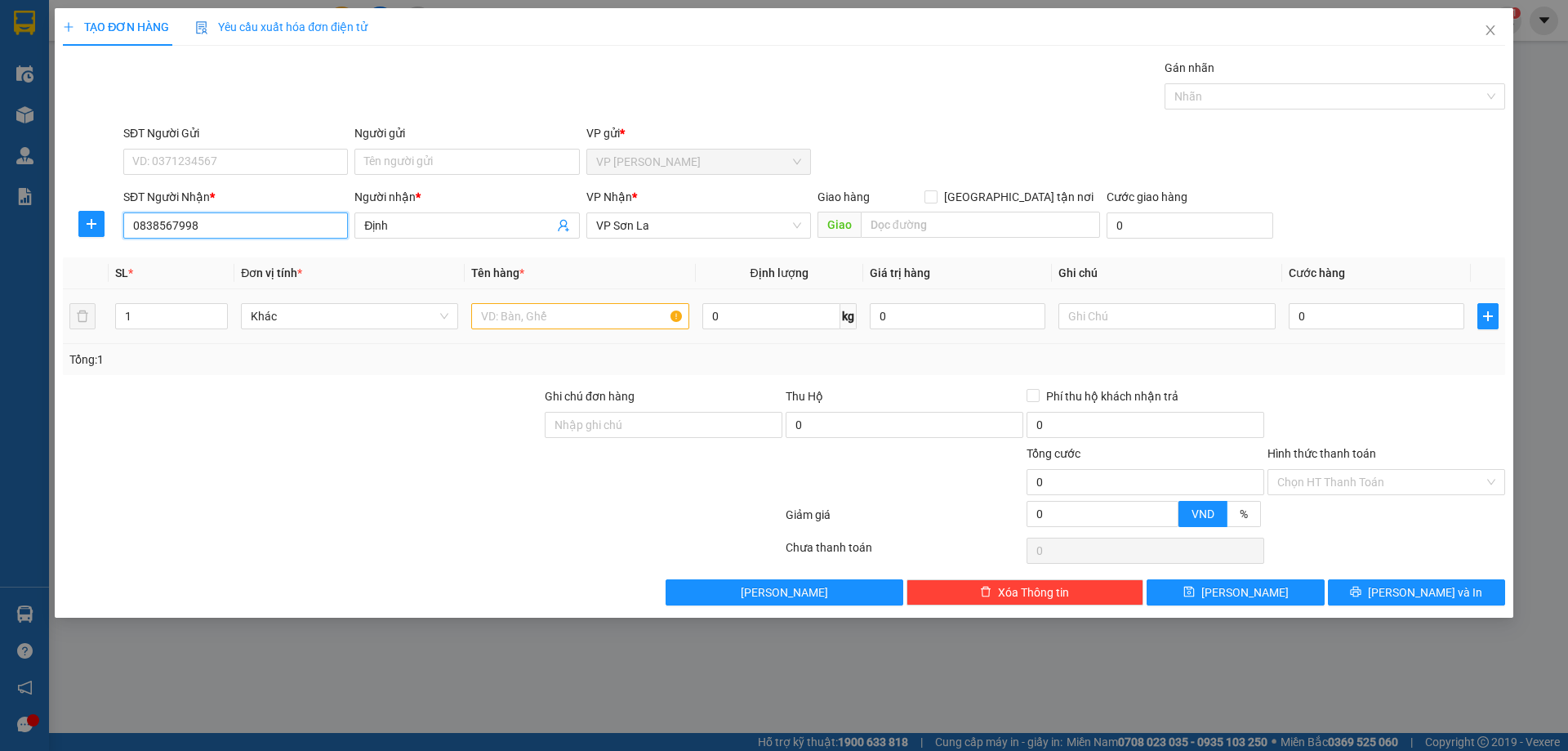
type input "0838567998"
click at [535, 309] on input "text" at bounding box center [579, 316] width 218 height 26
type input "bọc"
click at [1314, 309] on input "0" at bounding box center [1376, 316] width 175 height 26
type input "5"
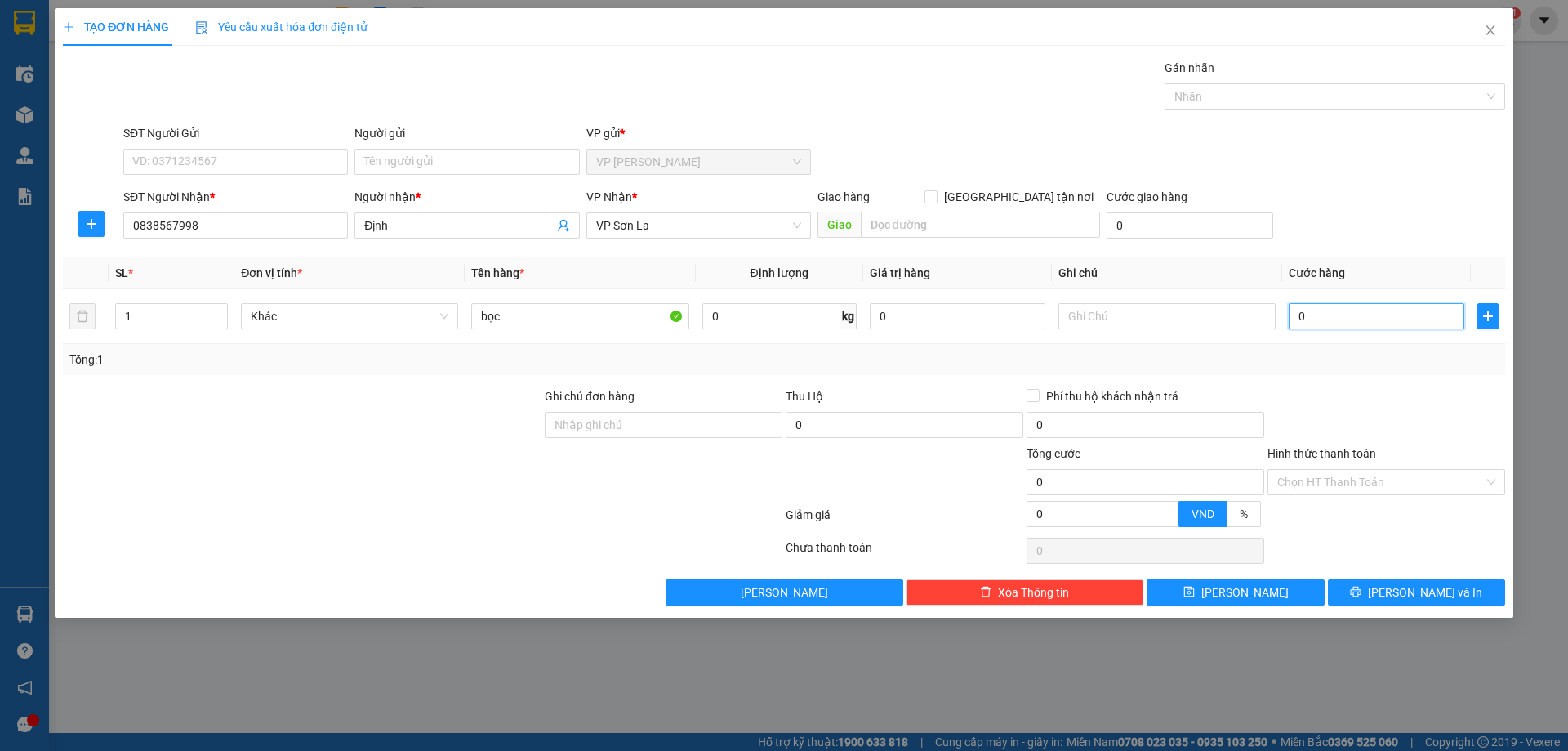
type input "5"
type input "50"
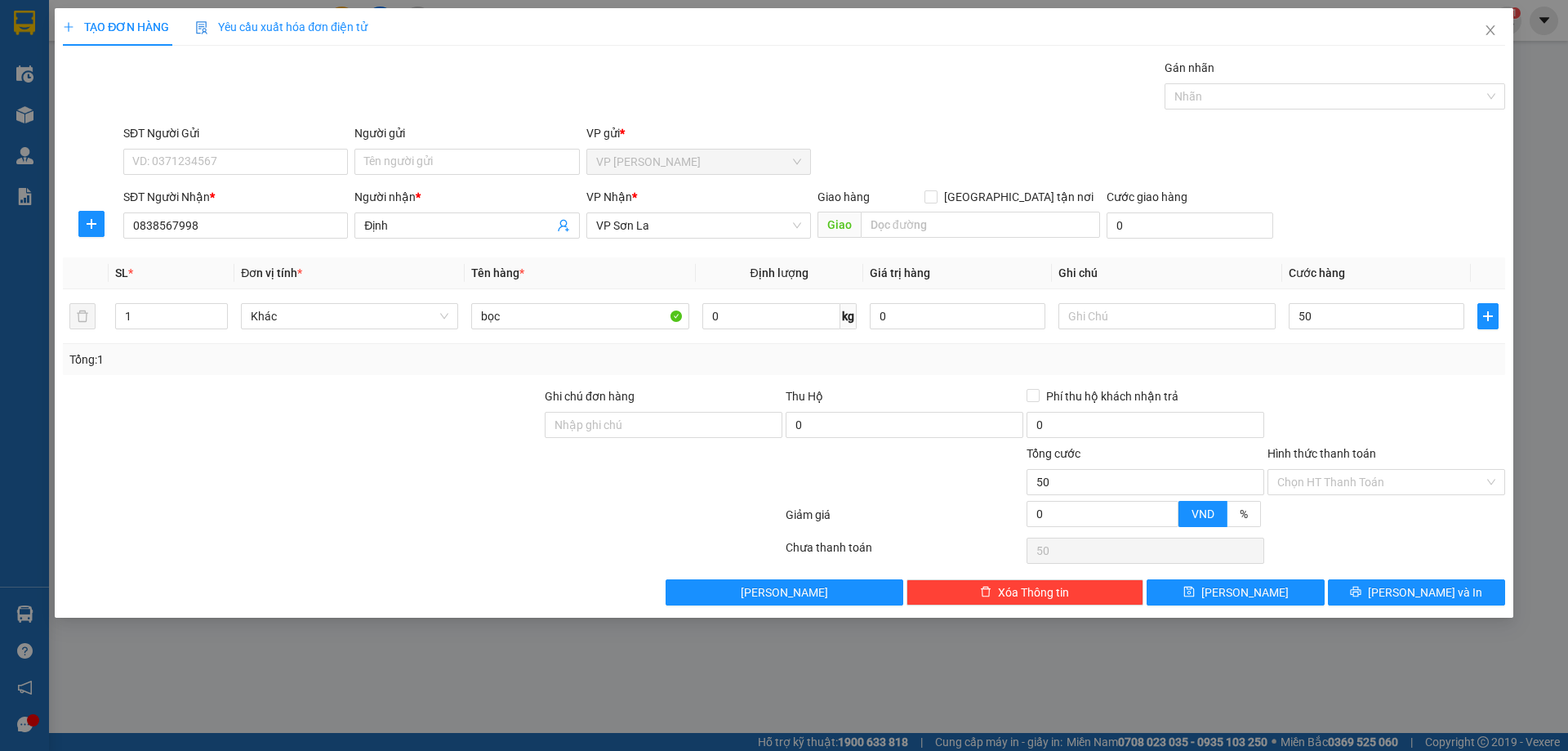
type input "50.000"
drag, startPoint x: 1447, startPoint y: 134, endPoint x: 1409, endPoint y: 323, distance: 192.8
click at [1444, 137] on div "SĐT Người Gửi VD: 0371234567 Người gửi Tên người gửi VP gửi * VP Thanh Xuân" at bounding box center [814, 152] width 1388 height 57
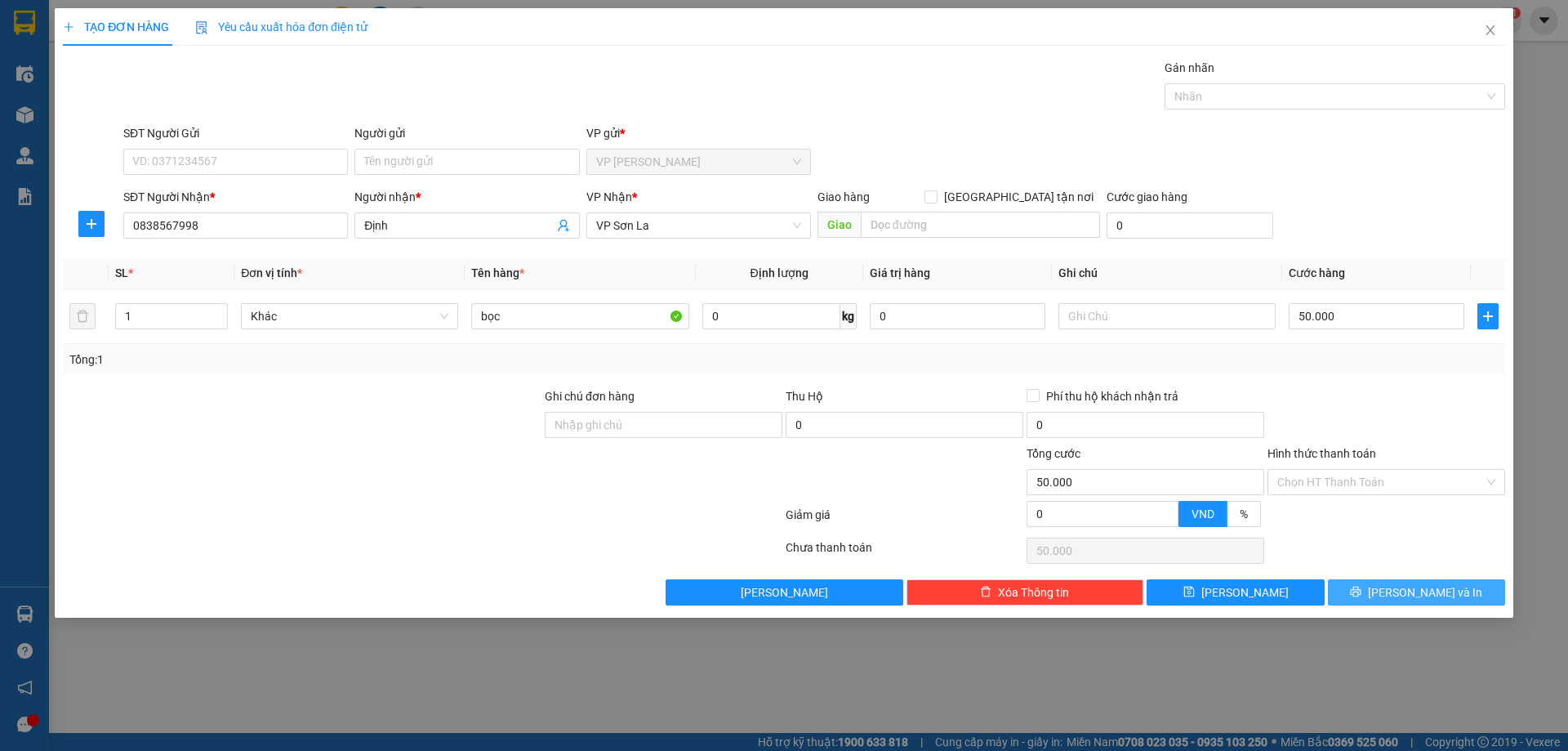
click at [1361, 586] on icon "printer" at bounding box center [1356, 591] width 11 height 11
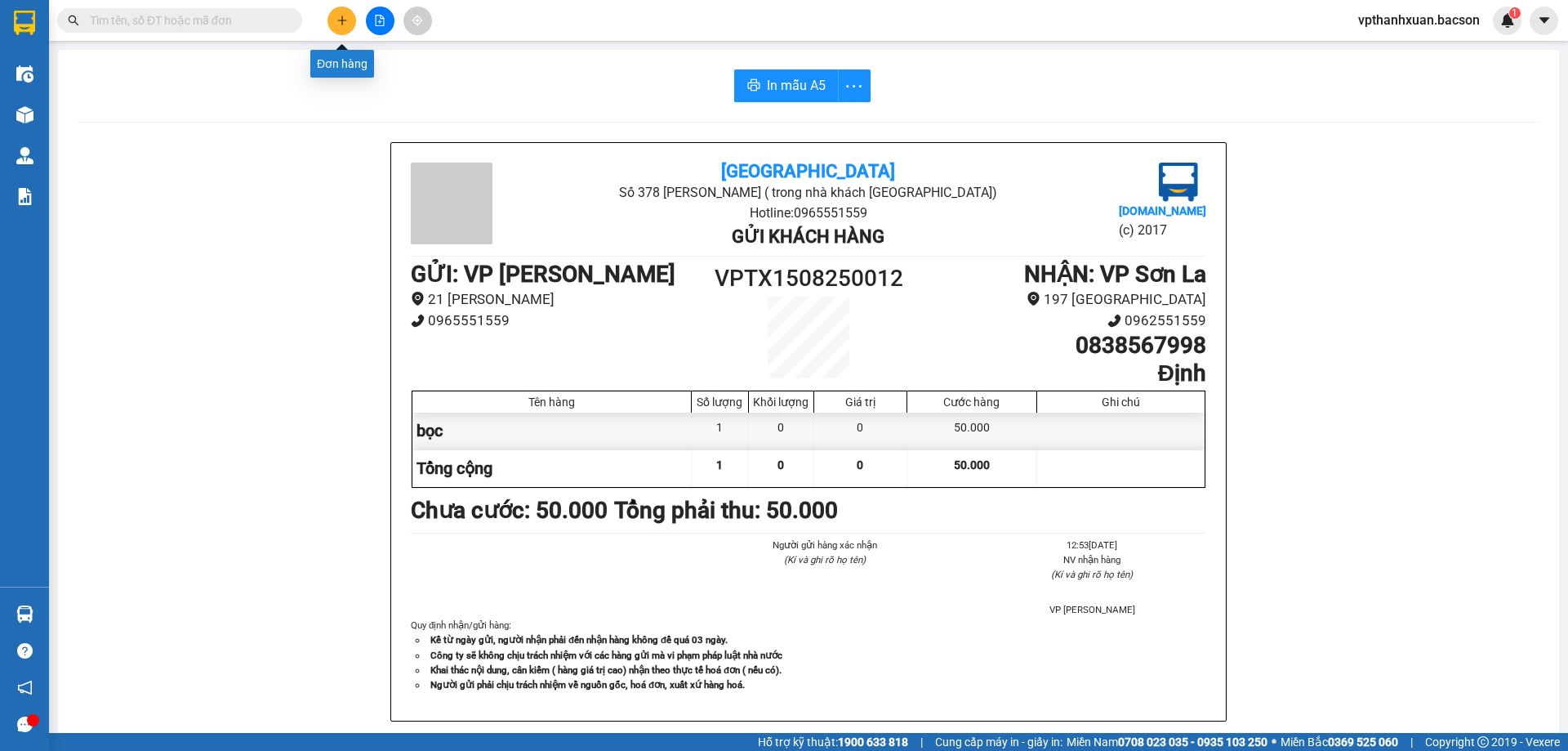
click at [334, 26] on button at bounding box center [342, 20] width 28 height 28
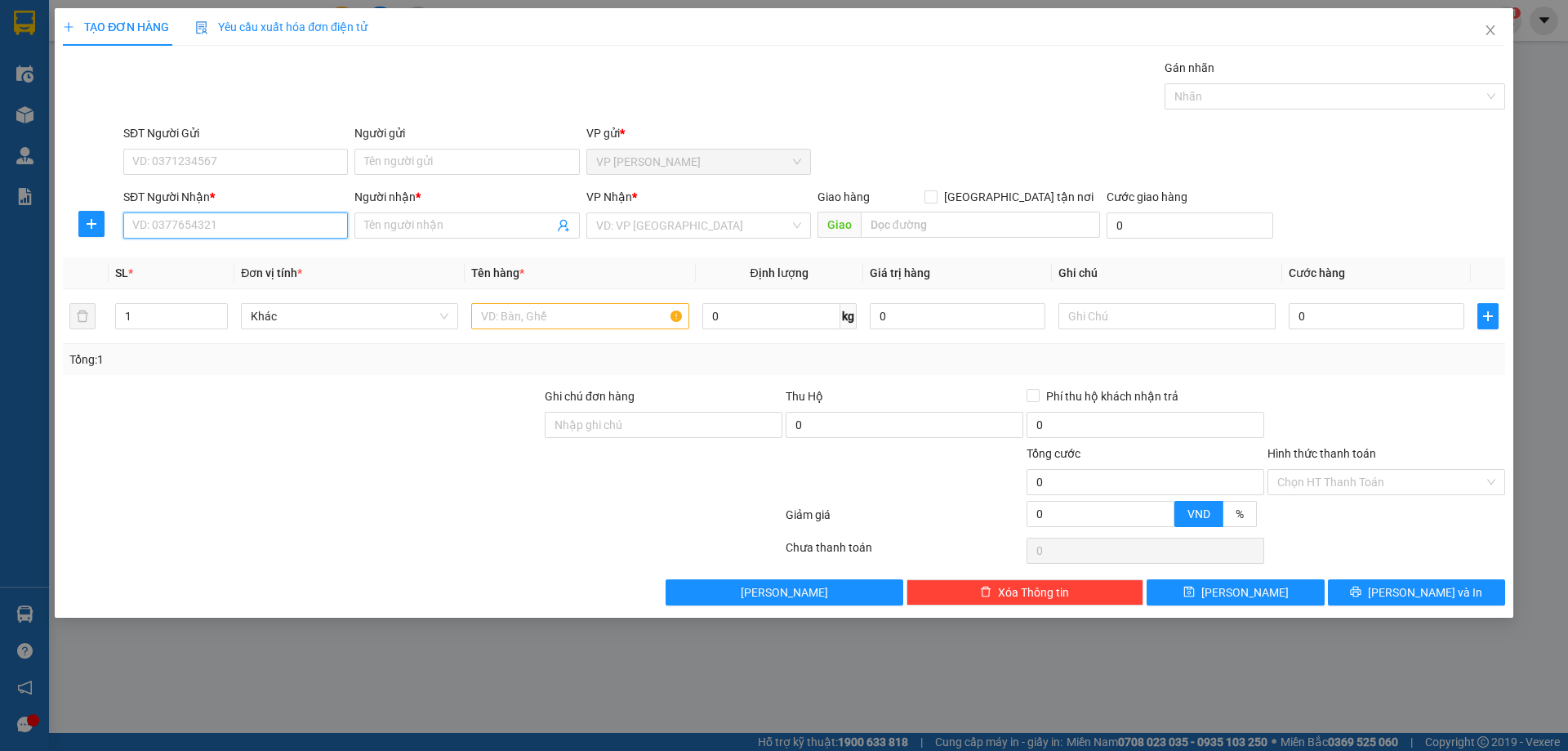
click at [315, 220] on input "SĐT Người Nhận *" at bounding box center [235, 225] width 225 height 26
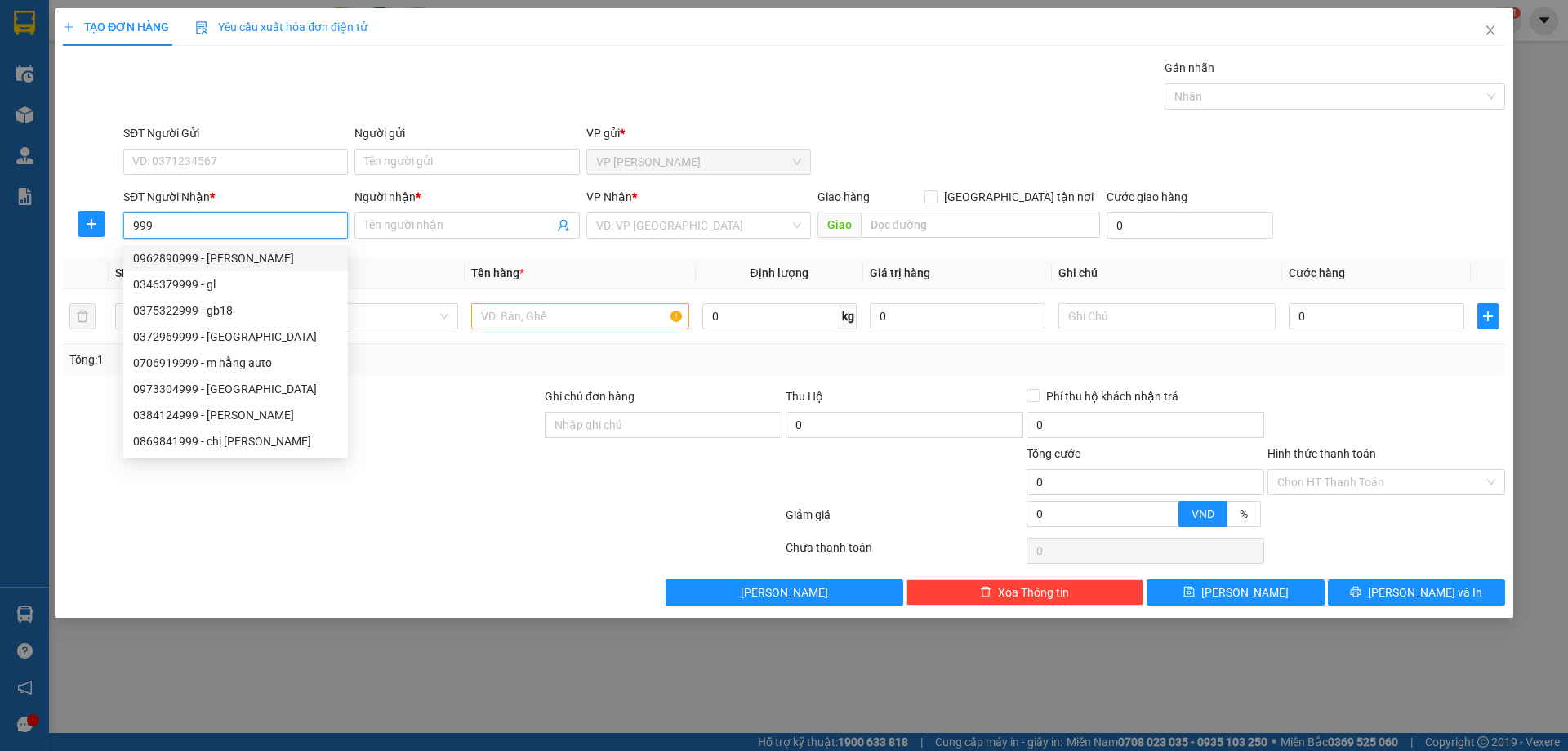
click at [275, 255] on div "0962890999 - Duy Lương" at bounding box center [235, 258] width 205 height 18
type input "0962890999"
type input "Duy Lương"
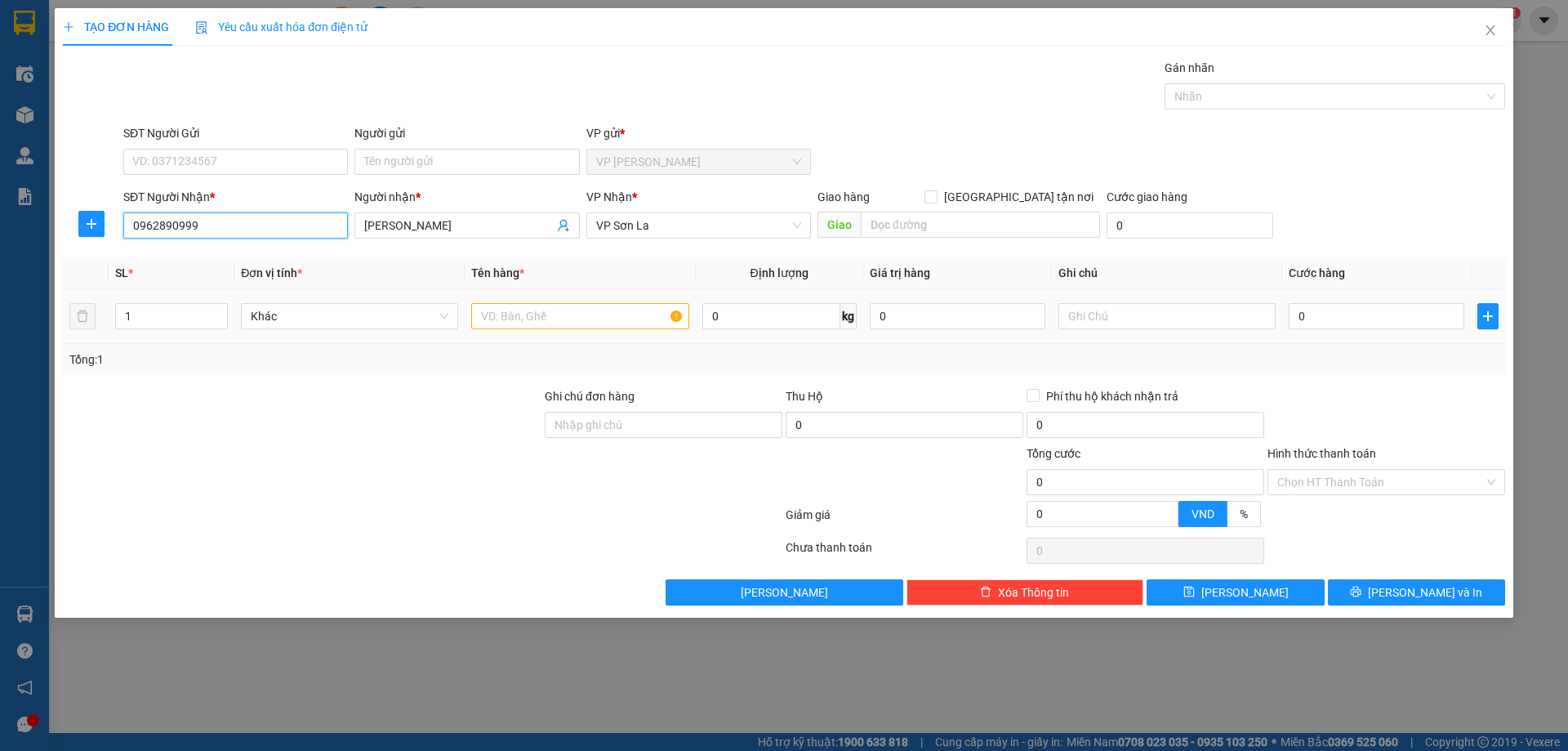
type input "0962890999"
click at [501, 319] on input "text" at bounding box center [579, 316] width 218 height 26
type input "hop"
click at [1414, 303] on div "0" at bounding box center [1376, 316] width 175 height 33
click at [1401, 314] on input "0" at bounding box center [1376, 316] width 175 height 26
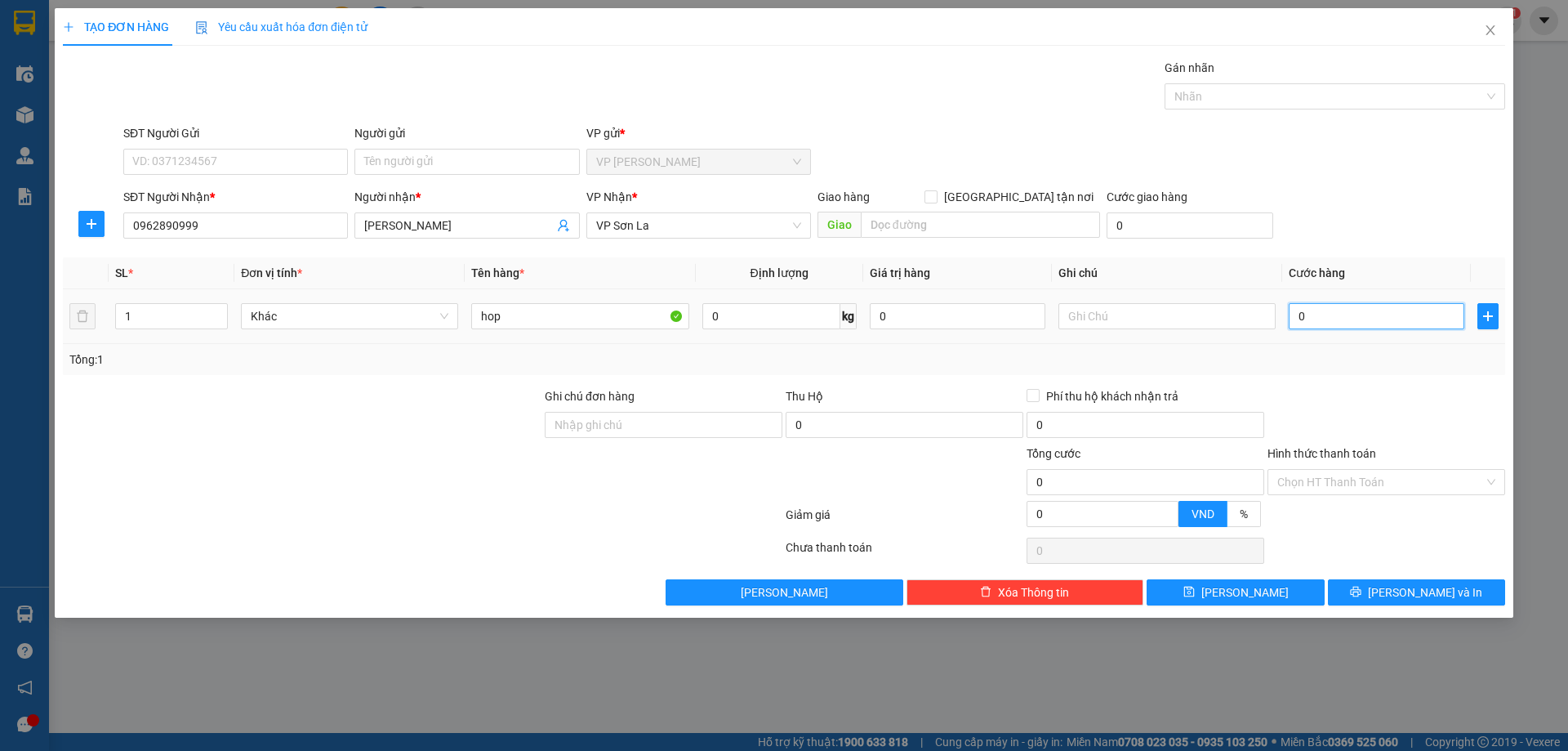
type input "5"
type input "50"
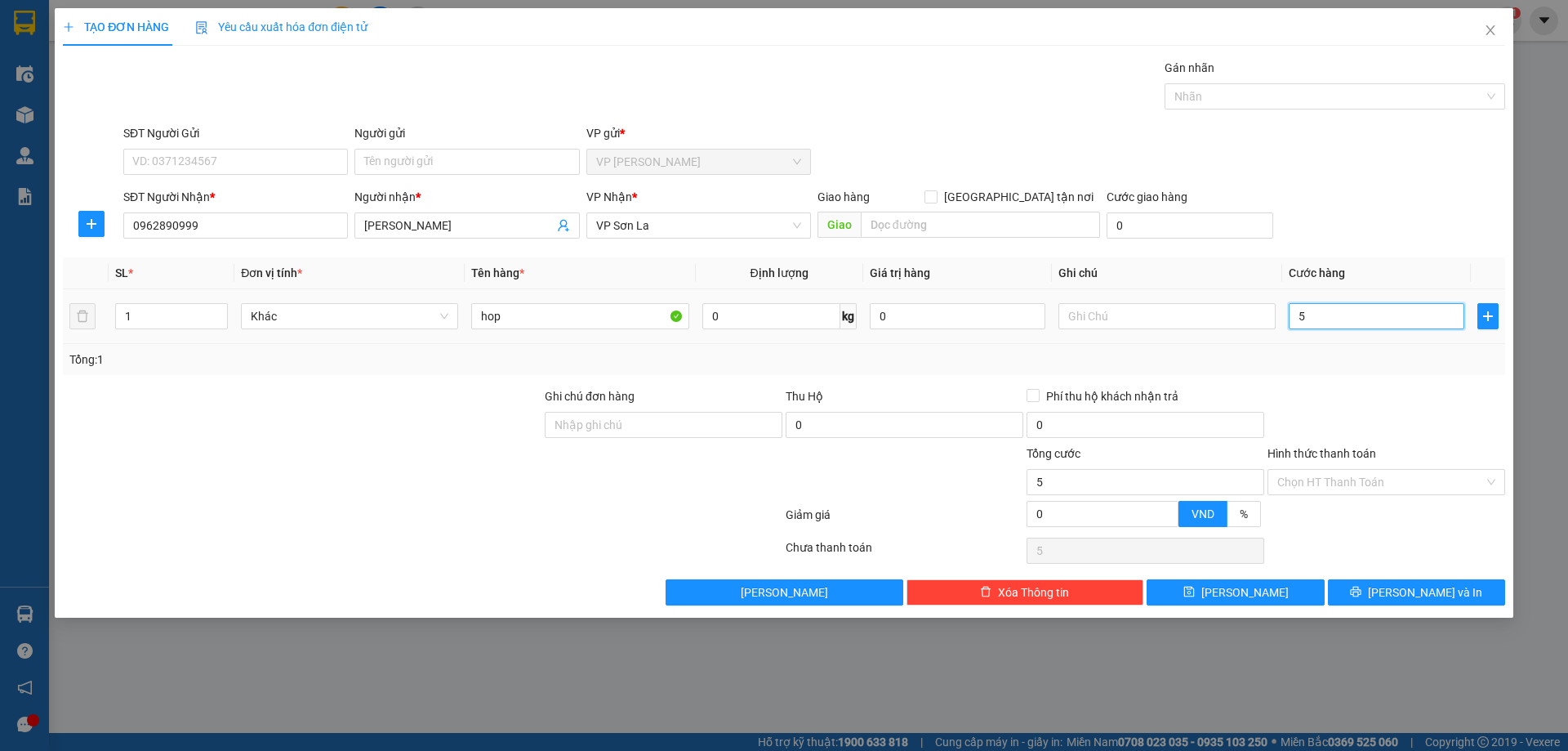
type input "50"
type input "50.000"
click at [1437, 594] on span "Lưu và In" at bounding box center [1425, 592] width 115 height 18
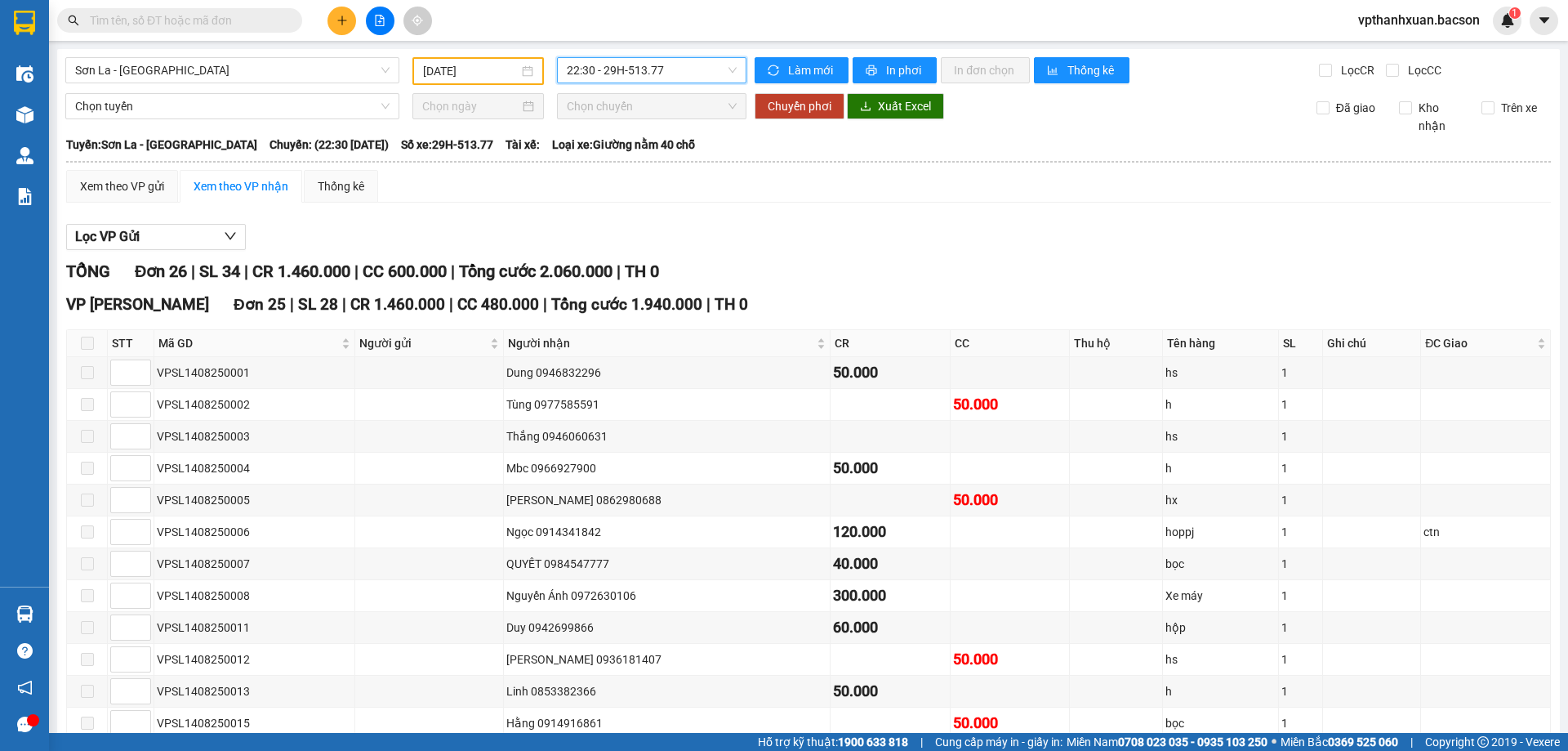
click at [327, 70] on span "Sơn La - [GEOGRAPHIC_DATA]" at bounding box center [232, 70] width 315 height 25
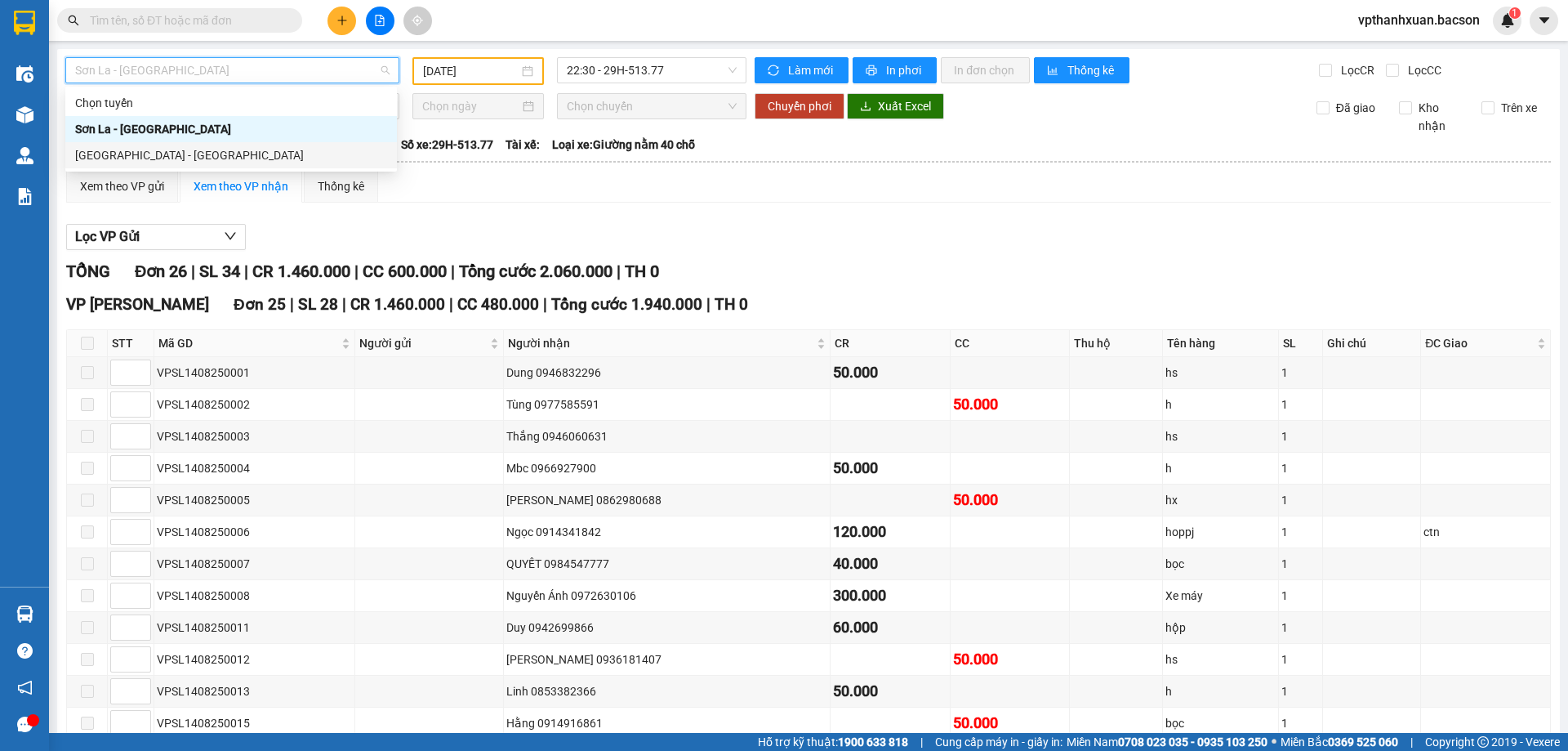
click at [241, 157] on div "[GEOGRAPHIC_DATA] - [GEOGRAPHIC_DATA]" at bounding box center [231, 155] width 312 height 18
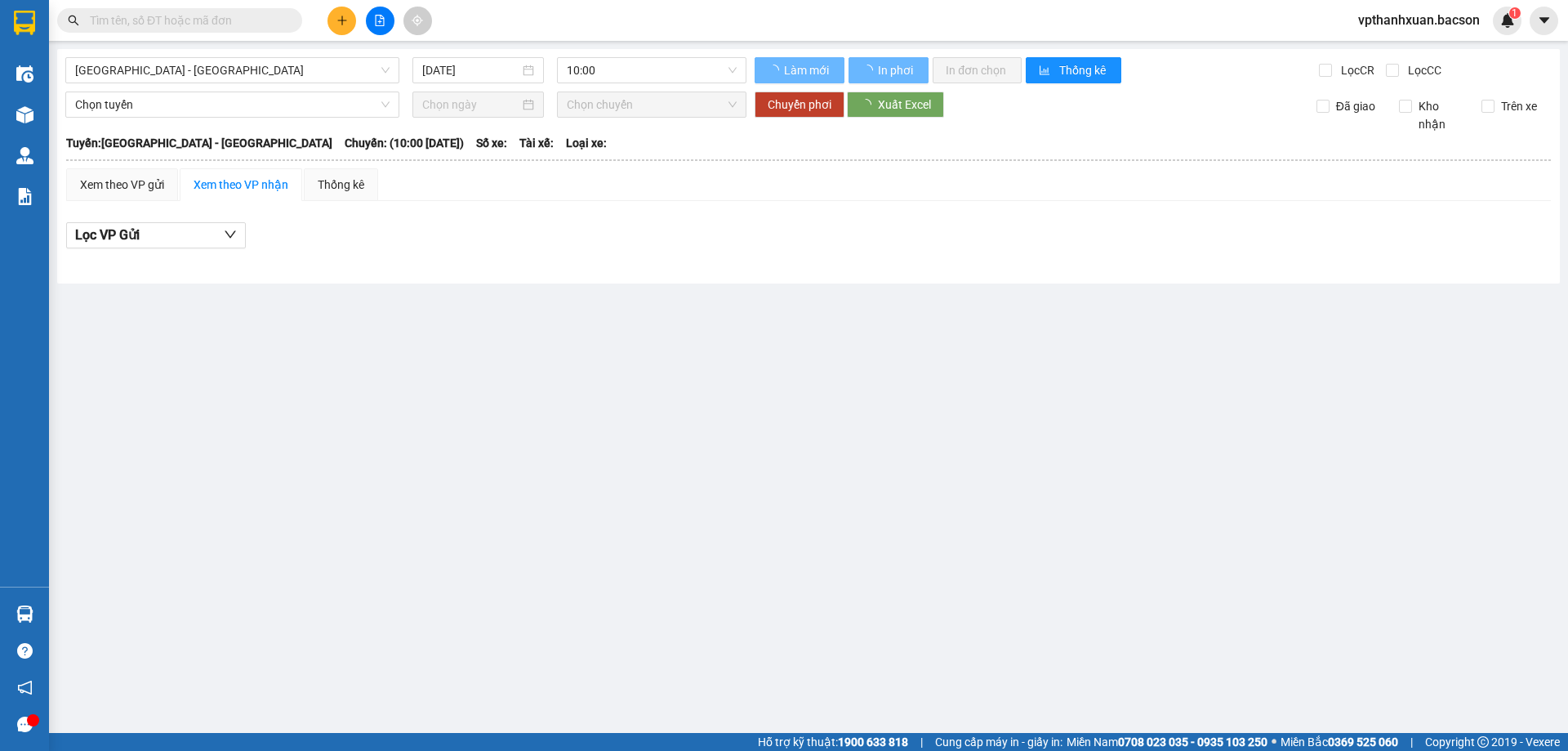
click at [429, 84] on div "[GEOGRAPHIC_DATA] - [GEOGRAPHIC_DATA] [DATE] 10:00 Làm mới In phơi In đơn chọn …" at bounding box center [808, 165] width 1503 height 234
click at [448, 77] on input "[DATE]" at bounding box center [471, 71] width 97 height 18
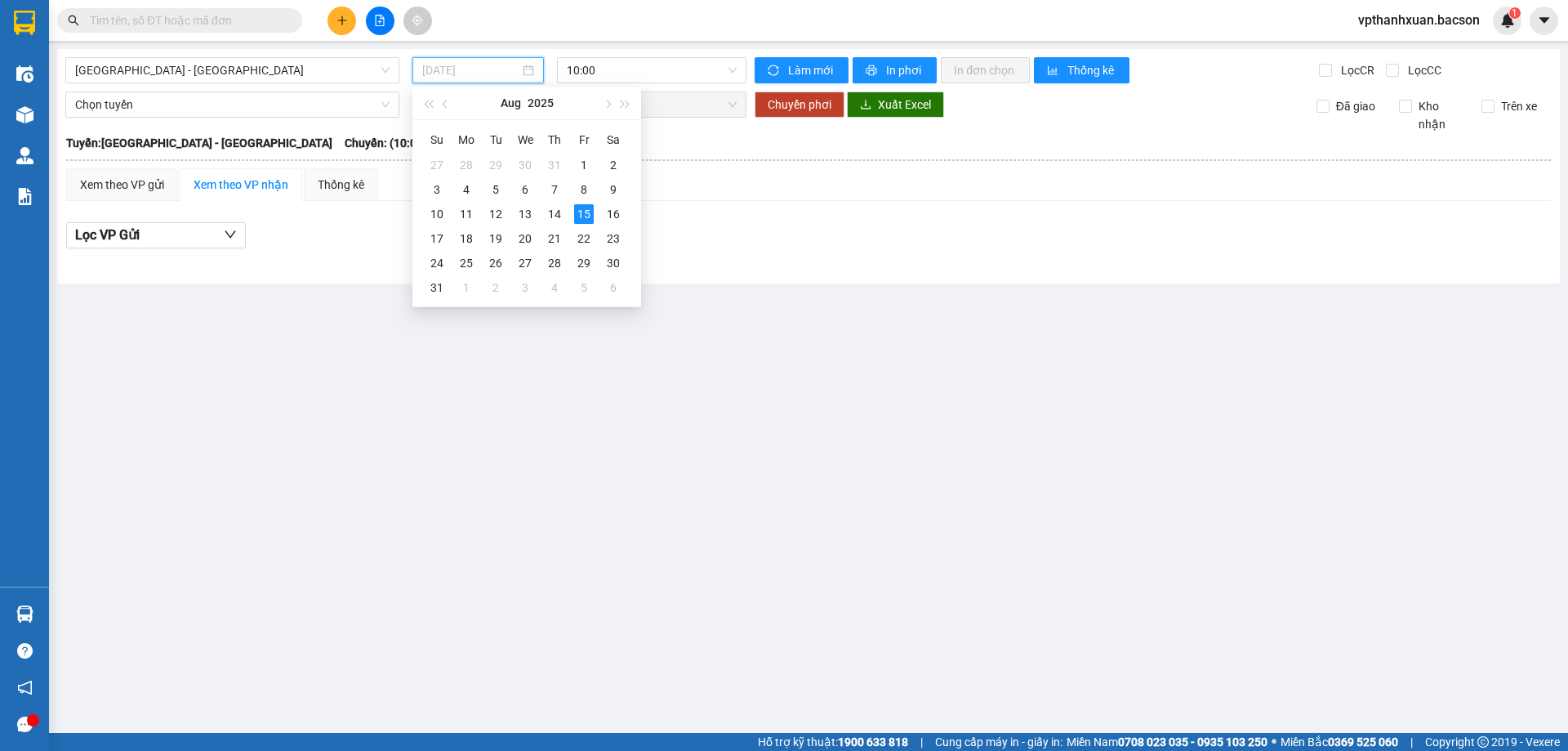
type input "[DATE]"
